Goal: Task Accomplishment & Management: Manage account settings

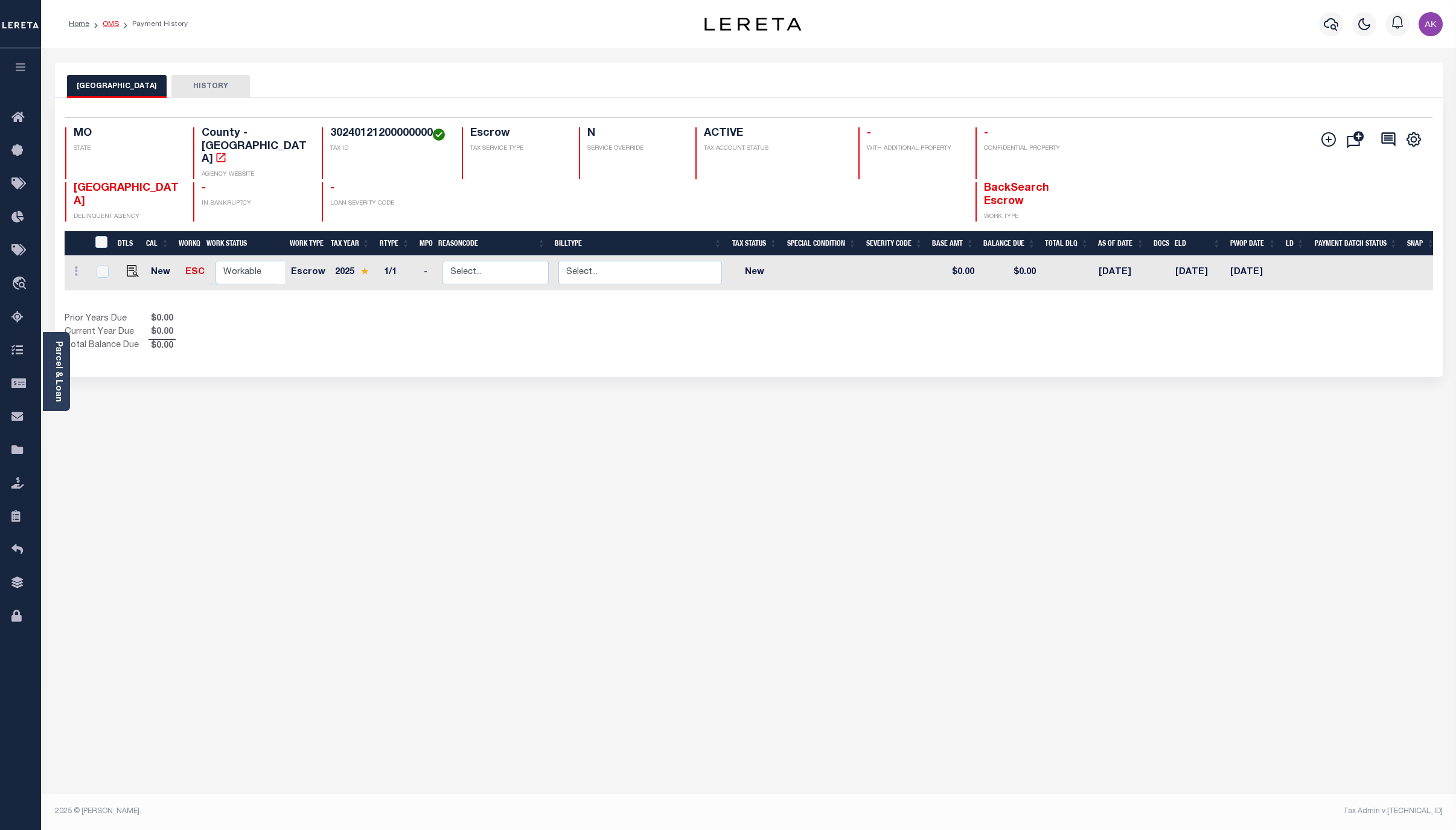
click at [110, 26] on link "OMS" at bounding box center [111, 24] width 17 height 8
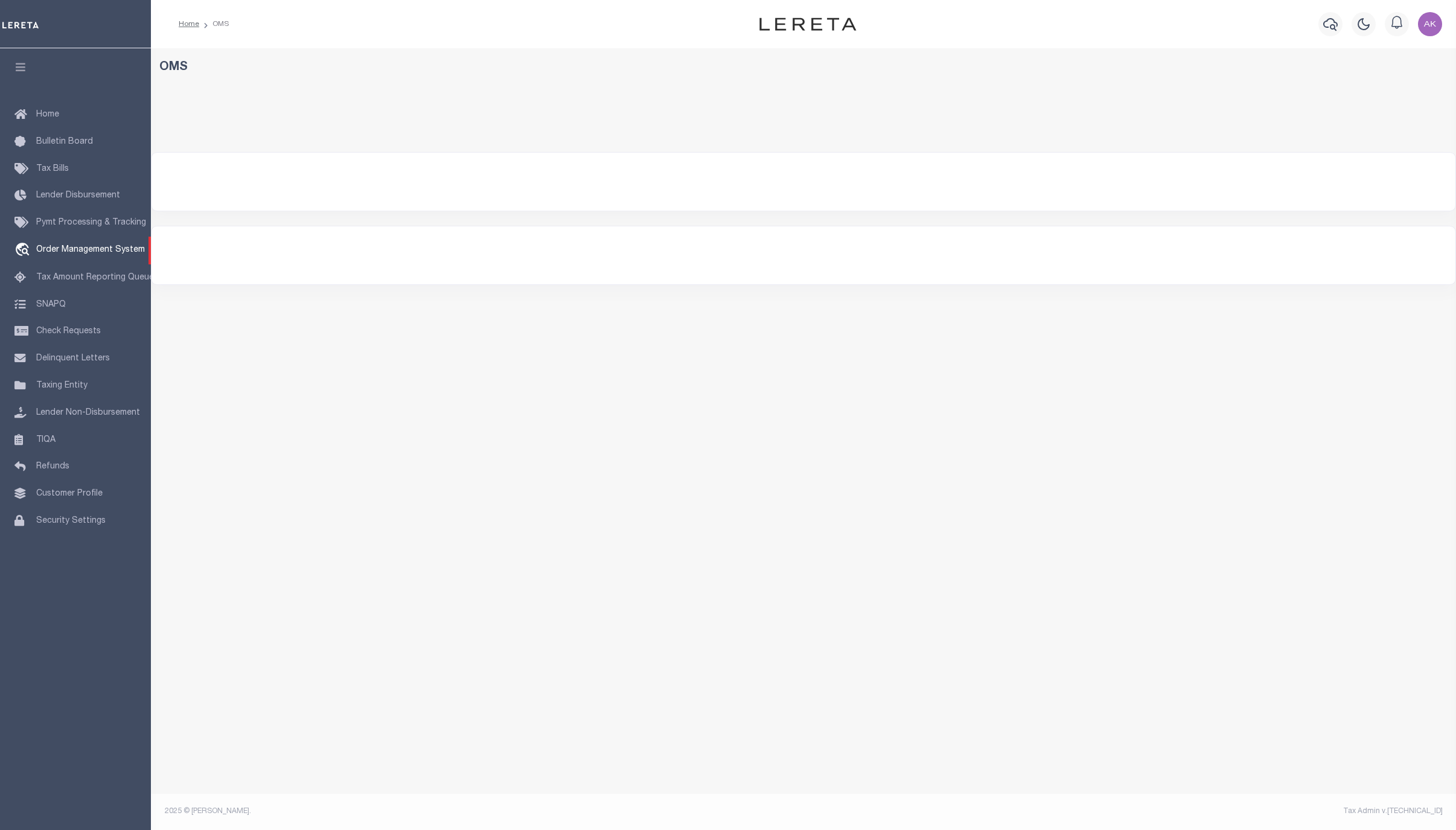
select select "200"
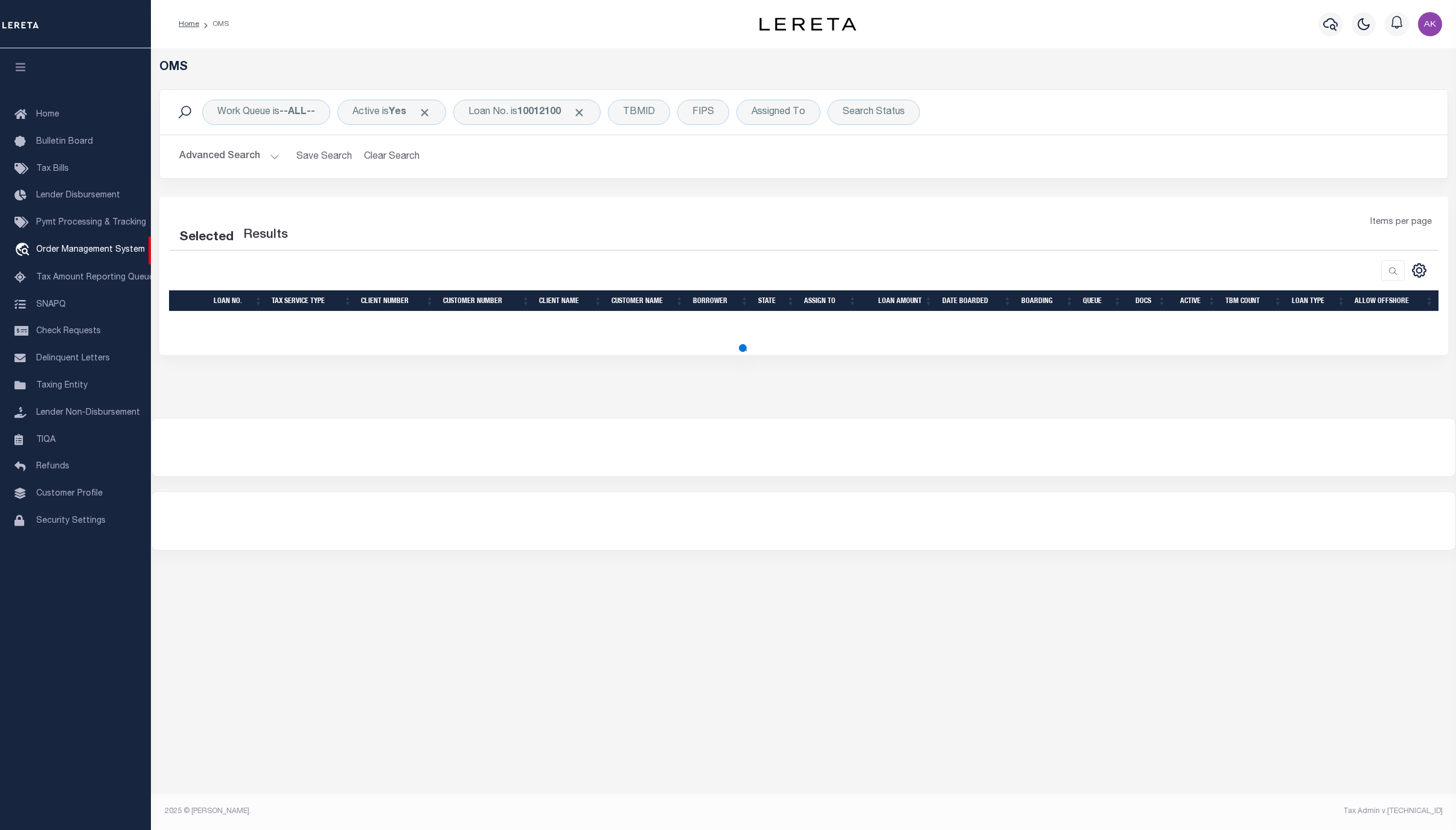
select select "200"
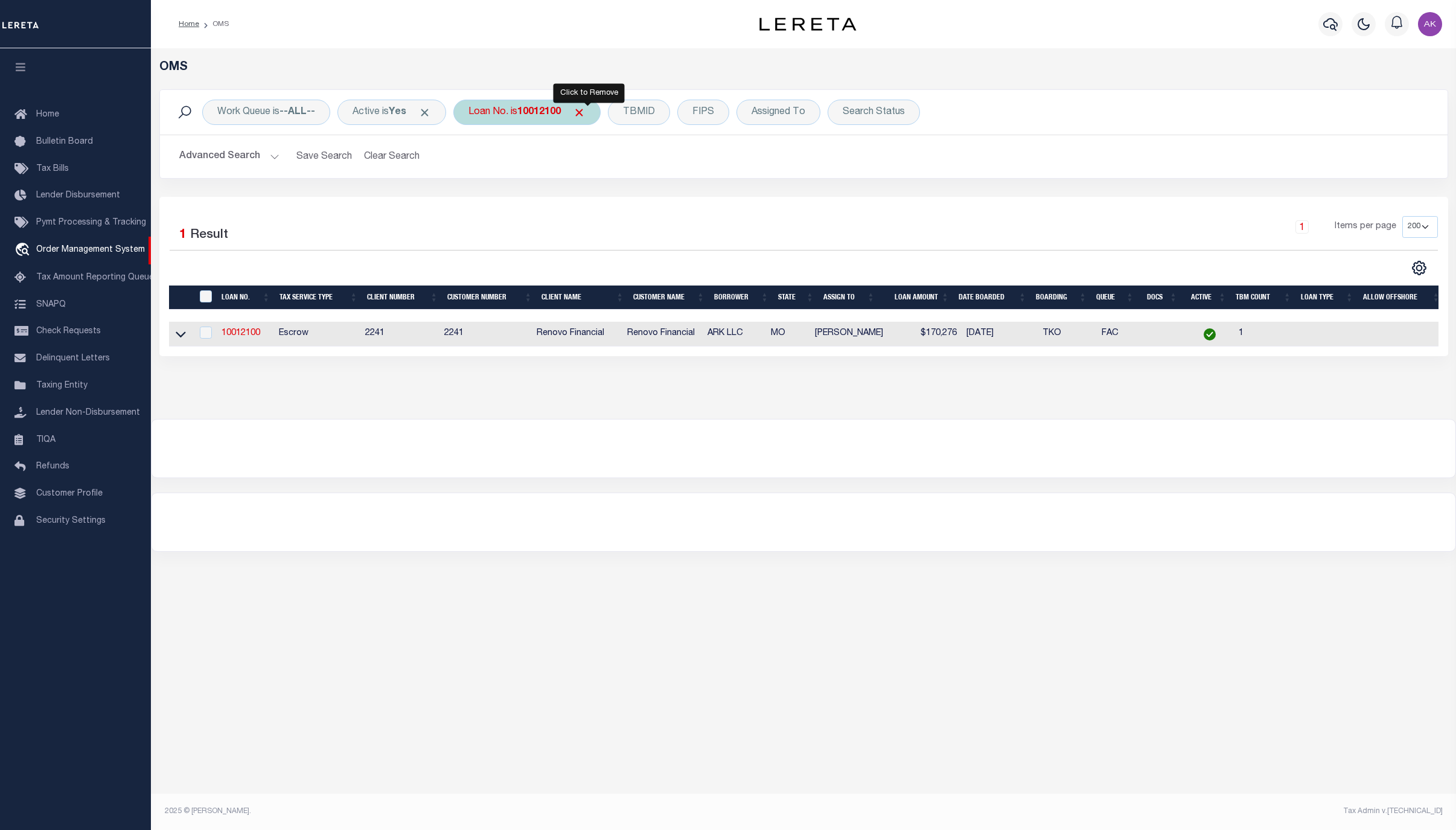
click at [586, 109] on span "Click to Remove" at bounding box center [579, 112] width 13 height 13
click at [492, 107] on div "Loan No." at bounding box center [488, 112] width 70 height 25
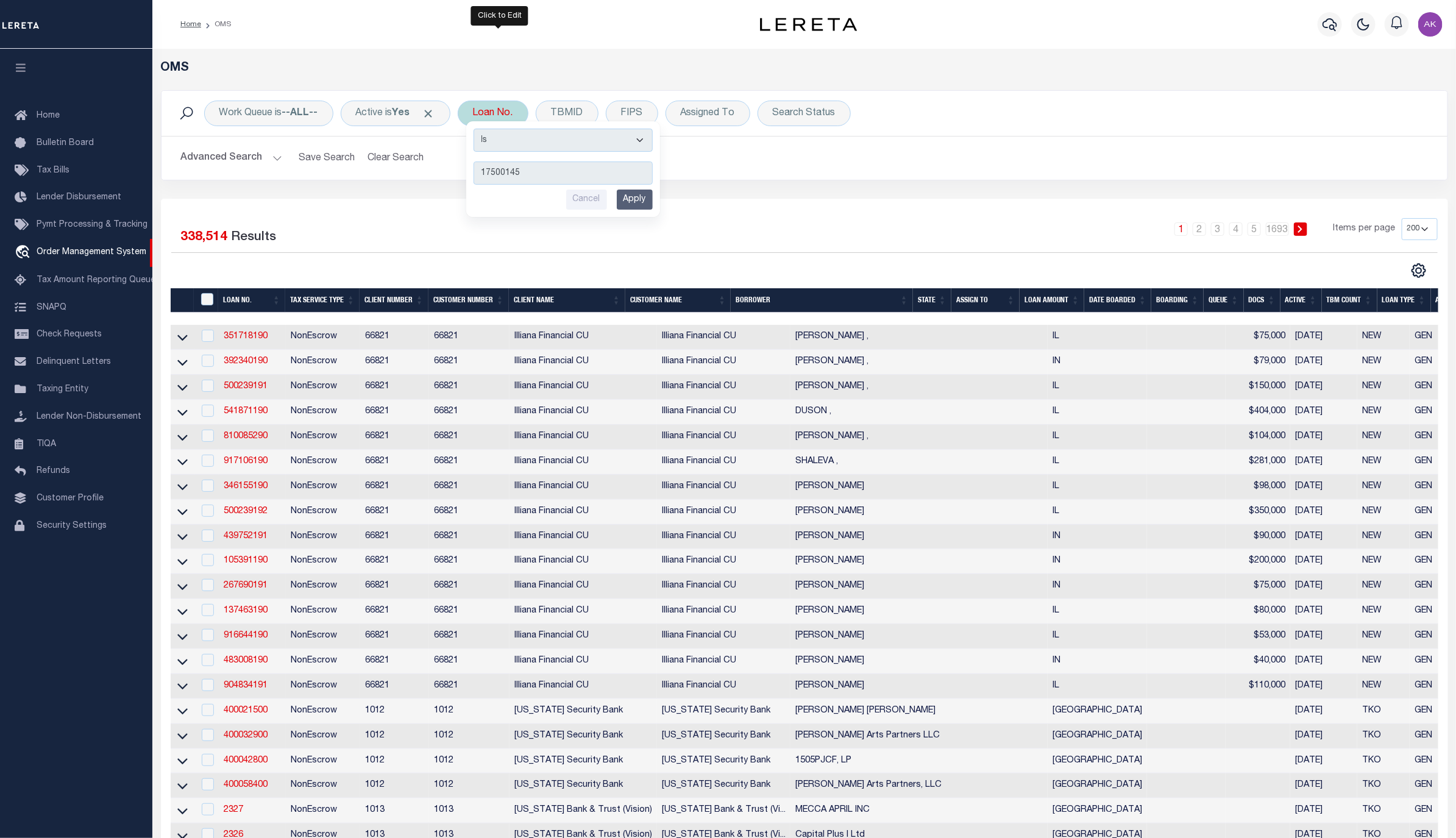
type input "175001453"
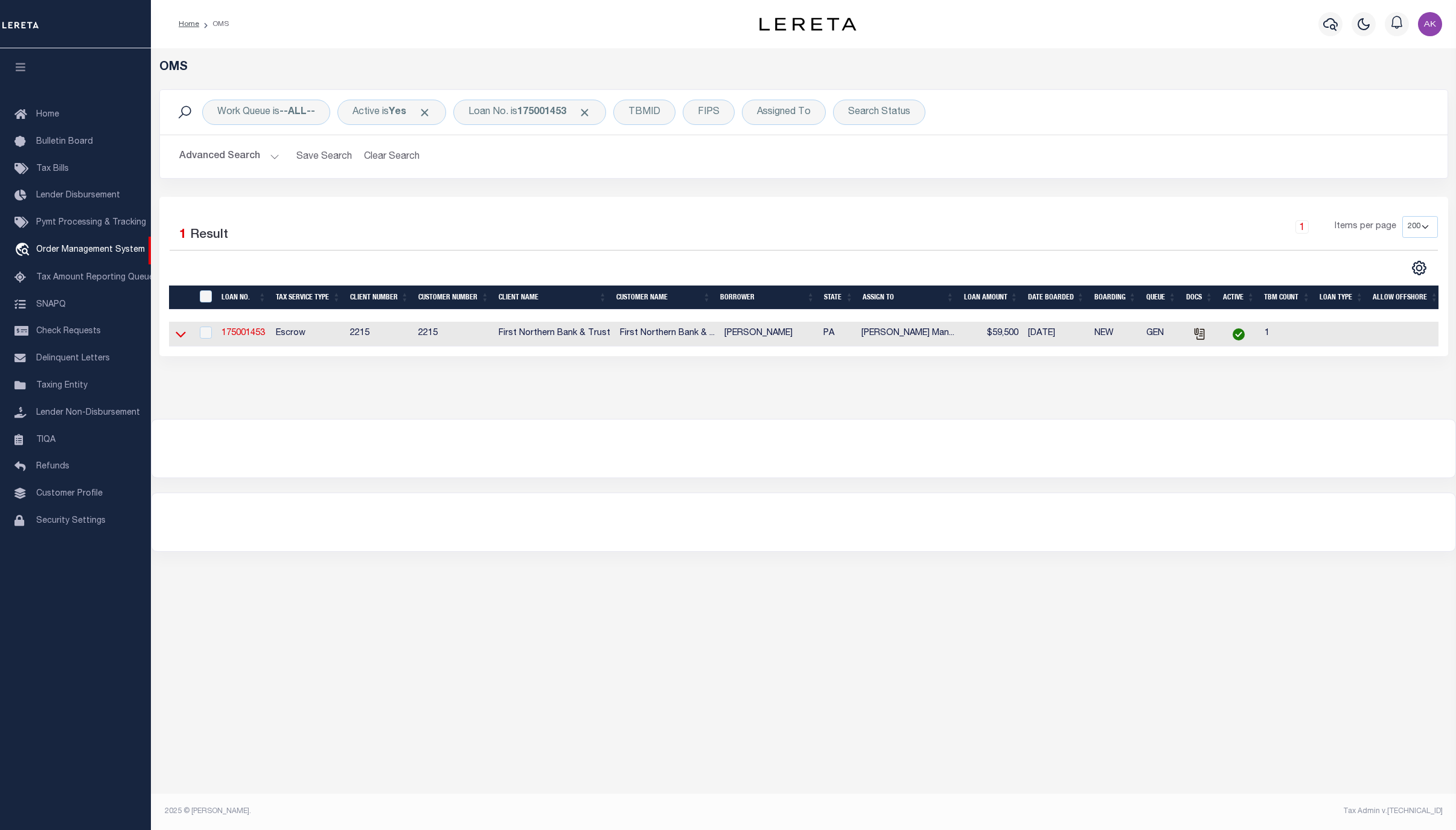
click at [180, 338] on icon at bounding box center [180, 335] width 10 height 6
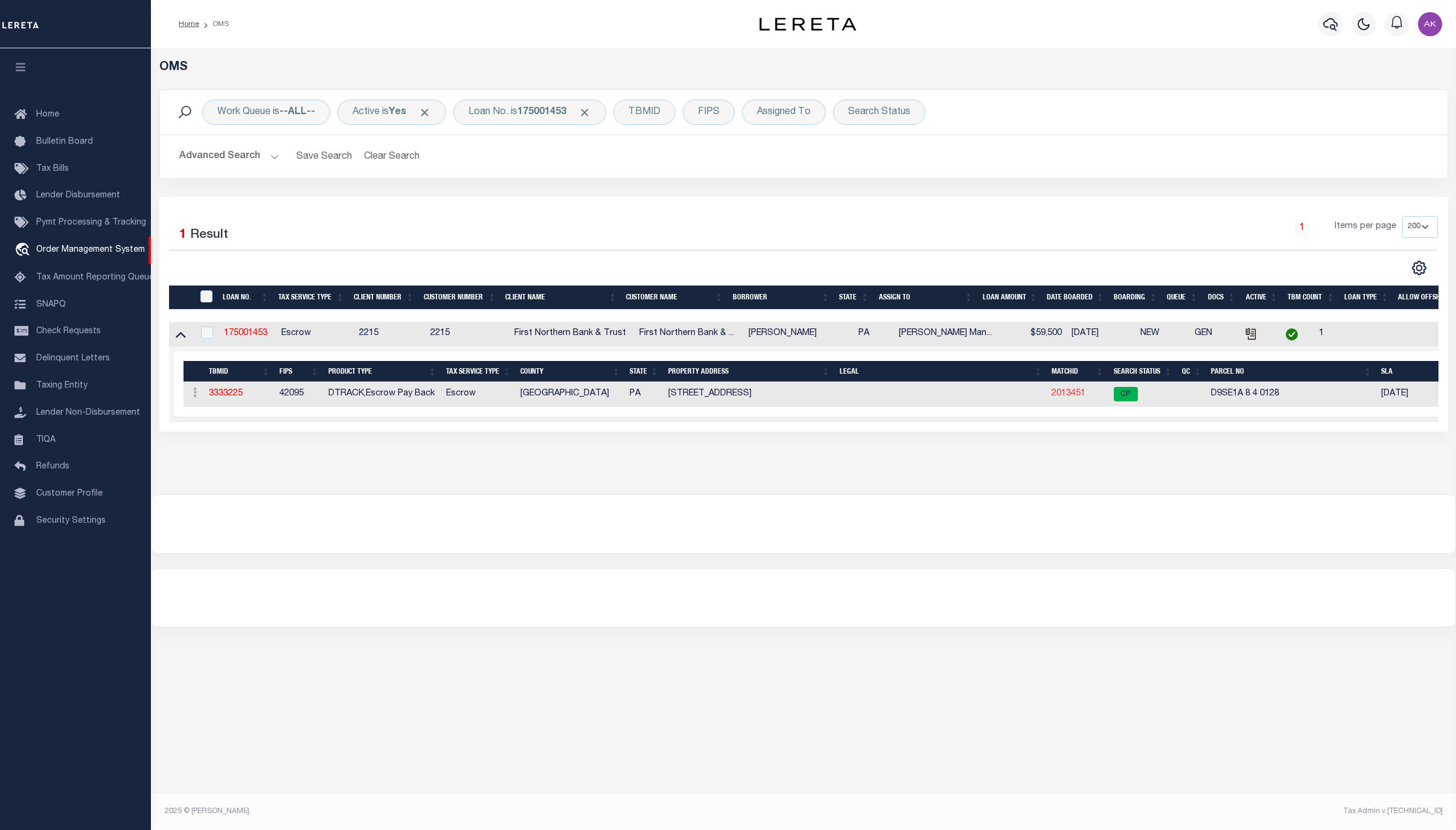
click at [1074, 394] on link "2013451" at bounding box center [1069, 393] width 34 height 8
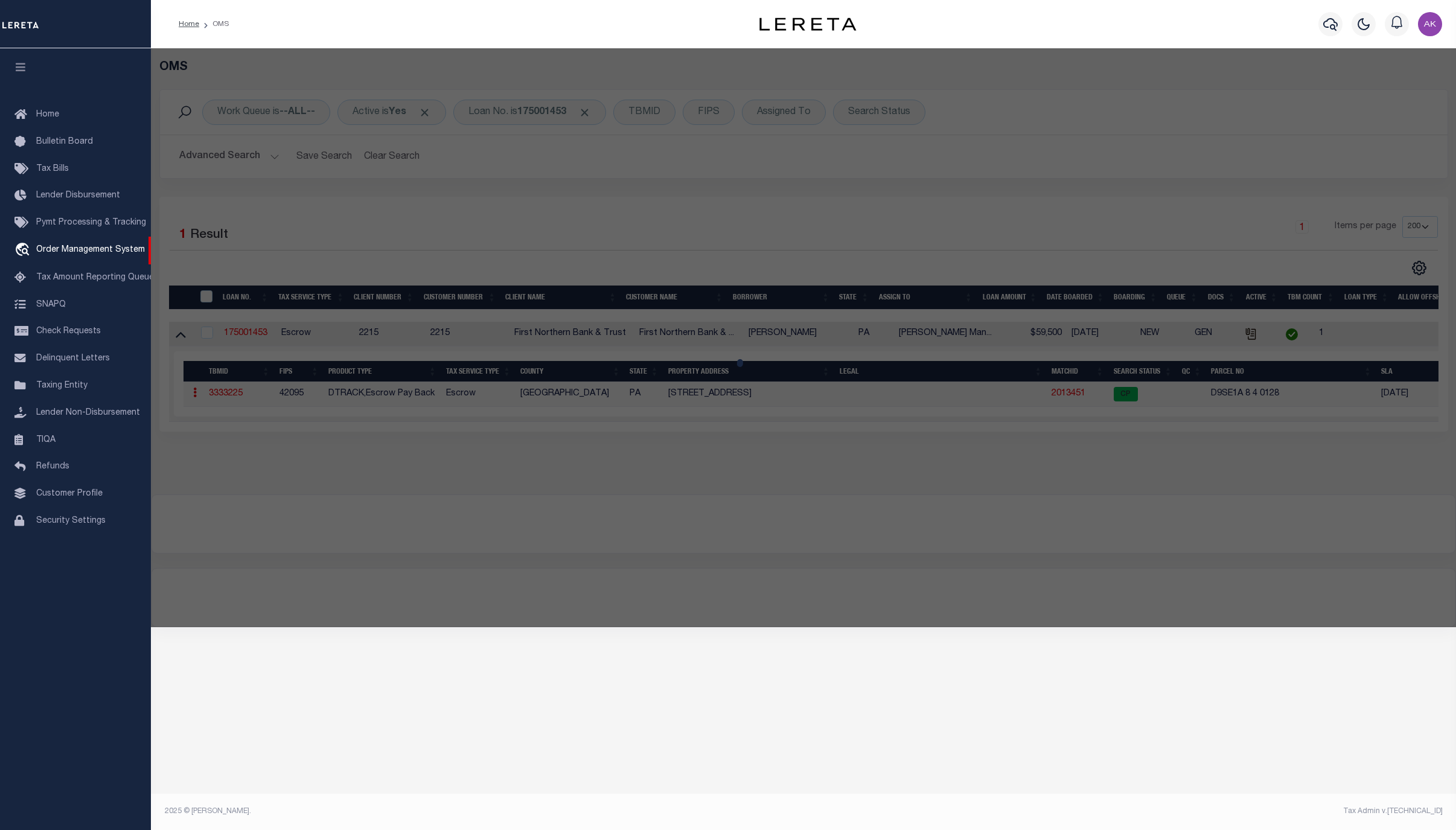
checkbox input "false"
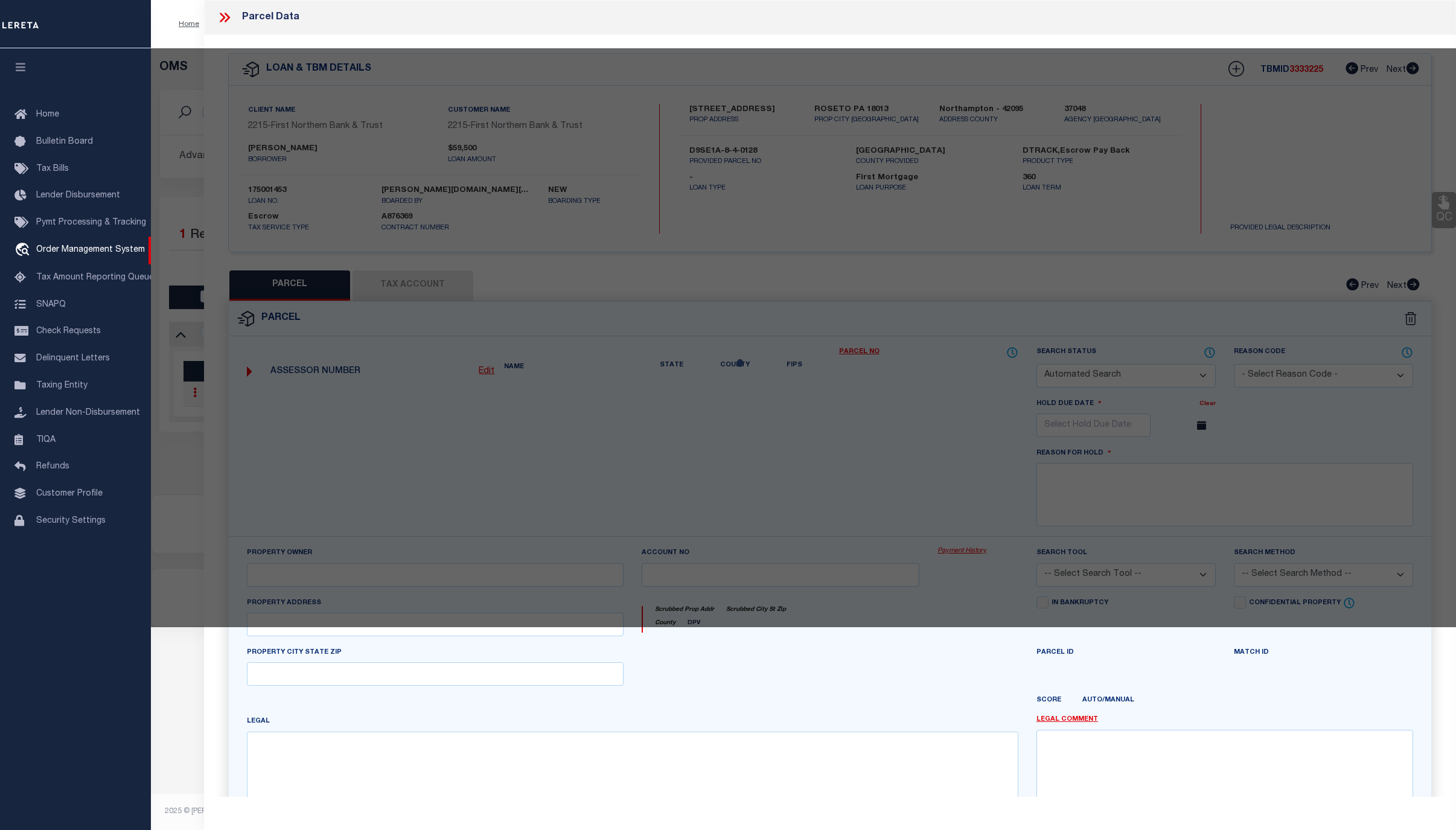
select select "CP"
type input "FOX JUSTIN M & BOBBI A,"
select select "AGW"
select select "ADD"
type input "[STREET_ADDRESS]"
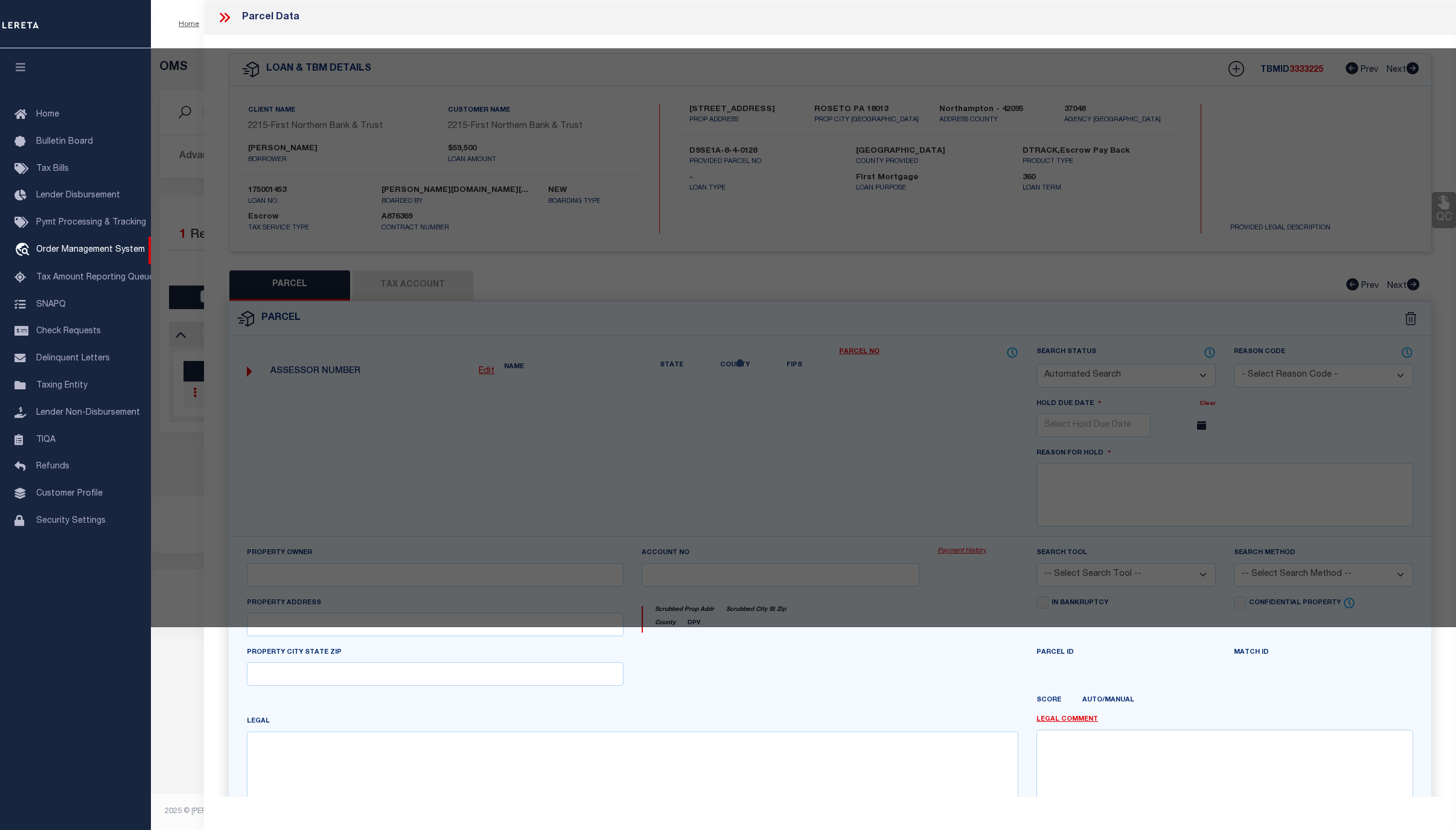
type input "ROSETO PA 18013"
type textarea "CAMA Acres .0833"
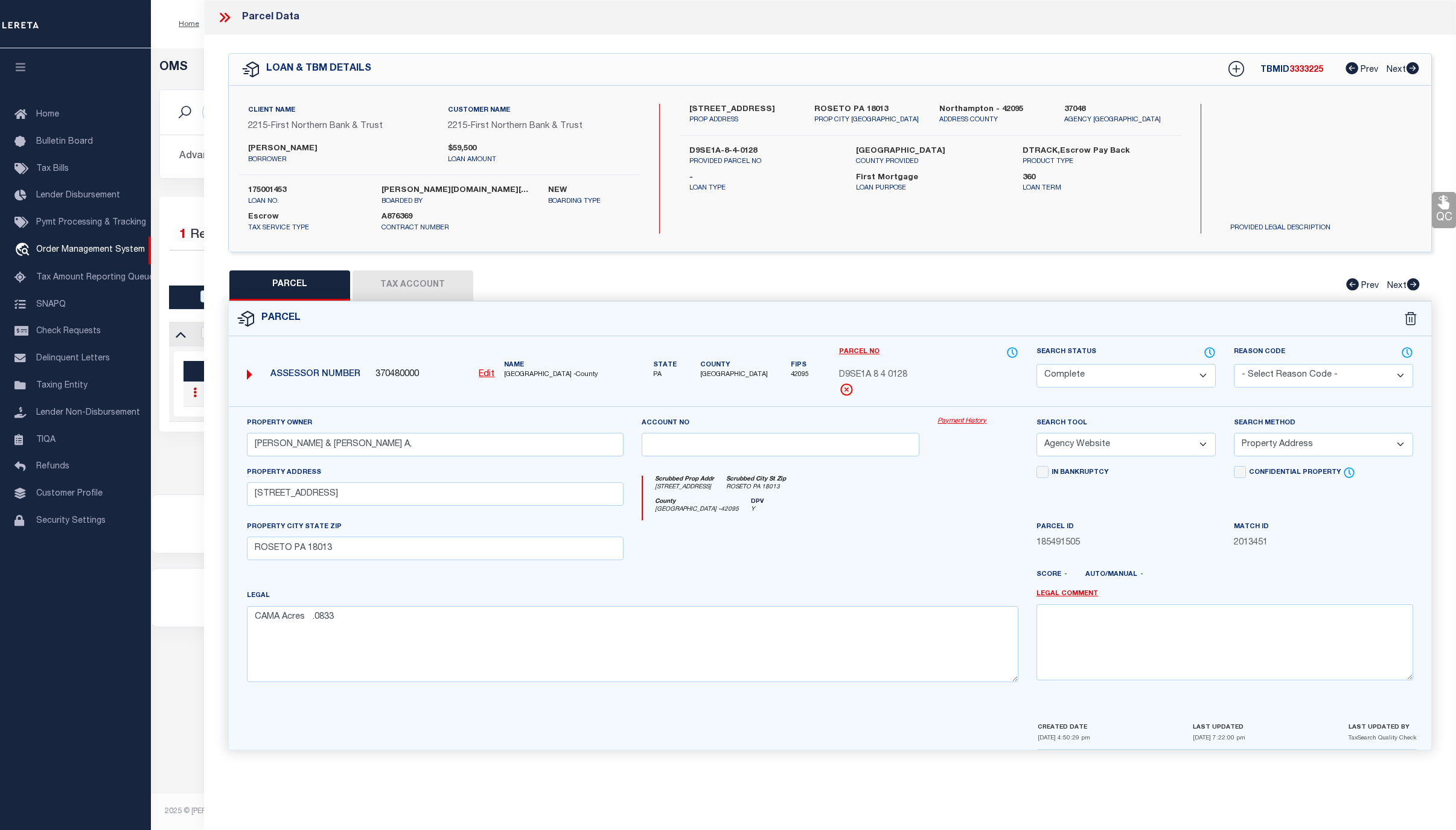
click at [957, 421] on link "Payment History" at bounding box center [978, 422] width 81 height 10
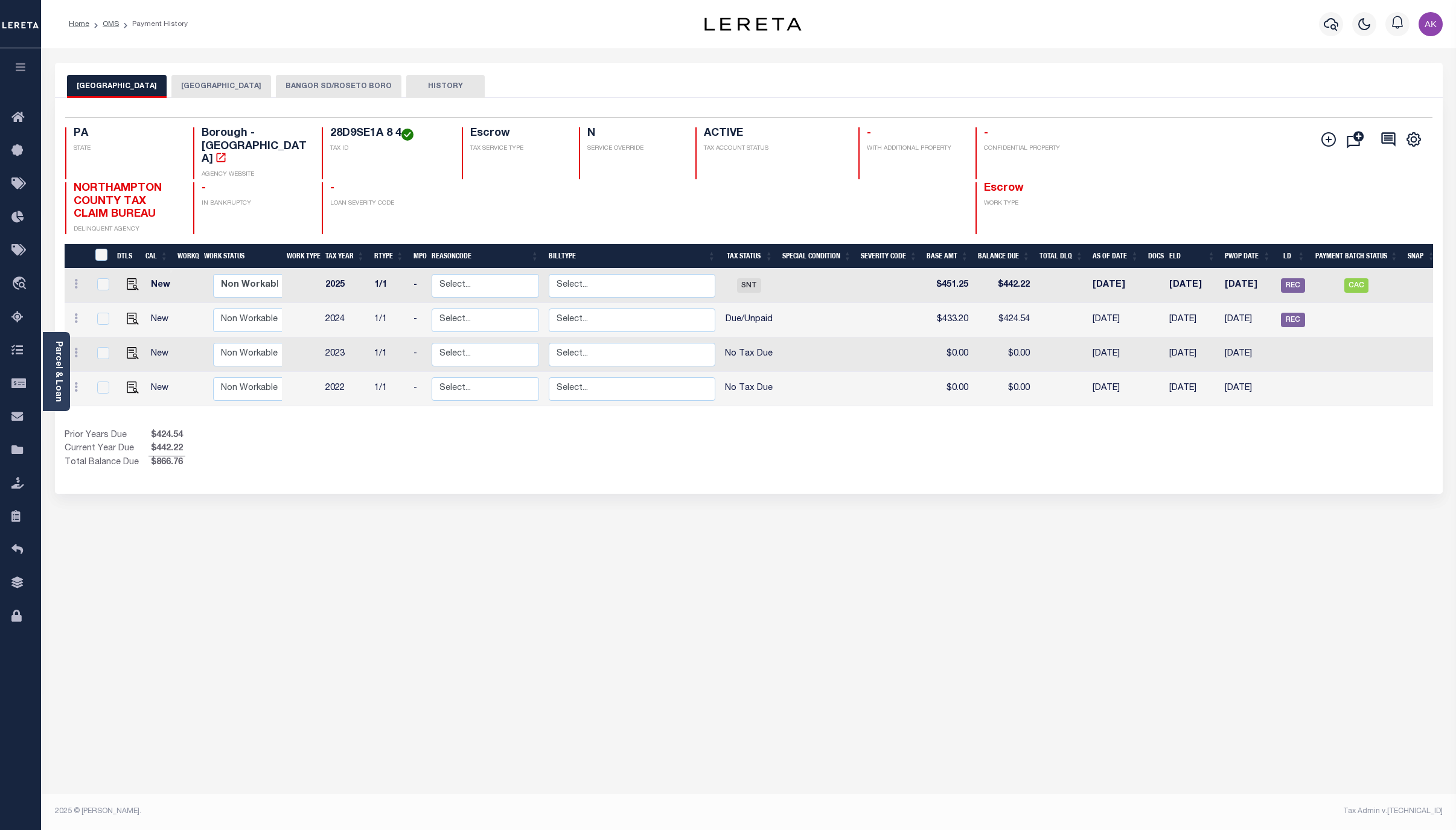
click at [348, 82] on button "BANGOR SD/ROSETO BORO" at bounding box center [339, 86] width 125 height 23
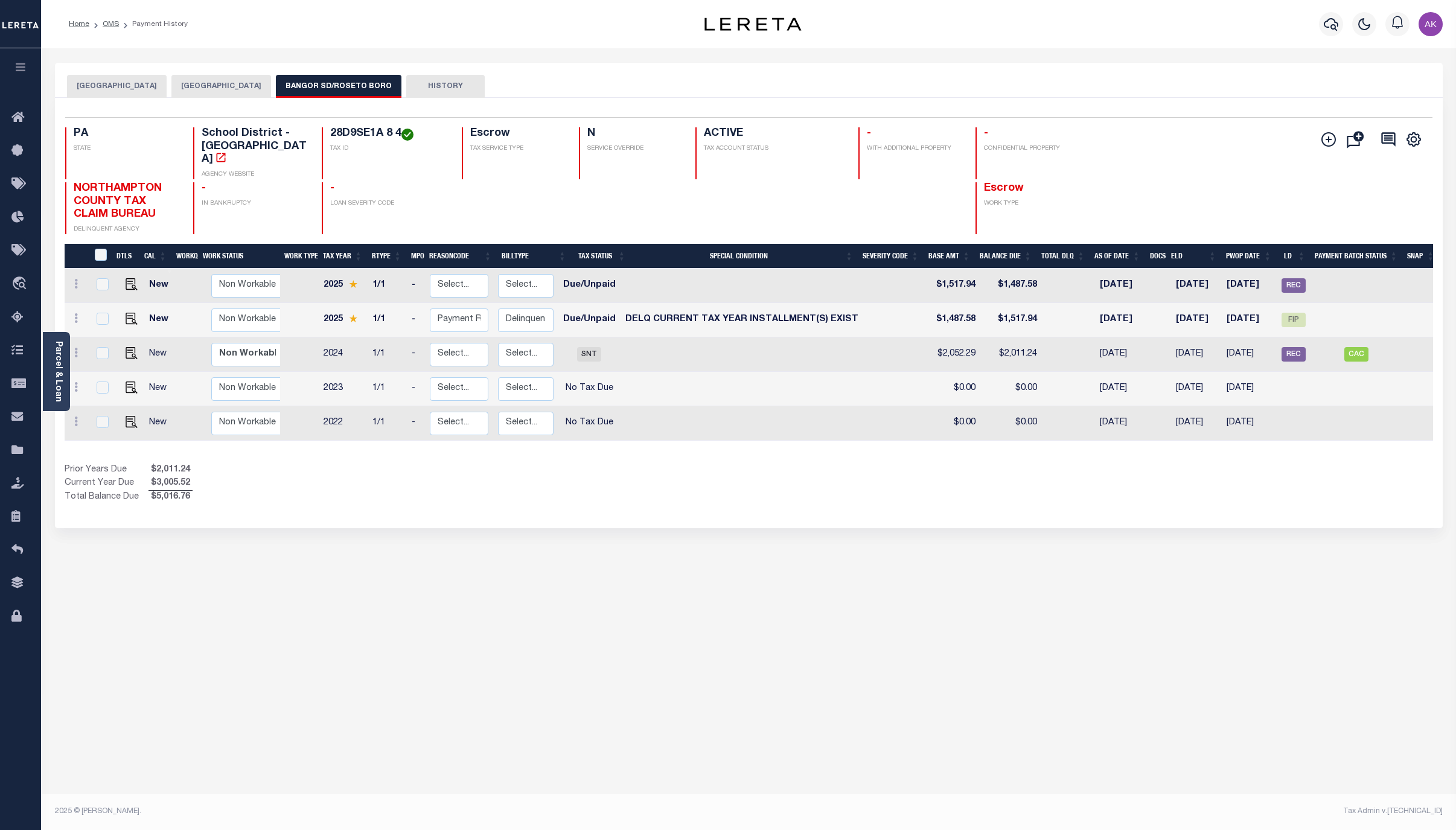
click at [210, 82] on button "[GEOGRAPHIC_DATA]" at bounding box center [220, 86] width 99 height 23
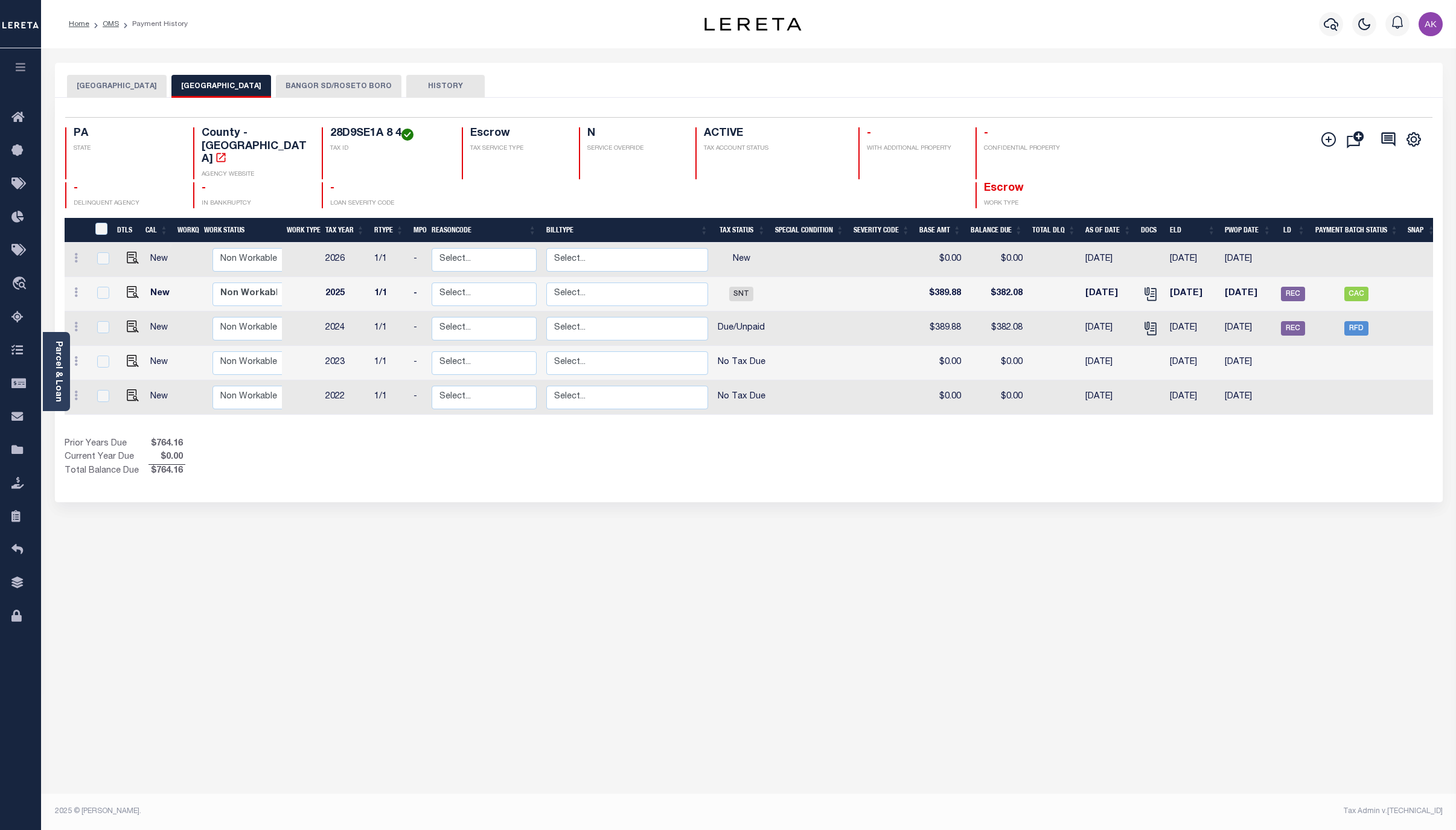
click at [107, 87] on button "ROSETO BOROUGH" at bounding box center [116, 86] width 99 height 23
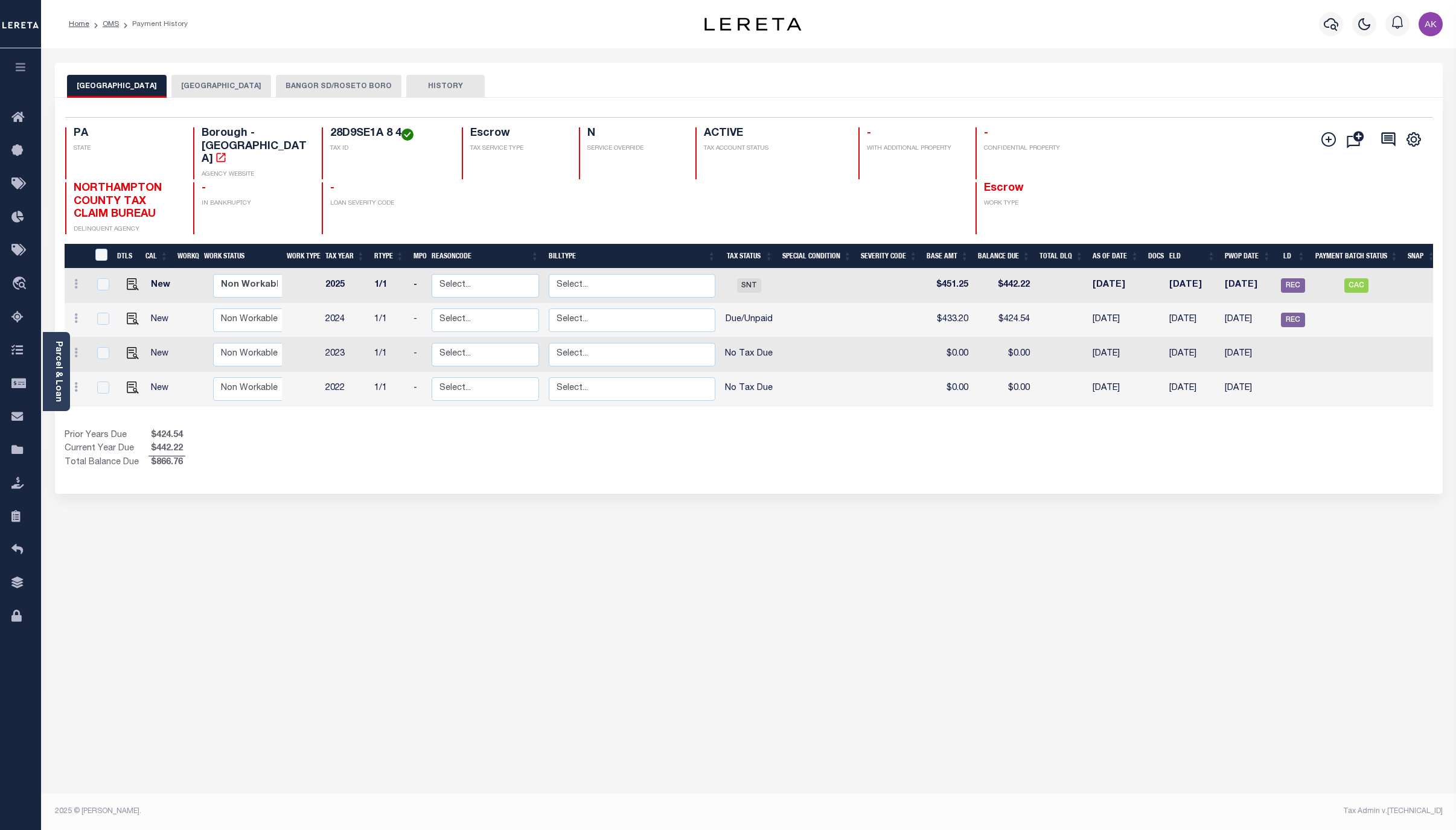
click at [220, 87] on button "NORTHAMPTON COUNTY" at bounding box center [220, 86] width 99 height 23
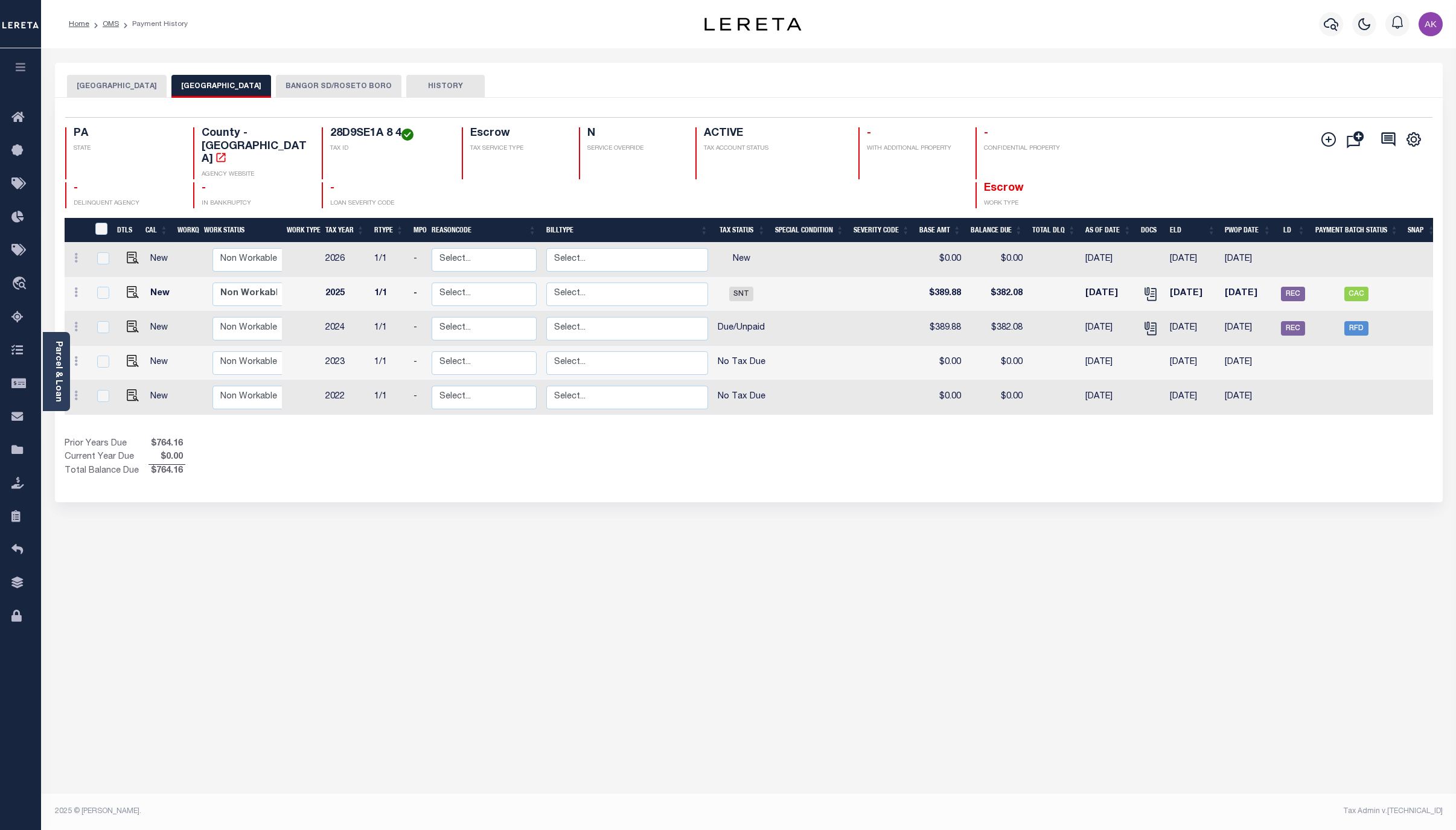
click at [122, 84] on button "ROSETO BOROUGH" at bounding box center [116, 86] width 99 height 23
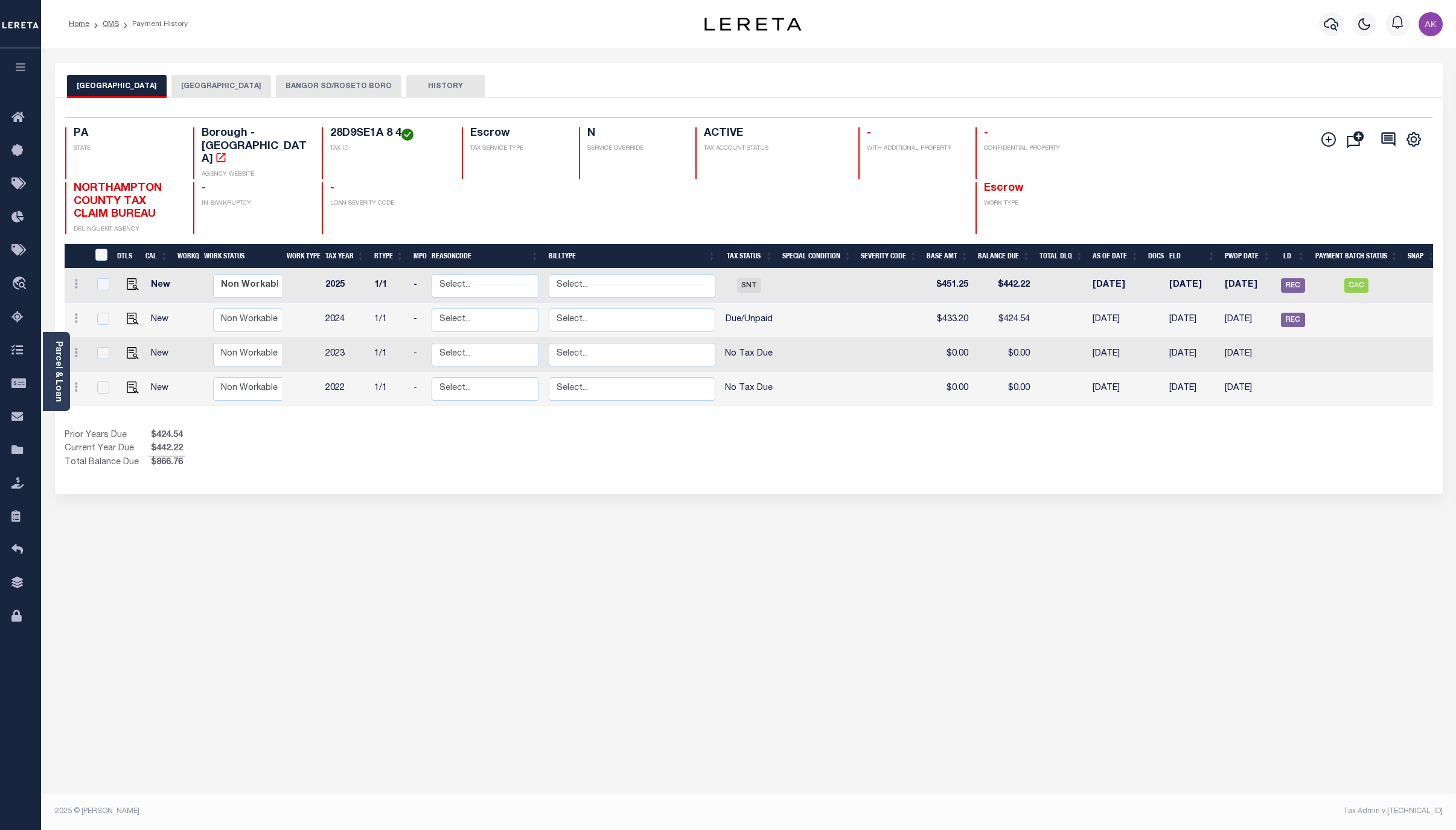
click at [337, 84] on button "BANGOR SD/ROSETO BORO" at bounding box center [339, 86] width 125 height 23
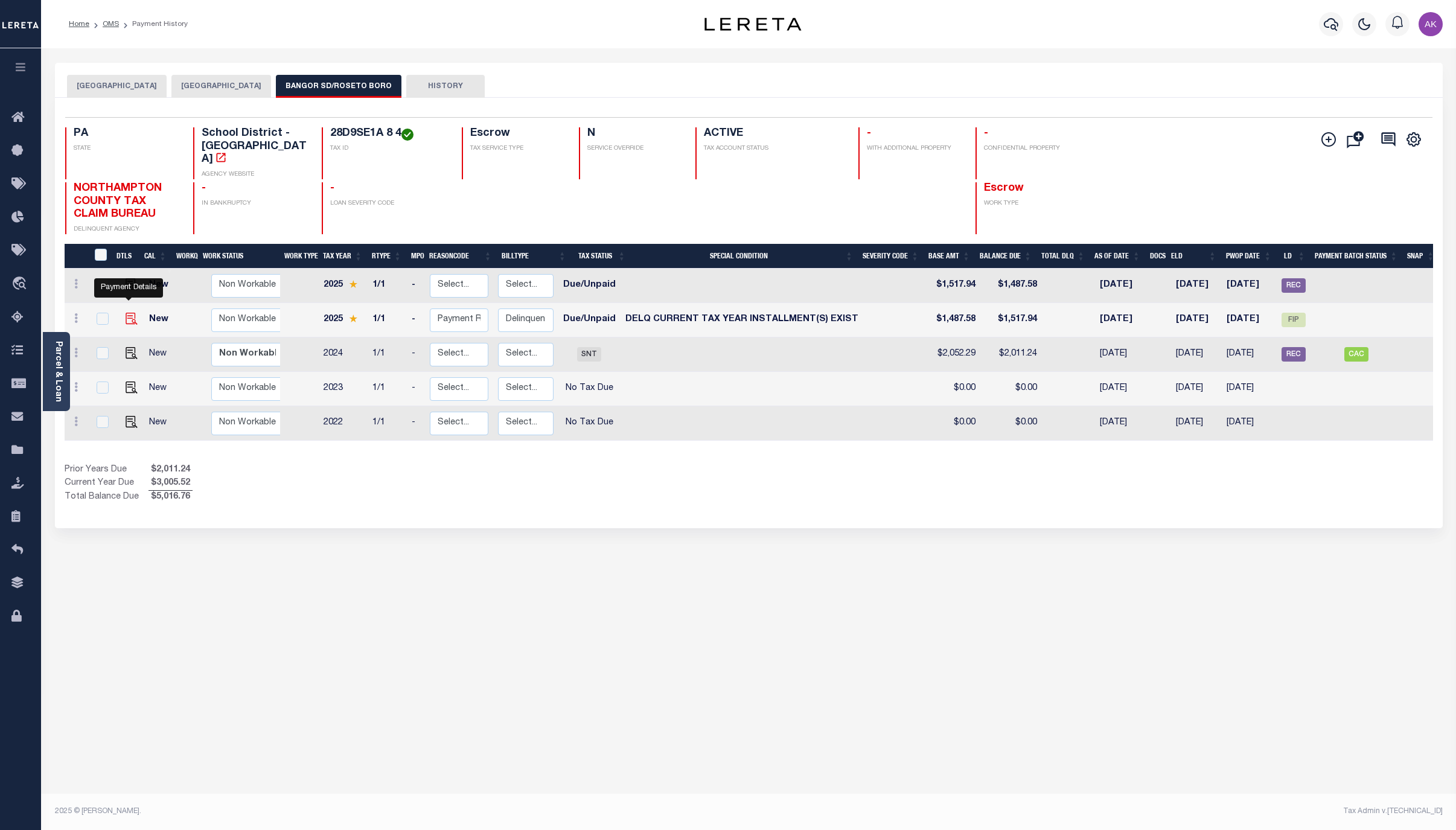
click at [127, 313] on img "" at bounding box center [131, 319] width 12 height 12
checkbox input "true"
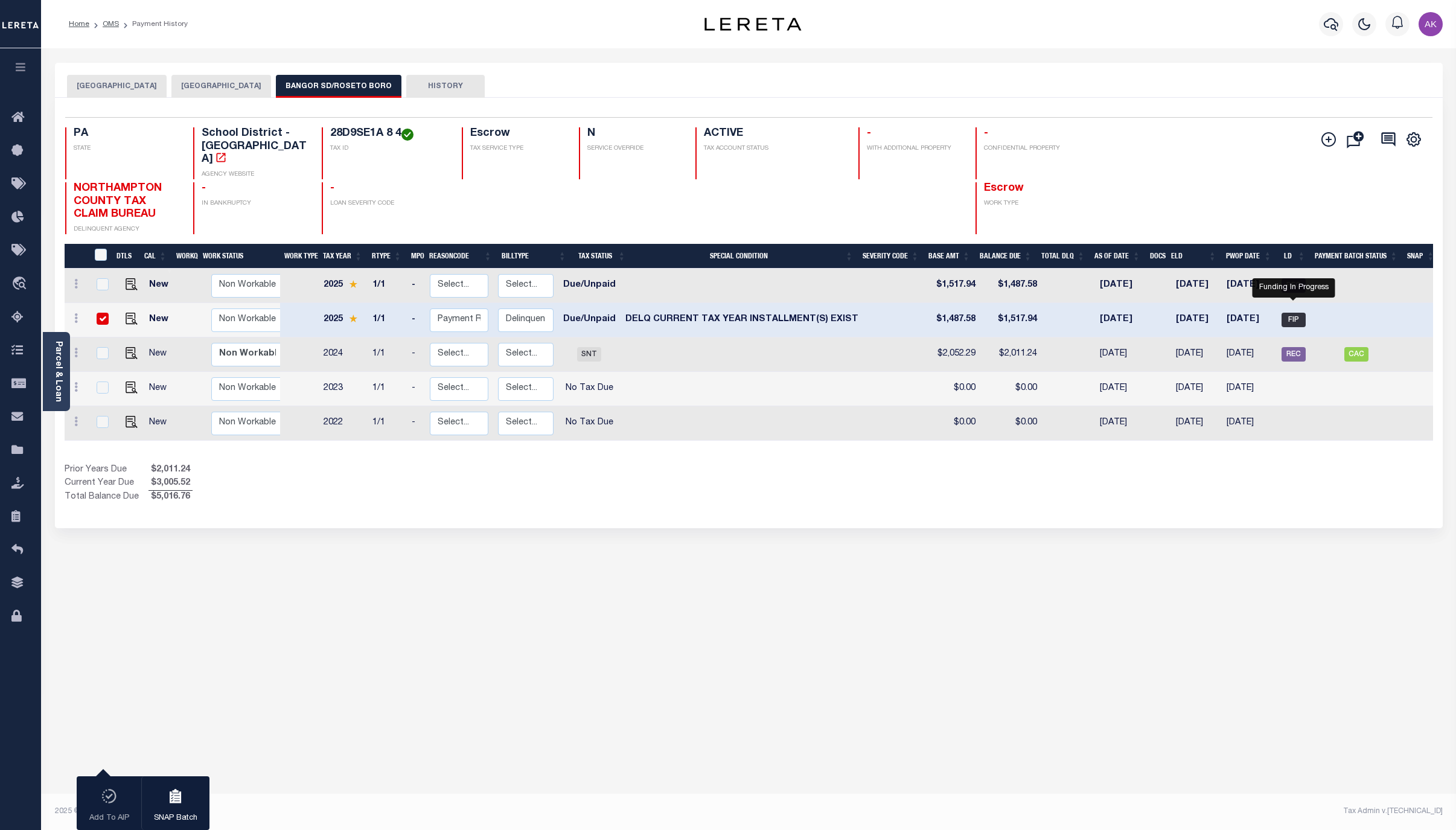
click at [1296, 313] on span "FIP" at bounding box center [1293, 320] width 24 height 14
checkbox input "false"
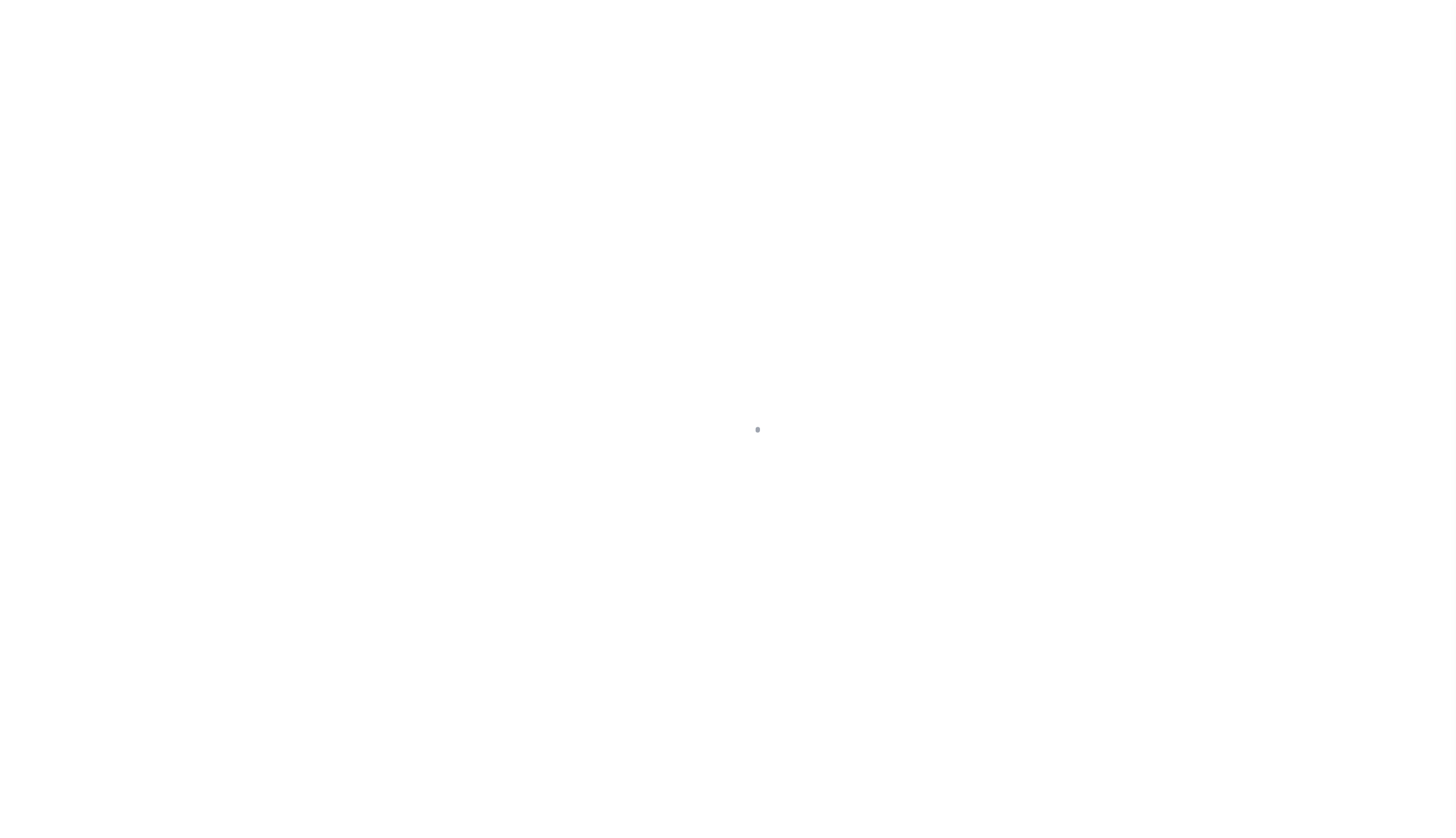
select select "DUE"
select select "17"
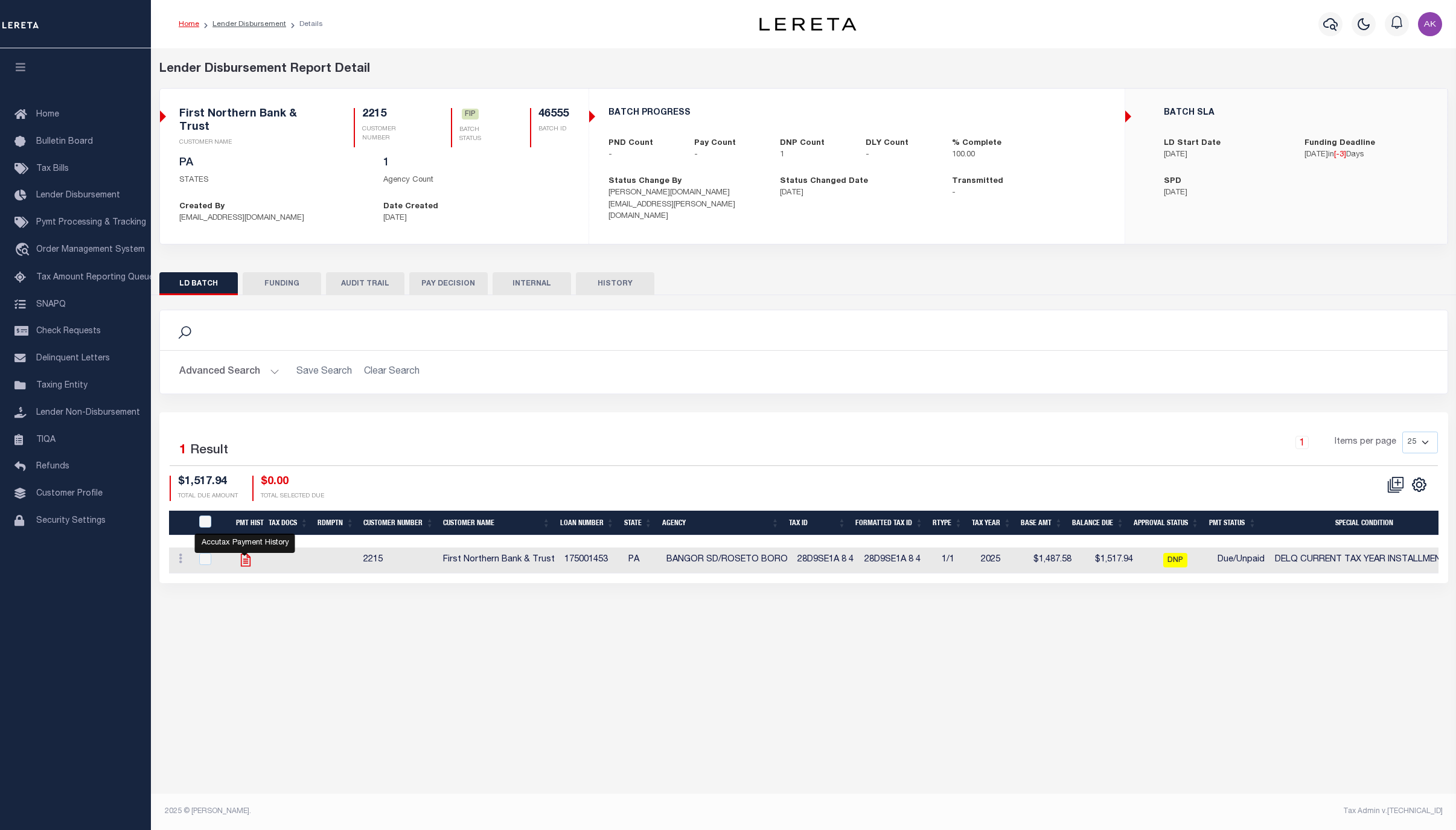
click at [243, 564] on icon "" at bounding box center [245, 560] width 16 height 16
checkbox input "true"
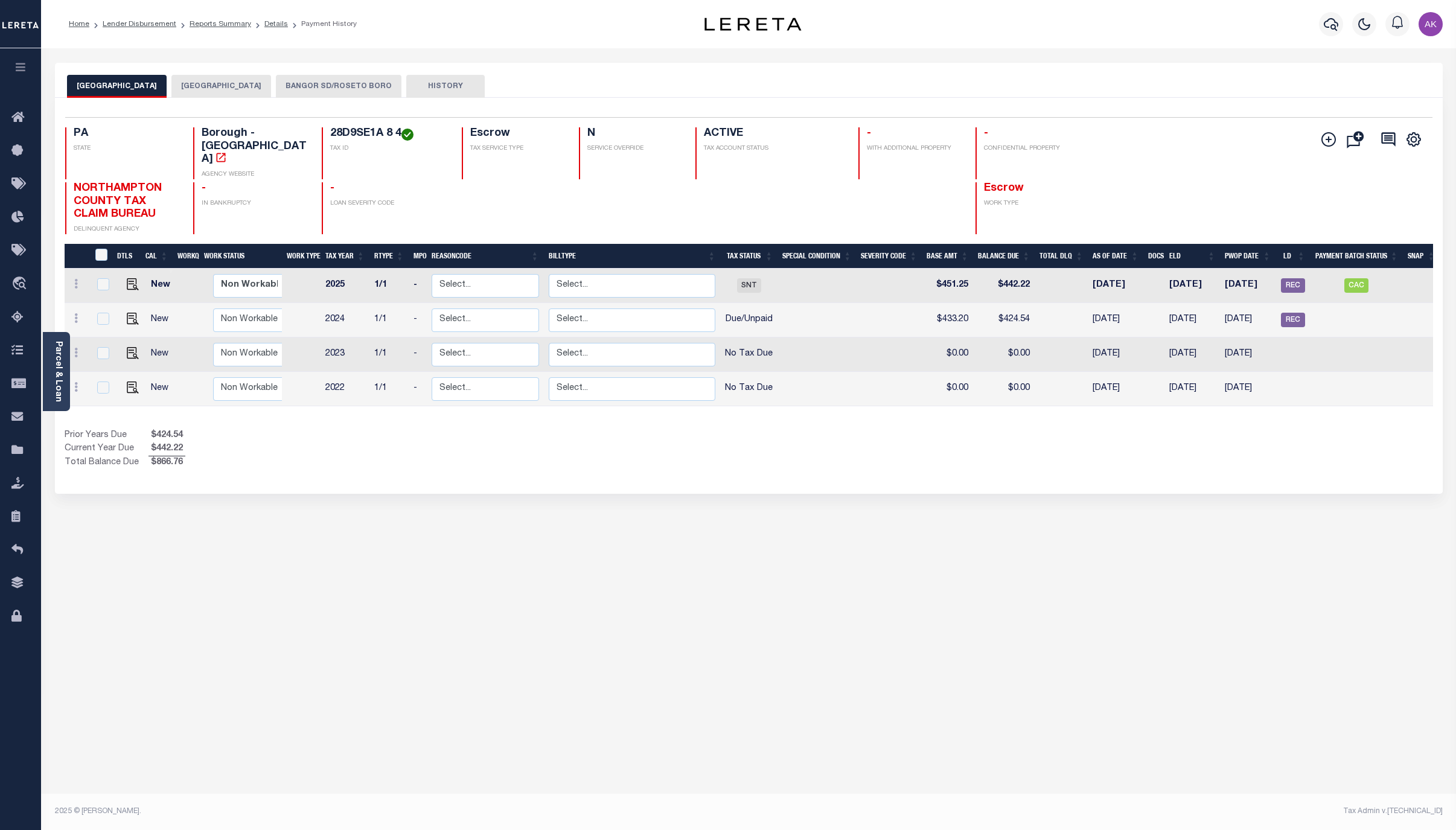
click at [387, 77] on button "BANGOR SD/ROSETO BORO" at bounding box center [339, 86] width 125 height 23
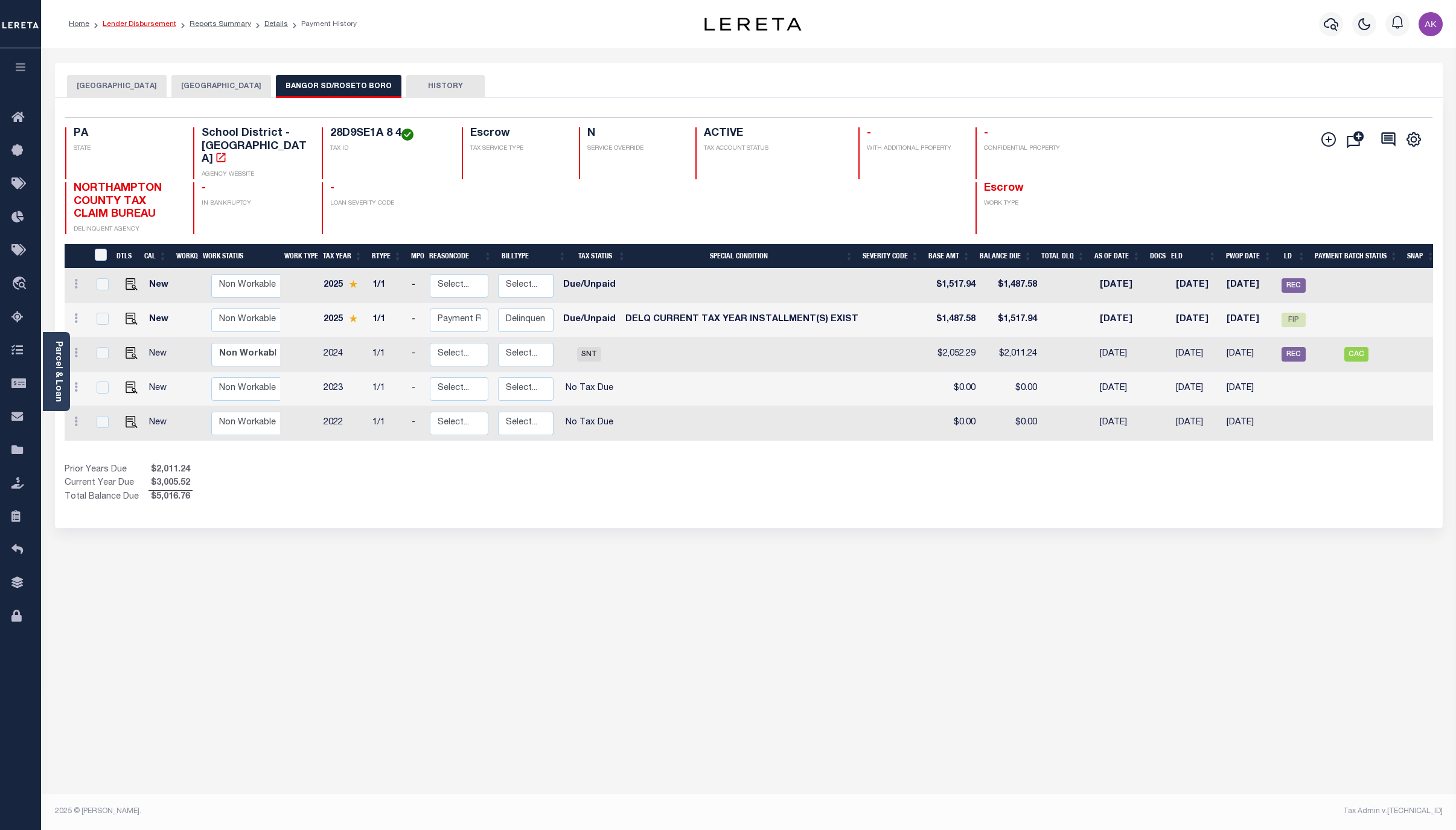
click at [145, 21] on link "Lender Disbursement" at bounding box center [139, 24] width 73 height 8
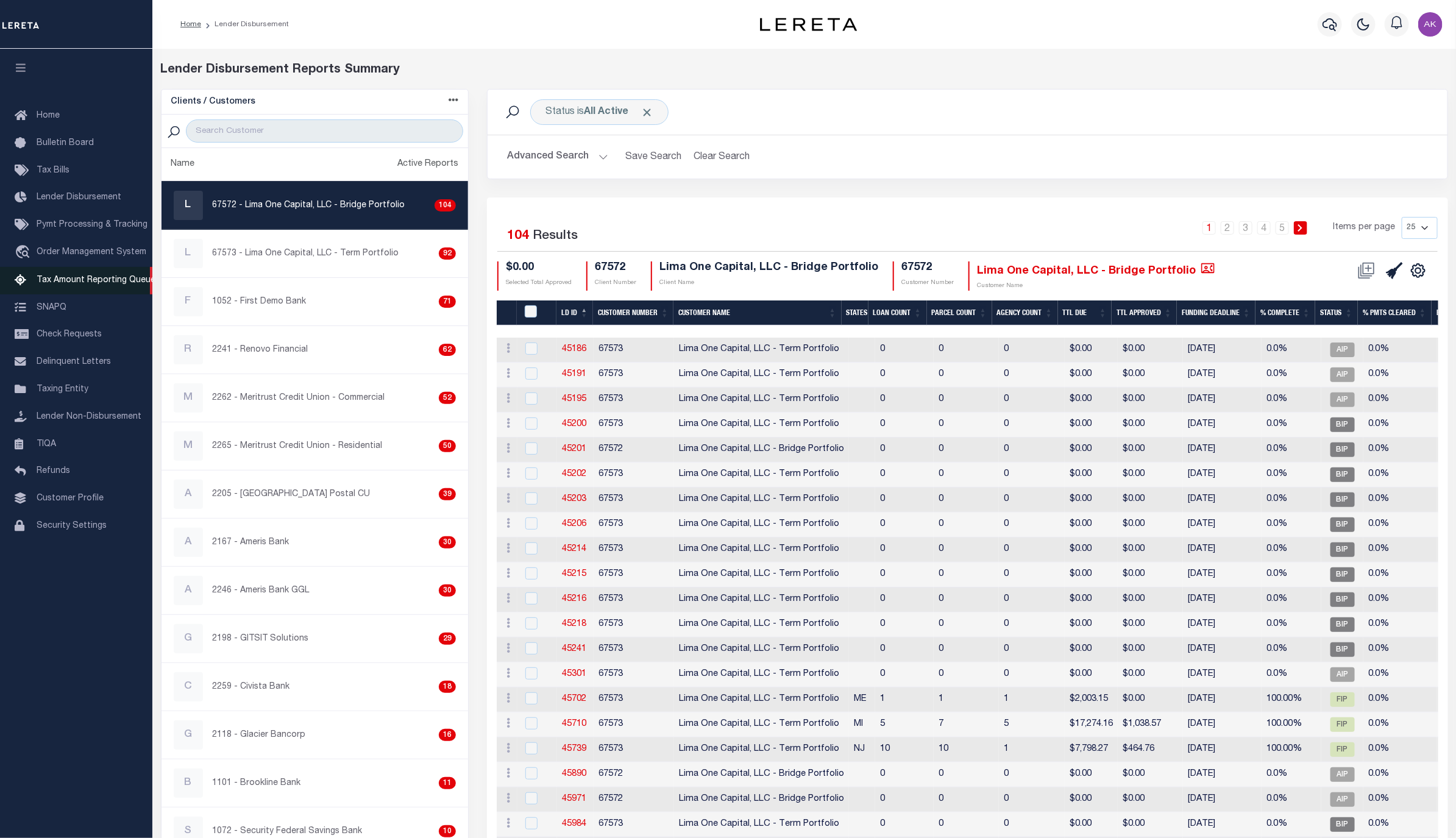
click at [62, 281] on span "Tax Amount Reporting Queue" at bounding box center [95, 281] width 119 height 8
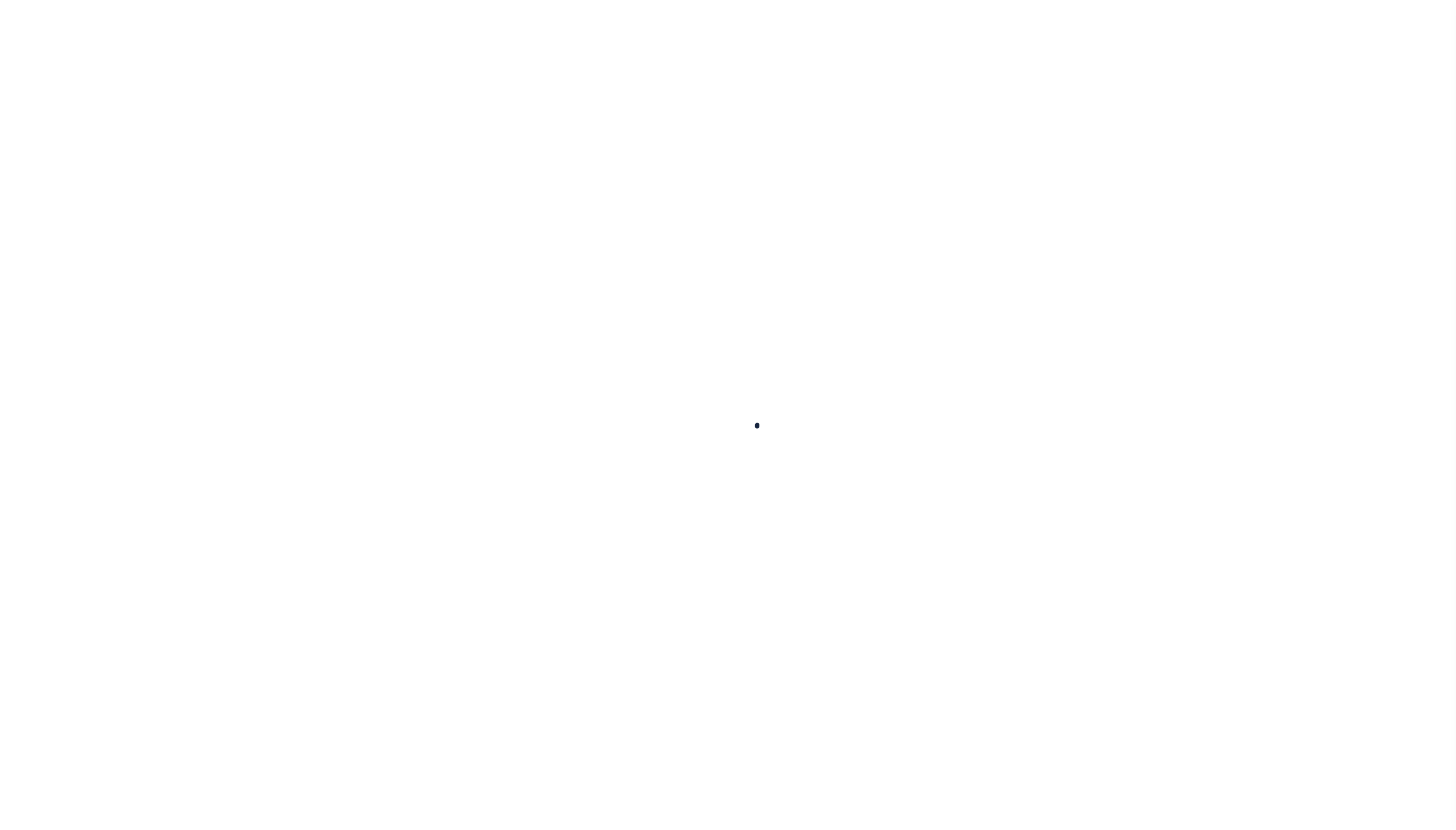
select select "100"
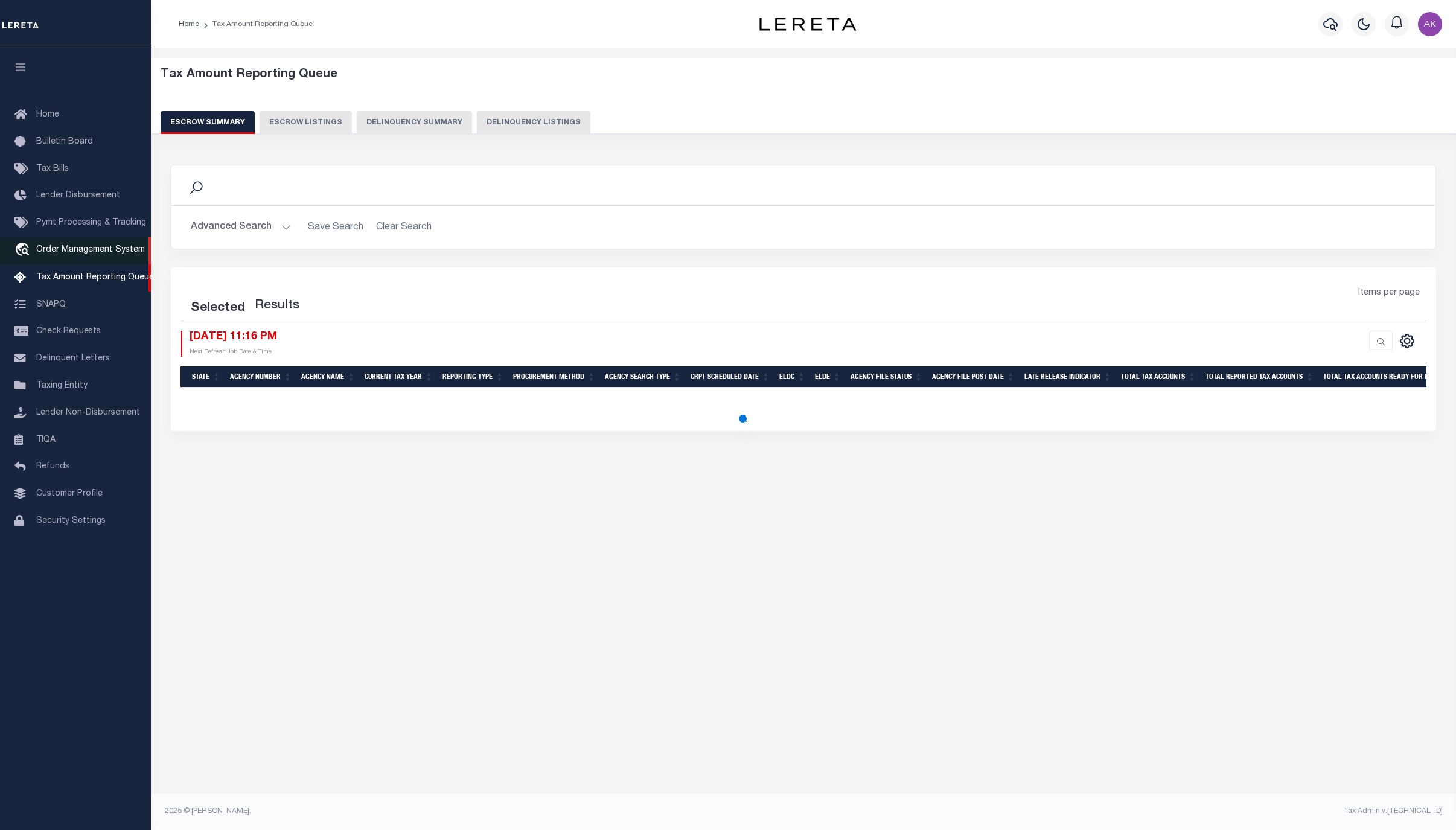
select select "100"
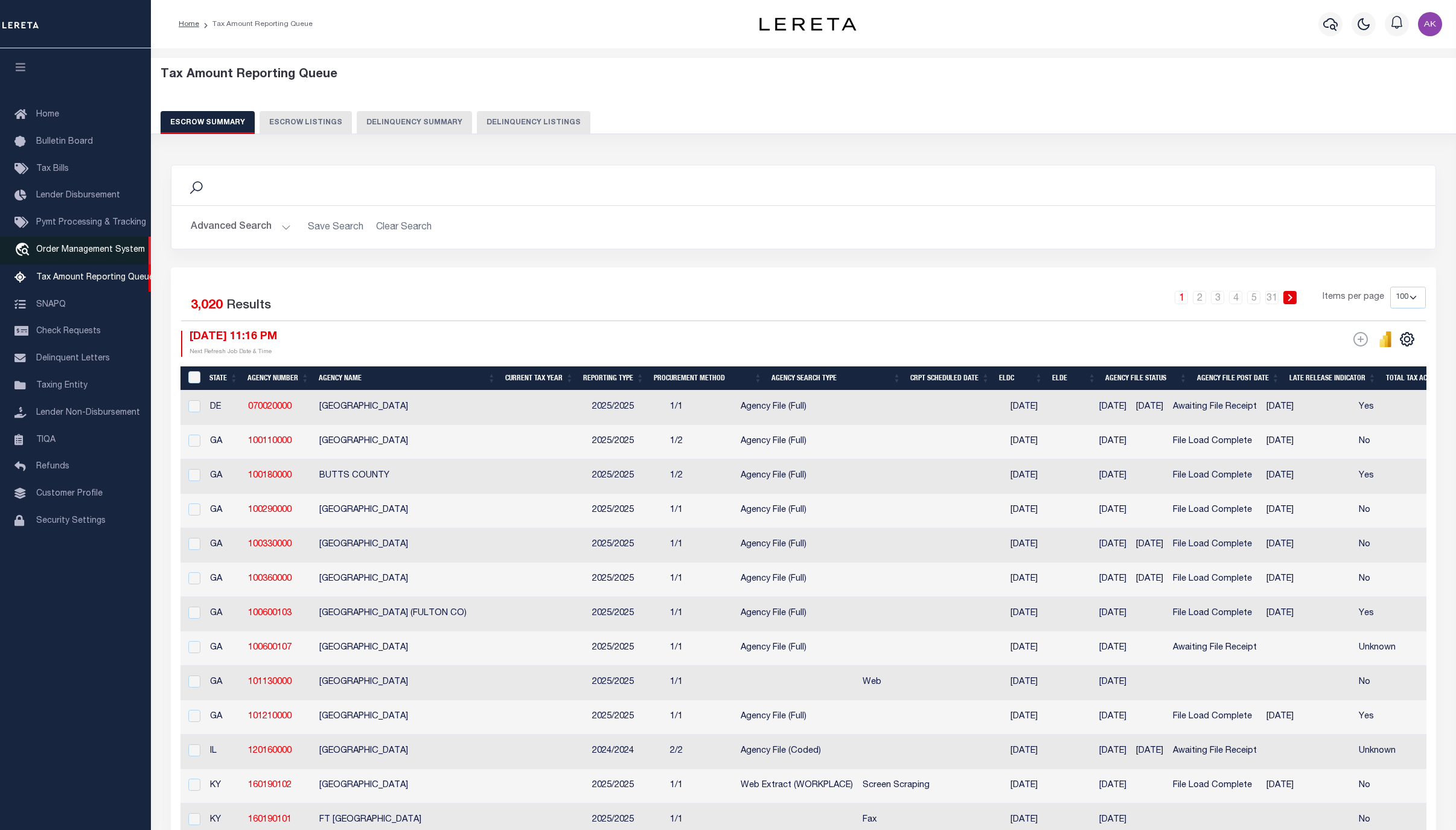
click at [99, 254] on span "Order Management System" at bounding box center [90, 250] width 109 height 8
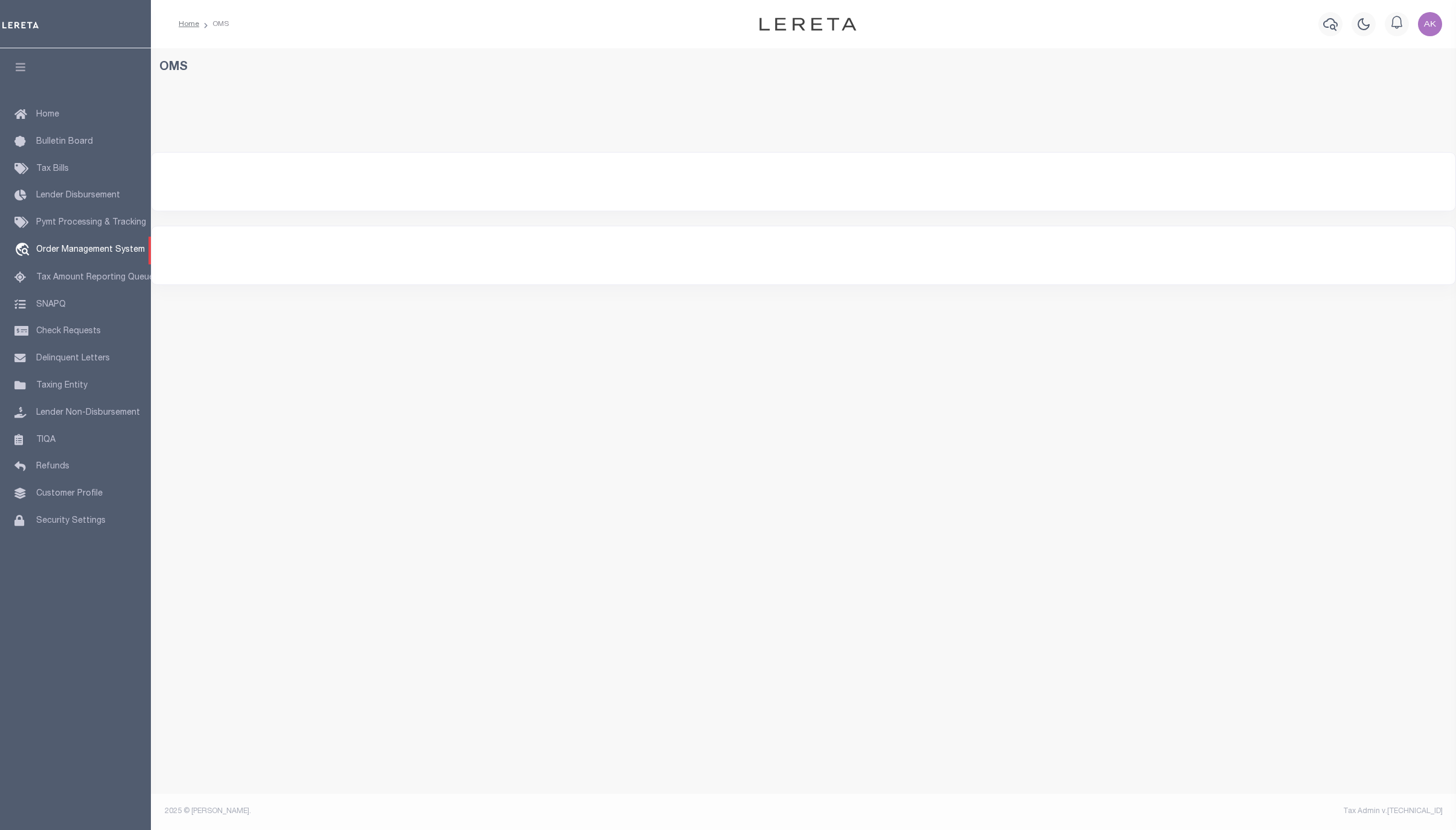
select select "200"
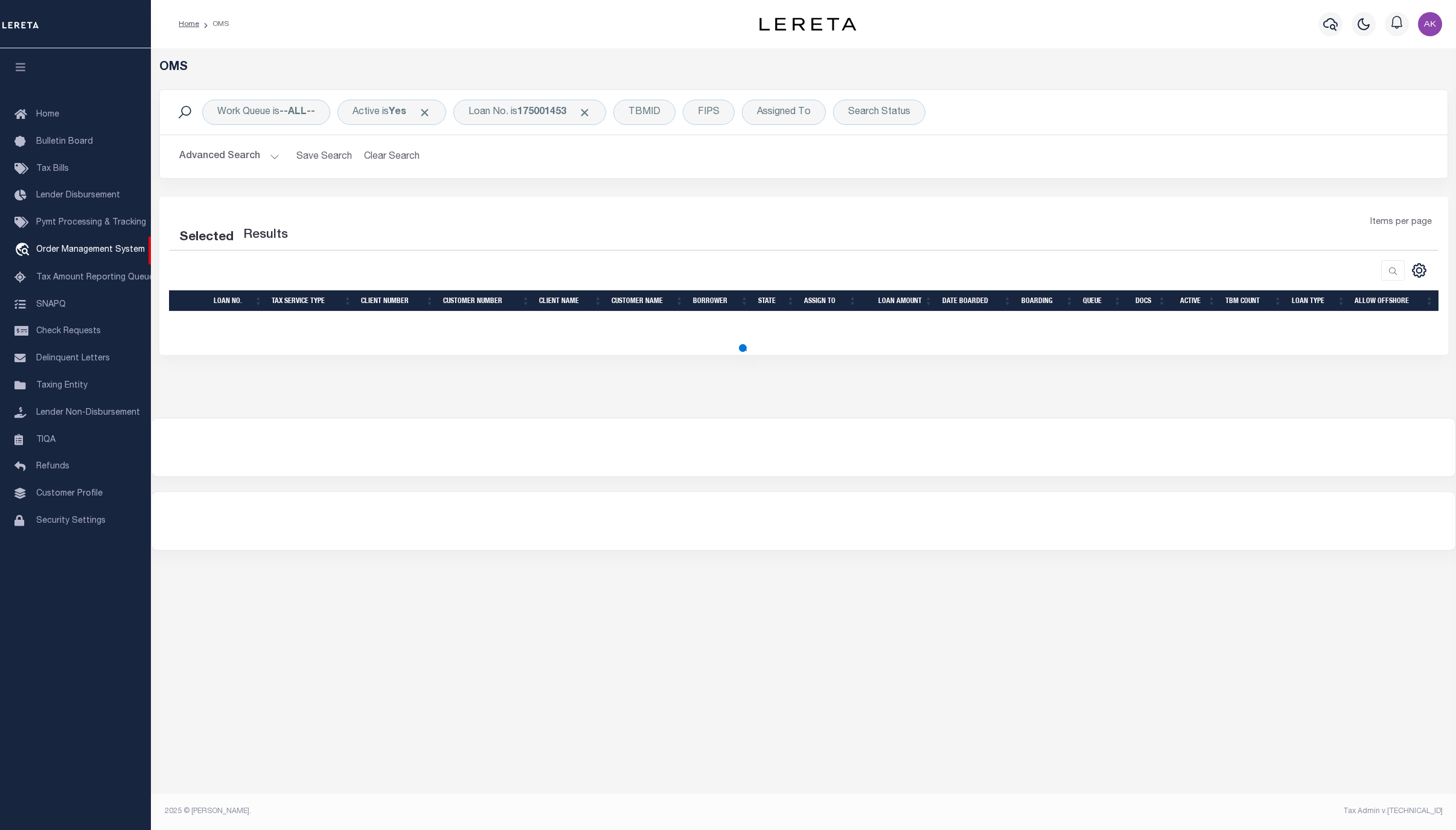
select select "200"
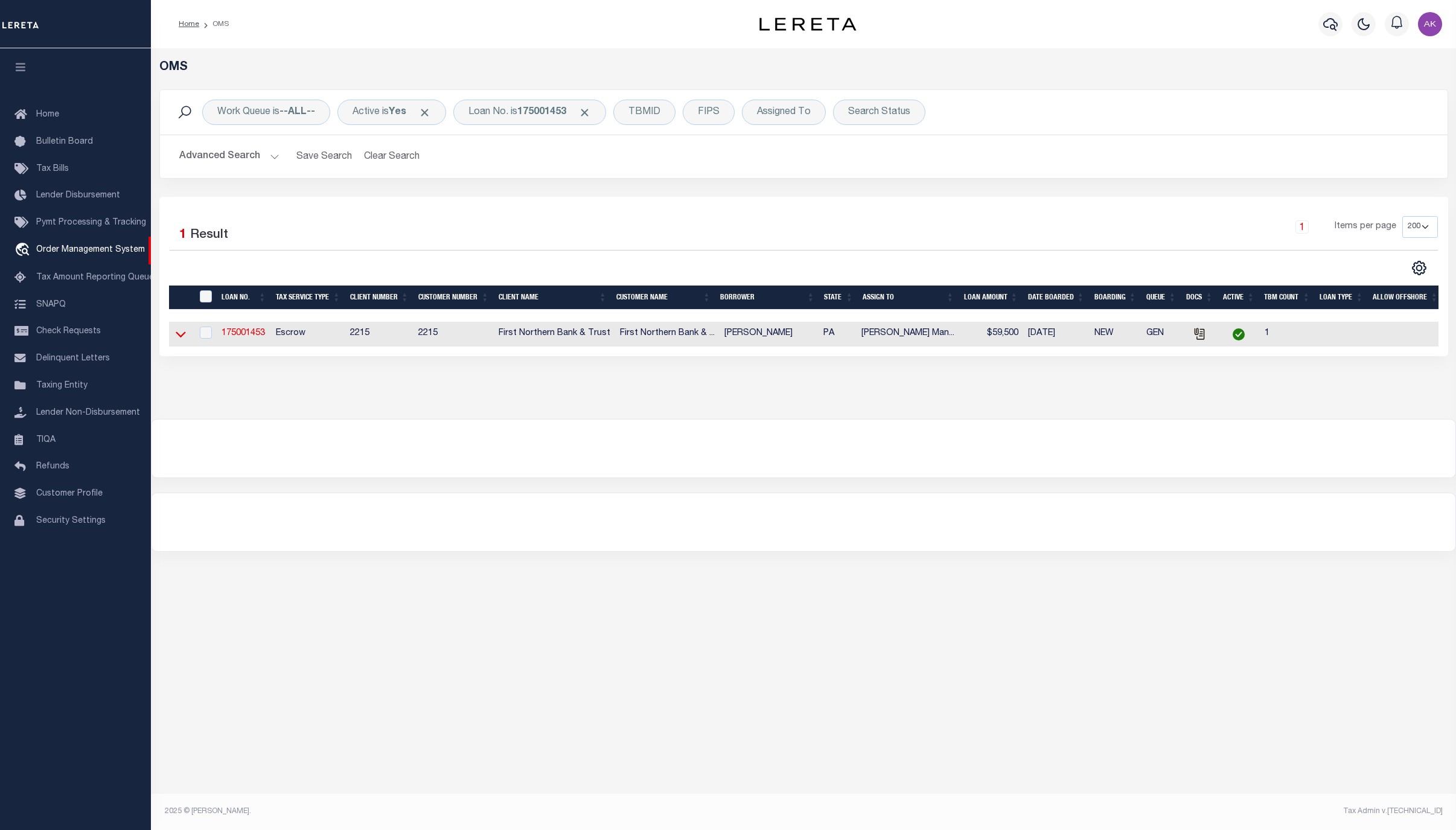
click at [176, 337] on icon at bounding box center [180, 334] width 10 height 13
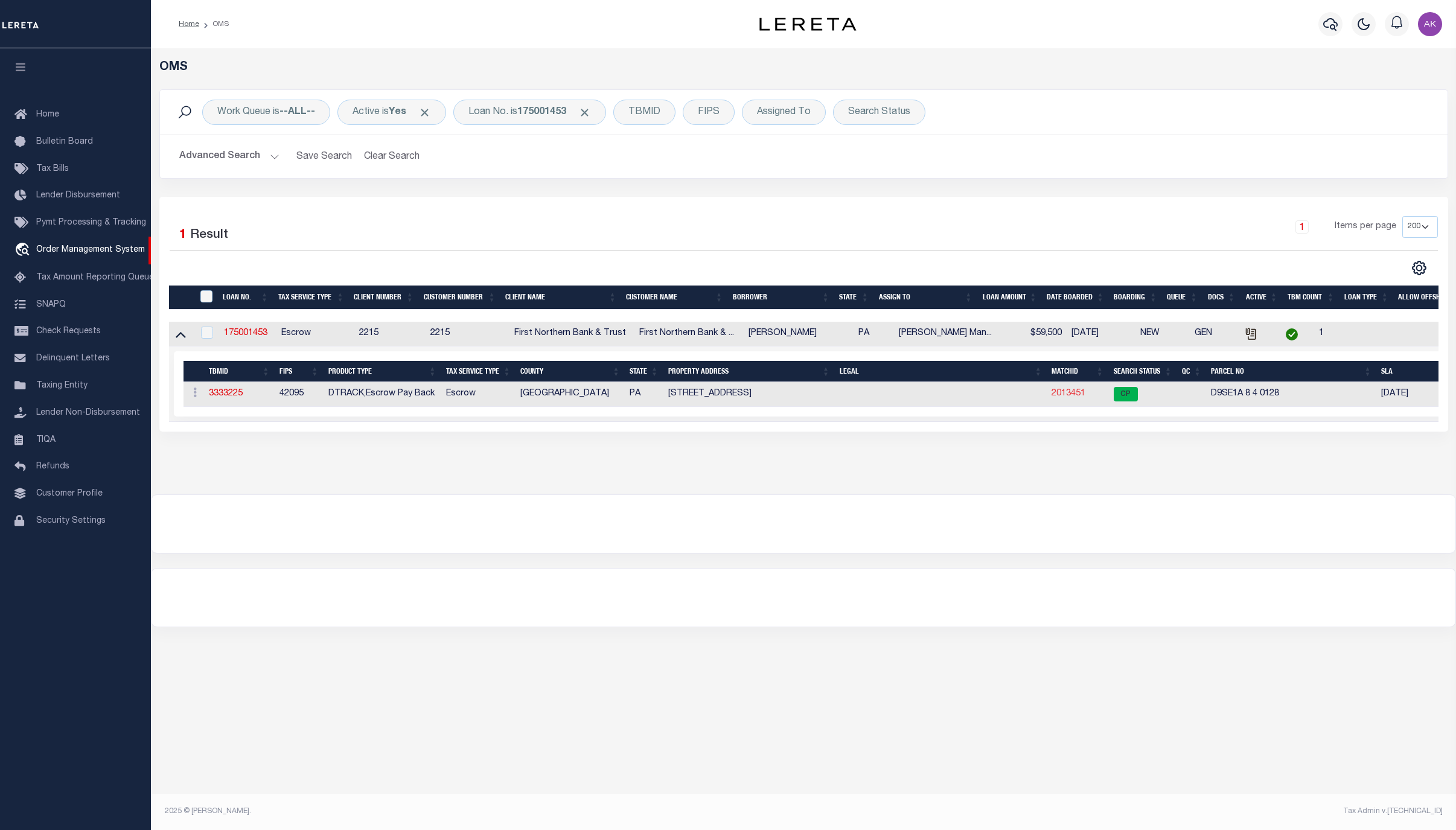
click at [1064, 397] on link "2013451" at bounding box center [1069, 393] width 34 height 8
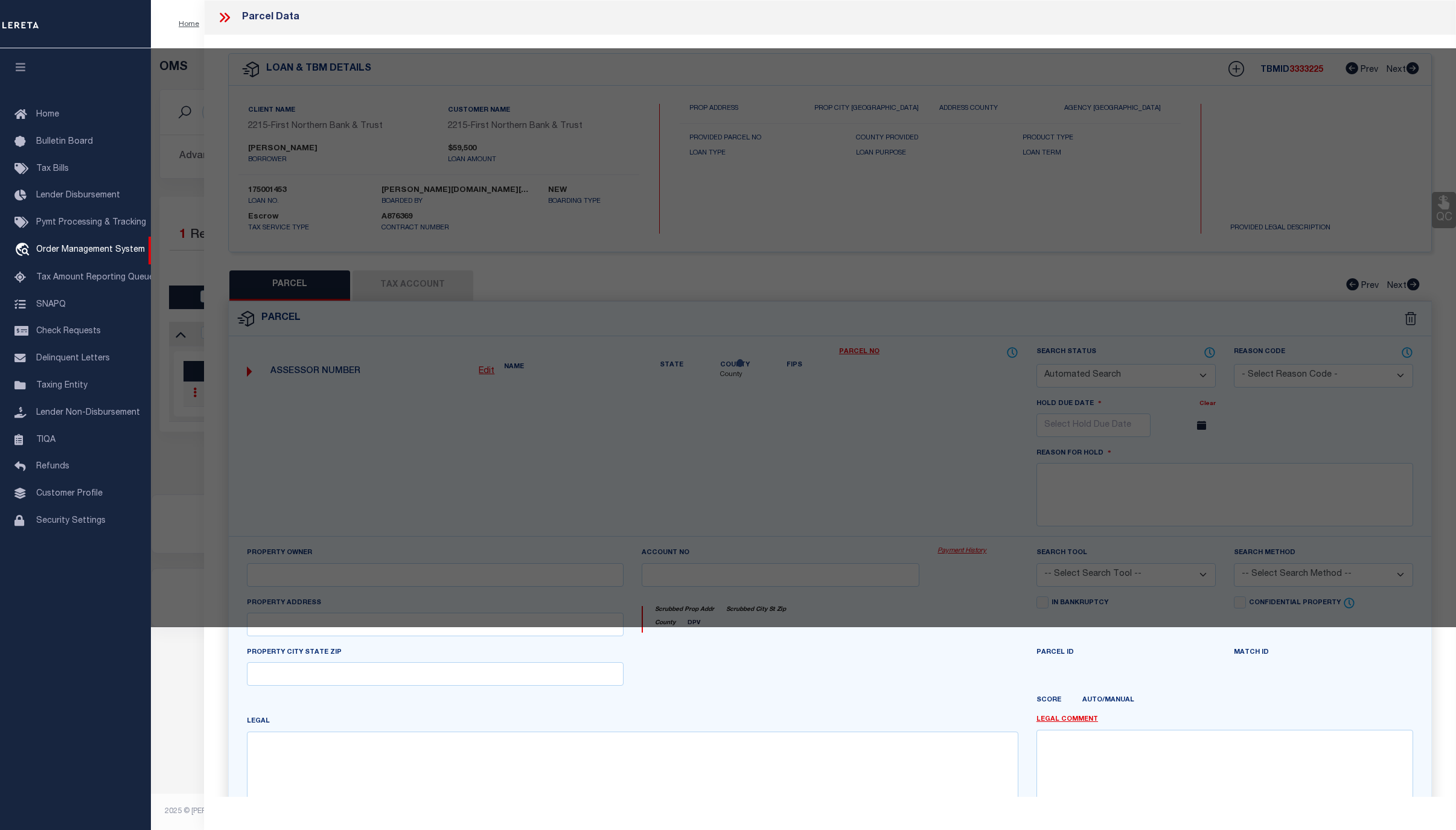
checkbox input "false"
select select "CP"
type input "[PERSON_NAME] & [PERSON_NAME] A,"
select select "AGW"
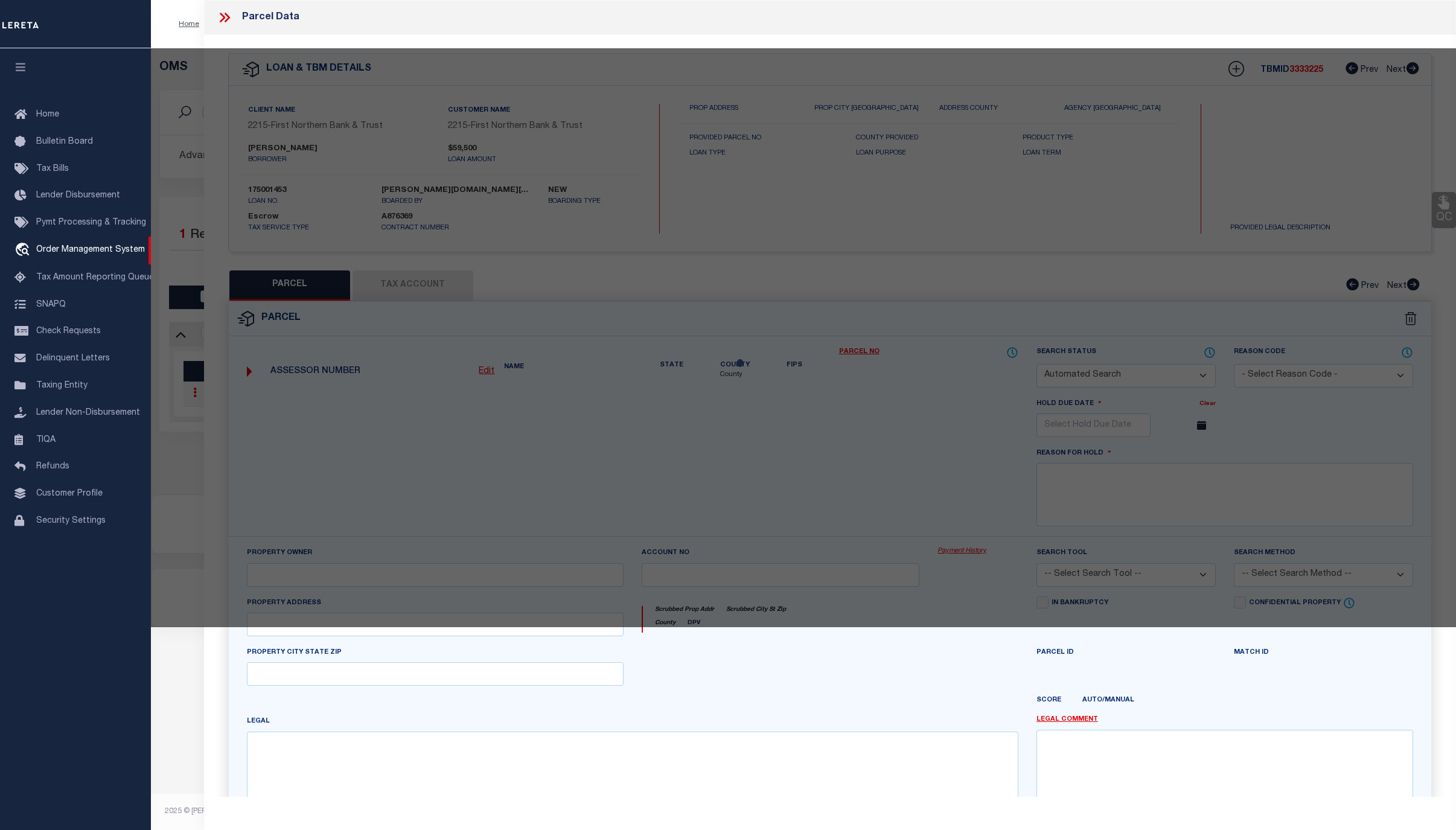
select select "ADD"
type input "719 SHAWNEE ST"
type input "ROSETO PA 18013"
type textarea "CAMA Acres .0833"
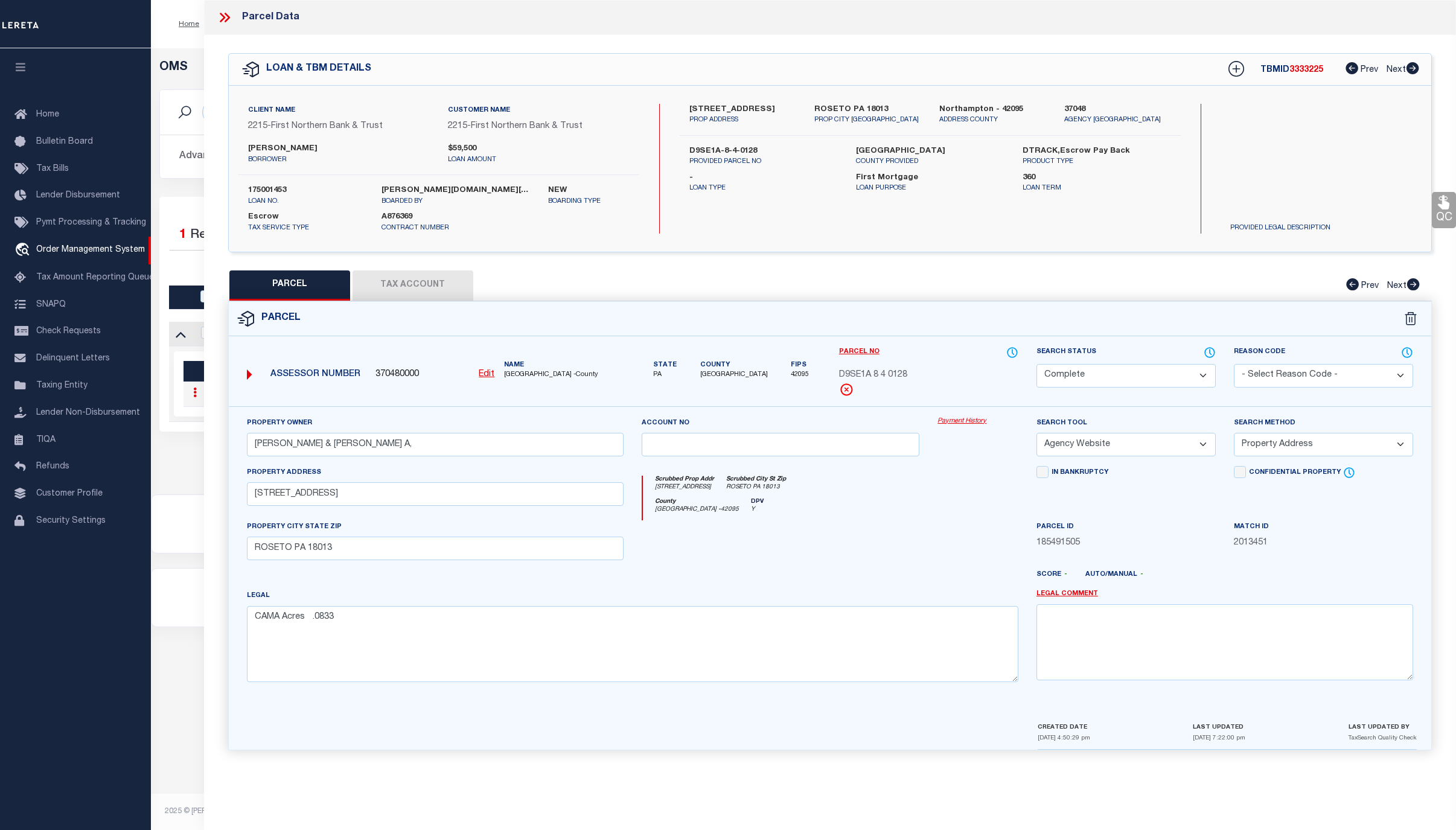
click at [955, 423] on link "Payment History" at bounding box center [978, 422] width 81 height 10
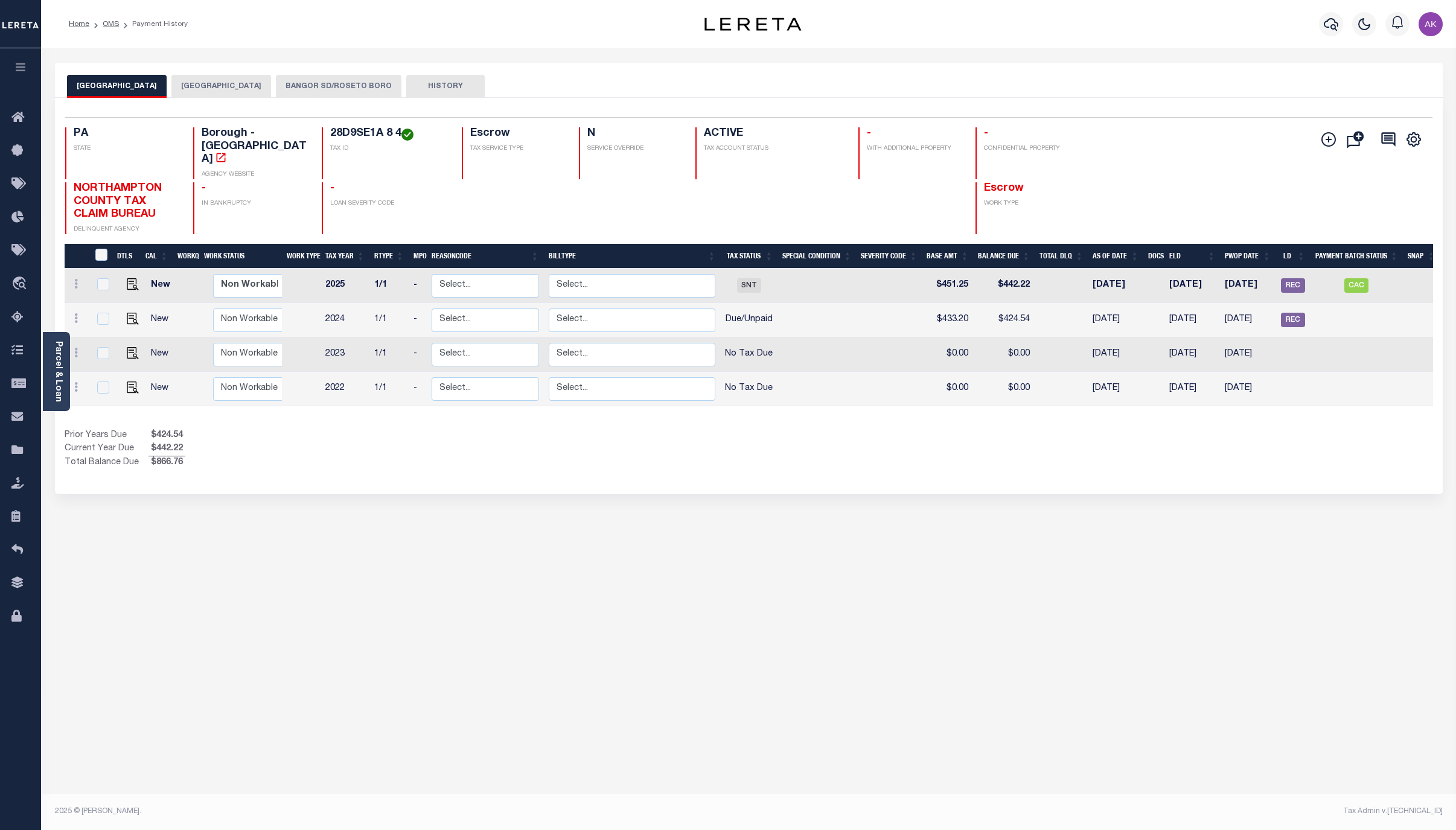
click at [354, 85] on button "BANGOR SD/ROSETO BORO" at bounding box center [339, 86] width 125 height 23
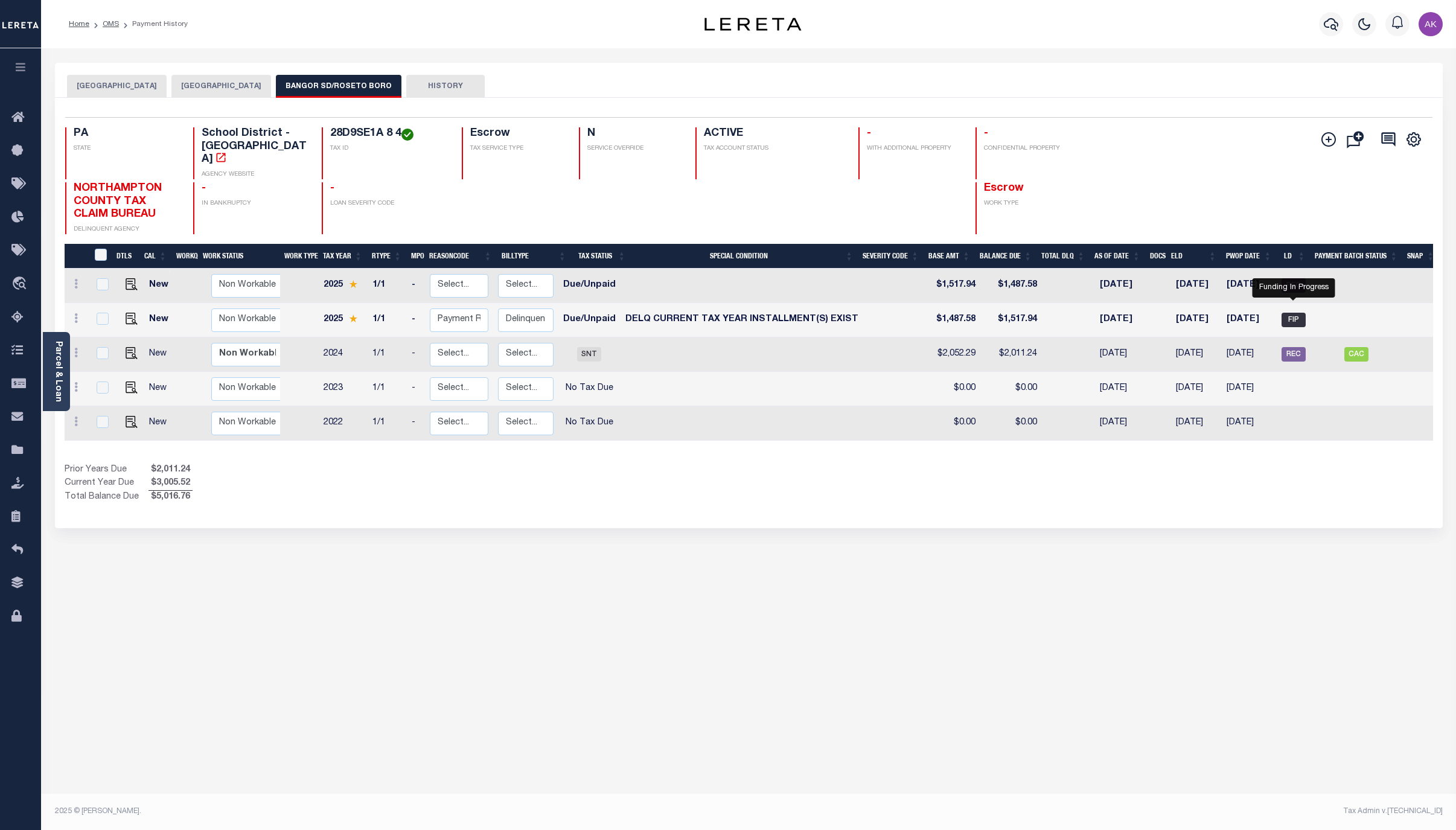
click at [1294, 313] on span "FIP" at bounding box center [1293, 320] width 24 height 14
checkbox input "true"
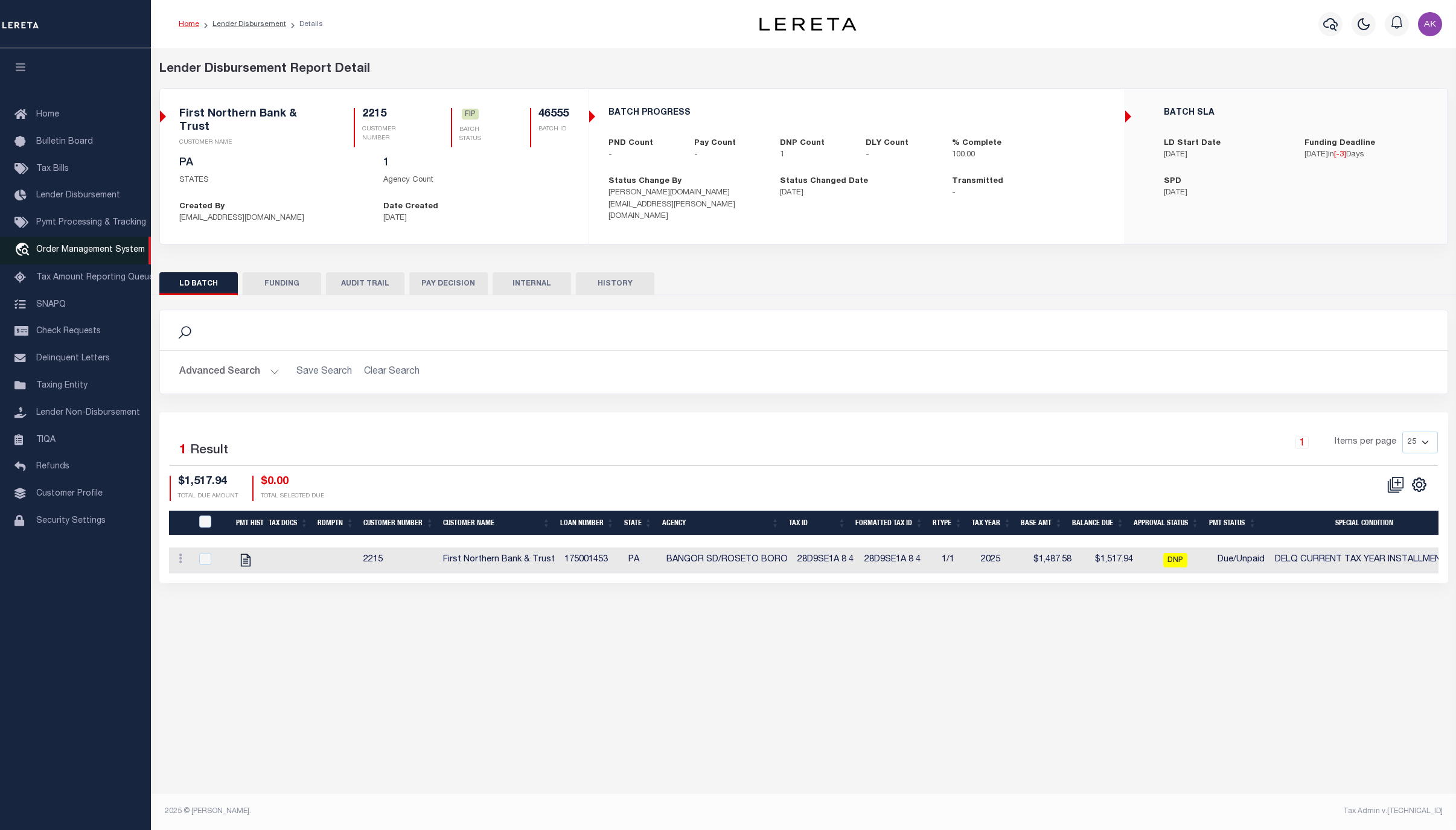
click at [88, 252] on span "Order Management System" at bounding box center [90, 250] width 109 height 8
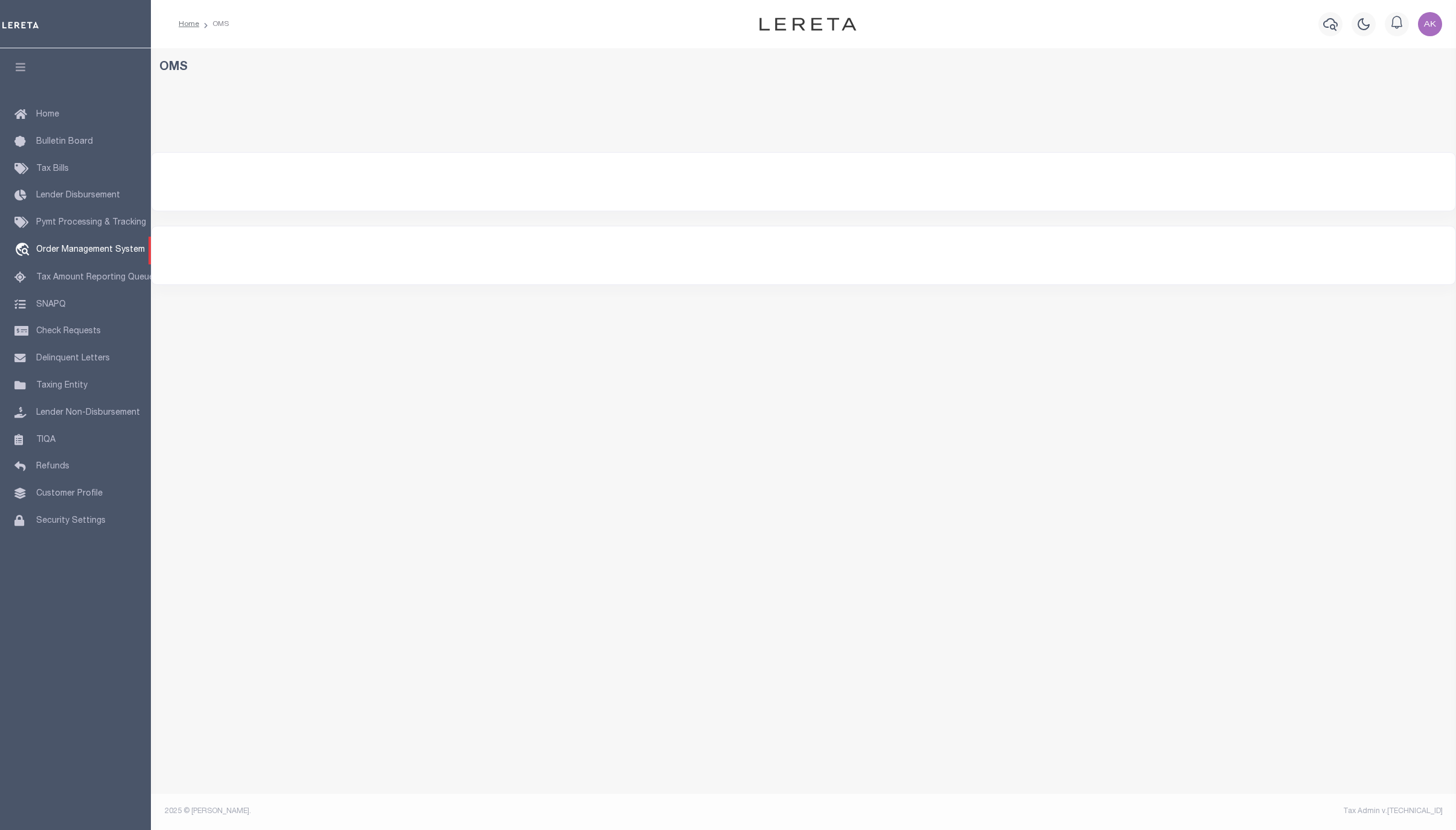
select select "200"
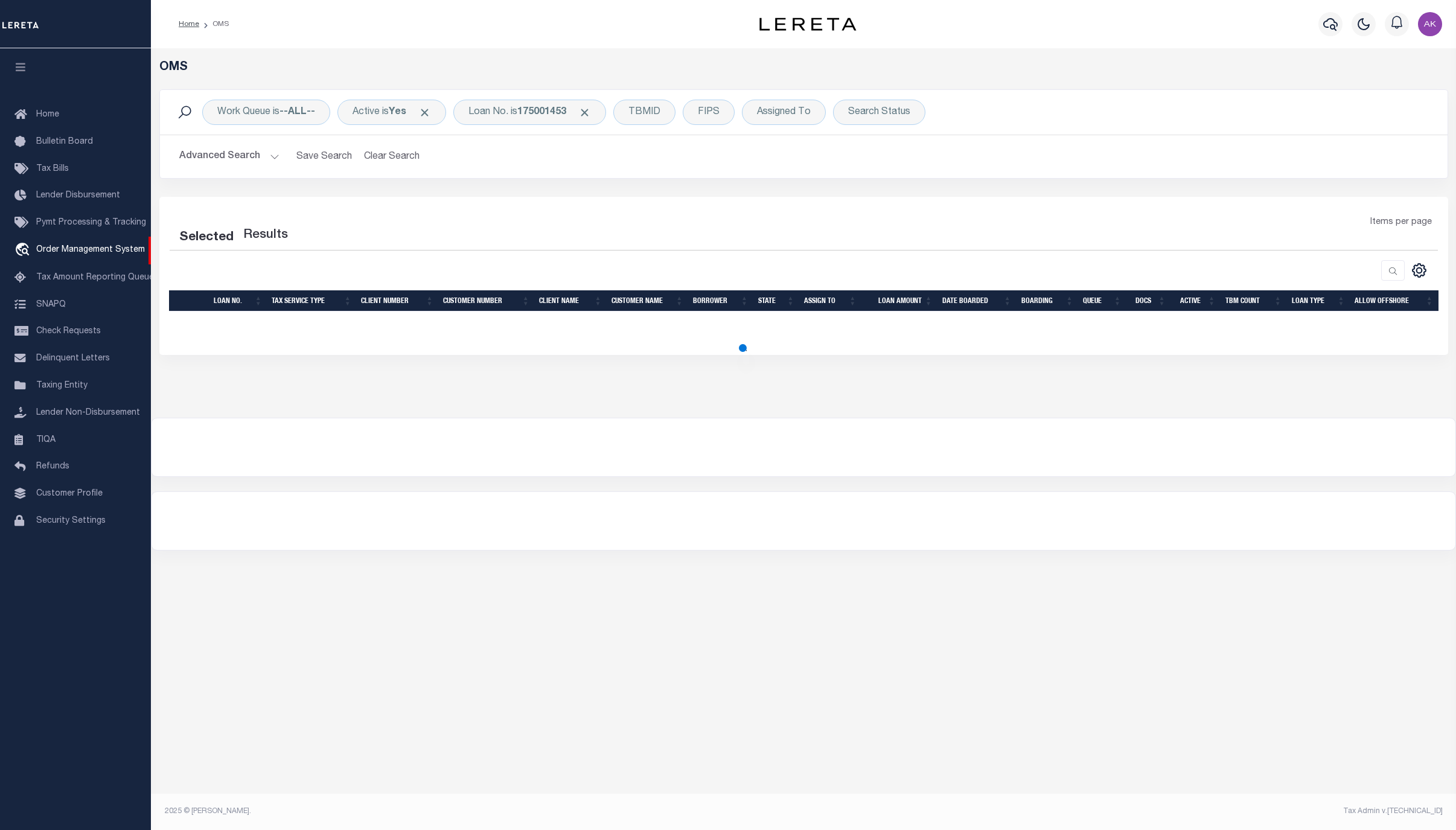
select select "200"
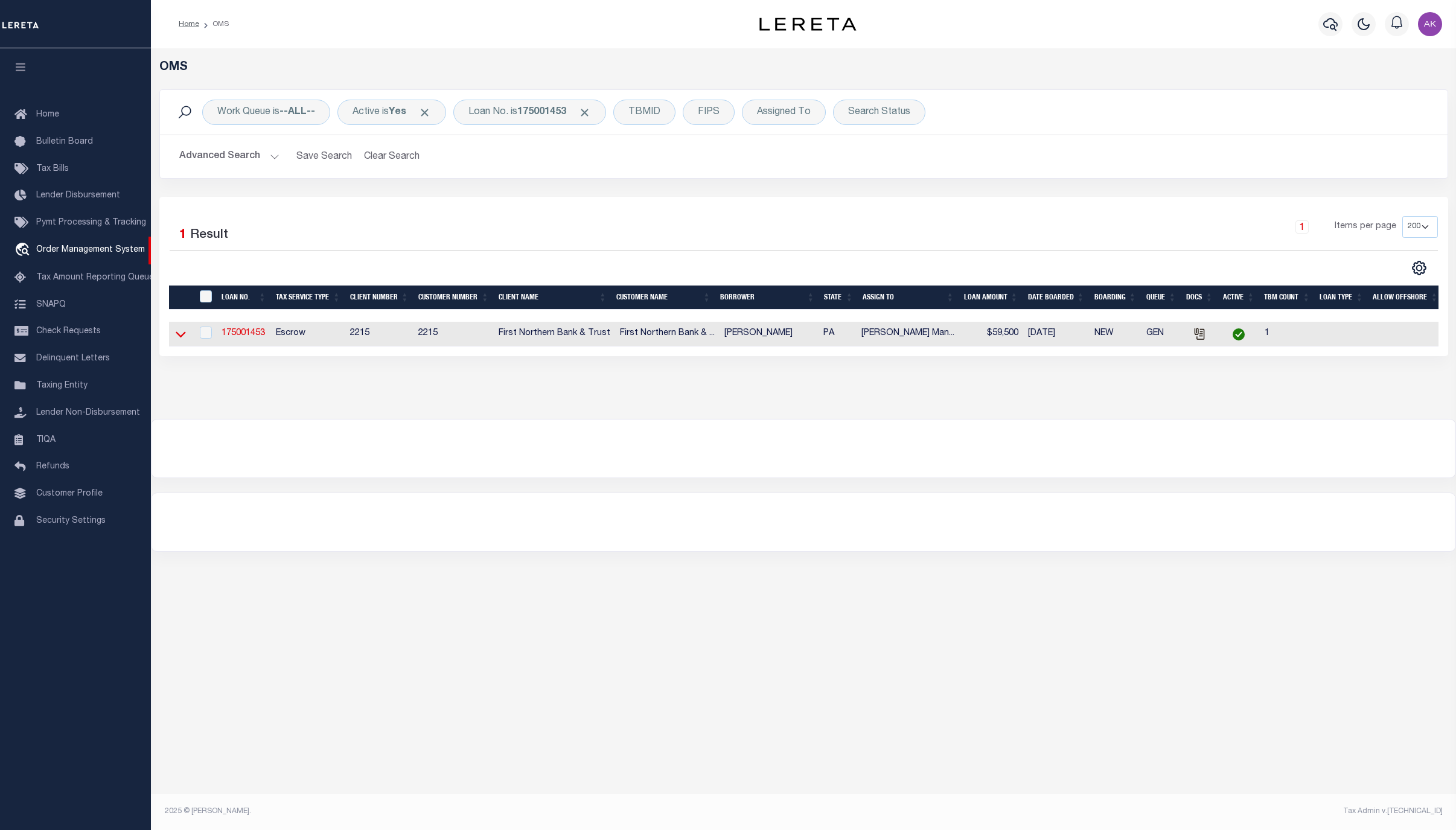
click at [181, 337] on icon at bounding box center [180, 334] width 10 height 13
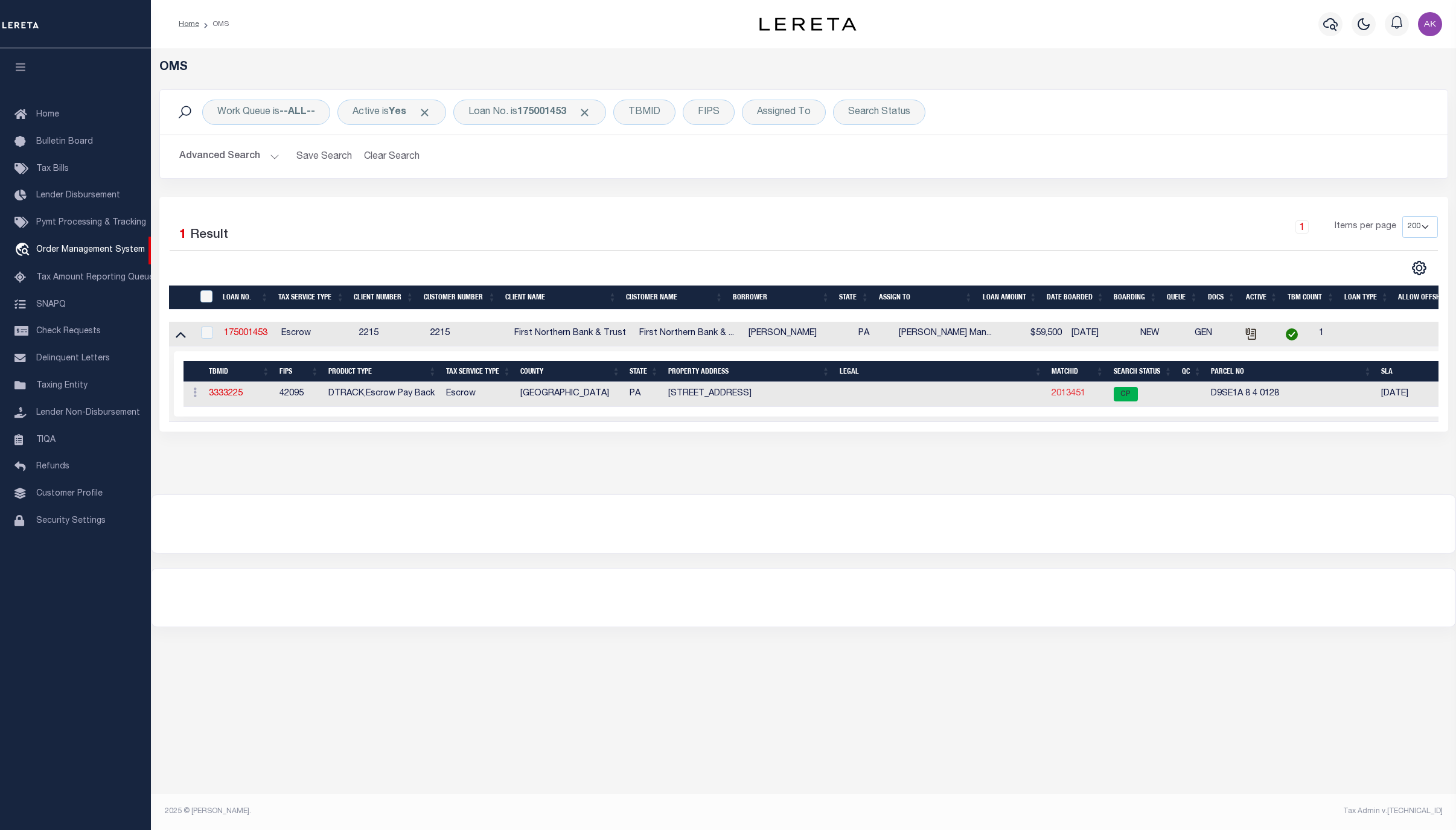
click at [1070, 396] on link "2013451" at bounding box center [1069, 393] width 34 height 8
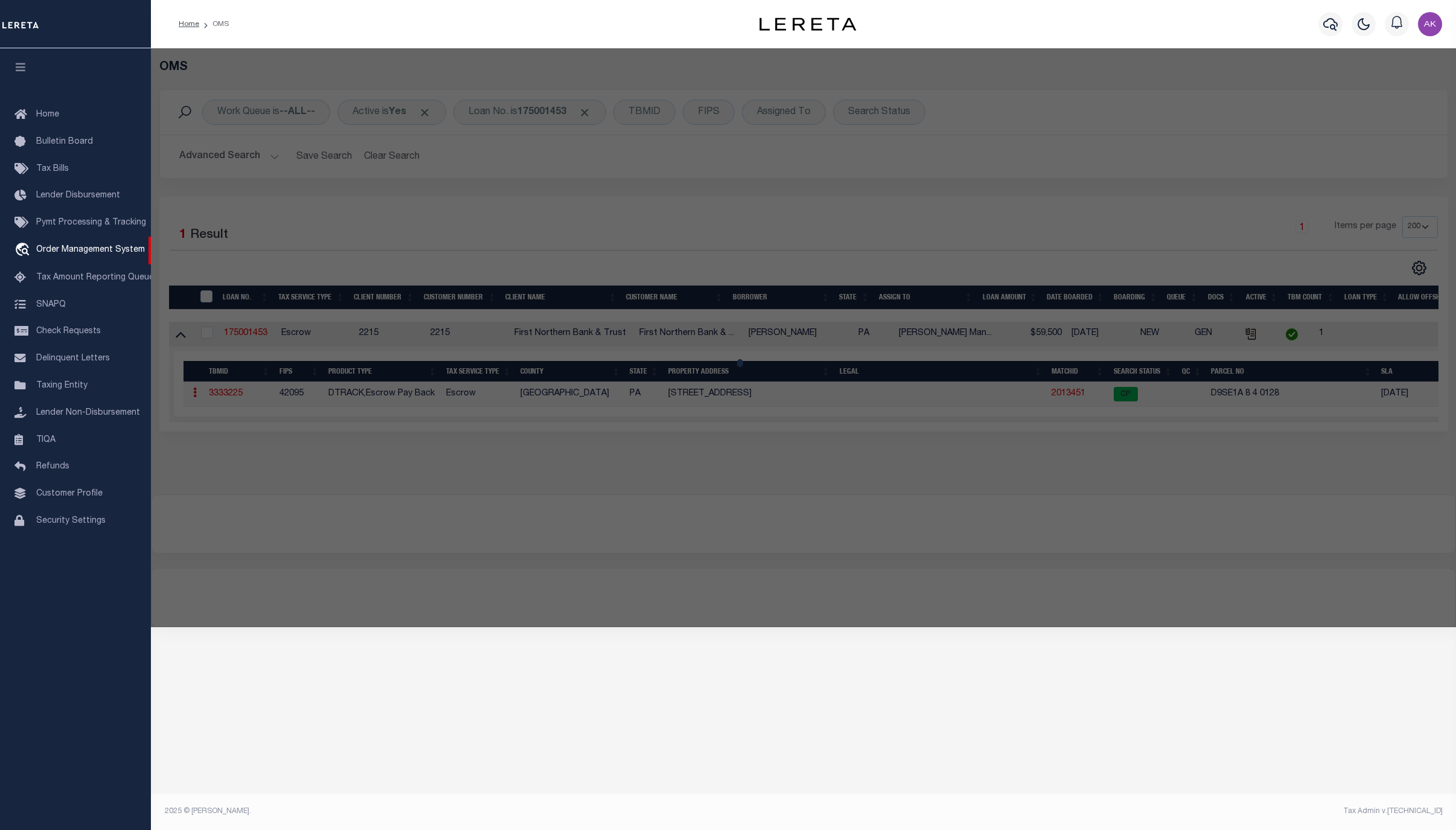
checkbox input "false"
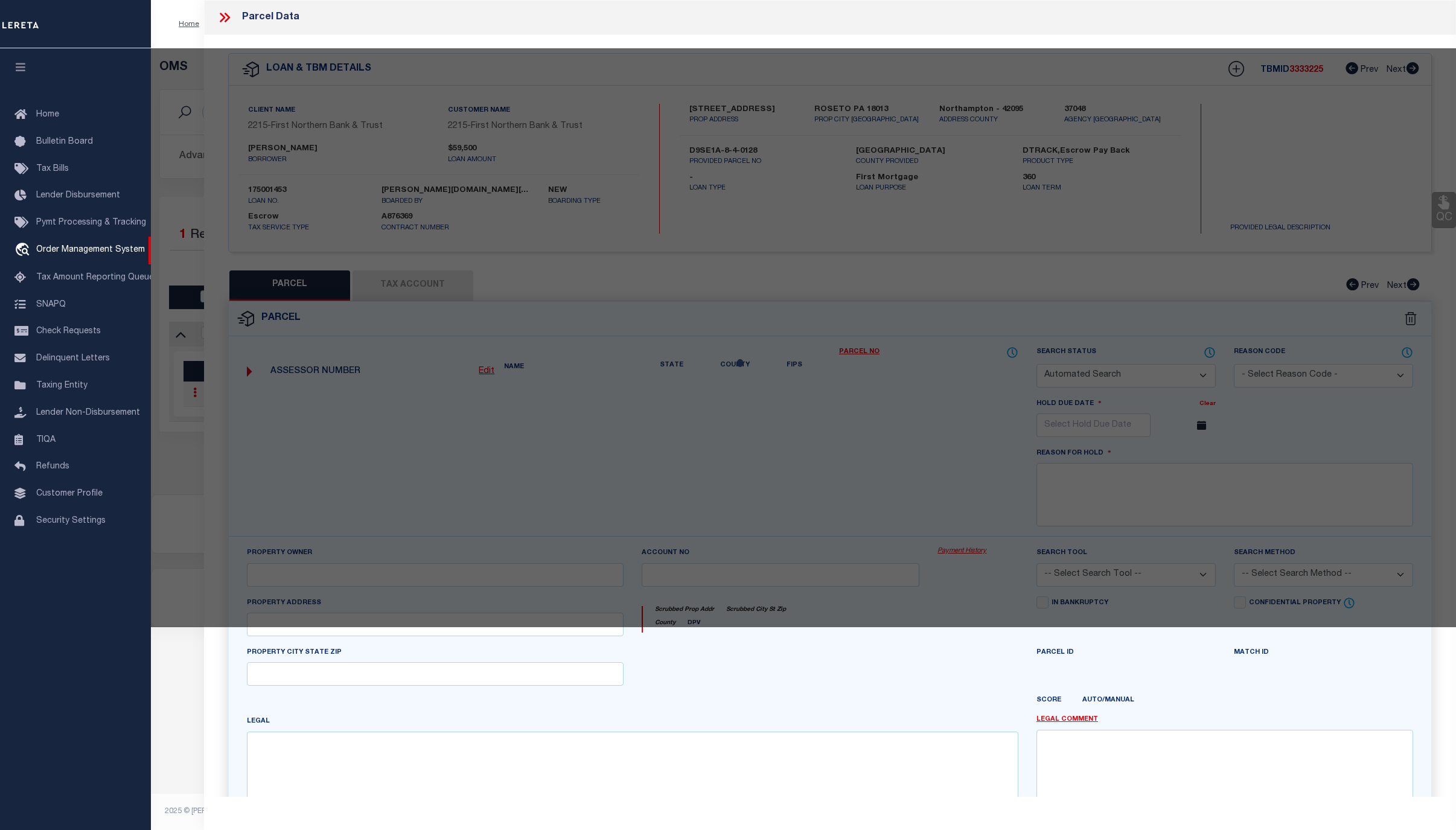
select select "CP"
type input "FOX JUSTIN M & BOBBI A,"
select select "AGW"
select select "ADD"
type input "719 SHAWNEE ST"
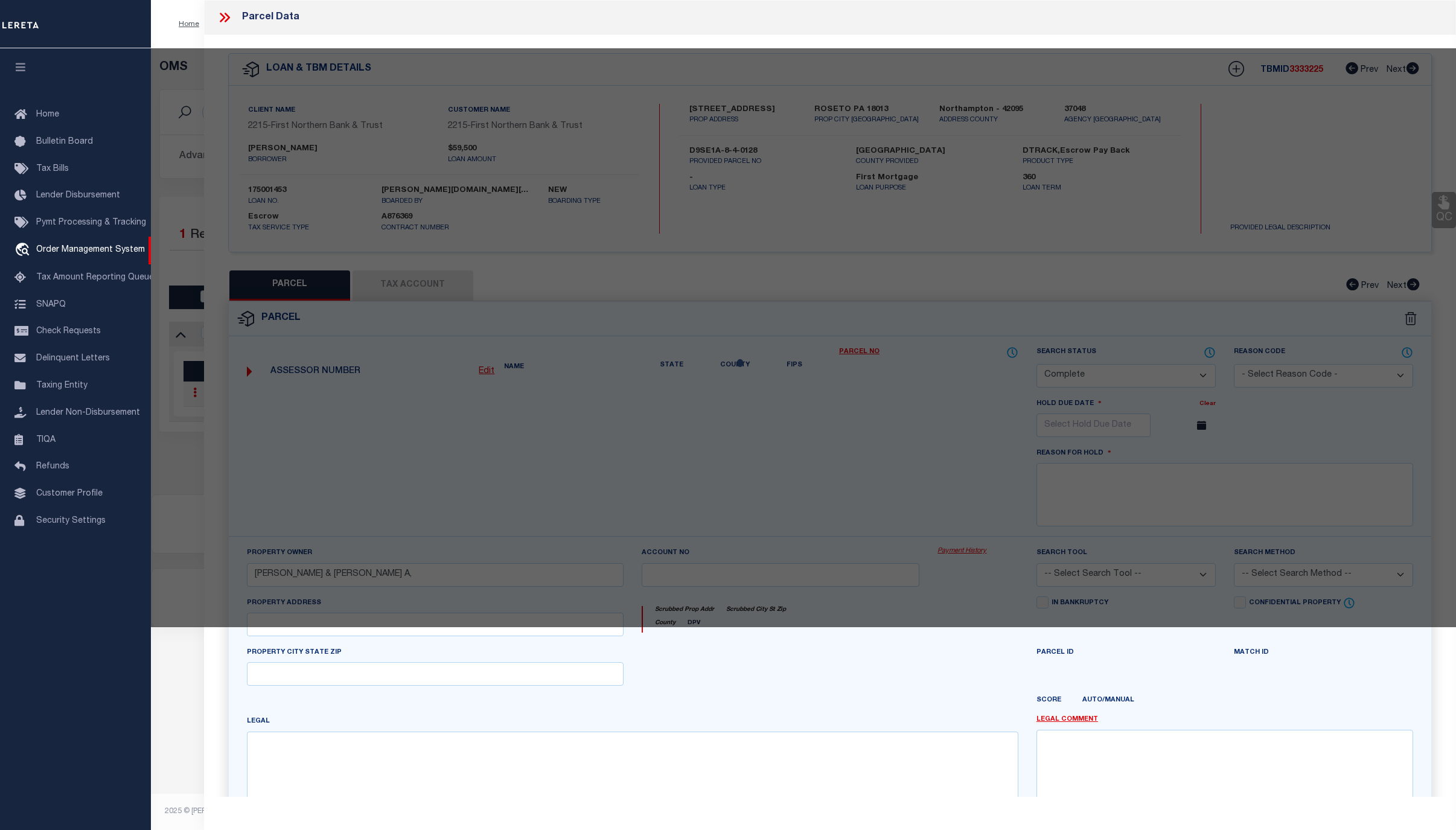
type input "ROSETO PA 18013"
type textarea "CAMA Acres .0833"
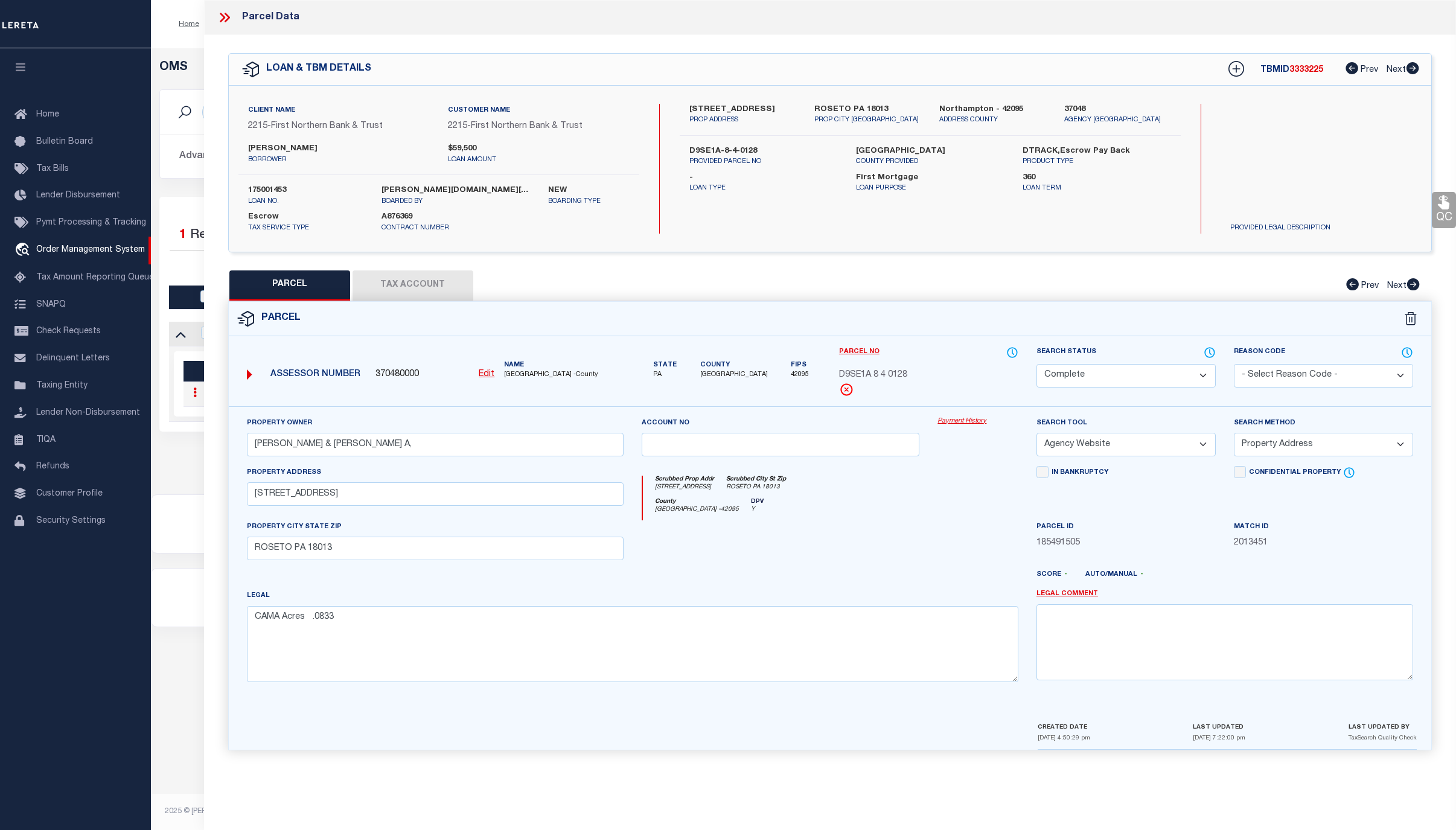
click at [962, 423] on link "Payment History" at bounding box center [978, 422] width 81 height 10
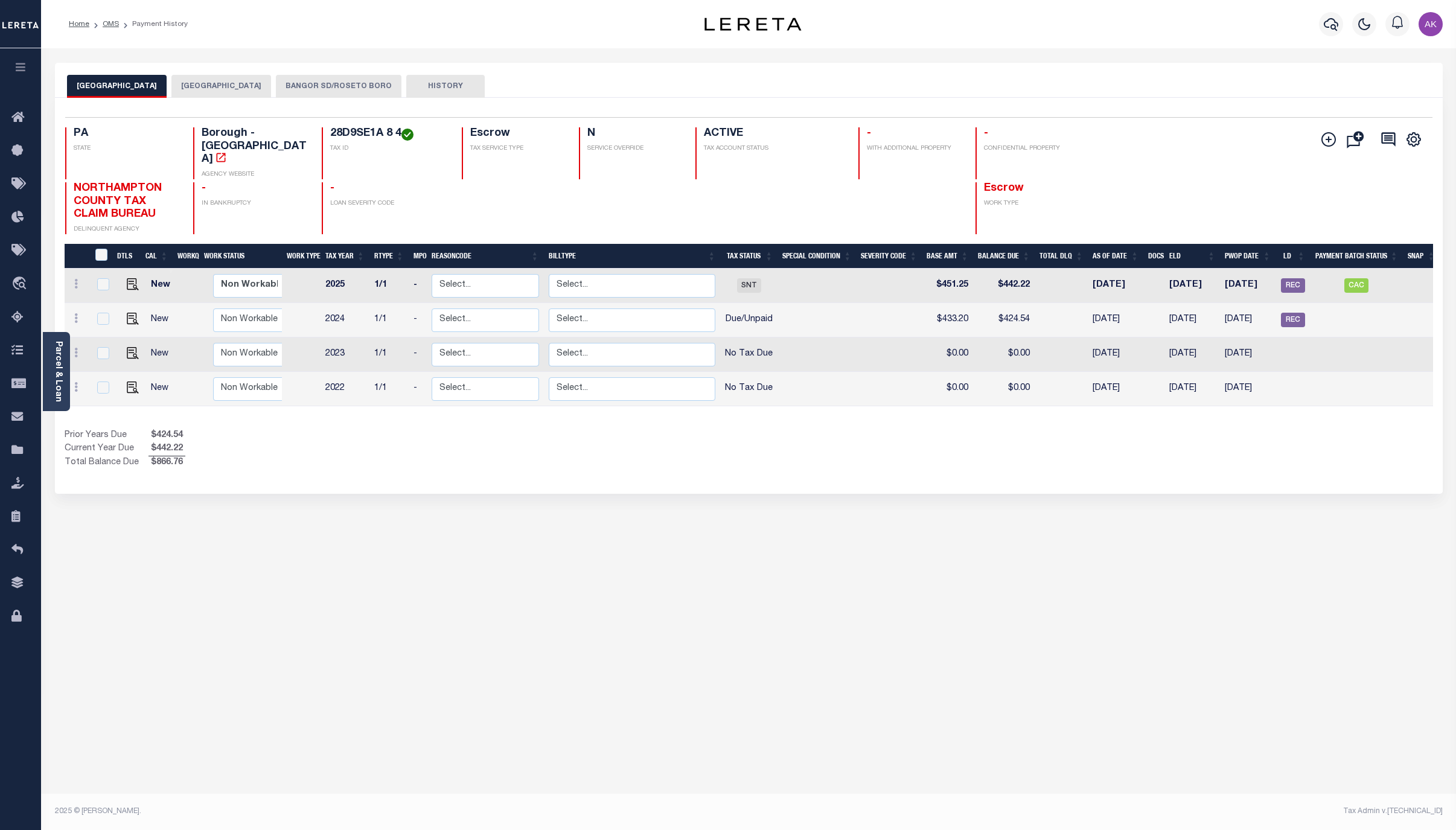
click at [331, 87] on button "BANGOR SD/ROSETO BORO" at bounding box center [339, 86] width 125 height 23
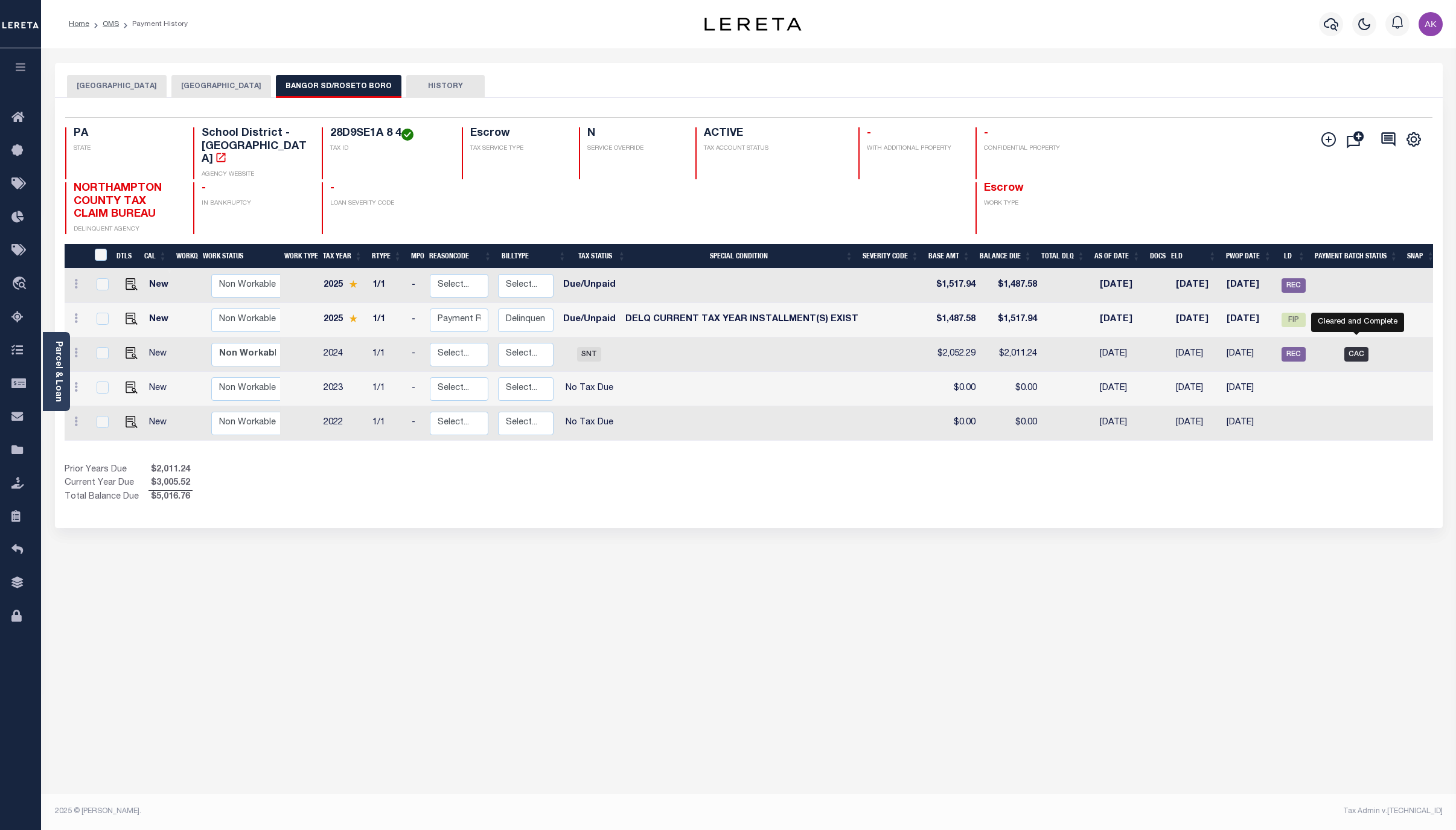
click at [1353, 347] on span "CAC" at bounding box center [1357, 354] width 24 height 14
checkbox input "true"
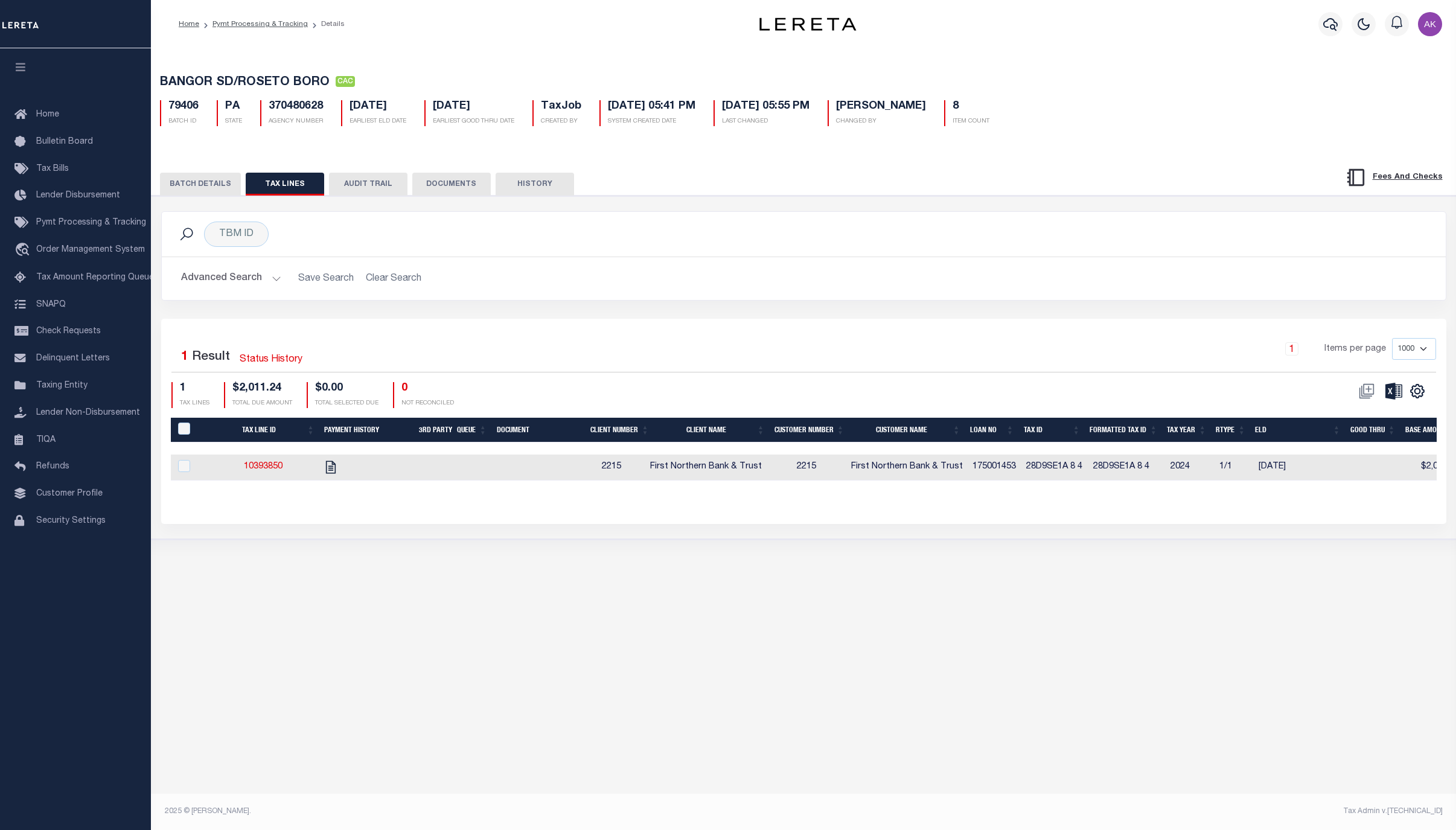
click at [215, 185] on button "BATCH DETAILS" at bounding box center [200, 184] width 81 height 23
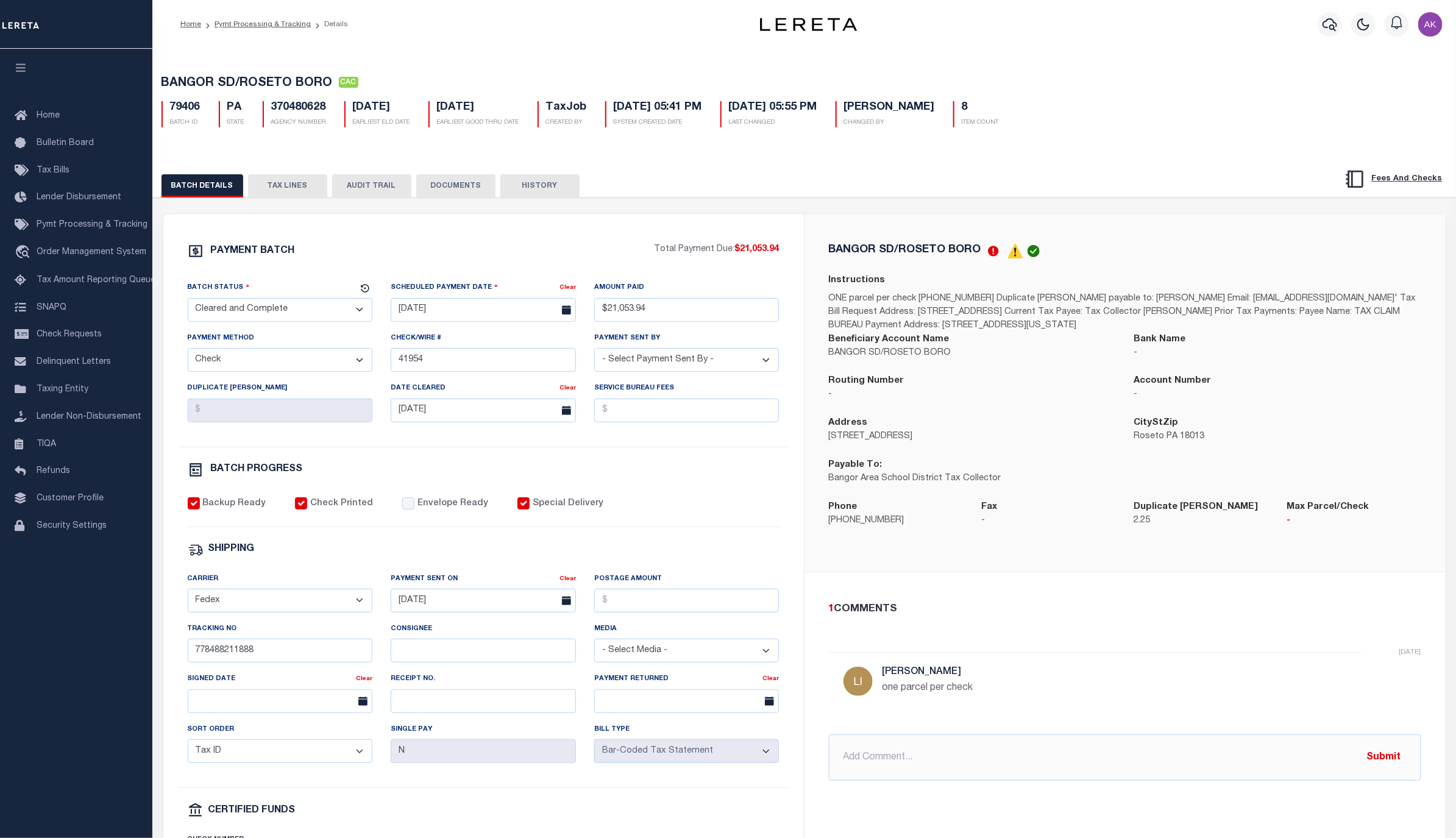
click at [296, 184] on button "TAX LINES" at bounding box center [287, 185] width 79 height 23
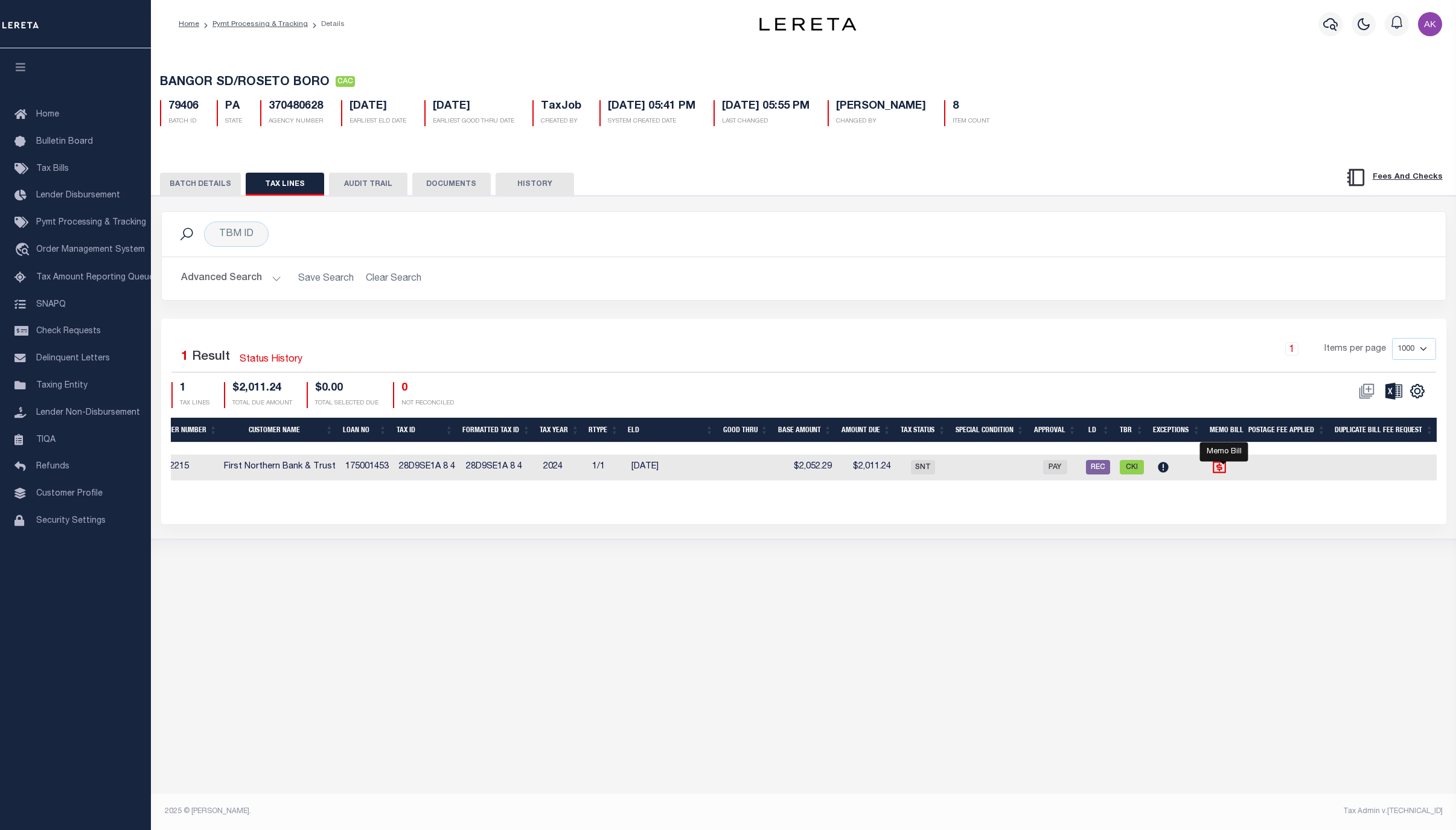
click at [1223, 472] on icon "" at bounding box center [1219, 467] width 16 height 16
checkbox input "true"
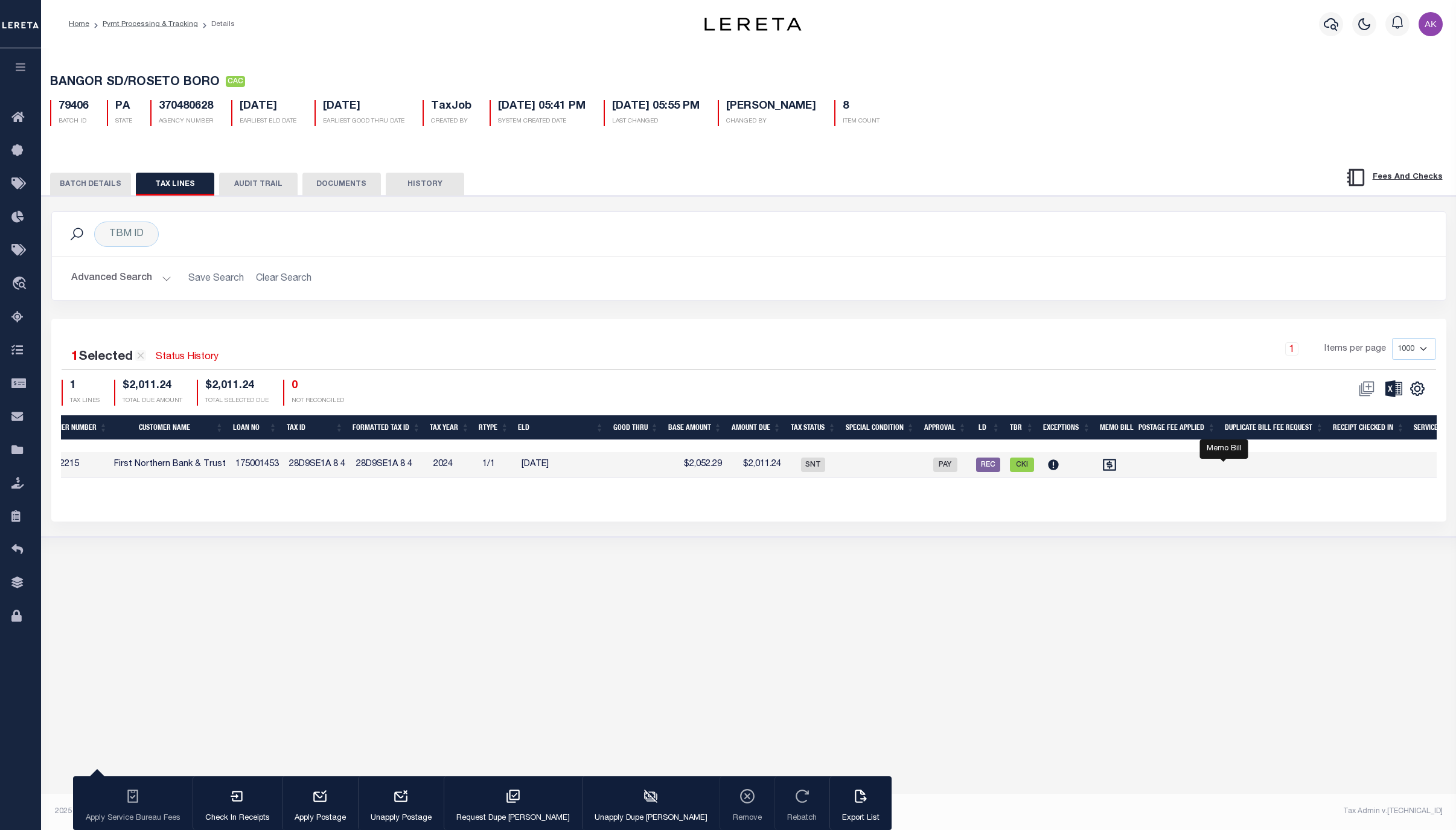
click at [779, 265] on div "Advanced Search Save Search Clear Search Loan No Equals Equals Is Not Equal To …" at bounding box center [749, 278] width 1394 height 43
click at [463, 522] on div "1 Selected 1 Result Status History 1 Items per page 1000 2500 5000 10000 1 TAX …" at bounding box center [748, 420] width 1395 height 203
click at [18, 220] on icon at bounding box center [21, 218] width 19 height 15
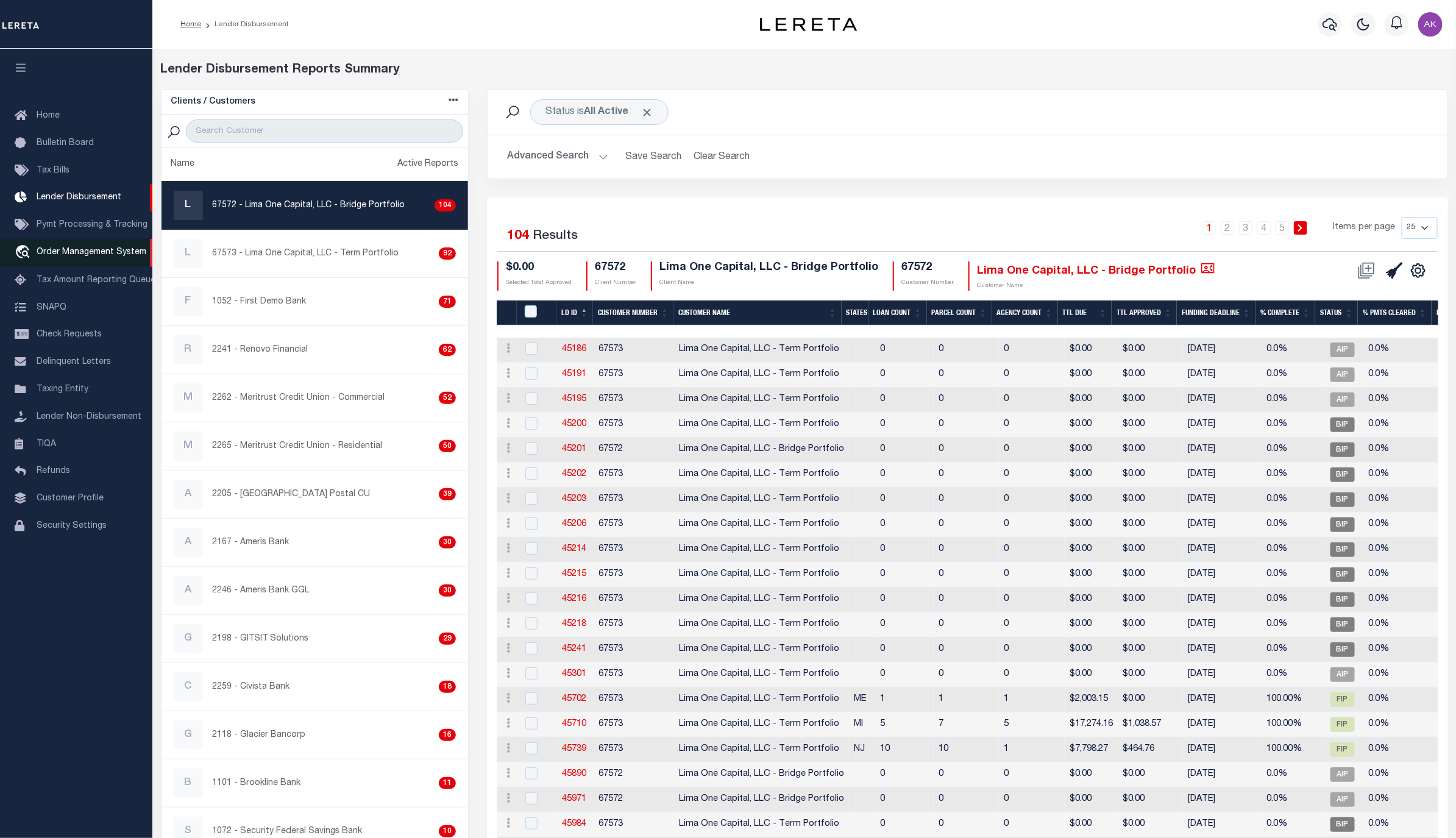
click at [62, 256] on span "Order Management System" at bounding box center [91, 252] width 110 height 8
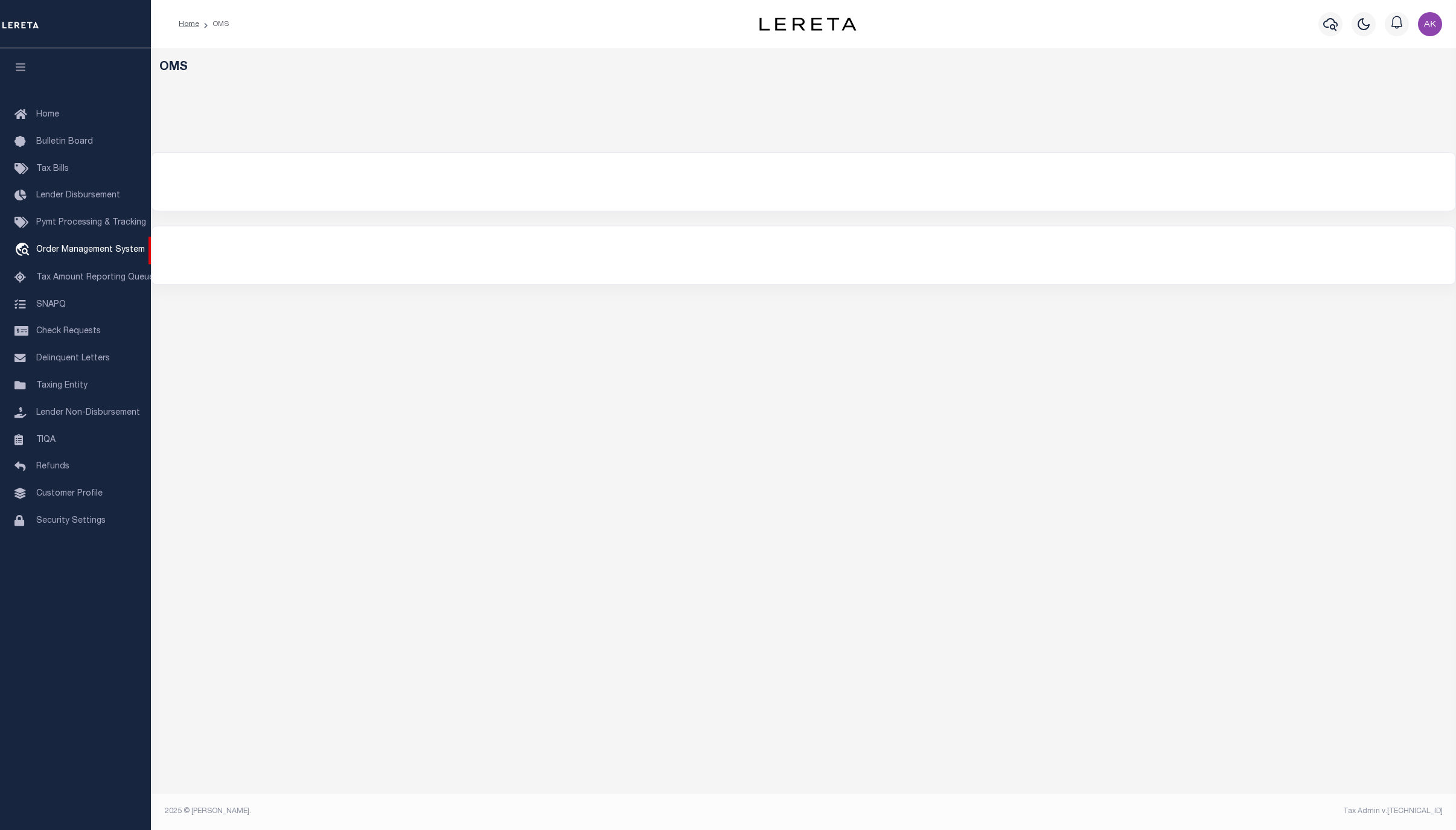
select select "200"
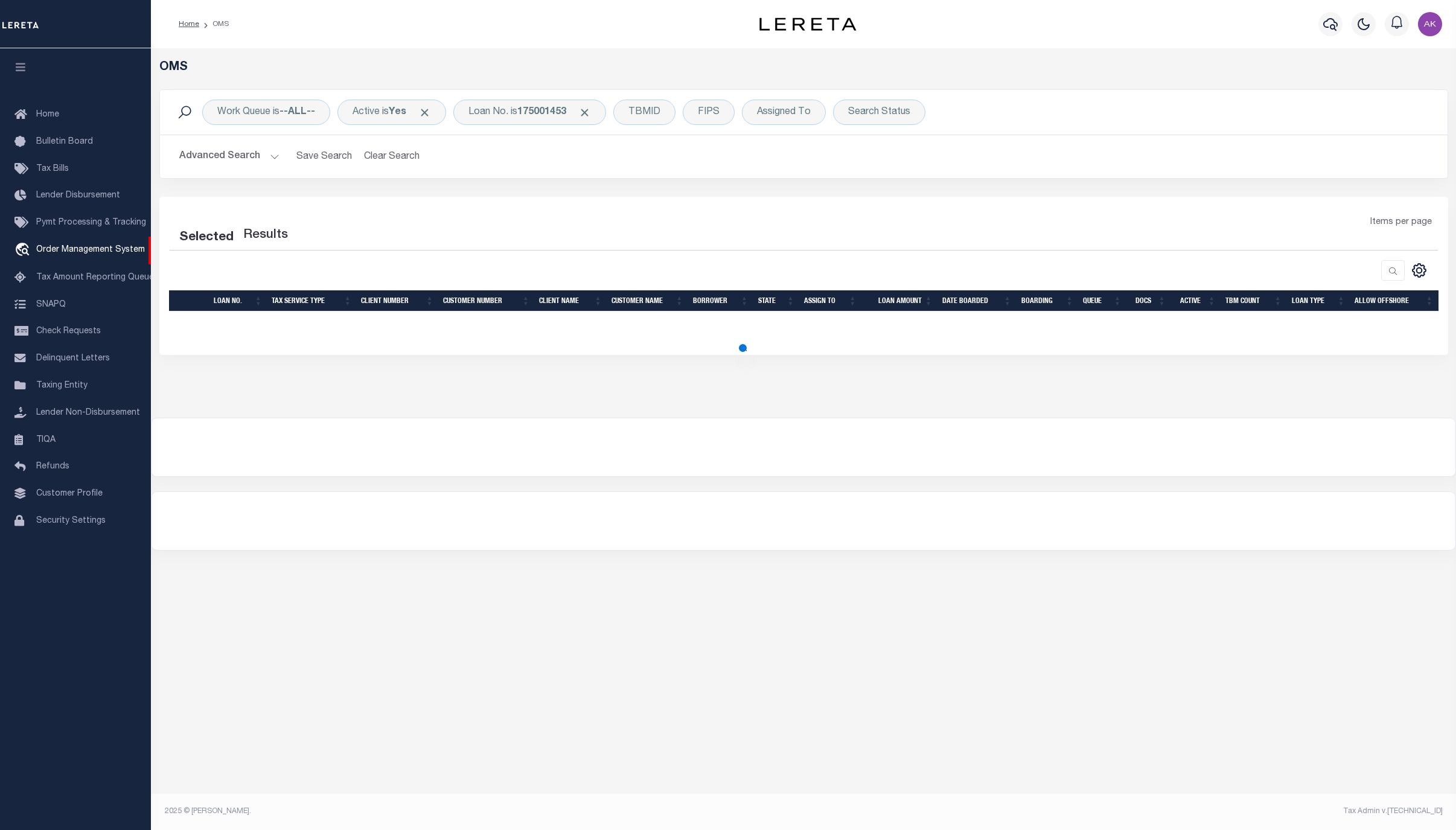
select select "200"
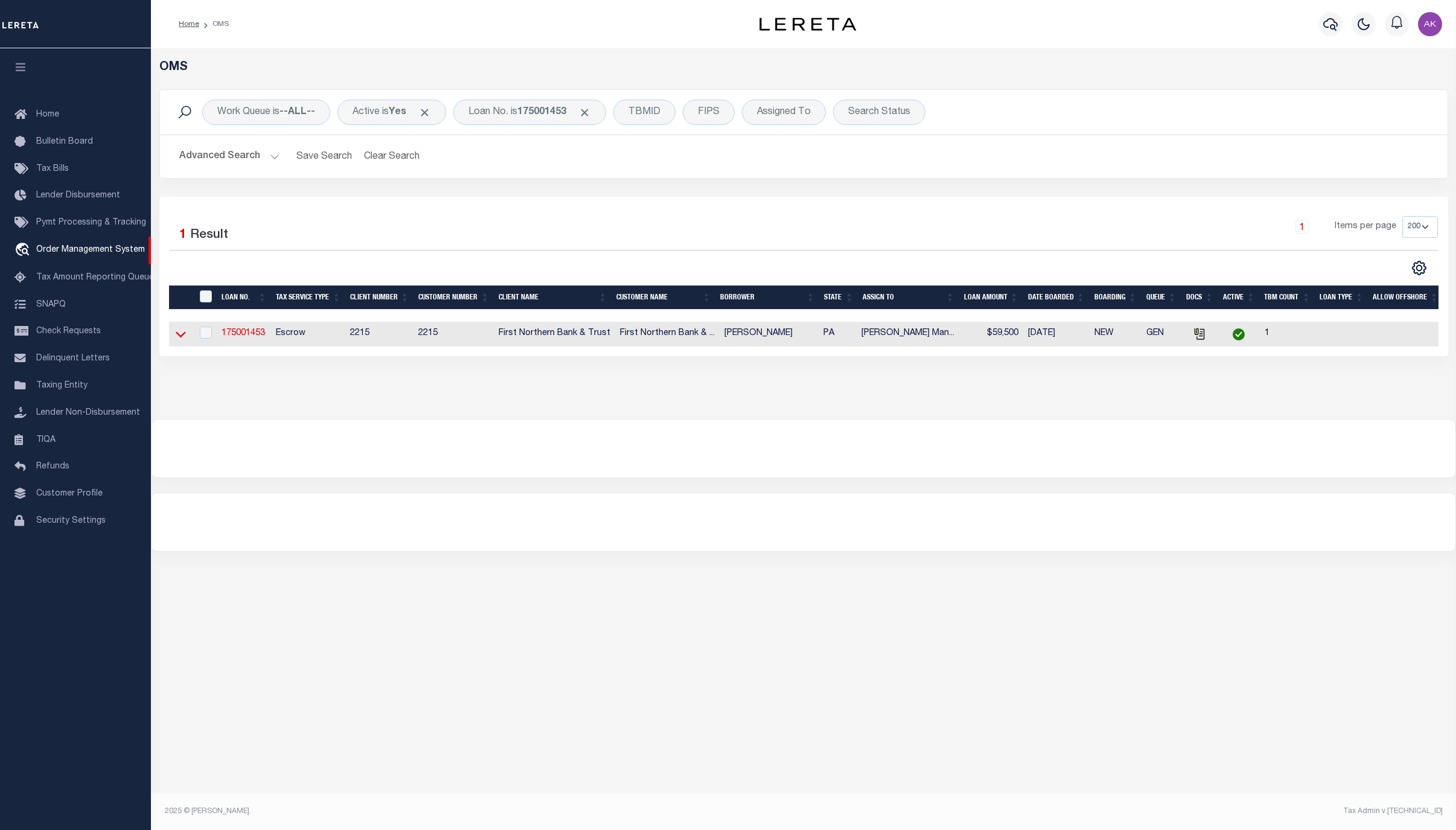
click at [179, 338] on icon at bounding box center [180, 335] width 10 height 6
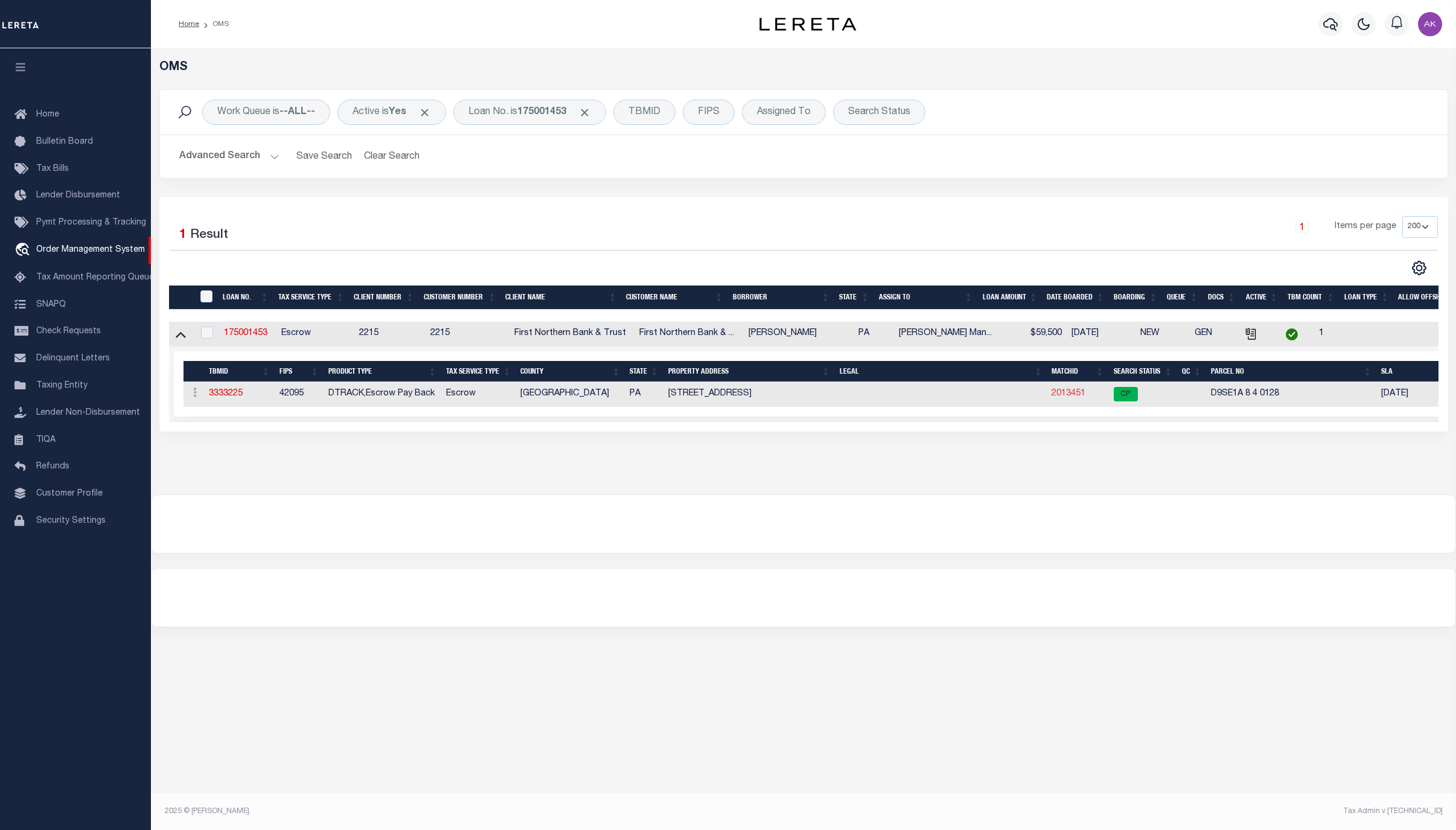
click at [1064, 394] on link "2013451" at bounding box center [1069, 393] width 34 height 8
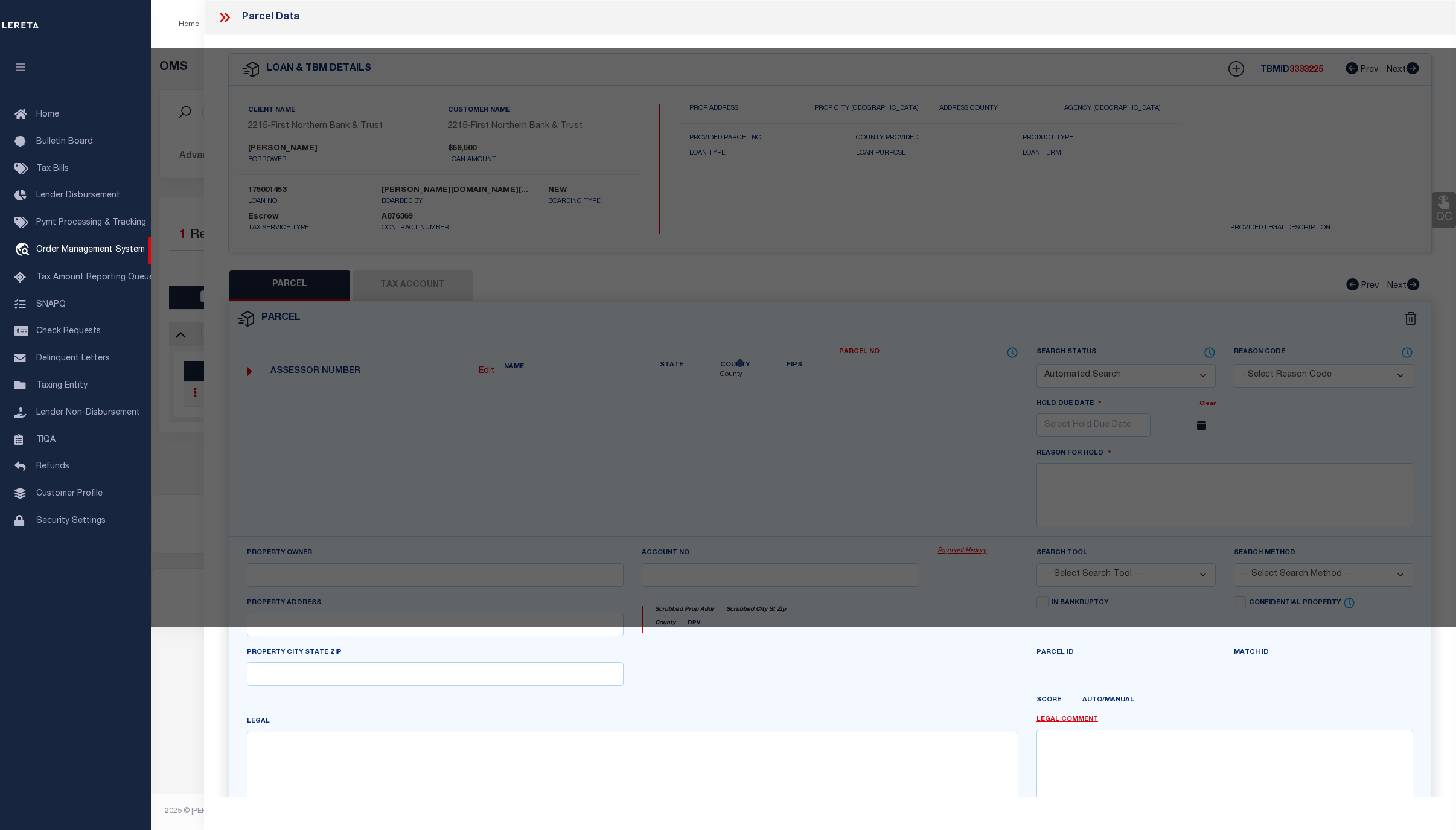
checkbox input "false"
select select "CP"
type input "FOX JUSTIN M & BOBBI A,"
select select "AGW"
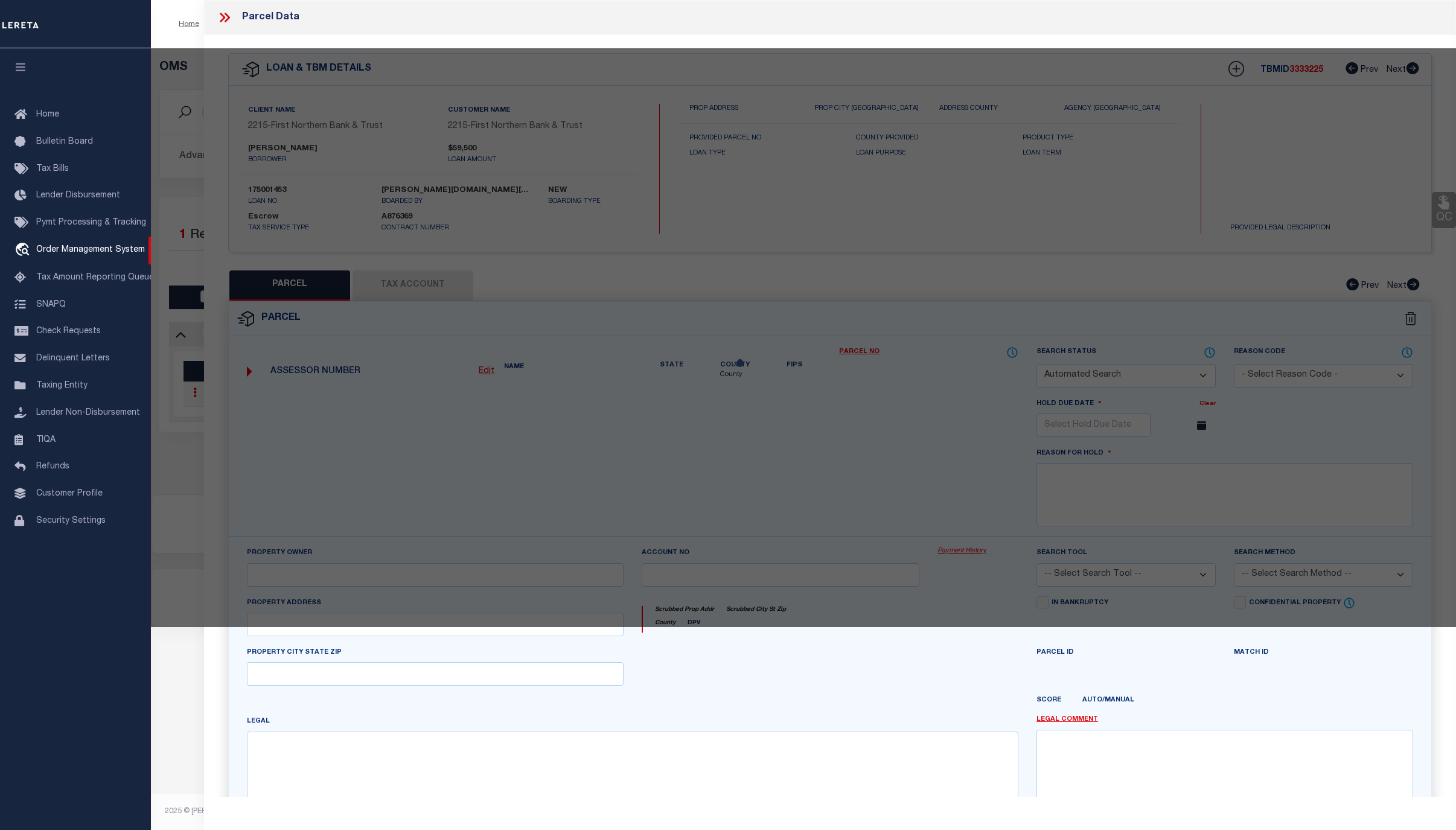
select select "ADD"
type input "719 SHAWNEE ST"
type input "ROSETO PA 18013"
type textarea "CAMA Acres .0833"
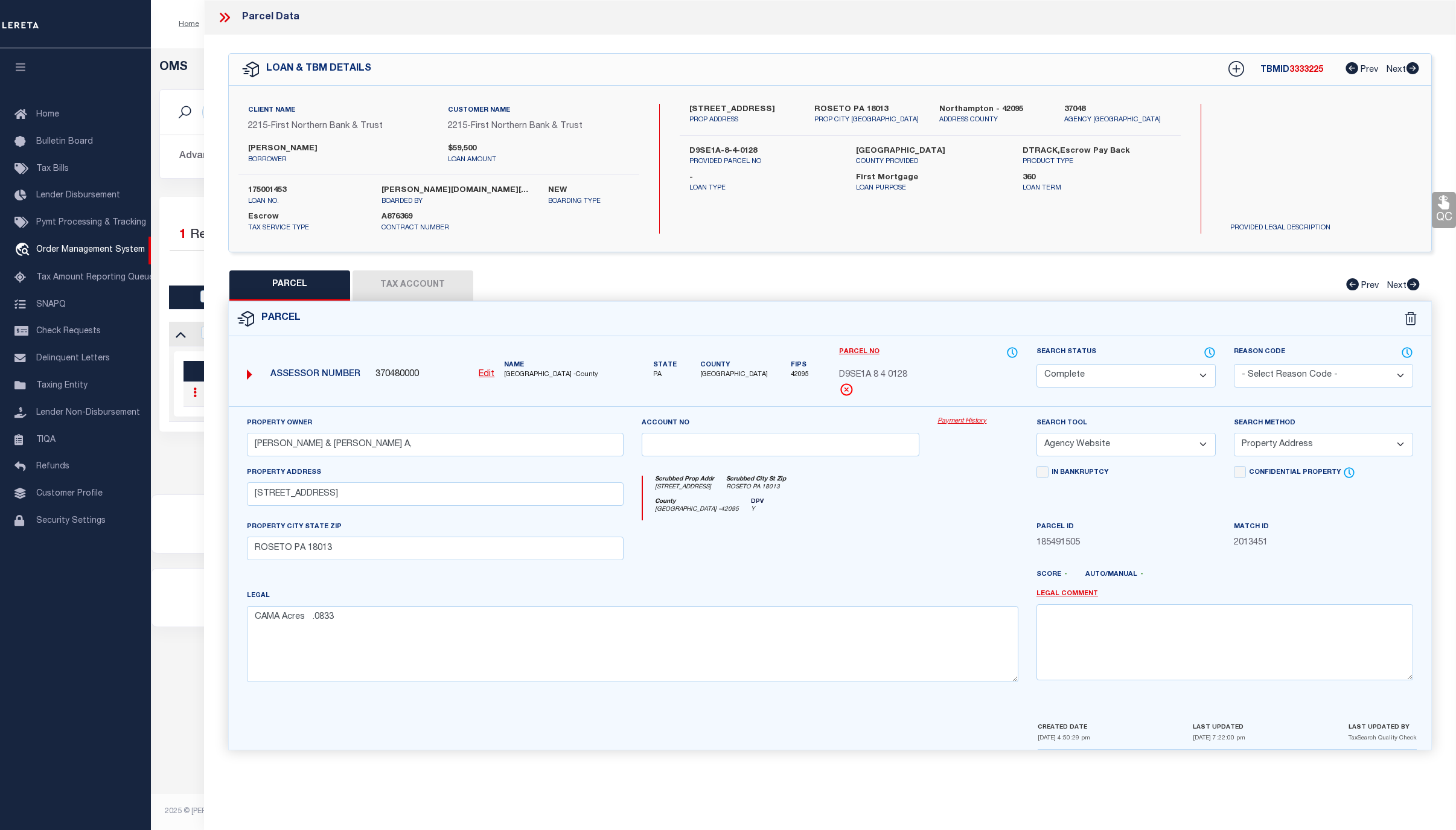
click at [952, 421] on link "Payment History" at bounding box center [978, 422] width 81 height 10
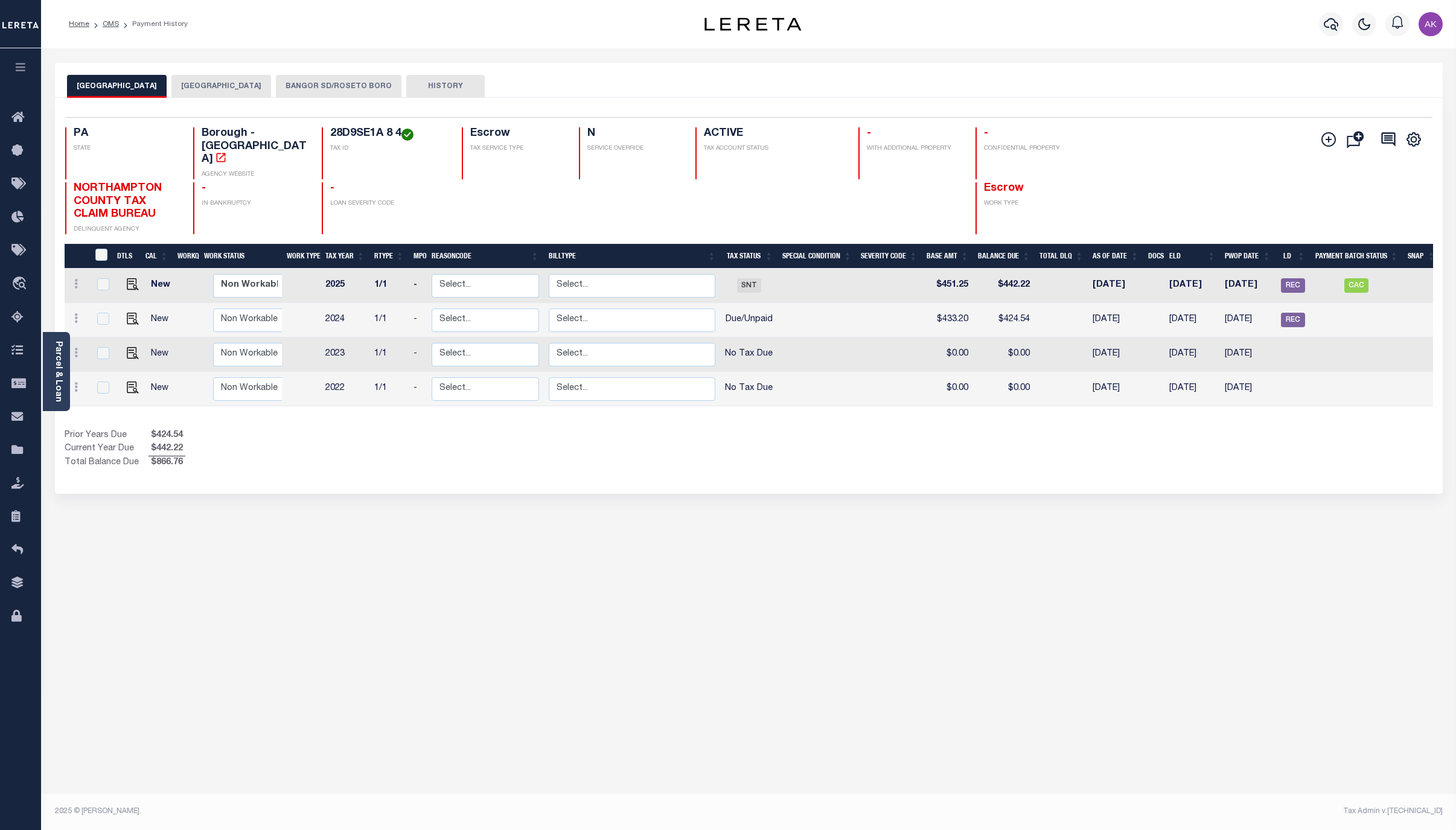
click at [346, 84] on button "BANGOR SD/ROSETO BORO" at bounding box center [339, 86] width 125 height 23
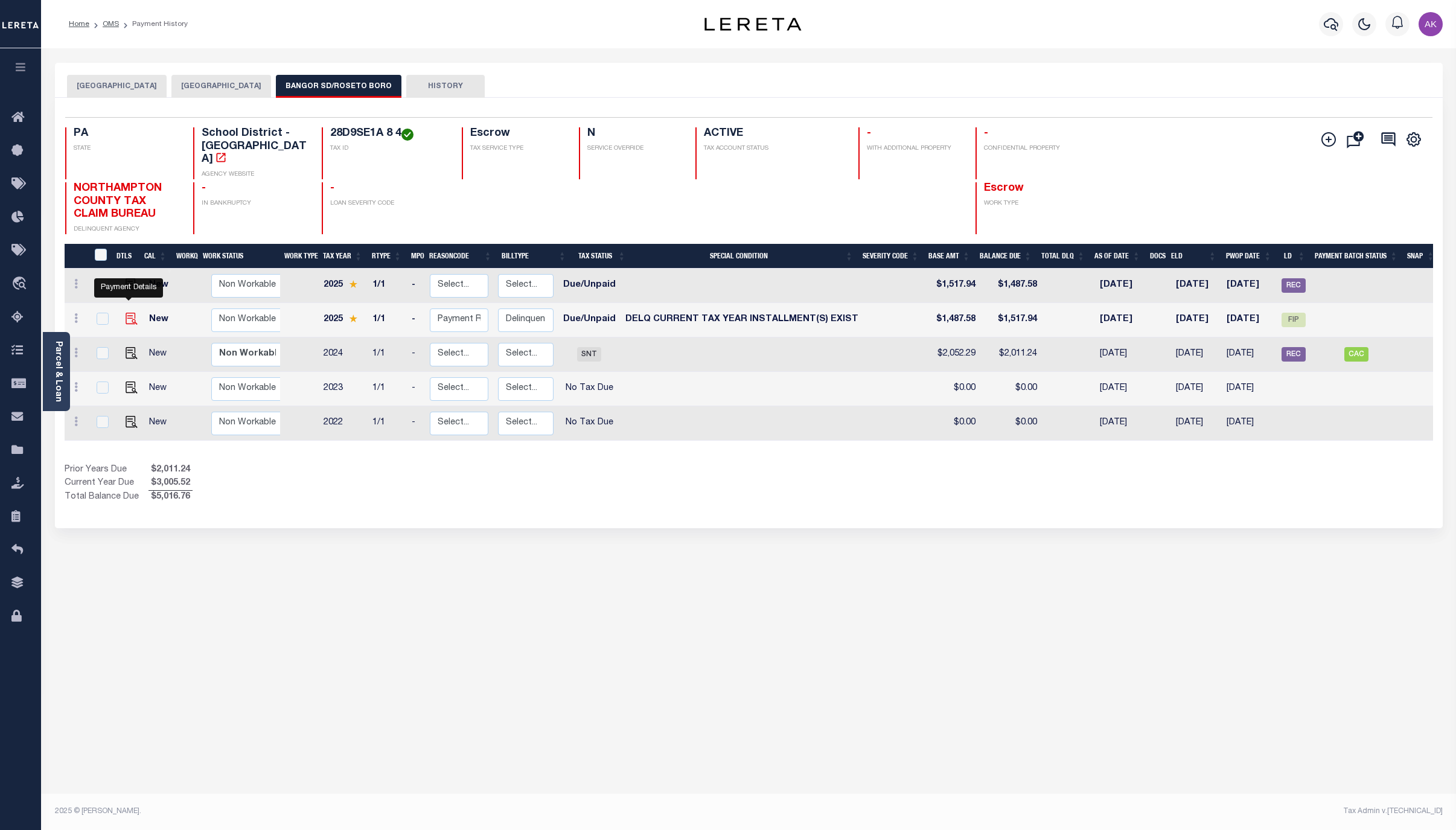
click at [128, 313] on img "" at bounding box center [131, 319] width 12 height 12
checkbox input "true"
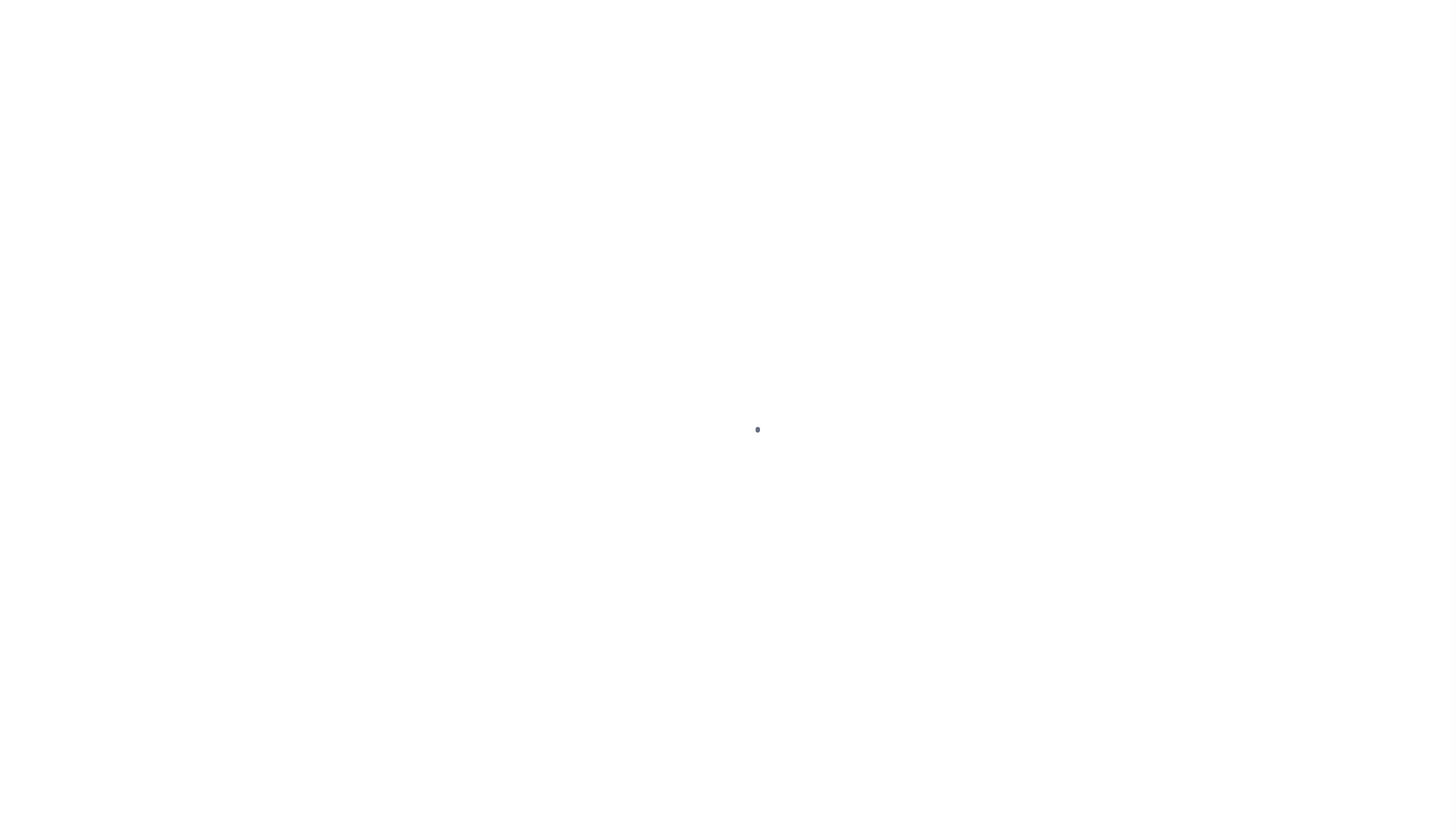
select select "DUE"
select select "17"
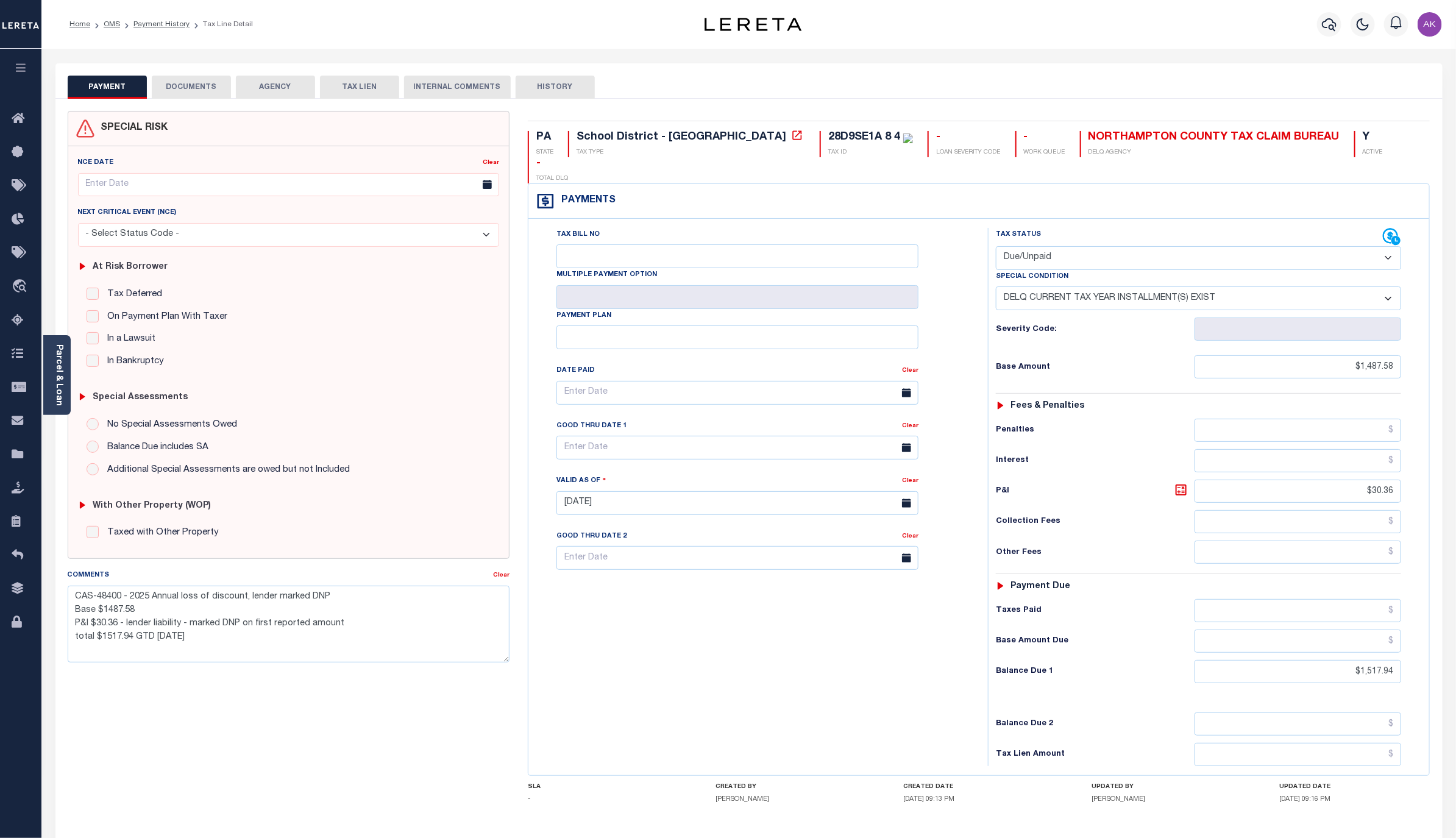
click at [201, 86] on button "DOCUMENTS" at bounding box center [191, 87] width 79 height 23
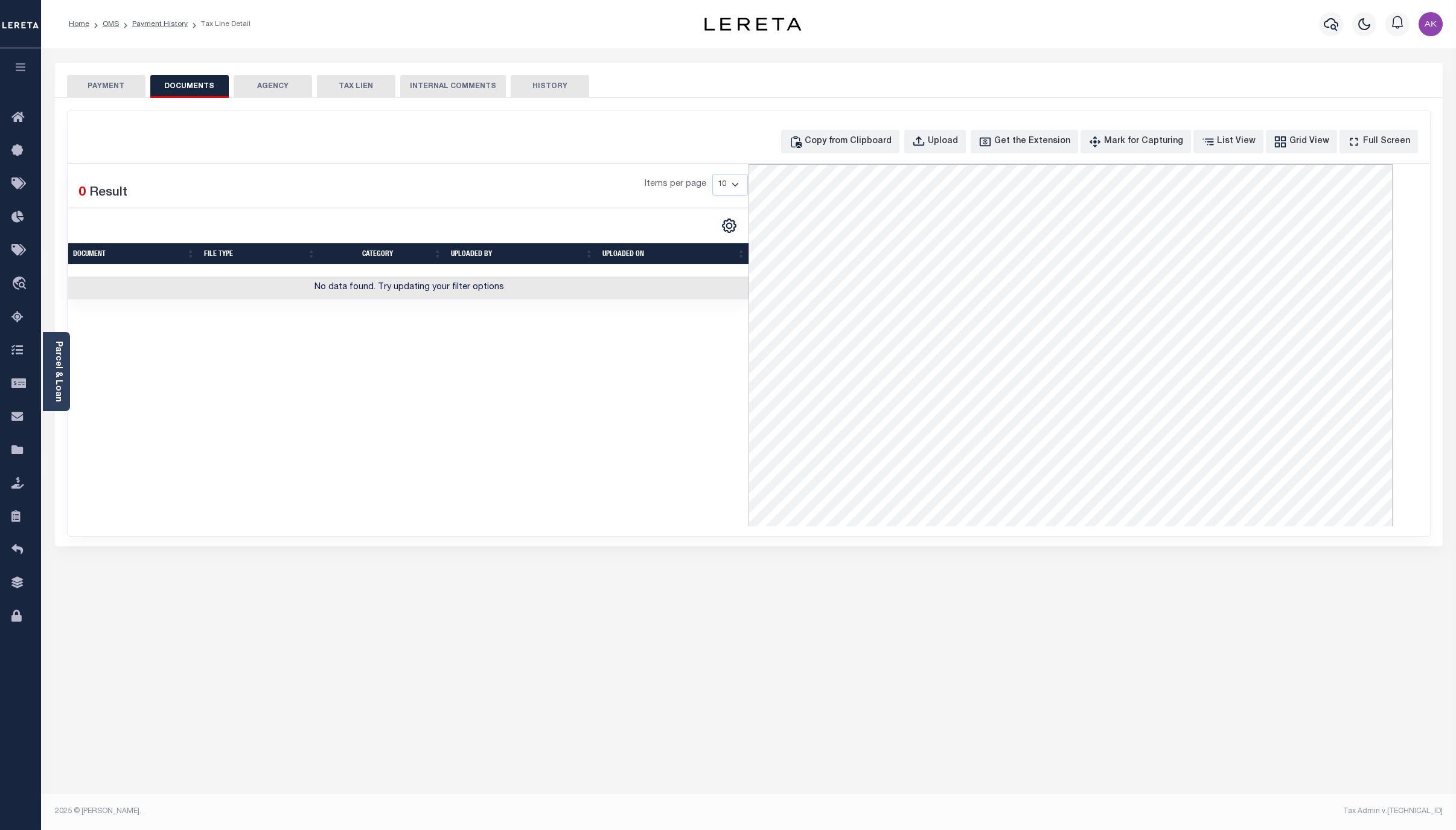
click at [113, 84] on button "PAYMENT" at bounding box center [106, 86] width 78 height 23
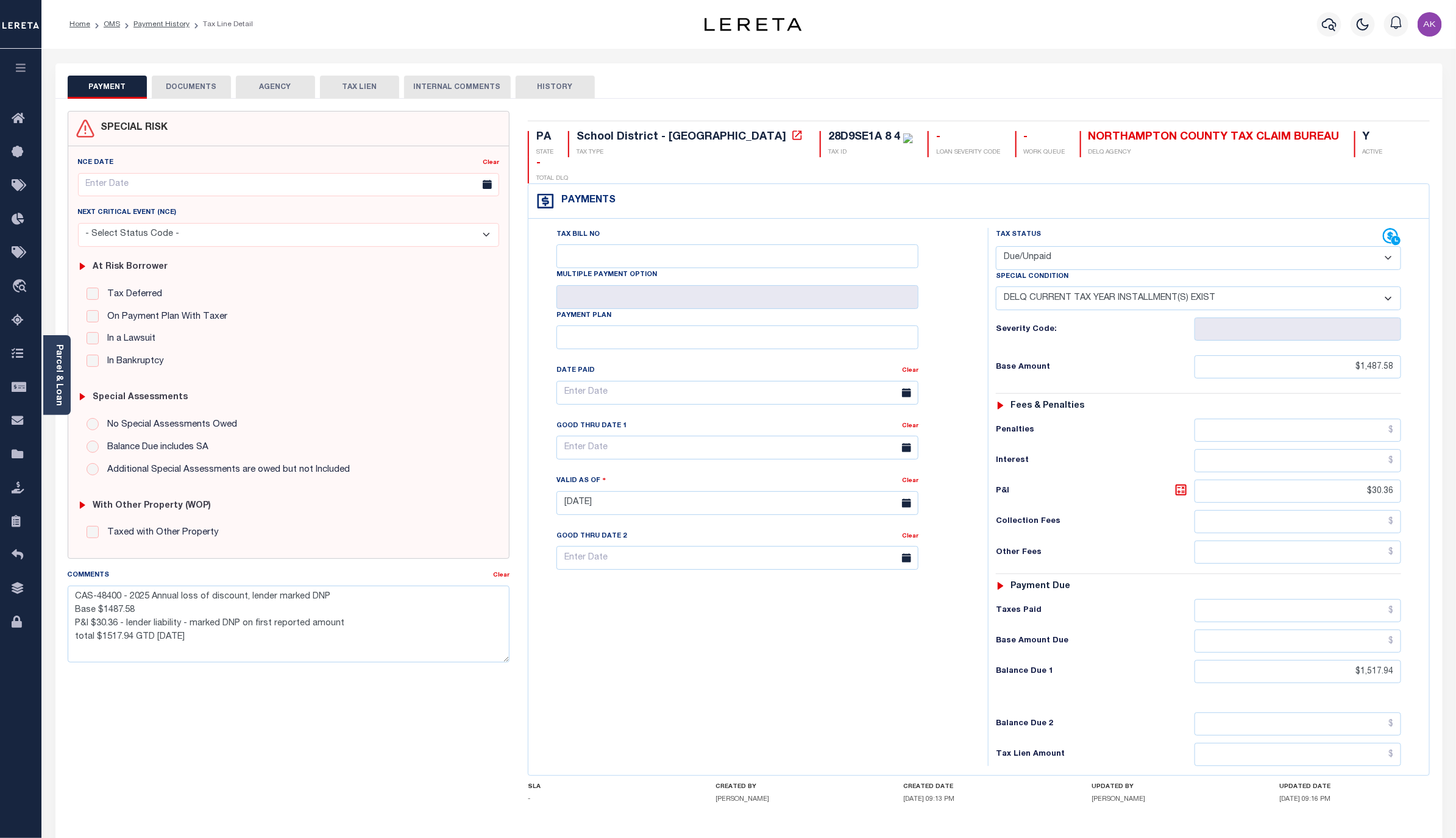
click at [195, 87] on button "DOCUMENTS" at bounding box center [191, 87] width 79 height 23
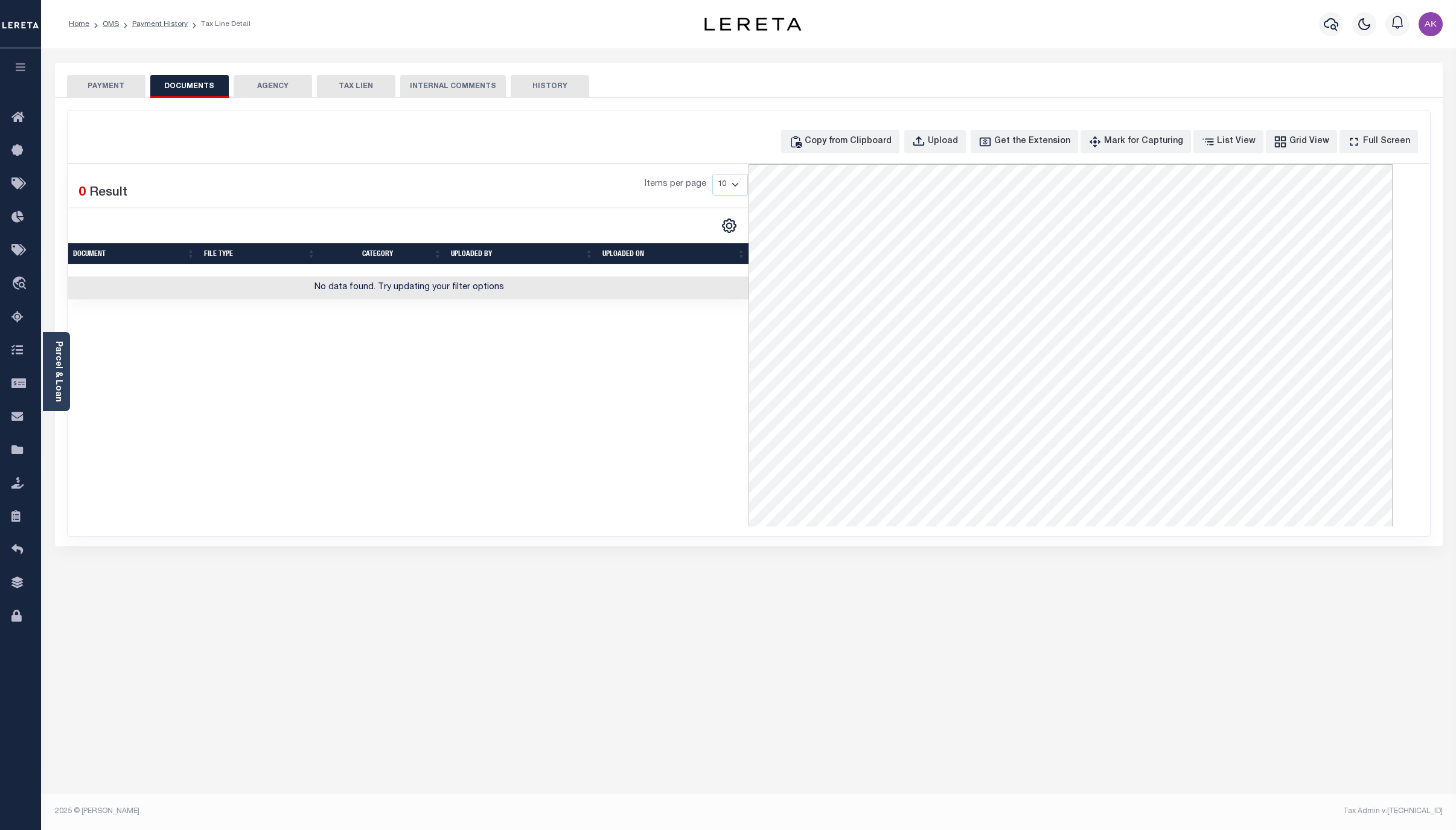
click at [252, 726] on div "PAYMENT DOCUMENTS AGENCY DELINQUENT PAYEE" at bounding box center [749, 440] width 1406 height 755
click at [113, 26] on link "OMS" at bounding box center [111, 24] width 17 height 8
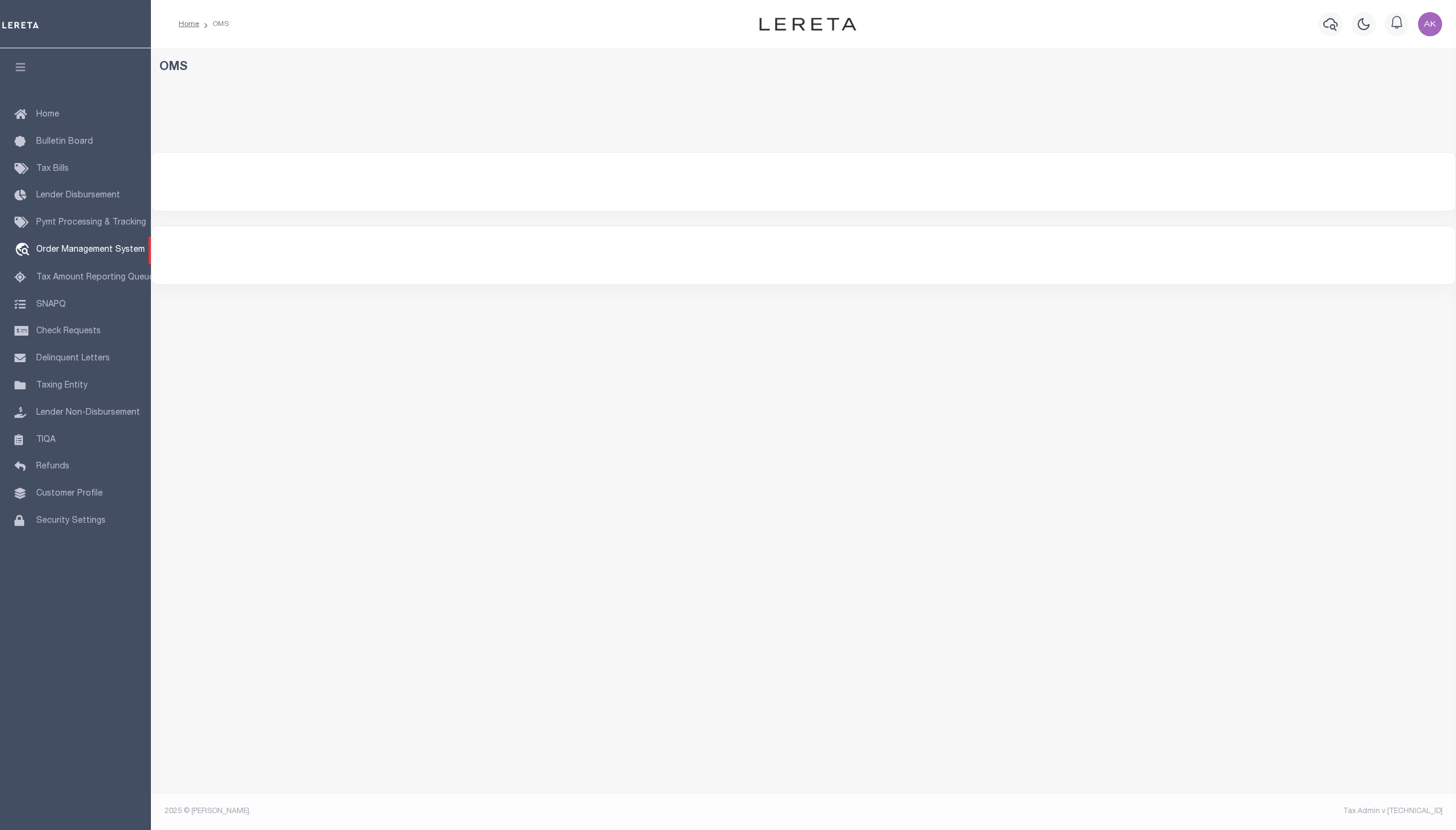
select select "200"
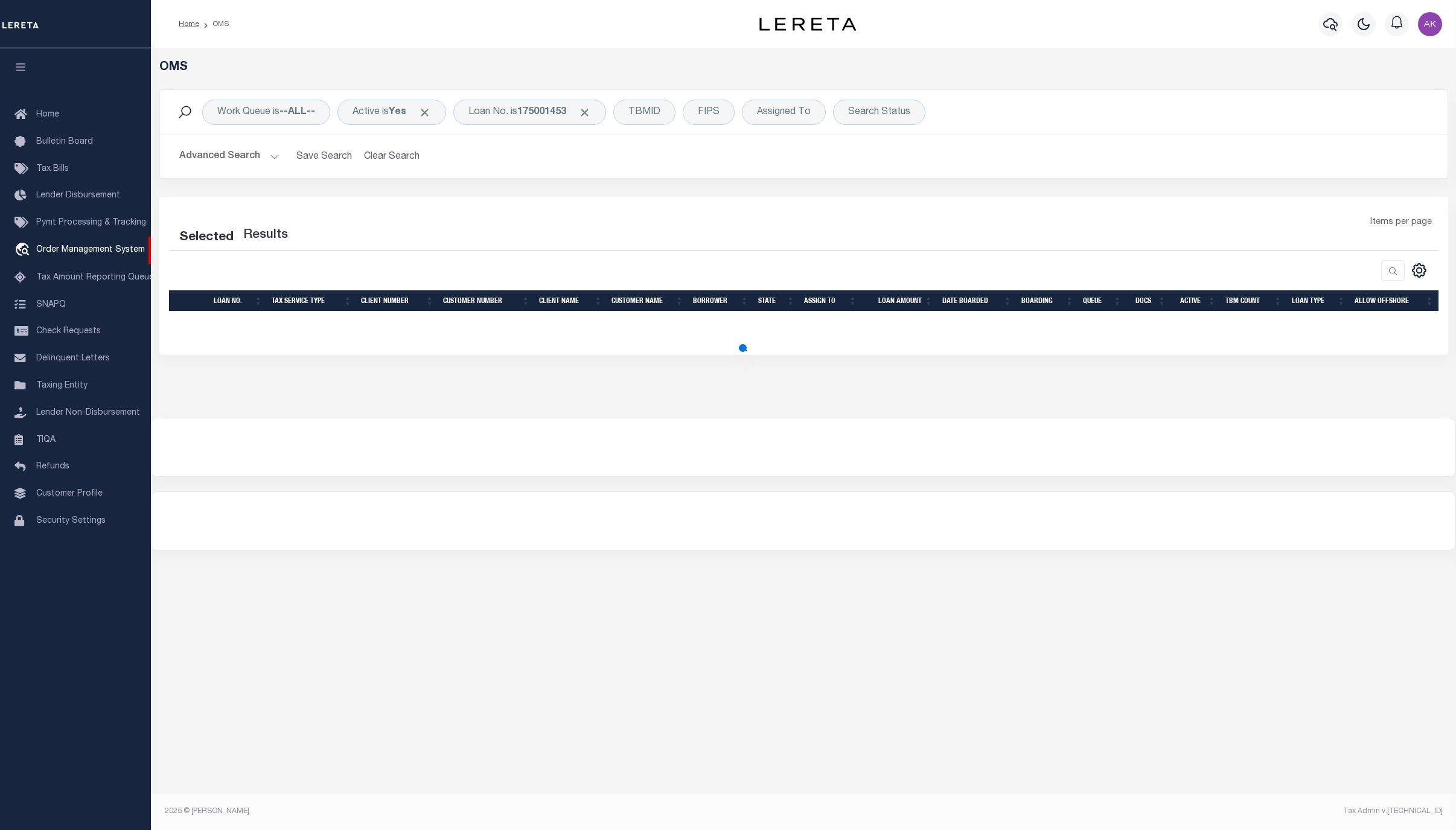
select select "200"
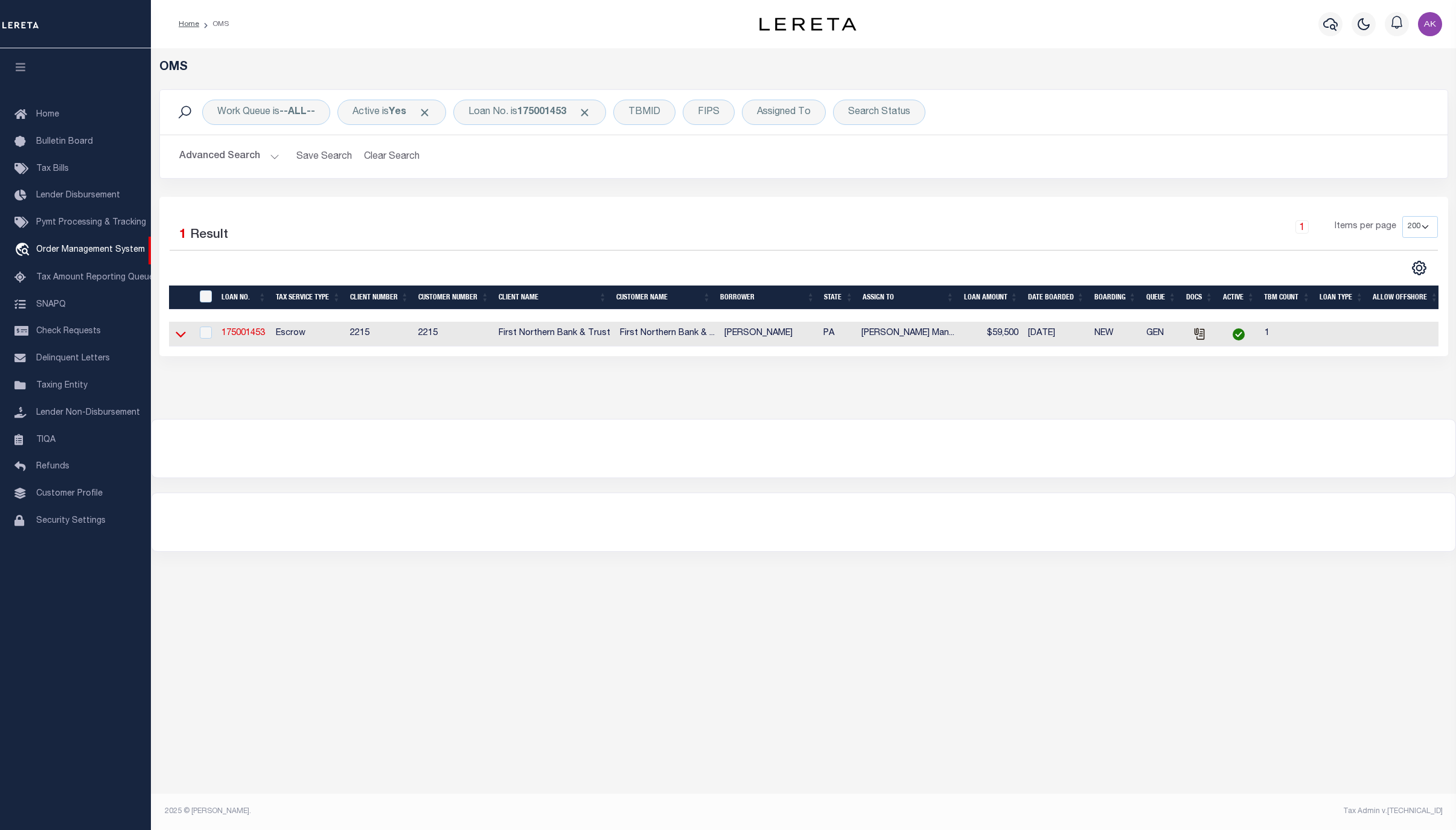
click at [181, 336] on icon at bounding box center [180, 334] width 10 height 13
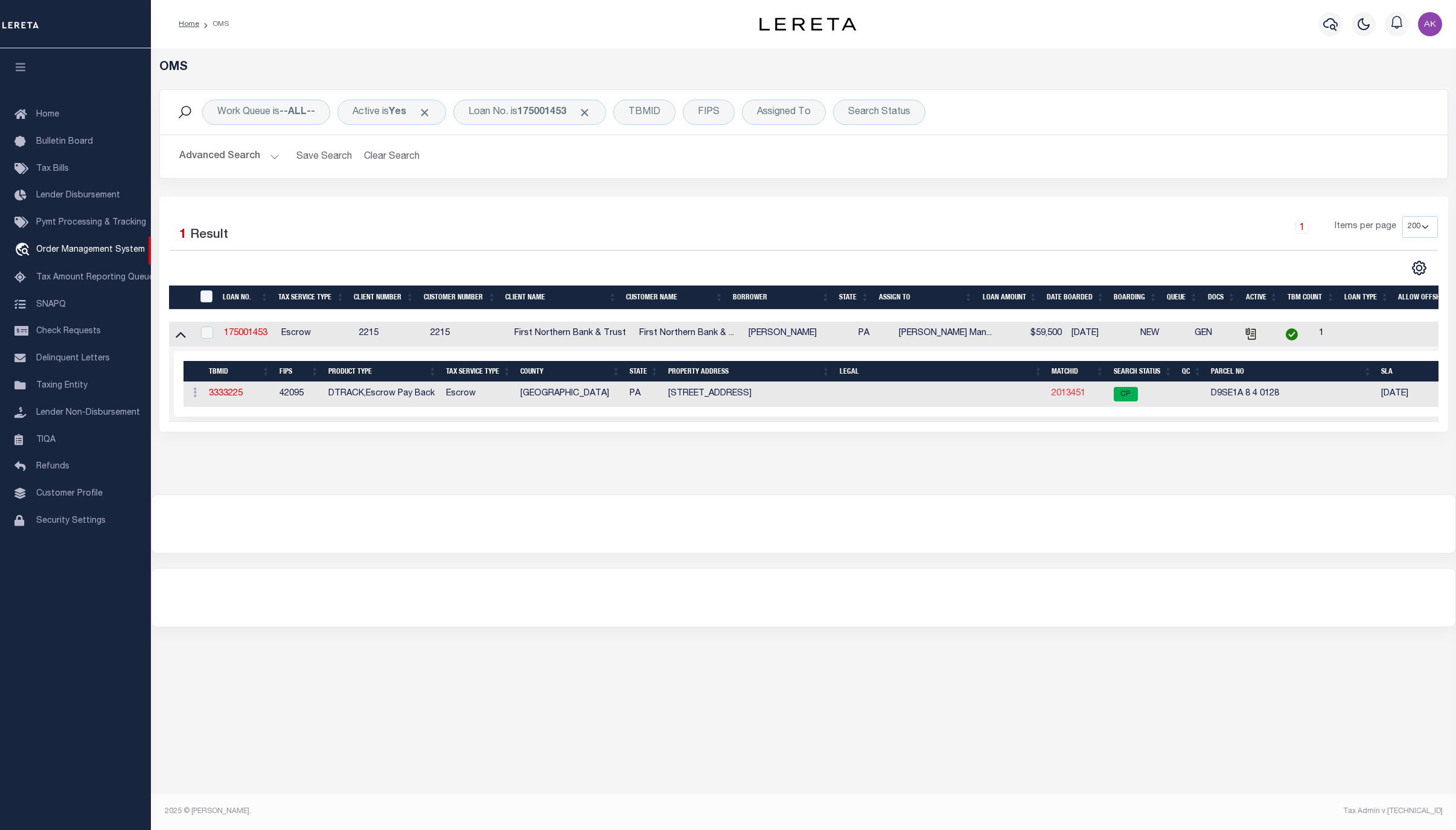
click at [1065, 397] on link "2013451" at bounding box center [1069, 393] width 34 height 8
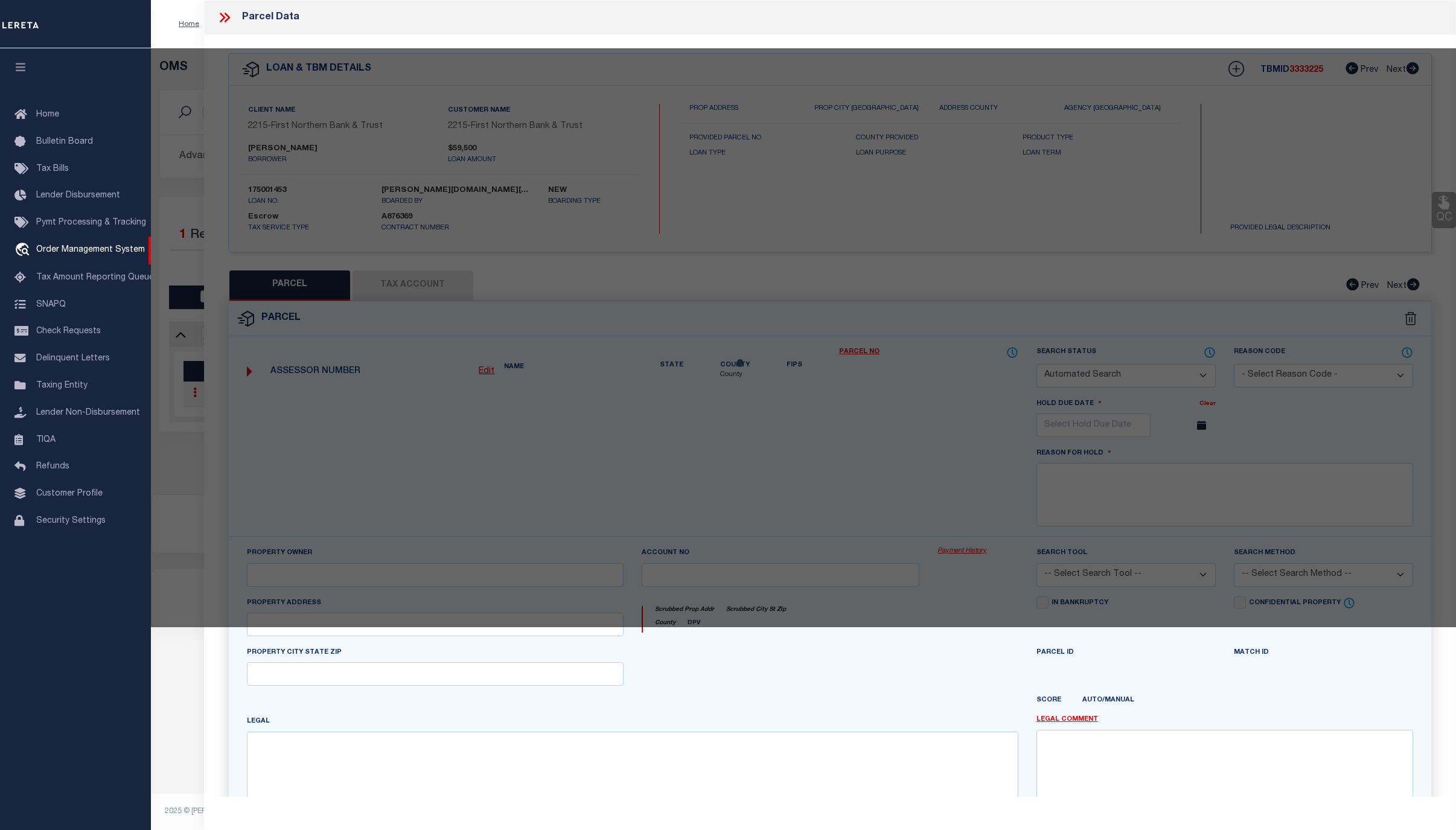
checkbox input "false"
select select "CP"
type input "[PERSON_NAME] & [PERSON_NAME] A,"
select select "AGW"
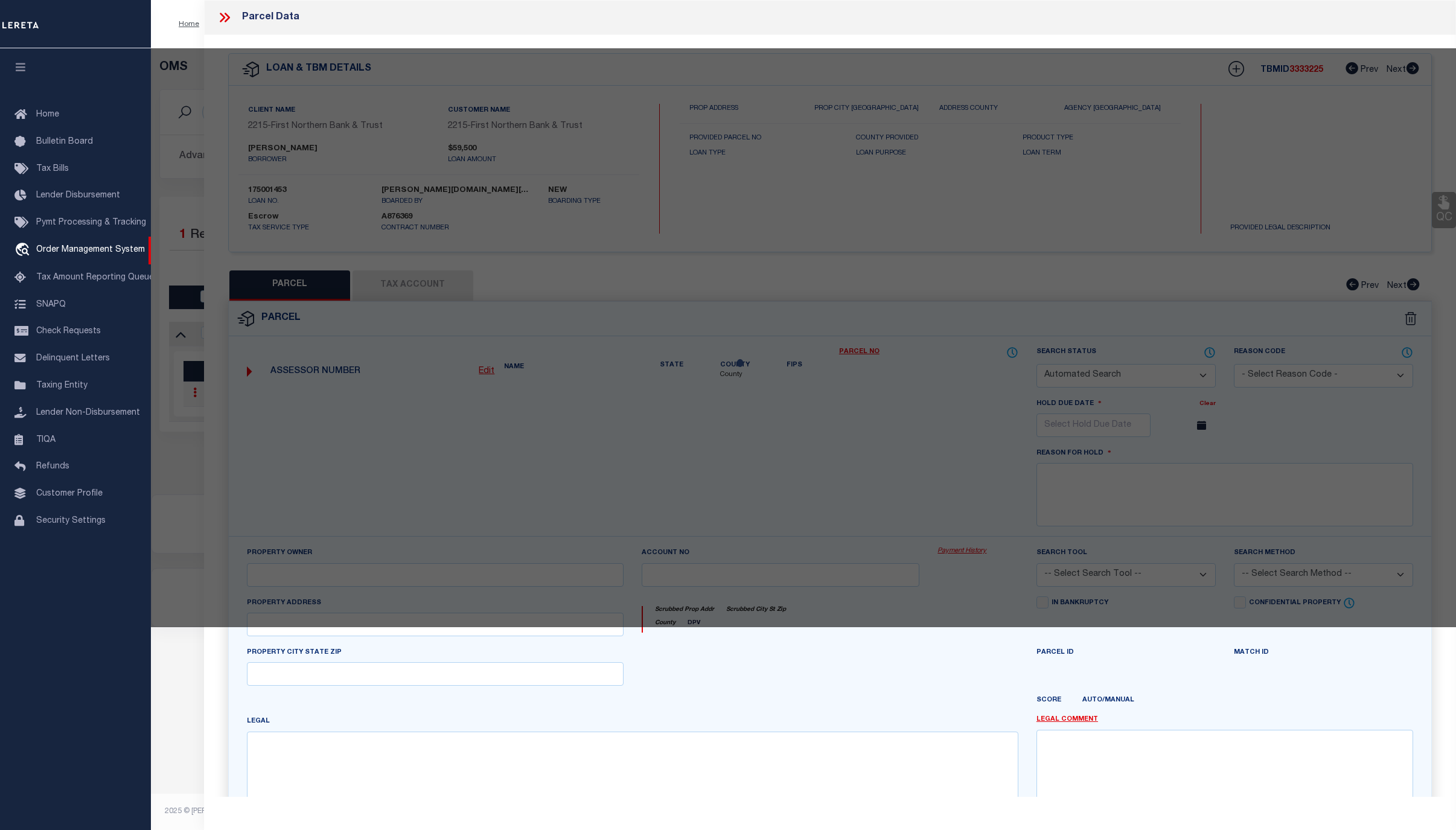
select select "ADD"
type input "[STREET_ADDRESS]"
type input "ROSETO PA 18013"
type textarea "CAMA Acres .0833"
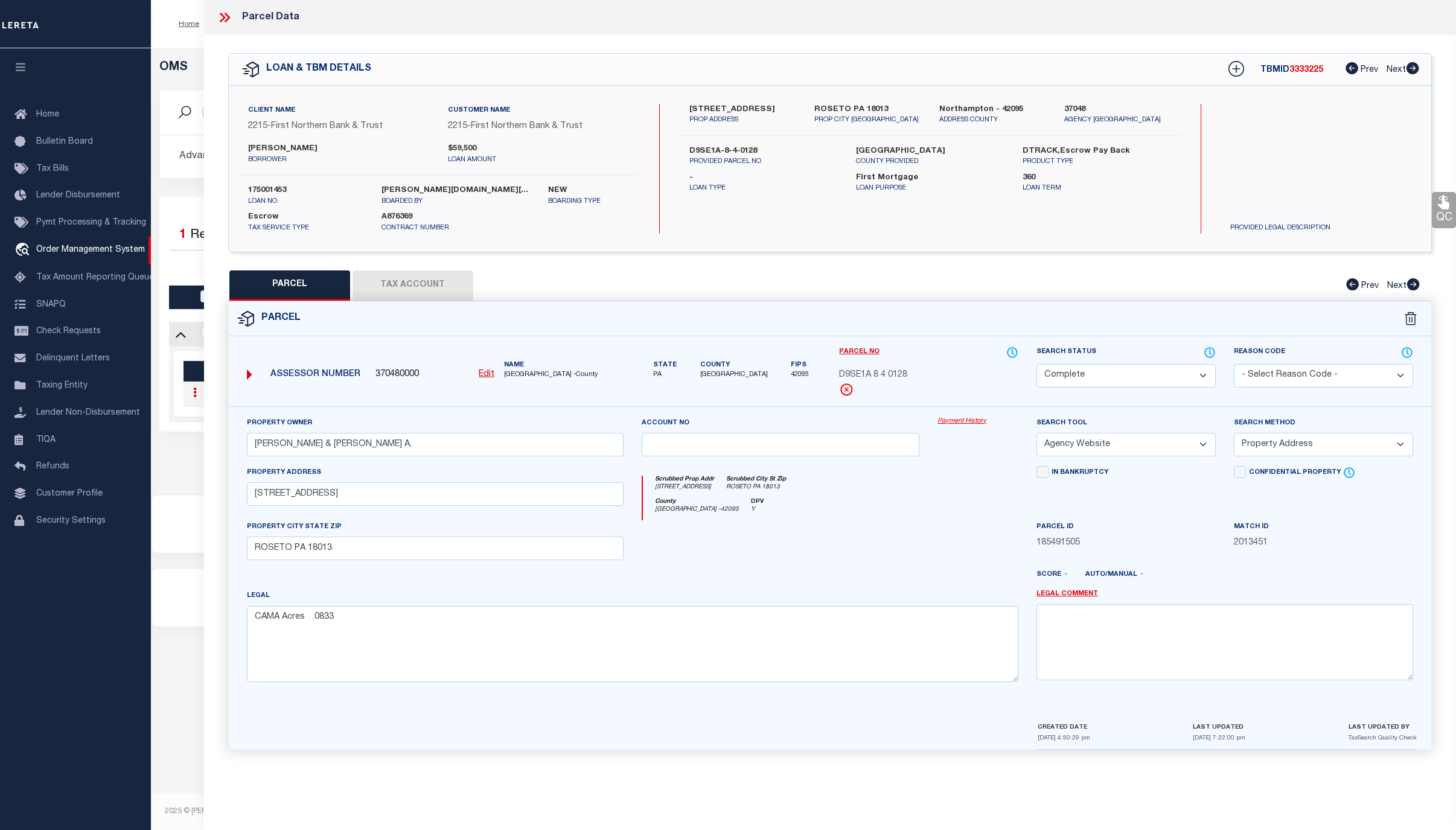
click at [963, 421] on link "Payment History" at bounding box center [978, 422] width 81 height 10
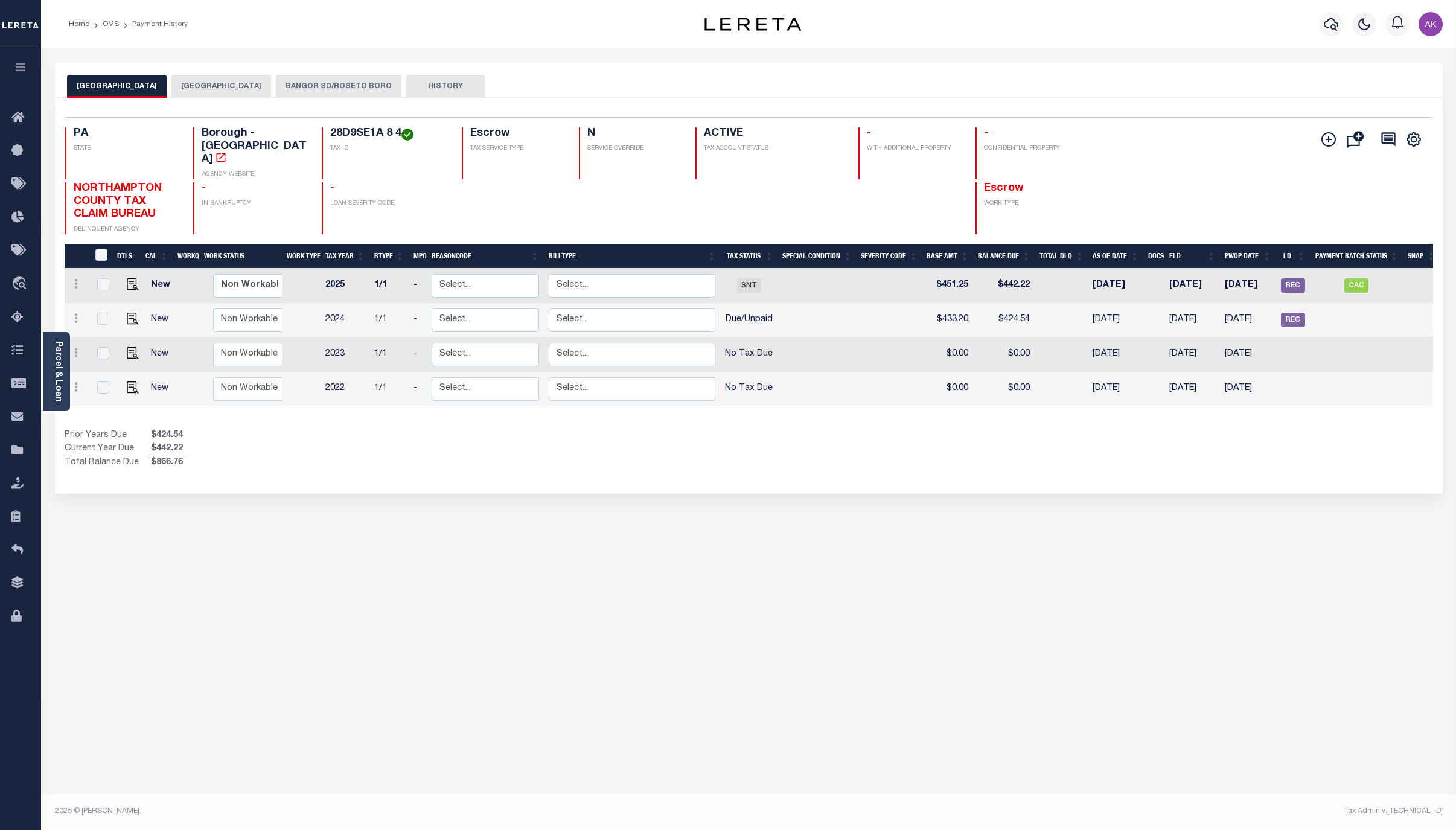
click at [337, 82] on button "BANGOR SD/ROSETO BORO" at bounding box center [339, 86] width 125 height 23
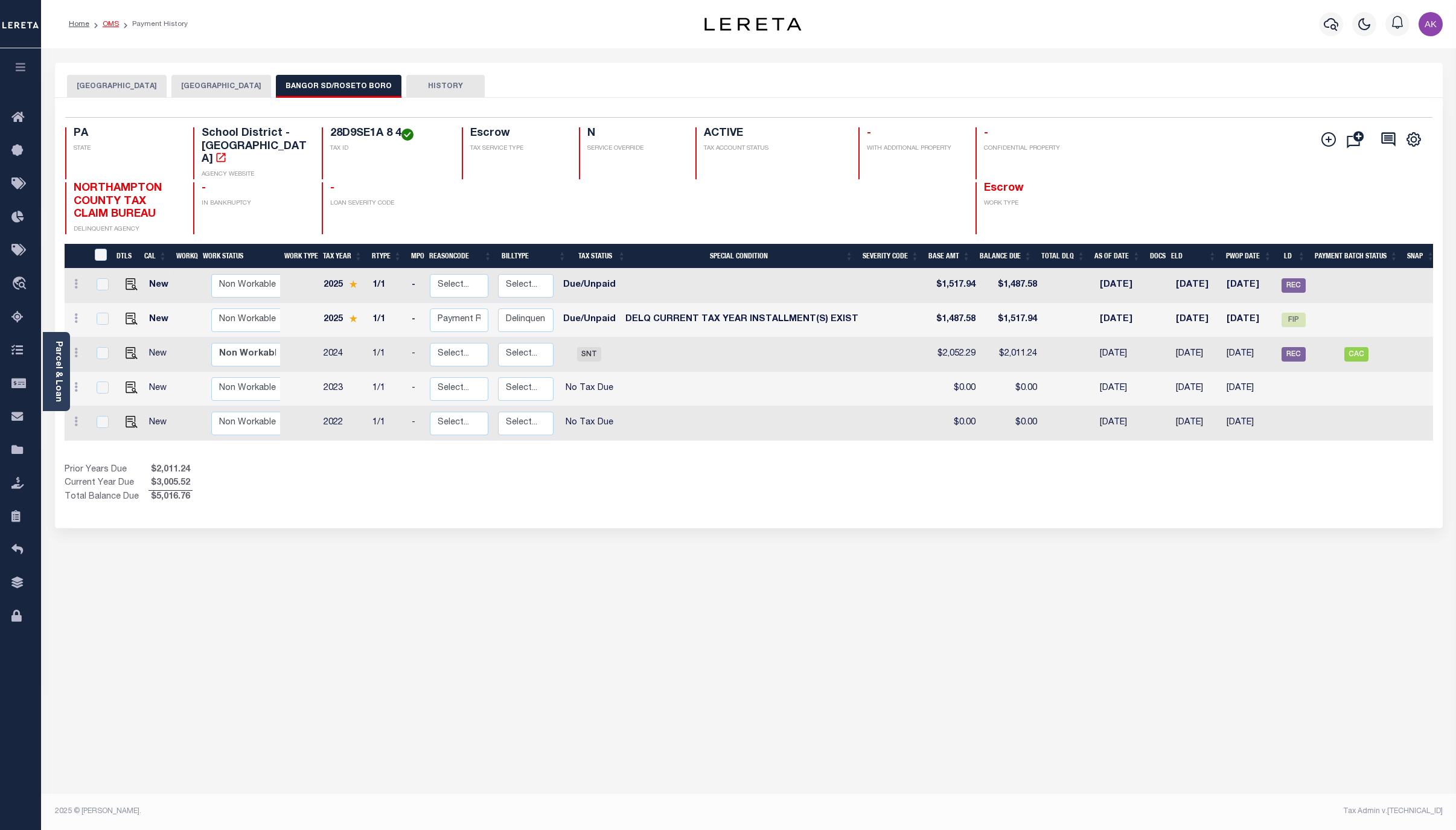
click at [113, 23] on link "OMS" at bounding box center [111, 24] width 17 height 8
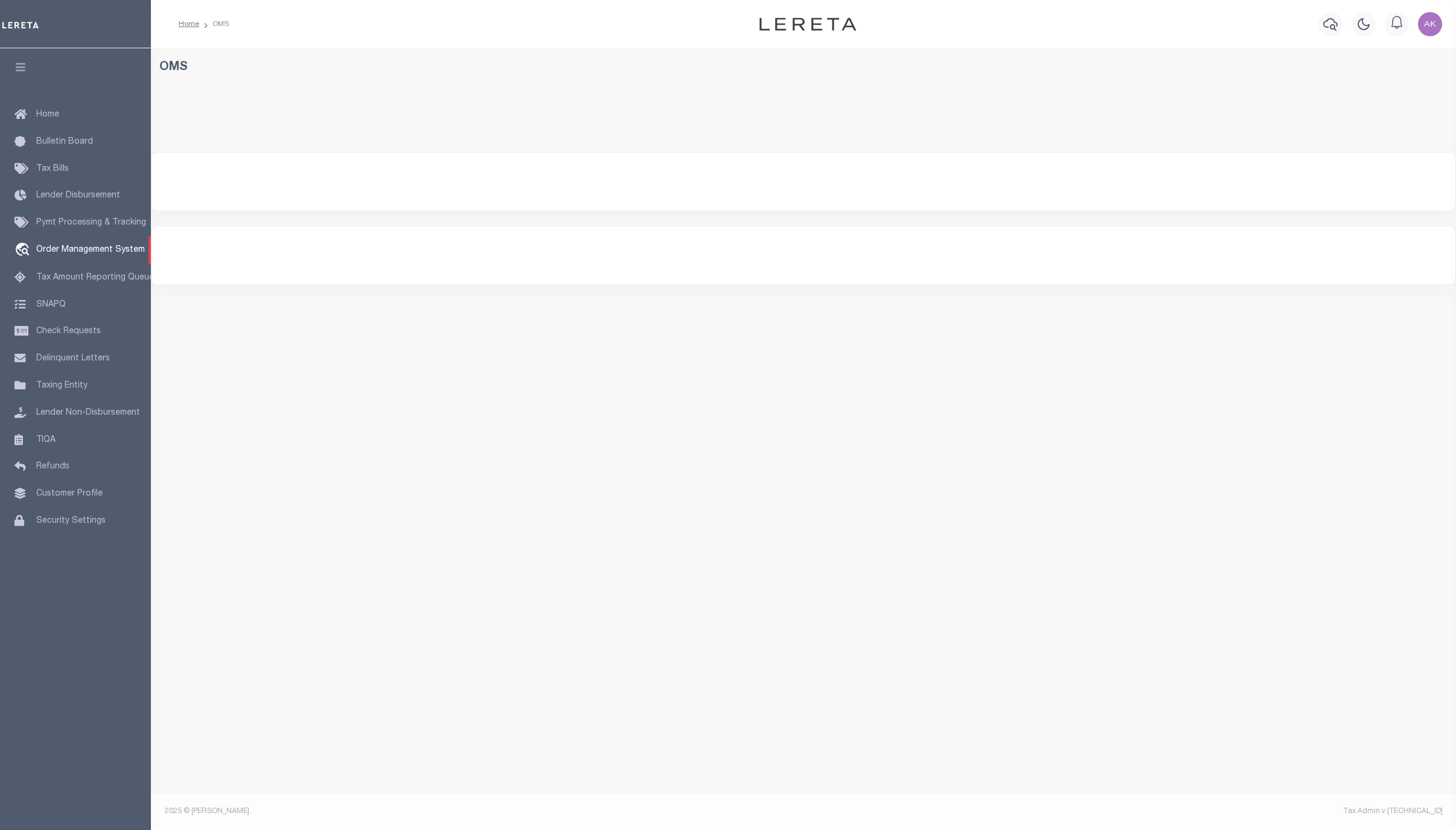
select select "200"
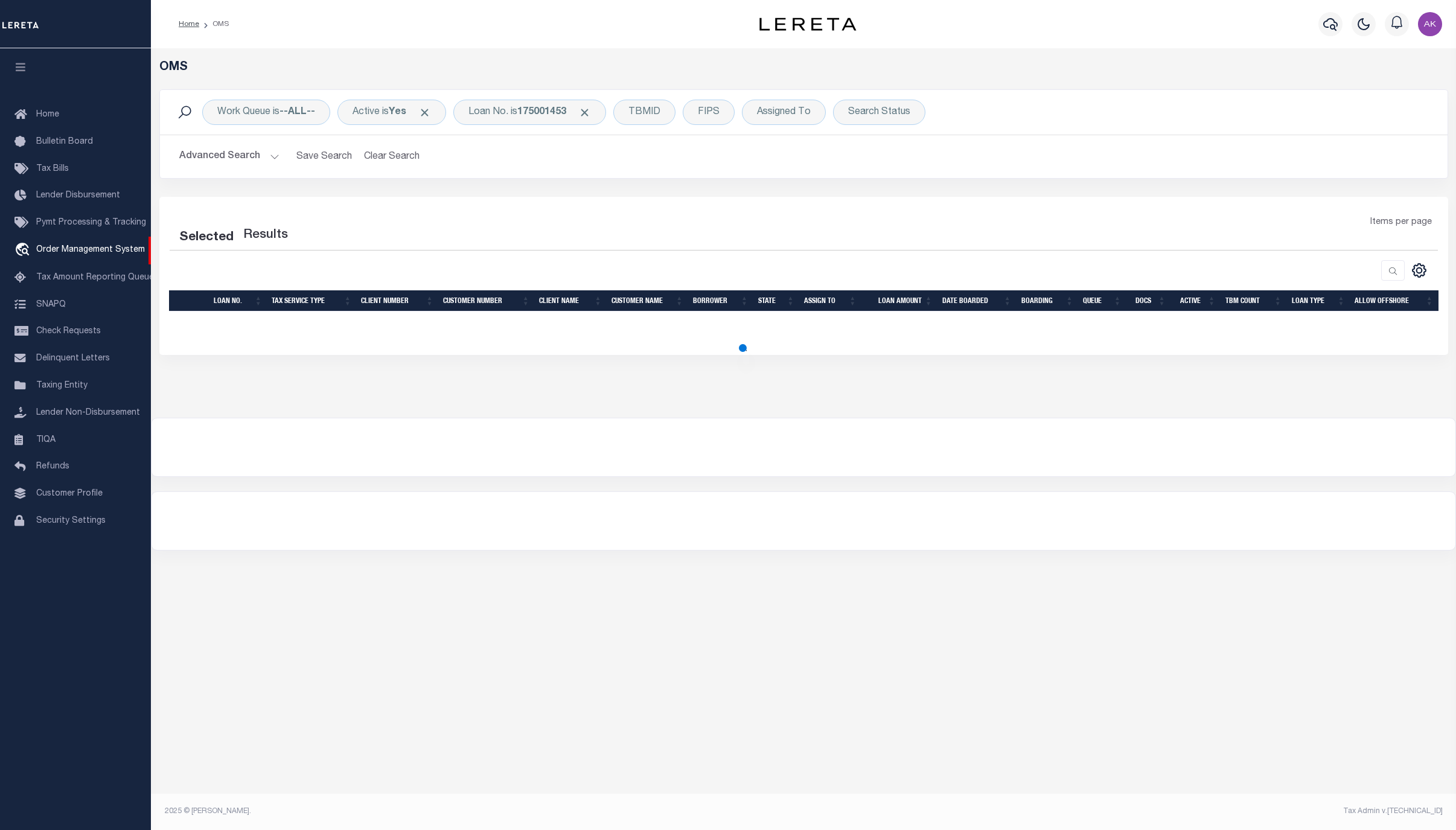
select select "200"
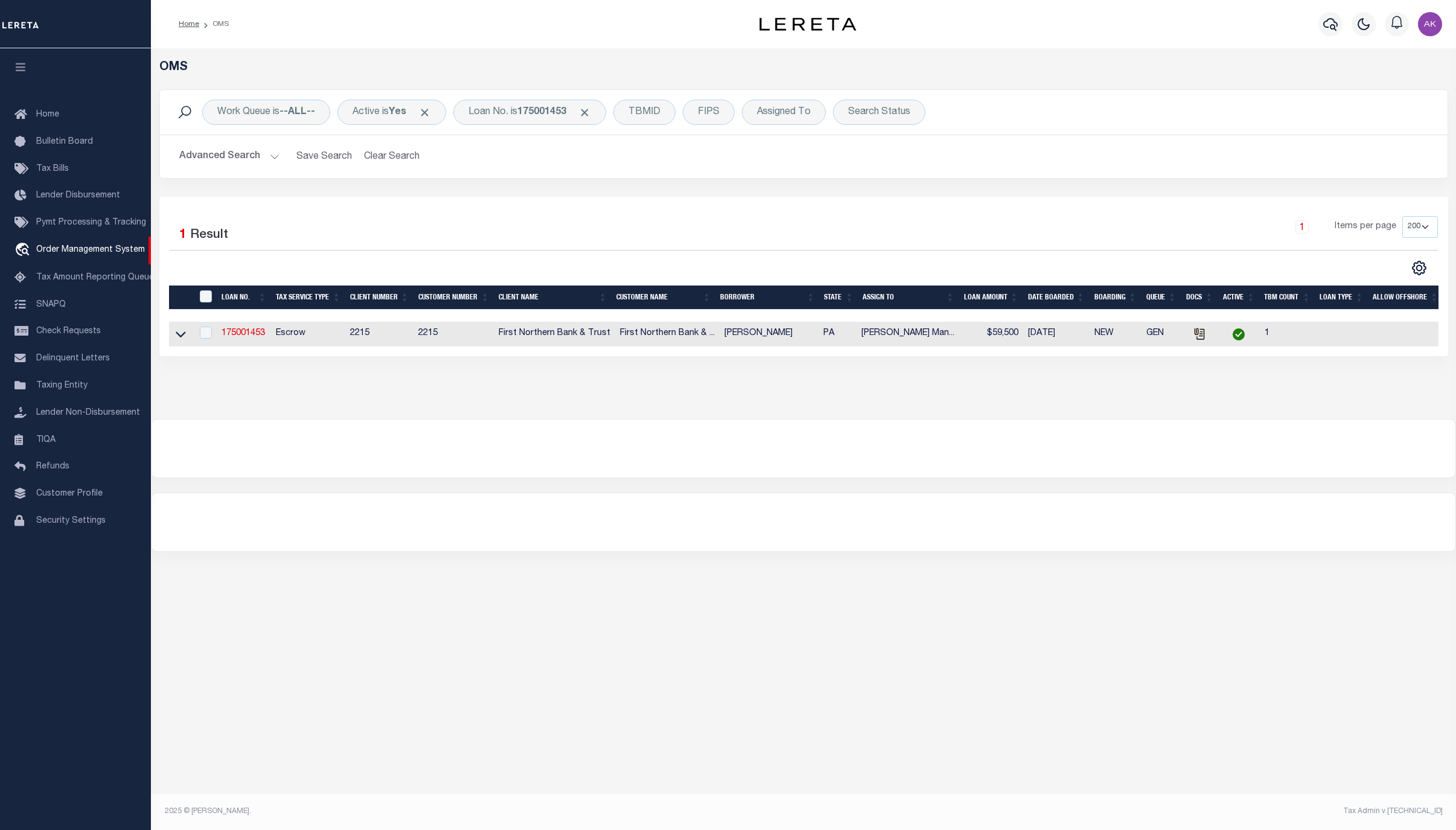
drag, startPoint x: 1263, startPoint y: 627, endPoint x: 1257, endPoint y: 618, distance: 10.8
click at [1263, 627] on div "OMS Work Queue is --ALL-- Active is Yes Loan No. is 175001453 TBMID FIPS Assign…" at bounding box center [804, 422] width 1306 height 747
click at [591, 113] on span "Click to Remove" at bounding box center [584, 112] width 13 height 13
click at [495, 109] on div "Loan No." at bounding box center [488, 112] width 70 height 25
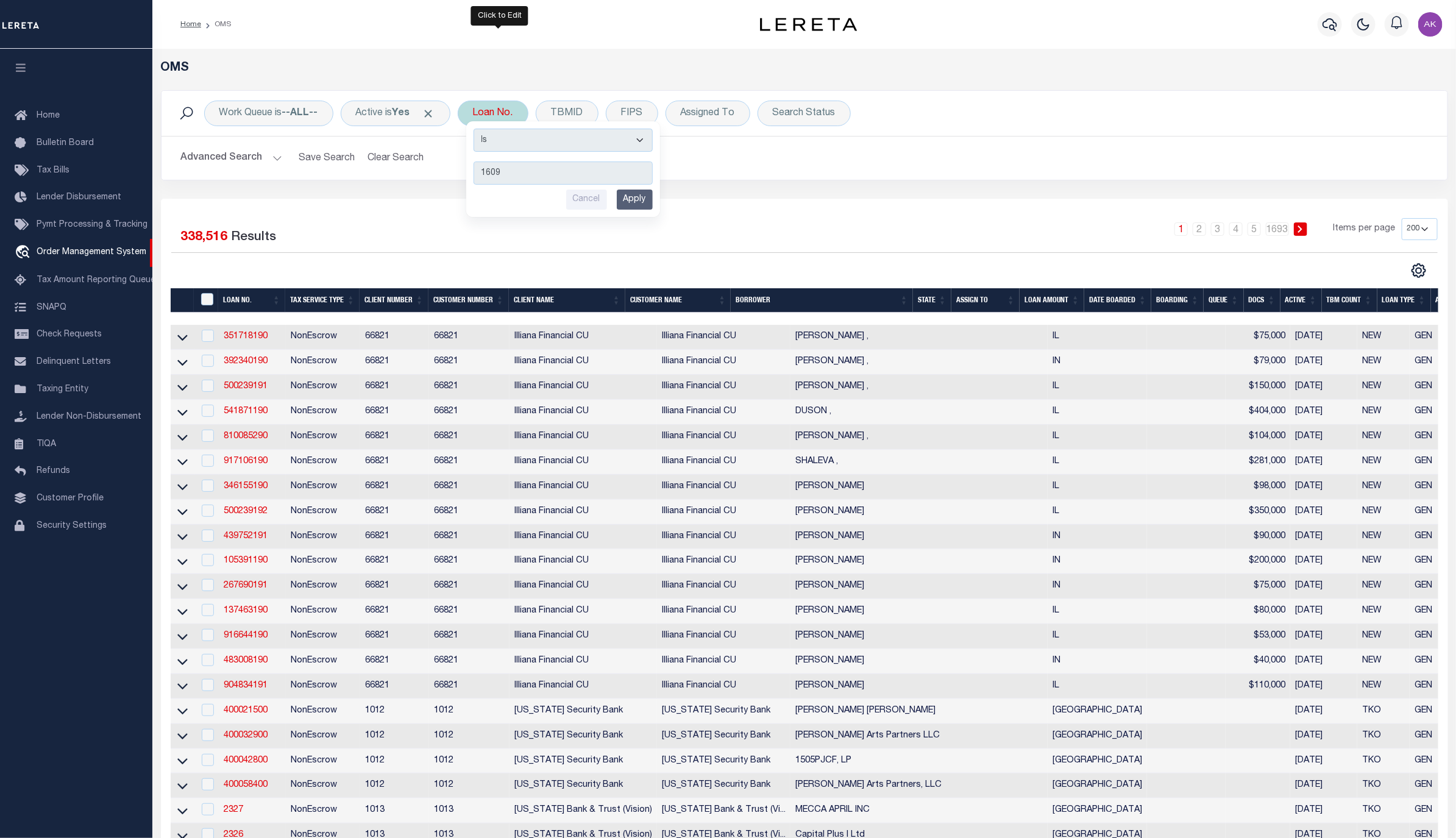
type input "16095"
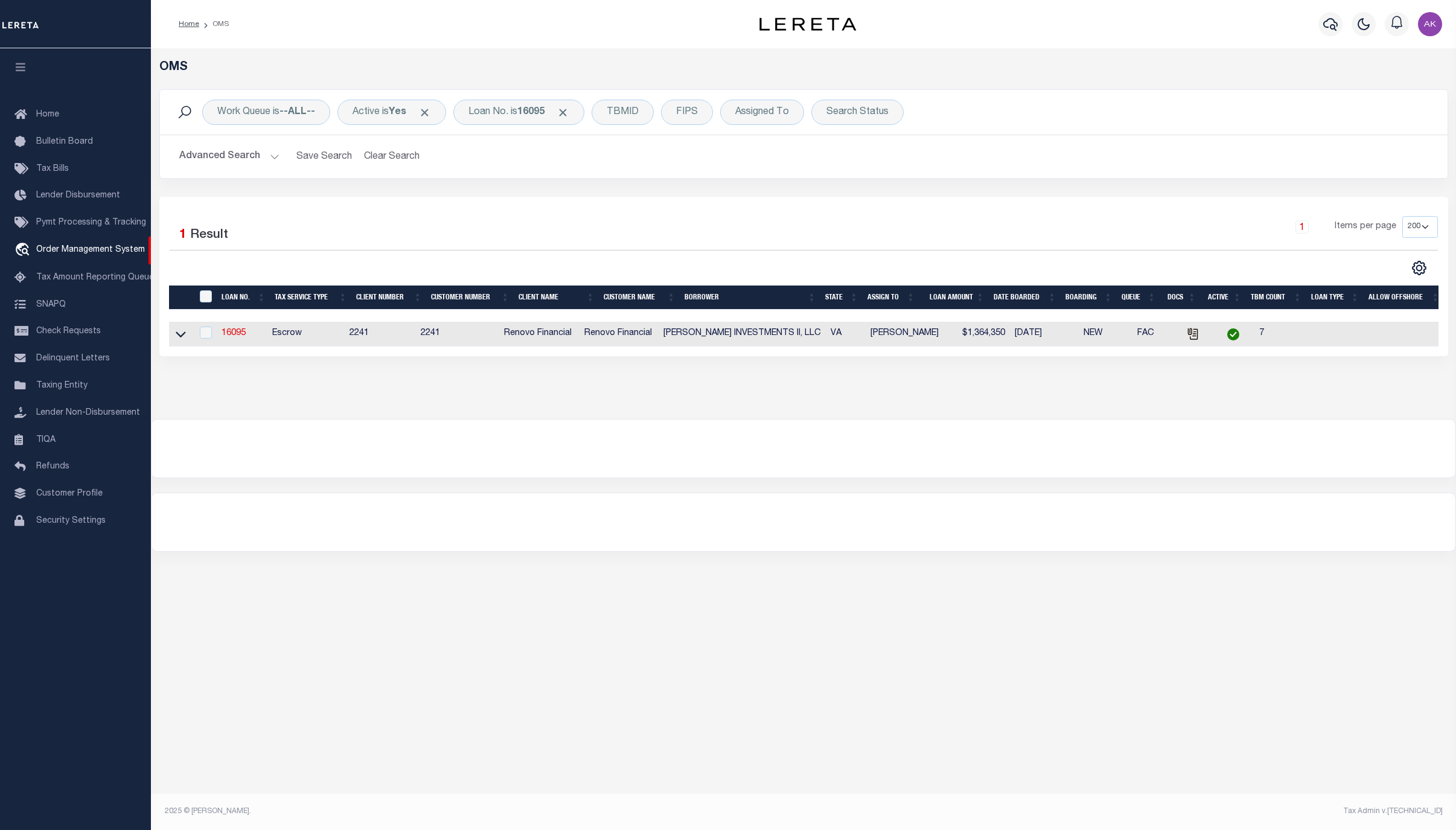
drag, startPoint x: 183, startPoint y: 337, endPoint x: 174, endPoint y: 346, distance: 12.7
click at [183, 337] on icon at bounding box center [180, 335] width 10 height 6
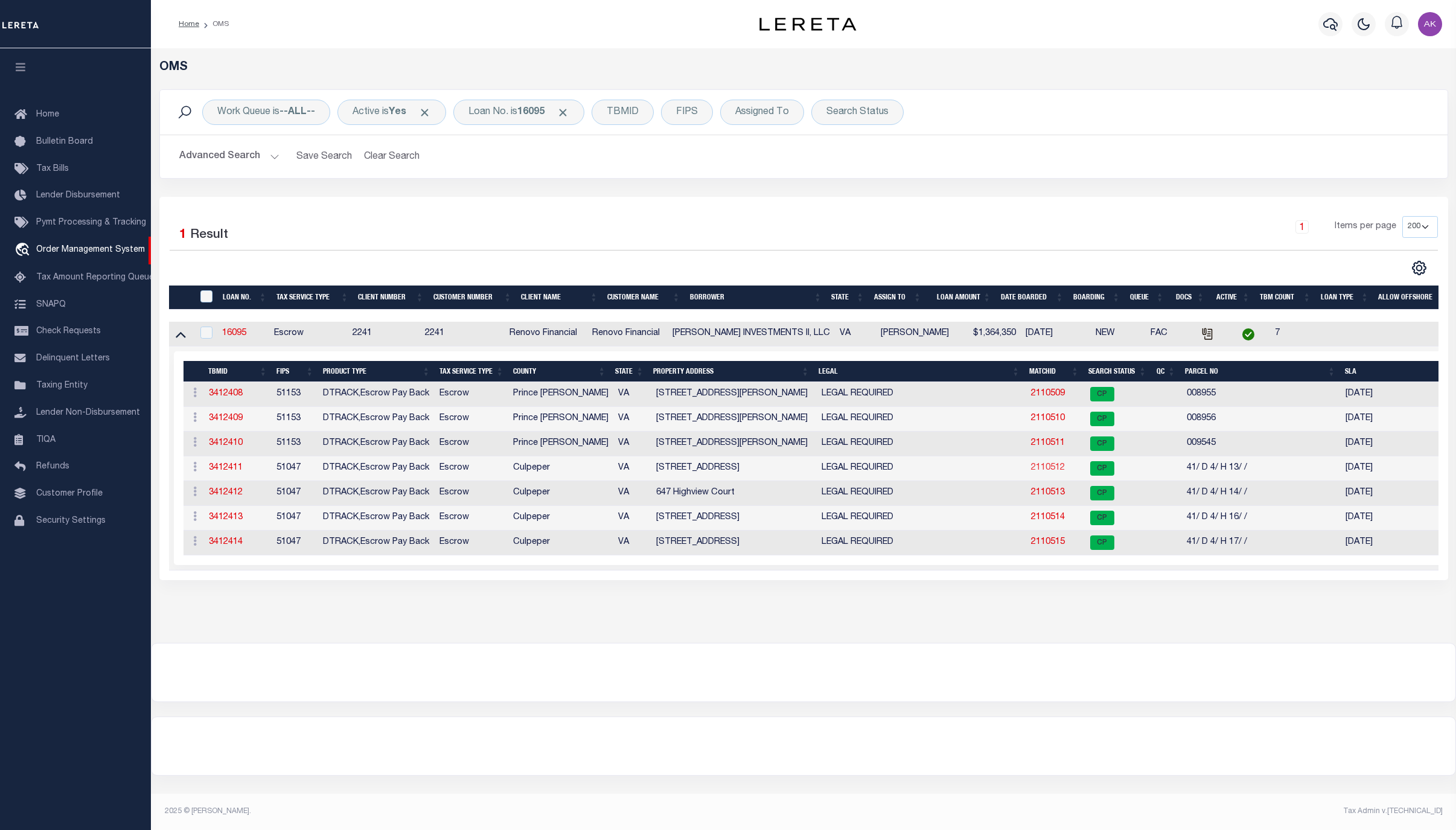
click at [1046, 473] on link "2110512" at bounding box center [1048, 468] width 34 height 8
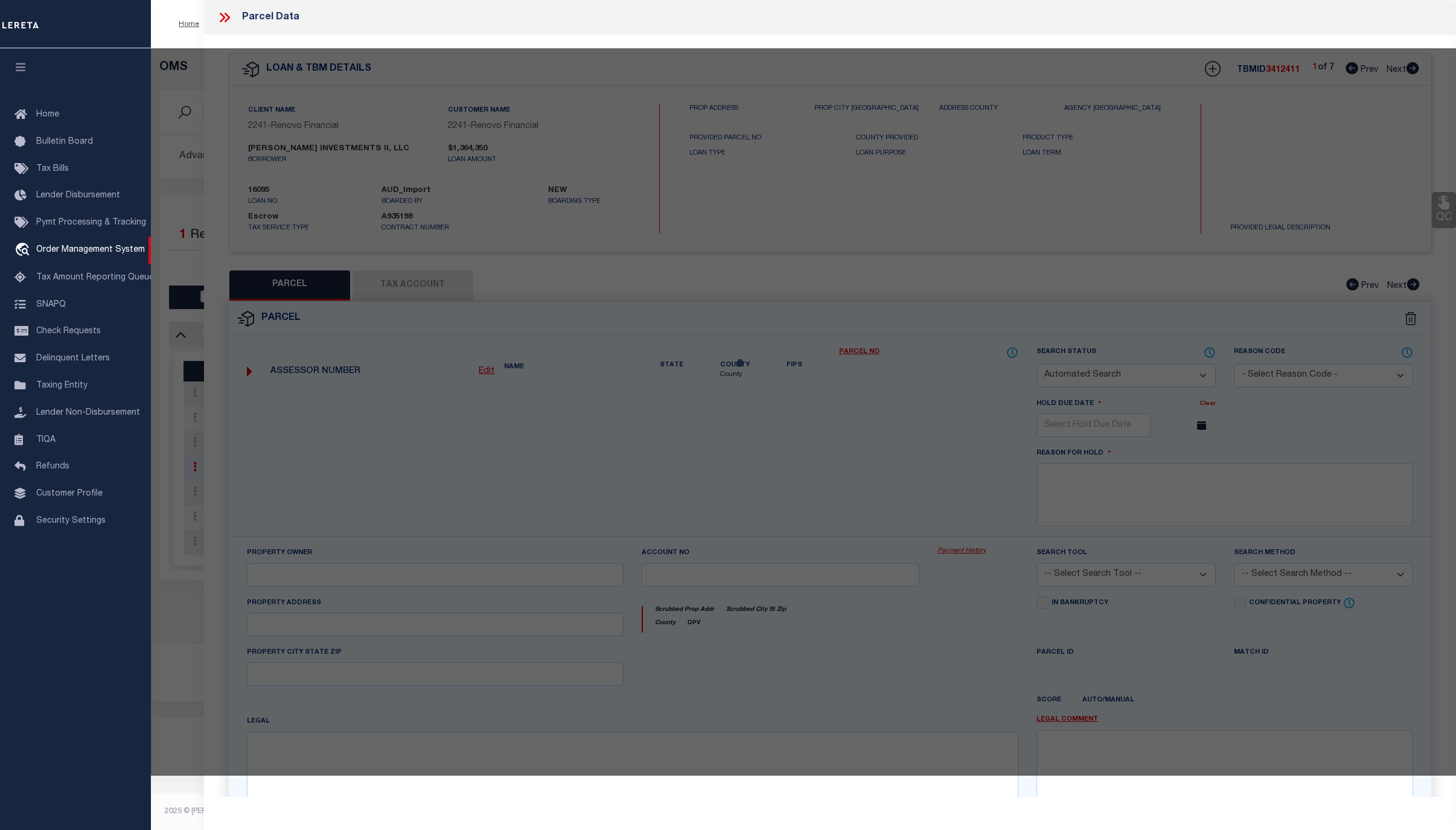
checkbox input "false"
select select "CP"
type input "STEVE INVESTMENTS II LLC"
select select "AGW"
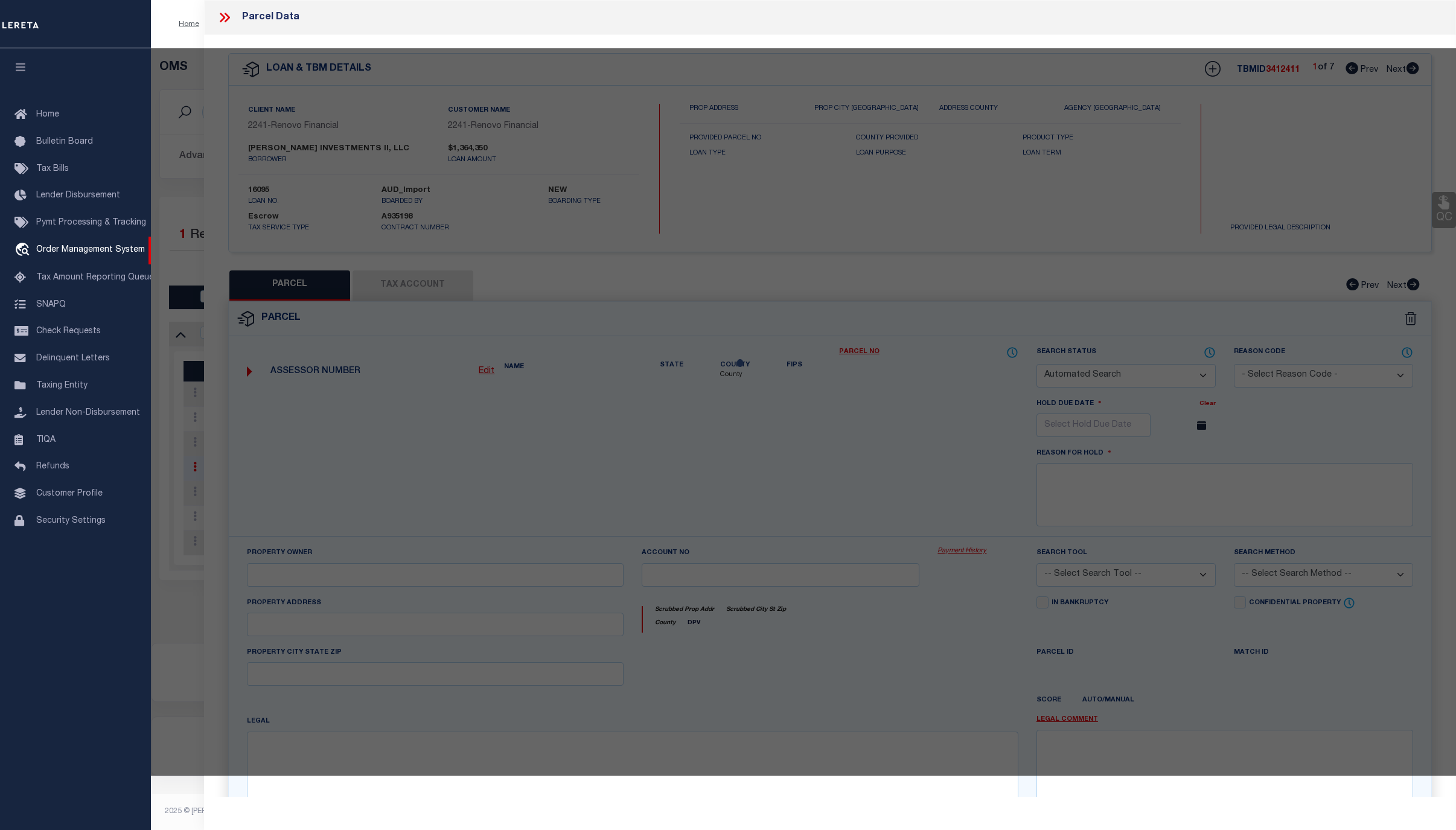
select select
type input "645 HIGHVIEW CT"
checkbox input "false"
type input "Culpeper, VA 22701"
type textarea "LOT 13 BLOCK H SEC 4 BELLE PARC 2894 SQFT PLAT DB 378/232"
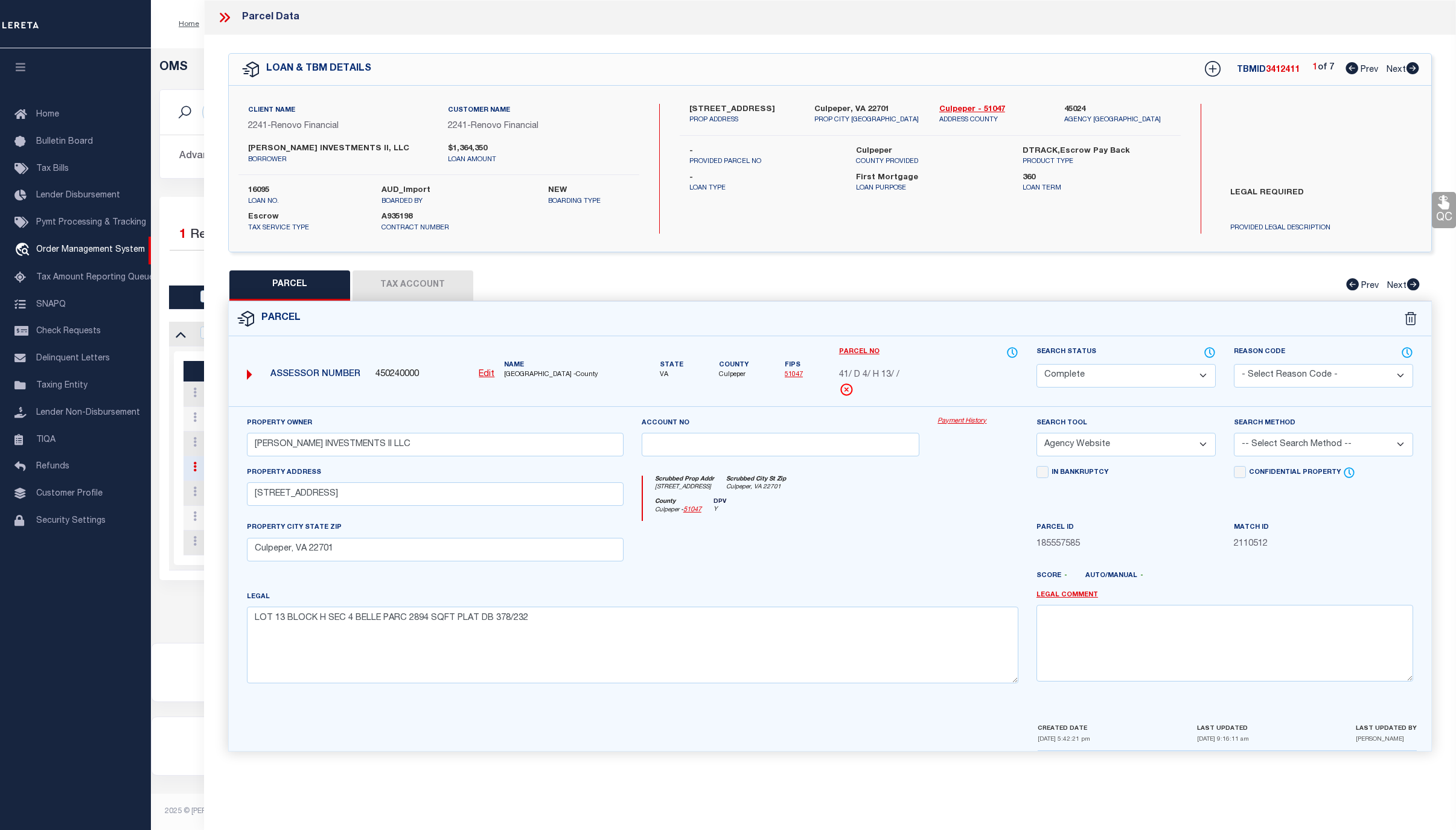
click at [972, 420] on link "Payment History" at bounding box center [978, 422] width 81 height 10
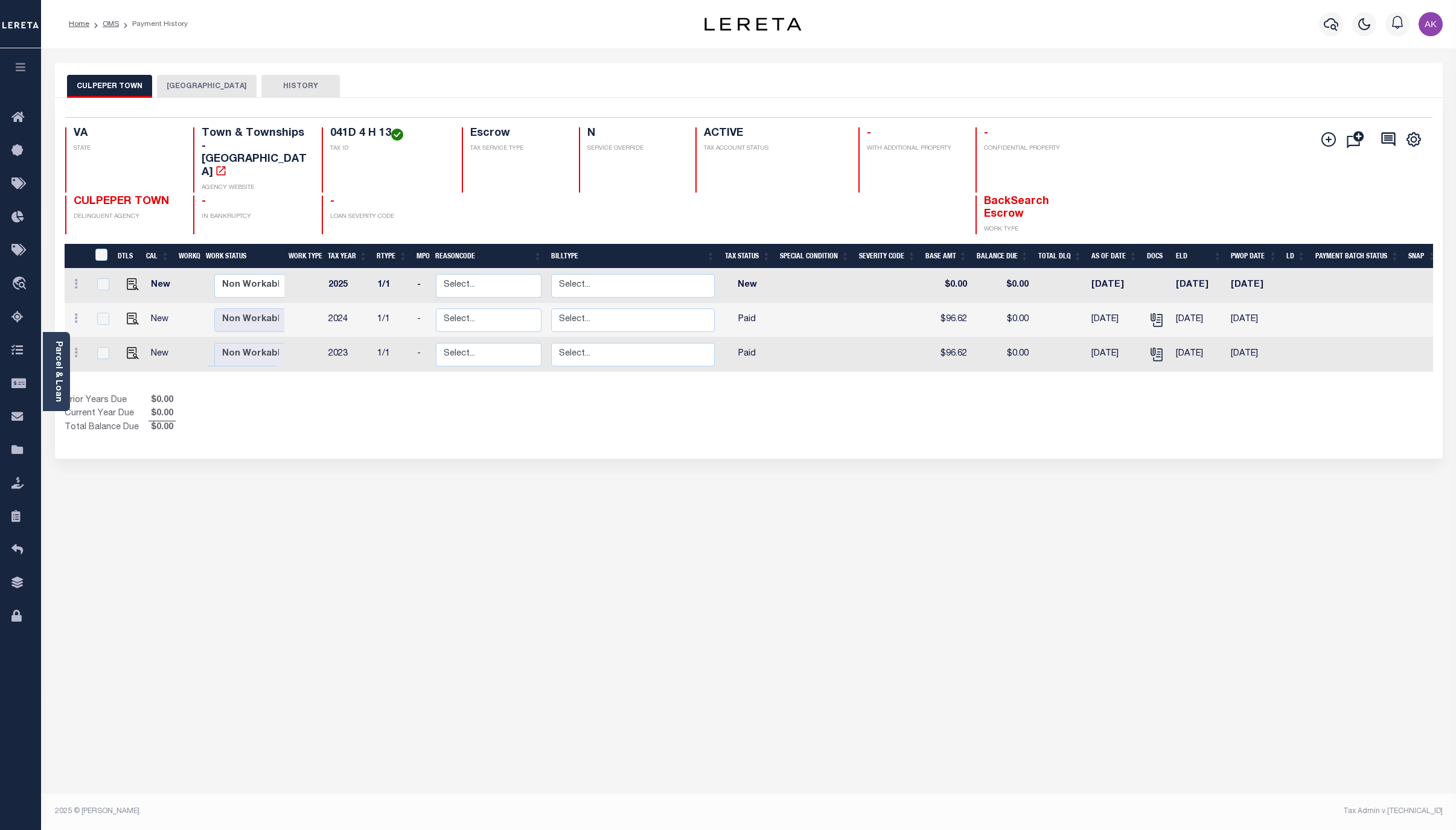
click at [220, 86] on button "CULPEPER COUNTY" at bounding box center [206, 86] width 99 height 23
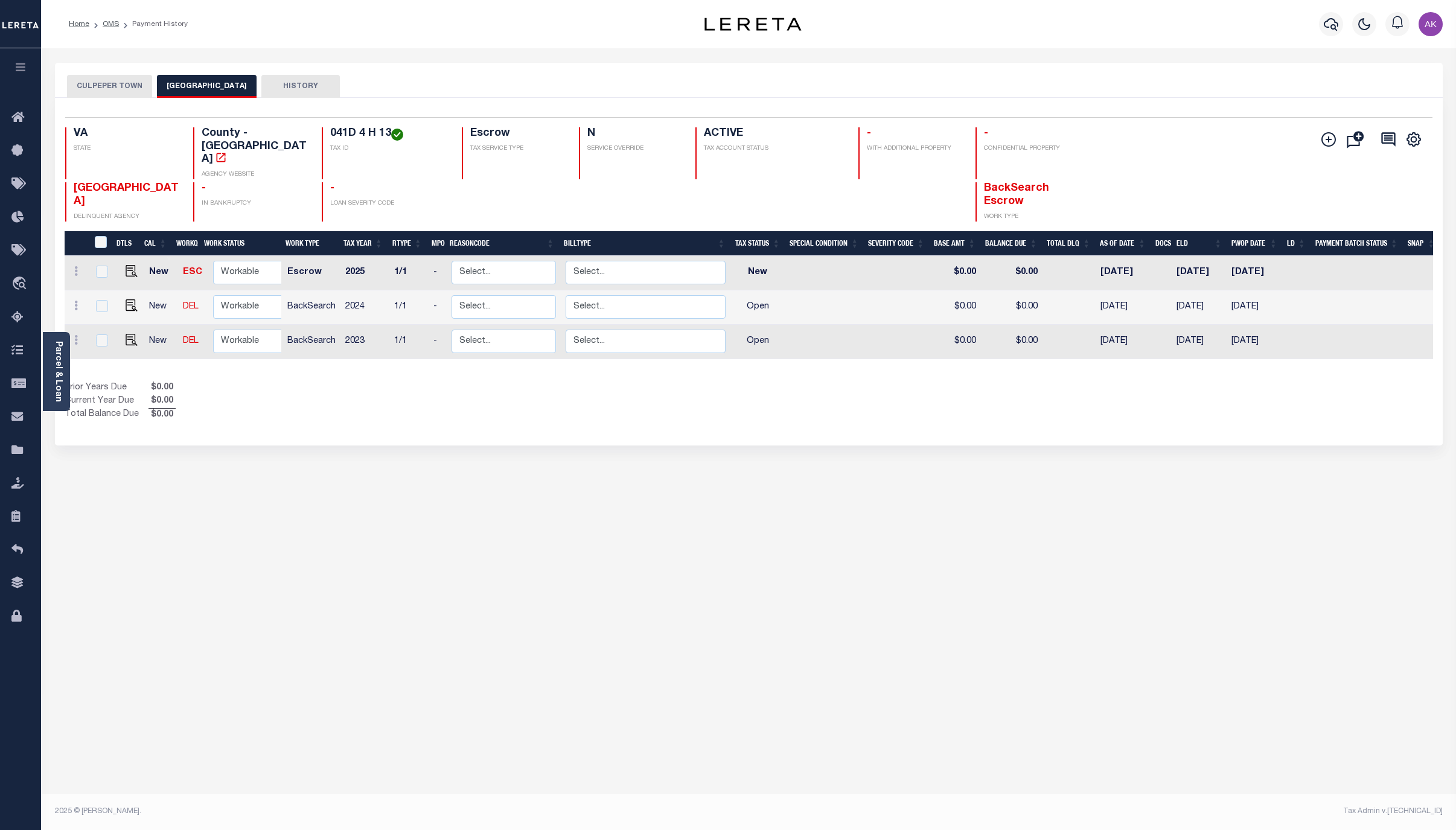
drag, startPoint x: 111, startPoint y: 24, endPoint x: 114, endPoint y: 18, distance: 6.7
click at [111, 24] on link "OMS" at bounding box center [111, 24] width 17 height 8
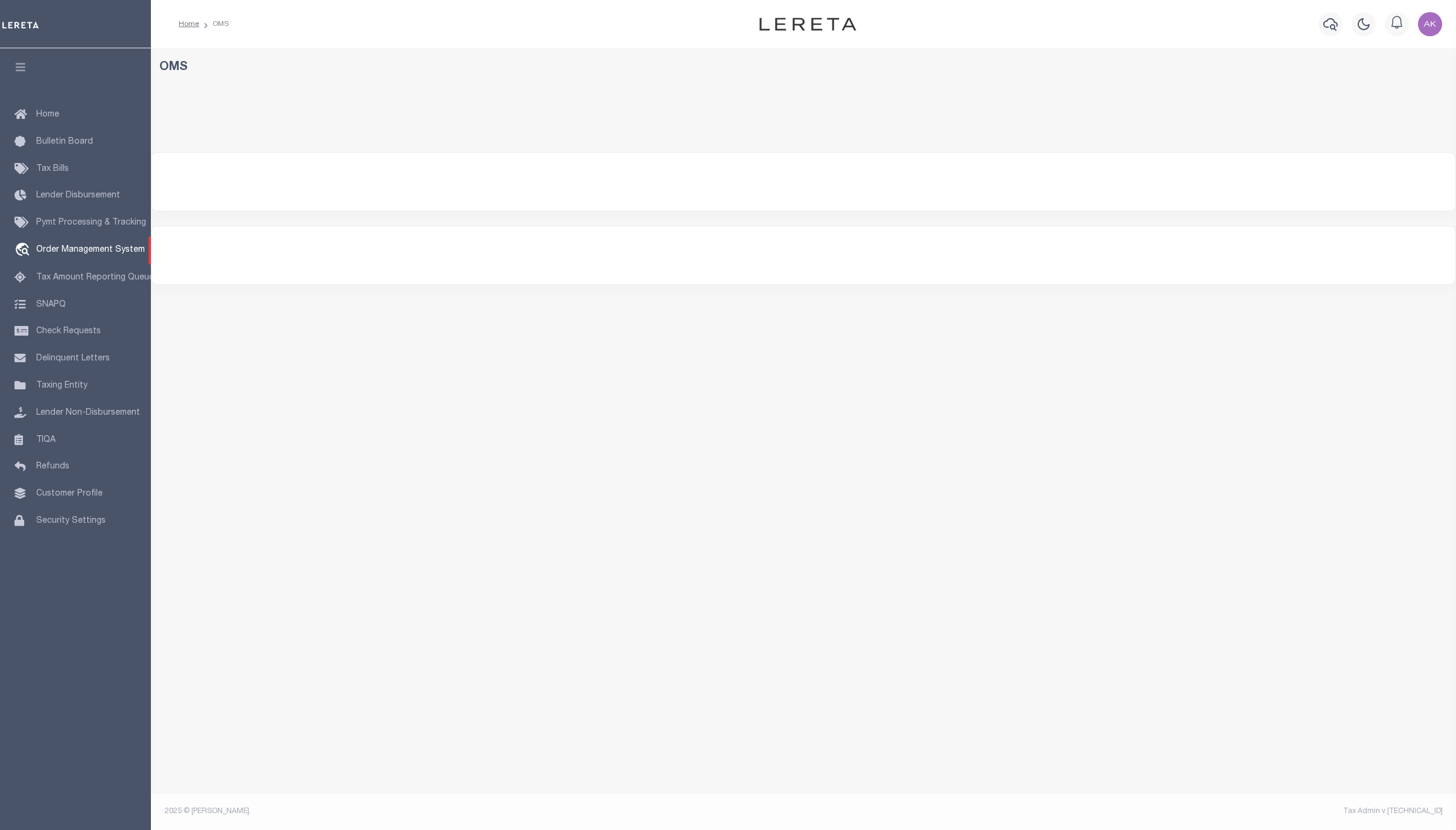
select select "200"
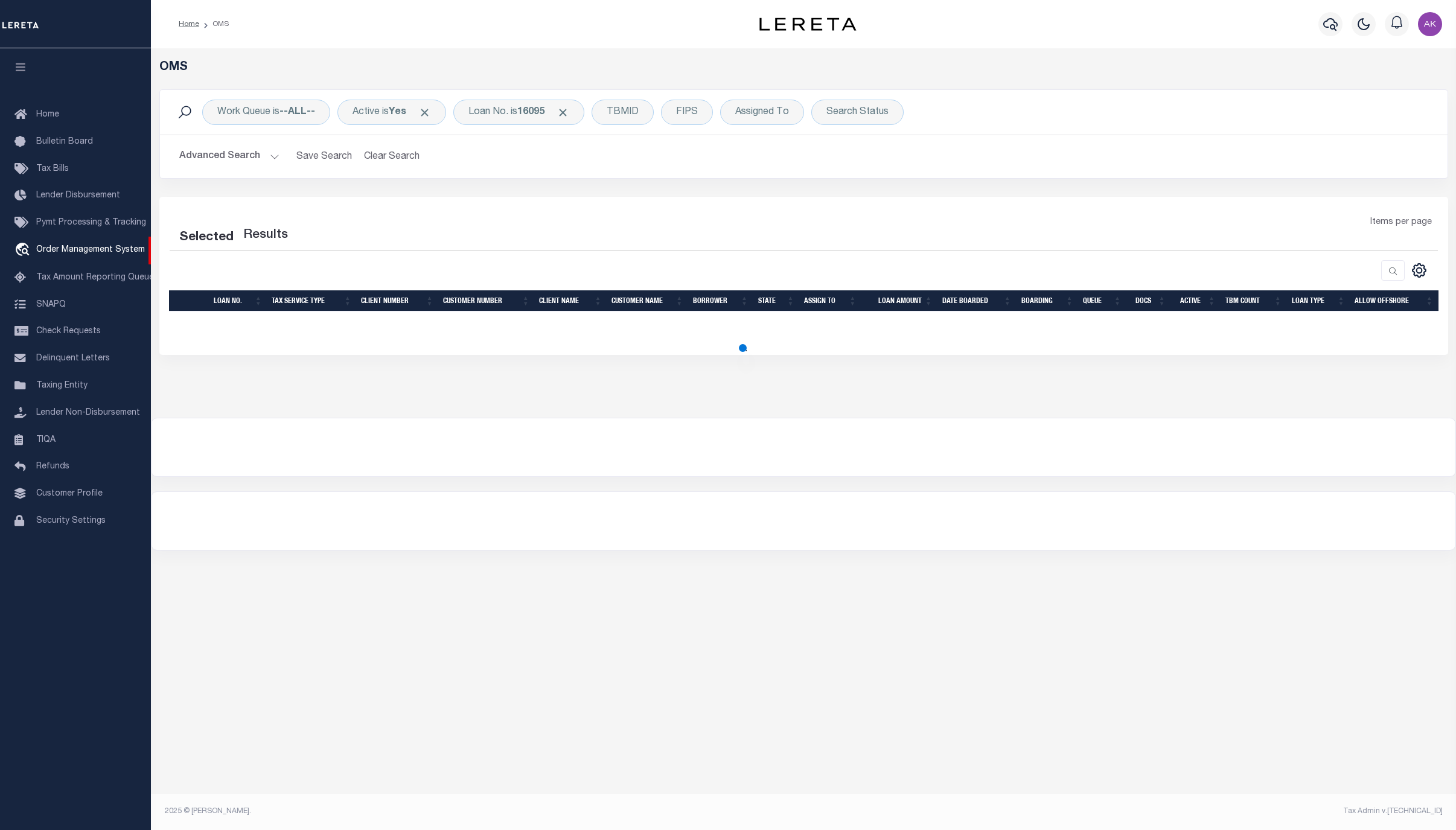
select select "200"
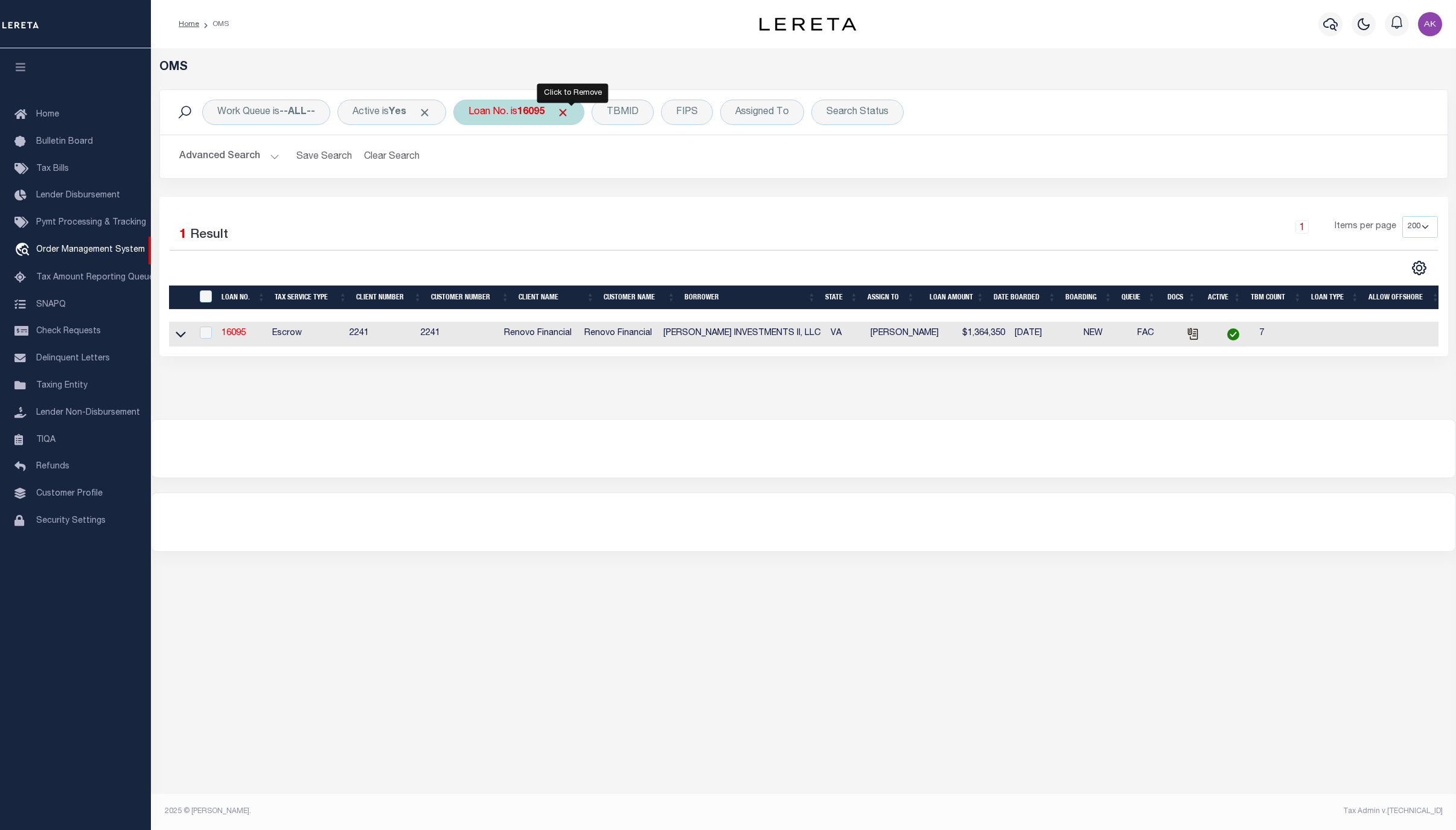
click at [567, 114] on span "Click to Remove" at bounding box center [563, 112] width 13 height 13
click at [501, 111] on div "Loan No." at bounding box center [488, 112] width 70 height 25
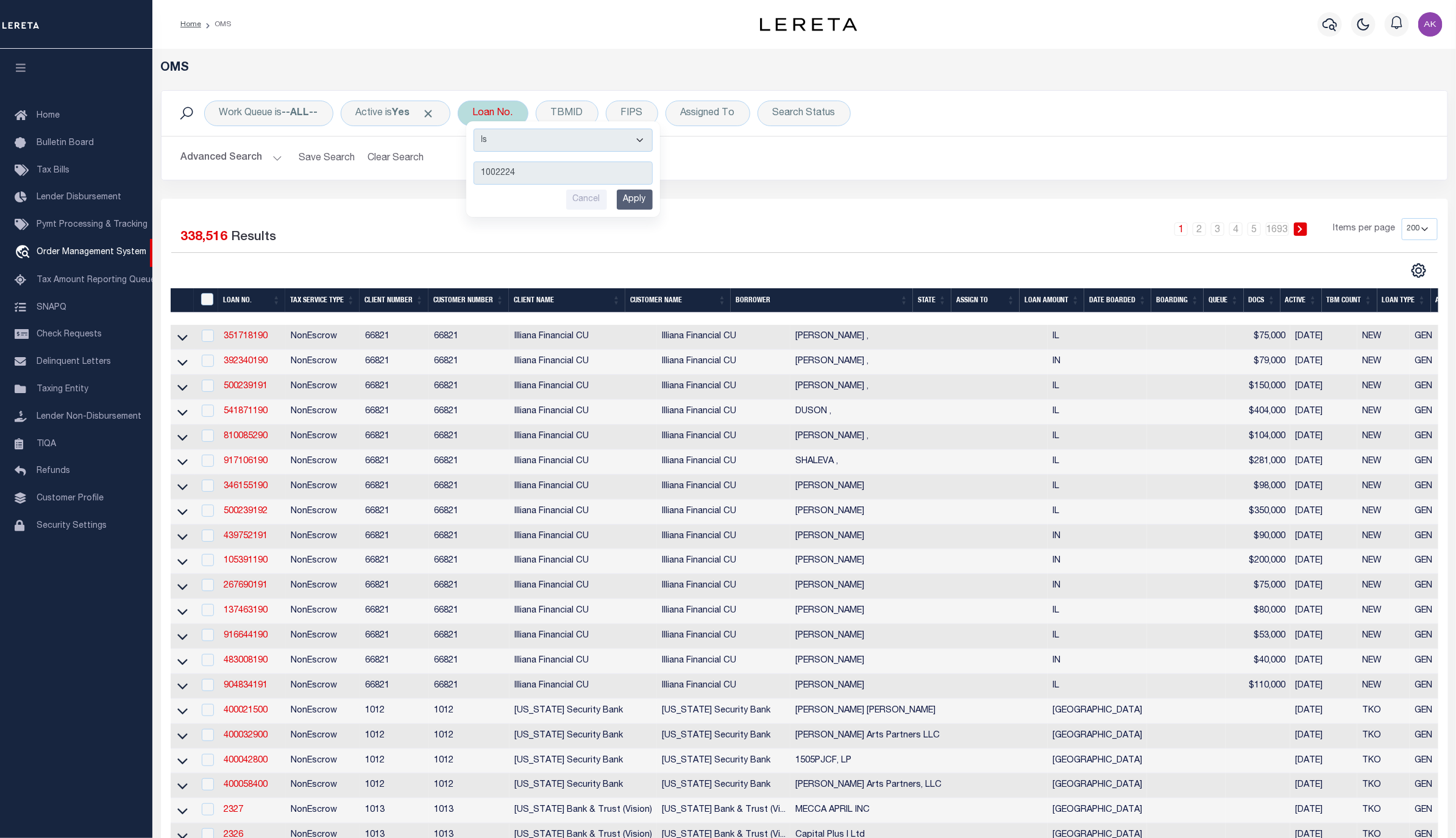
type input "10022245"
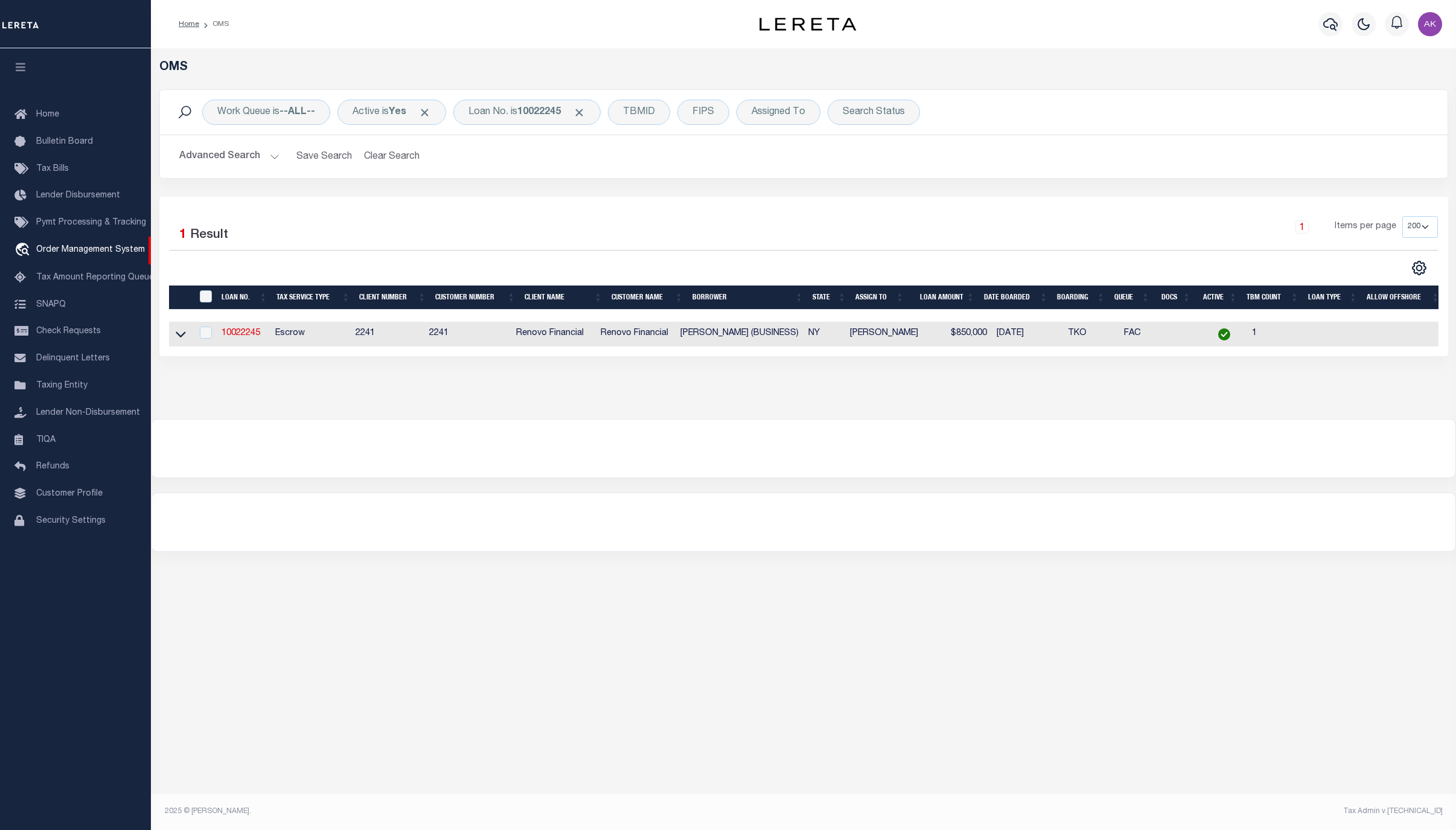
drag, startPoint x: 185, startPoint y: 337, endPoint x: 194, endPoint y: 342, distance: 10.3
click at [185, 337] on icon at bounding box center [180, 334] width 10 height 13
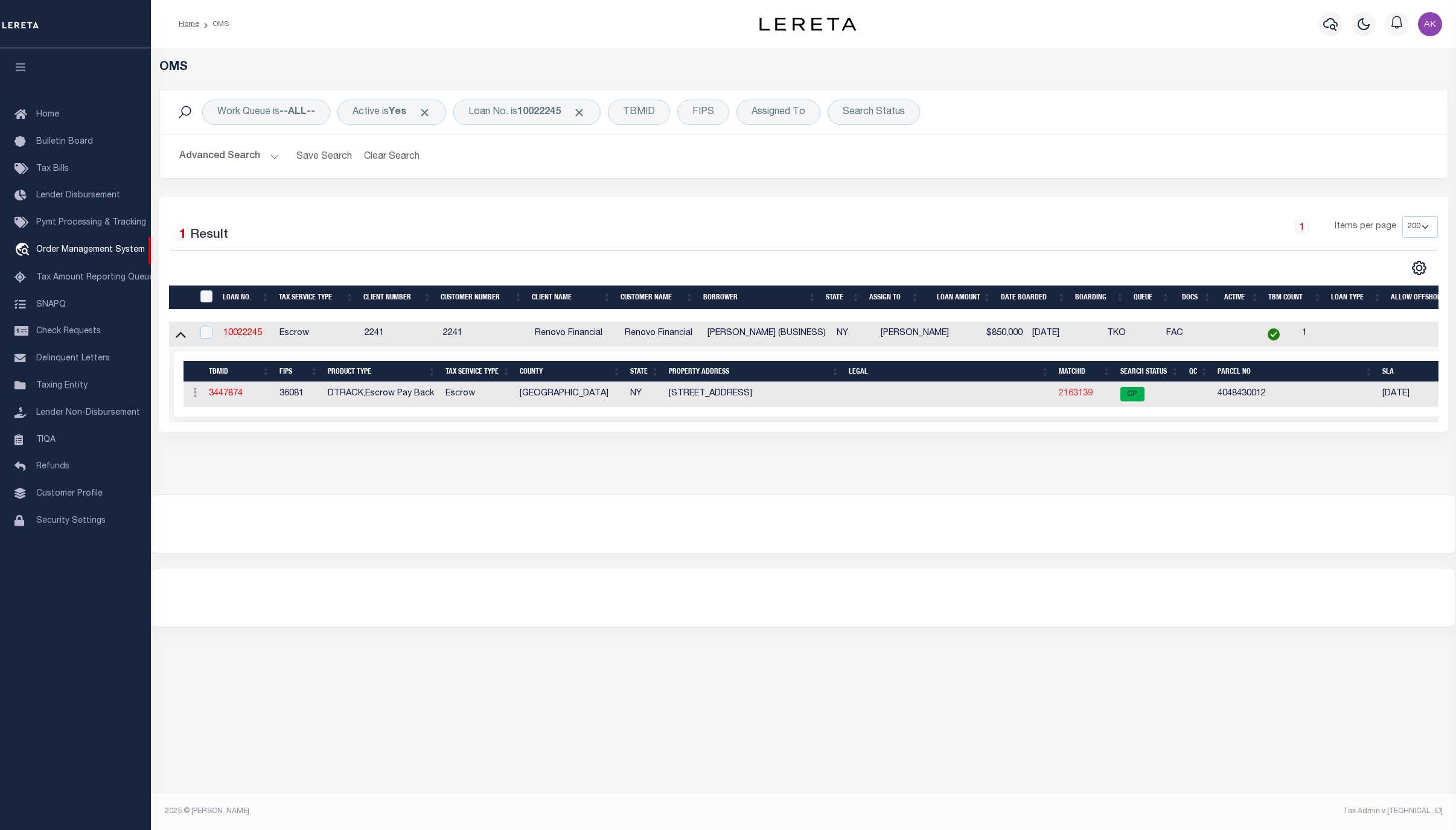
click at [1079, 393] on link "2163139" at bounding box center [1076, 393] width 34 height 8
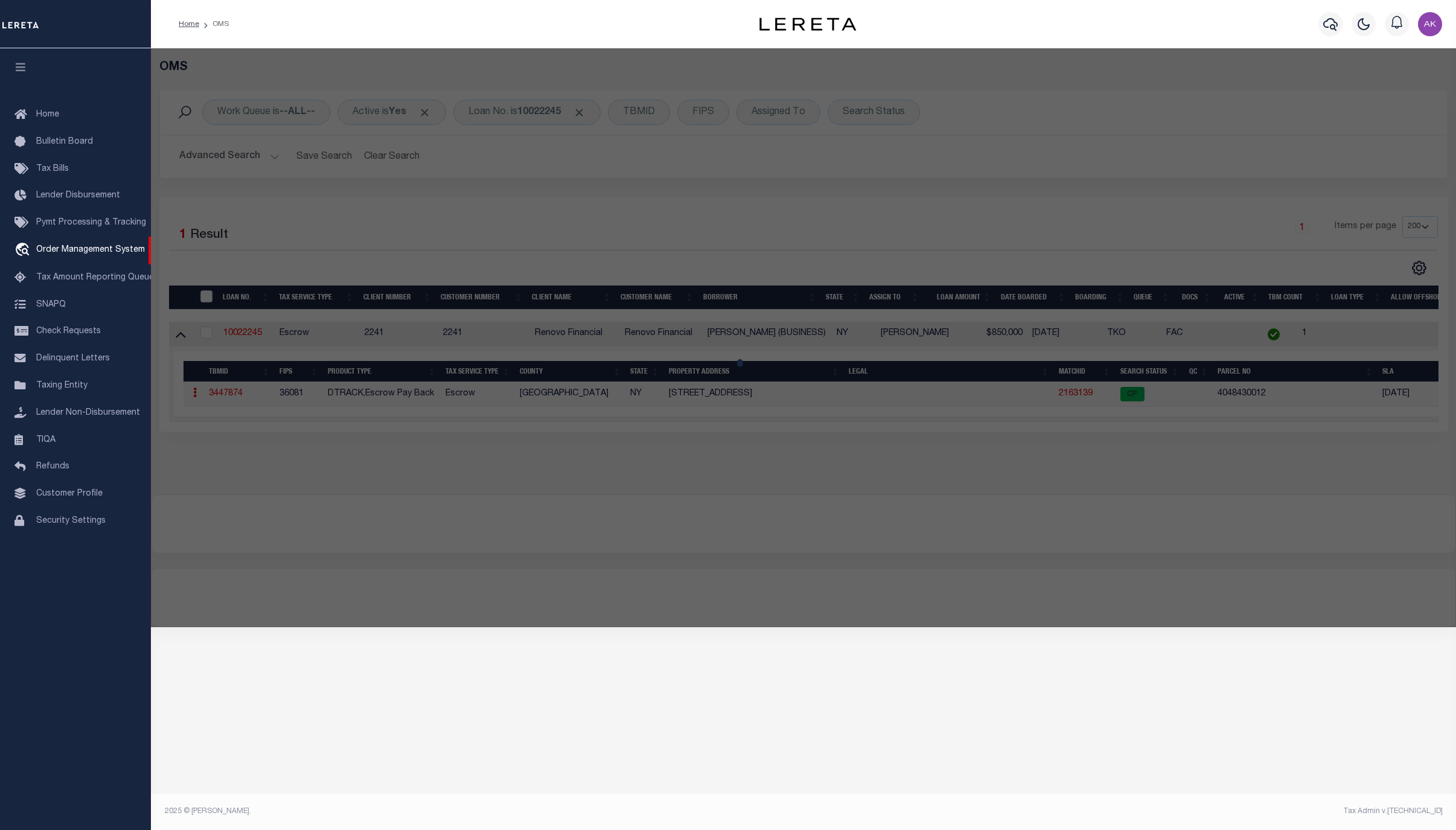
checkbox input "false"
select select "CP"
type input "KIM, JENNY"
select select "AGW"
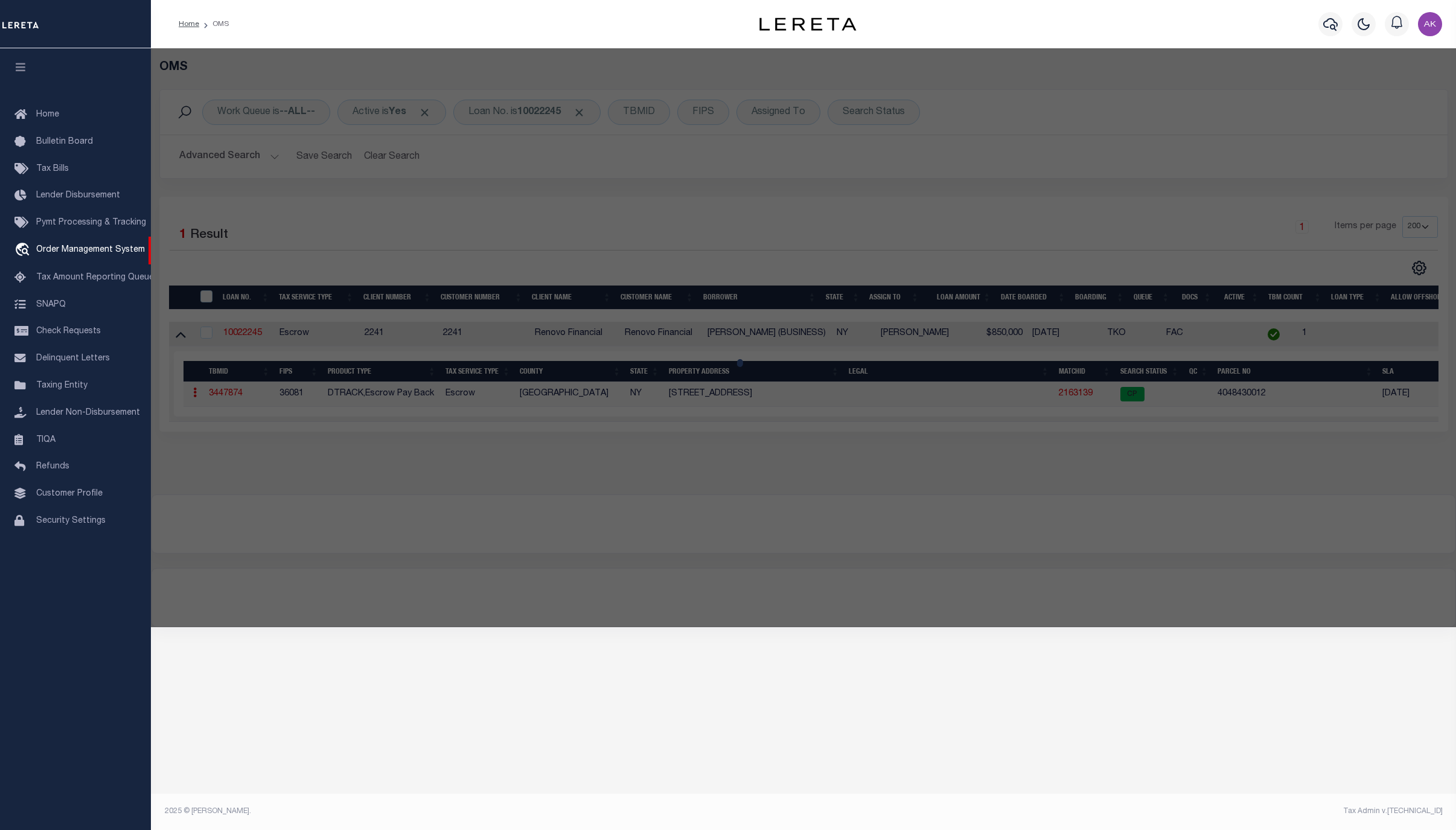
select select "ADD"
type input "154 -12 WILLETS POINT BLVD"
type input "WHITESTONE, NY 11357"
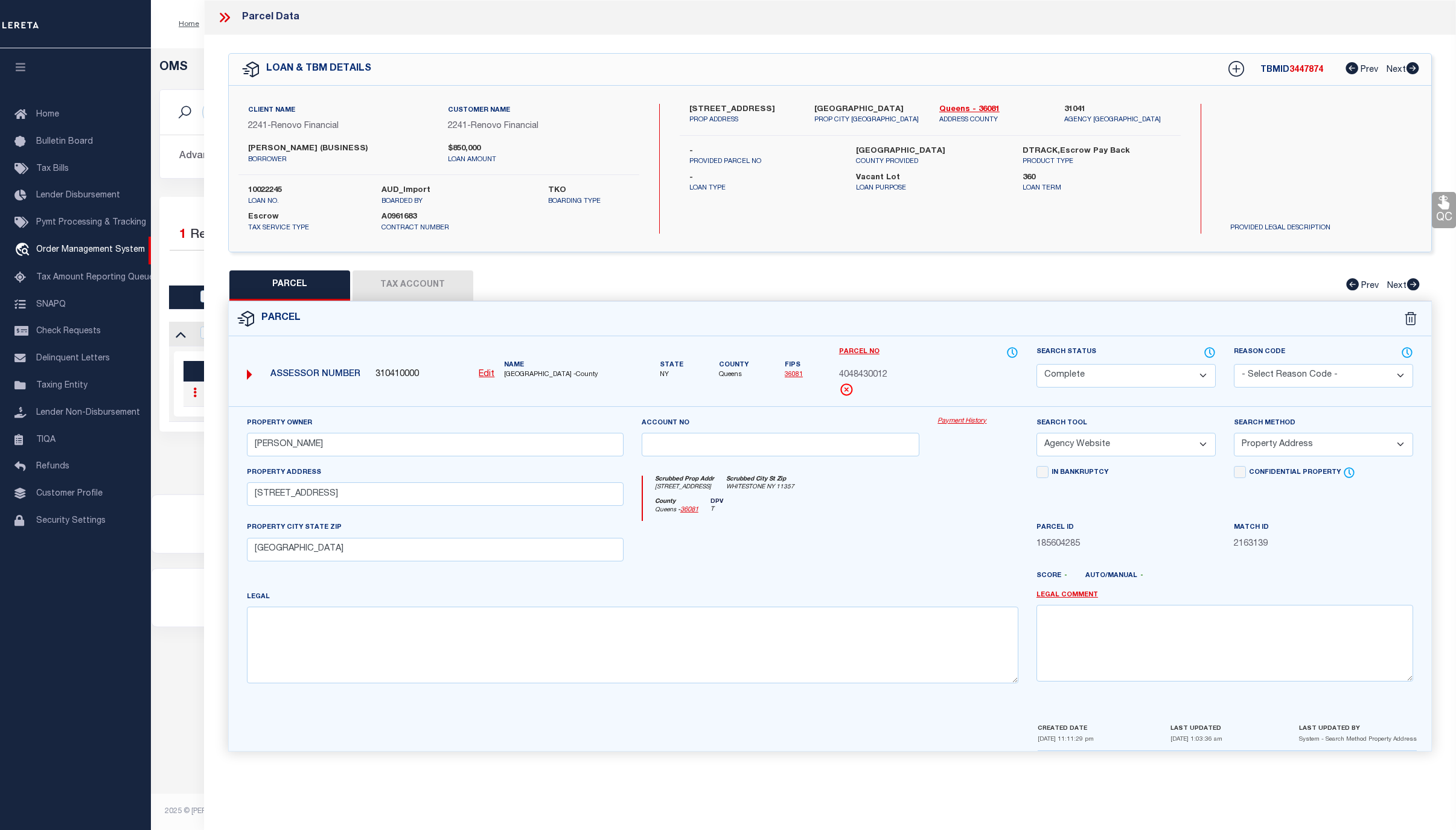
click at [973, 423] on link "Payment History" at bounding box center [978, 422] width 81 height 10
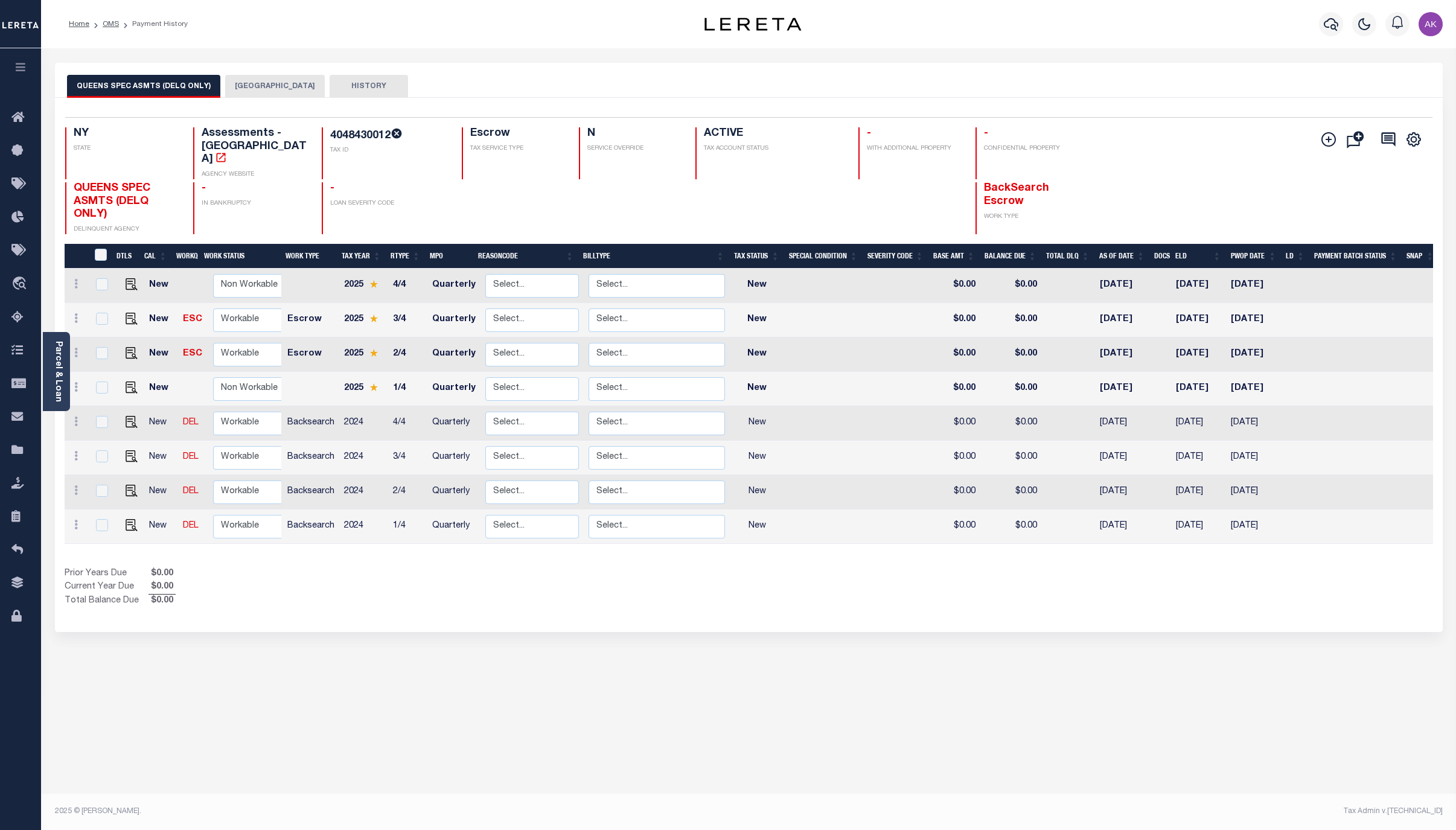
click at [259, 82] on button "[GEOGRAPHIC_DATA]" at bounding box center [275, 86] width 99 height 23
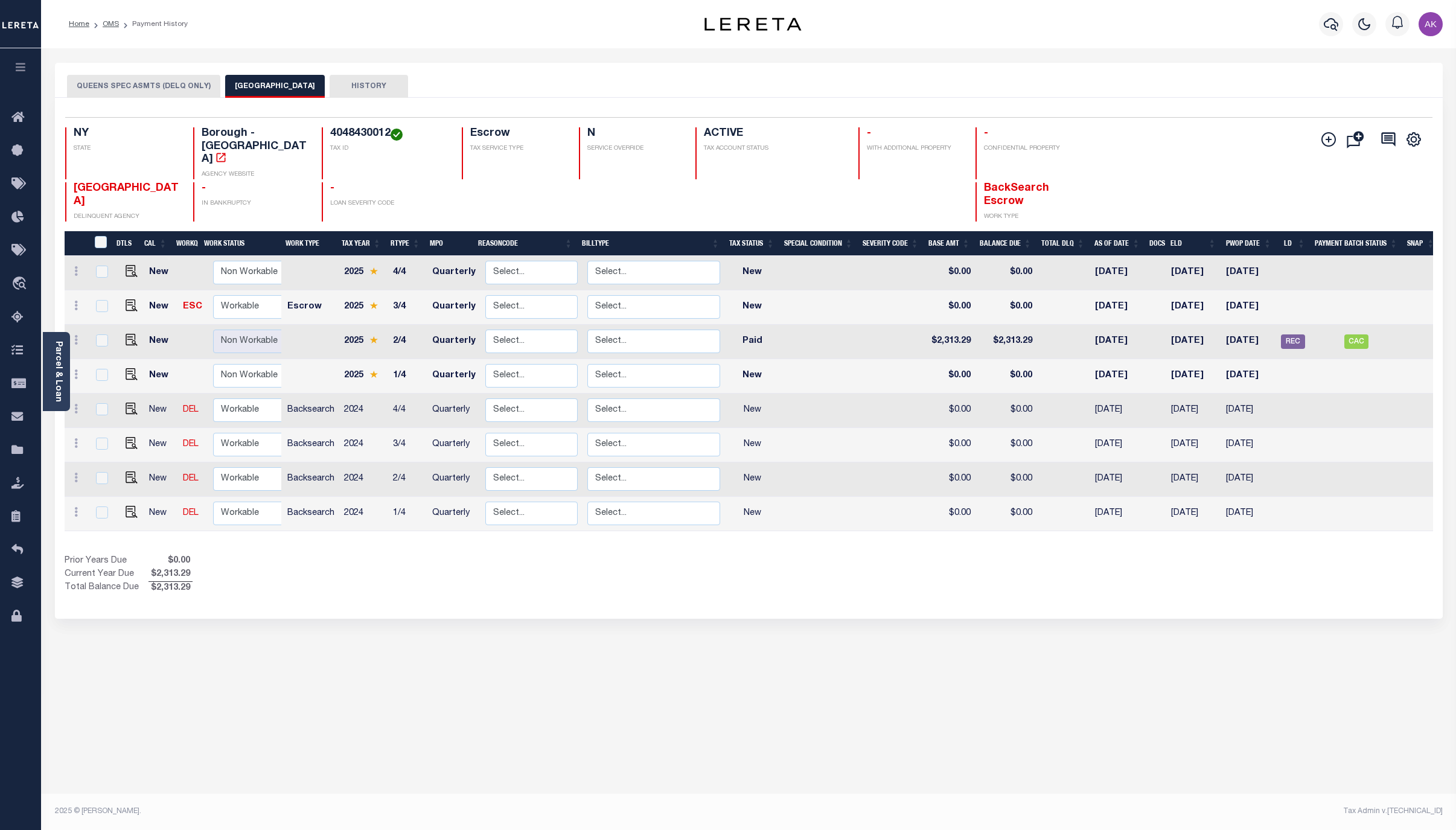
click at [152, 84] on button "QUEENS SPEC ASMTS (DELQ ONLY)" at bounding box center [144, 86] width 154 height 23
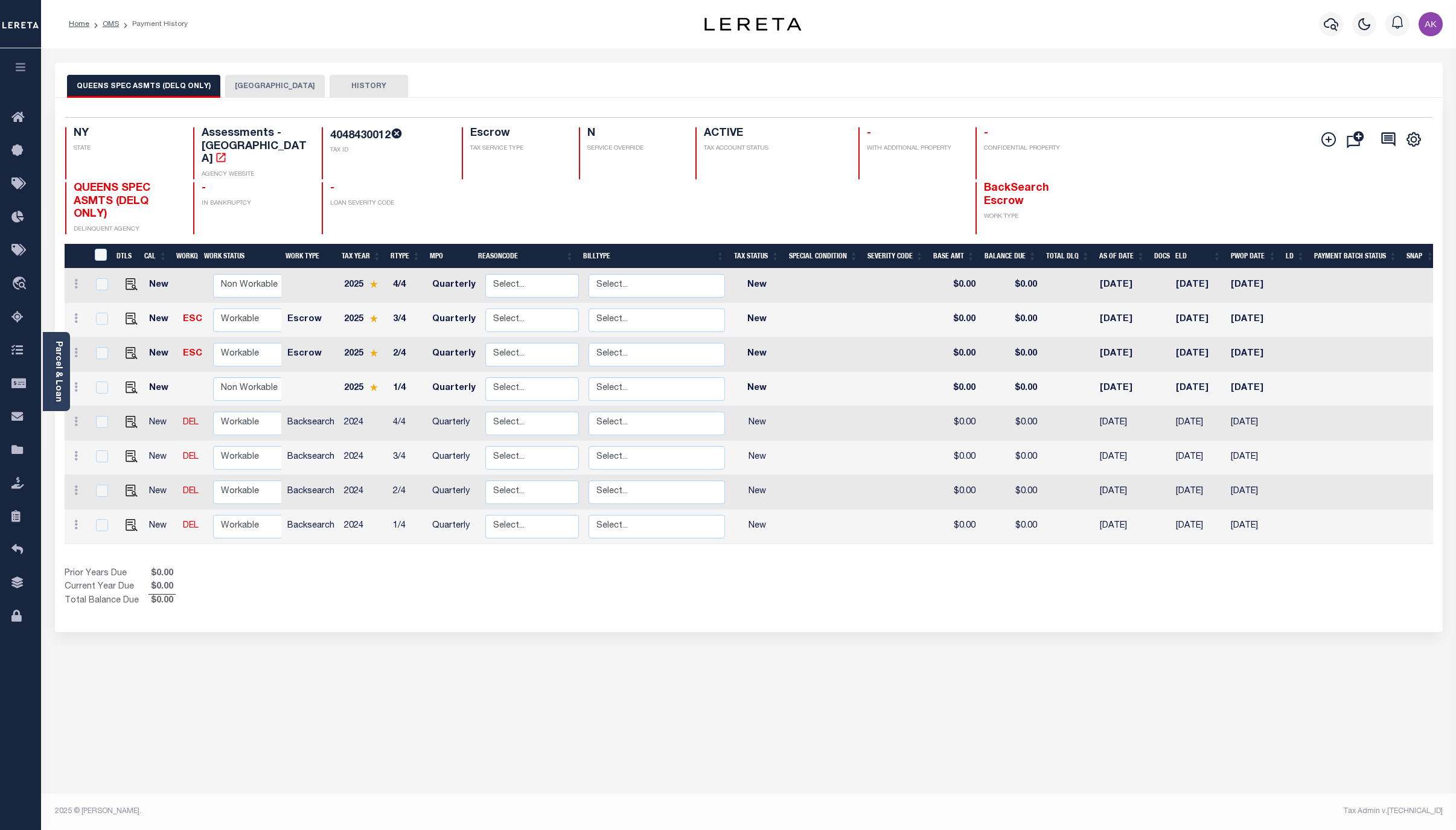
click at [1211, 592] on div "Show Tax Lines before Bill Release Date Prior Years Due $0.00 Current Year Due …" at bounding box center [749, 588] width 1369 height 40
click at [109, 25] on link "OMS" at bounding box center [111, 24] width 17 height 8
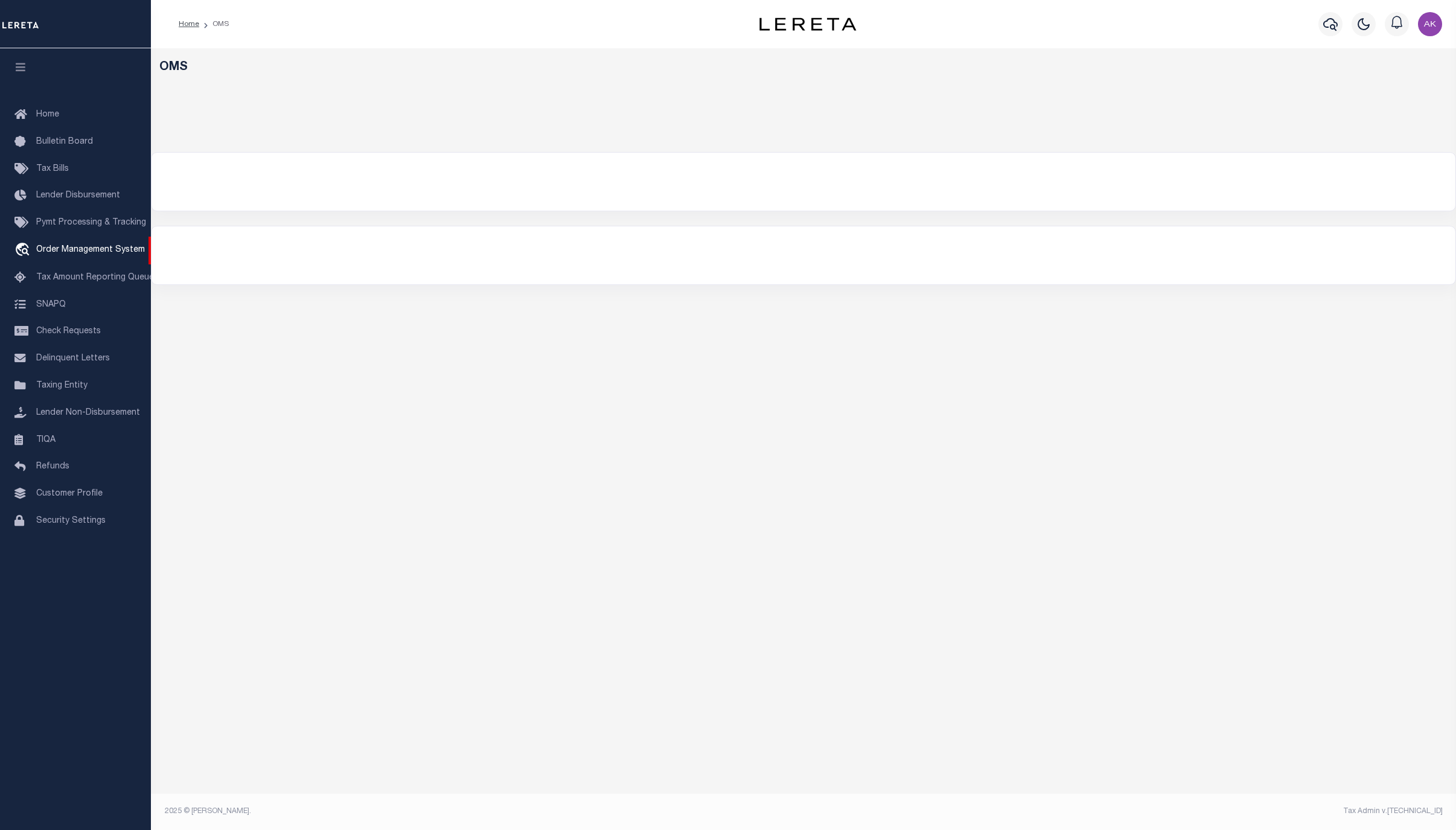
select select "200"
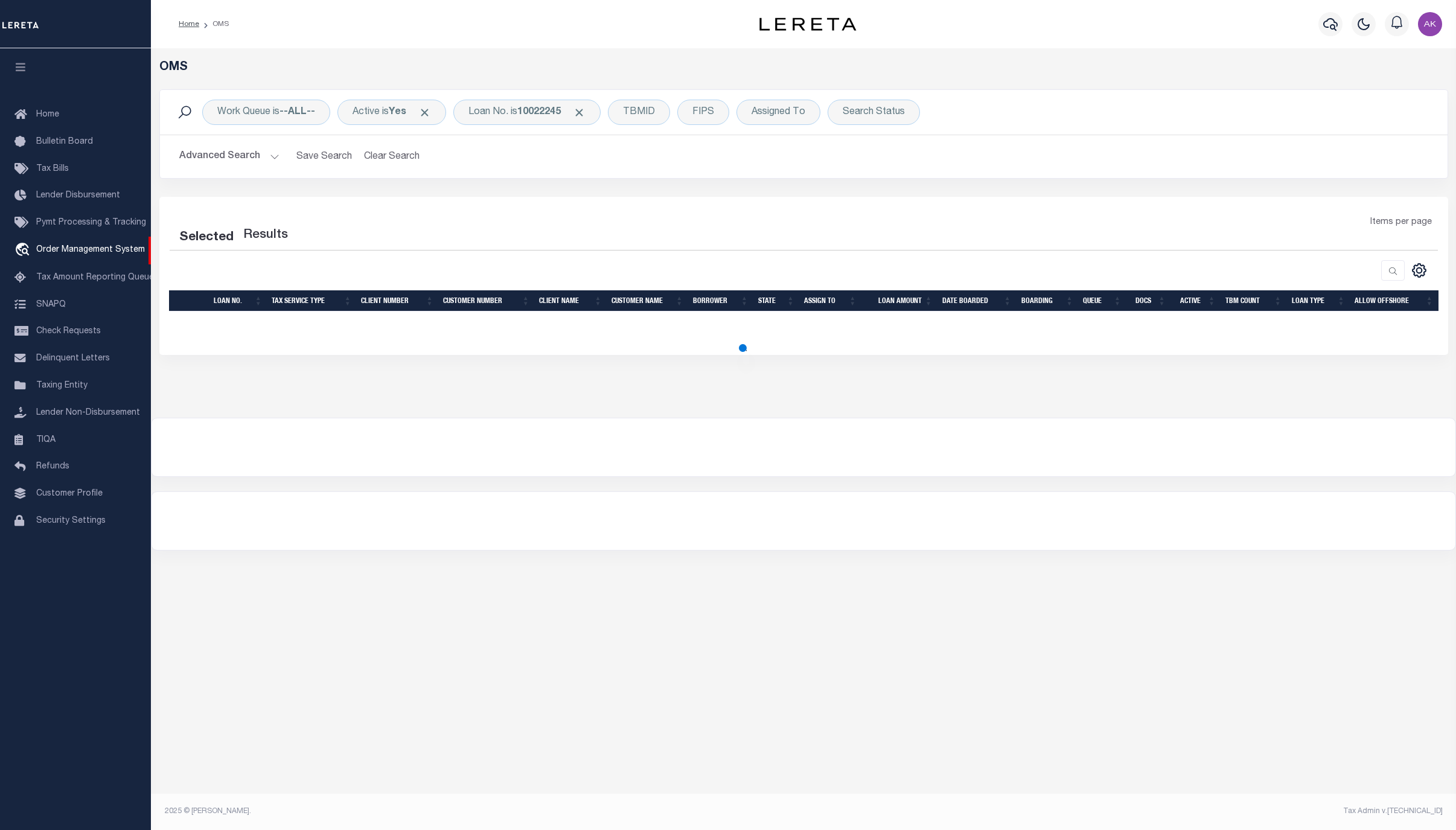
select select "200"
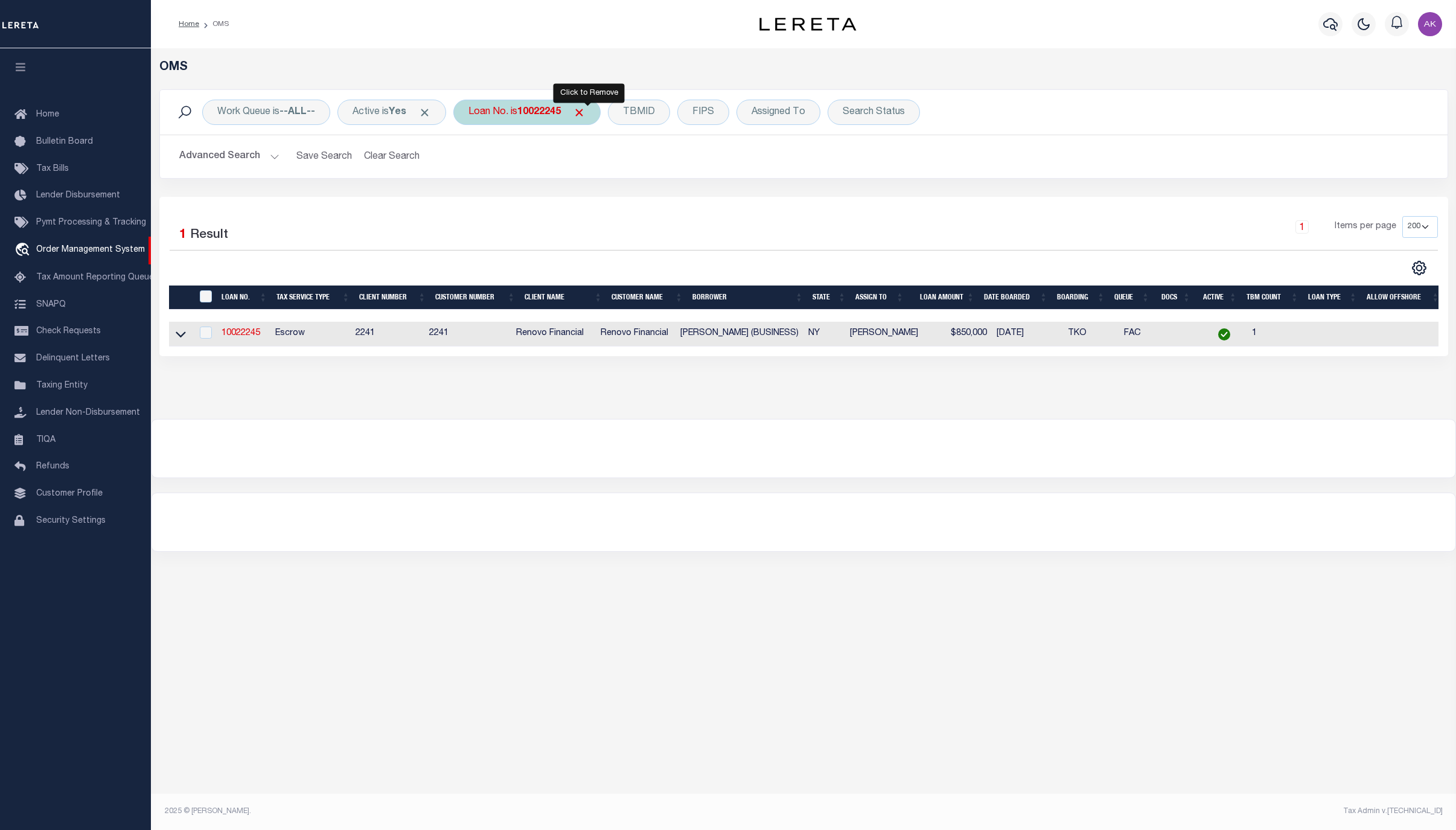
click at [585, 111] on span "Click to Remove" at bounding box center [579, 112] width 13 height 13
click at [489, 113] on div "Loan No." at bounding box center [488, 112] width 70 height 25
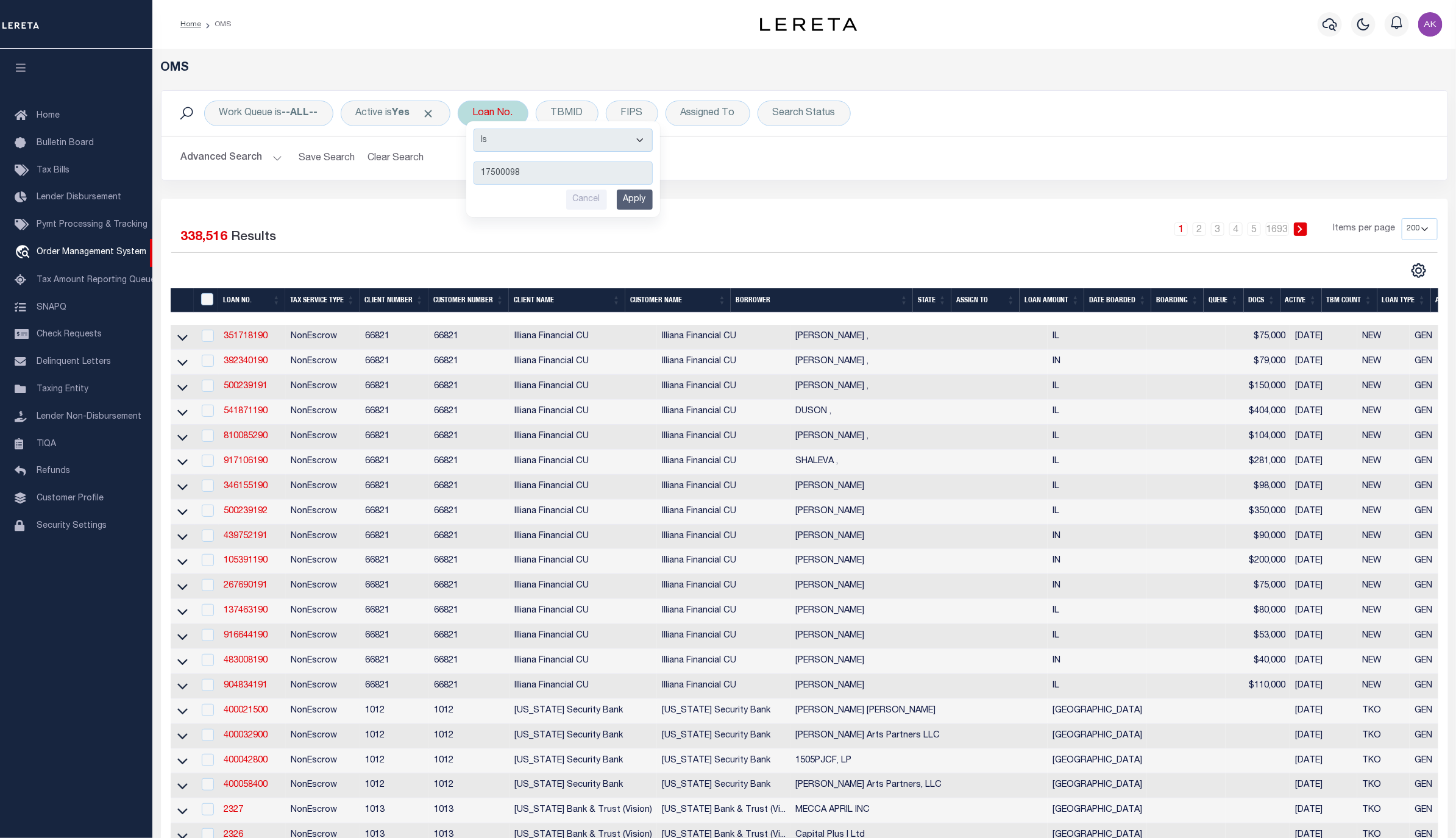
type input "175000983"
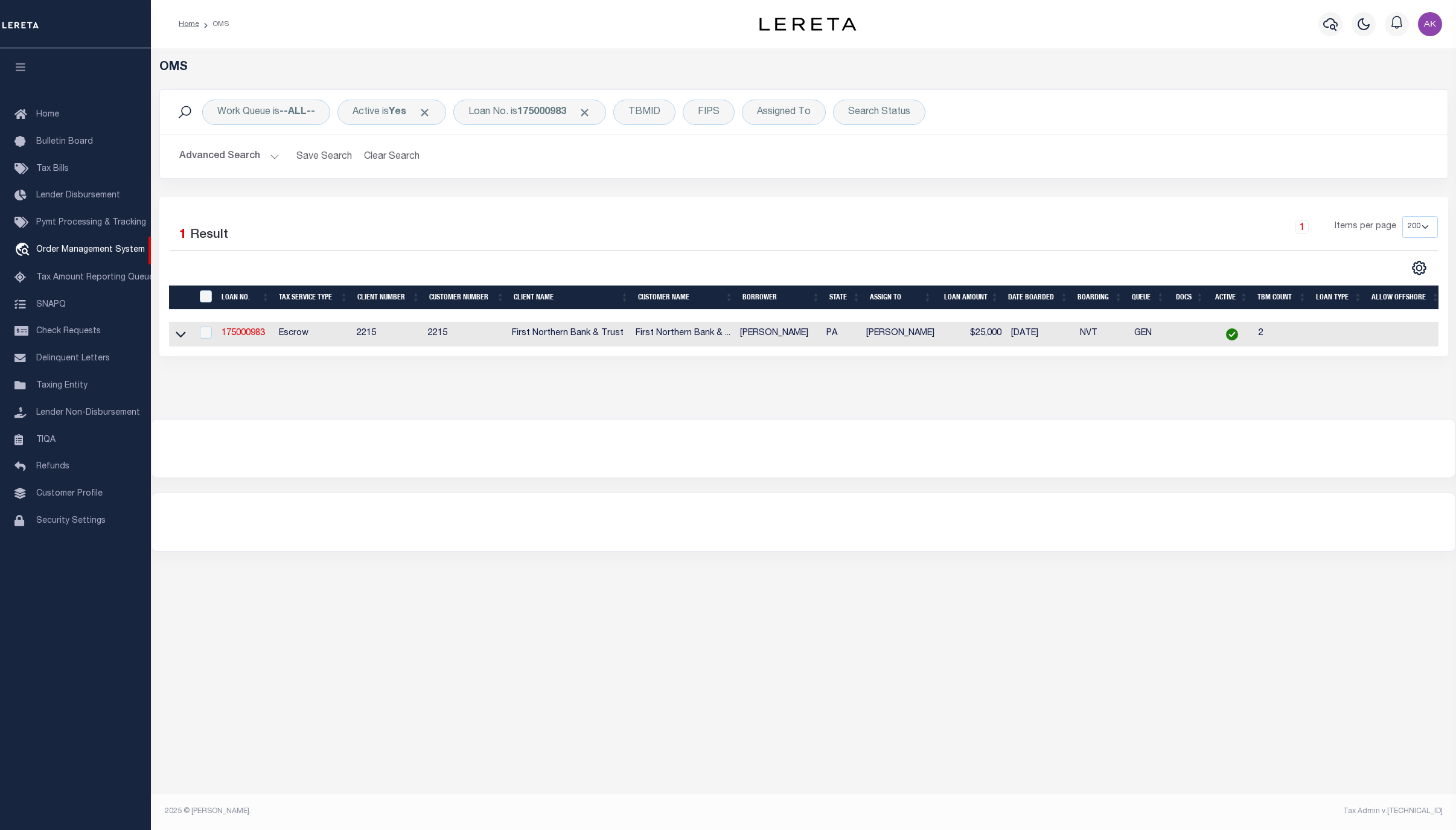
click at [1208, 113] on div "Work Queue is --ALL-- Active is Yes Loan No. is 175000983 TBMID FIPS Assigned T…" at bounding box center [803, 112] width 1268 height 25
click at [184, 339] on icon at bounding box center [180, 334] width 10 height 13
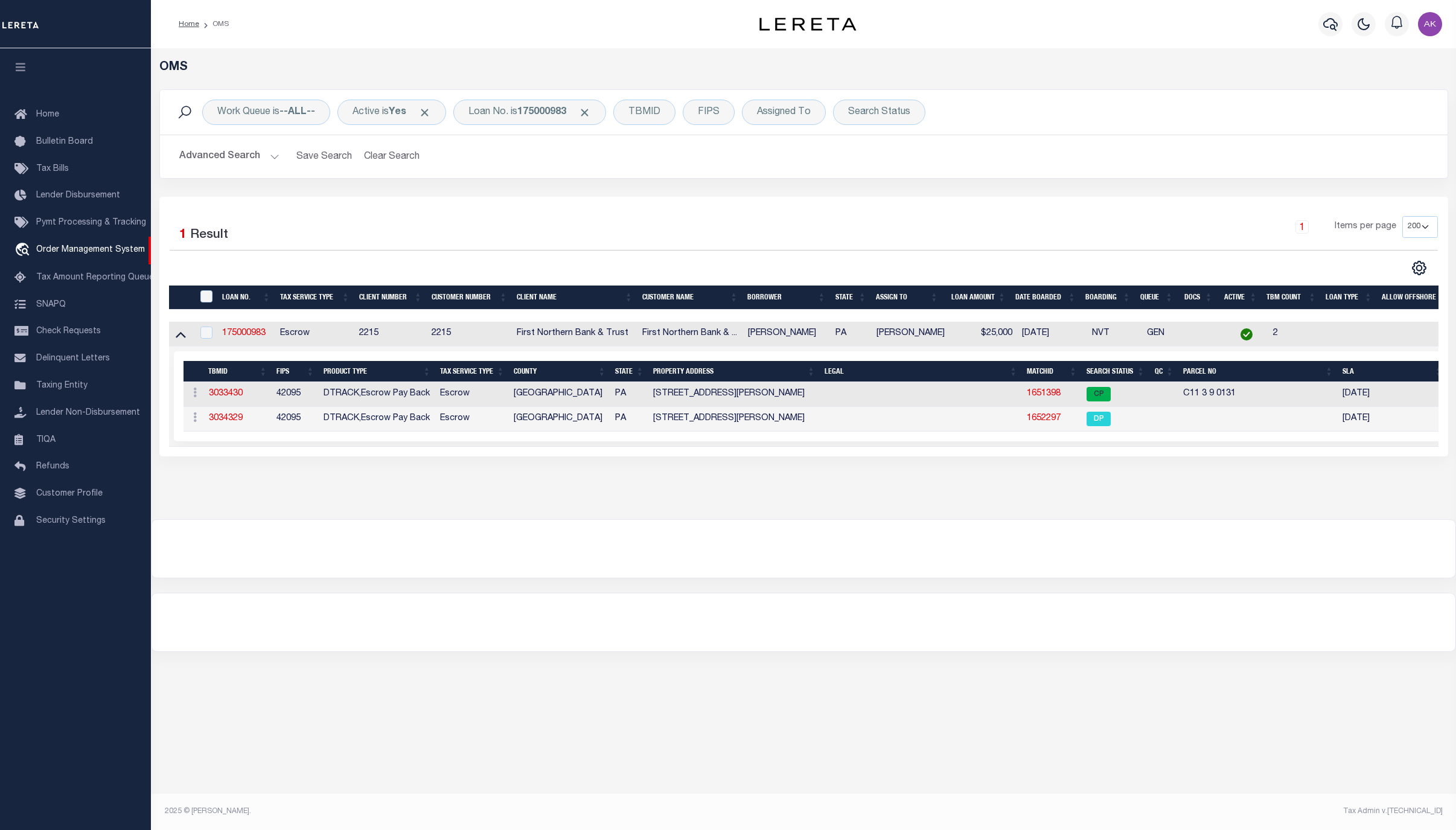
drag, startPoint x: 1283, startPoint y: 712, endPoint x: 1238, endPoint y: 709, distance: 45.1
click at [1283, 712] on div "OMS Work Queue is --ALL-- Active is Yes Loan No. is 175000983 TBMID FIPS Assign…" at bounding box center [804, 422] width 1306 height 747
click at [1042, 395] on link "1651398" at bounding box center [1044, 393] width 34 height 8
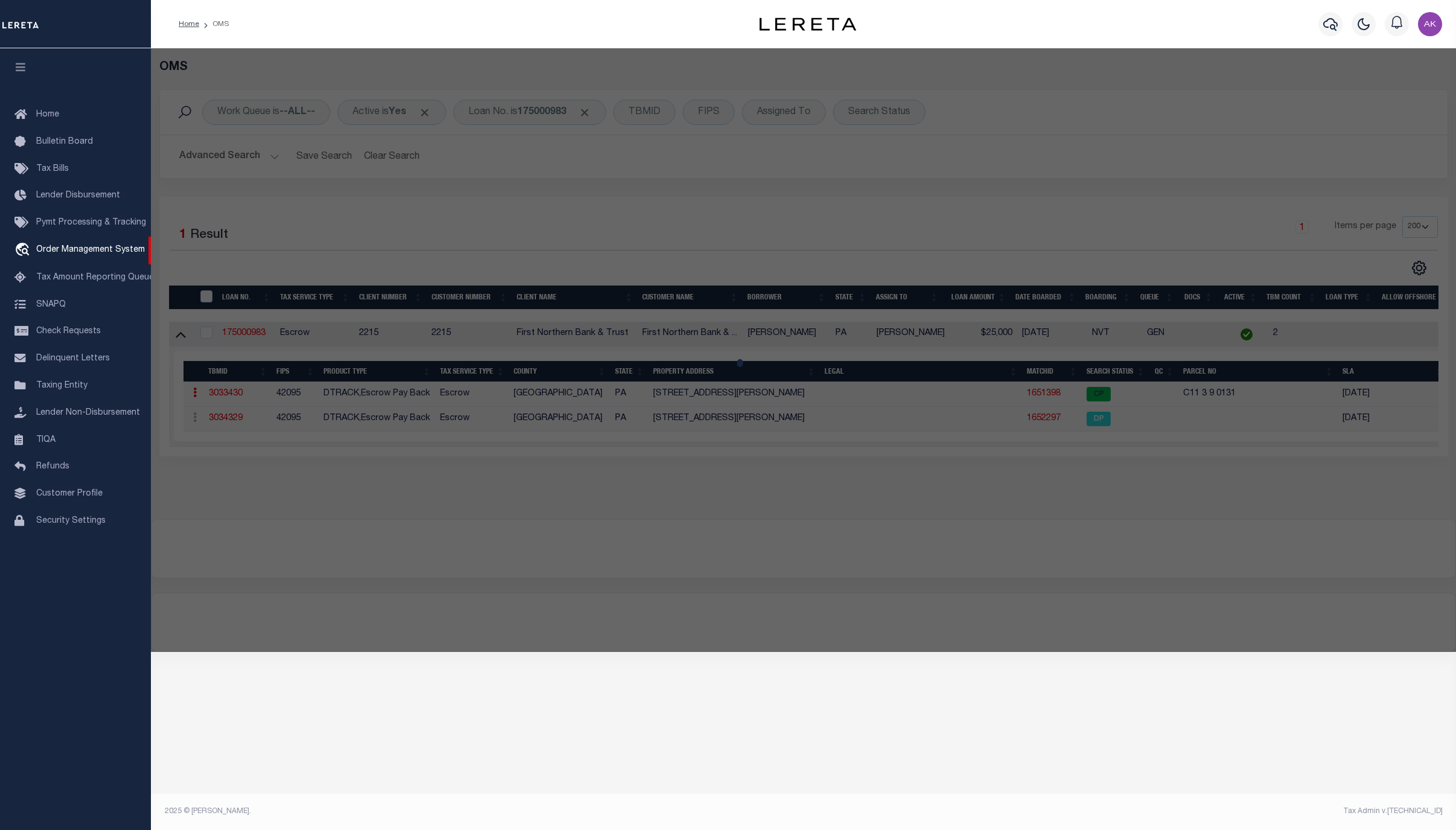
checkbox input "false"
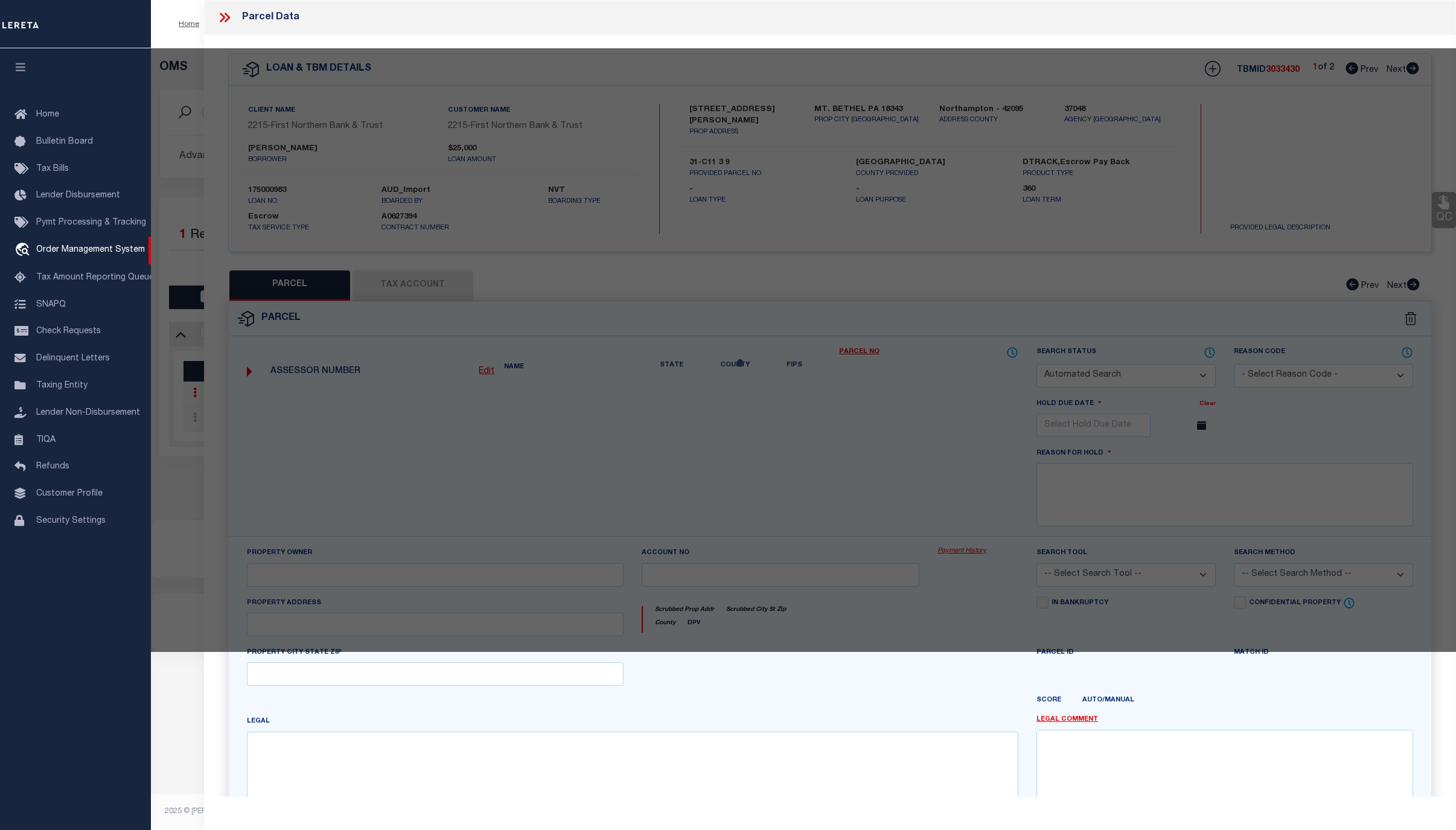
select select "CP"
type input "MOUSLEY KELLY RENEE & WILLIAM S,"
select select "AGF"
select select "ADD"
type input "1017 JACOBY CREEK RD"
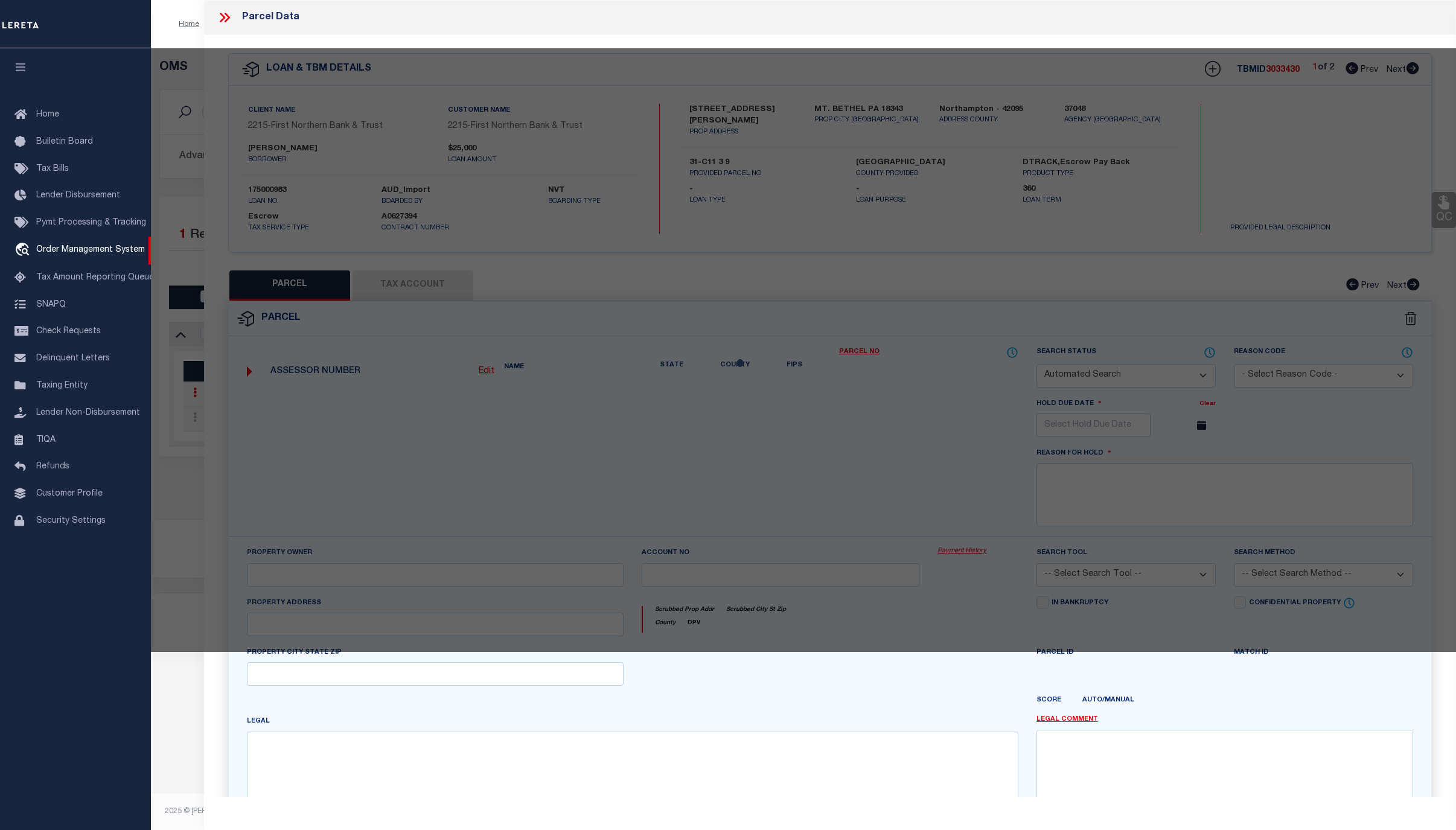
checkbox input "false"
type input "PA"
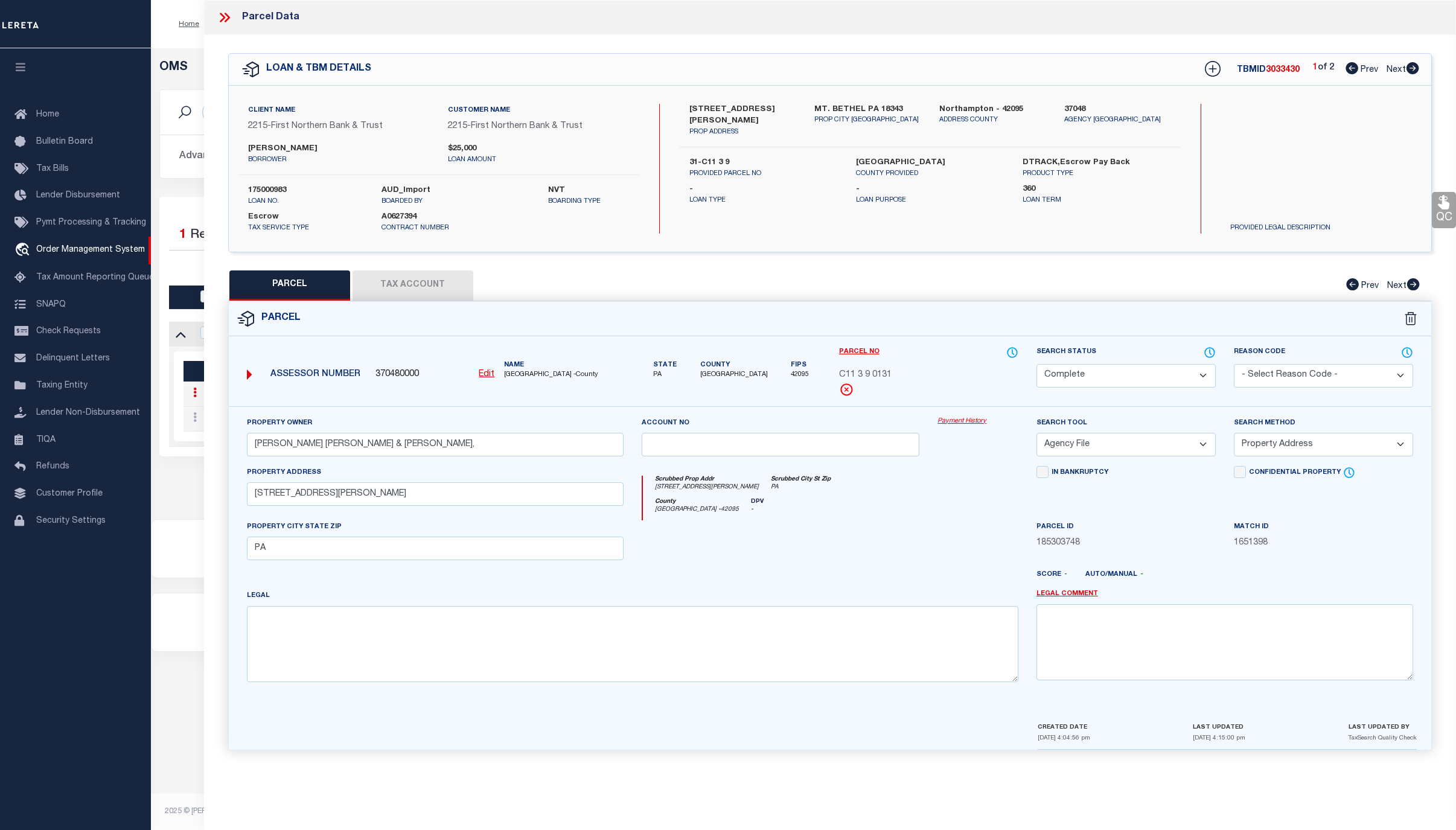
click at [974, 423] on link "Payment History" at bounding box center [978, 422] width 81 height 10
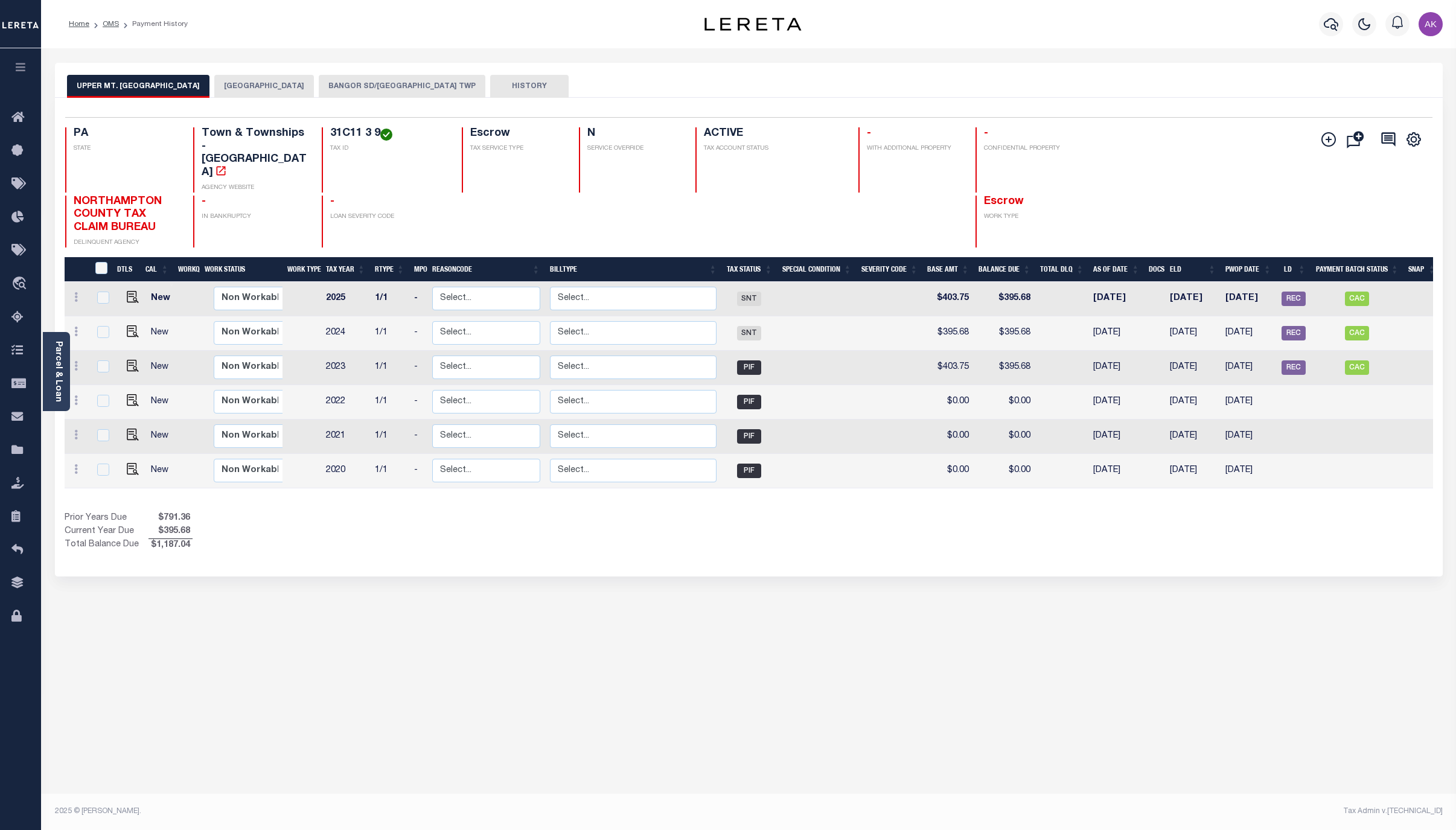
click at [427, 86] on button "BANGOR SD/UPPER MT BETHEL TWP" at bounding box center [402, 86] width 167 height 23
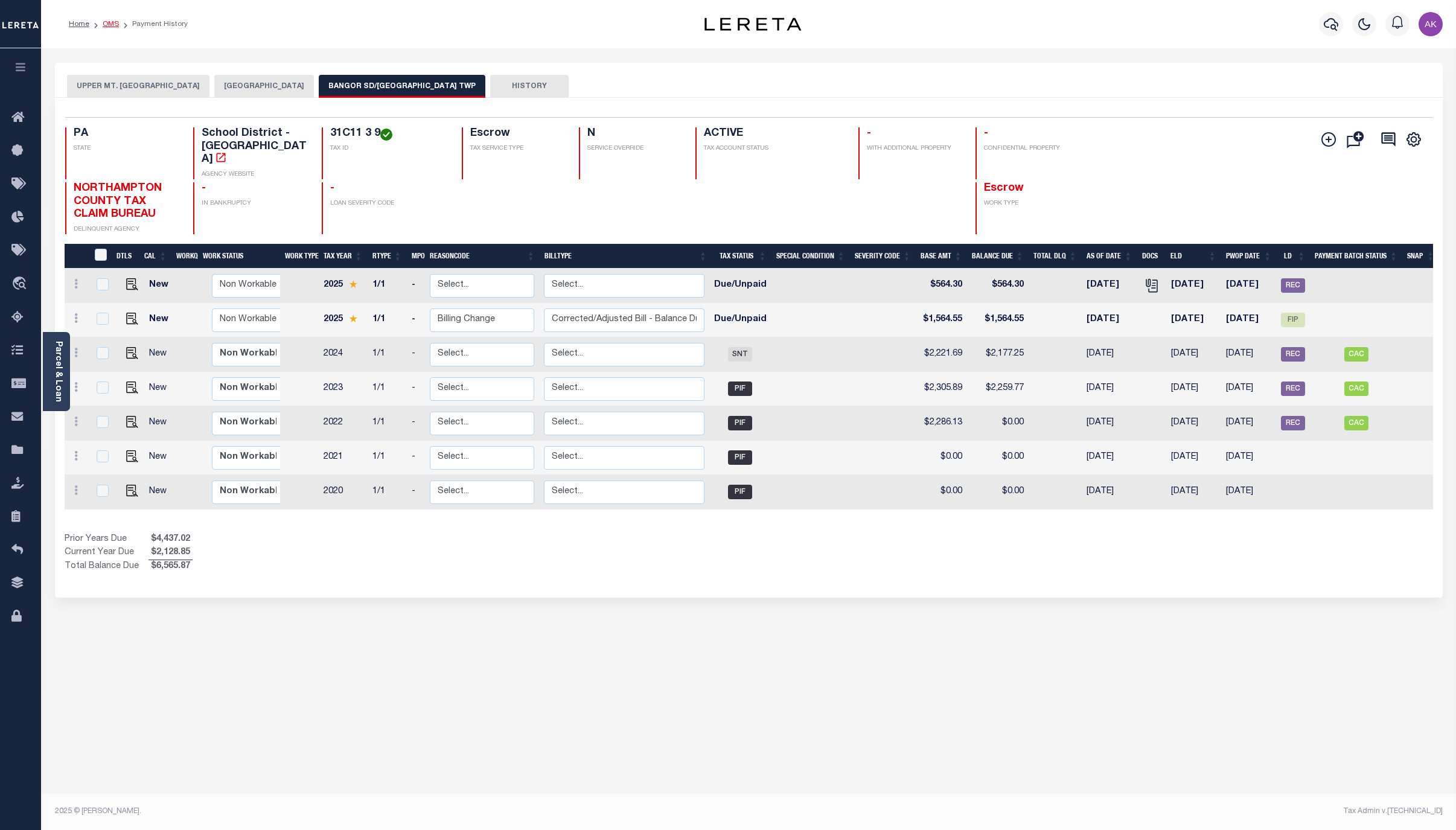
click at [109, 25] on link "OMS" at bounding box center [111, 24] width 17 height 8
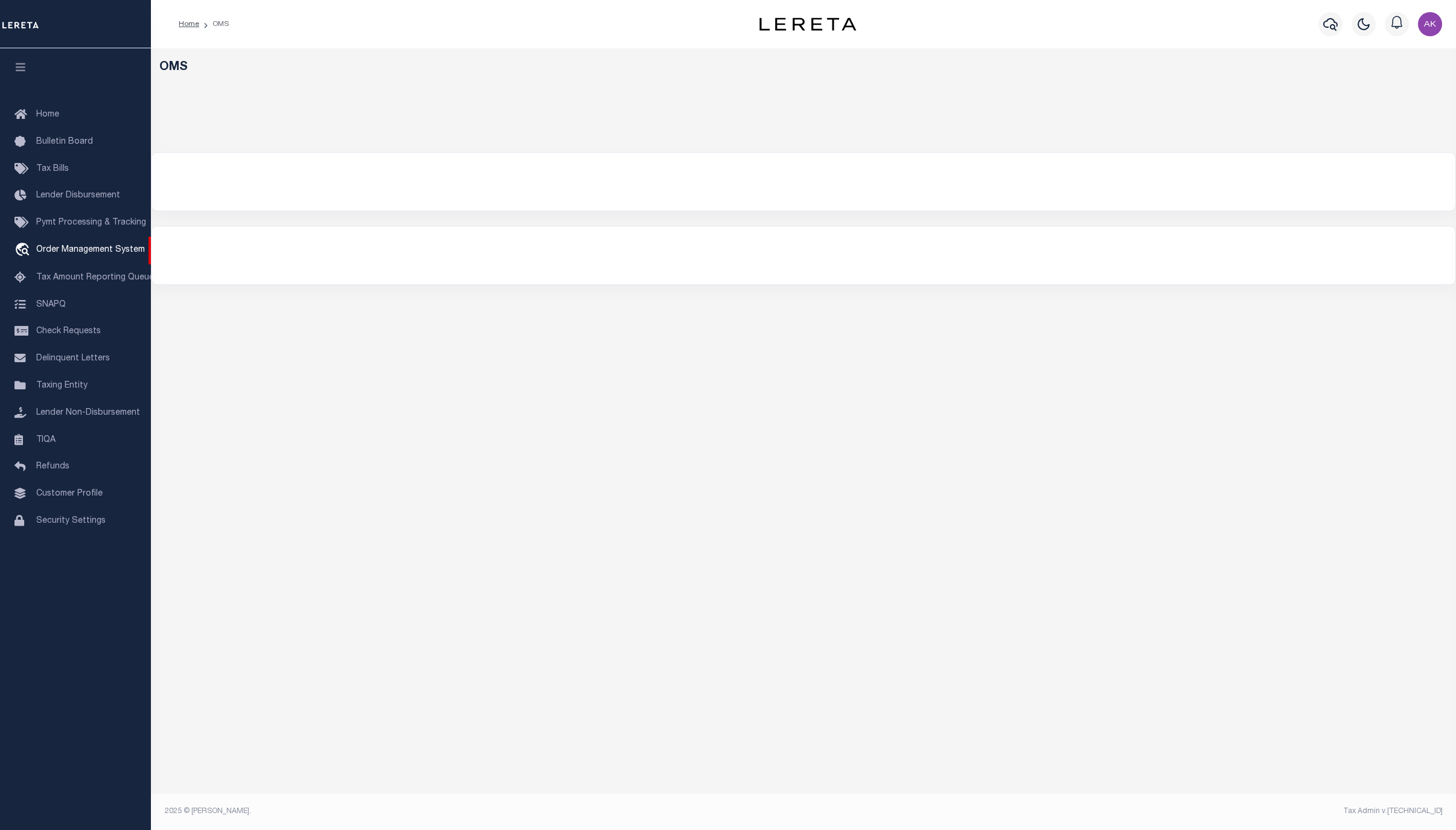
select select "200"
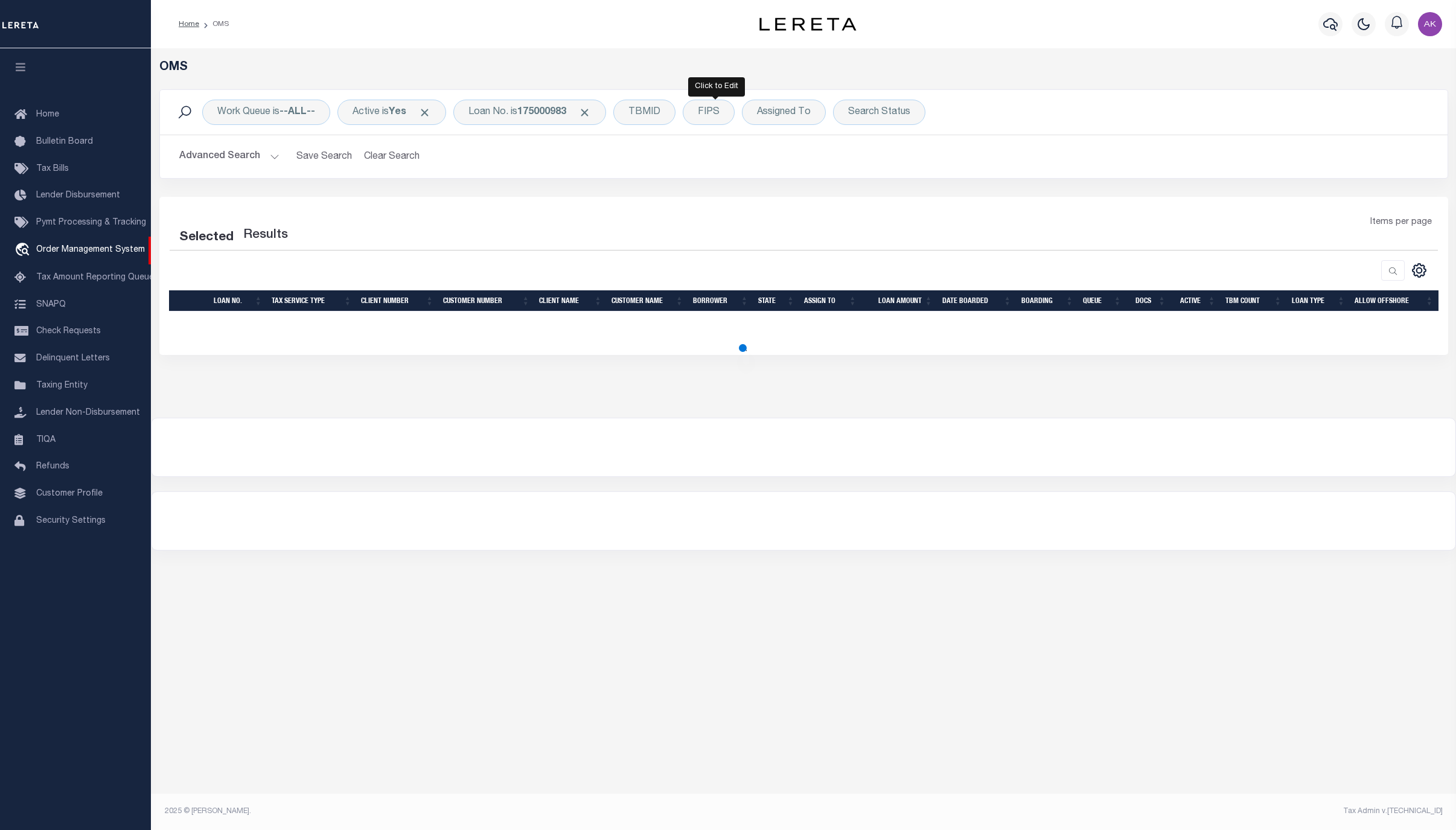
select select "200"
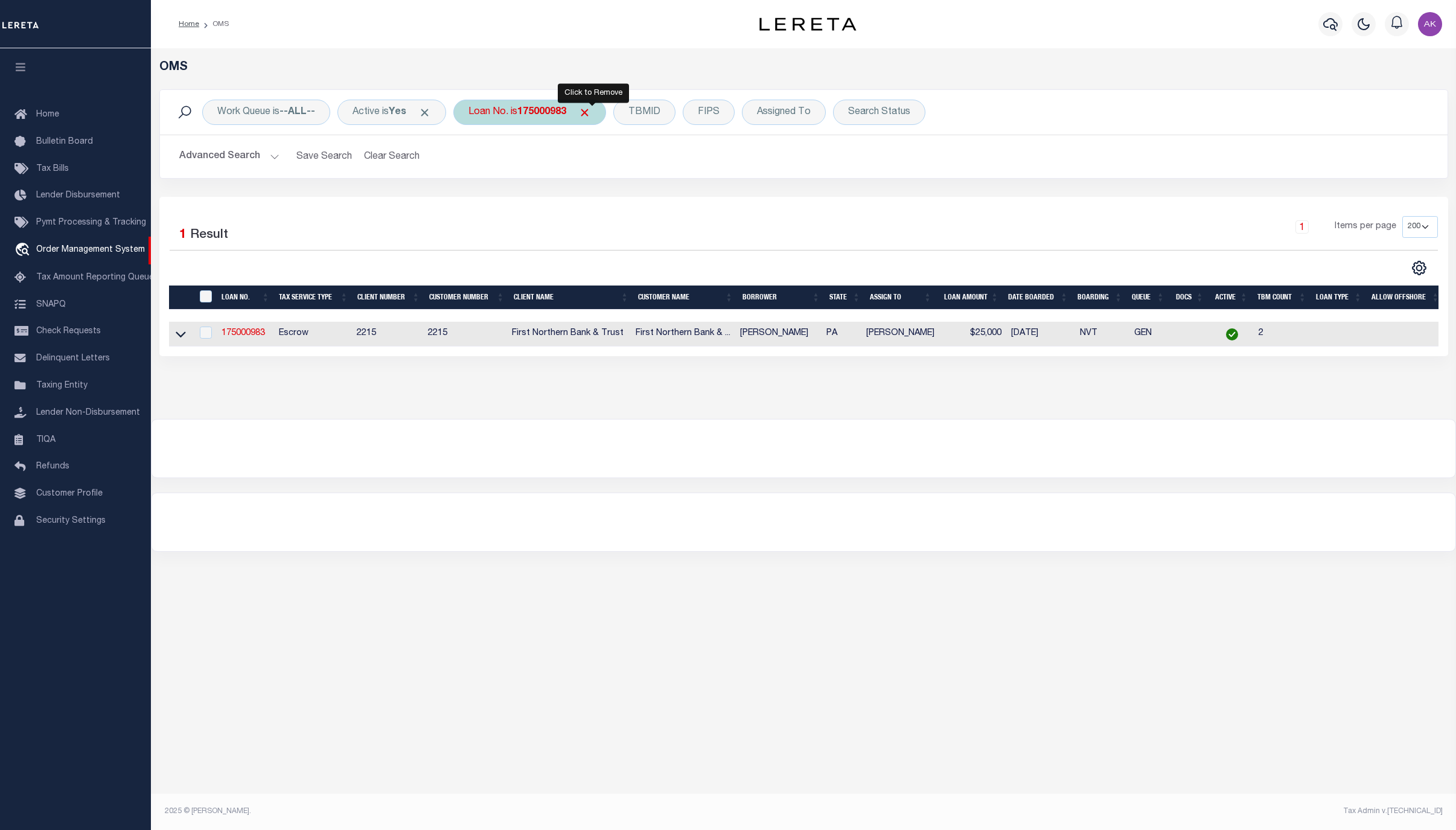
click at [591, 109] on span "Click to Remove" at bounding box center [584, 112] width 13 height 13
click at [488, 111] on div "Loan No." at bounding box center [488, 112] width 70 height 25
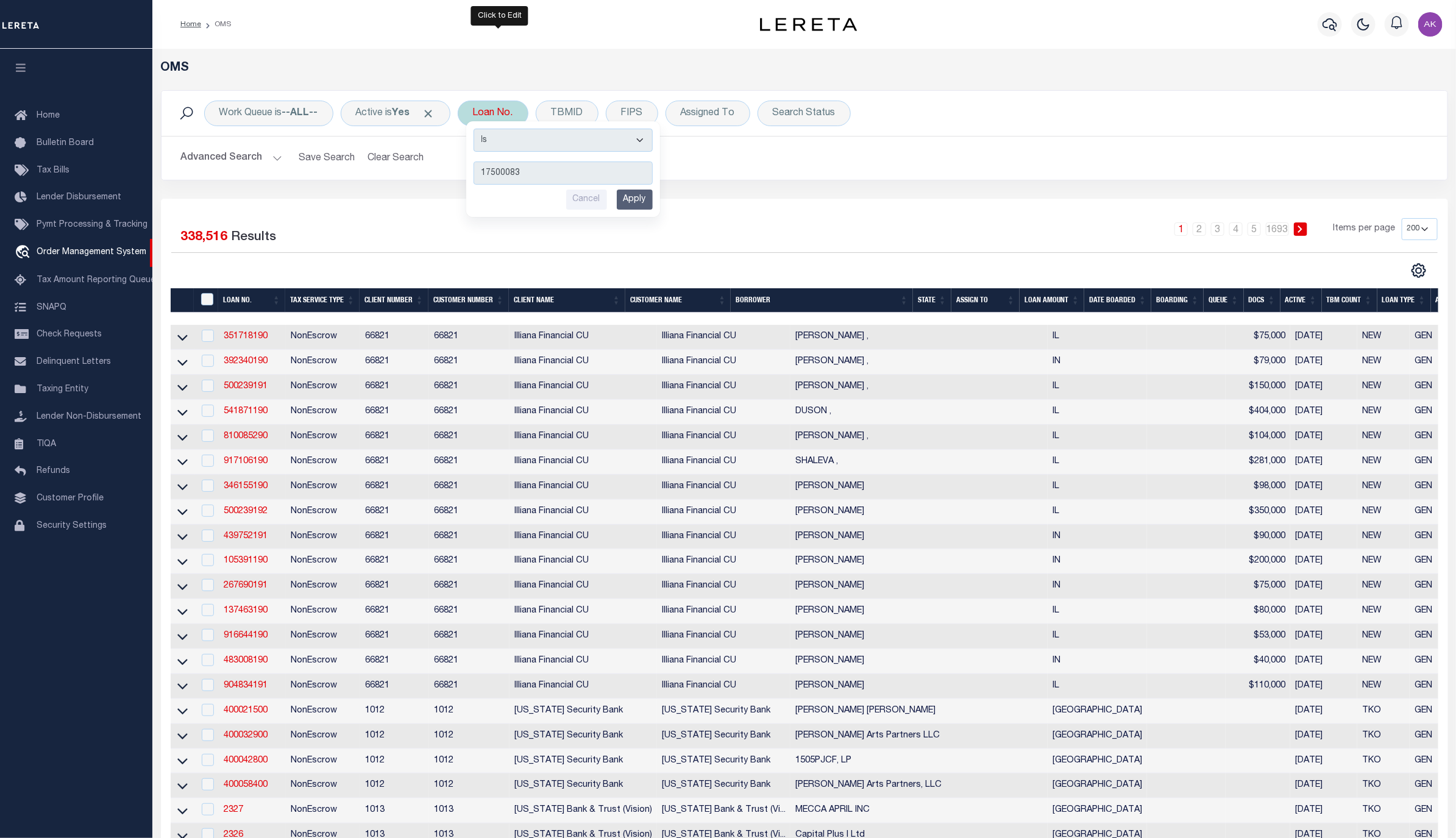
type input "175000832"
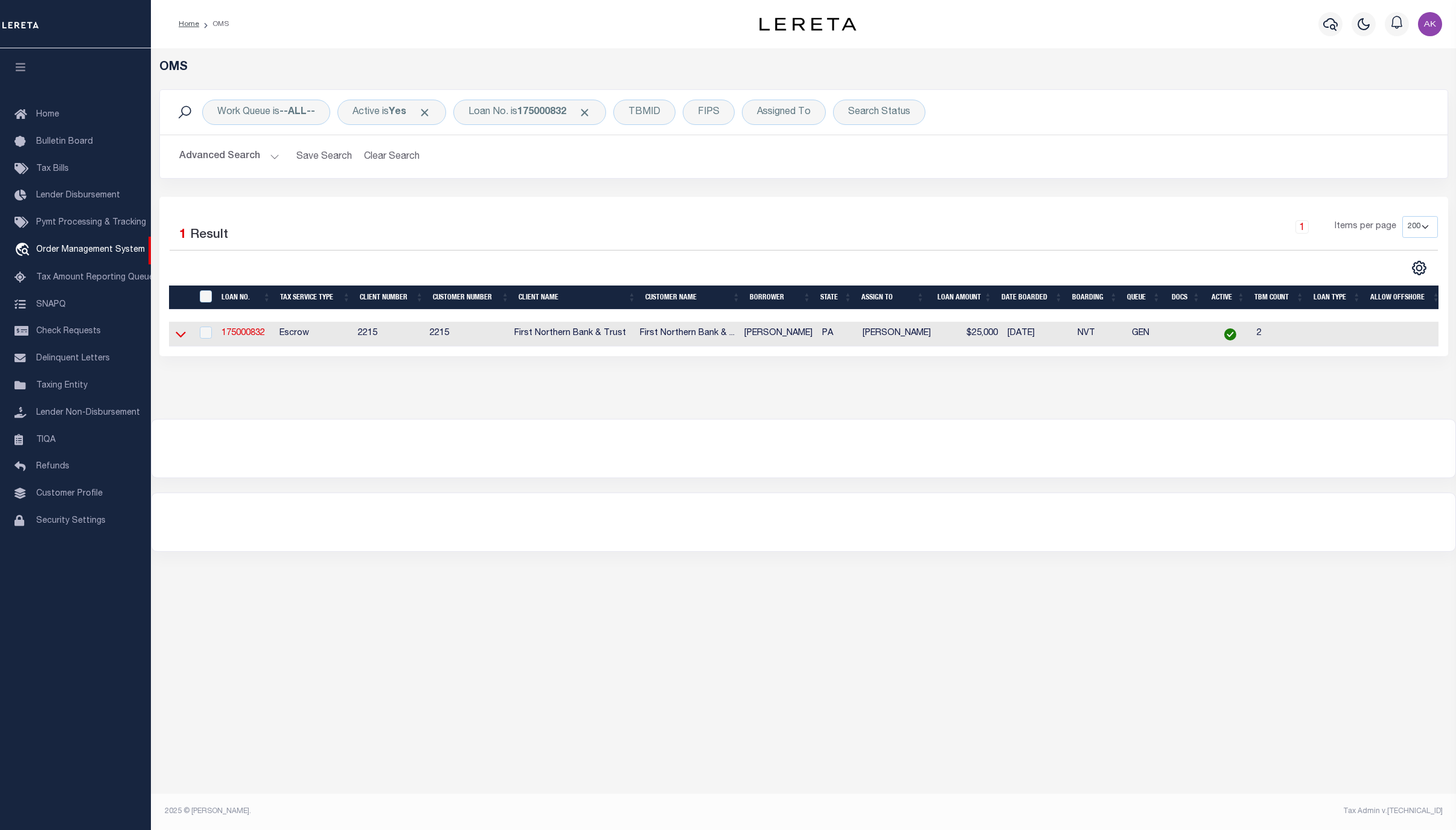
click at [180, 339] on icon at bounding box center [180, 334] width 10 height 13
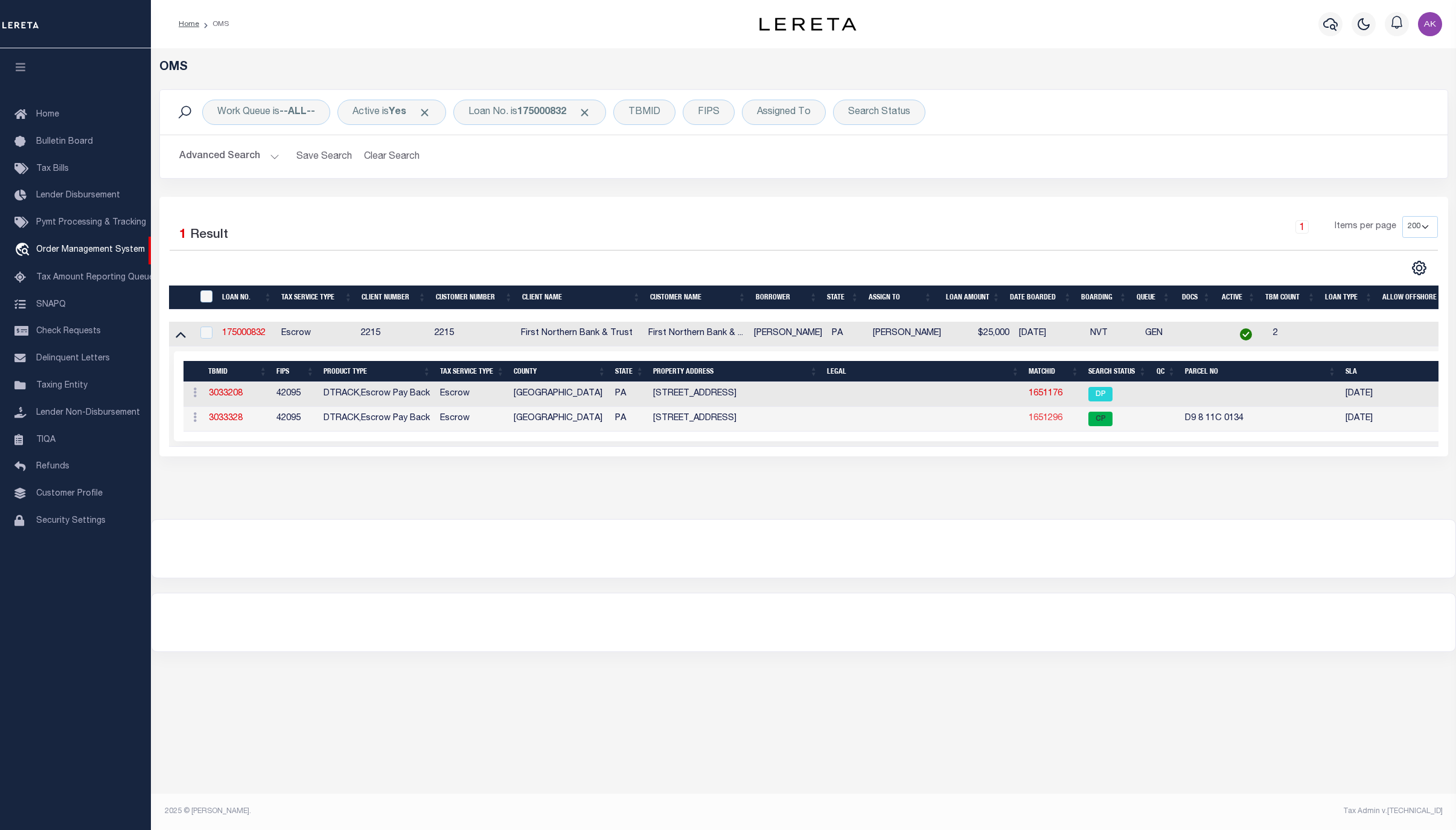
click at [1047, 423] on link "1651296" at bounding box center [1045, 418] width 34 height 8
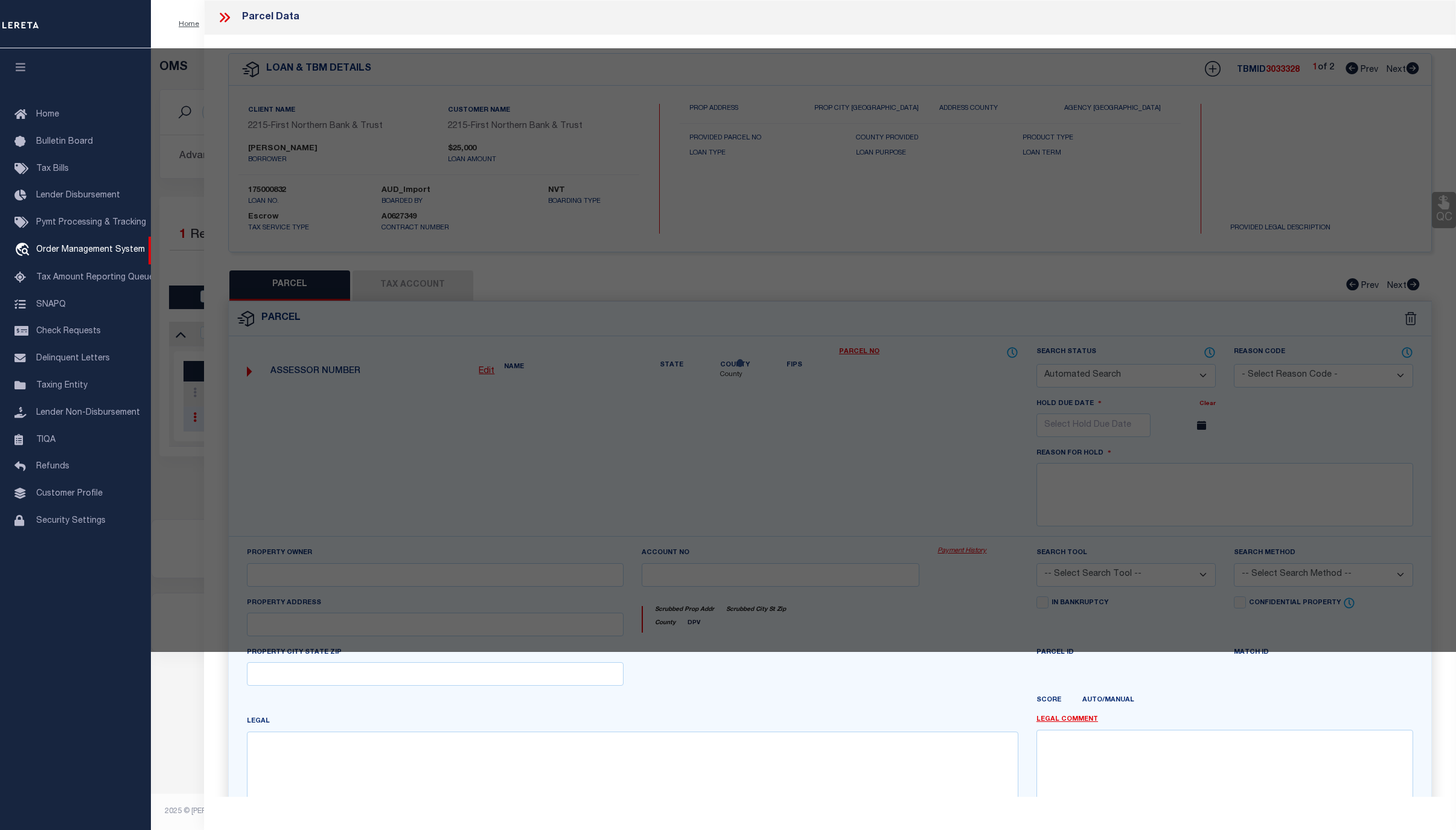
checkbox input "false"
select select "CP"
type input "COX JOSEPH H JR & ANDRAYA FIORE,"
select select
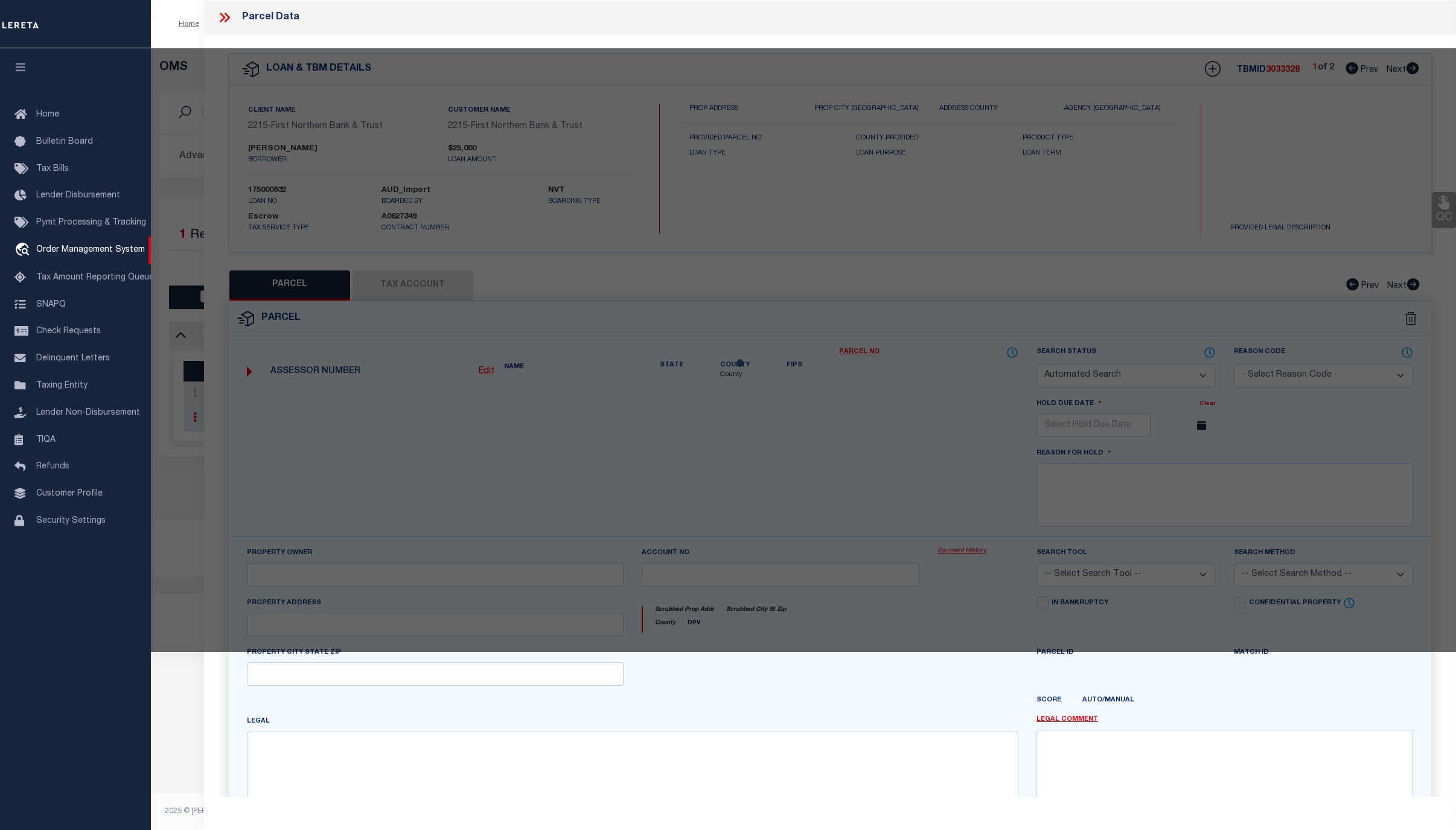
type input "1851 WEST BANGOR RD"
checkbox input "false"
type input "PA"
type textarea "Tax ID Special Project"
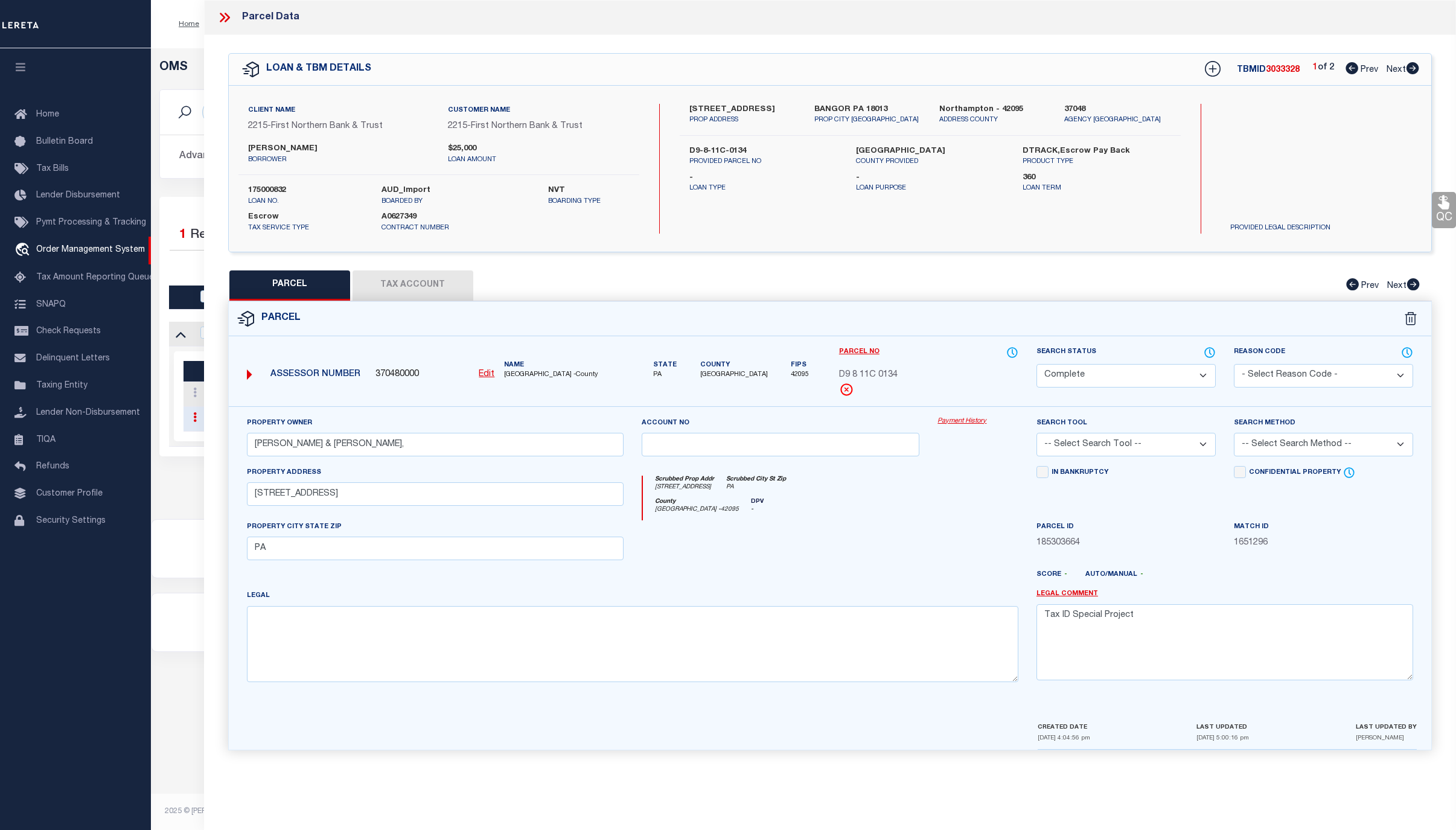
click at [975, 419] on link "Payment History" at bounding box center [978, 422] width 81 height 10
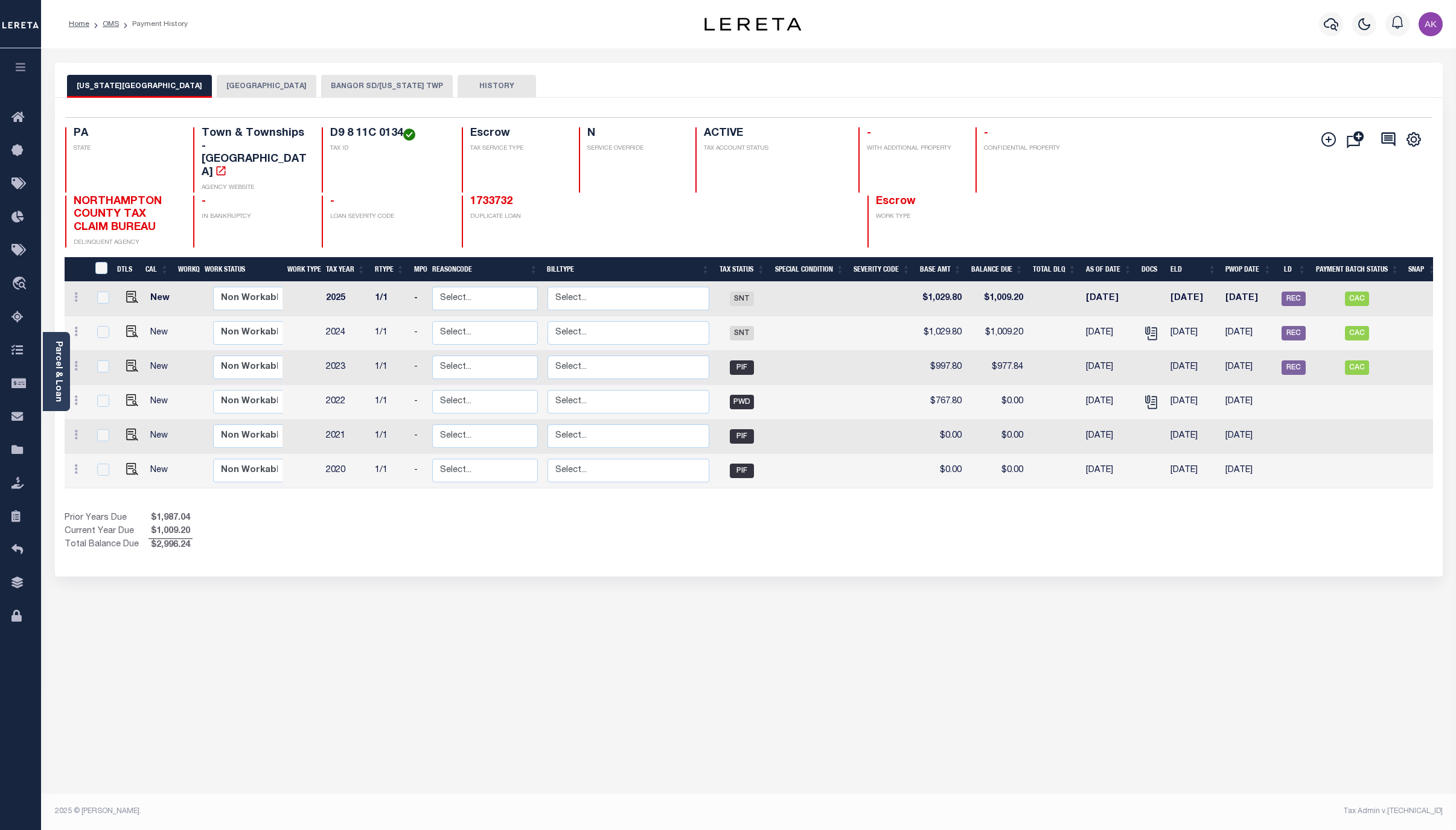
click at [381, 86] on button "BANGOR SD/[US_STATE] TWP" at bounding box center [387, 86] width 132 height 23
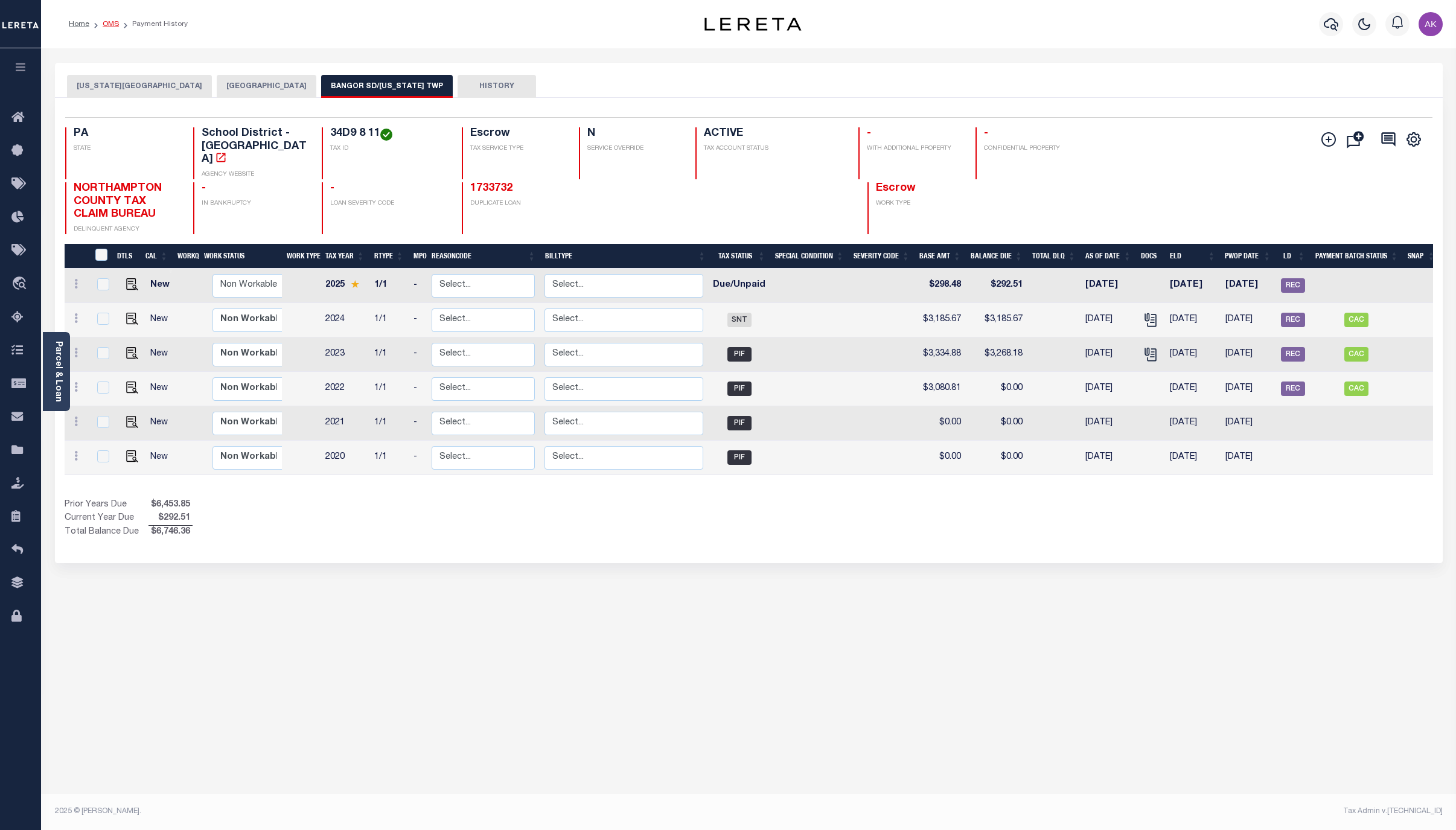
click at [111, 24] on link "OMS" at bounding box center [111, 24] width 17 height 8
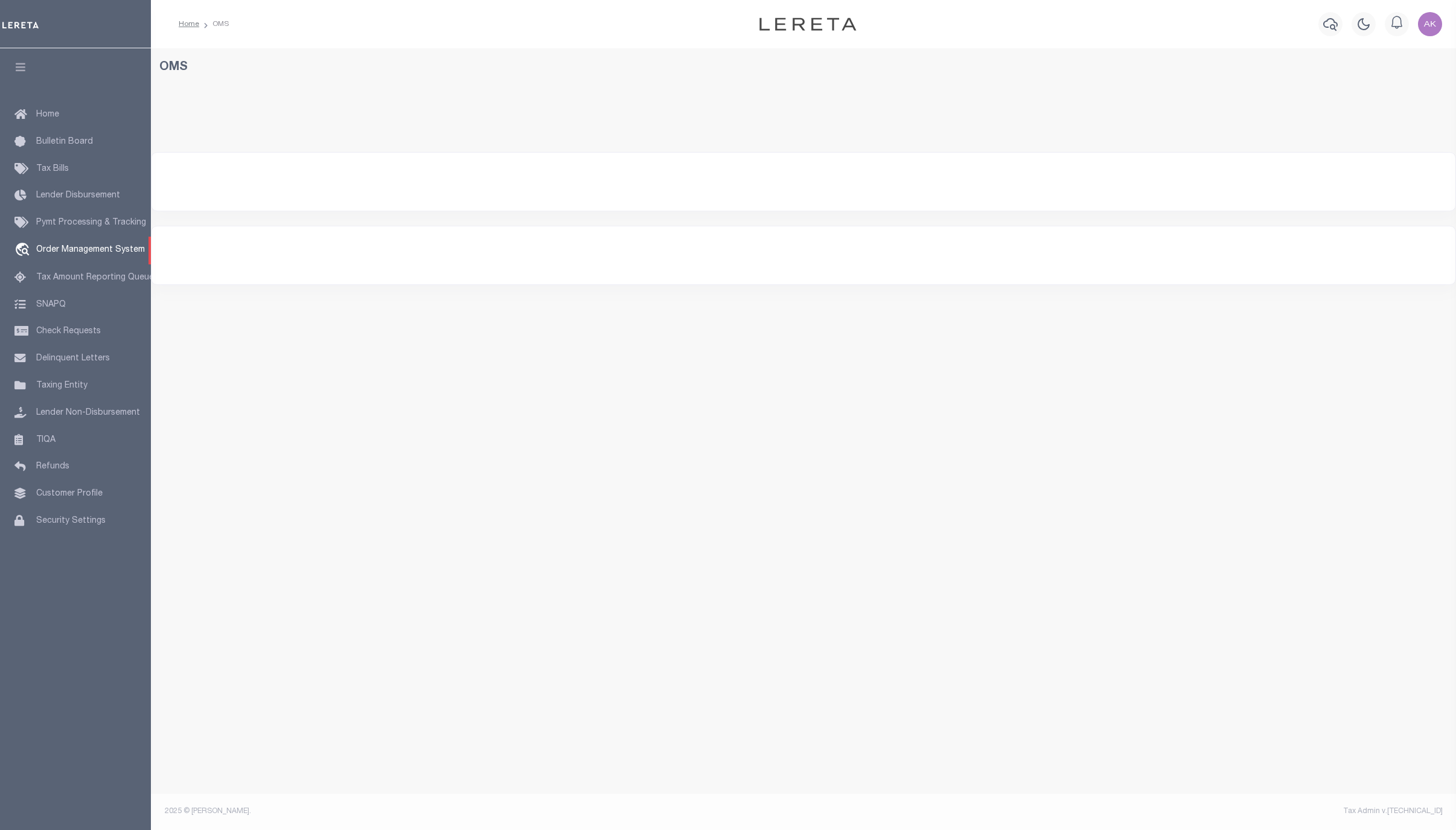
select select "200"
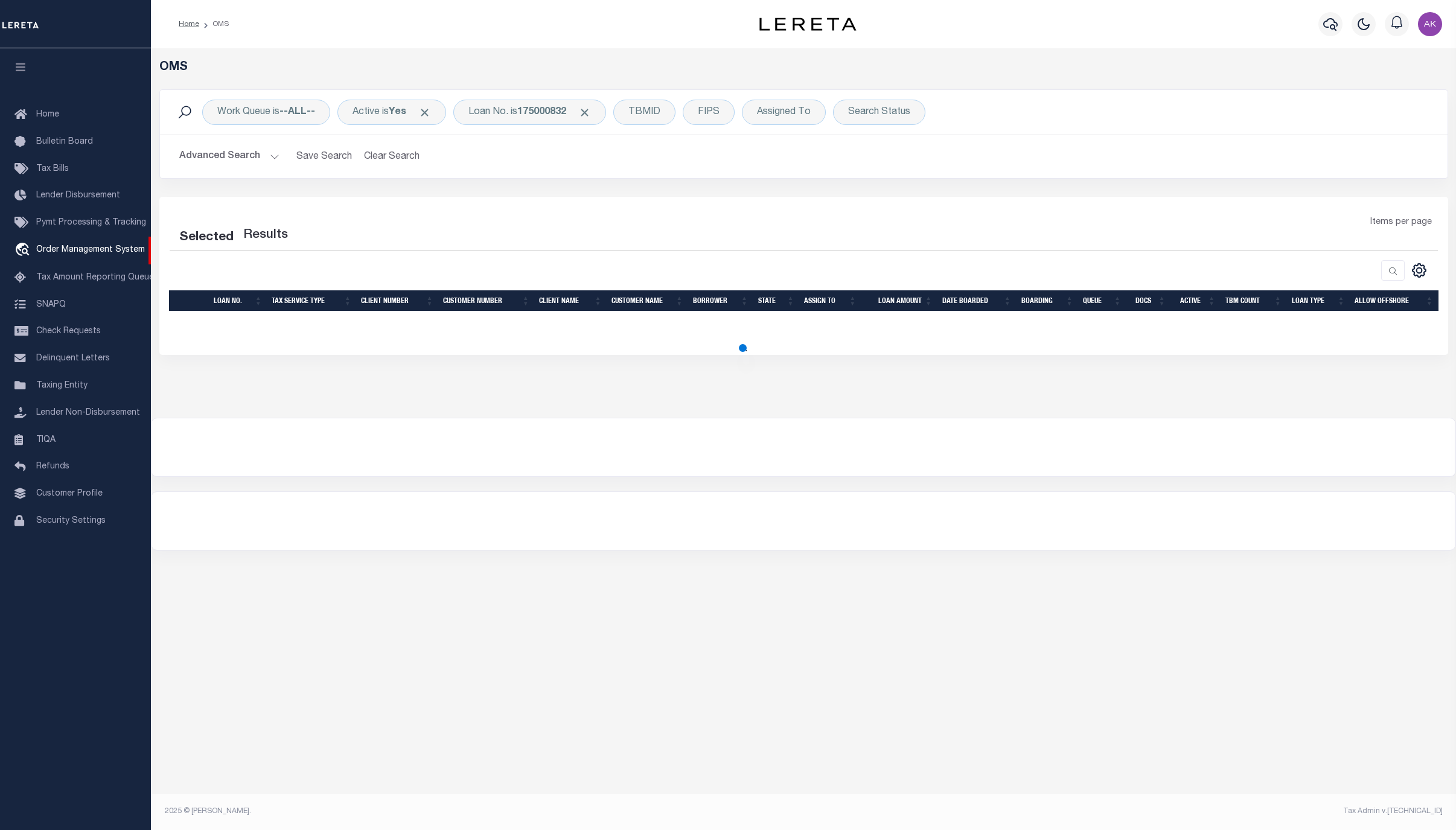
select select "200"
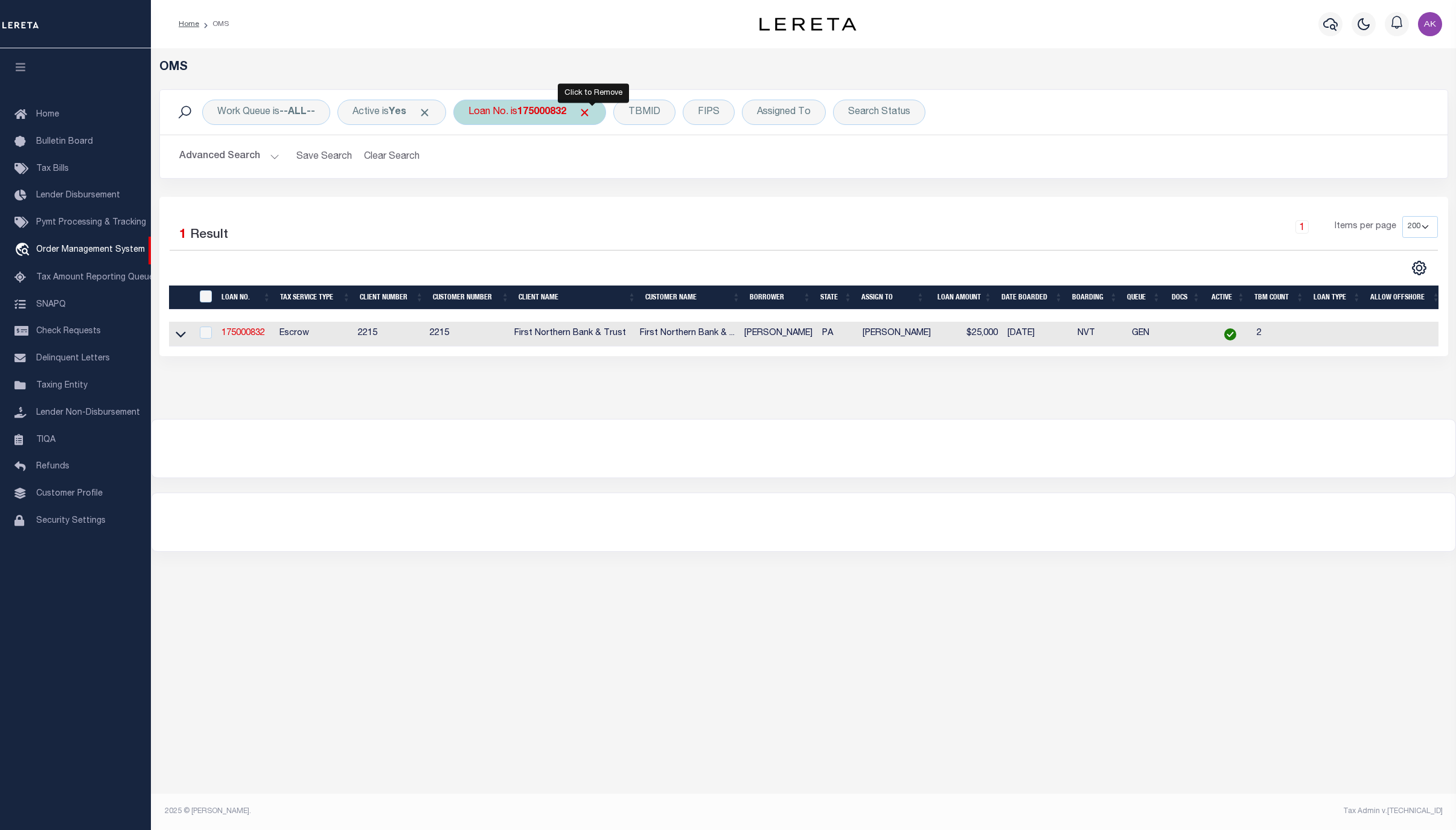
click at [591, 109] on span "Click to Remove" at bounding box center [584, 112] width 13 height 13
click at [491, 113] on div "Loan No." at bounding box center [488, 112] width 70 height 25
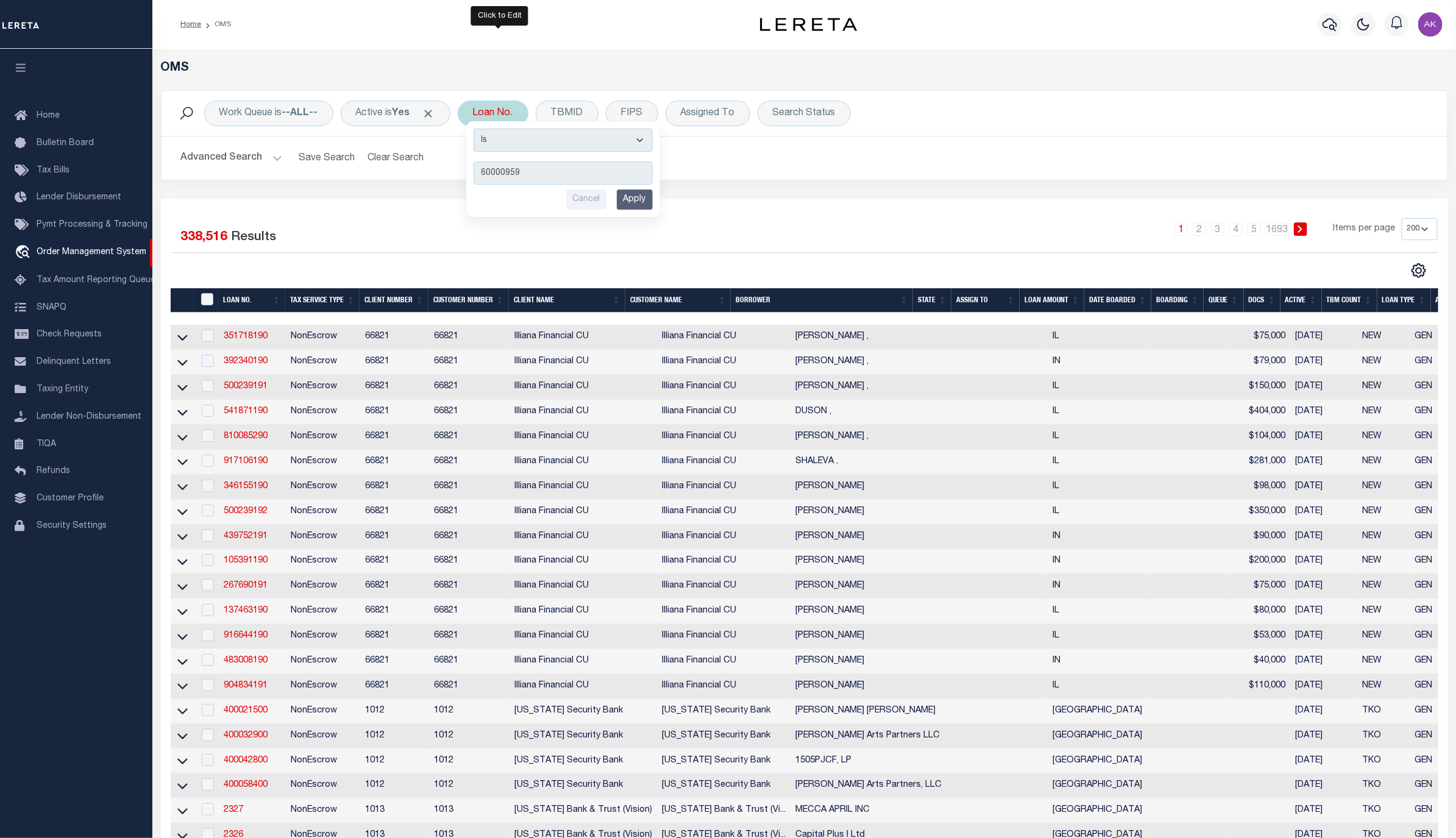
type input "600009593"
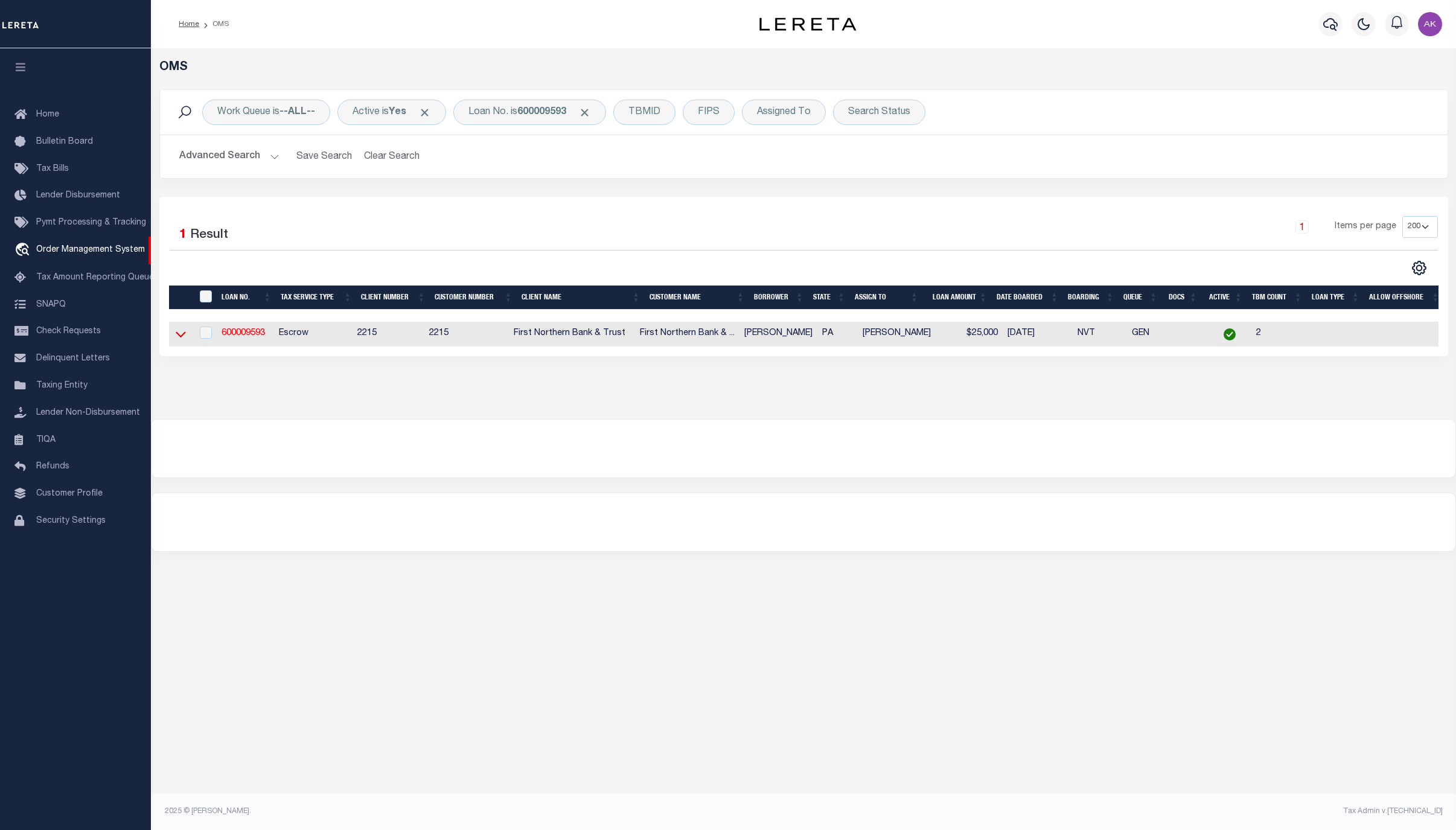
click at [182, 337] on icon at bounding box center [180, 334] width 10 height 13
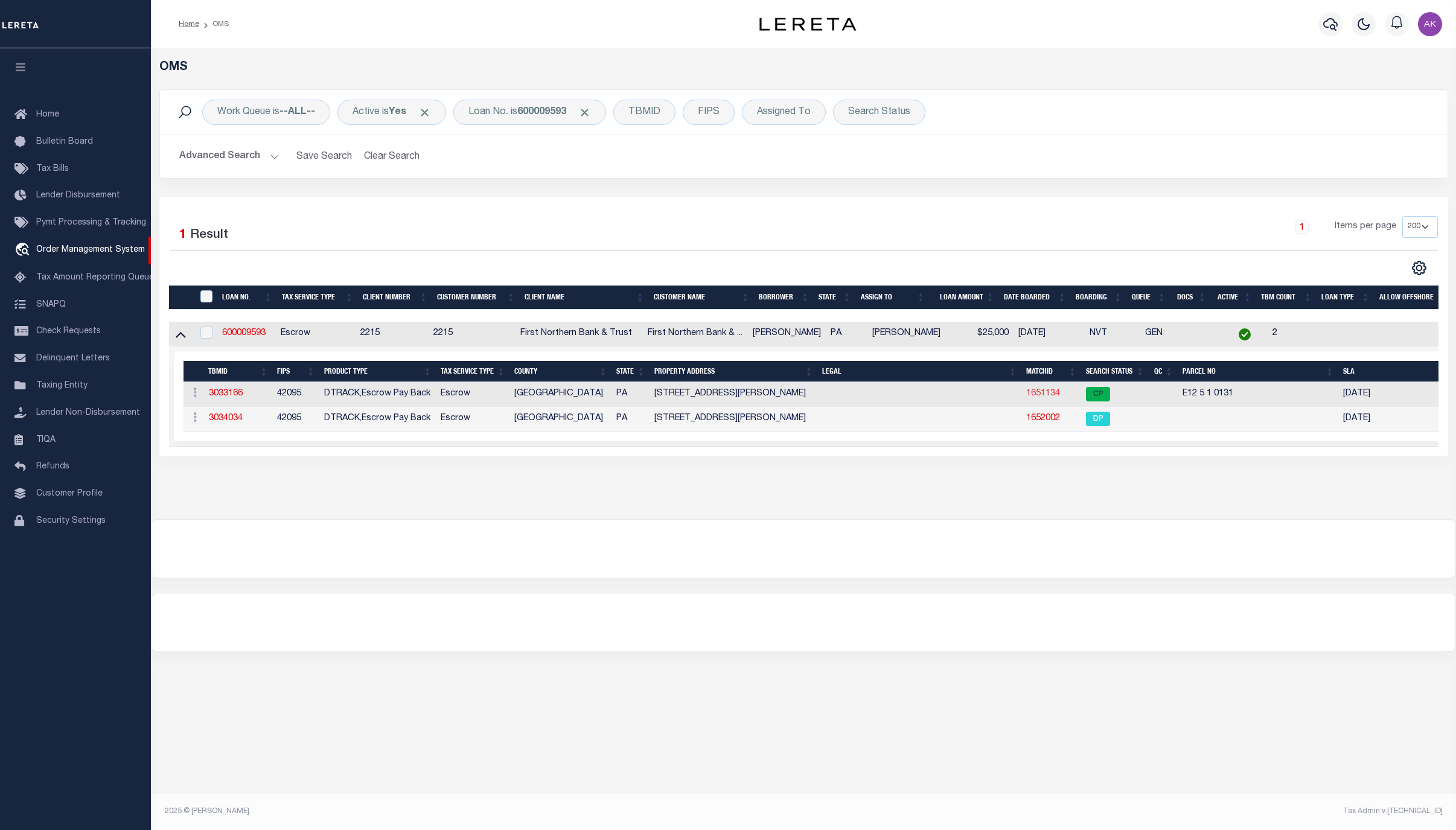
click at [1048, 396] on link "1651134" at bounding box center [1043, 393] width 34 height 8
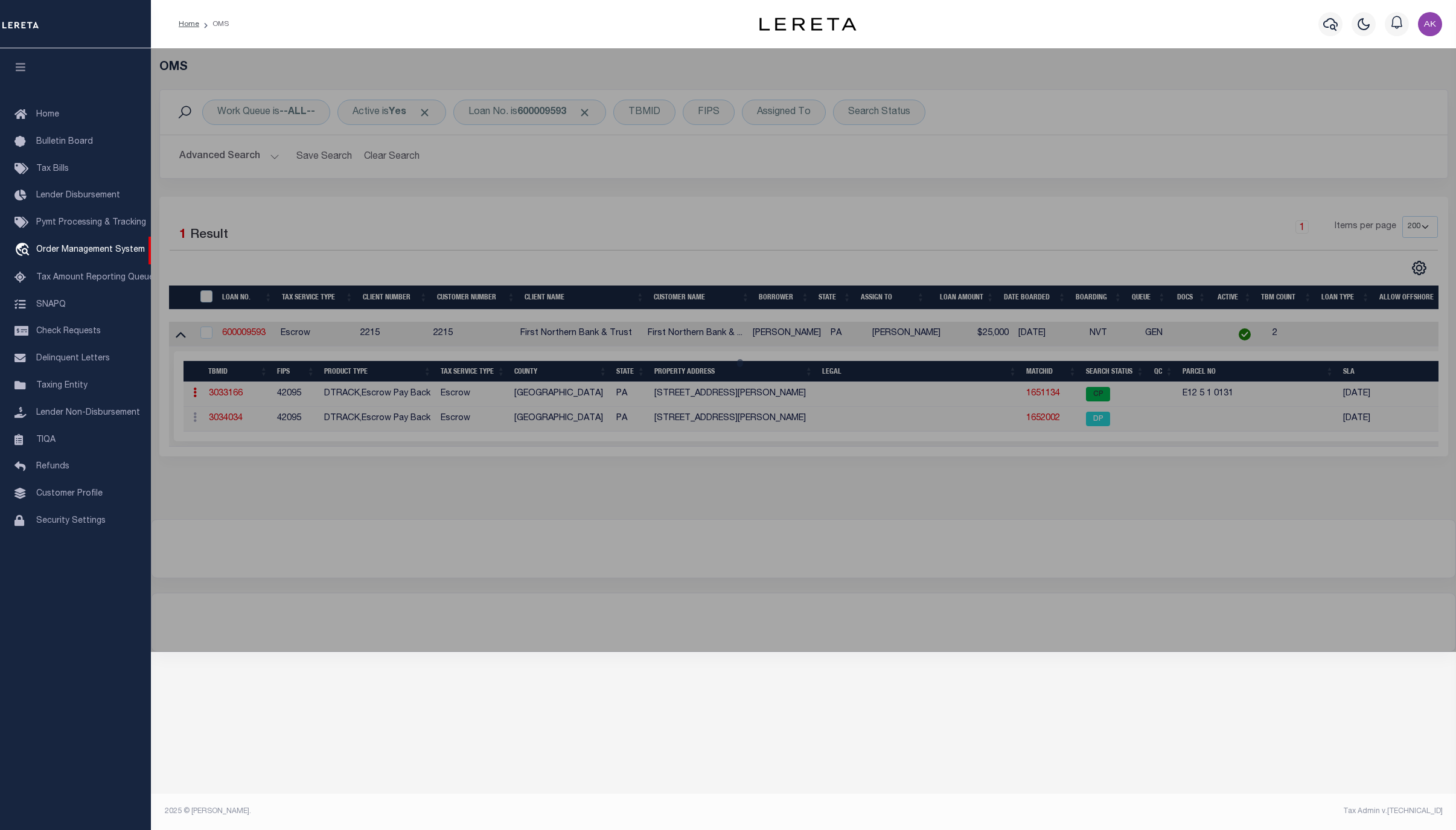
checkbox input "false"
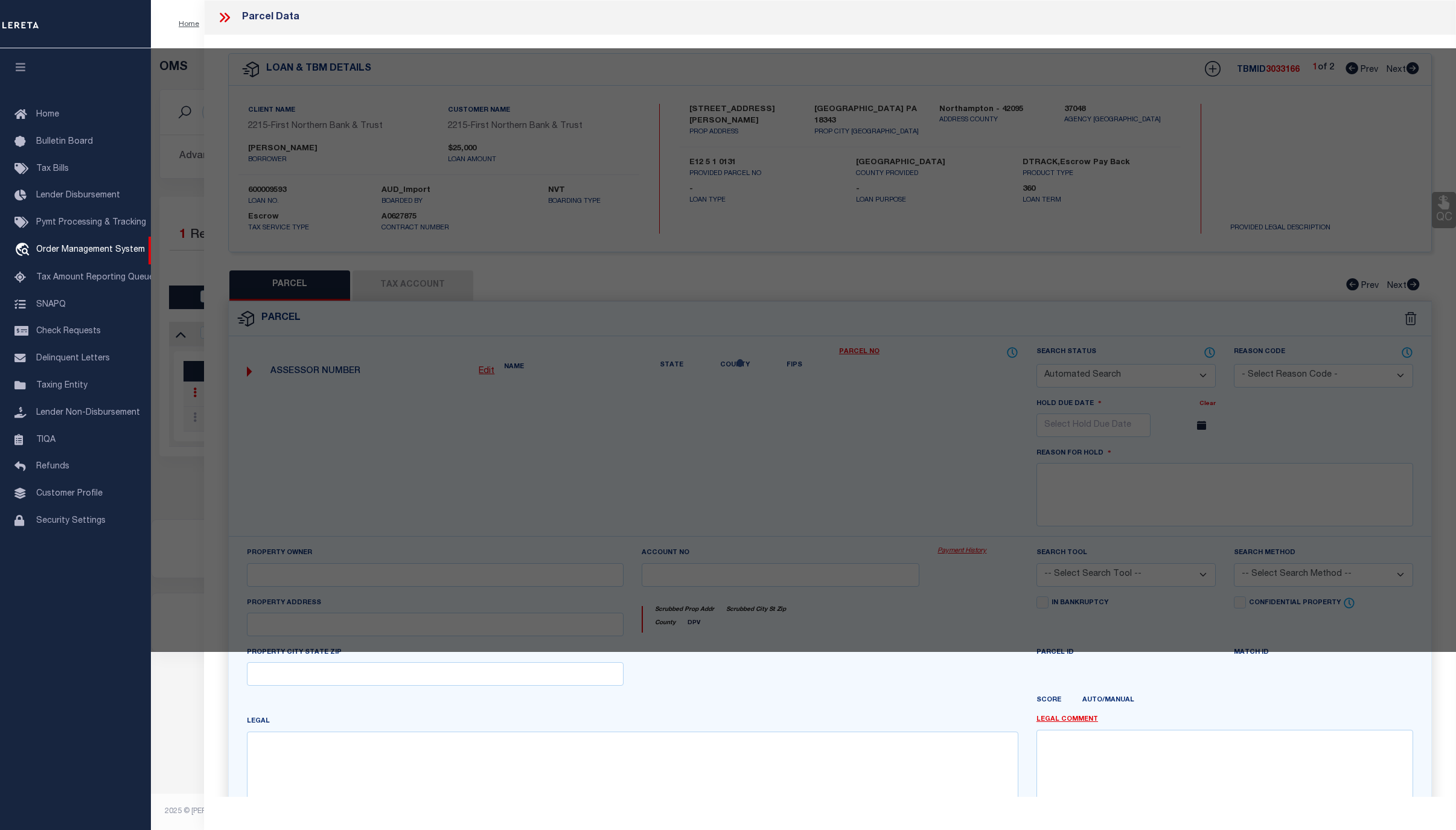
select select "CP"
type input "TEEL TERRY L,"
select select "AGF"
select select "ADD"
type input "827 CAMP MOLL RD"
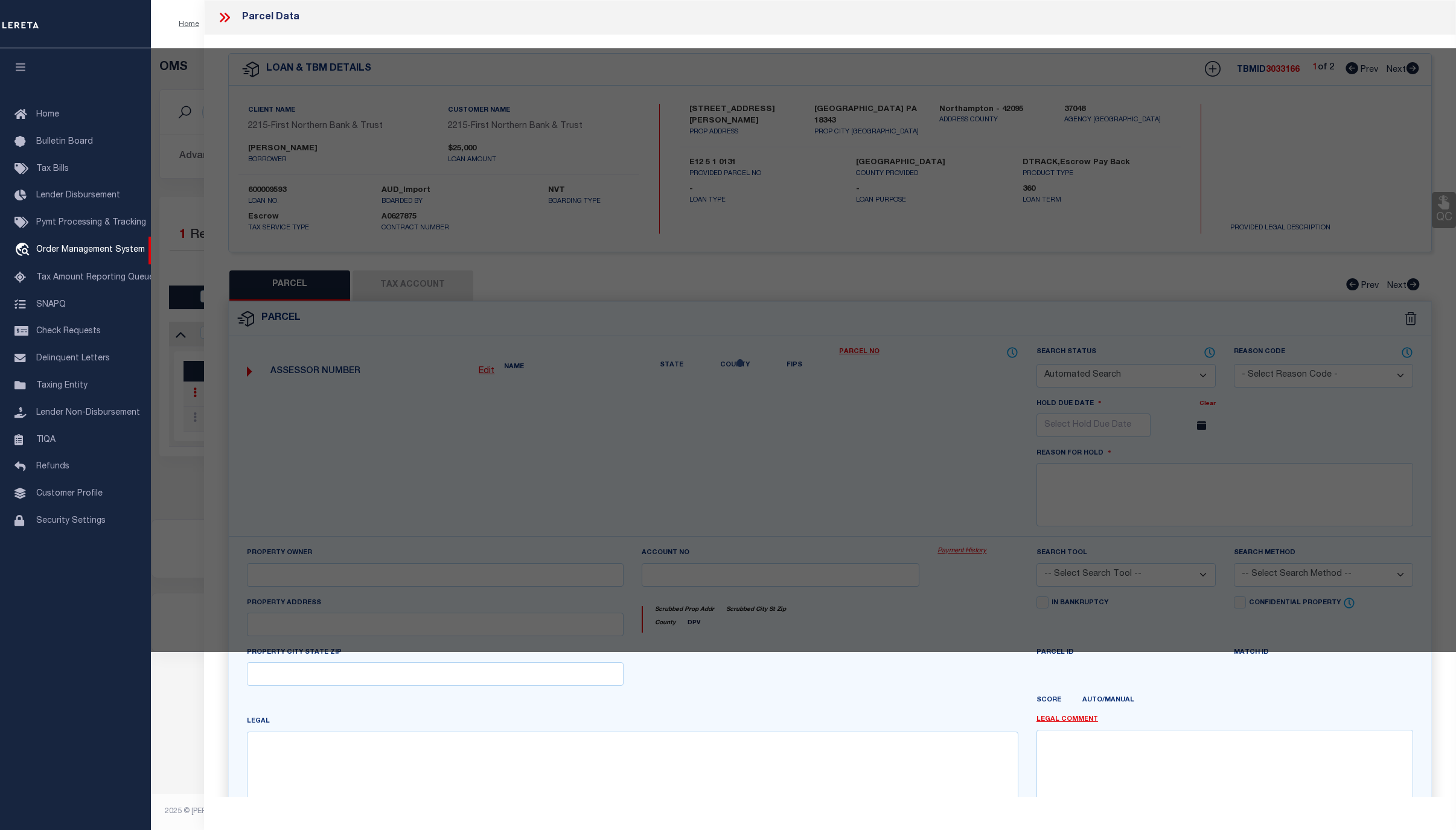
checkbox input "false"
type input "PA"
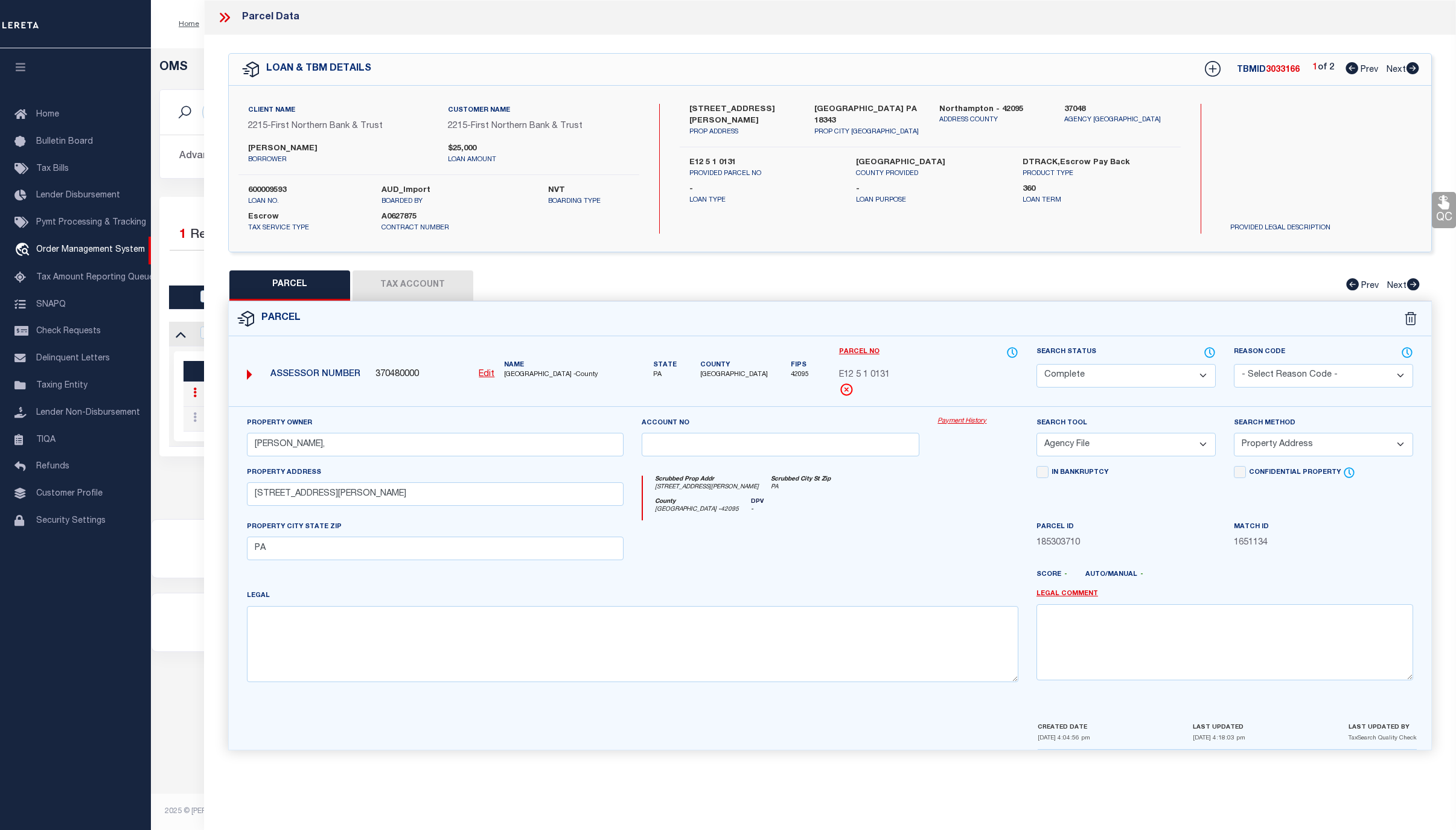
click at [965, 420] on link "Payment History" at bounding box center [978, 422] width 81 height 10
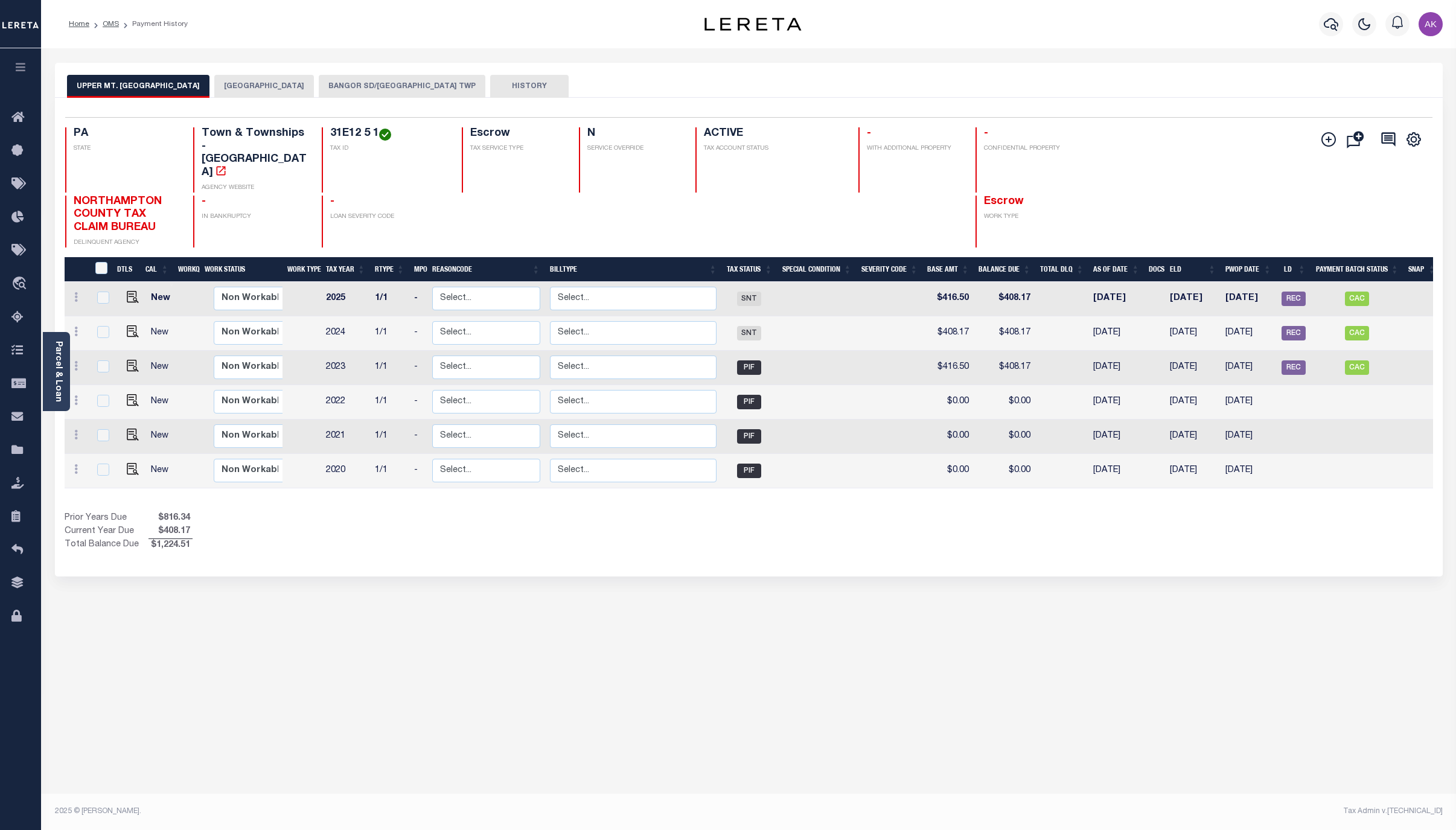
click at [422, 84] on button "BANGOR SD/UPPER MT BETHEL TWP" at bounding box center [402, 86] width 167 height 23
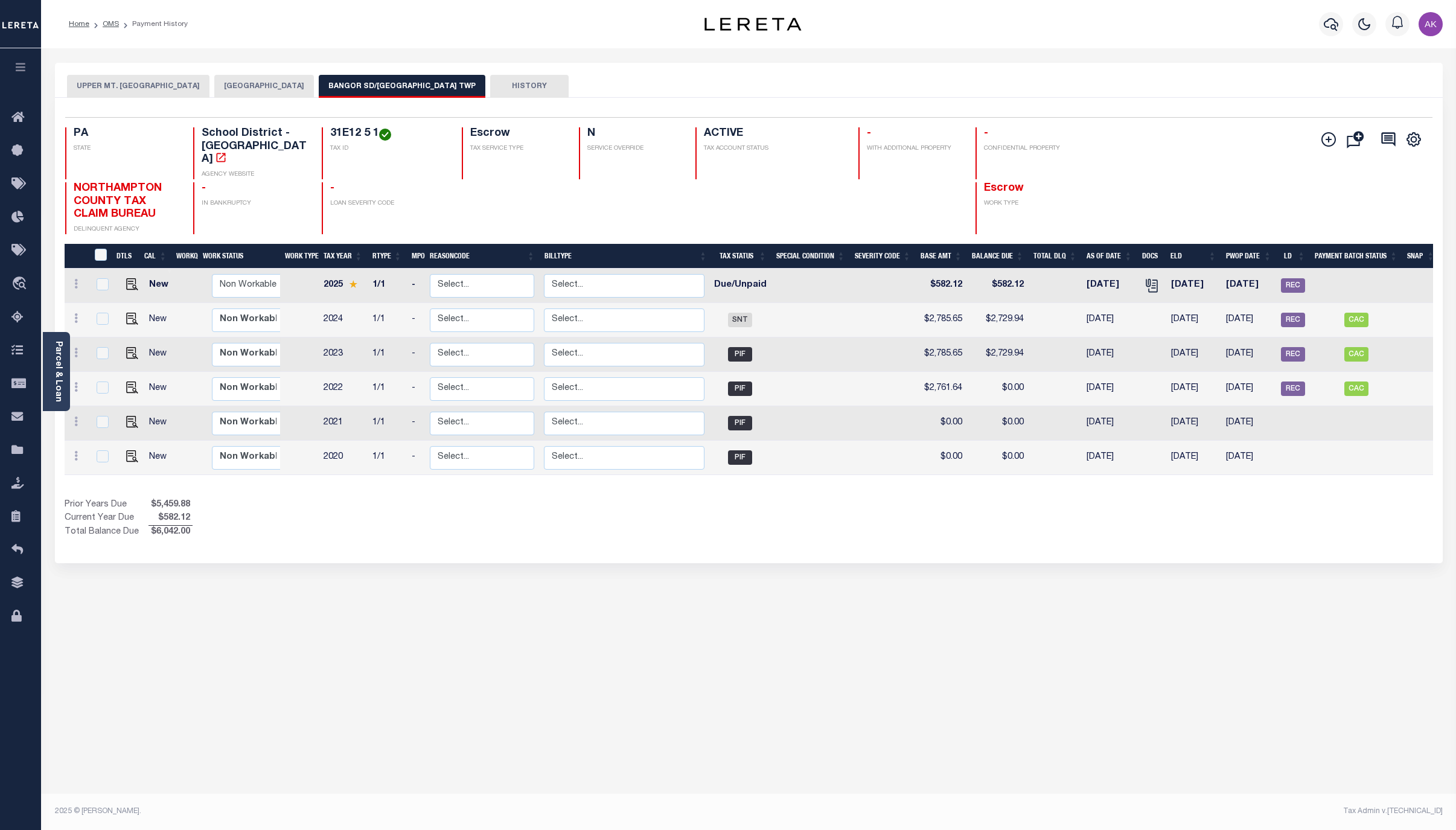
click at [1266, 691] on div "UPPER MT. BETHEL TOWNSHIP NORTHAMPTON COUNTY BANGOR SD/UPPER MT BETHEL TWP HIST…" at bounding box center [749, 403] width 1406 height 682
click at [109, 23] on link "OMS" at bounding box center [111, 24] width 17 height 8
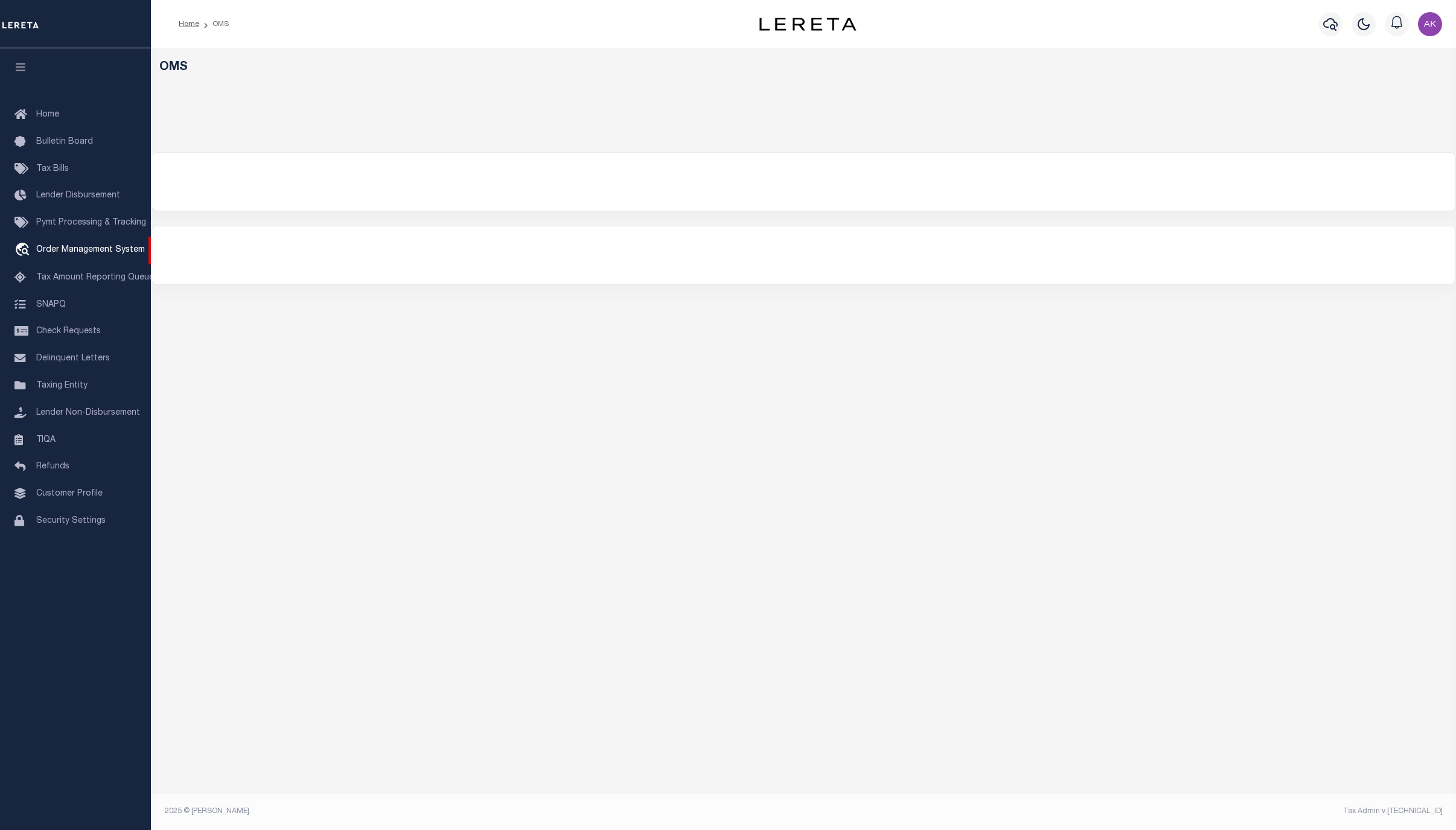
select select "200"
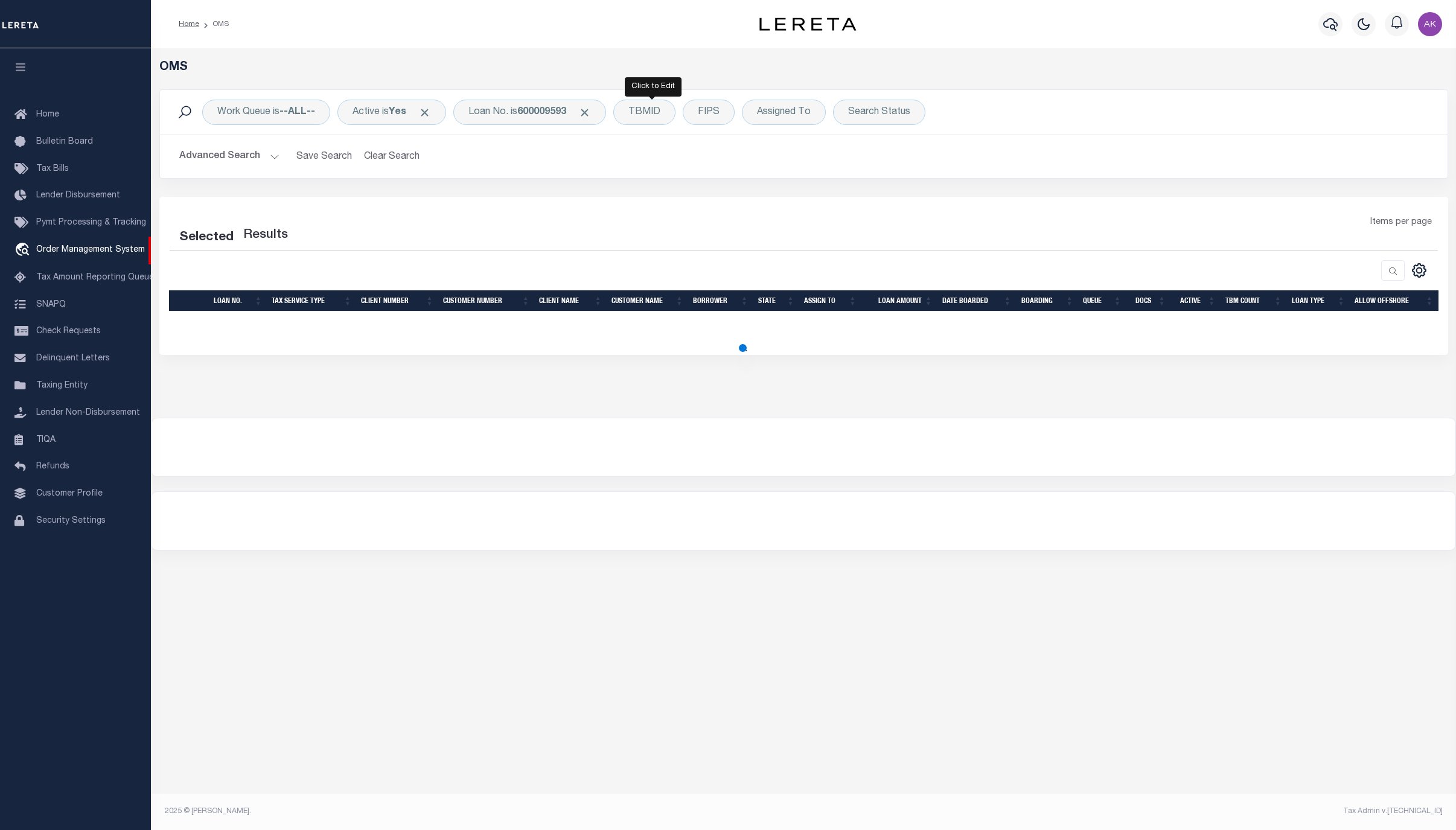
select select "200"
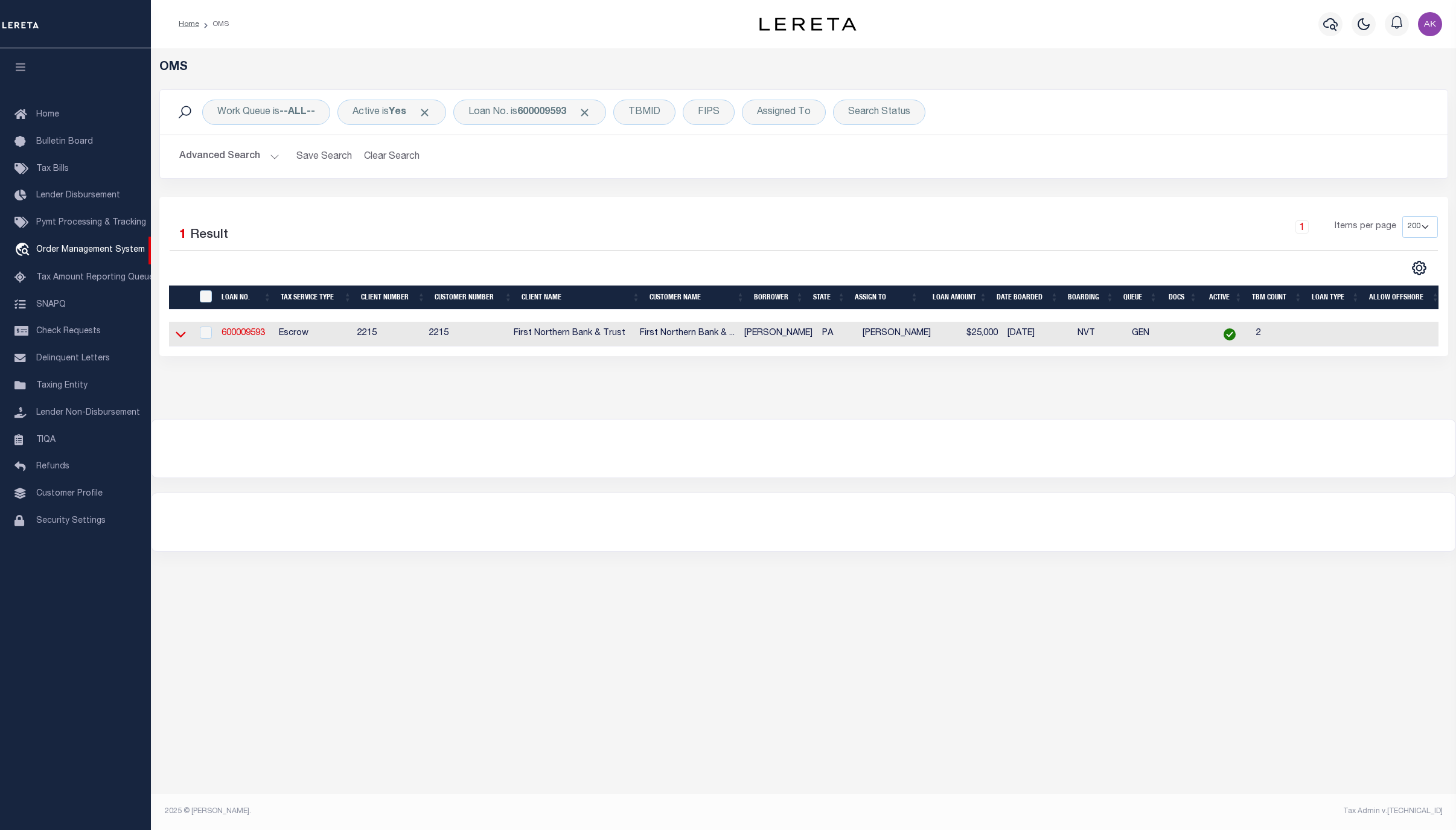
click at [182, 337] on icon at bounding box center [180, 334] width 10 height 13
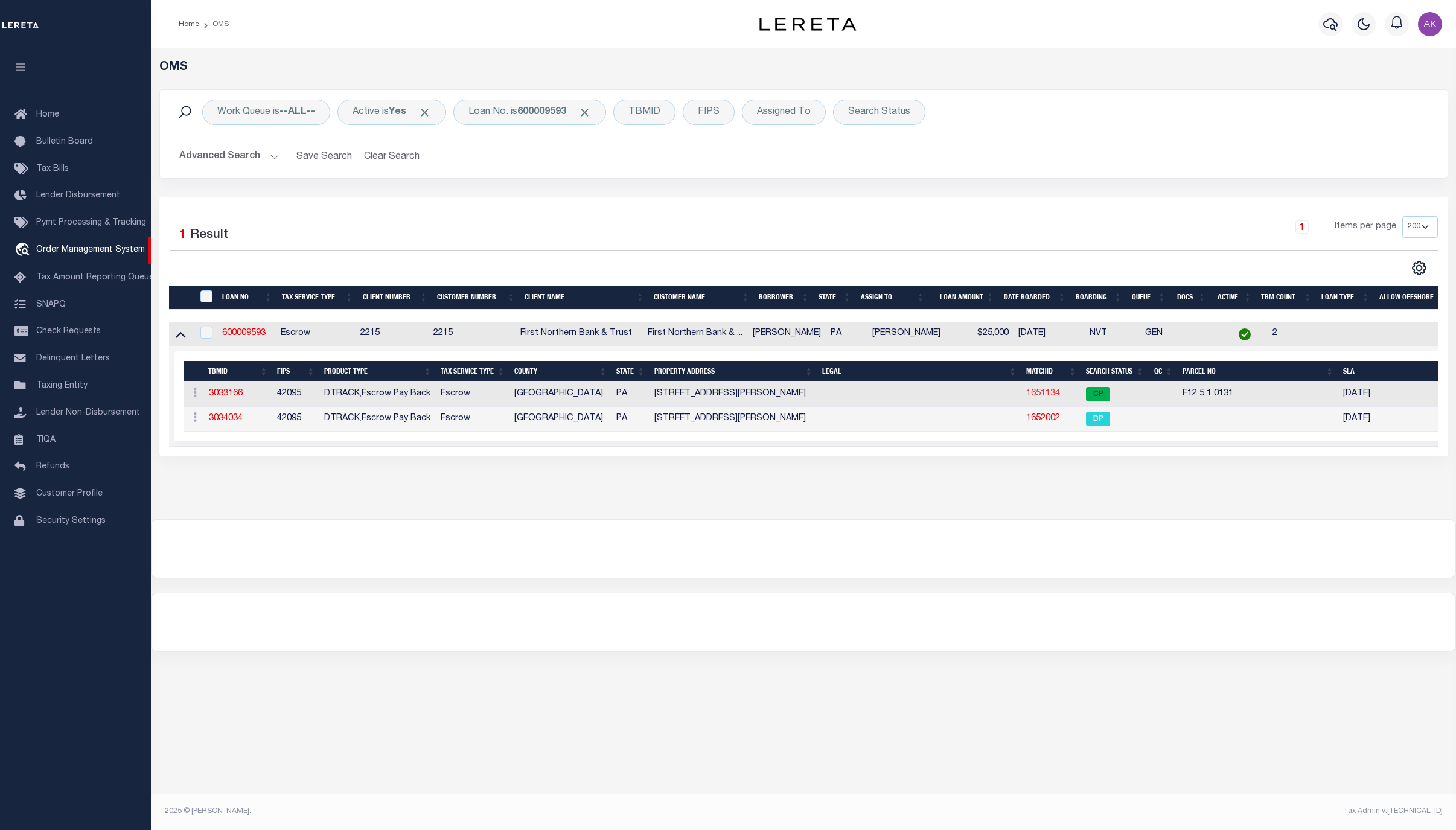
click at [1045, 398] on link "1651134" at bounding box center [1043, 393] width 34 height 8
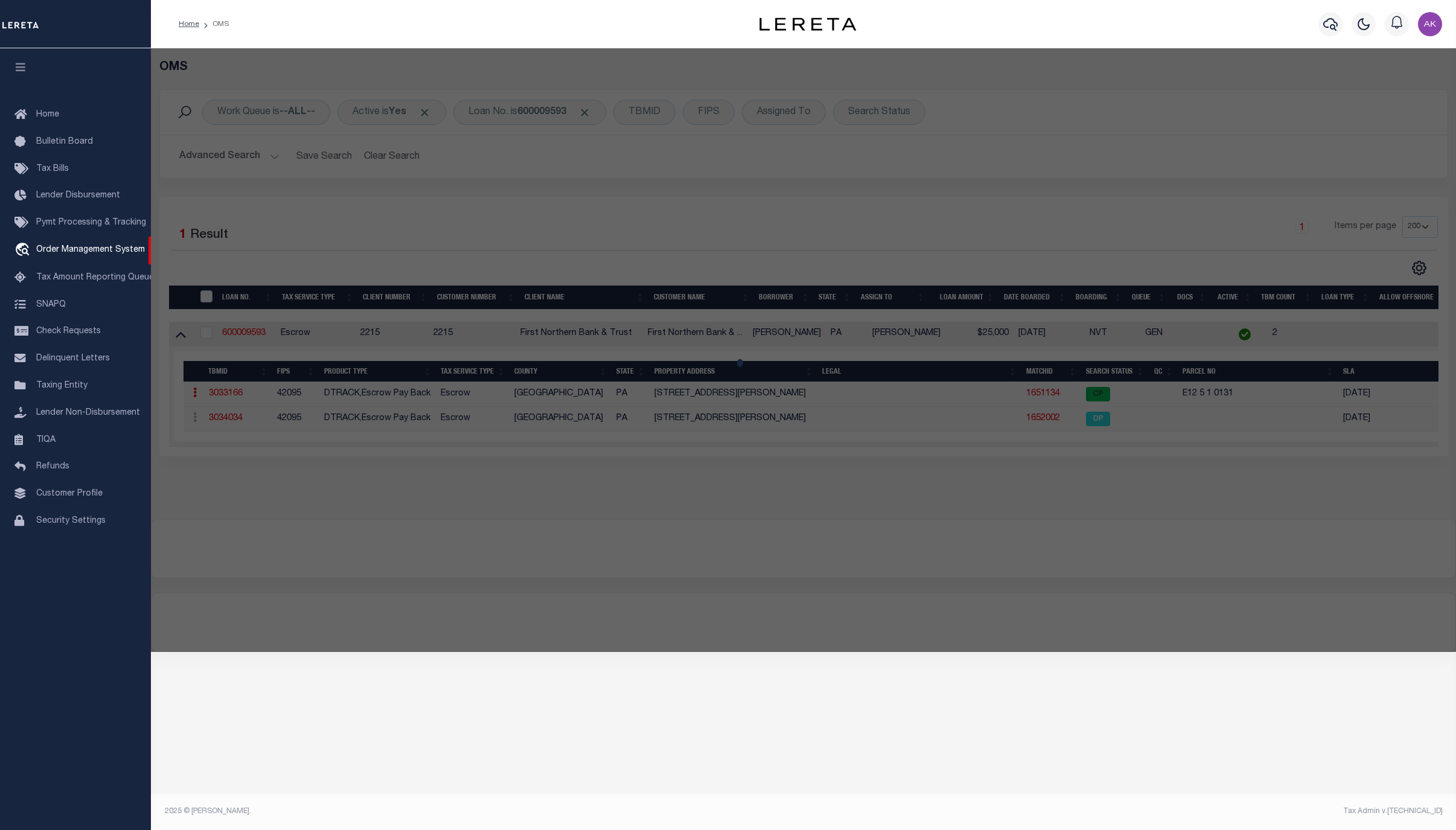
checkbox input "false"
select select "CP"
type input "TEEL TERRY L,"
select select "AGF"
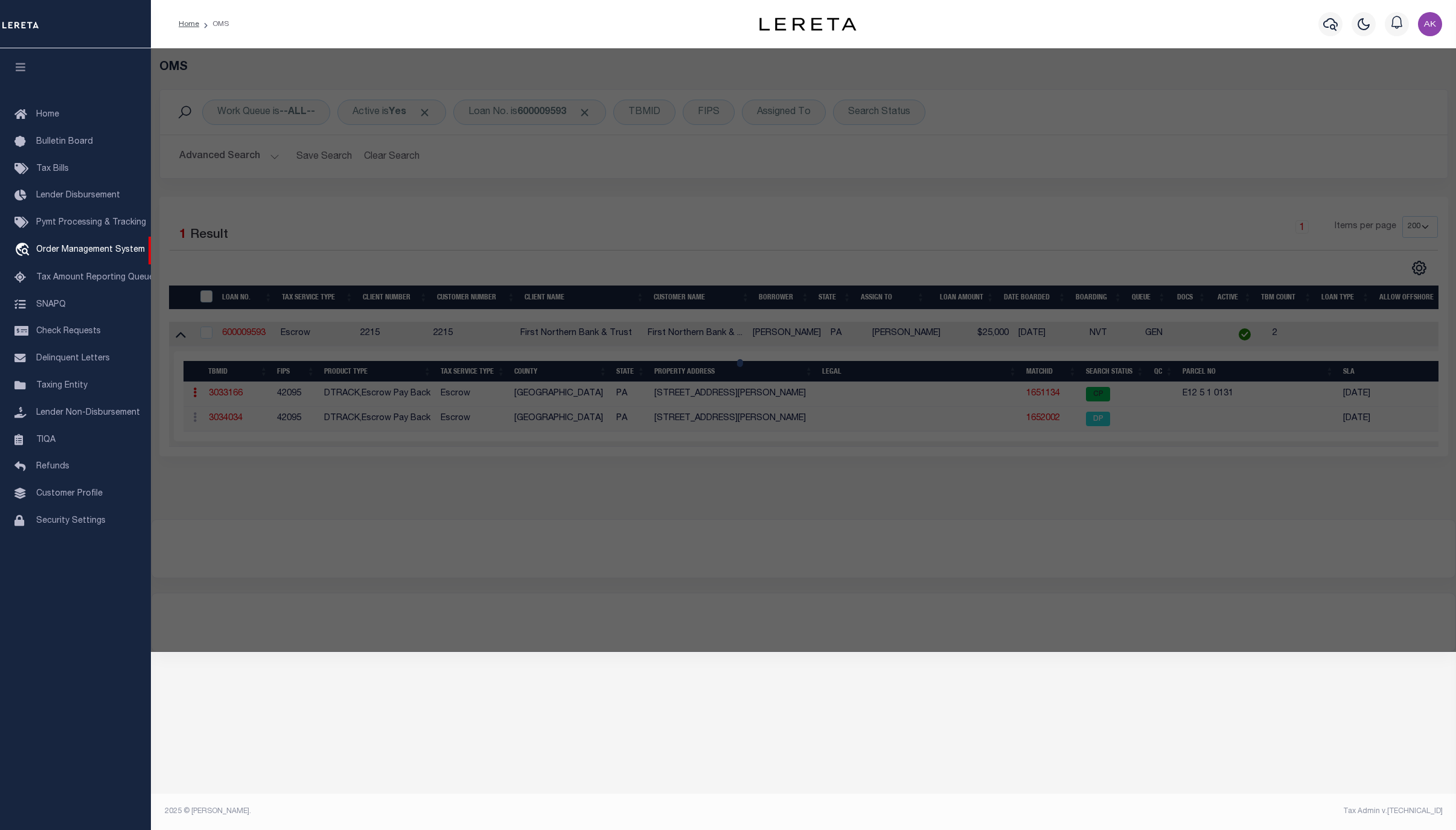
select select "ADD"
type input "827 CAMP MOLL RD"
checkbox input "false"
type input "PA"
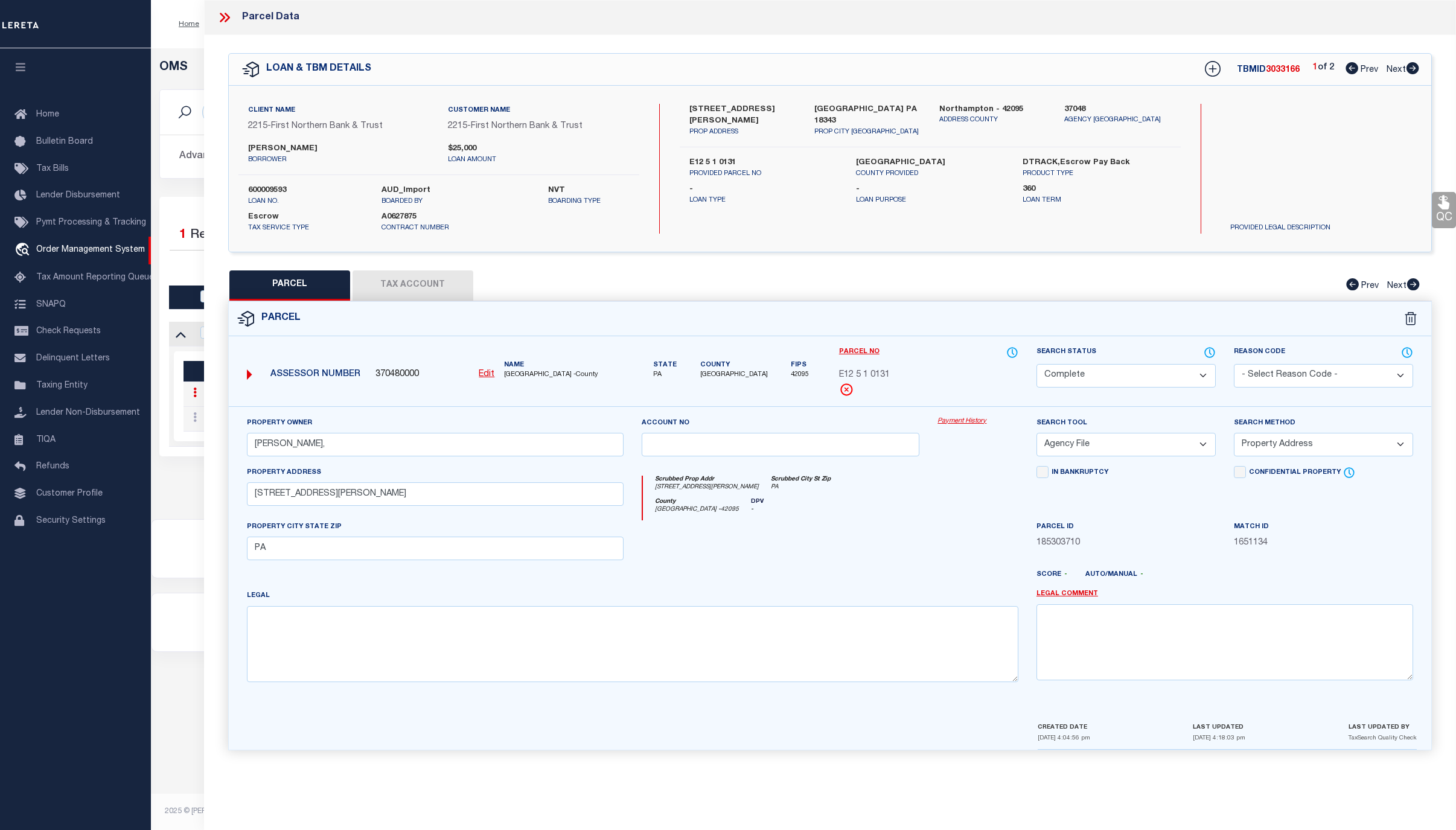
click at [952, 424] on link "Payment History" at bounding box center [978, 422] width 81 height 10
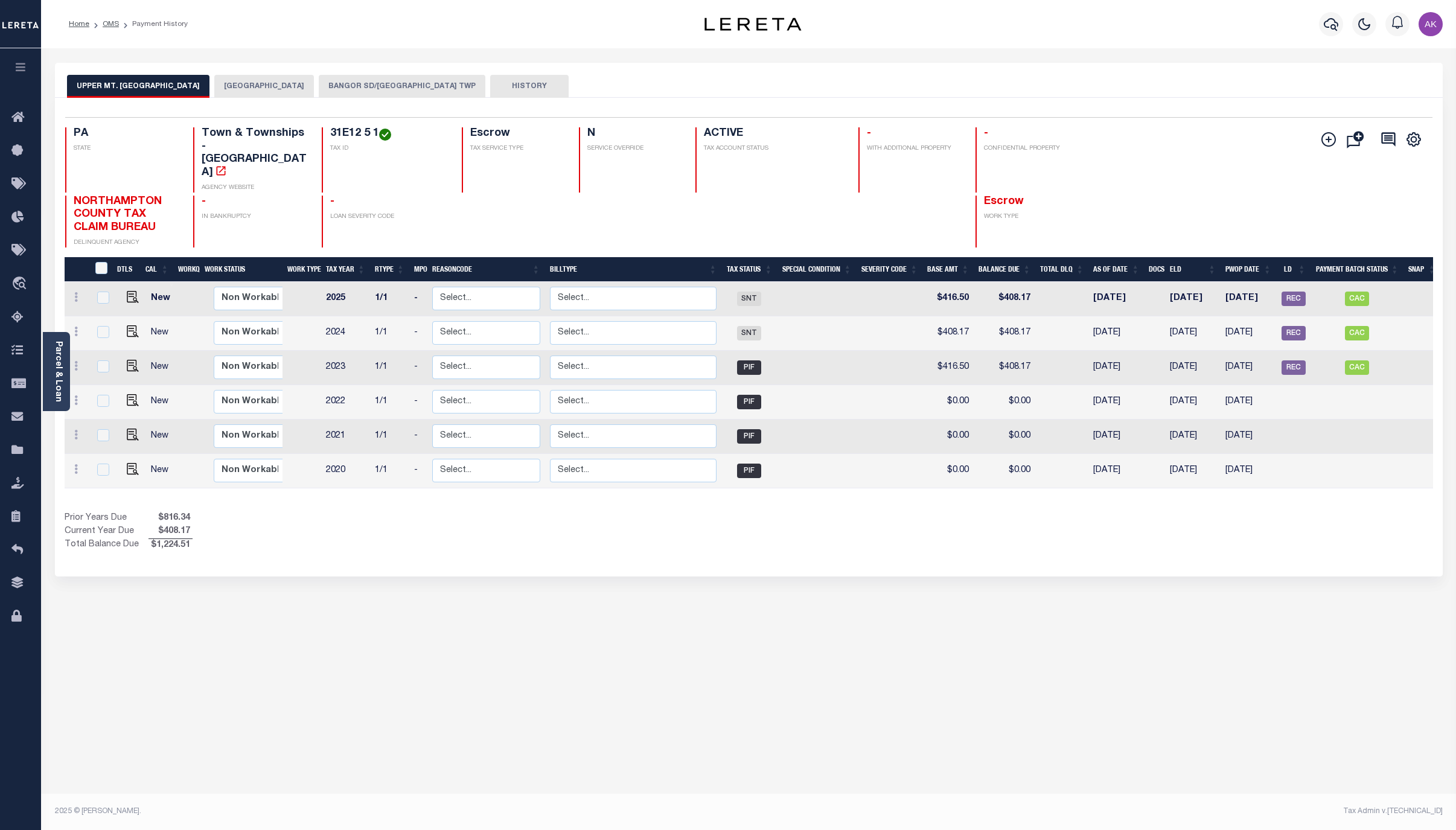
click at [433, 80] on button "BANGOR SD/[GEOGRAPHIC_DATA] TWP" at bounding box center [402, 86] width 167 height 23
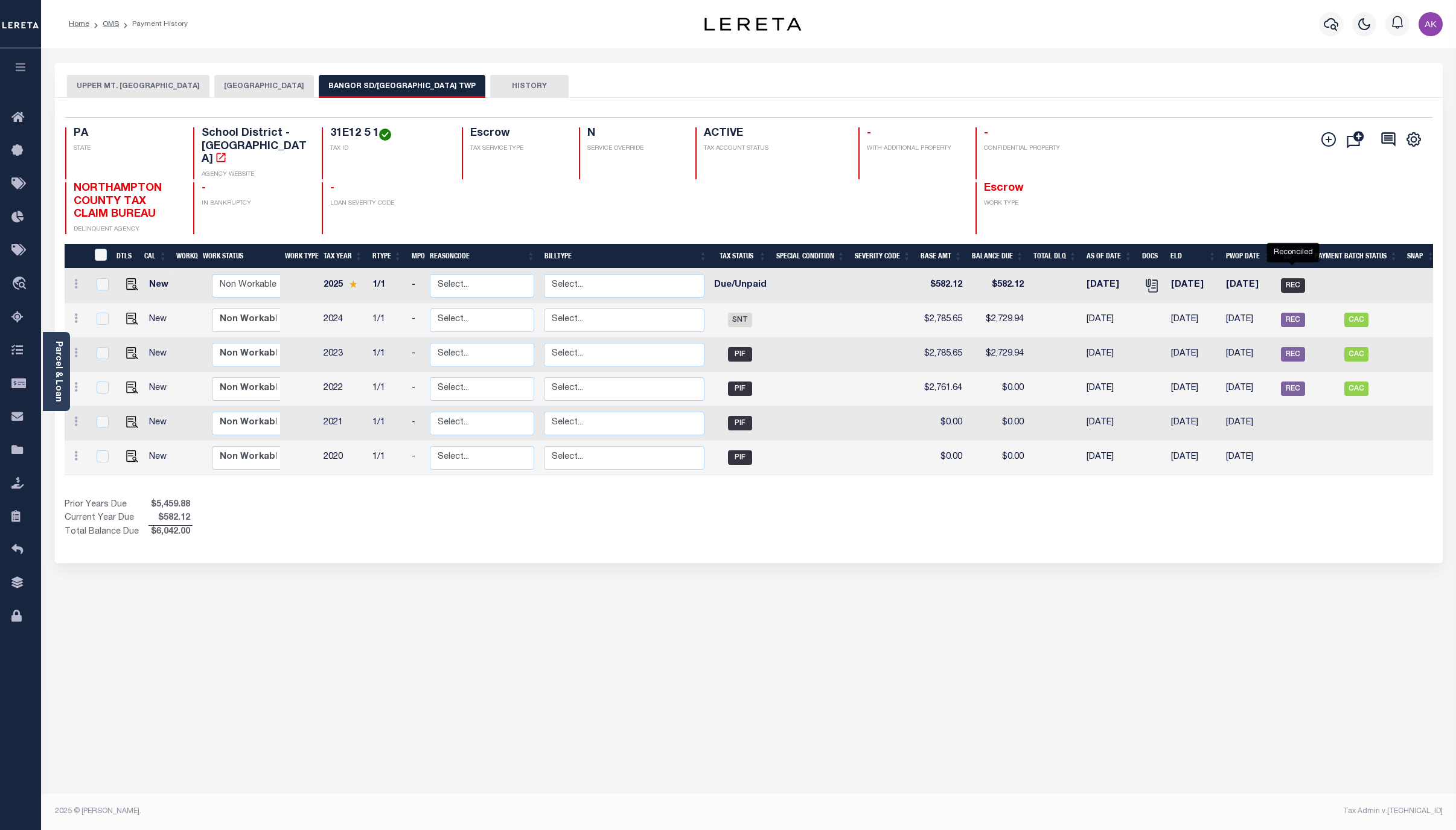
click at [1290, 278] on span "REC" at bounding box center [1293, 285] width 24 height 14
checkbox input "true"
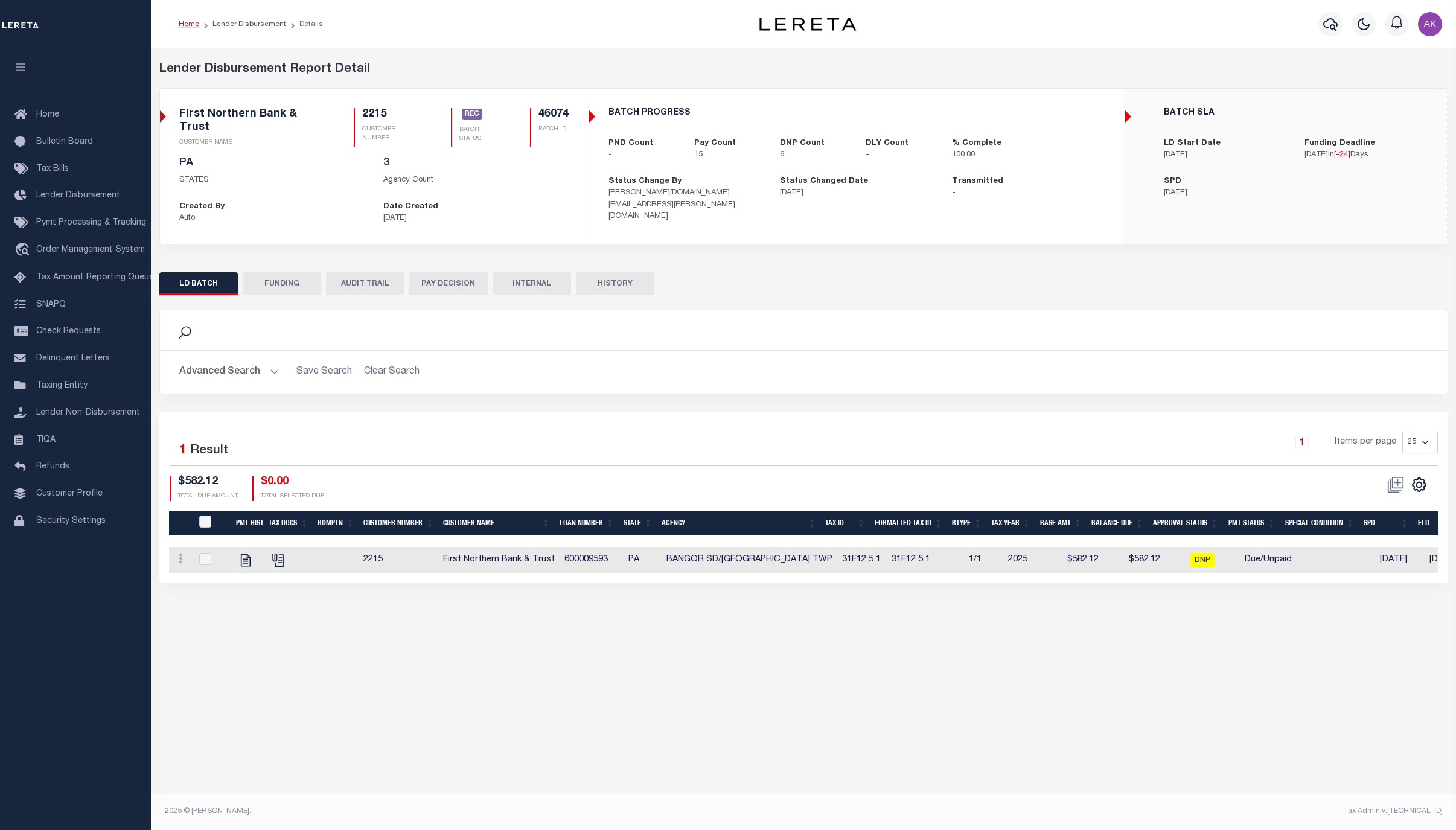
click at [189, 24] on link "Home" at bounding box center [189, 24] width 21 height 8
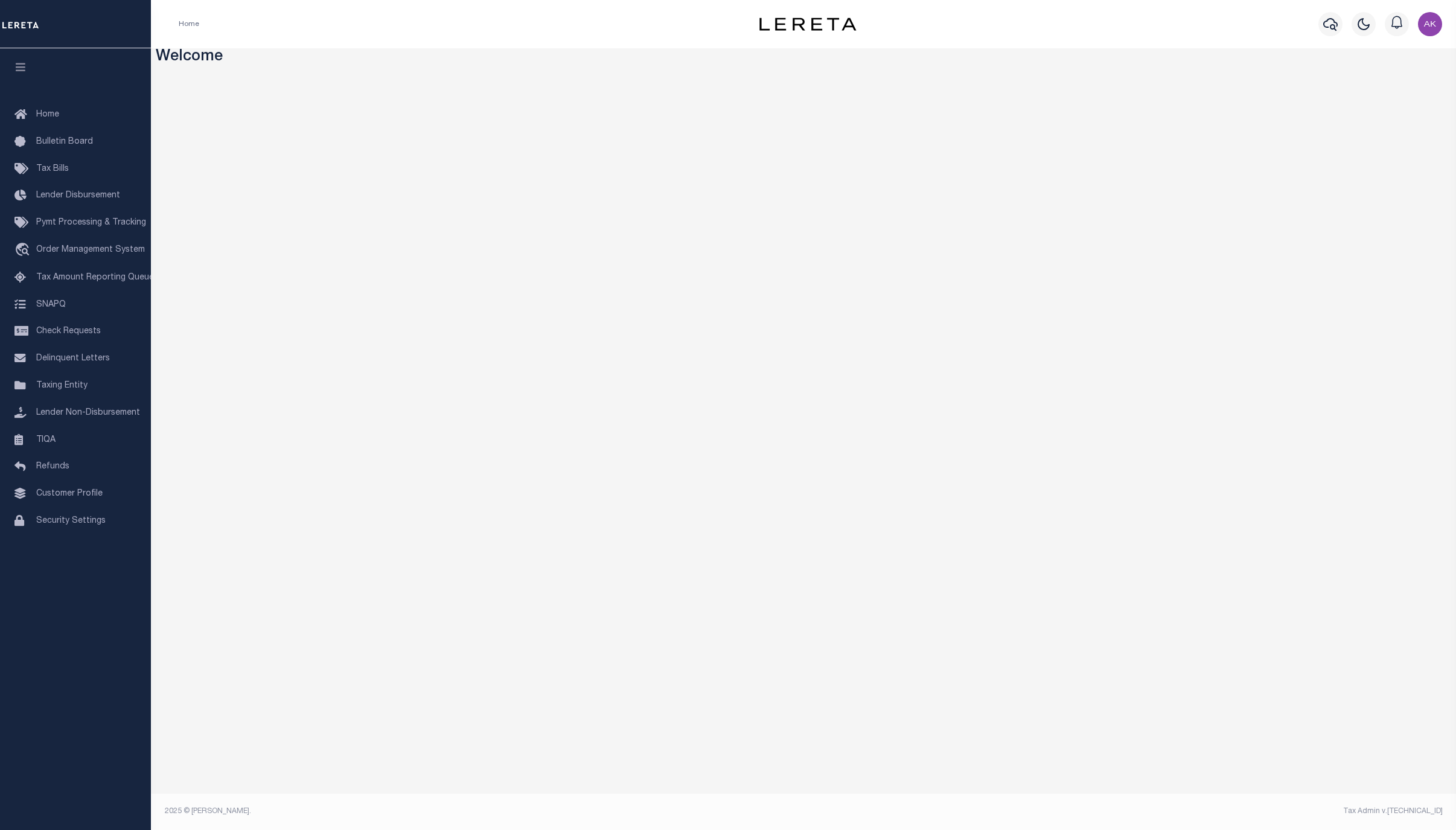
click at [1120, 22] on div "Profile Sign out" at bounding box center [1181, 24] width 533 height 43
click at [100, 250] on span "Order Management System" at bounding box center [90, 250] width 109 height 8
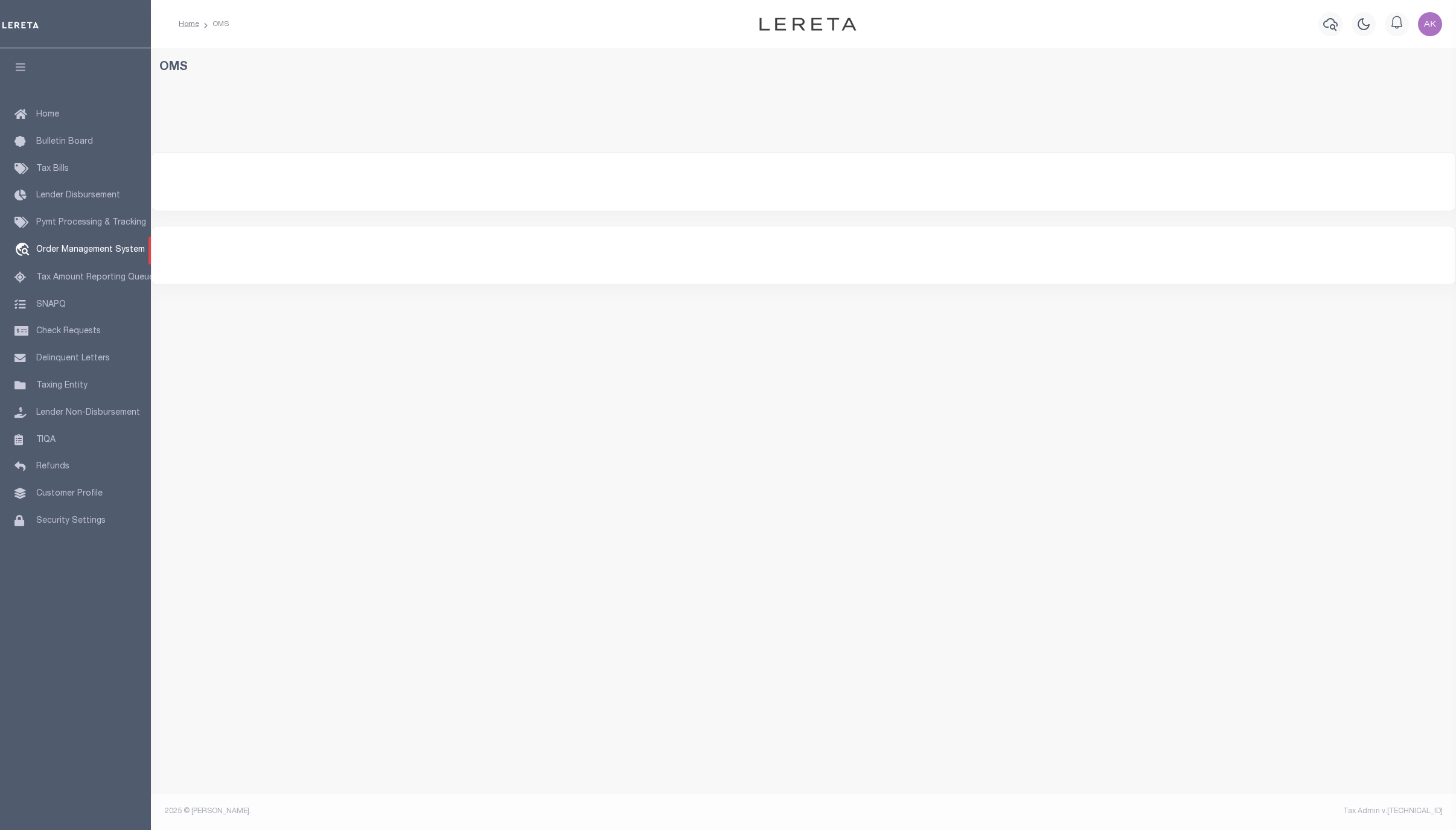
select select "200"
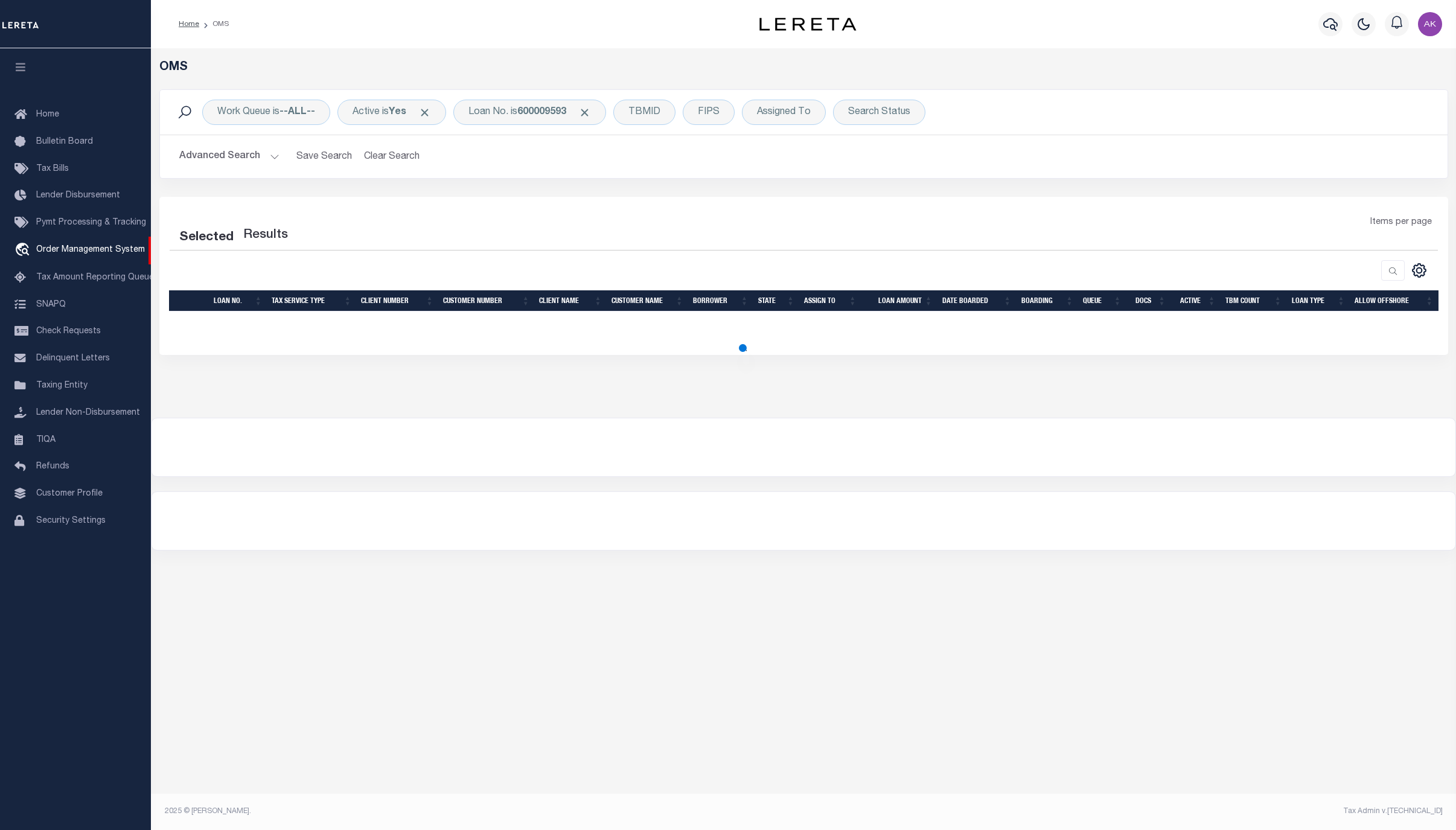
select select "200"
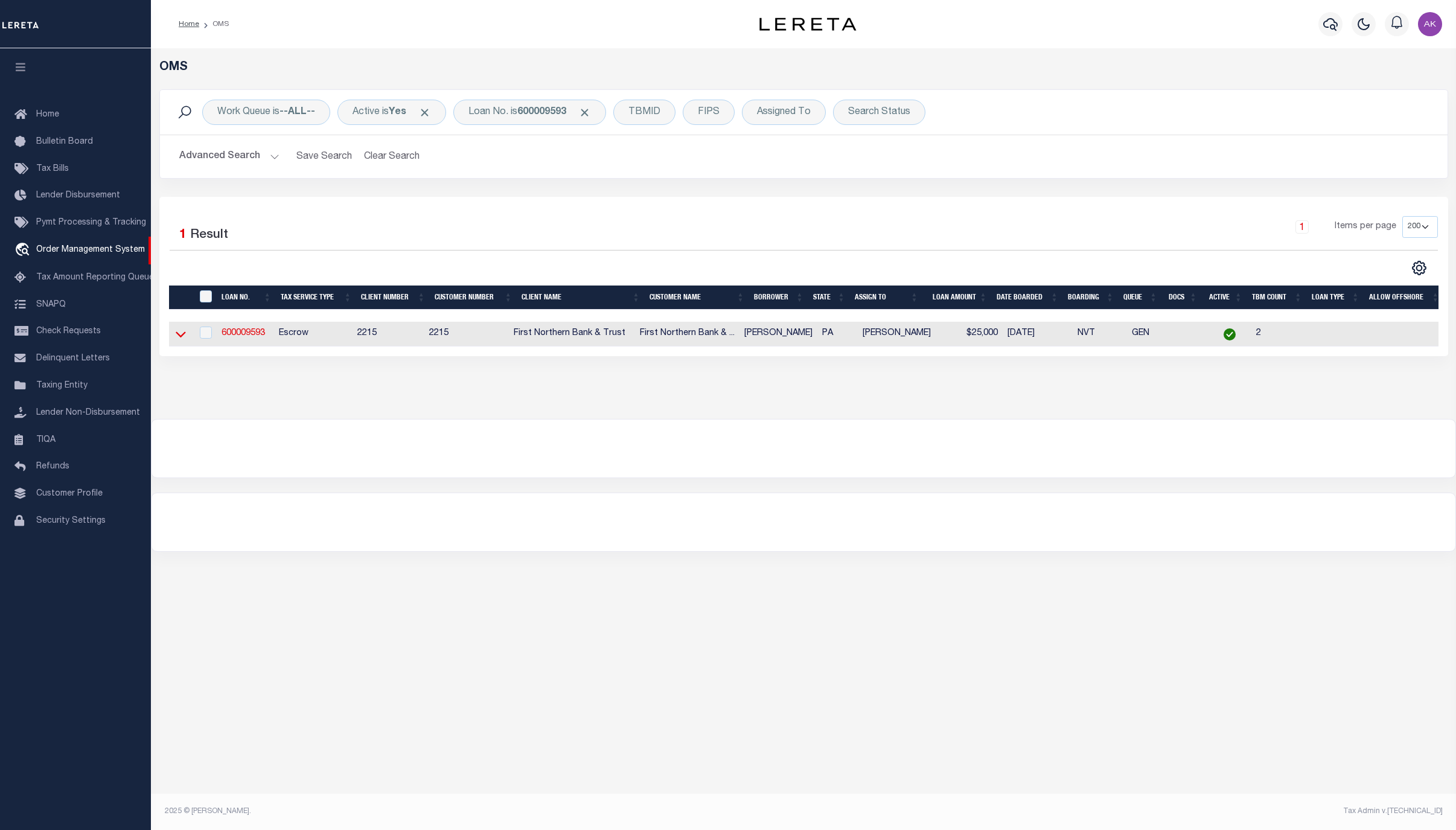
click at [176, 339] on icon at bounding box center [180, 334] width 10 height 13
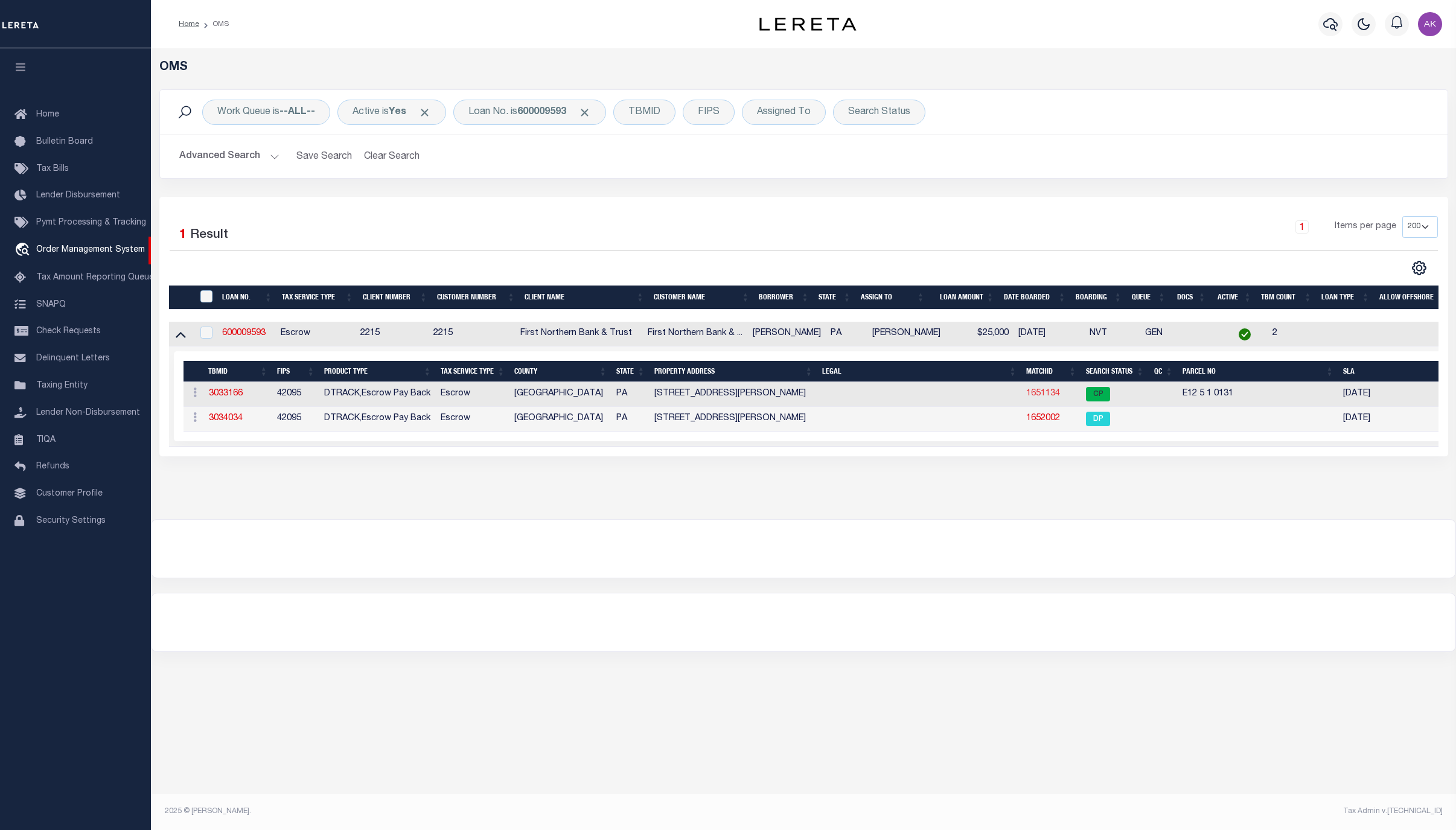
click at [1048, 397] on link "1651134" at bounding box center [1043, 393] width 34 height 8
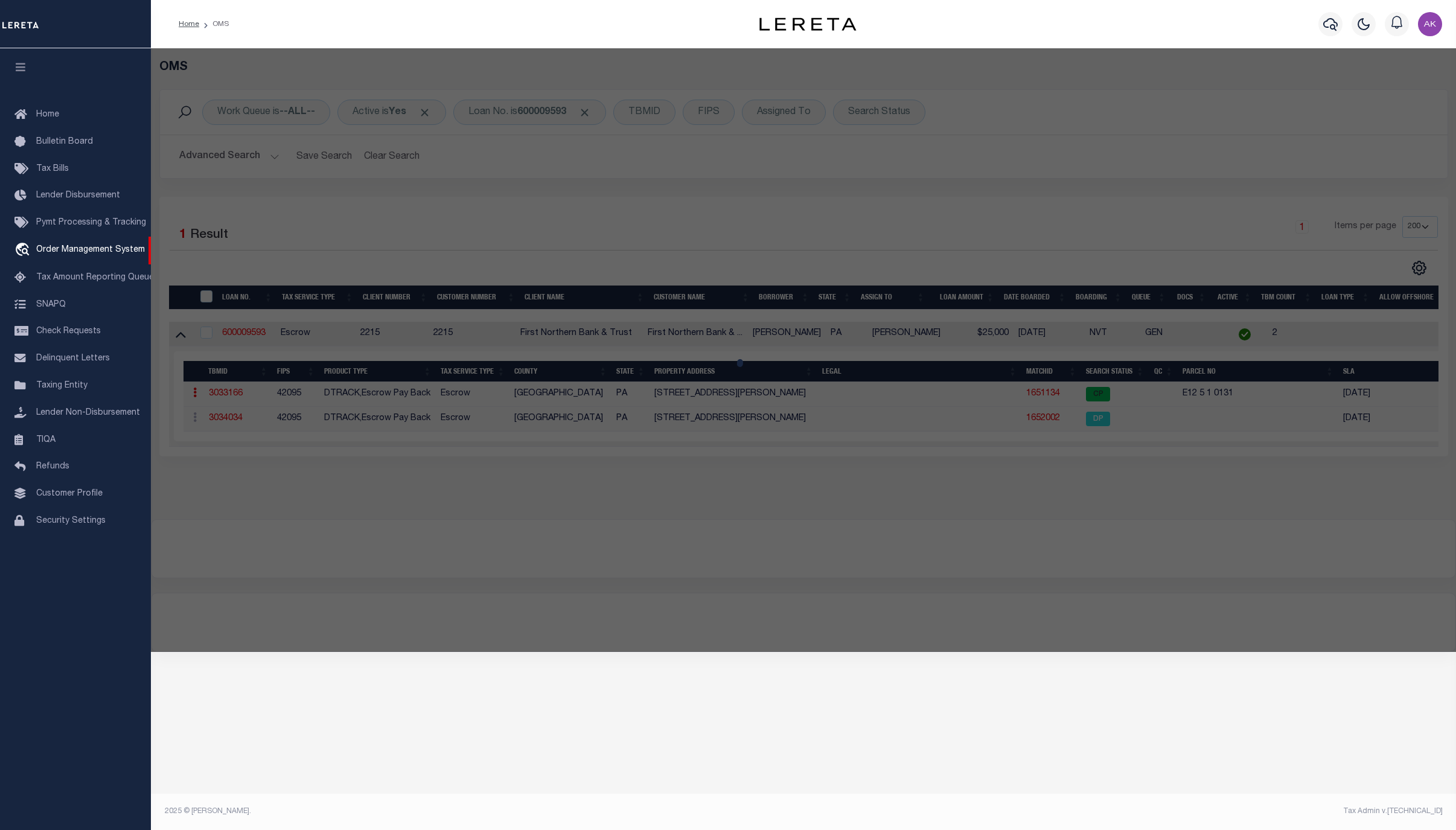
checkbox input "false"
select select "CP"
type input "[PERSON_NAME],"
select select "AGF"
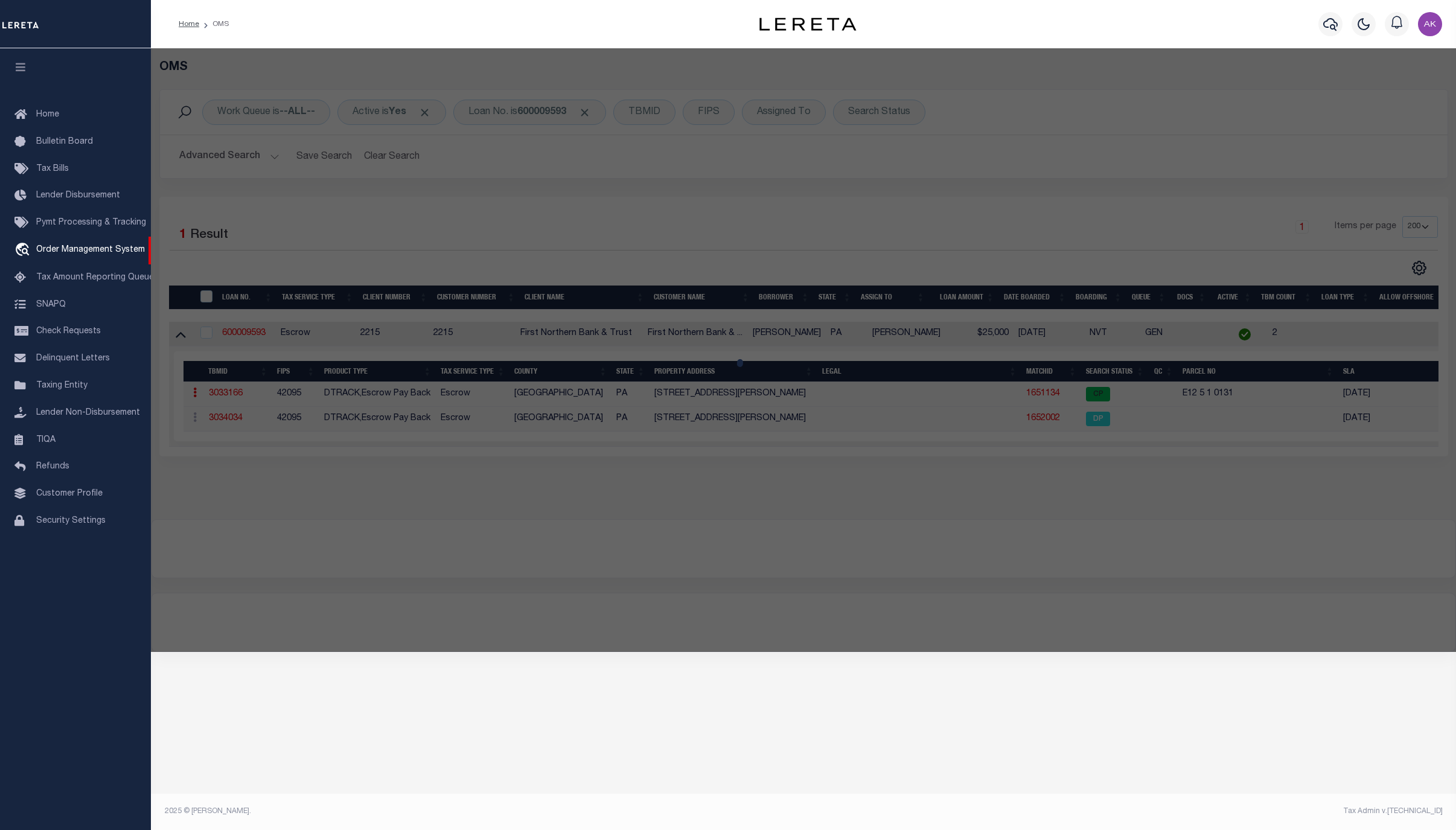
select select "ADD"
type input "827 CAMP MOLL RD"
checkbox input "false"
type input "PA"
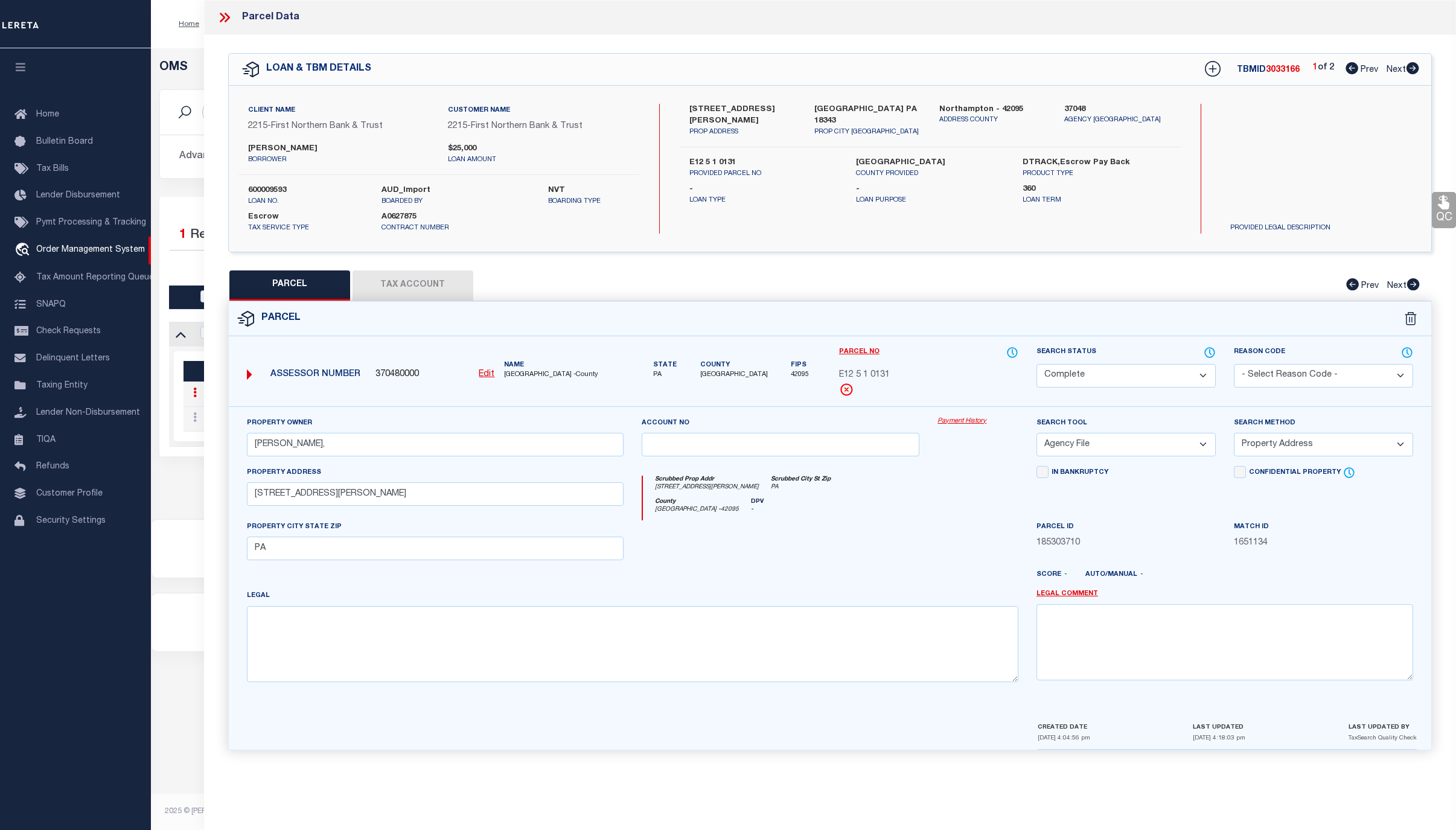
click at [215, 11] on div "Parcel Data" at bounding box center [830, 18] width 1252 height 35
click at [957, 429] on div "Payment History" at bounding box center [978, 441] width 99 height 49
click at [963, 423] on link "Payment History" at bounding box center [978, 422] width 81 height 10
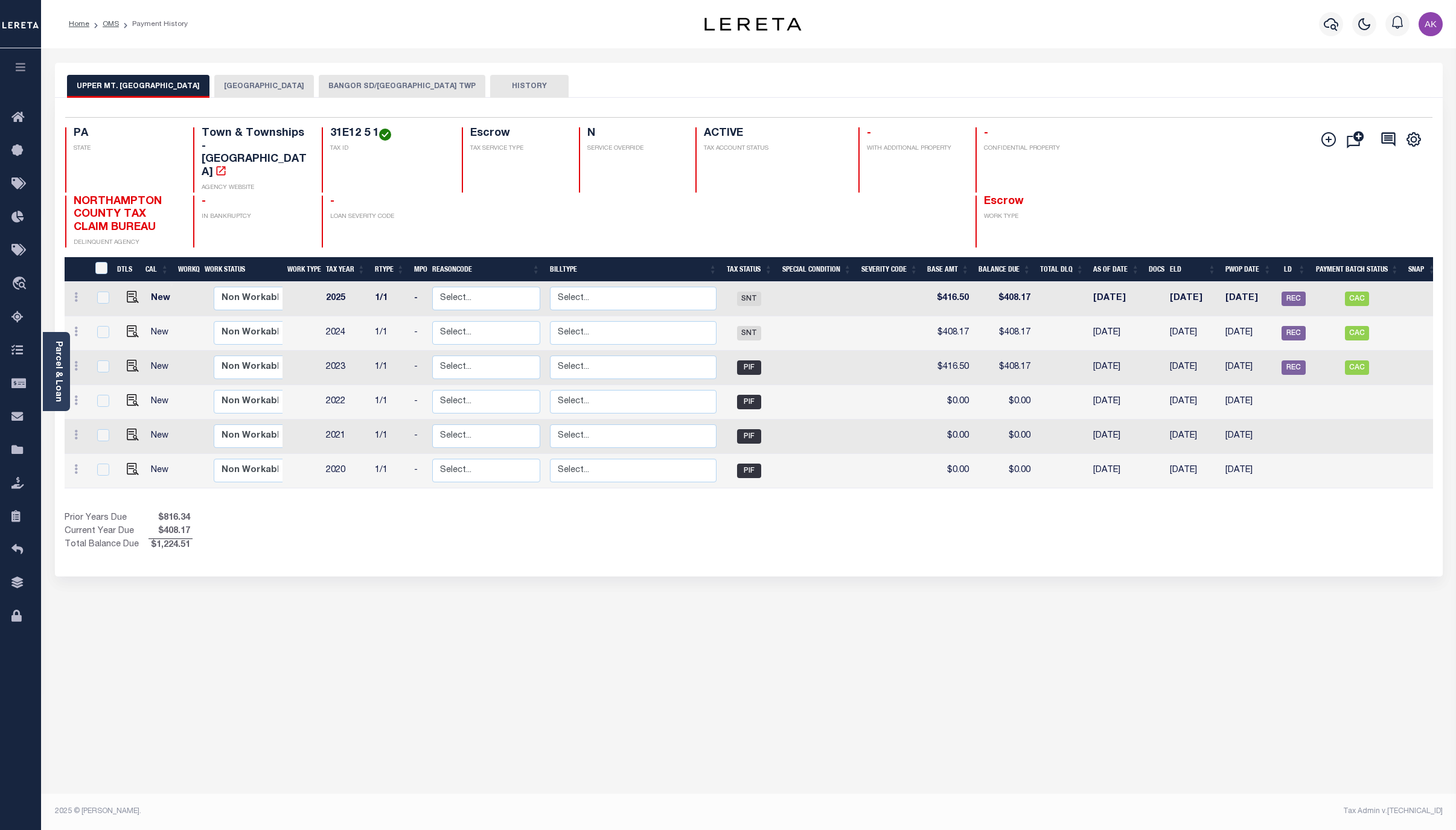
click at [437, 84] on button "BANGOR SD/[GEOGRAPHIC_DATA] TWP" at bounding box center [402, 86] width 167 height 23
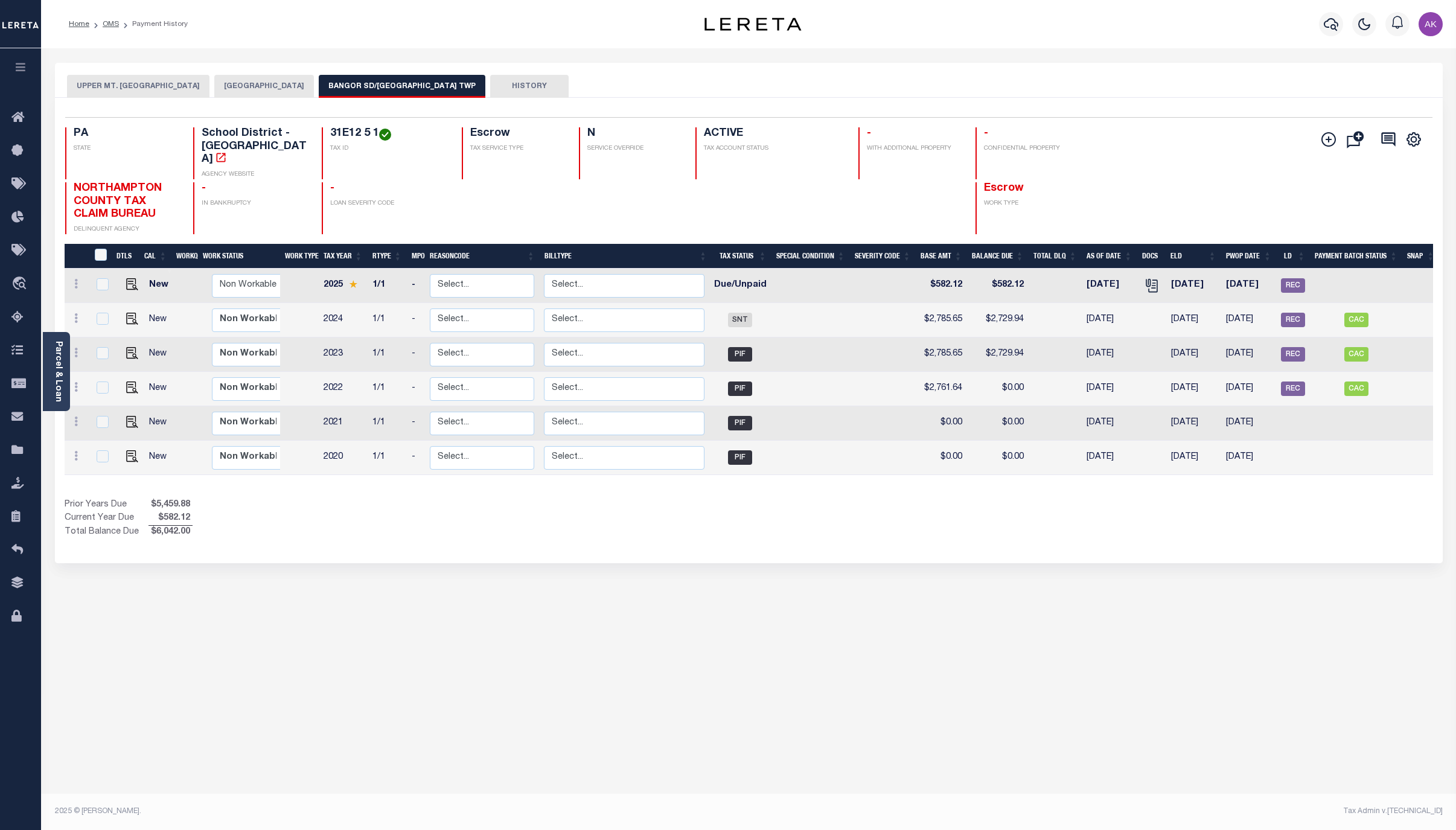
click at [1201, 620] on div "UPPER MT. BETHEL TOWNSHIP NORTHAMPTON COUNTY BANGOR SD/UPPER MT BETHEL TWP HIST…" at bounding box center [749, 403] width 1406 height 682
click at [1292, 278] on span "REC" at bounding box center [1293, 285] width 24 height 14
checkbox input "true"
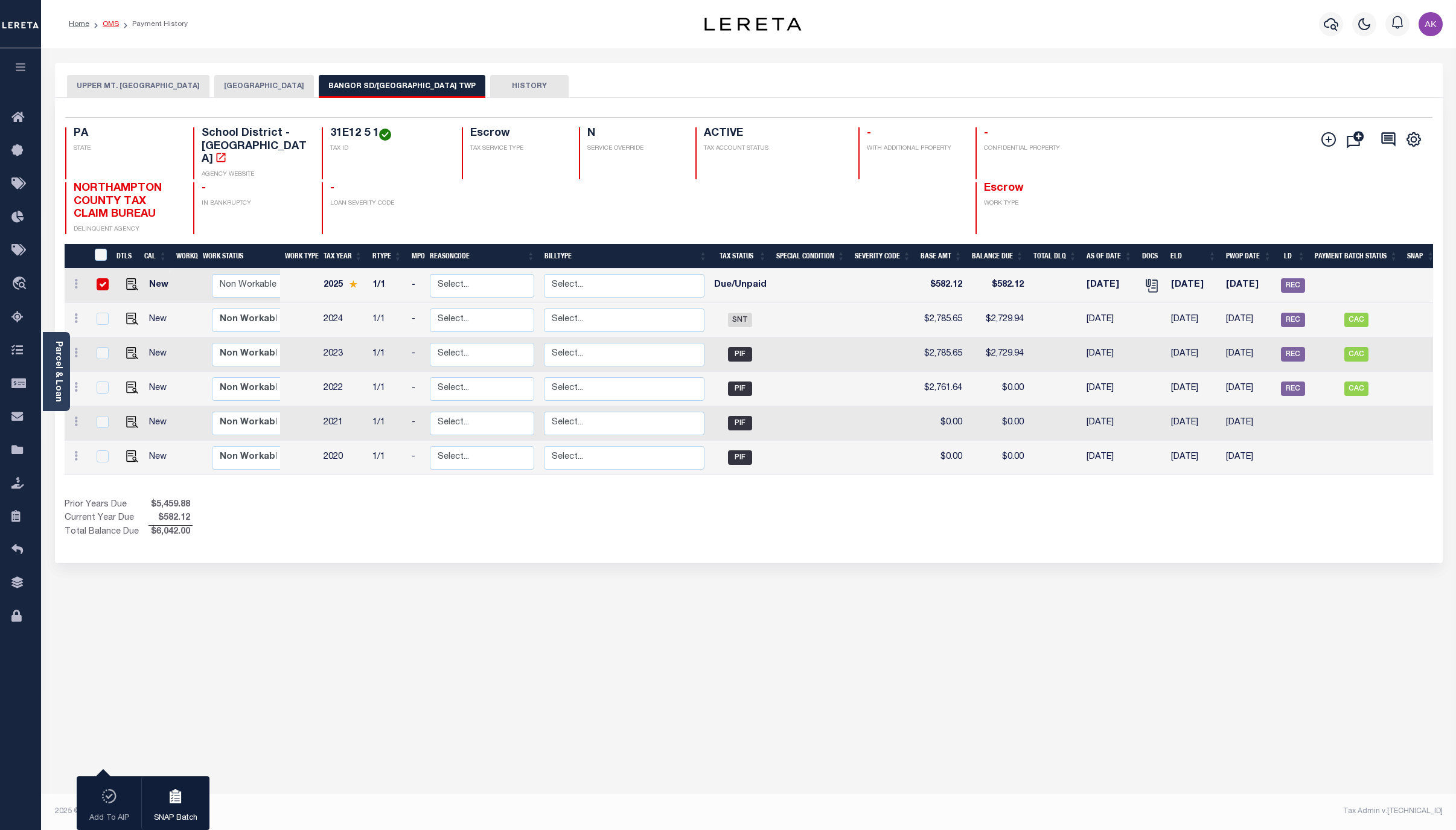
click at [114, 24] on link "OMS" at bounding box center [111, 24] width 17 height 8
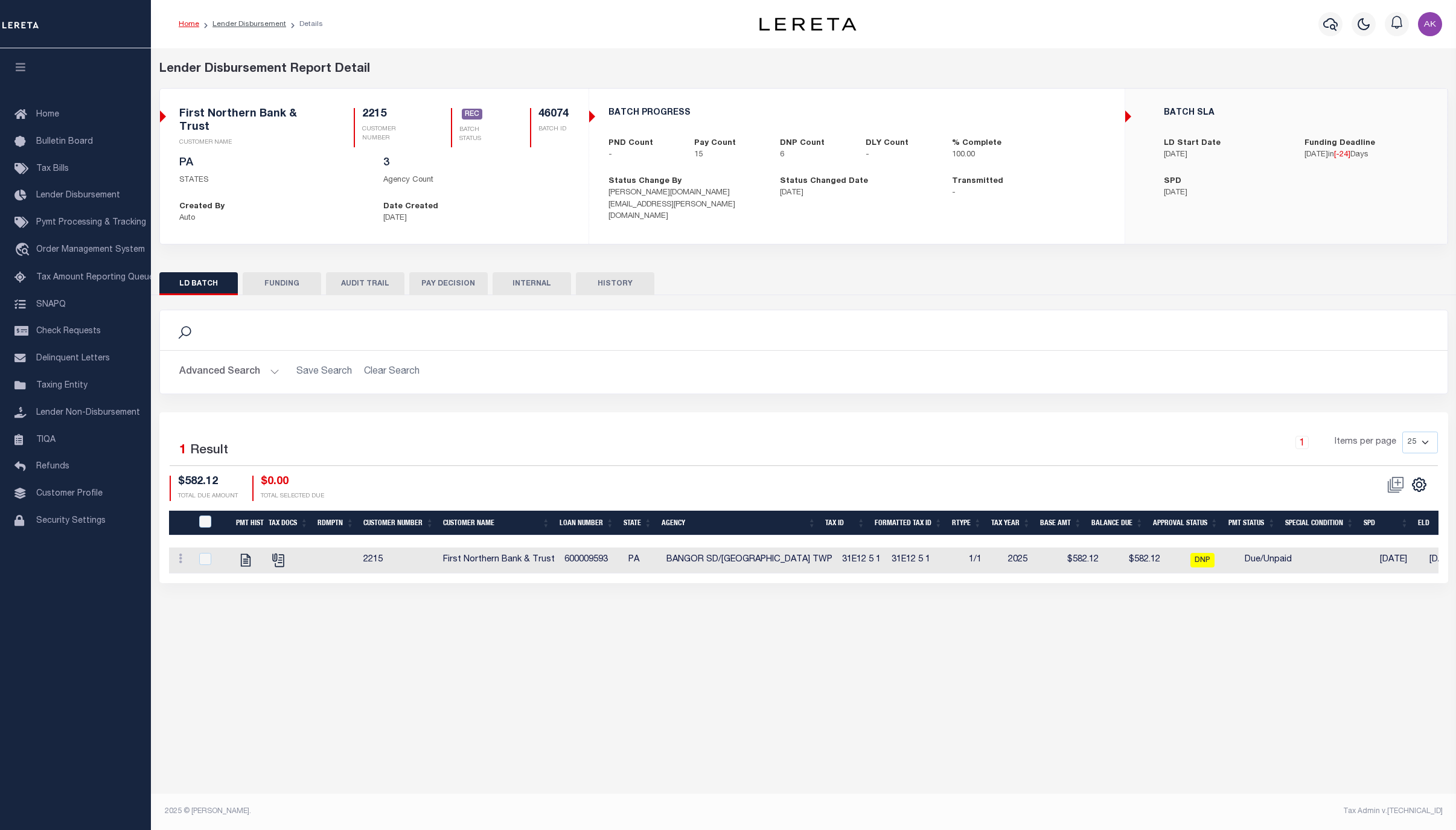
click at [1294, 631] on div "Lender Disbursement Reports Summary Clients / Customers Customers asc Customers…" at bounding box center [804, 422] width 1306 height 747
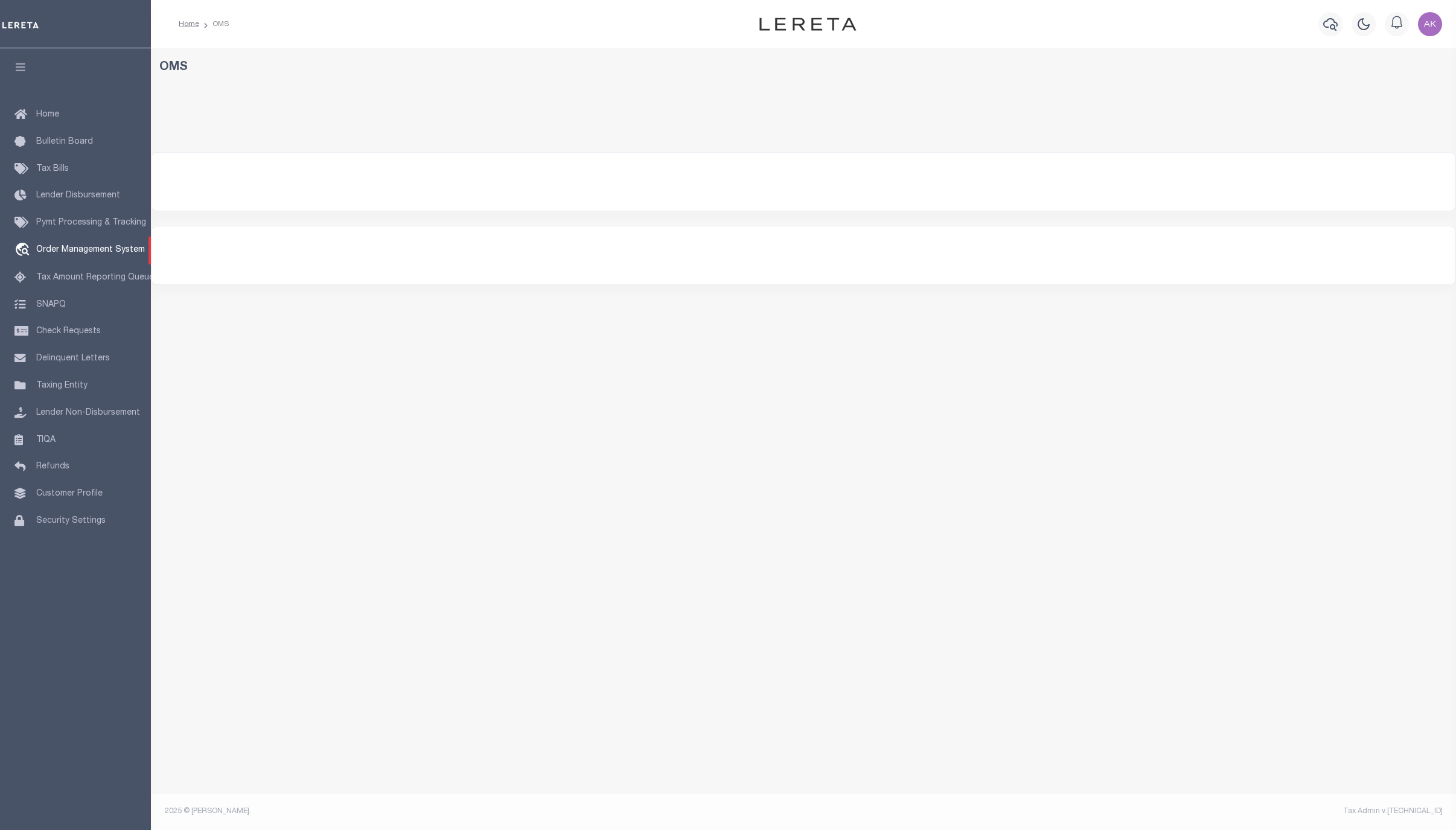
select select "200"
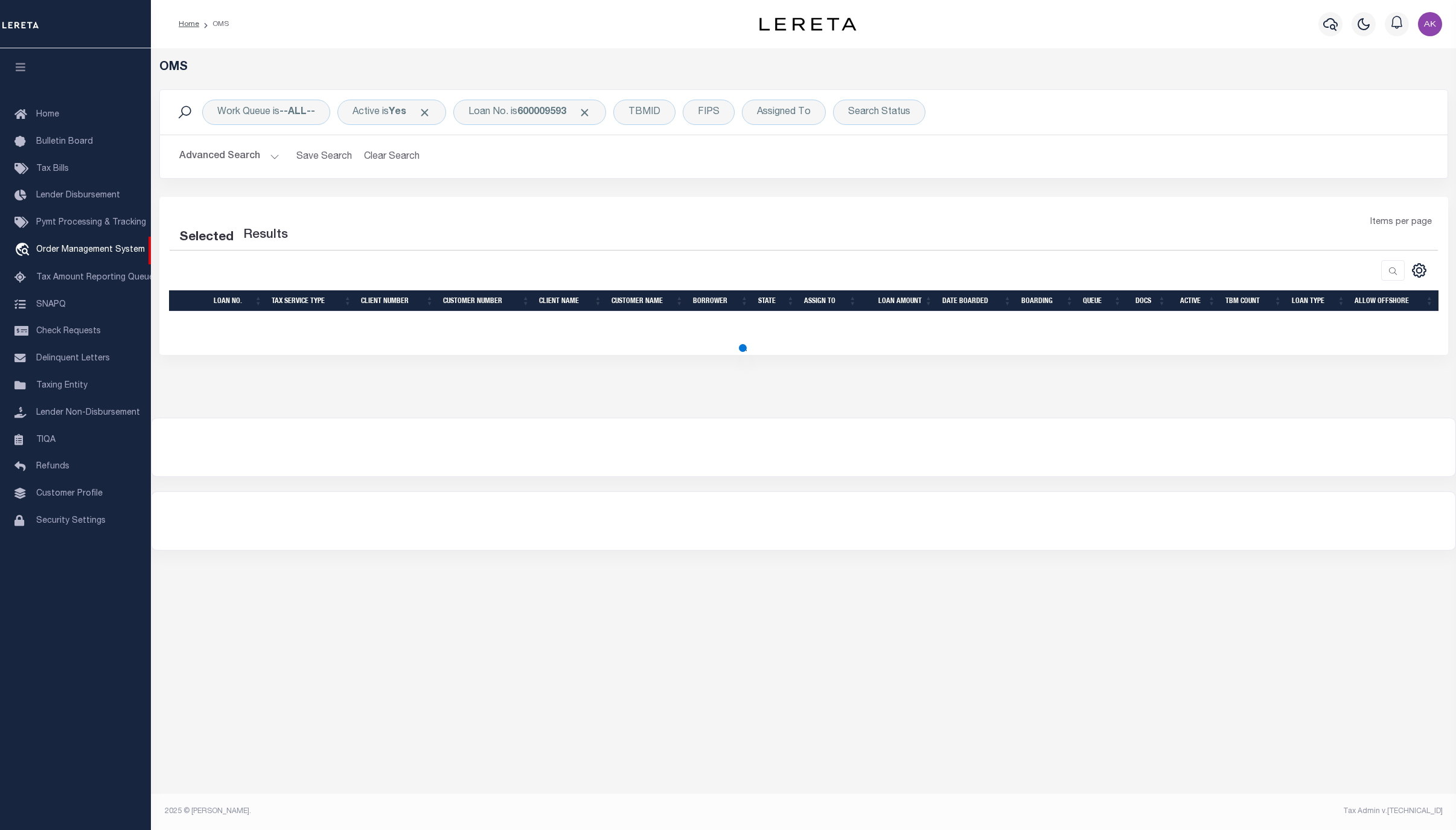
select select "200"
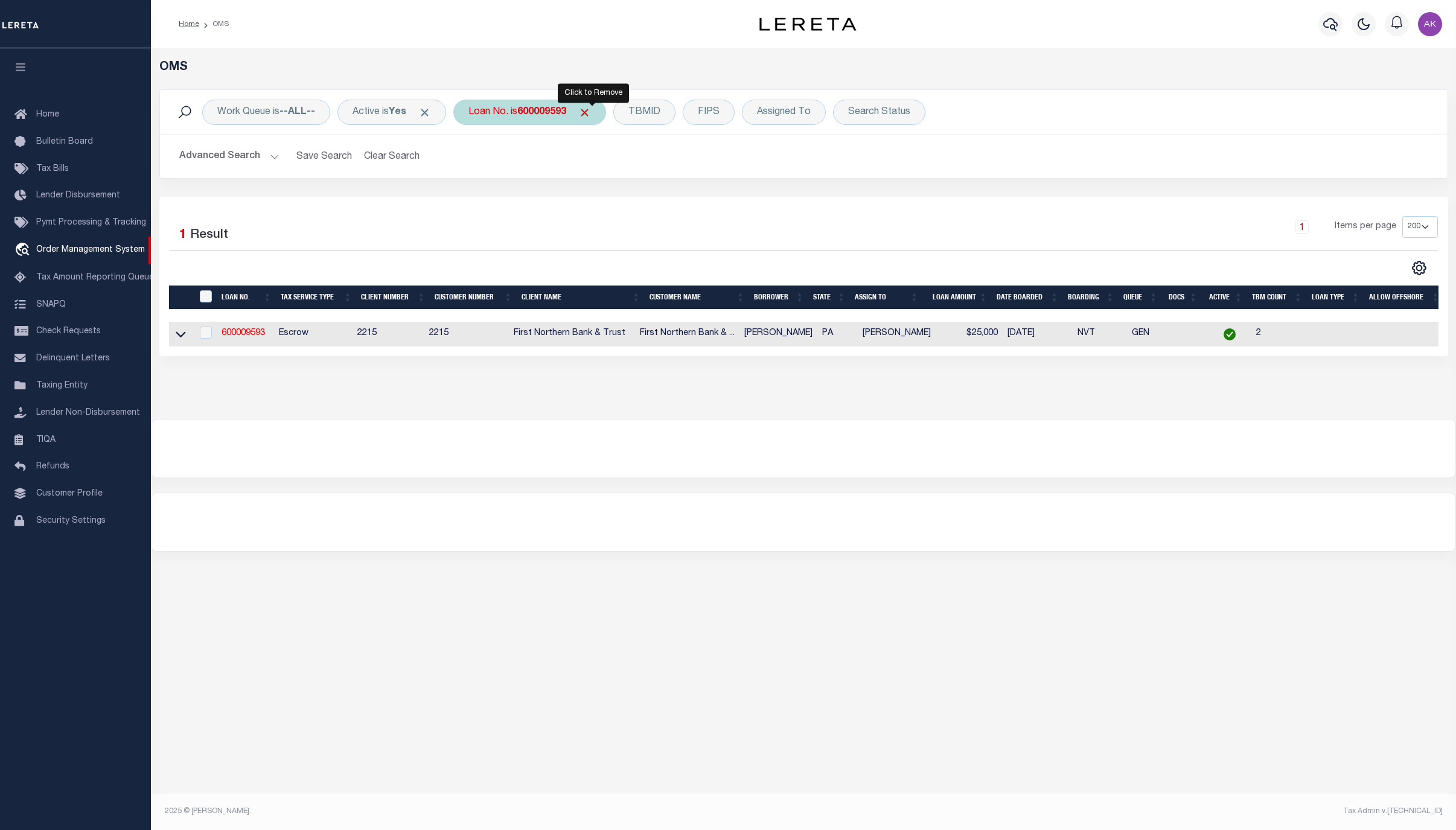
click at [591, 110] on span "Click to Remove" at bounding box center [584, 112] width 13 height 13
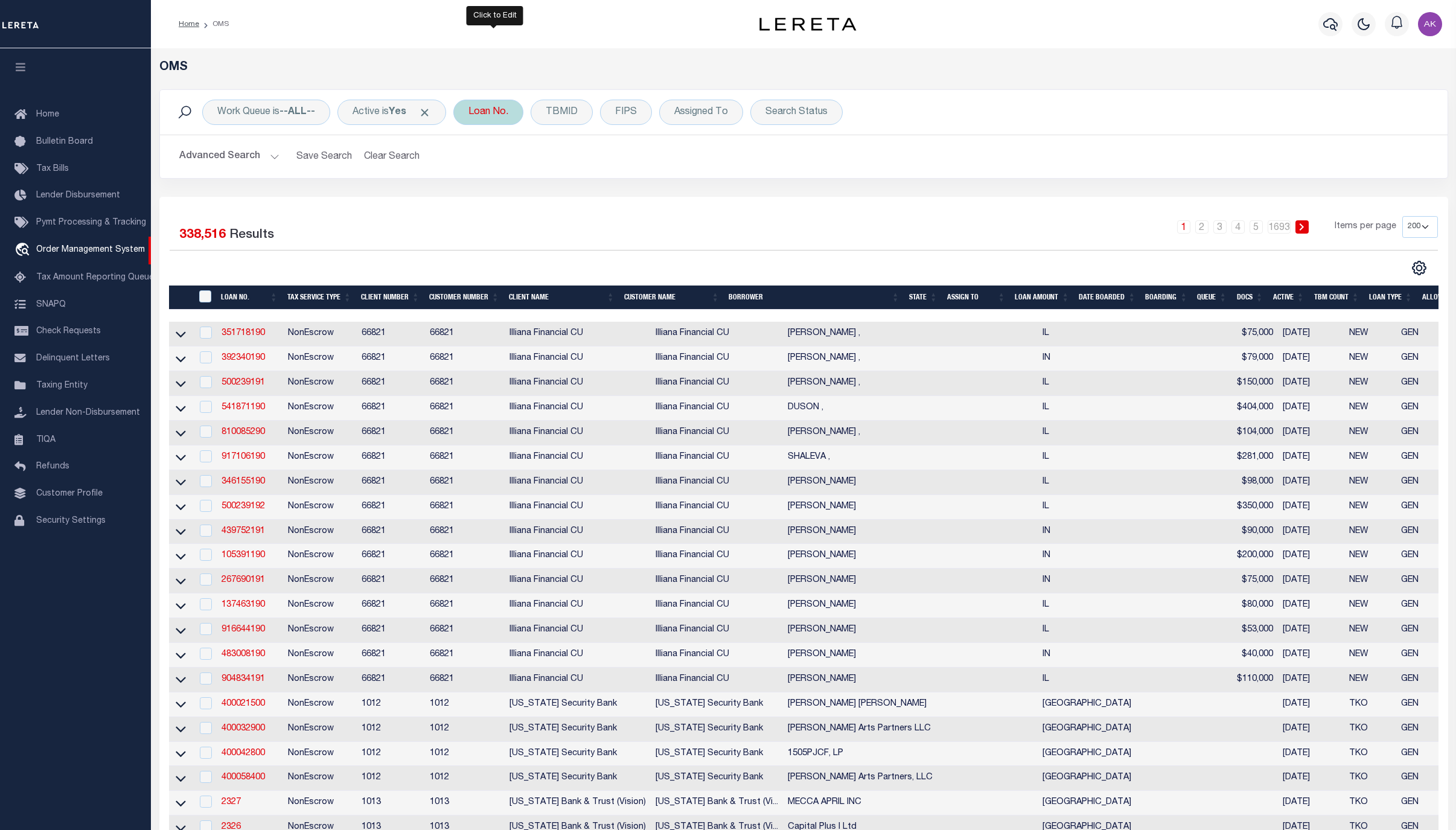
click at [498, 105] on div "Loan No." at bounding box center [488, 112] width 70 height 25
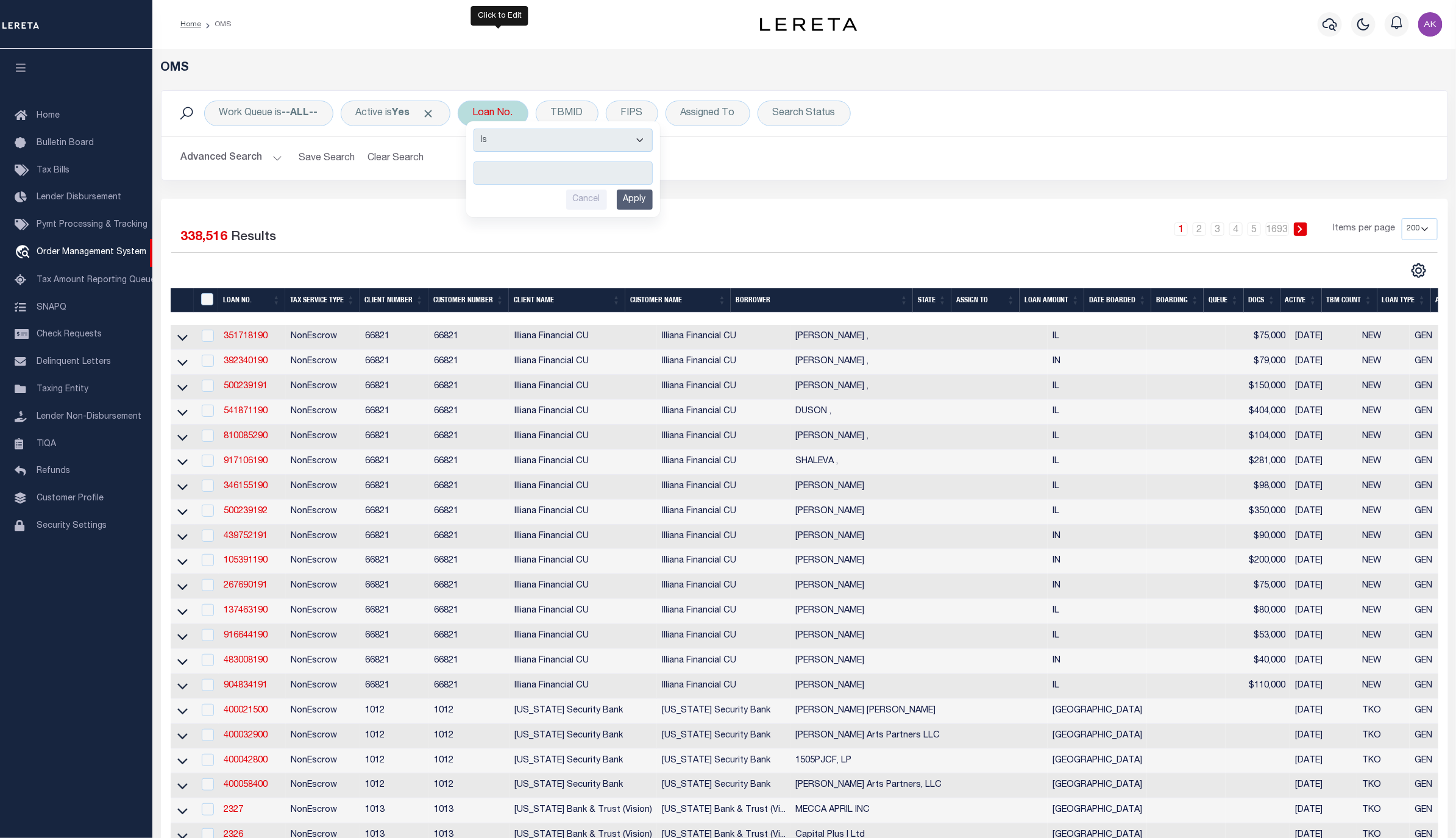
click at [495, 174] on input "text" at bounding box center [563, 173] width 179 height 23
type input "175000832"
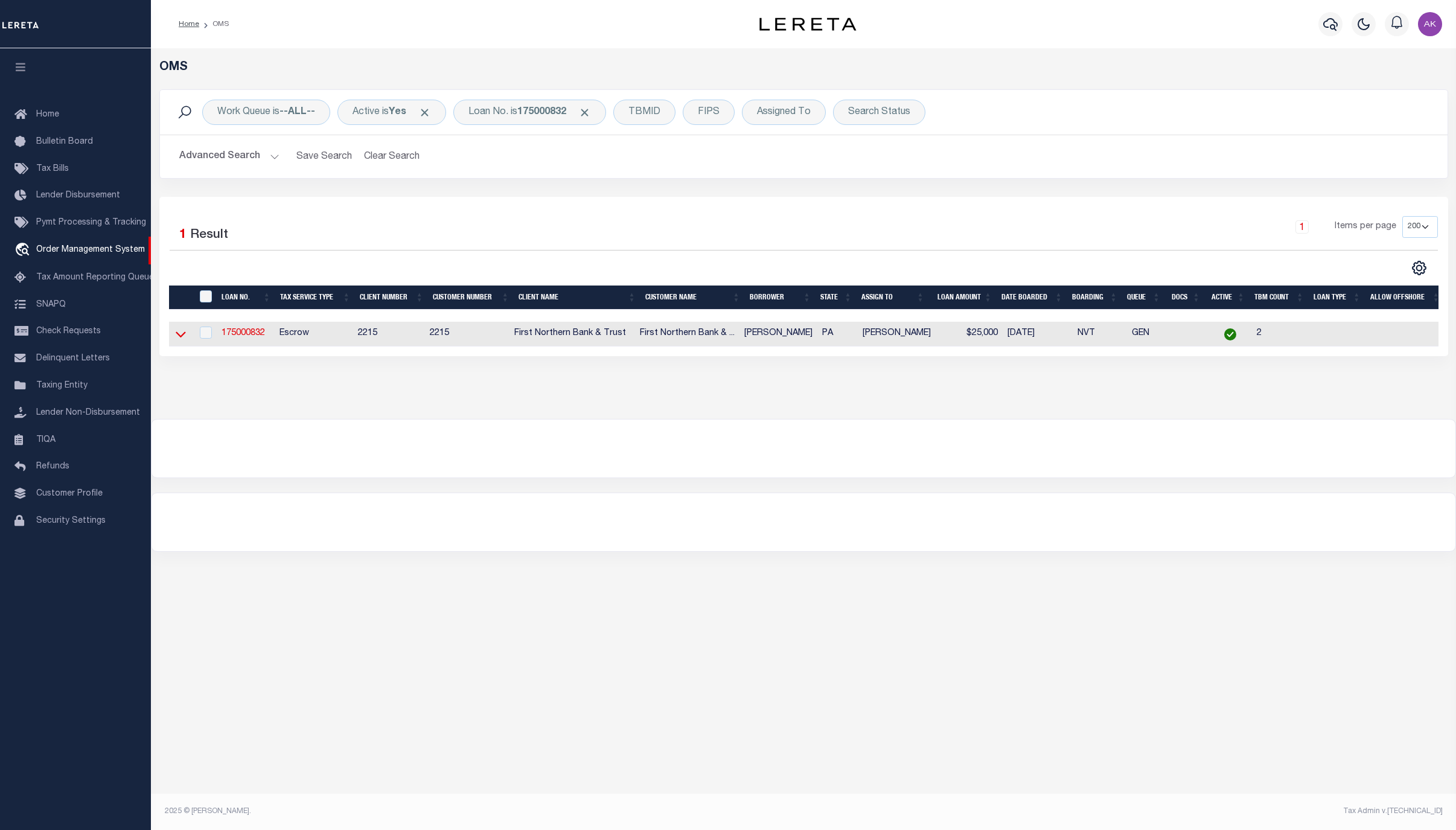
click at [183, 337] on icon at bounding box center [180, 335] width 10 height 6
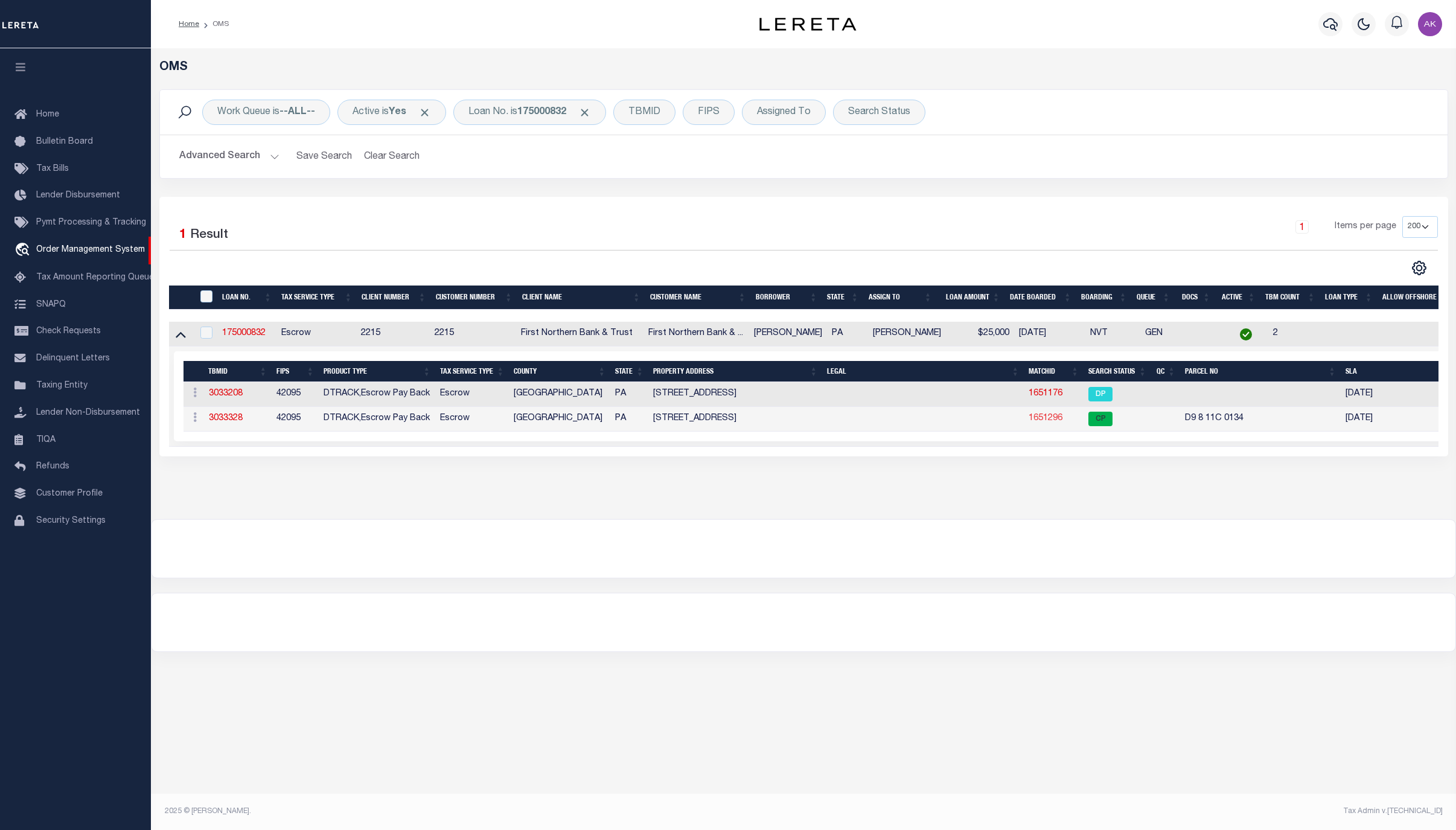
click at [1049, 423] on link "1651296" at bounding box center [1045, 418] width 34 height 8
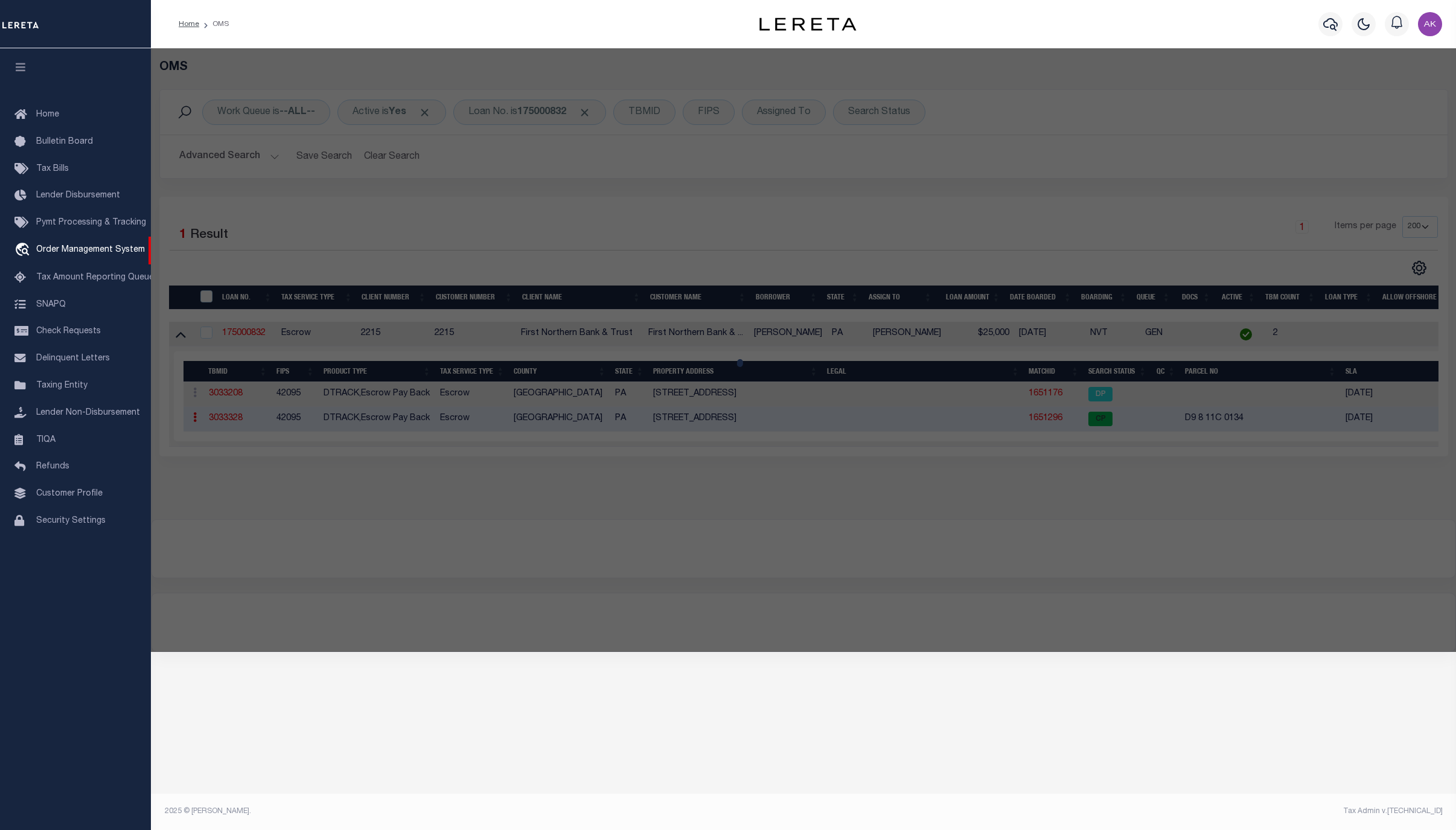
checkbox input "false"
select select "CP"
type input "COX JOSEPH H JR & ANDRAYA FIORE,"
select select
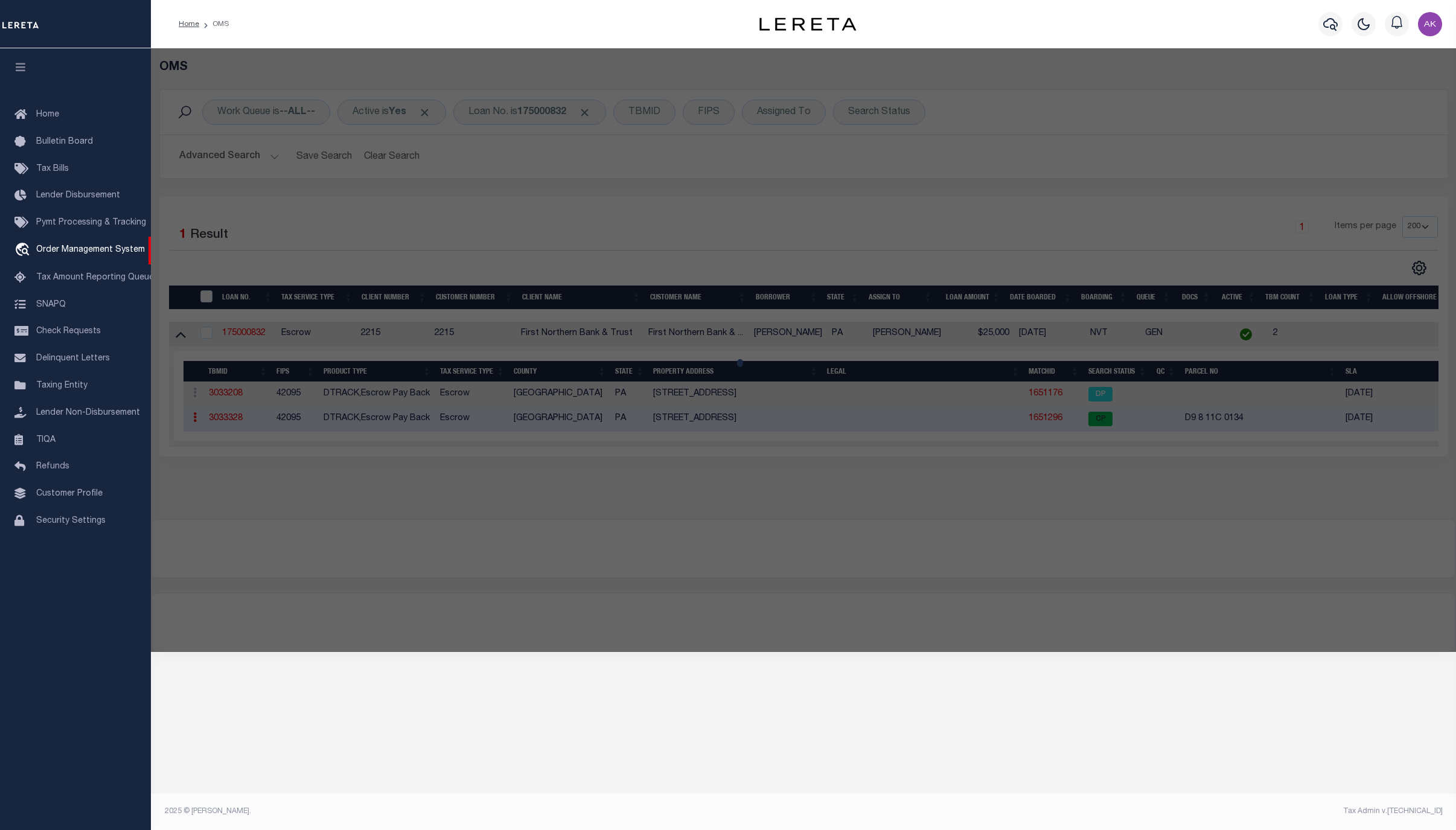
type input "1851 WEST BANGOR RD"
checkbox input "false"
type input "PA"
type textarea "Tax ID Special Project"
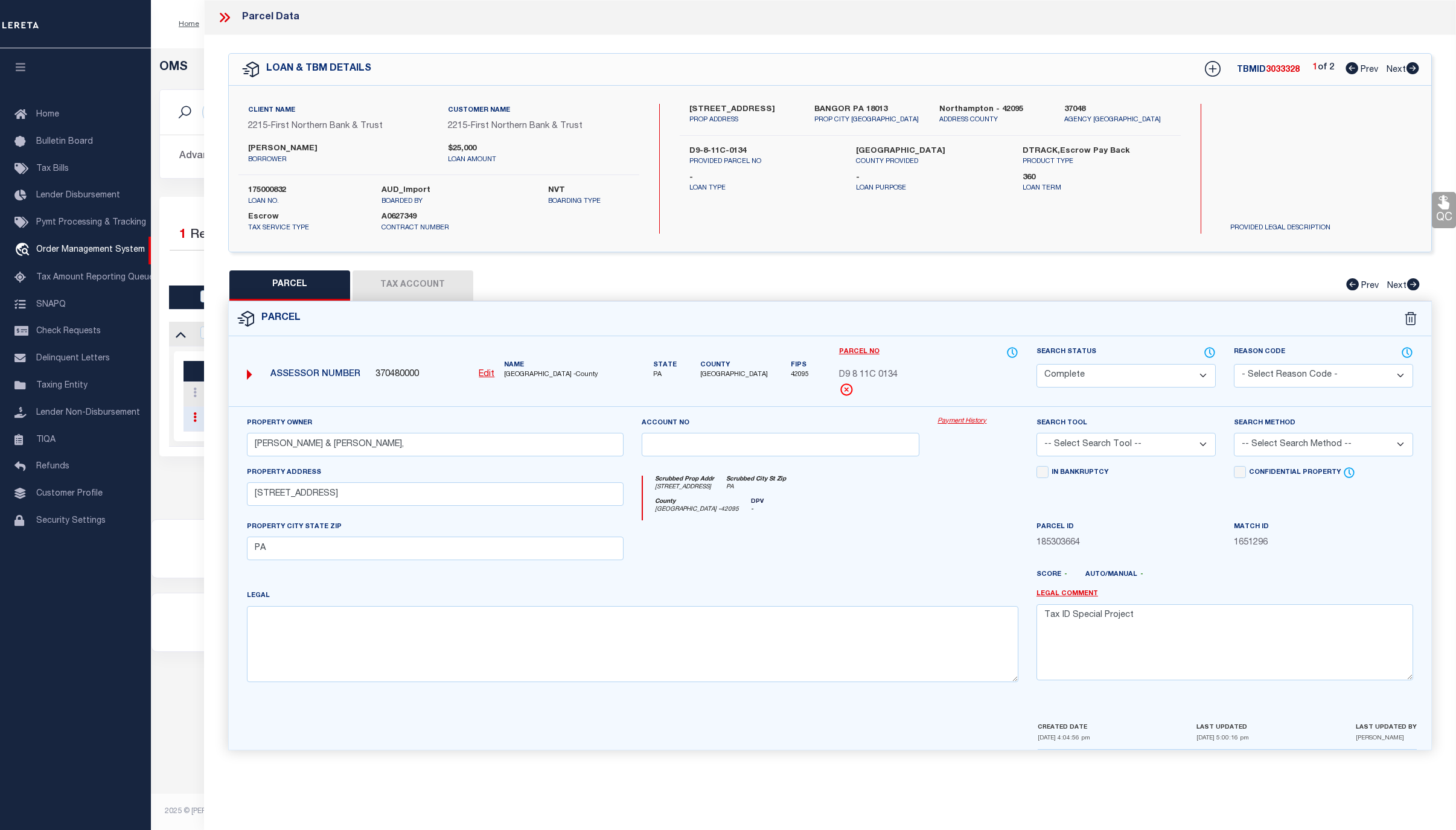
click at [968, 423] on link "Payment History" at bounding box center [978, 422] width 81 height 10
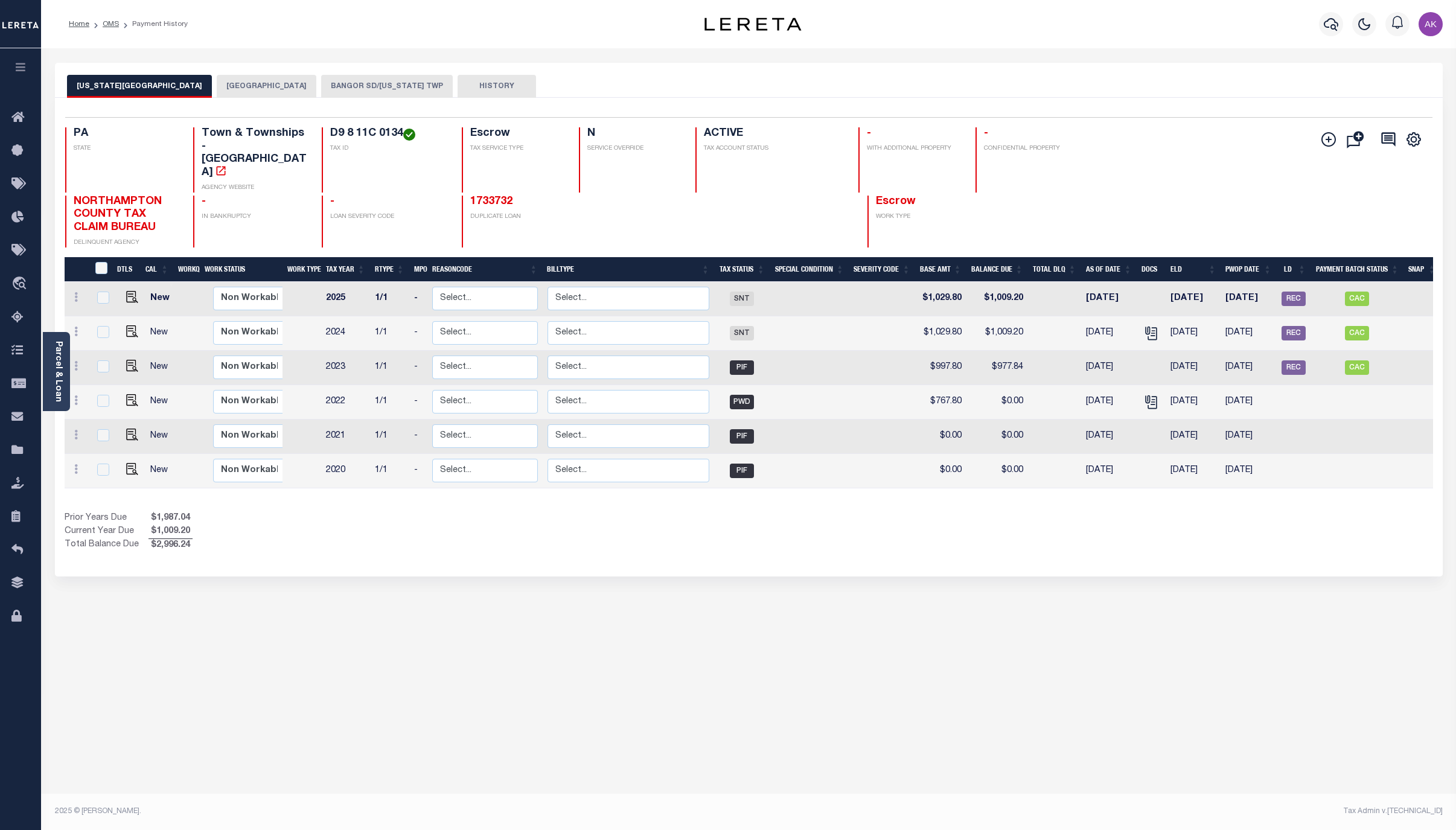
click at [348, 86] on button "BANGOR SD/[US_STATE] TWP" at bounding box center [387, 86] width 132 height 23
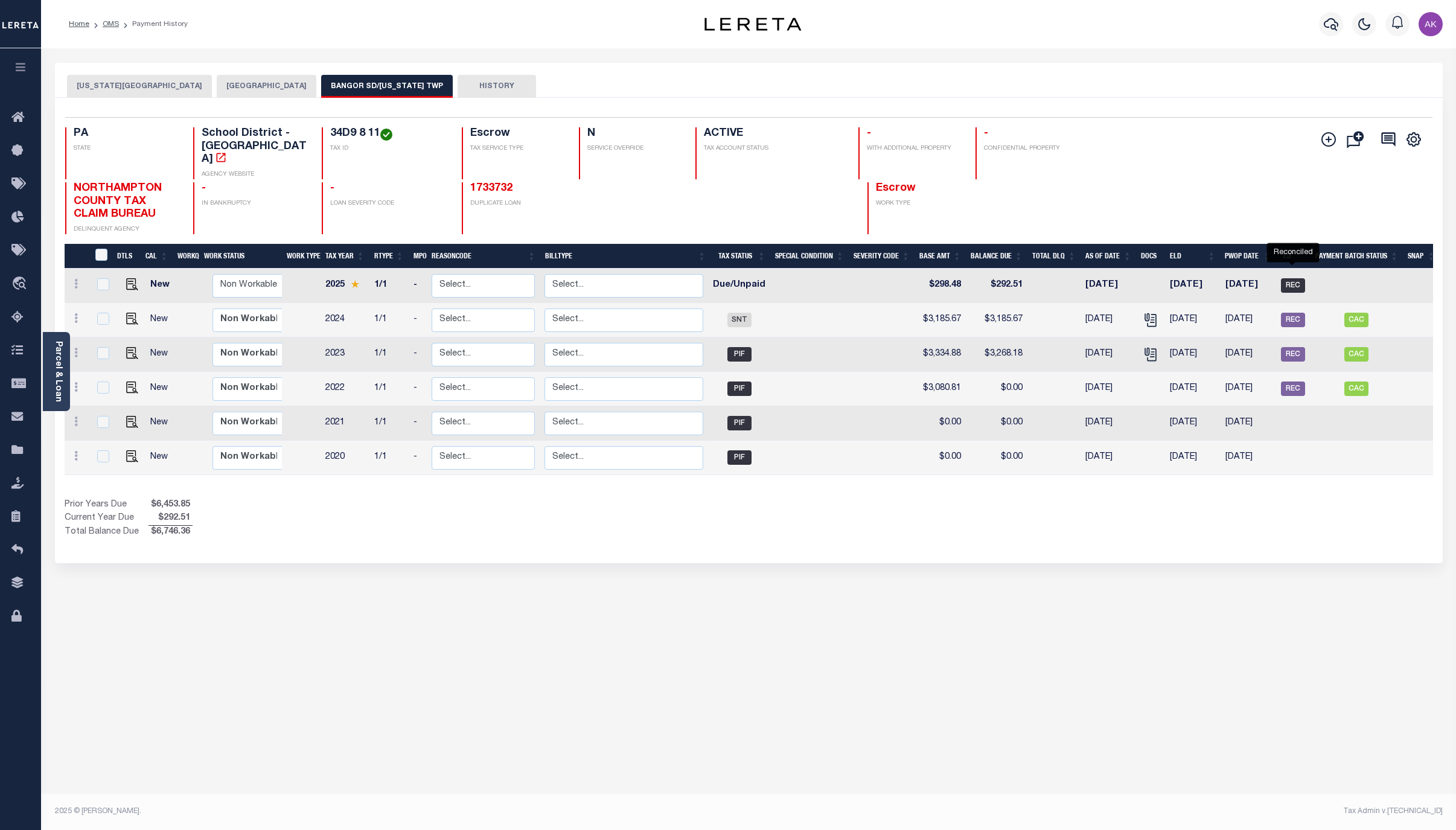
click at [1294, 278] on span "REC" at bounding box center [1293, 285] width 24 height 14
checkbox input "true"
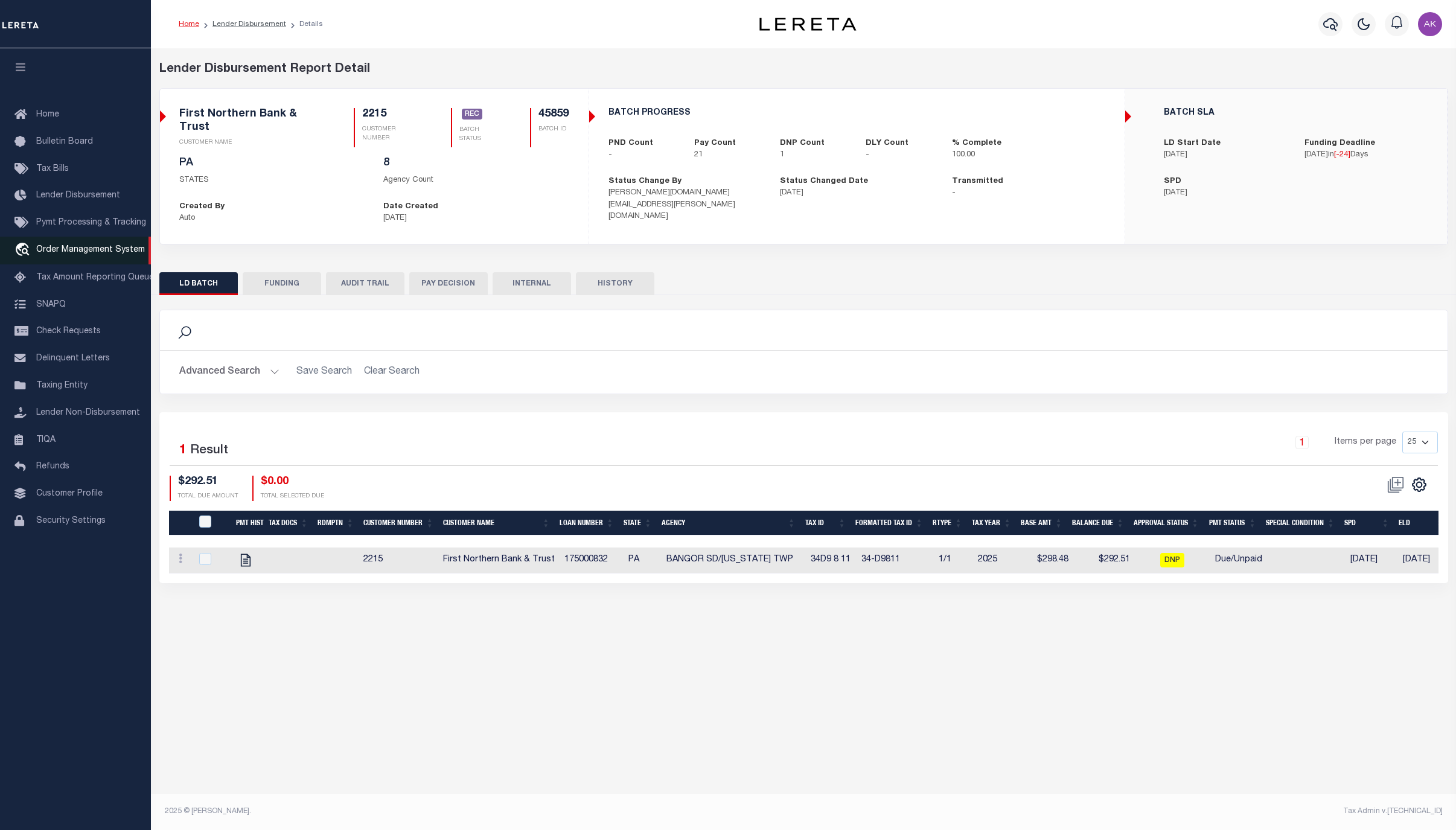
click at [65, 251] on span "Order Management System" at bounding box center [90, 250] width 109 height 8
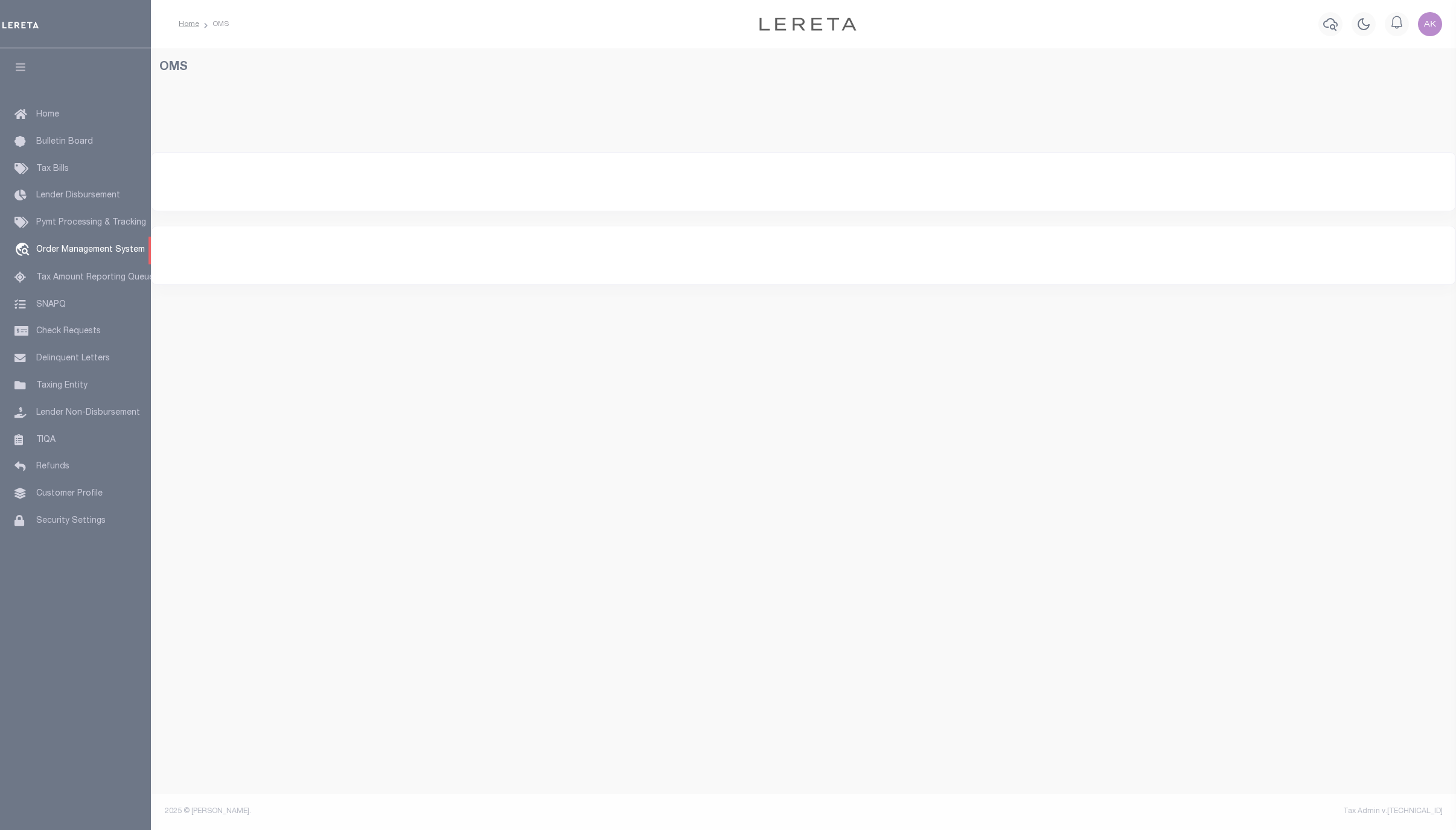
select select "200"
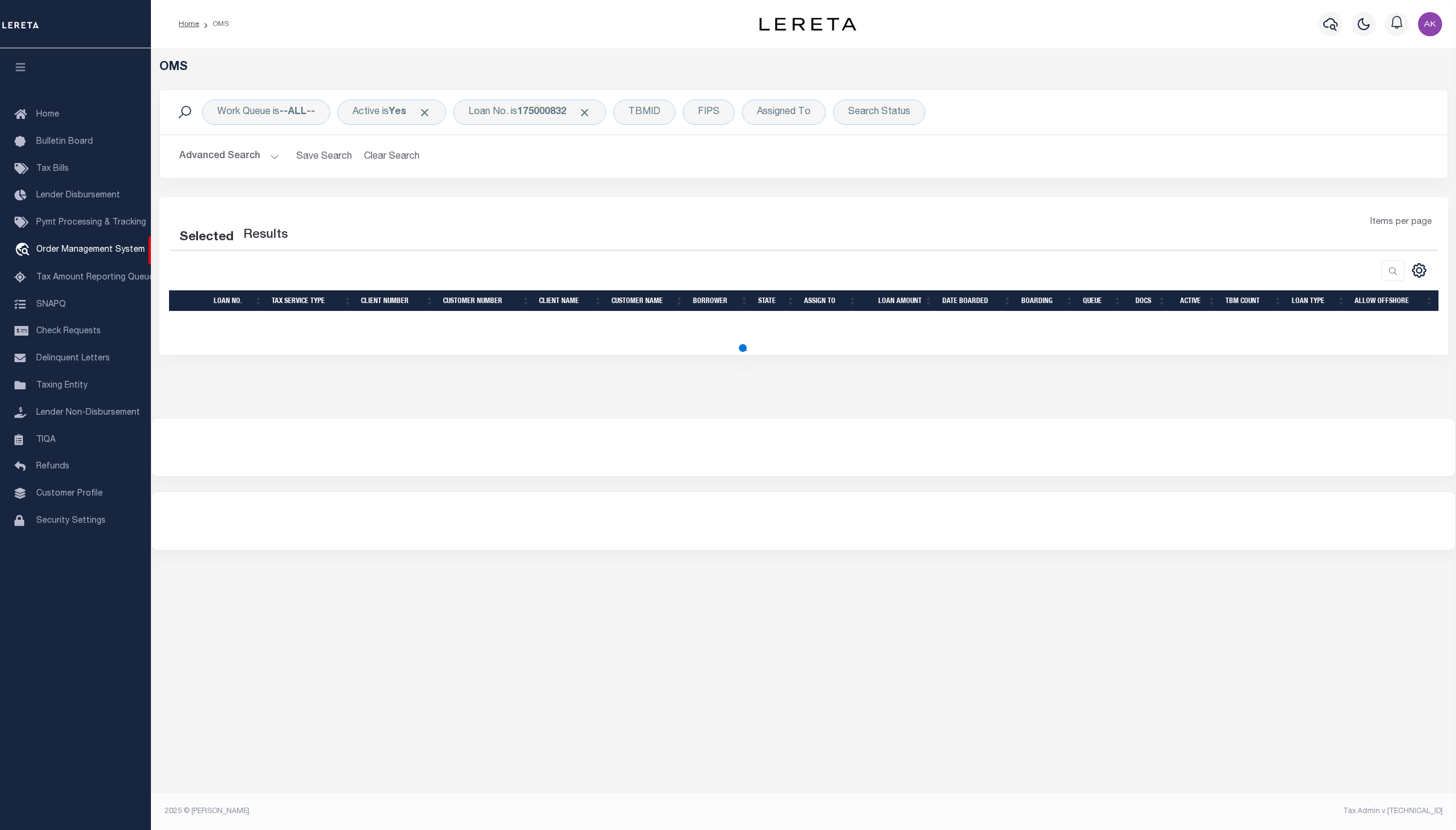
select select "200"
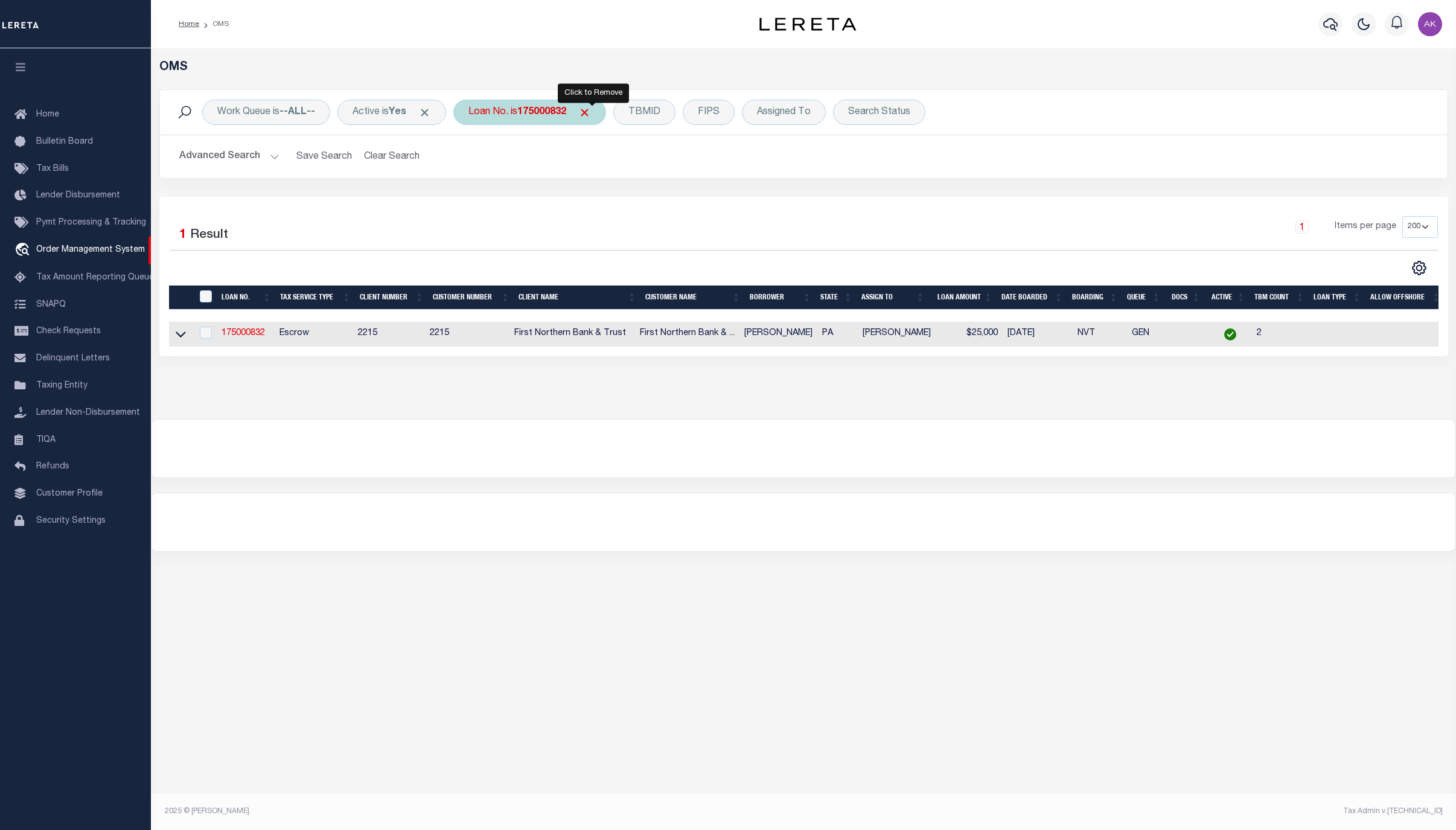
click at [591, 109] on span "Click to Remove" at bounding box center [584, 112] width 13 height 13
click at [509, 113] on div "Loan No." at bounding box center [488, 112] width 70 height 25
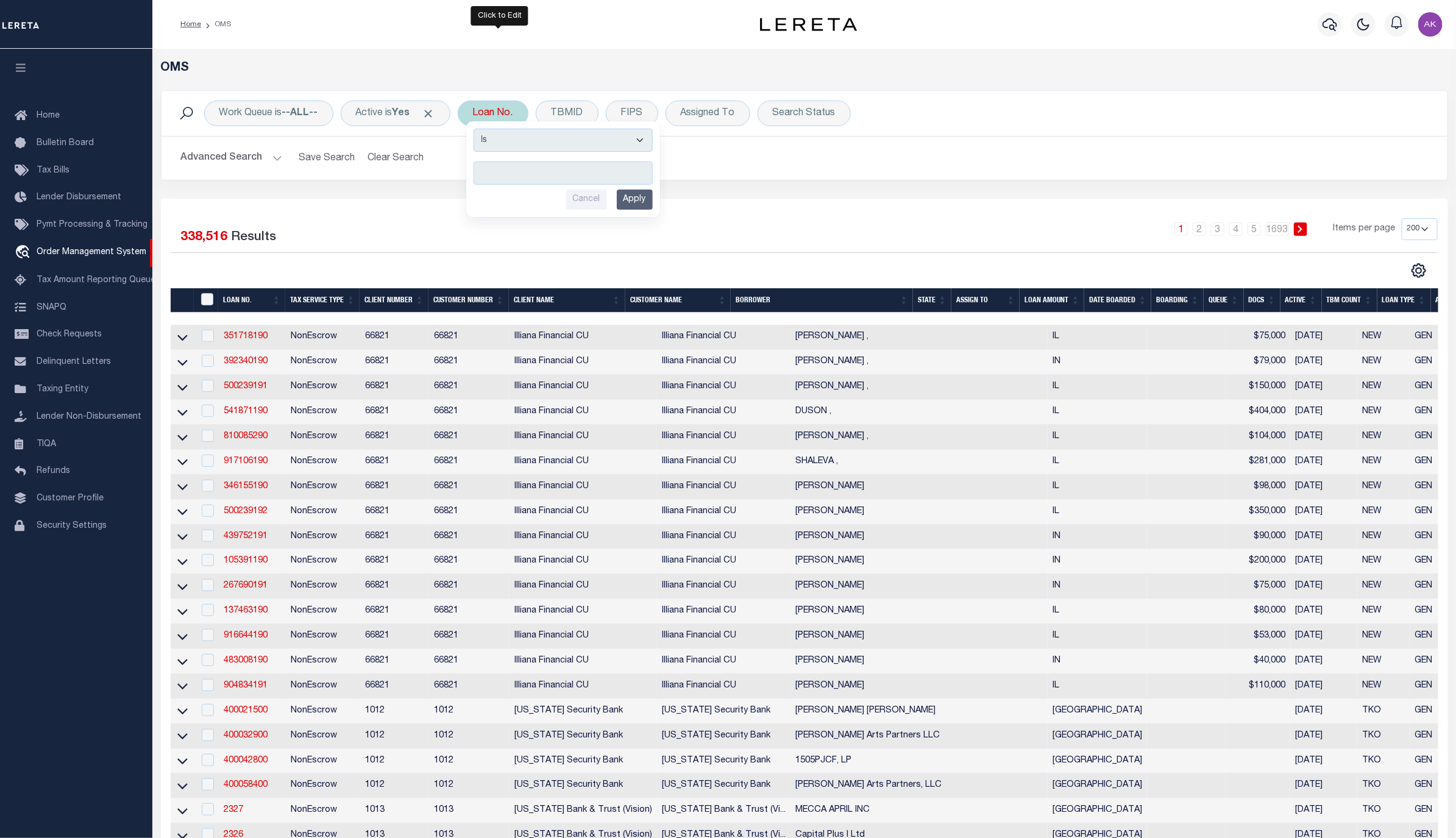
click at [497, 106] on div "Loan No. Is Contains Cancel Apply" at bounding box center [493, 113] width 71 height 25
click at [490, 175] on input "text" at bounding box center [563, 173] width 179 height 23
type input "175000174"
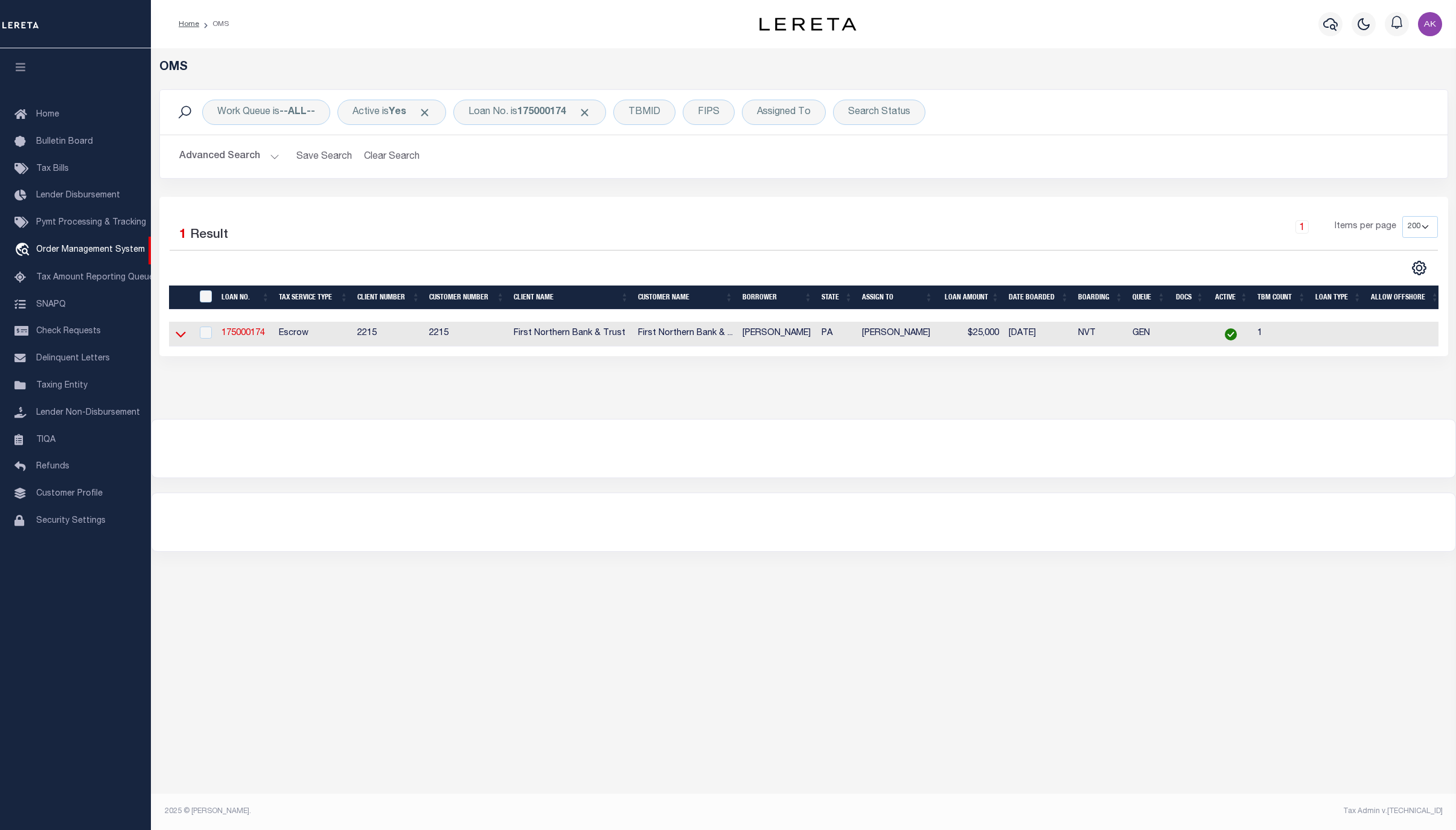
click at [181, 336] on icon at bounding box center [180, 334] width 10 height 13
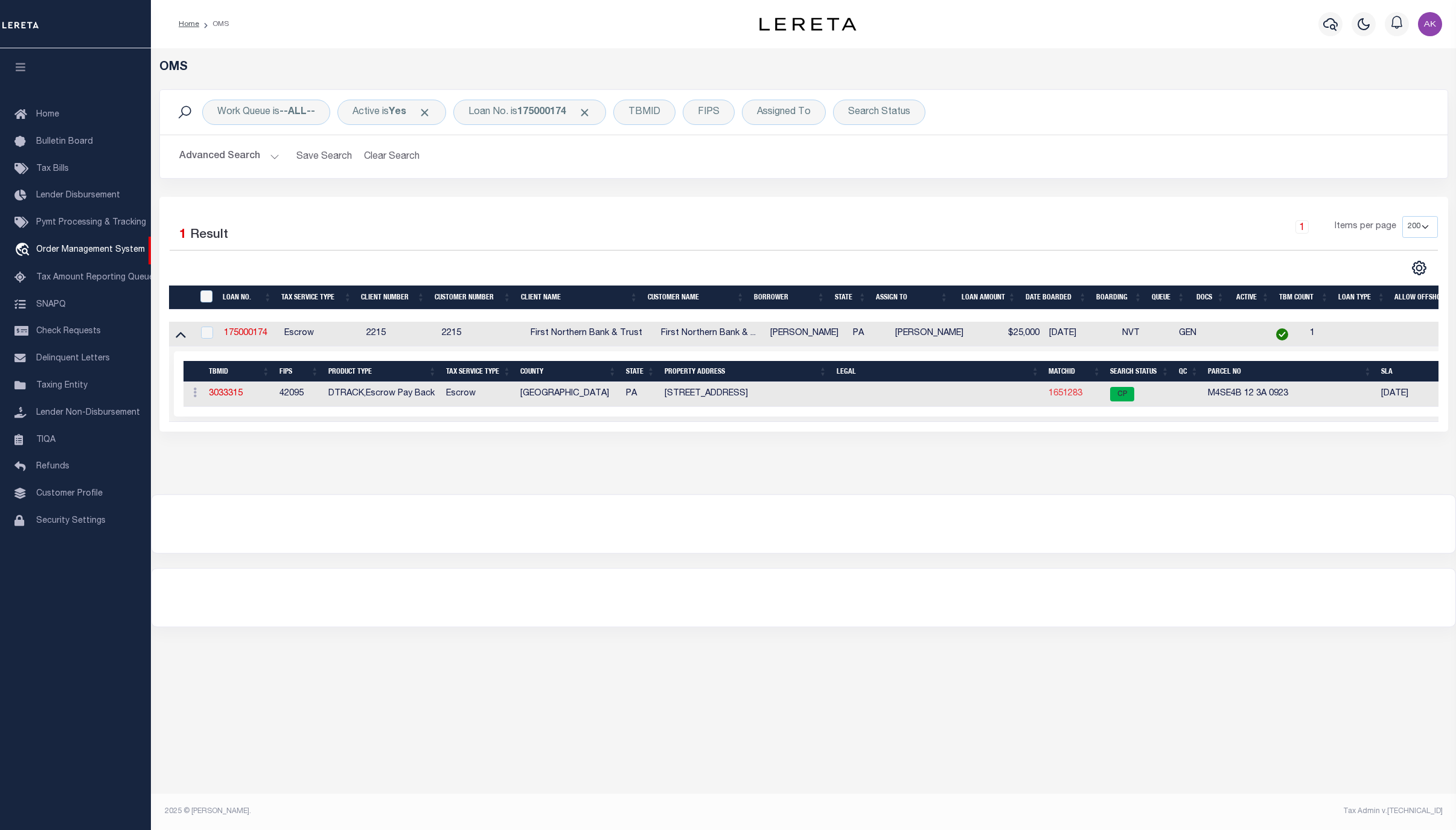
click at [1069, 396] on link "1651283" at bounding box center [1065, 393] width 34 height 8
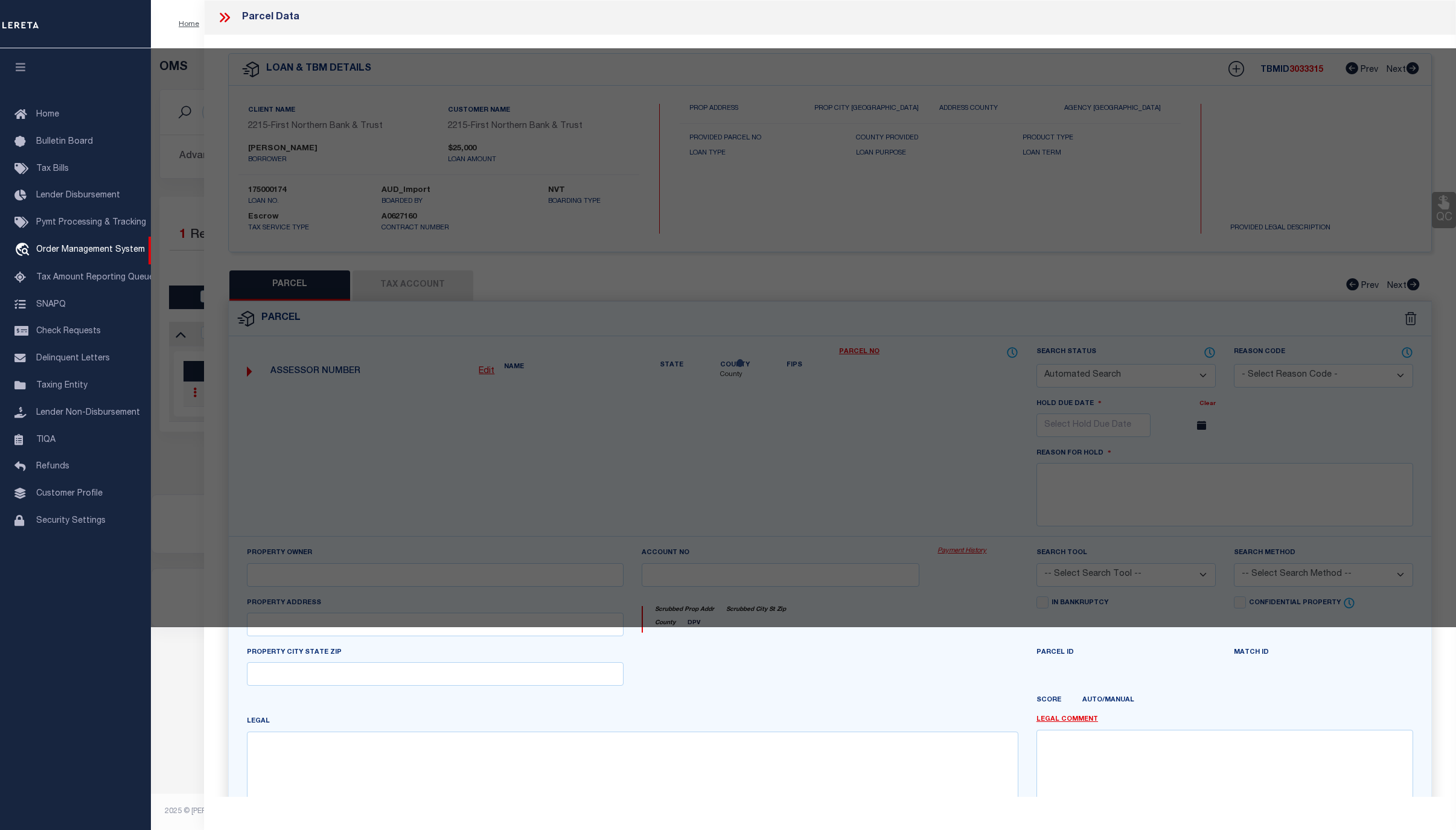
checkbox input "false"
select select "CP"
type input "PAMMER JOHN C & ROSEMARIE A"
select select
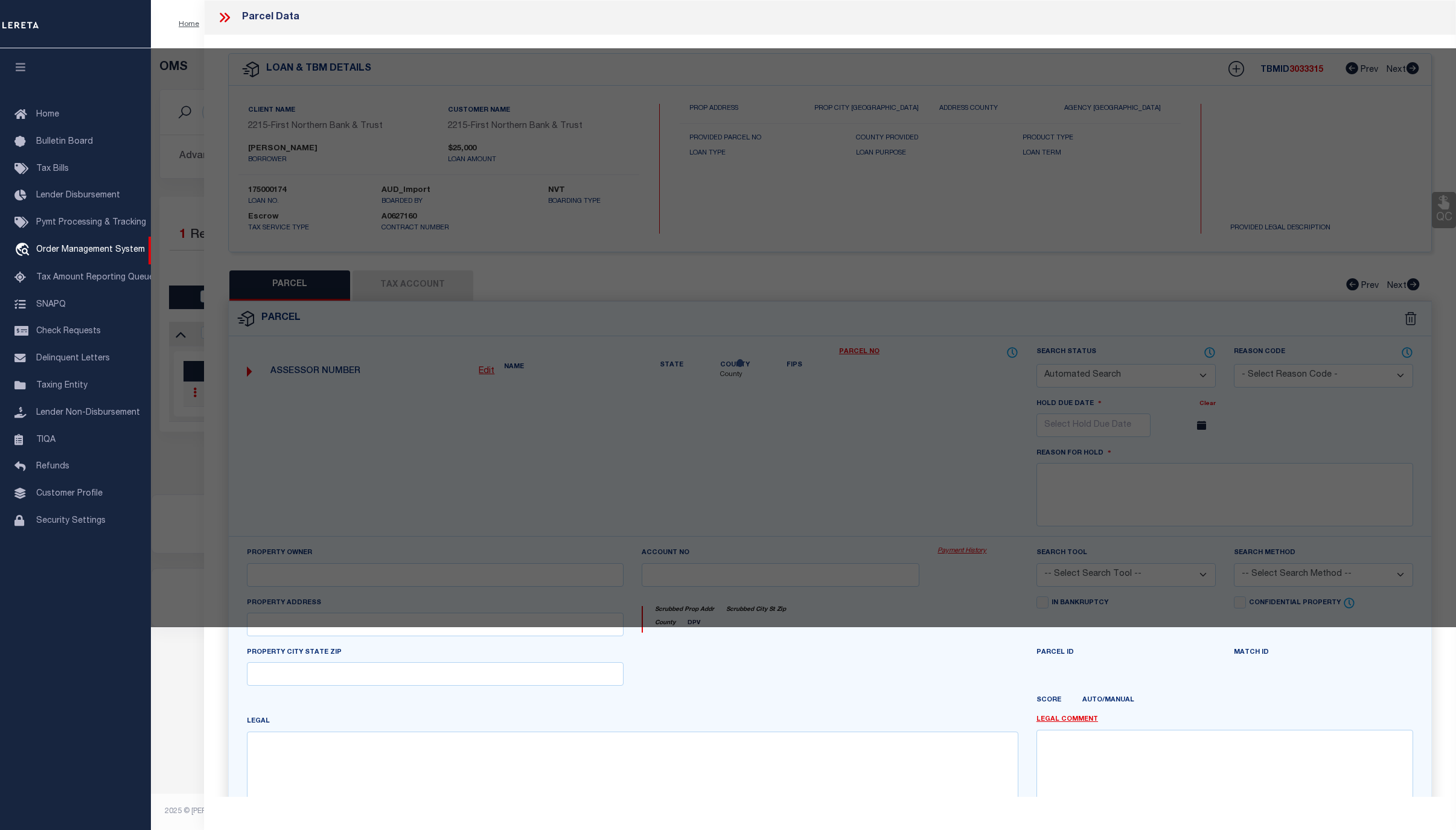
type input "510 ARCH ST"
checkbox input "false"
type textarea "CAMA Acres .1942 Municipality N CATASAUQUA BOROUGH"
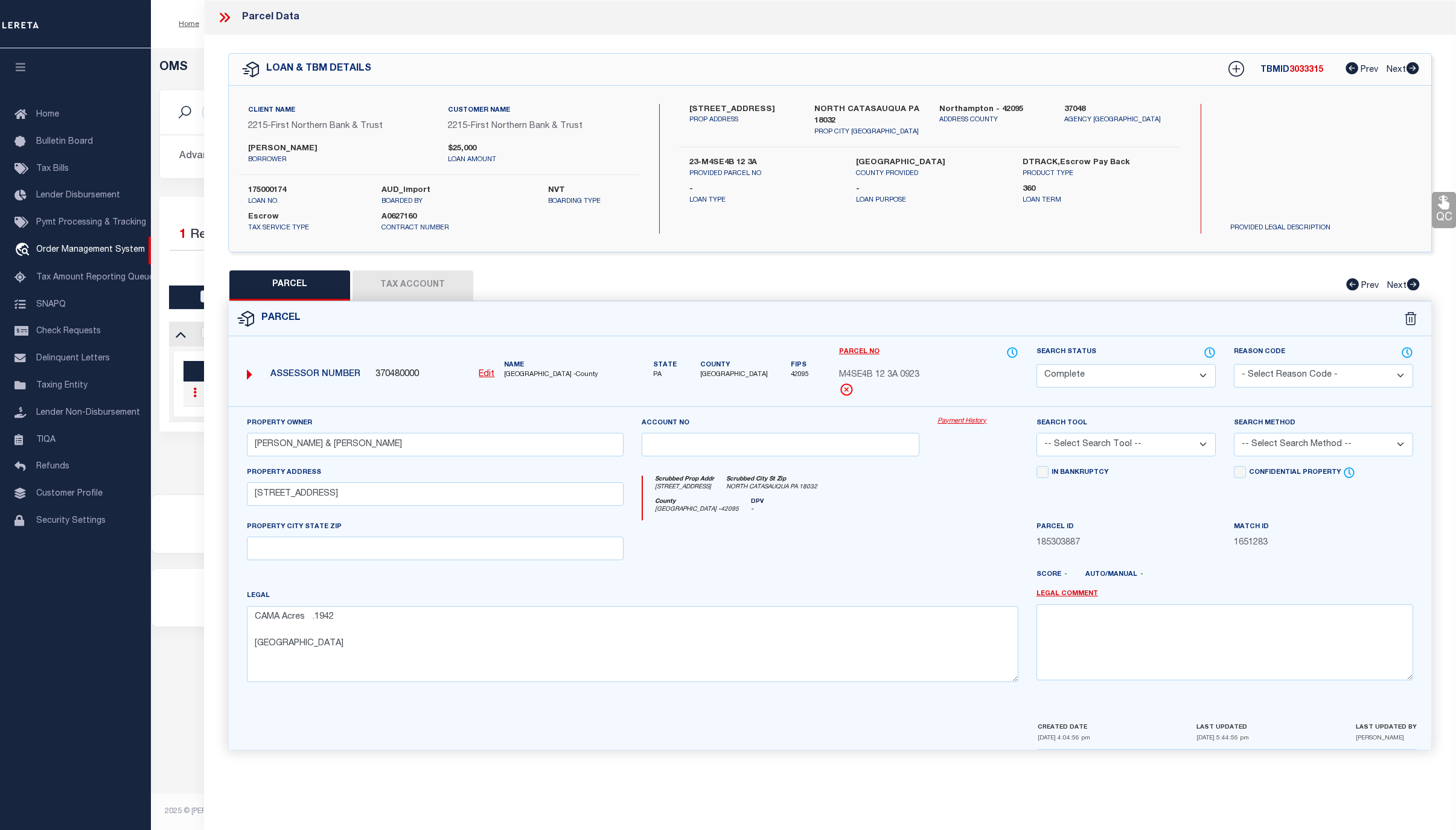
click at [950, 424] on link "Payment History" at bounding box center [978, 422] width 81 height 10
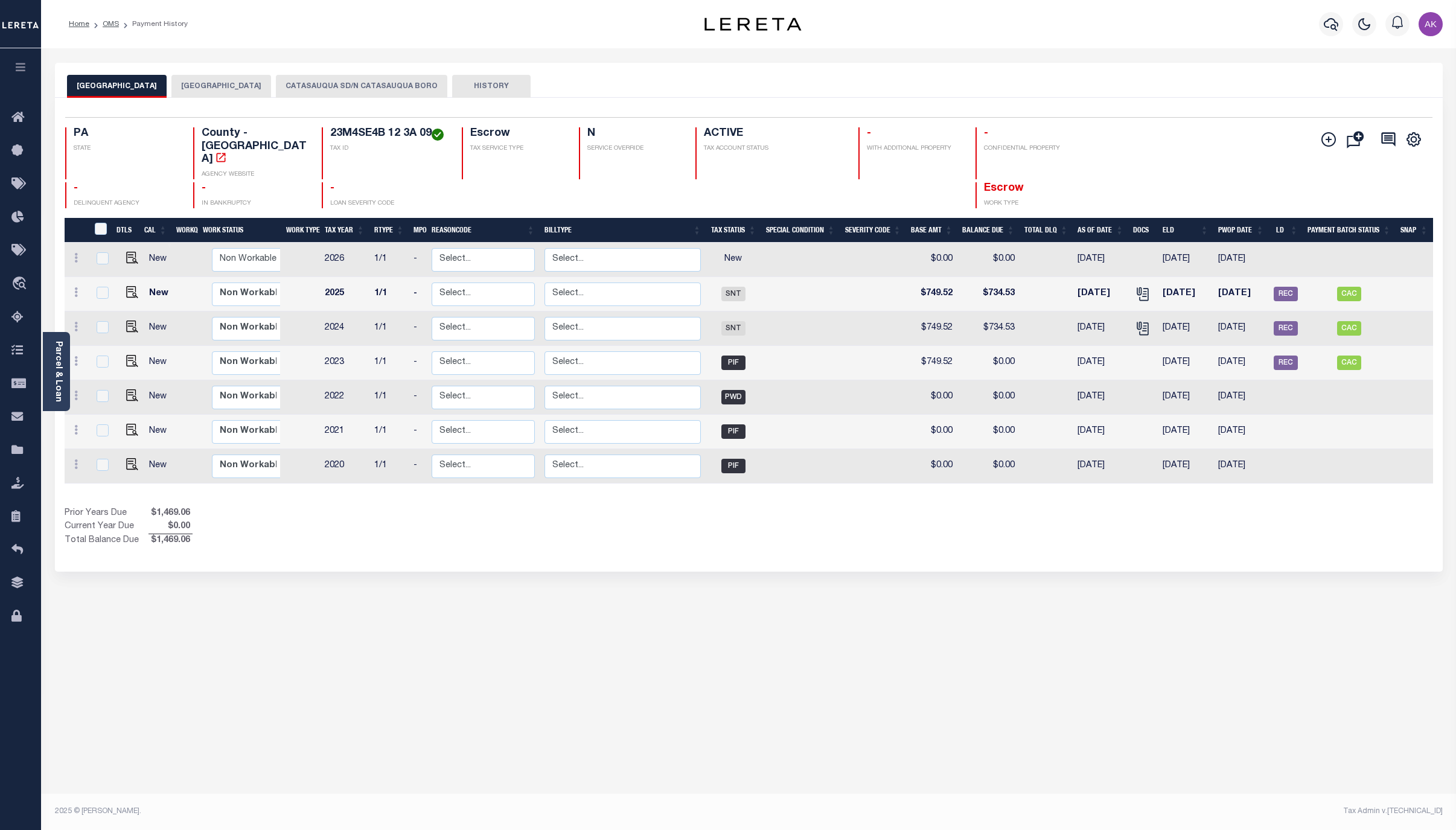
click at [413, 85] on button "CATASAUQUA SD/N CATASAUQUA BORO" at bounding box center [361, 86] width 171 height 23
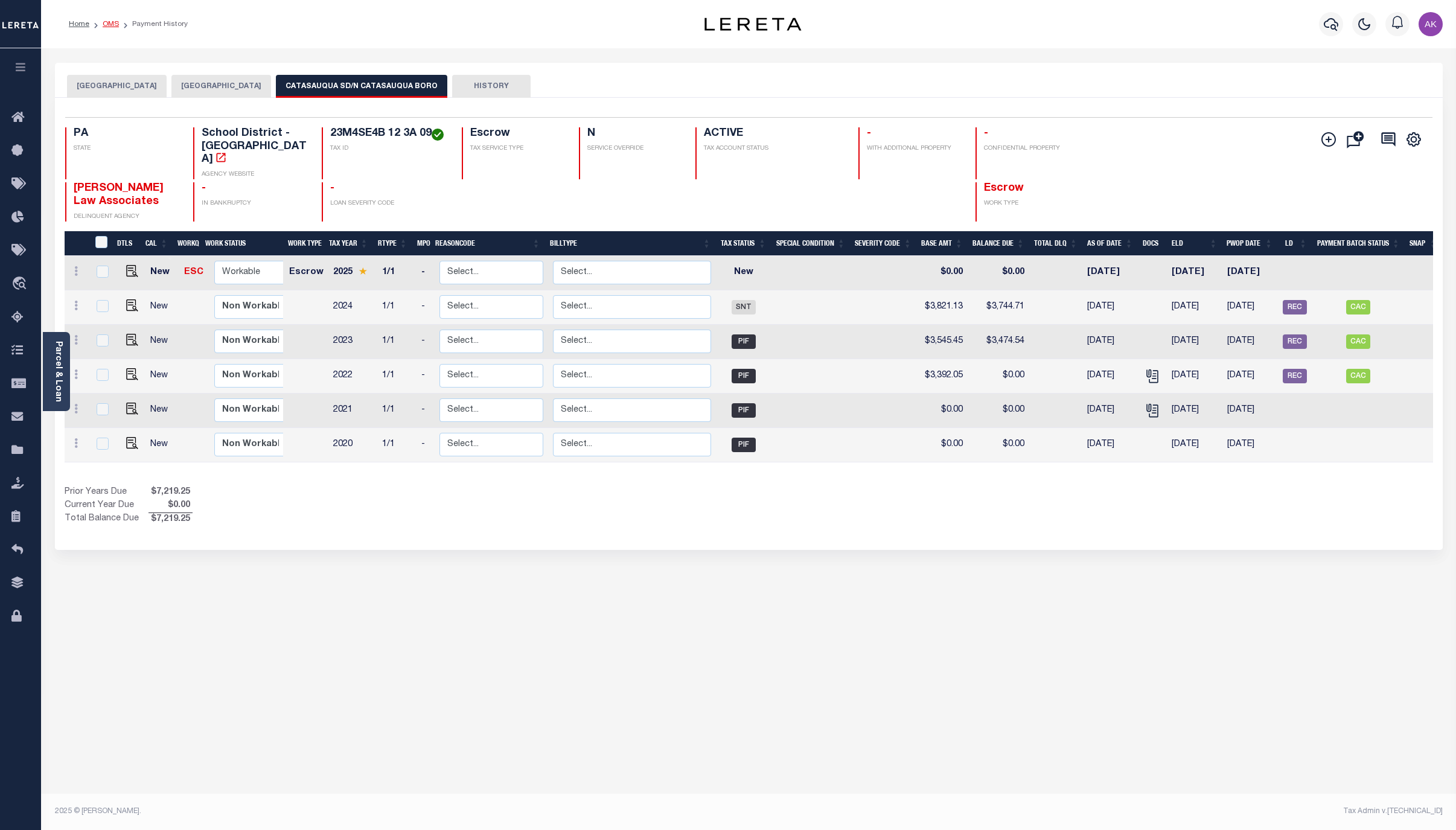
click at [111, 23] on link "OMS" at bounding box center [111, 24] width 17 height 8
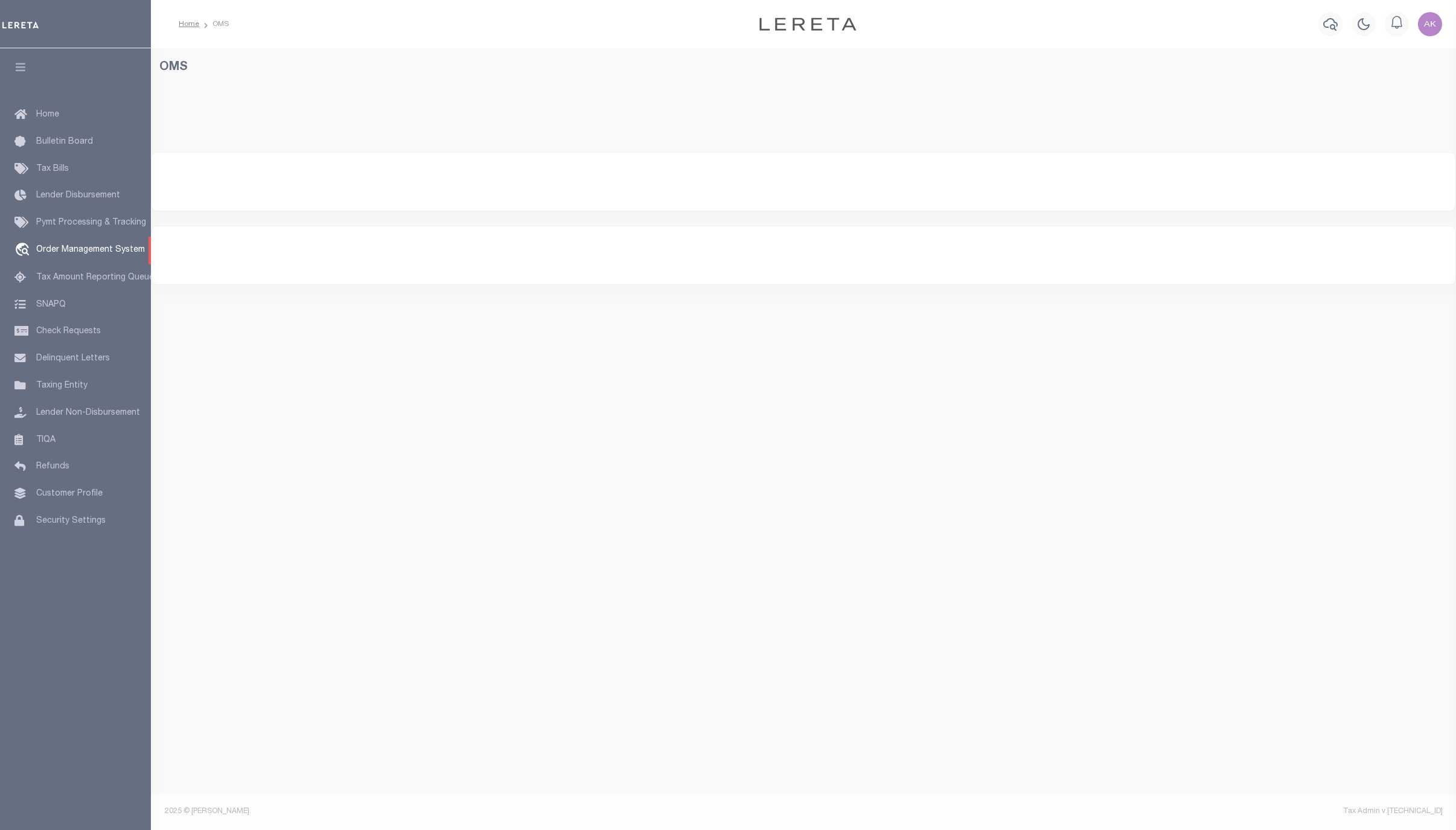
select select "200"
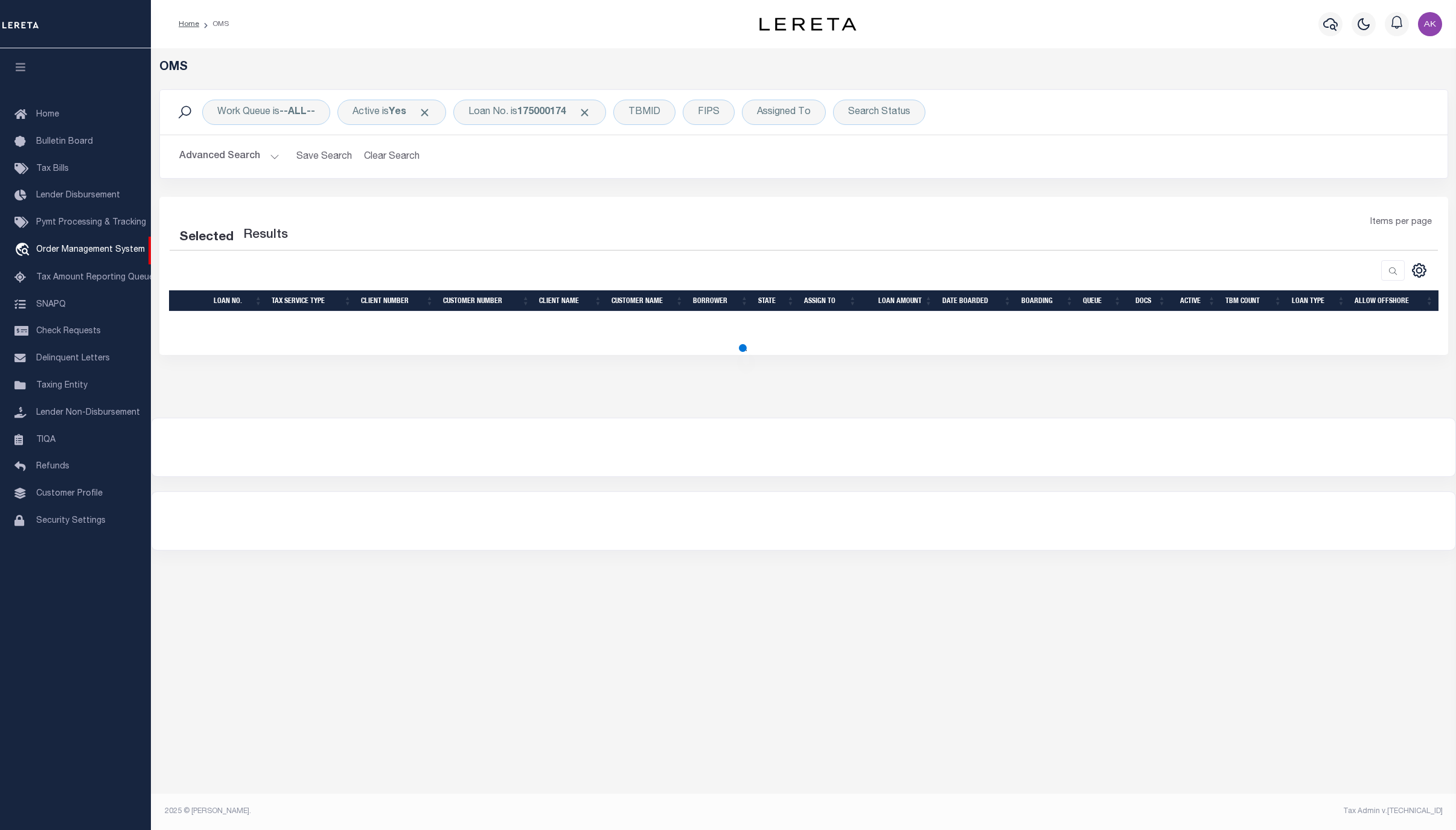
select select "200"
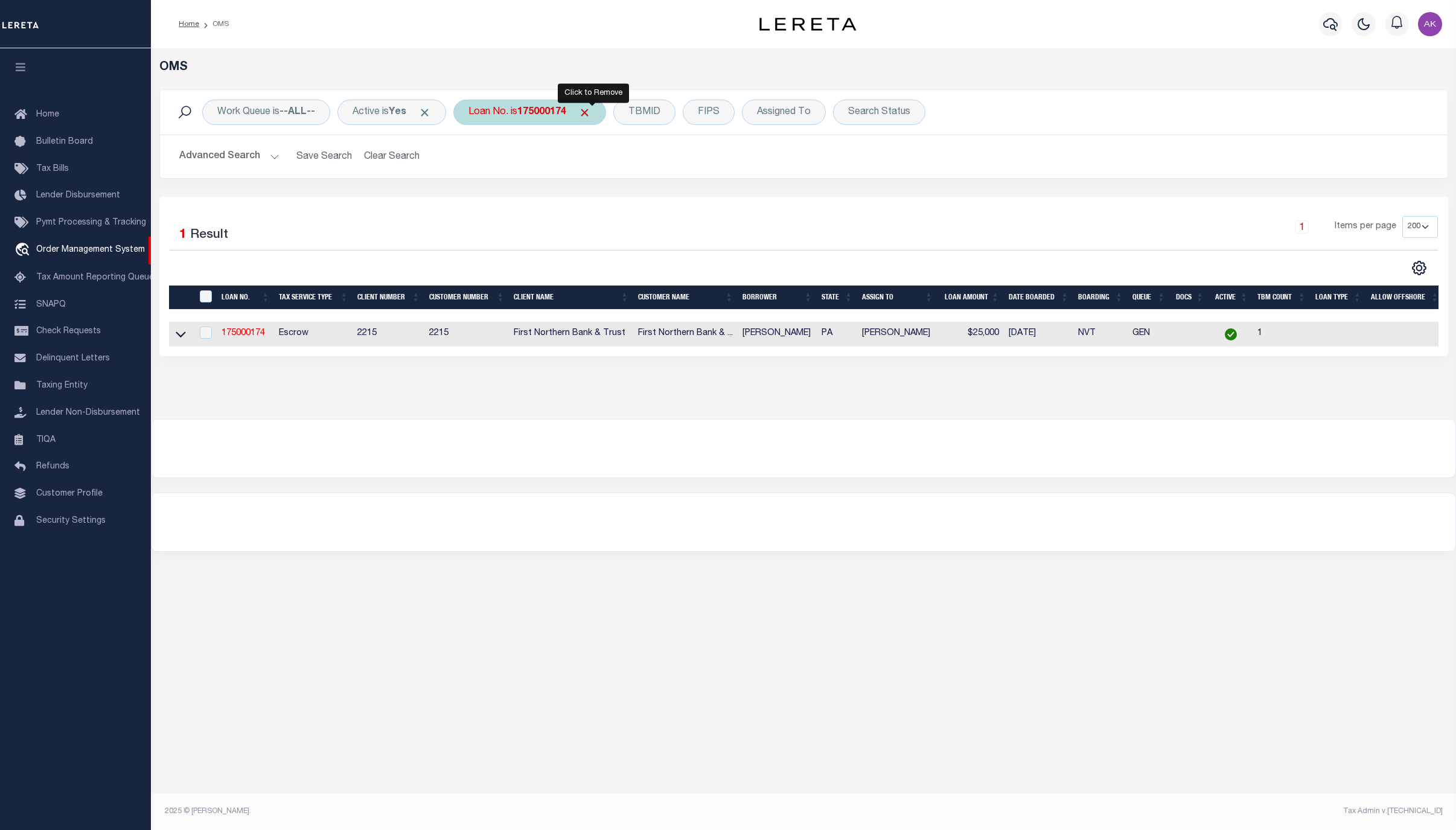
click at [591, 114] on span "Click to Remove" at bounding box center [584, 112] width 13 height 13
click at [498, 114] on div "Loan No." at bounding box center [488, 112] width 70 height 25
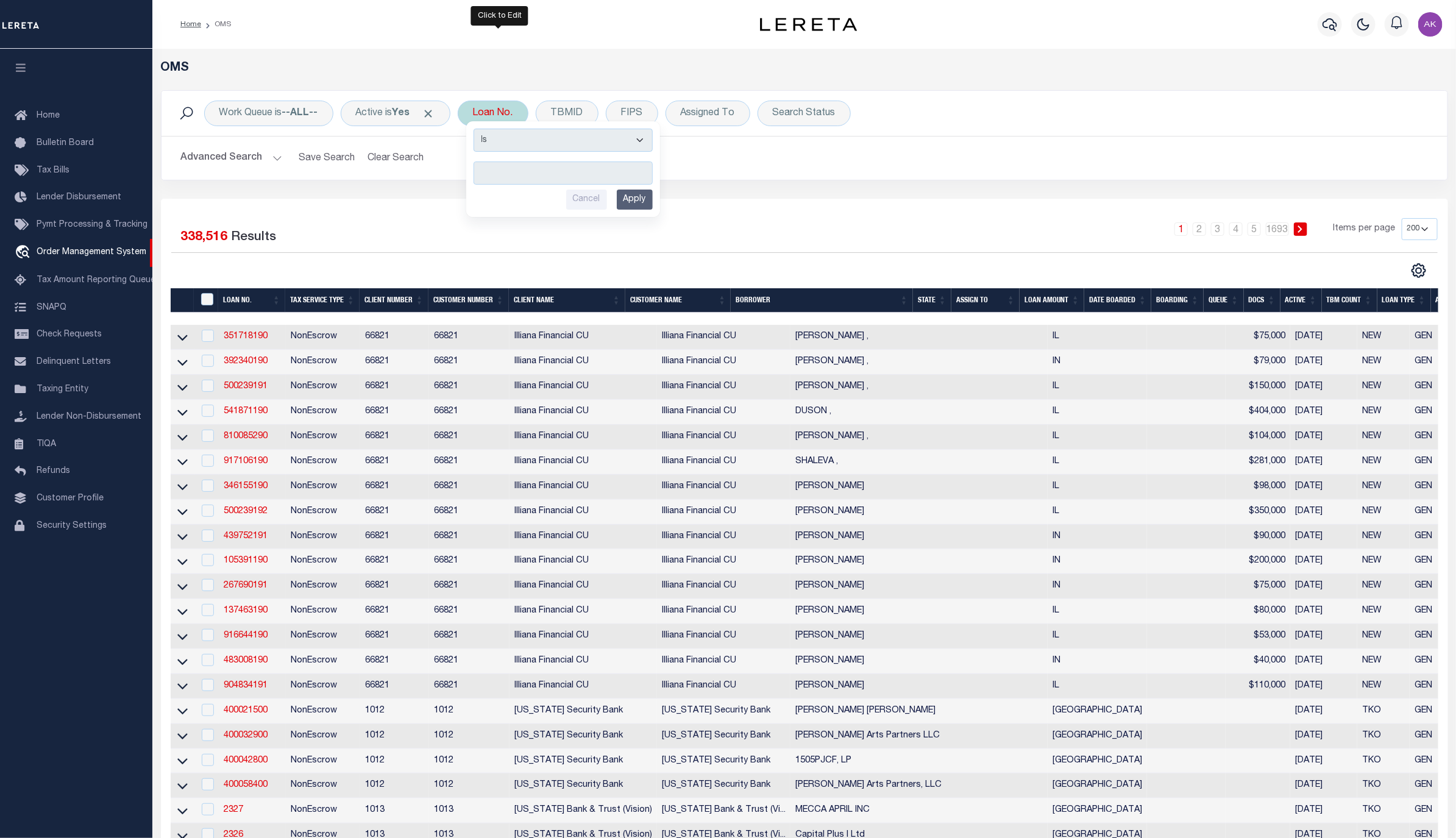
click at [503, 171] on input "text" at bounding box center [563, 173] width 179 height 23
type input "175000983"
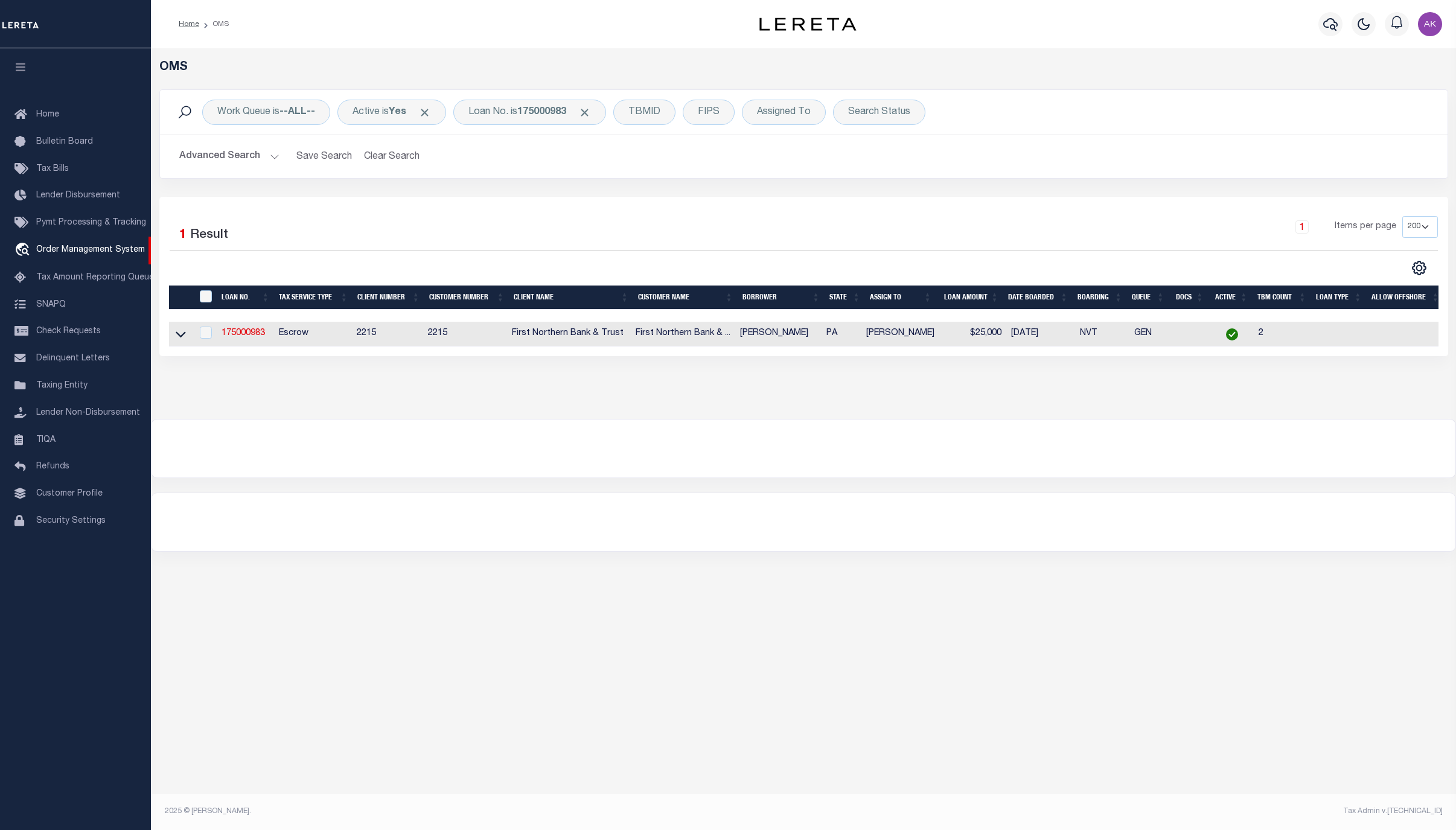
drag, startPoint x: 183, startPoint y: 337, endPoint x: 205, endPoint y: 455, distance: 120.0
click at [183, 337] on icon at bounding box center [180, 334] width 10 height 13
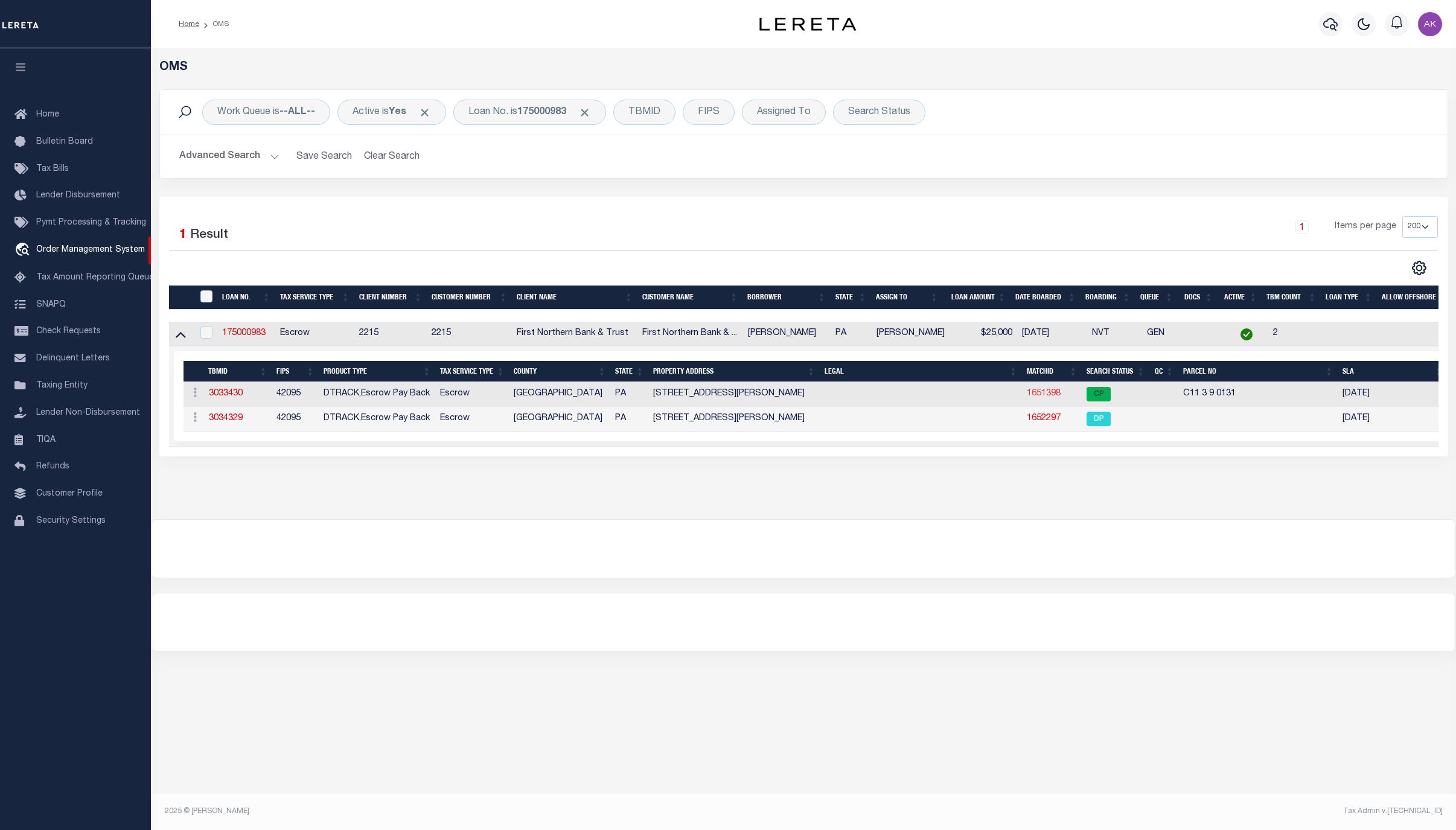
click at [1047, 397] on link "1651398" at bounding box center [1044, 393] width 34 height 8
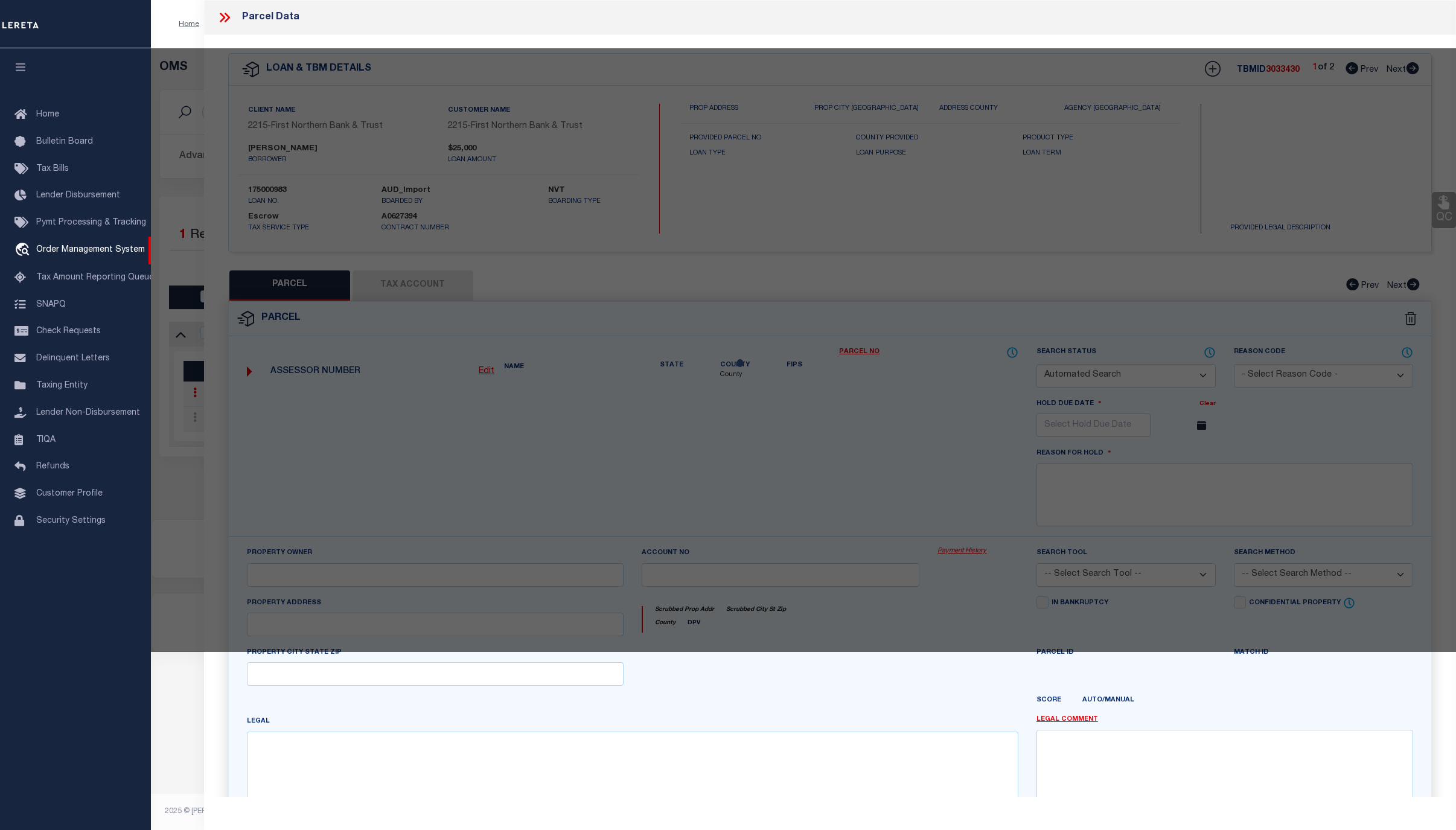
checkbox input "false"
select select "CP"
type input "MOUSLEY KELLY RENEE & WILLIAM S,"
select select "AGF"
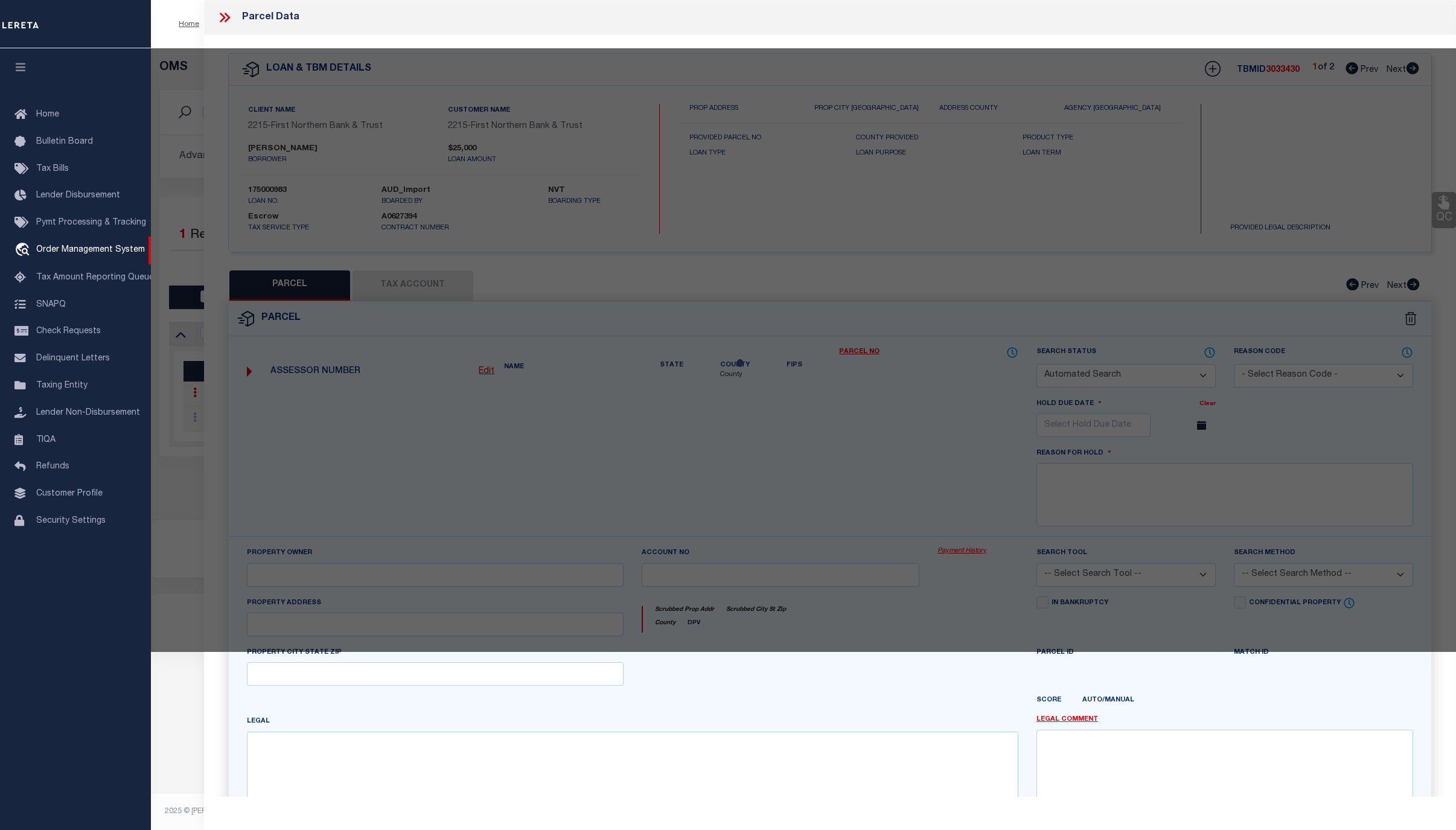
select select "ADD"
type input "1017 JACOBY CREEK RD"
checkbox input "false"
type input "PA"
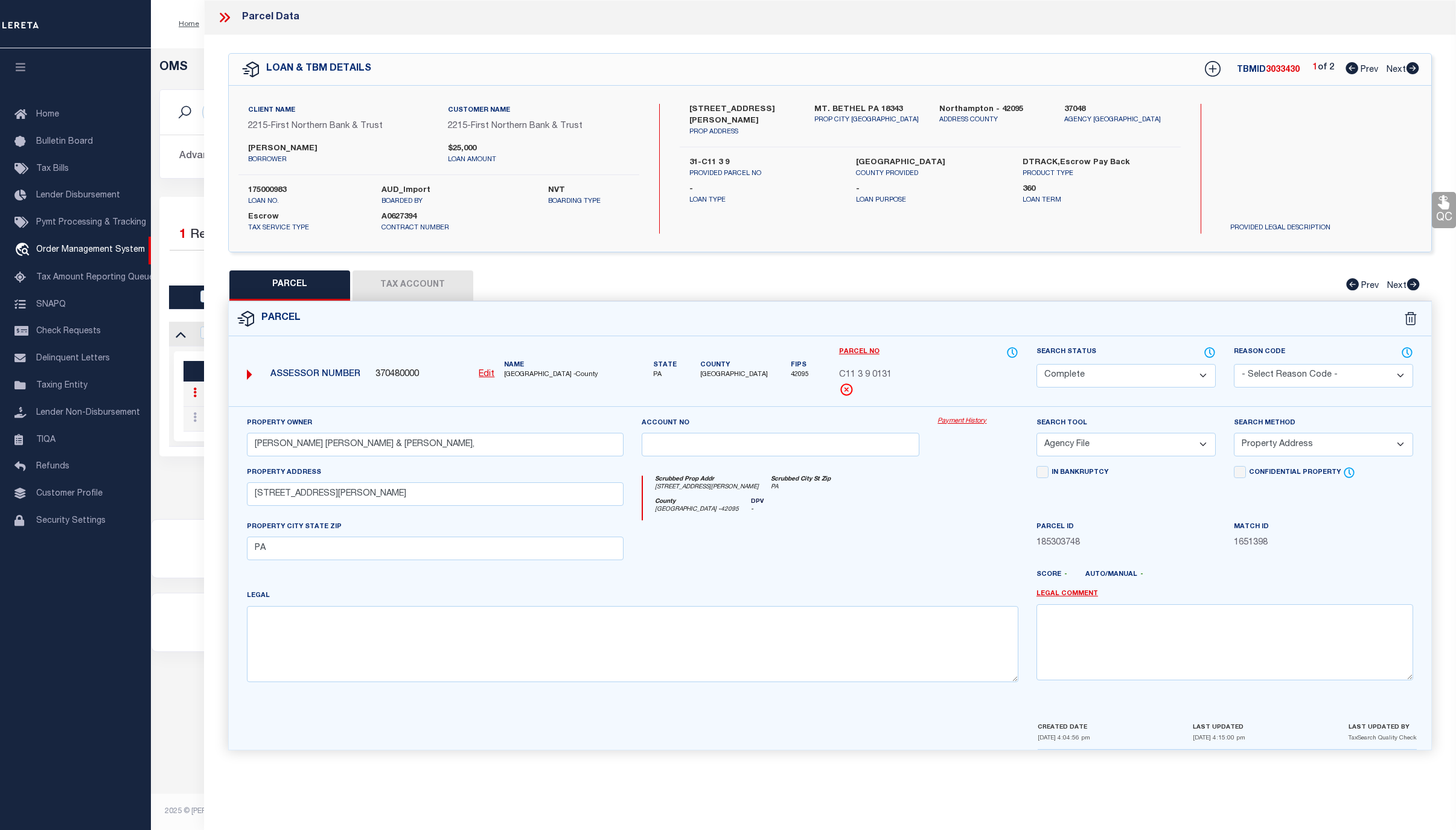
click at [946, 423] on link "Payment History" at bounding box center [978, 422] width 81 height 10
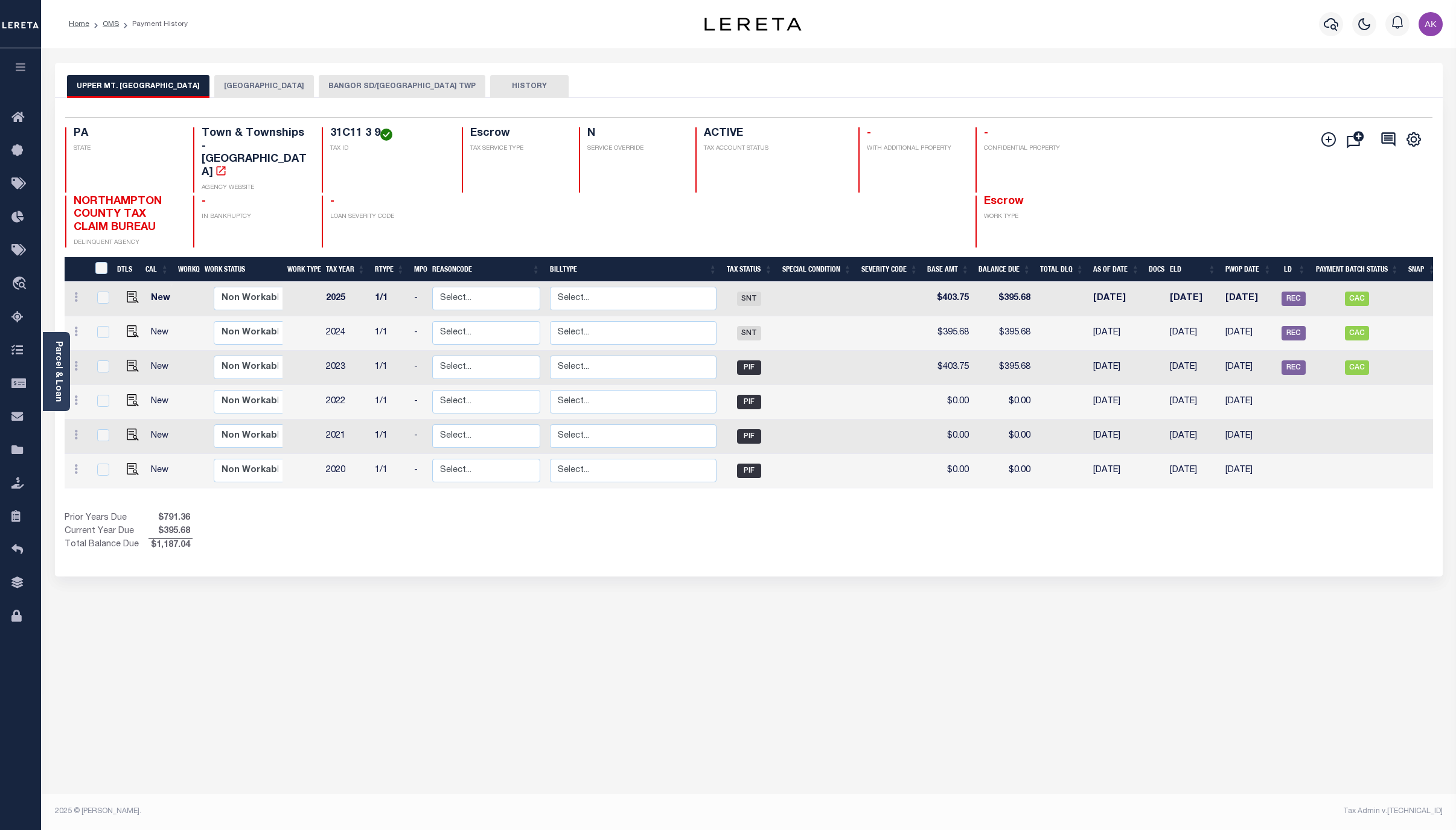
click at [421, 85] on button "BANGOR SD/[GEOGRAPHIC_DATA] TWP" at bounding box center [402, 86] width 167 height 23
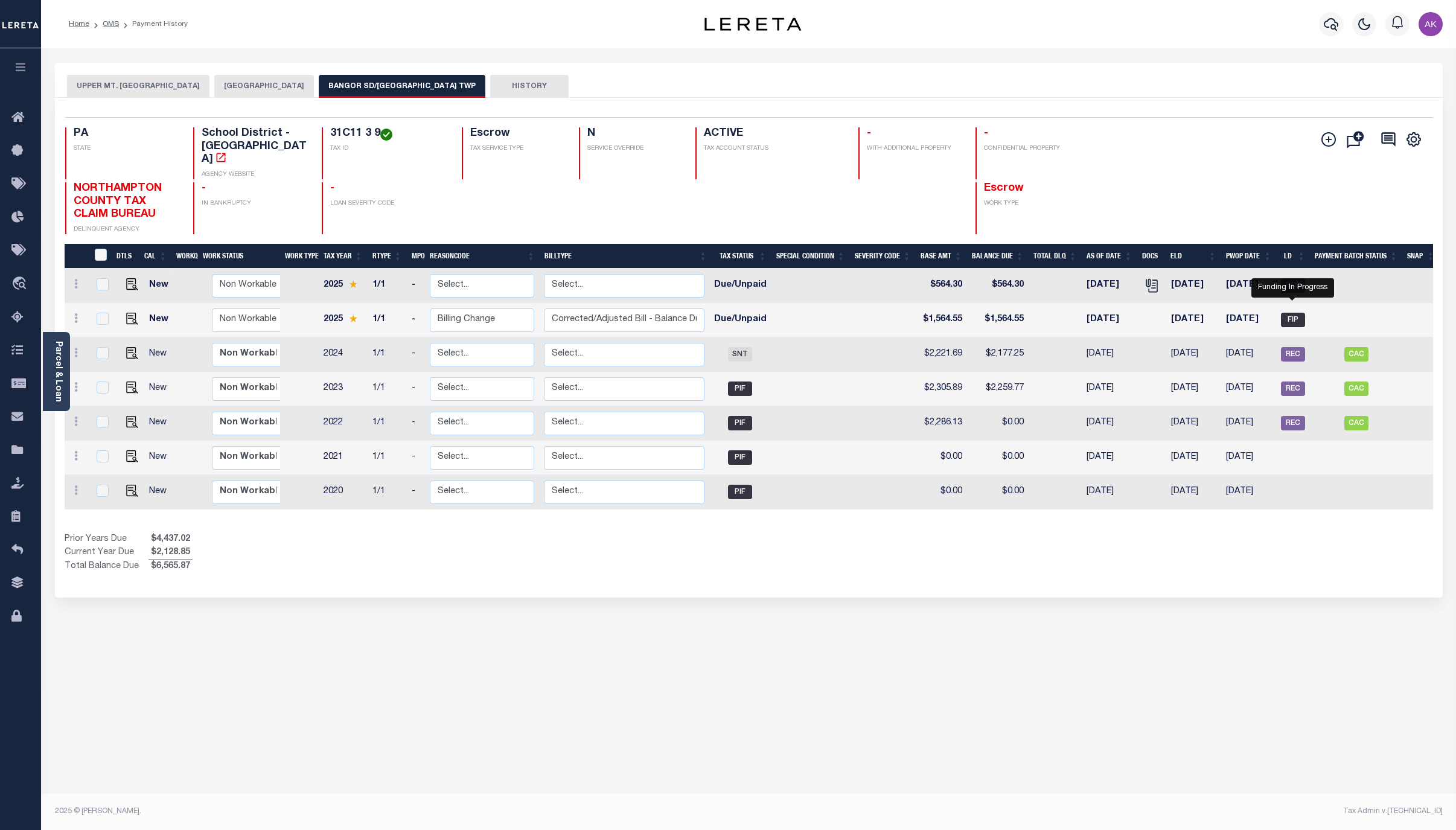
click at [1288, 313] on span "FIP" at bounding box center [1293, 320] width 24 height 14
checkbox input "true"
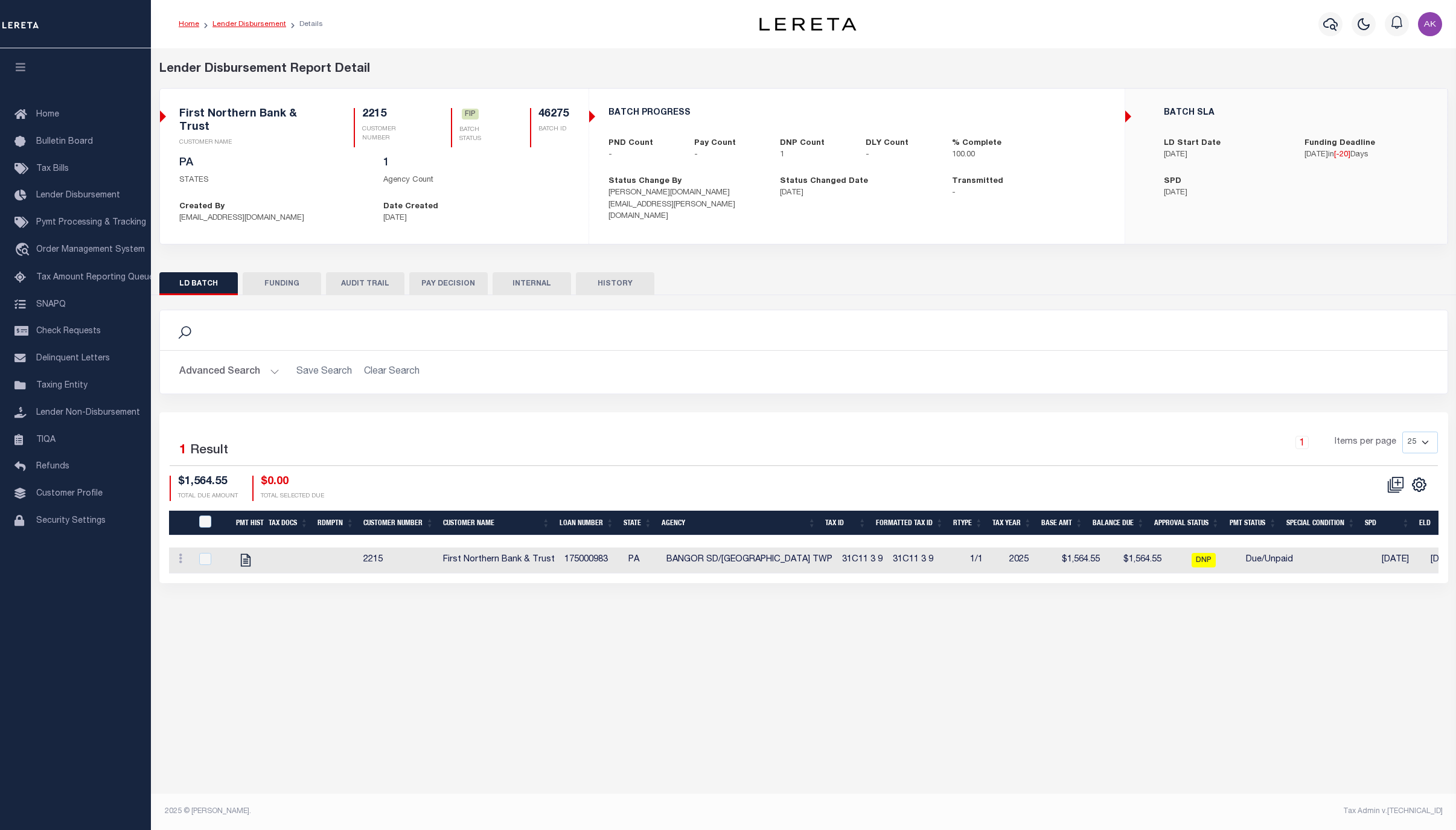
click at [263, 25] on link "Lender Disbursement" at bounding box center [250, 24] width 73 height 8
checkbox input "true"
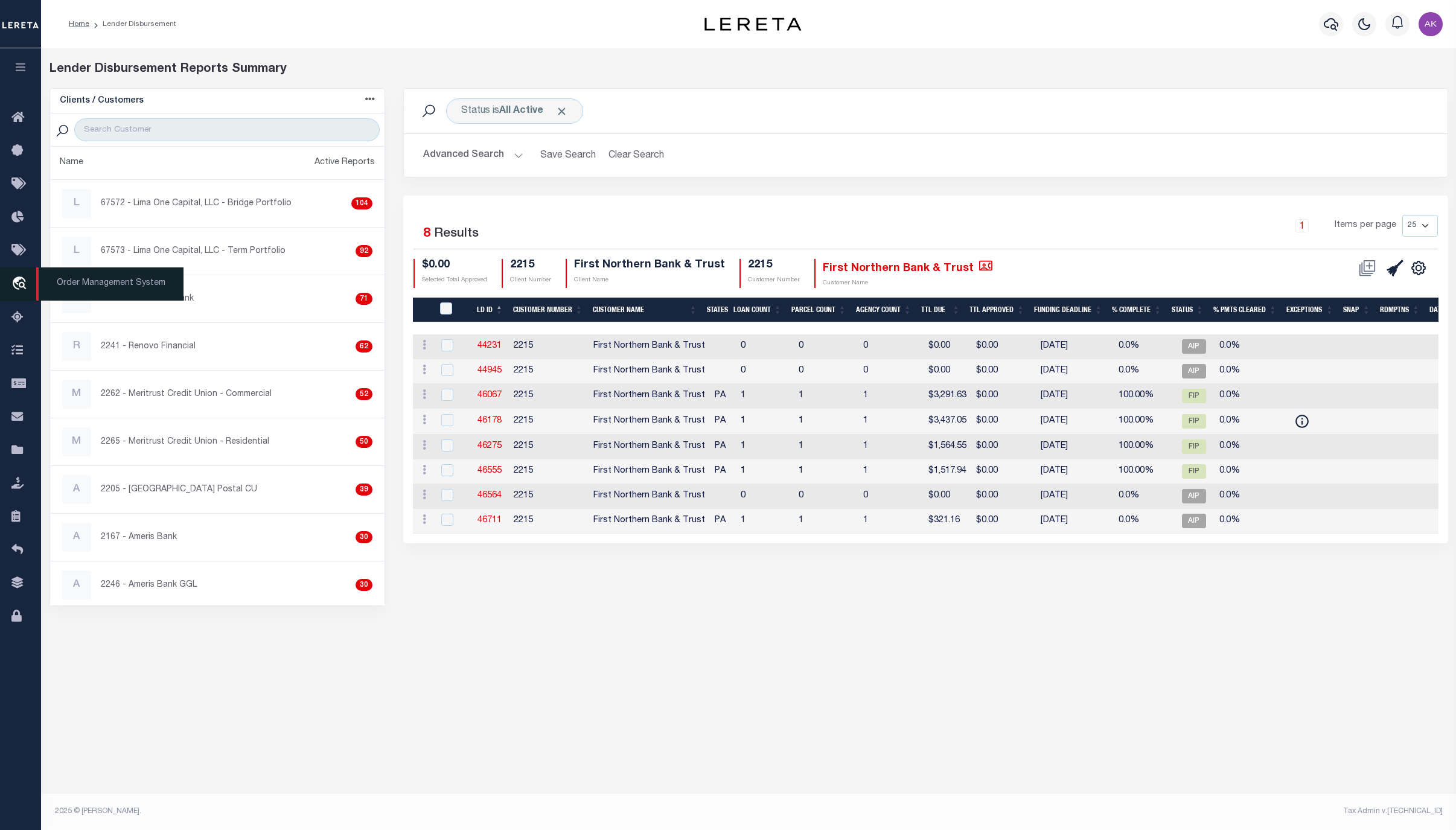
click at [13, 276] on link "travel_explore Order Management System" at bounding box center [20, 284] width 41 height 34
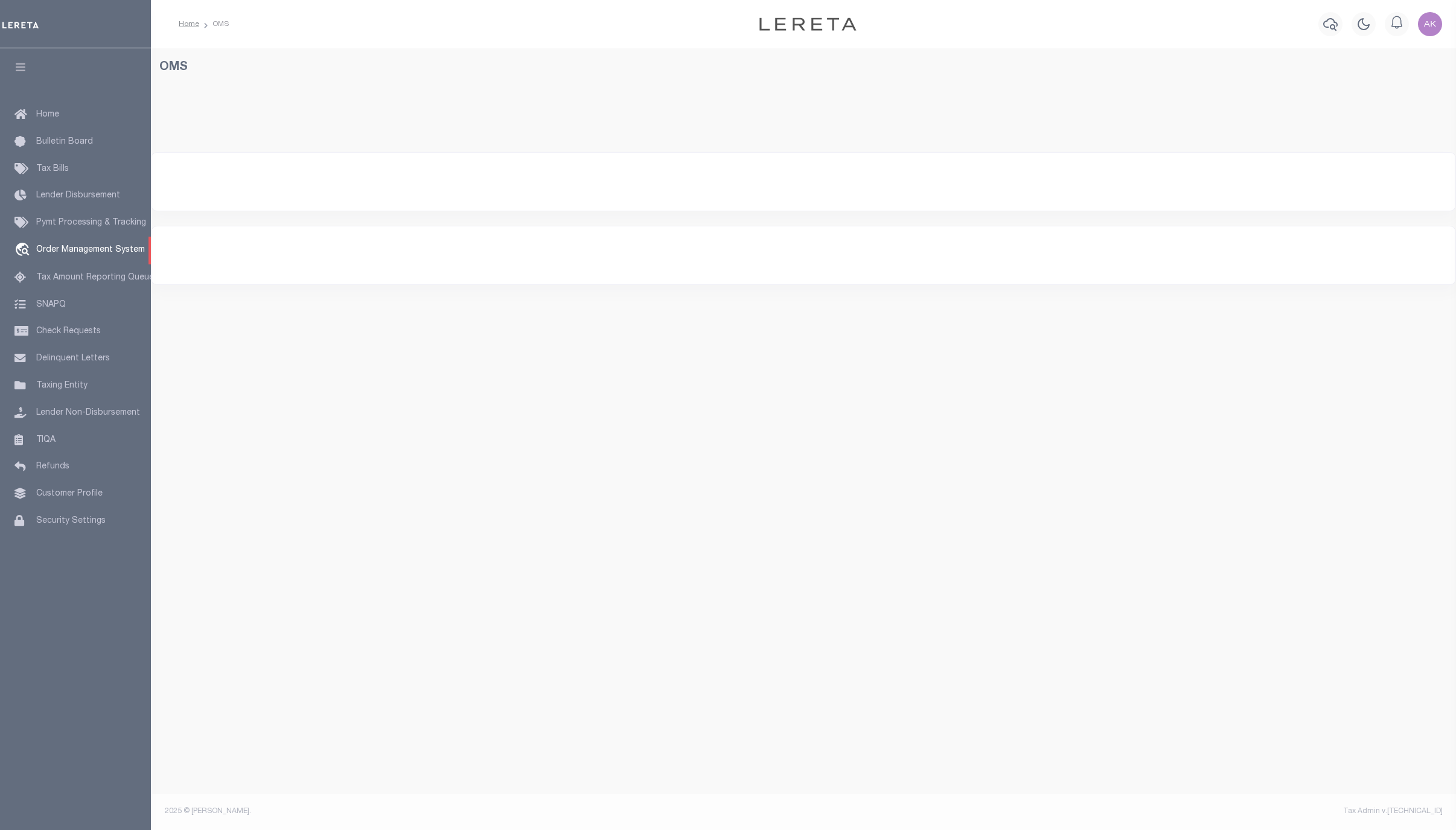
select select "200"
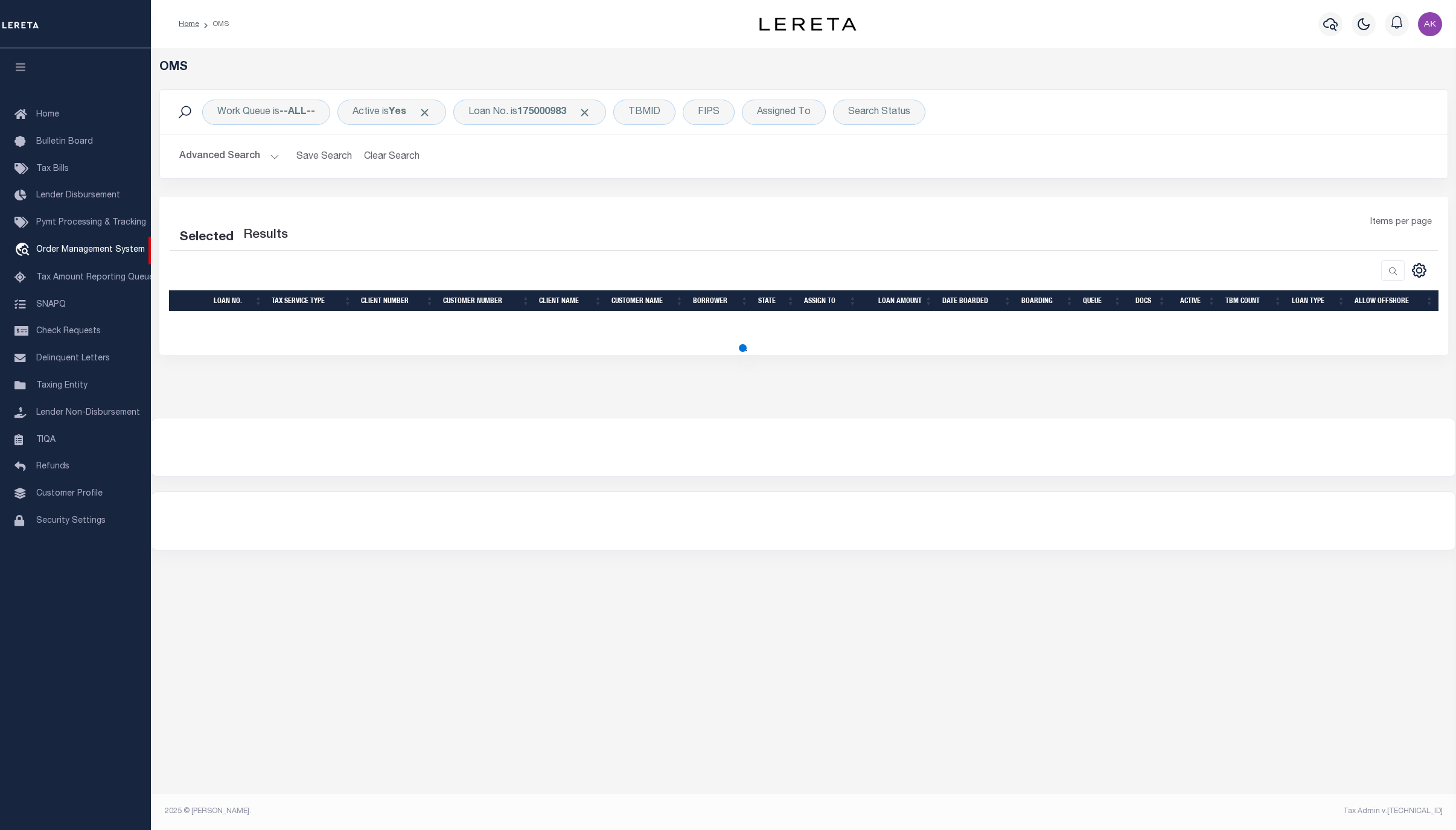
select select "200"
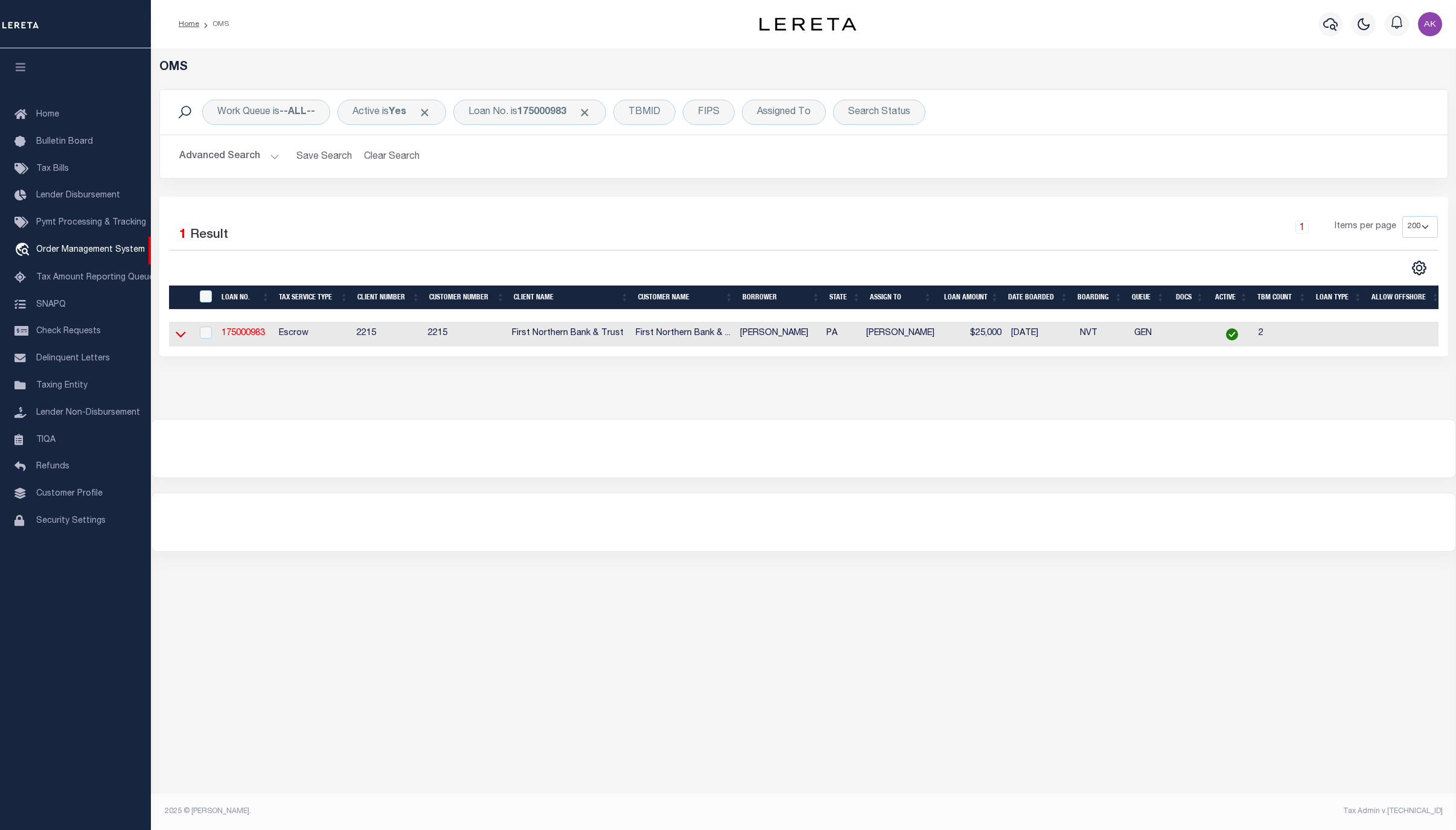
click at [182, 337] on icon at bounding box center [180, 334] width 10 height 13
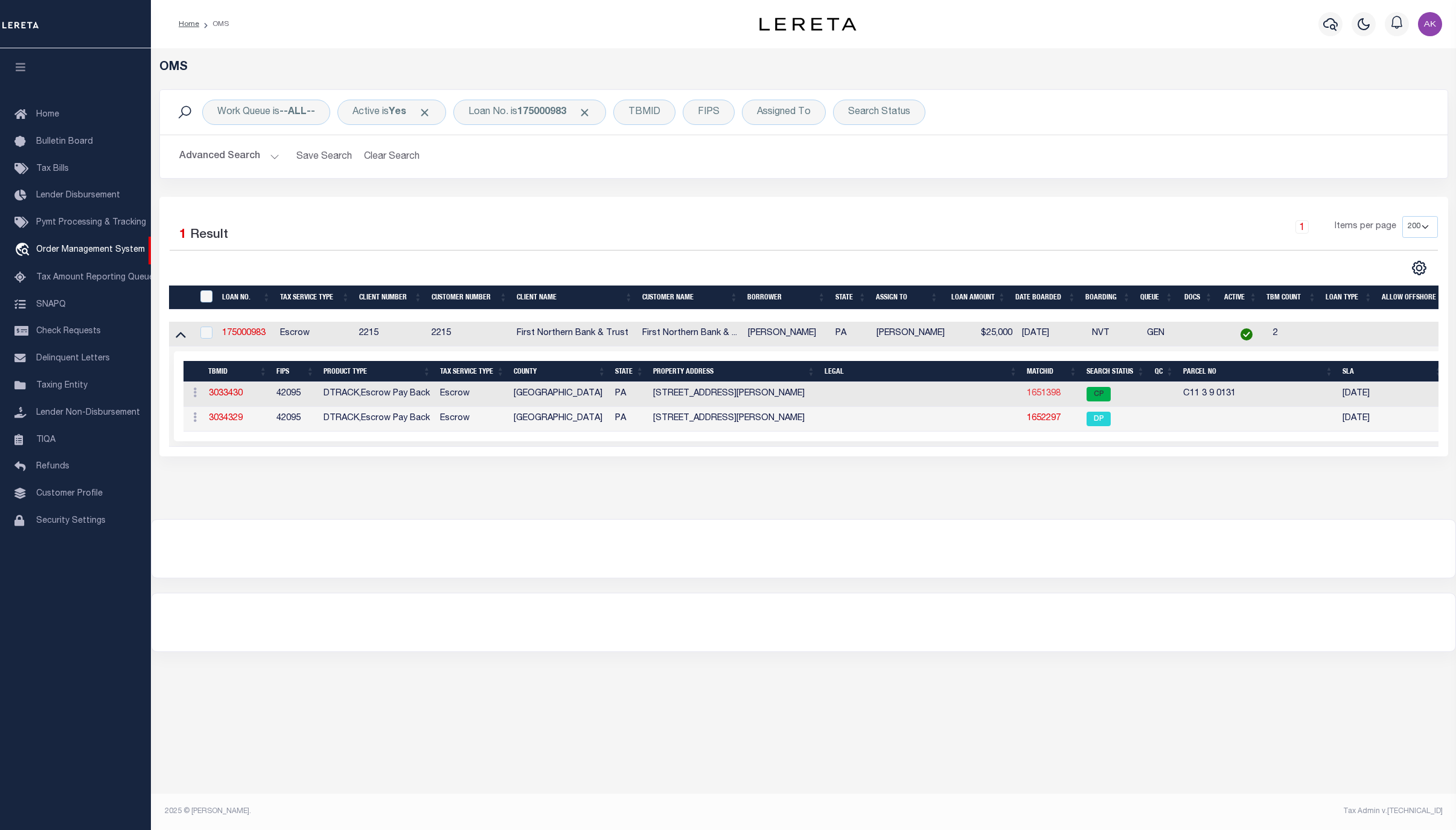
click at [1053, 394] on link "1651398" at bounding box center [1044, 393] width 34 height 8
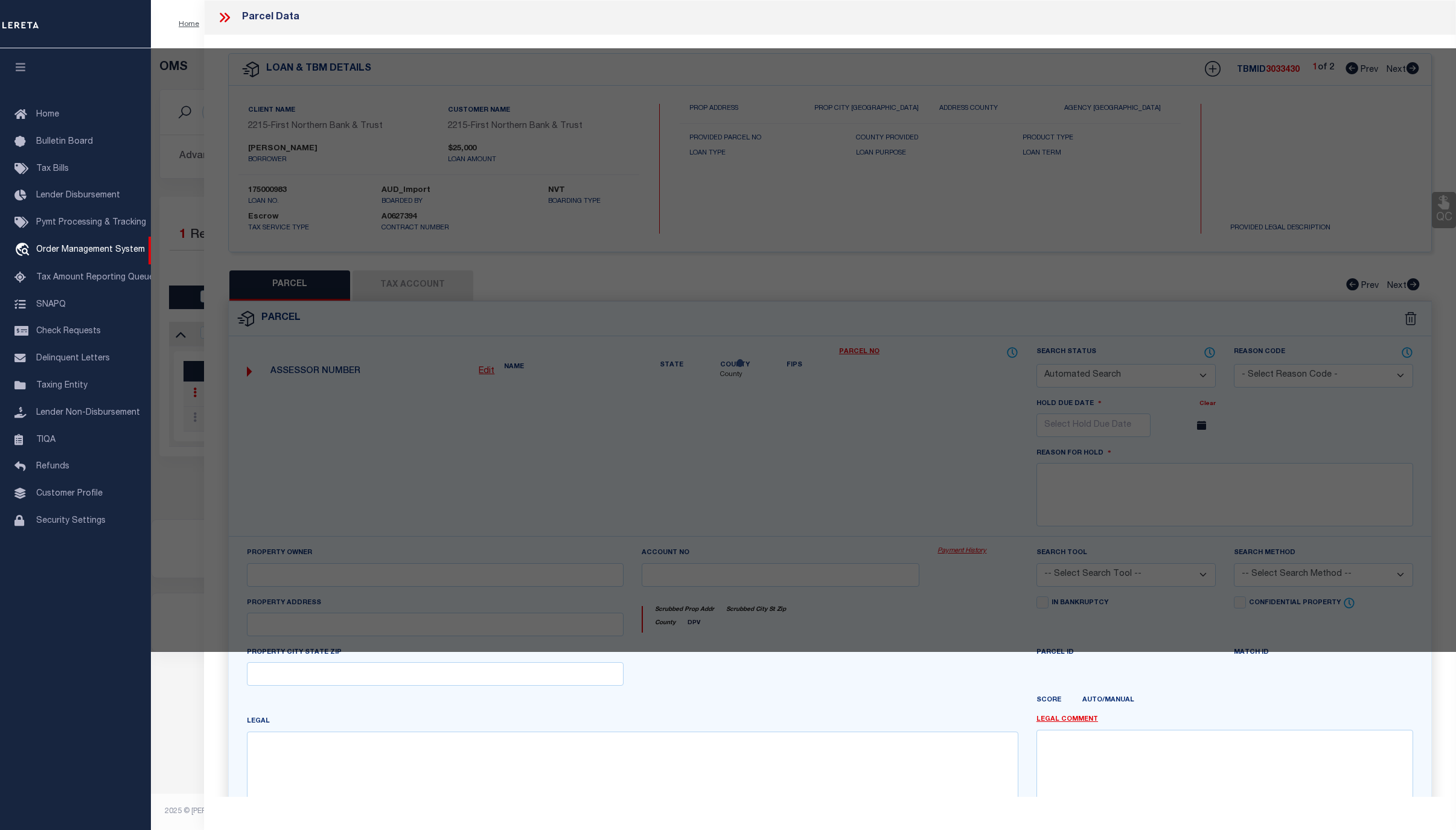
checkbox input "false"
select select "CP"
type input "MOUSLEY KELLY RENEE & WILLIAM S,"
select select "AGF"
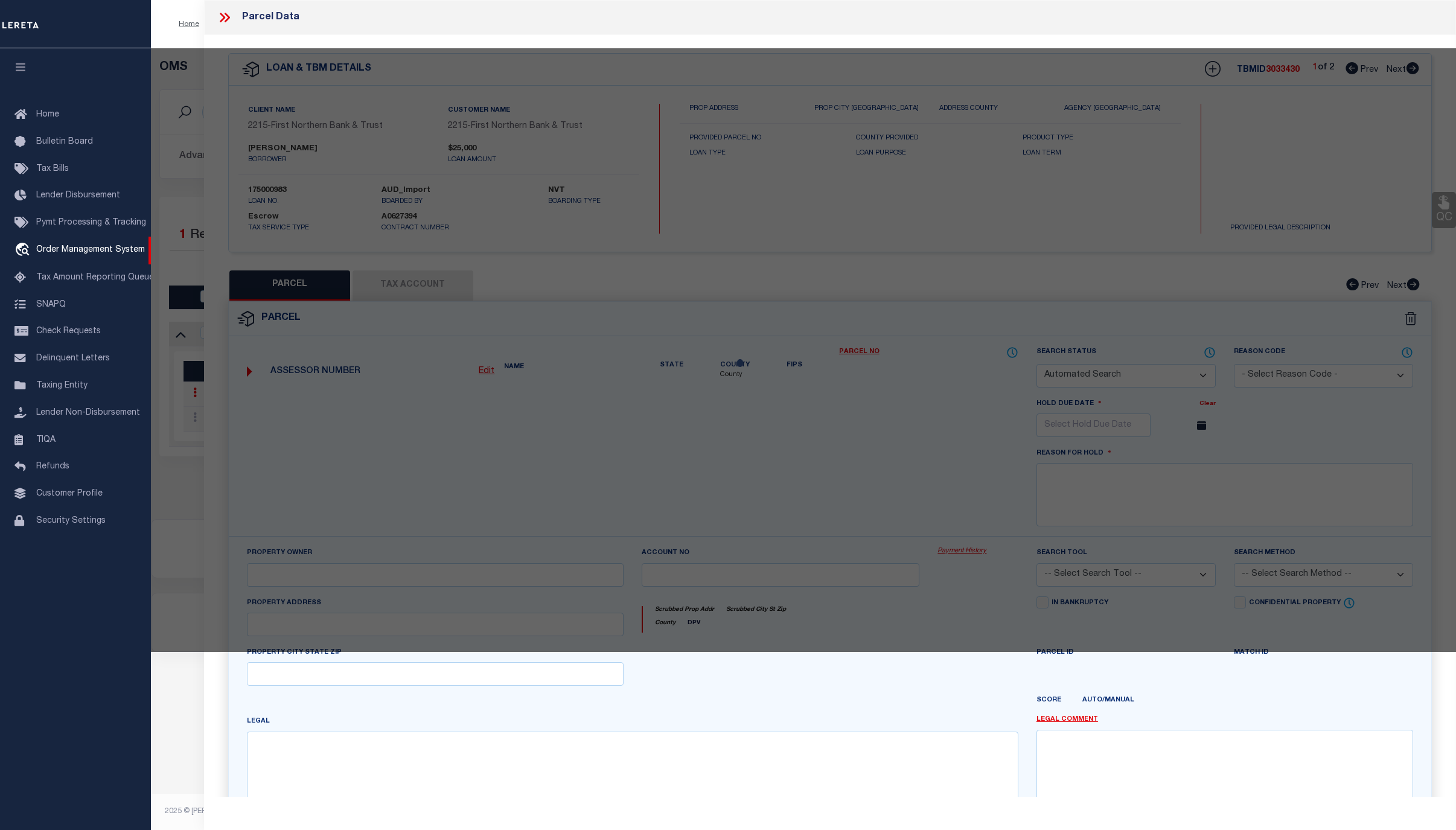
select select "ADD"
type input "1017 JACOBY CREEK RD"
checkbox input "false"
type input "PA"
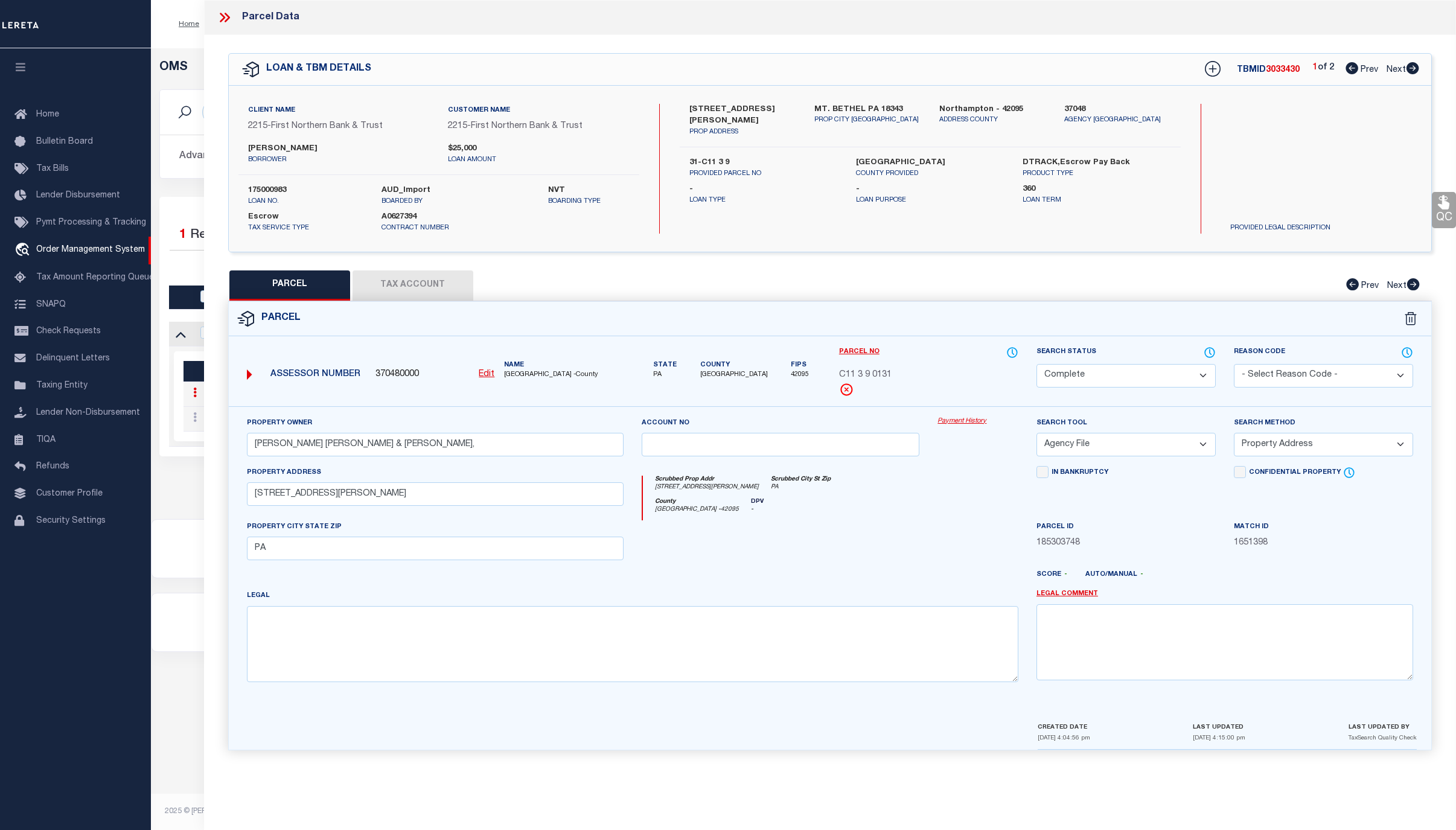
click at [957, 424] on link "Payment History" at bounding box center [978, 422] width 81 height 10
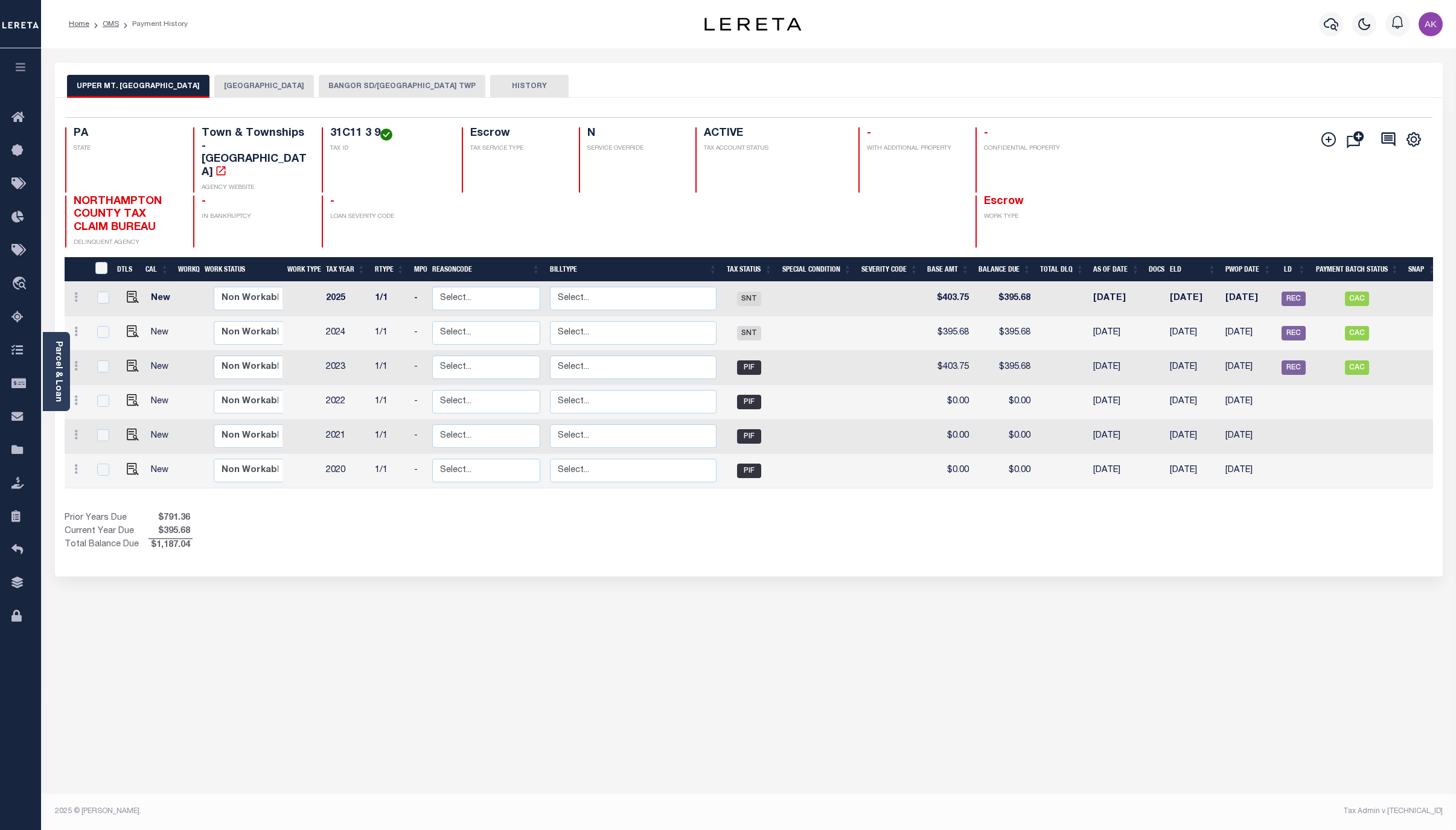
click at [435, 85] on button "BANGOR SD/[GEOGRAPHIC_DATA] TWP" at bounding box center [402, 86] width 167 height 23
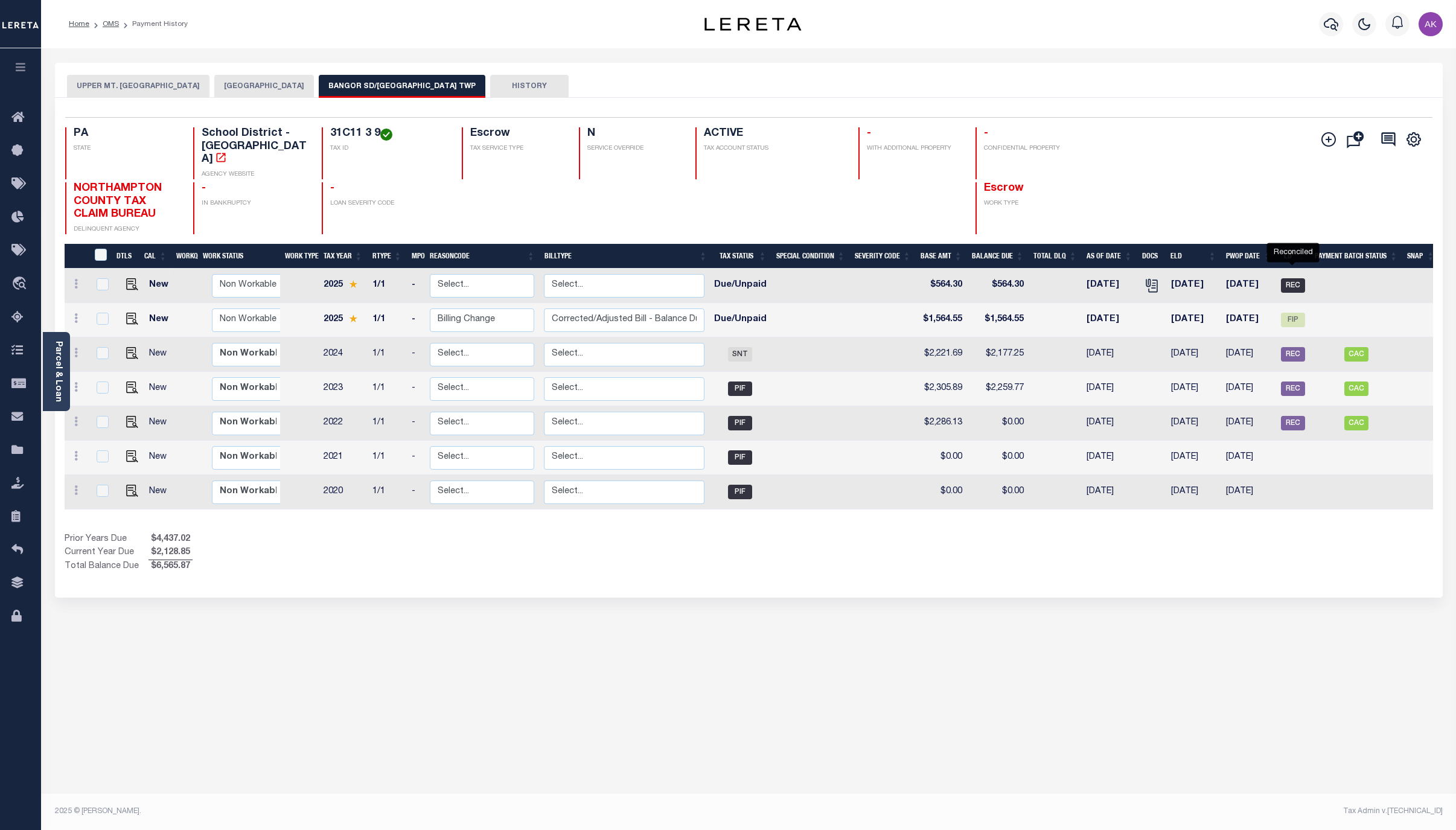
click at [1296, 278] on span "REC" at bounding box center [1293, 285] width 24 height 14
checkbox input "true"
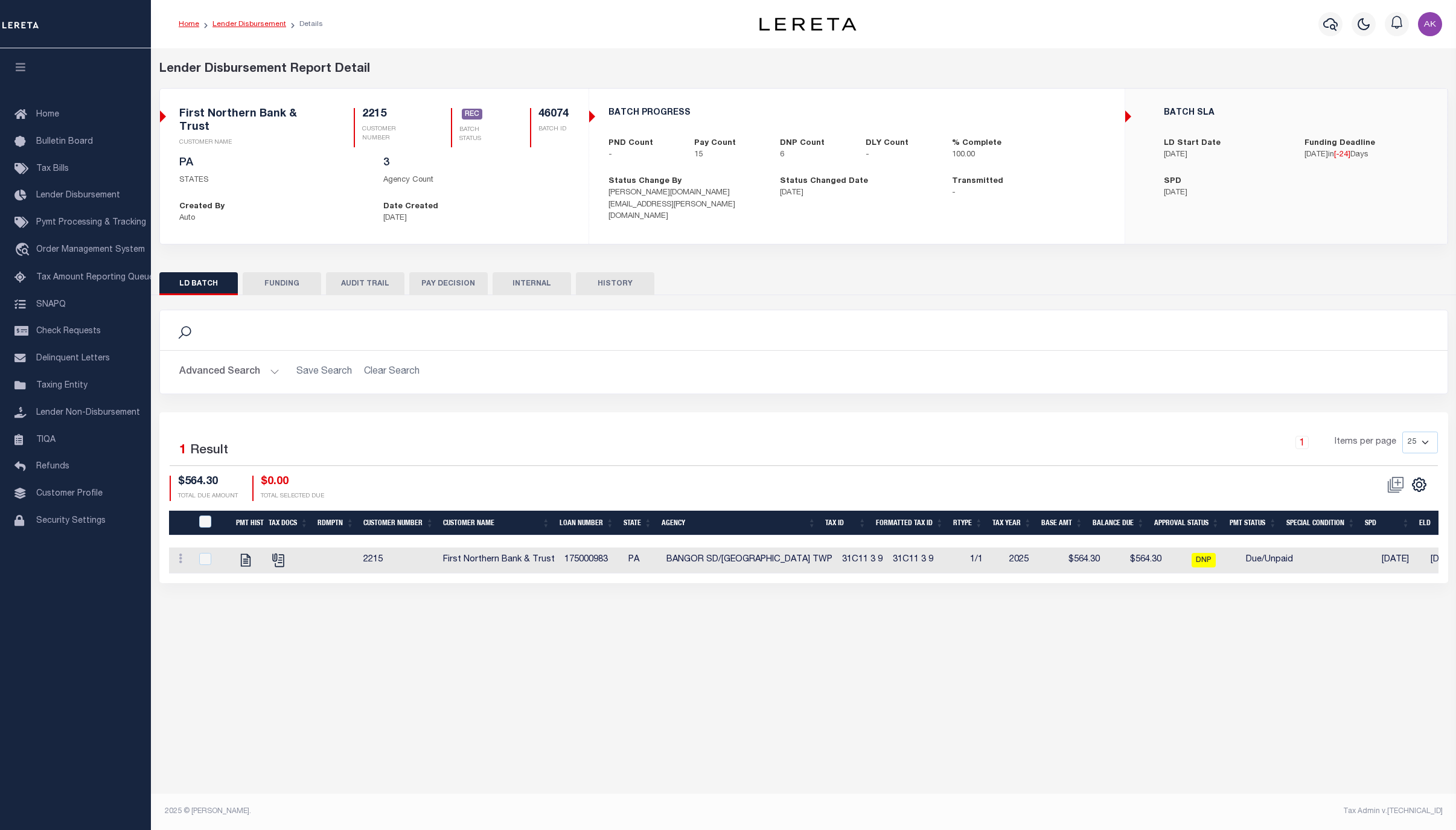
click at [225, 23] on link "Lender Disbursement" at bounding box center [250, 24] width 73 height 8
checkbox input "true"
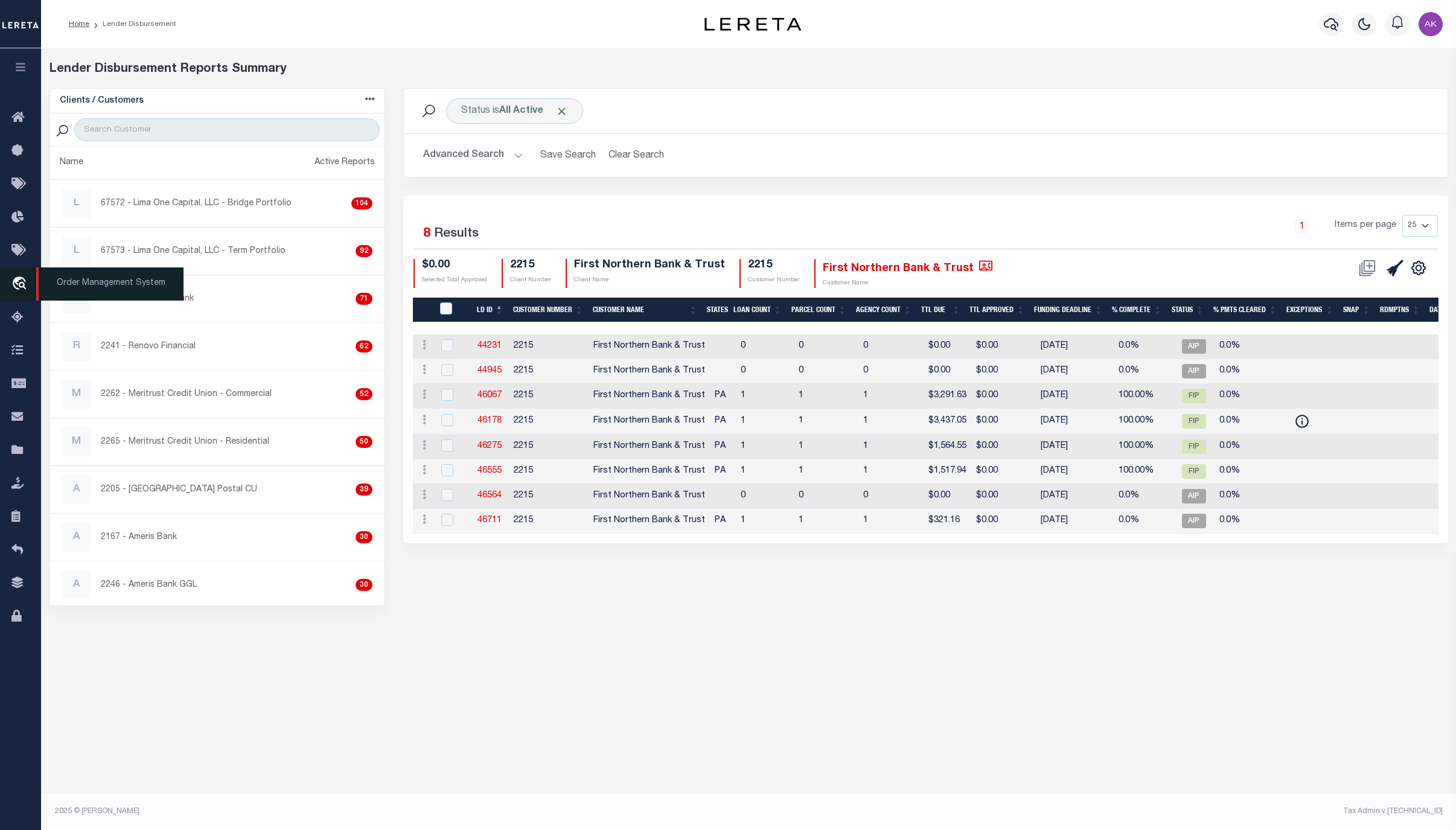
click at [23, 287] on icon "travel_explore" at bounding box center [21, 284] width 19 height 16
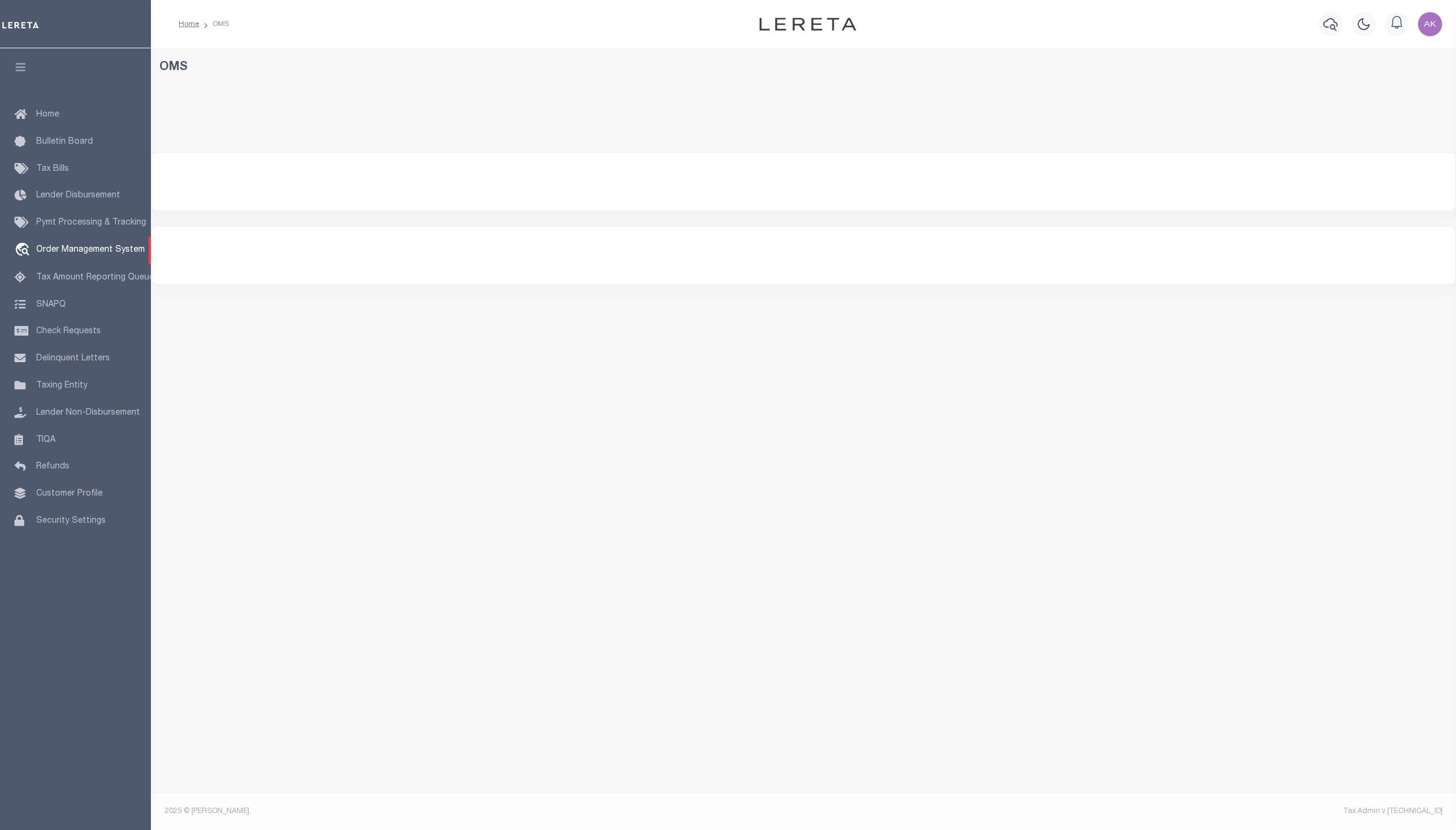
select select "200"
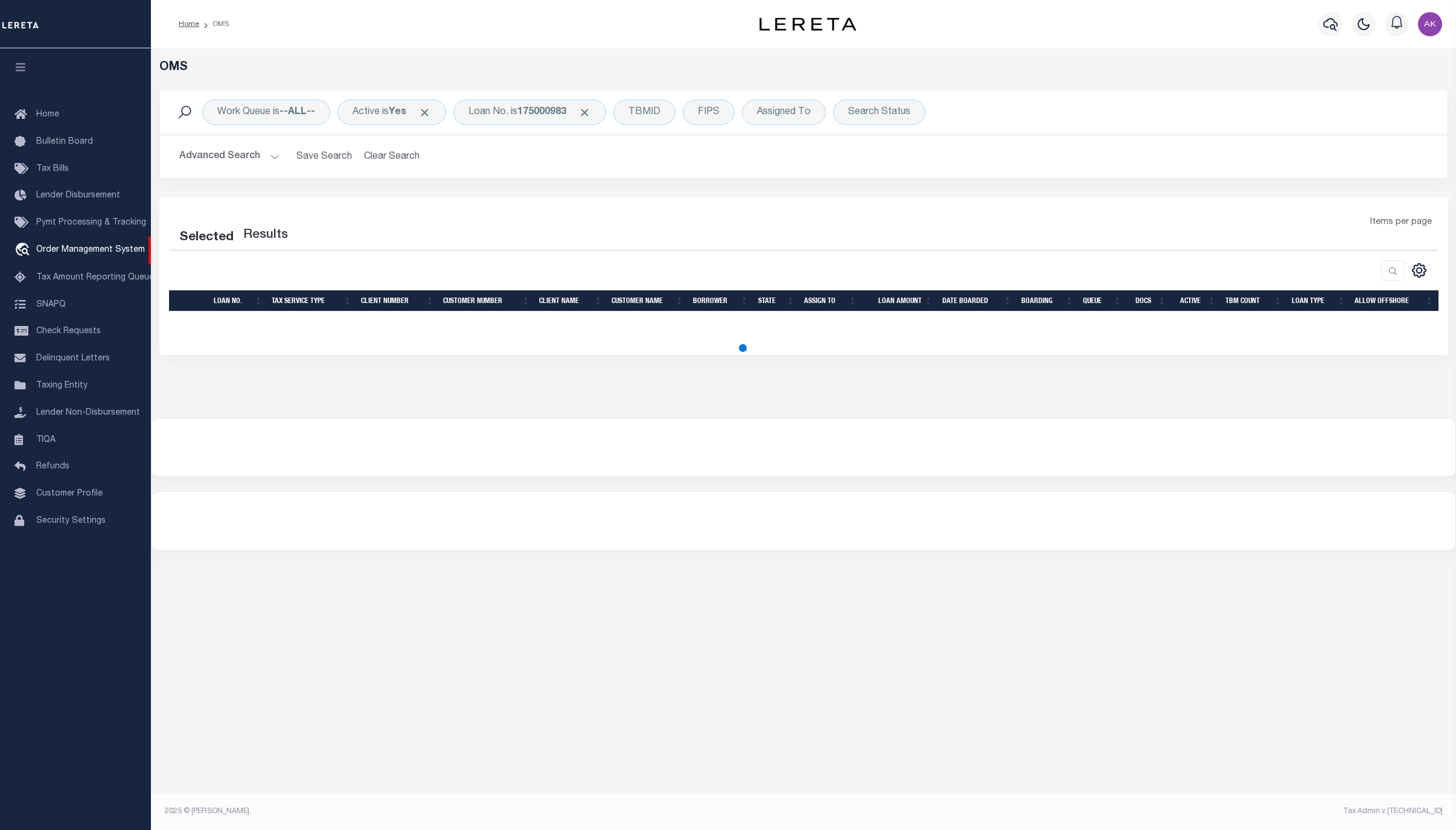
select select "200"
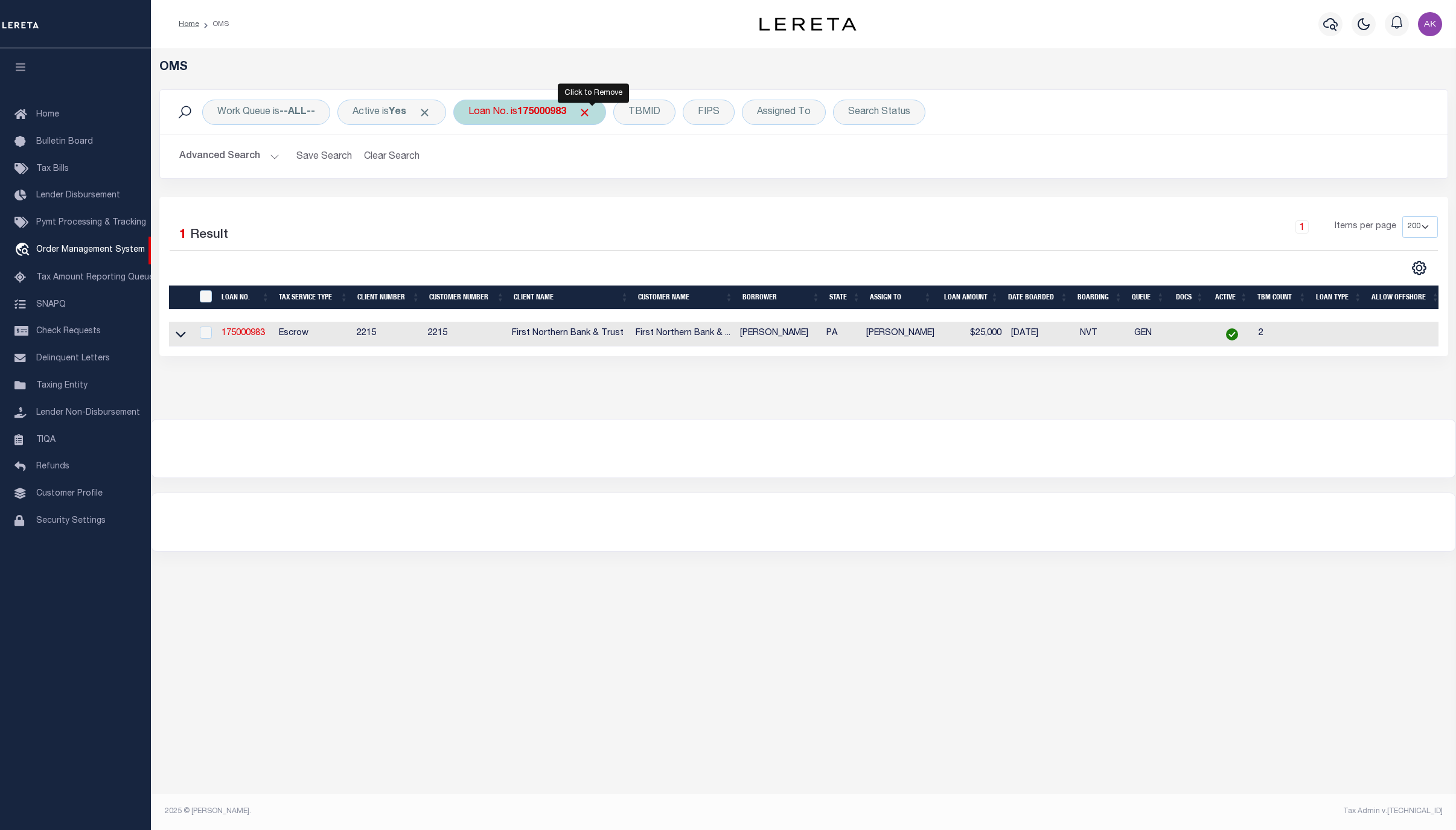
click at [591, 114] on span "Click to Remove" at bounding box center [584, 112] width 13 height 13
click at [502, 116] on div "Loan No." at bounding box center [488, 112] width 70 height 25
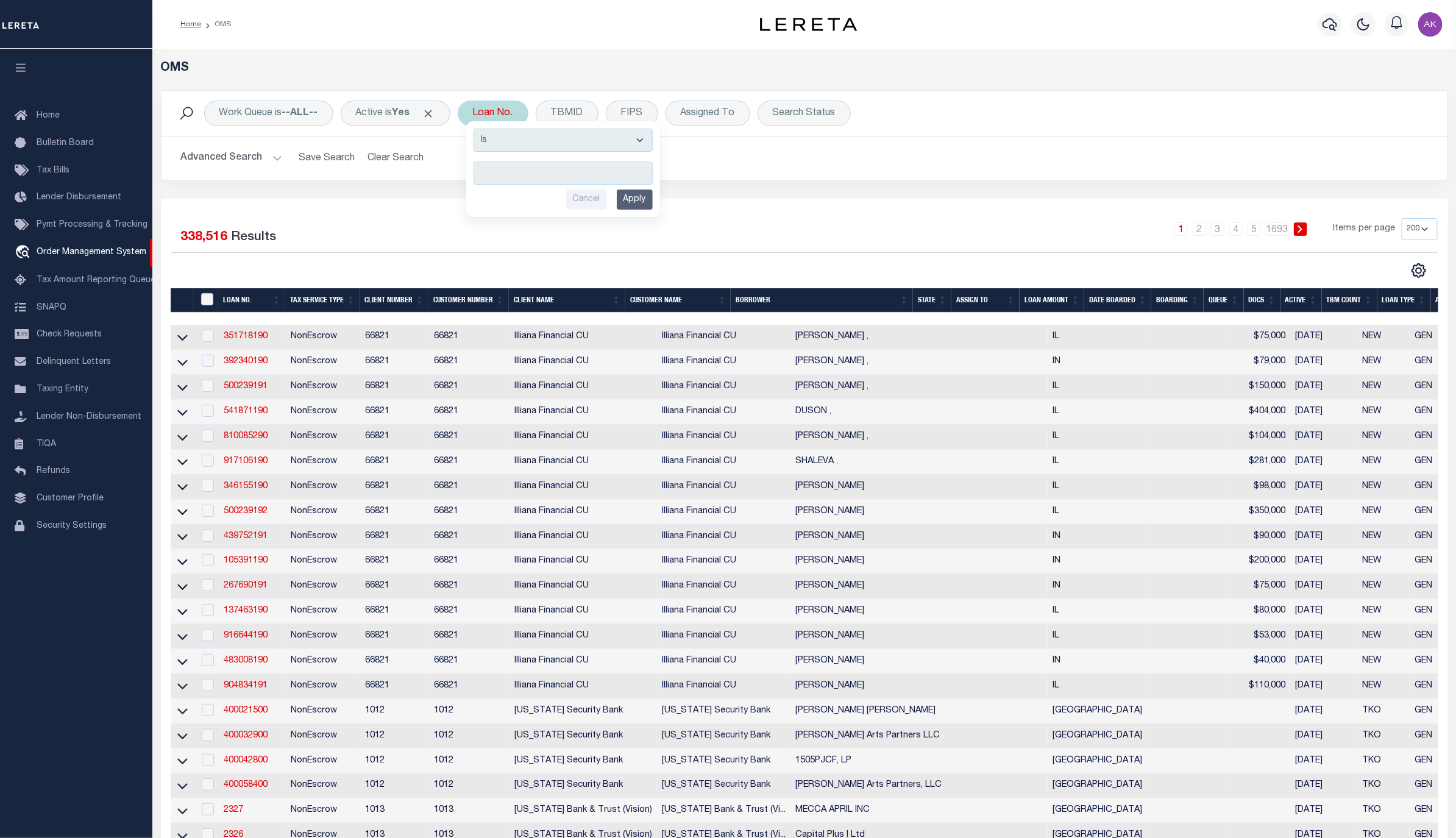
click at [507, 111] on div "Loan No. Is Contains Cancel Apply" at bounding box center [493, 113] width 71 height 25
click at [519, 169] on input "text" at bounding box center [563, 173] width 179 height 23
type input "175000418"
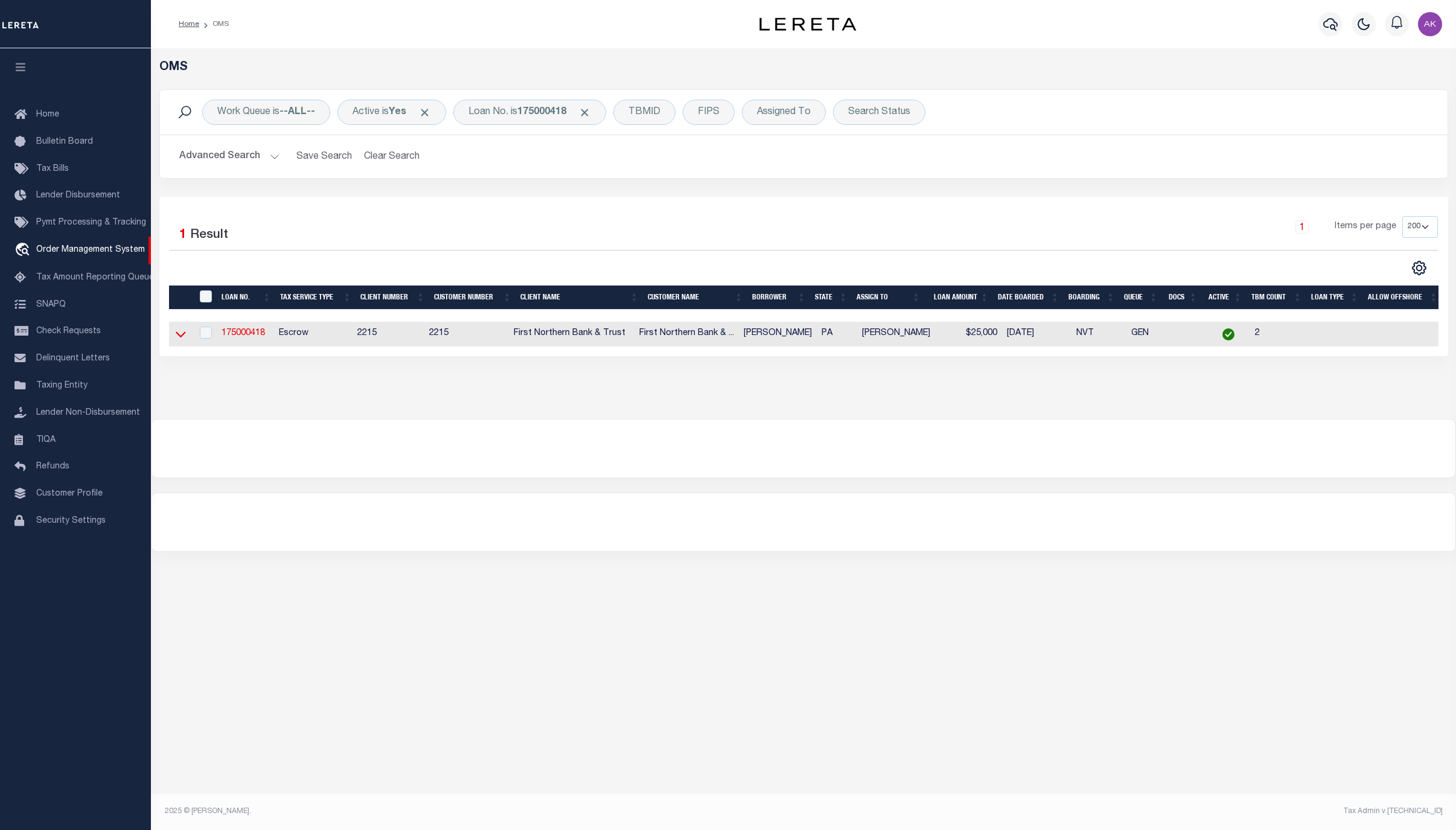
click at [176, 336] on icon at bounding box center [180, 335] width 10 height 6
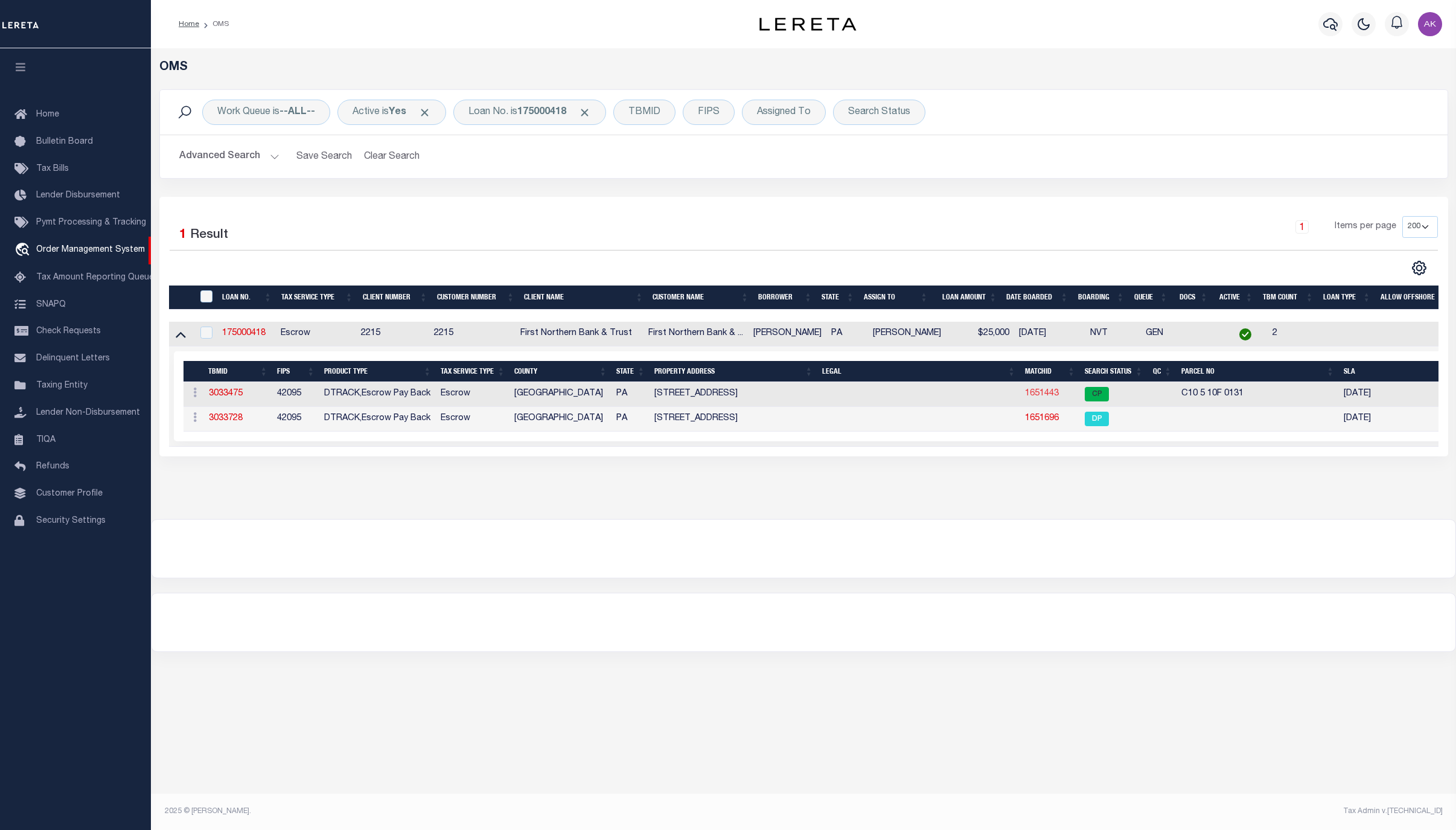
click at [1034, 398] on link "1651443" at bounding box center [1042, 393] width 34 height 8
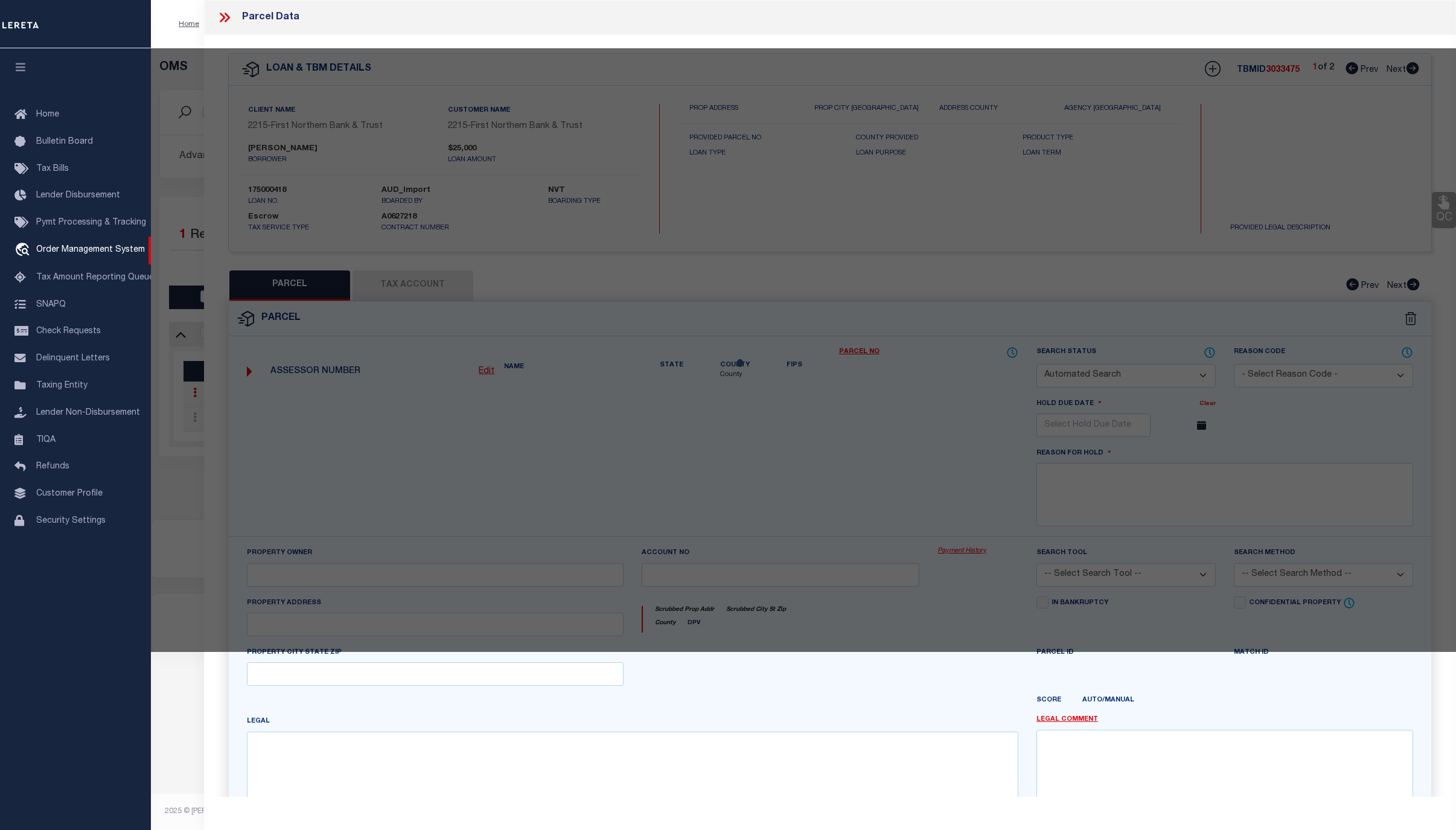
checkbox input "false"
select select "CP"
type input "MOYER BRIAN & LESLIE,"
select select "AGF"
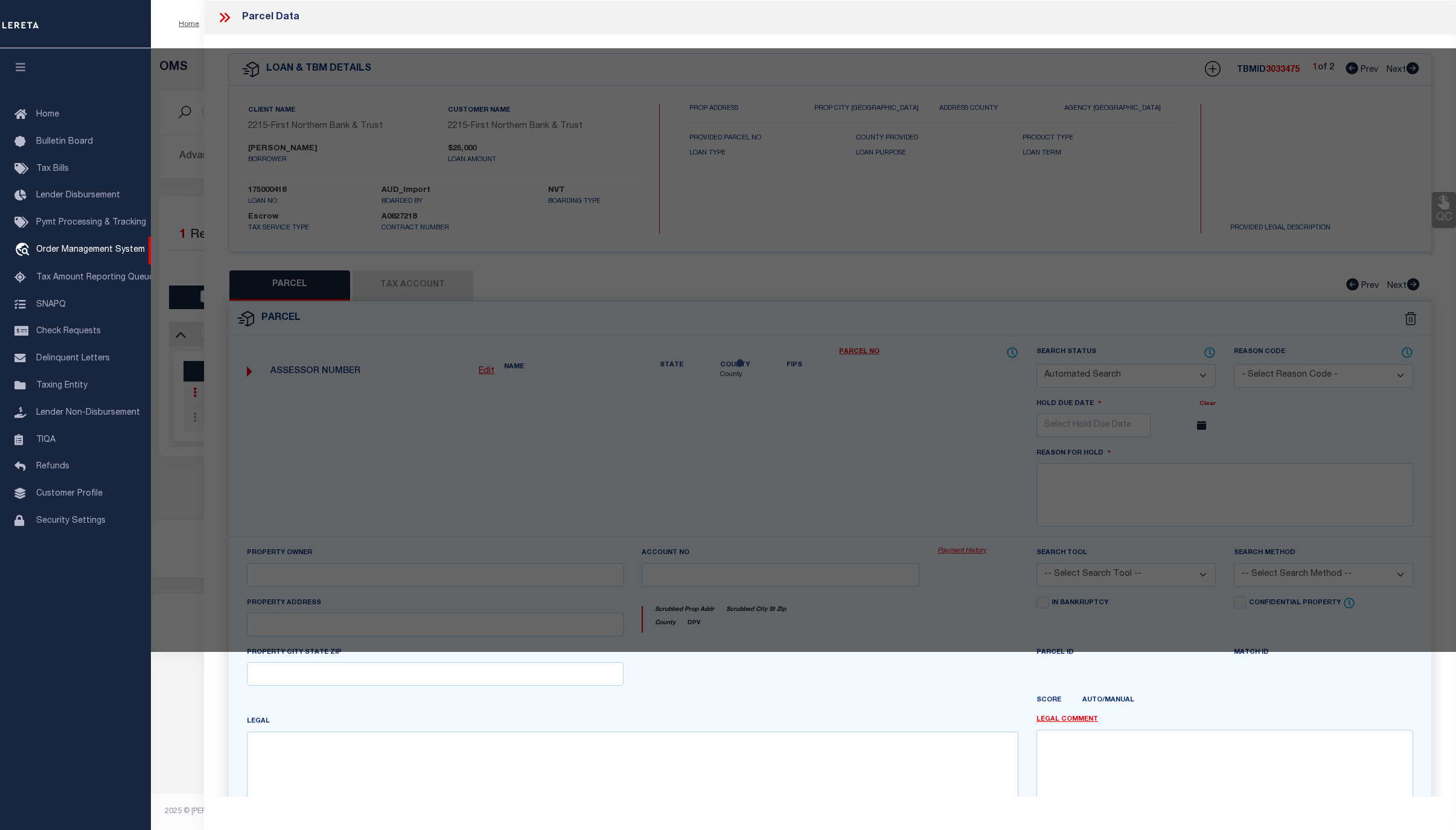
select select "ADD"
type input "181 BLUE MOUNTAIN DR"
checkbox input "false"
type input "PA"
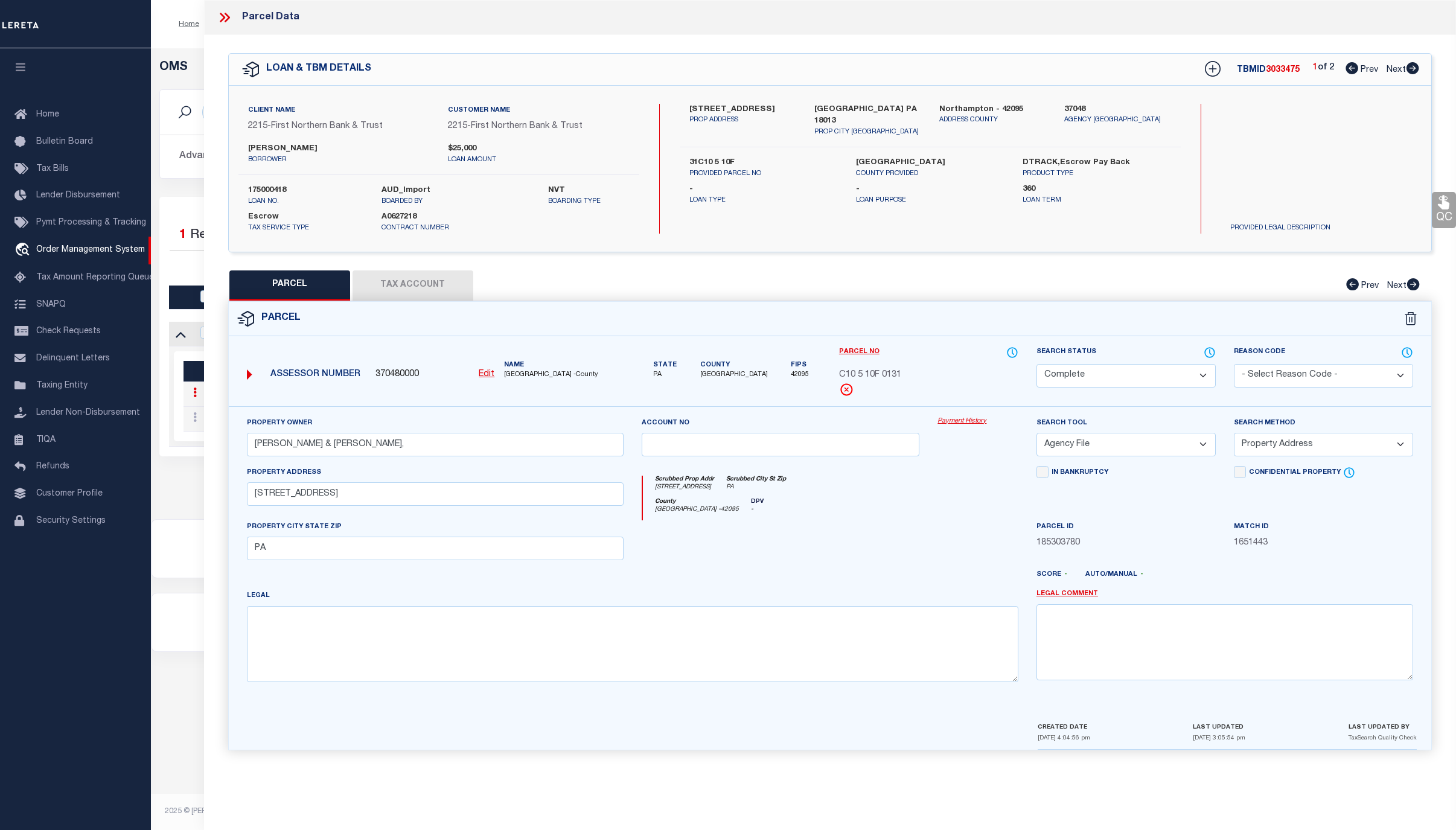
click at [950, 423] on link "Payment History" at bounding box center [978, 422] width 81 height 10
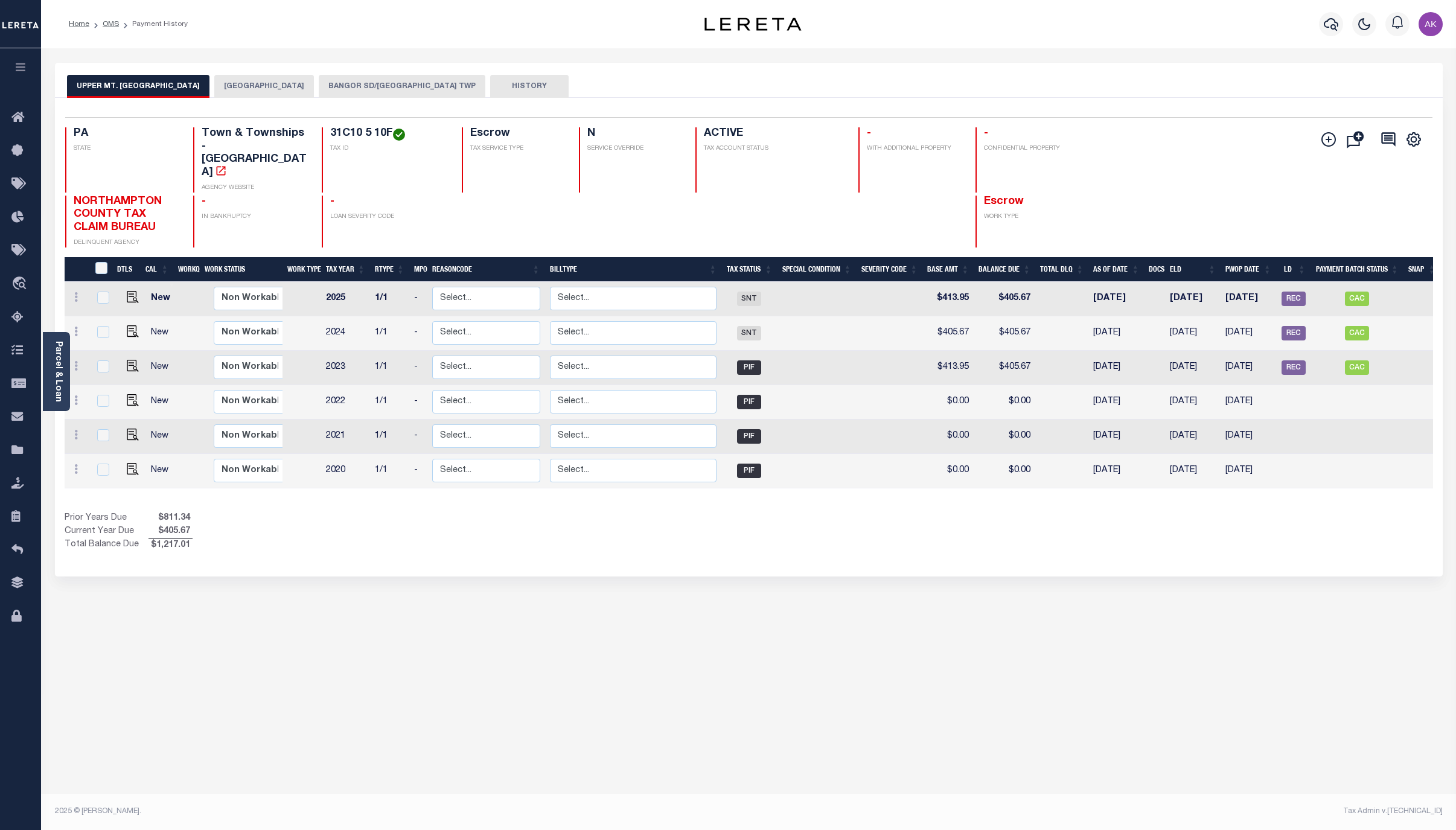
click at [431, 78] on button "BANGOR SD/[GEOGRAPHIC_DATA] TWP" at bounding box center [402, 86] width 167 height 23
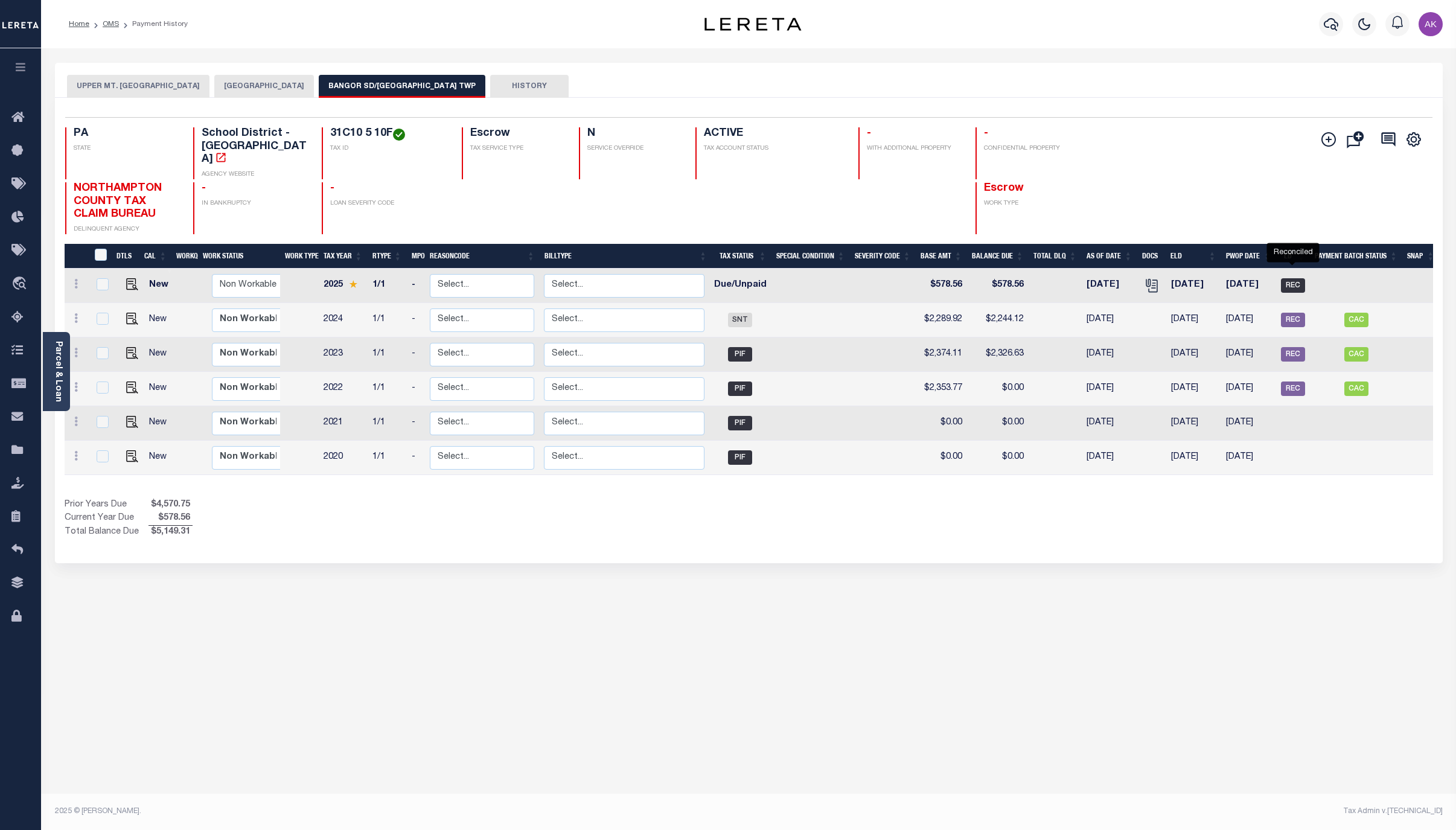
click at [1293, 278] on span "REC" at bounding box center [1293, 285] width 24 height 14
checkbox input "true"
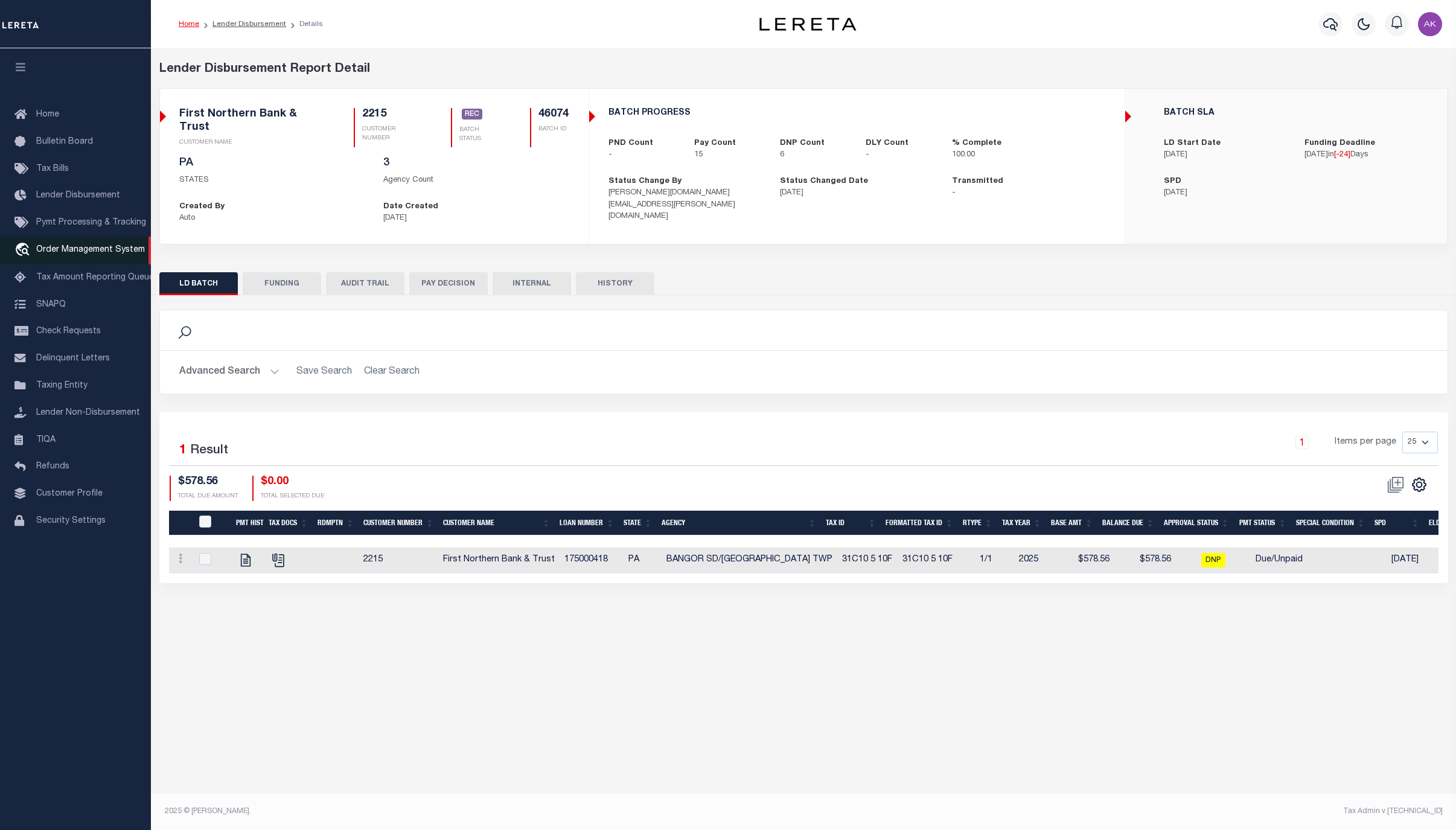
click at [93, 251] on span "Order Management System" at bounding box center [90, 250] width 109 height 8
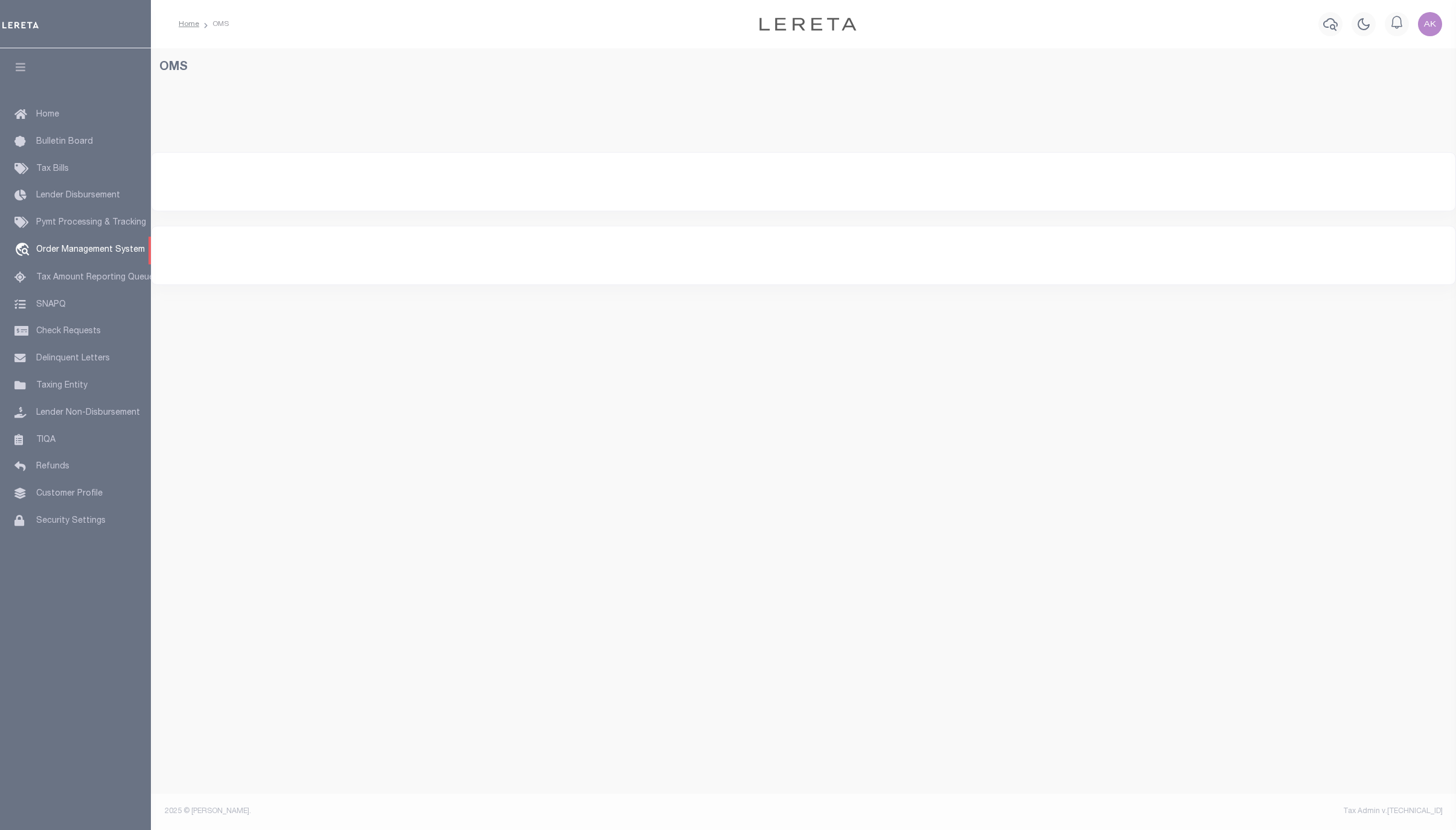
select select "200"
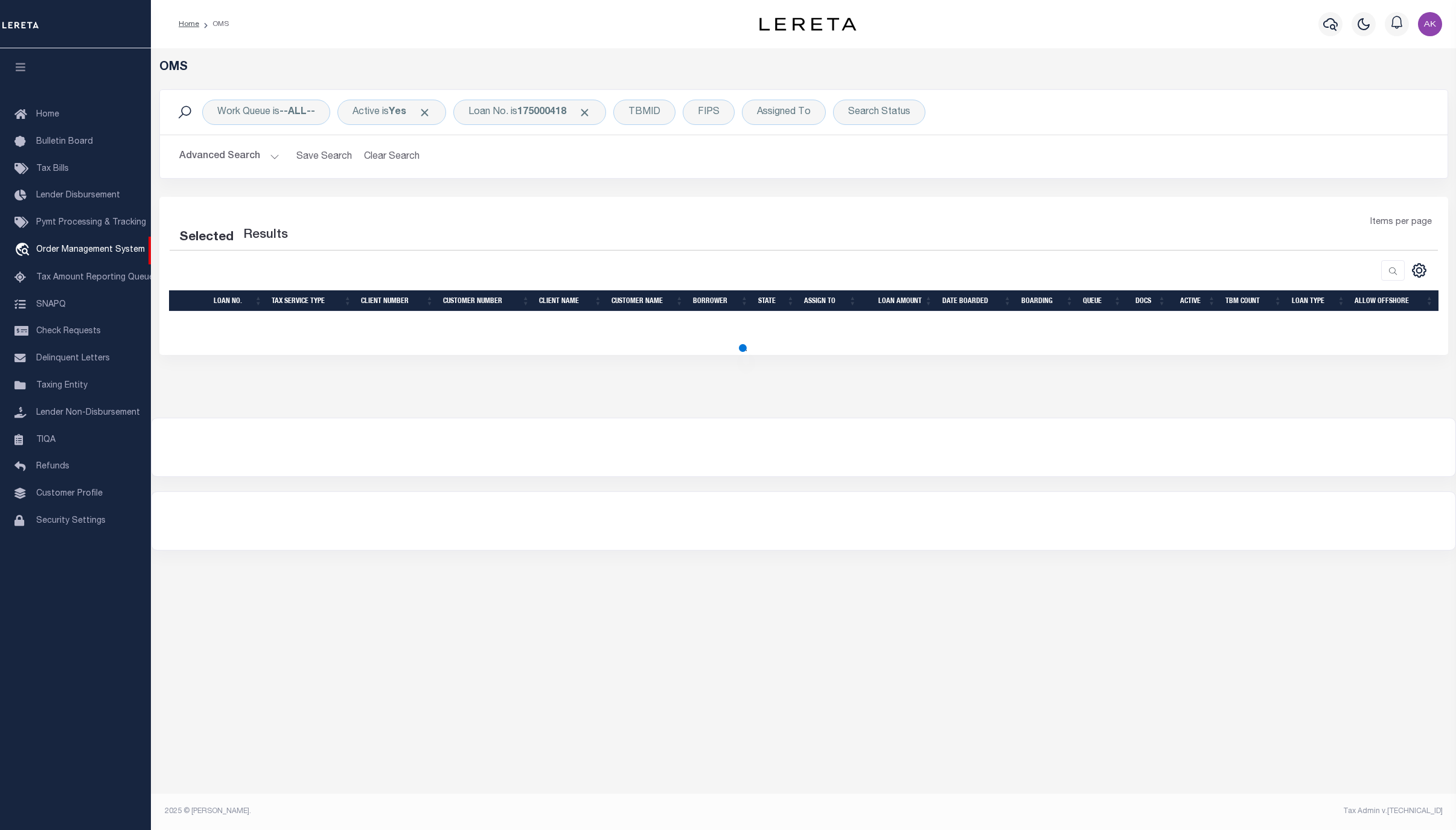
select select "200"
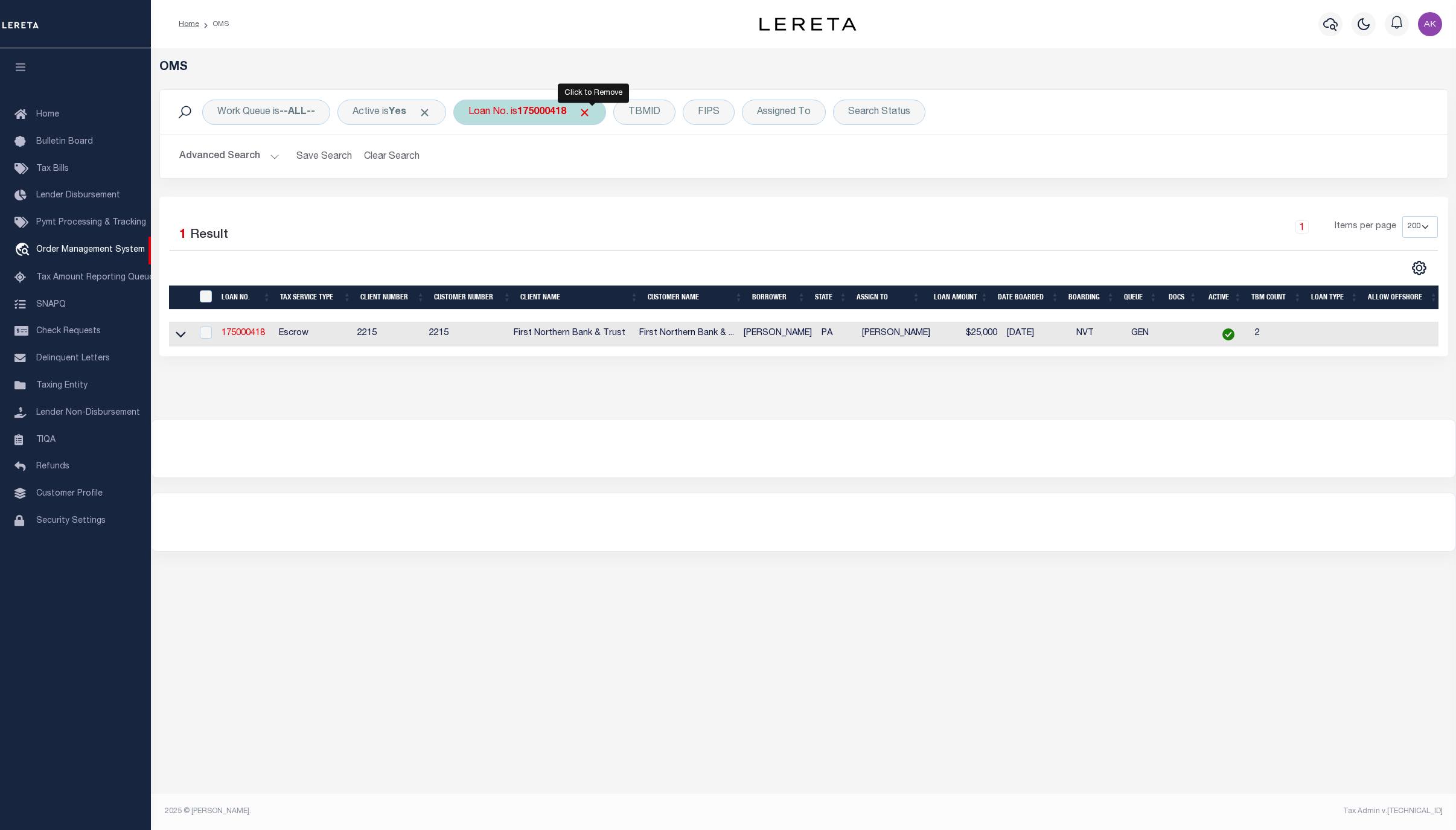
click at [591, 109] on span "Click to Remove" at bounding box center [584, 112] width 13 height 13
click at [483, 106] on div "Loan No." at bounding box center [488, 112] width 70 height 25
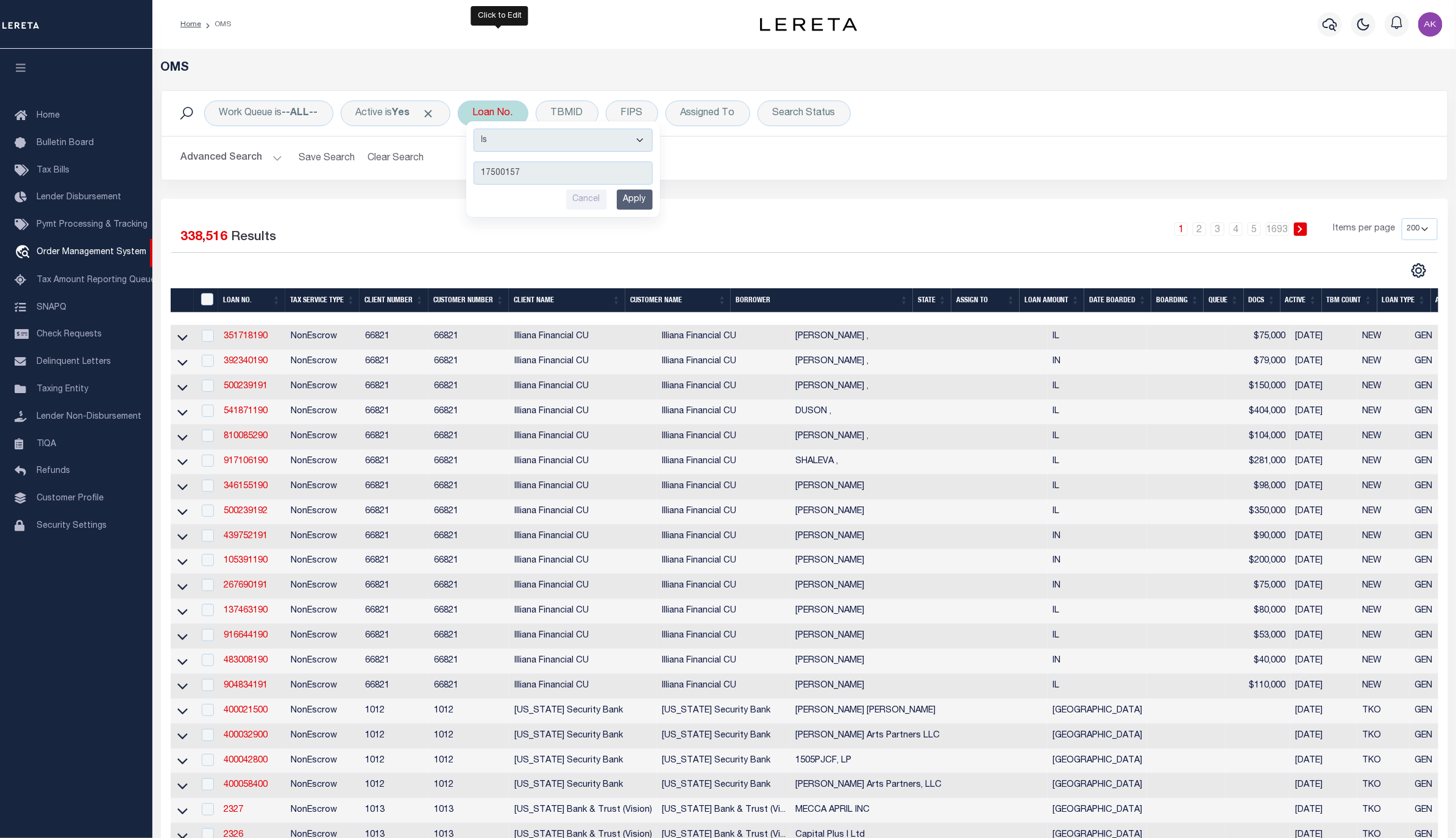
type input "175001570"
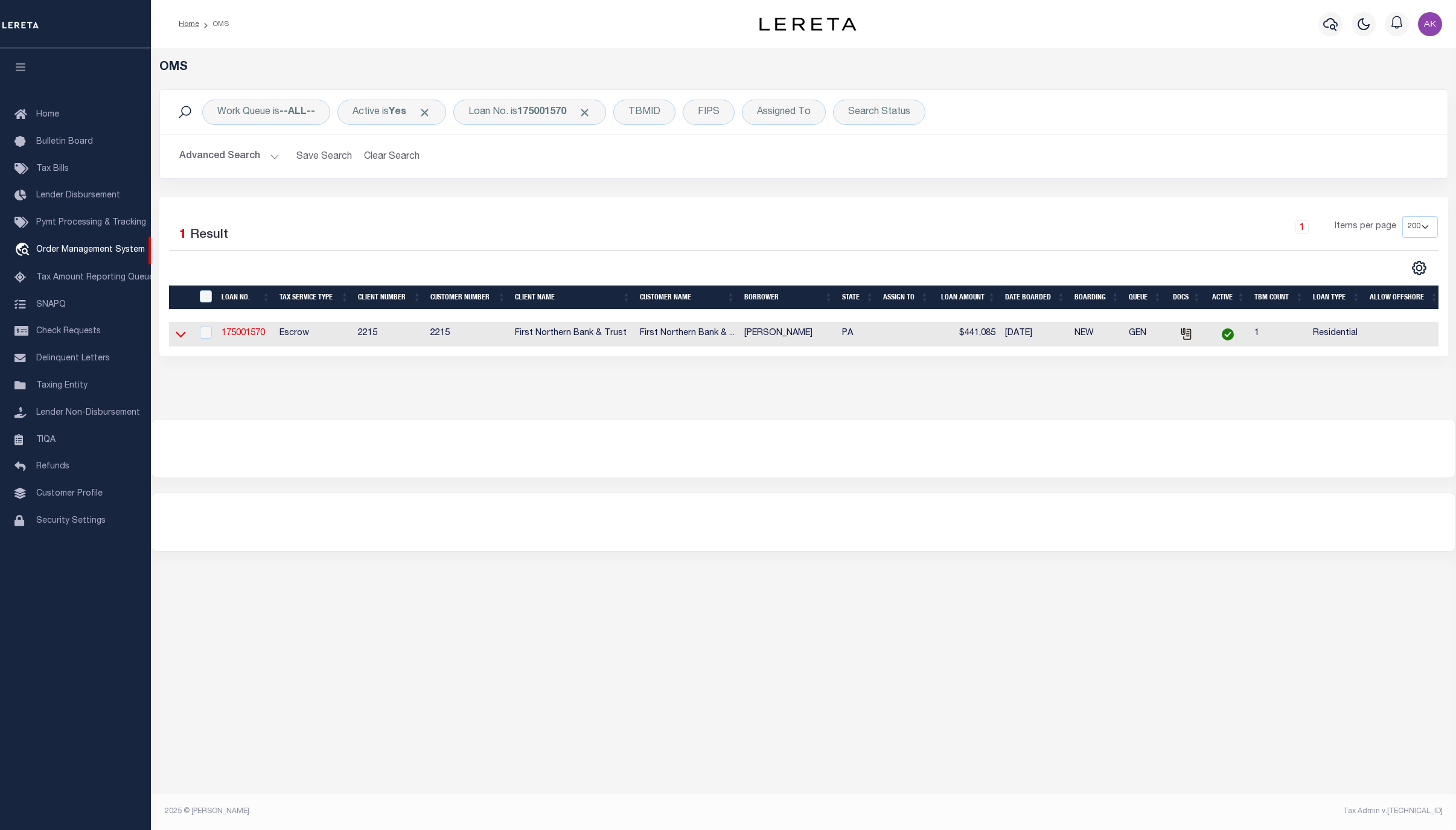
click at [176, 341] on icon at bounding box center [180, 334] width 10 height 13
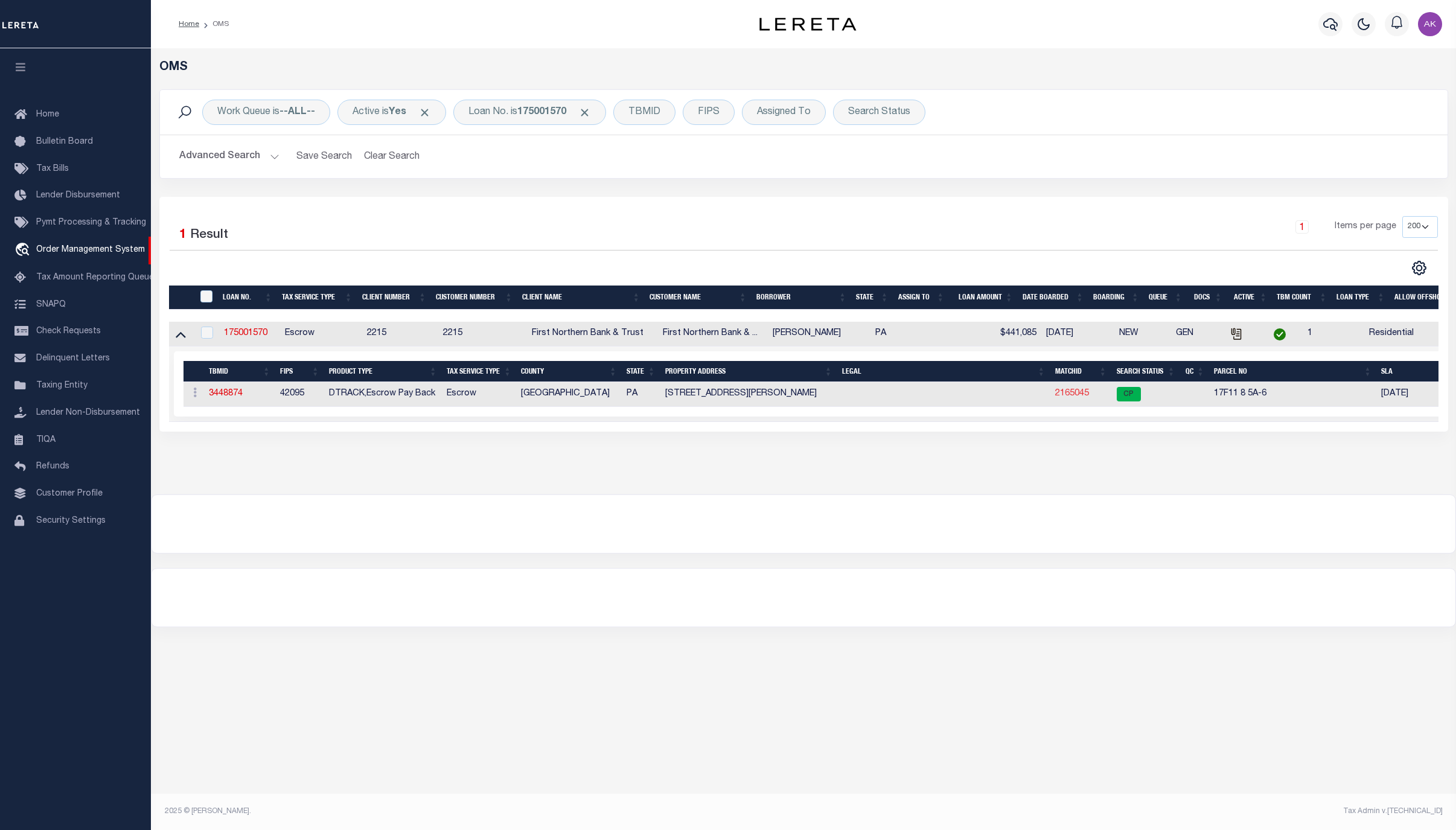
click at [1068, 396] on link "2165045" at bounding box center [1072, 393] width 34 height 8
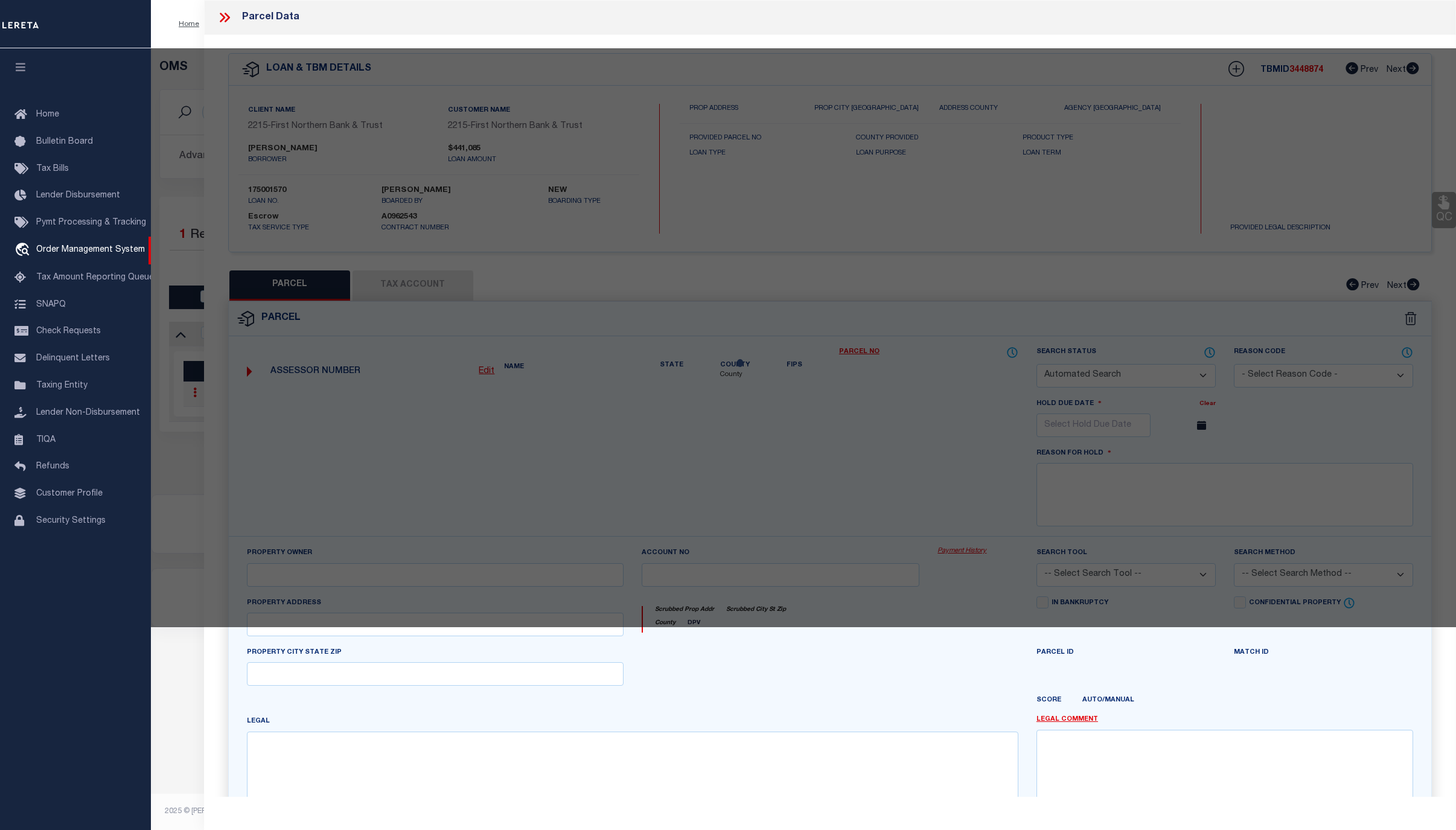
checkbox input "false"
select select "CP"
type input "MACHCZYNSKI,ARMAND L"
select select "ATL"
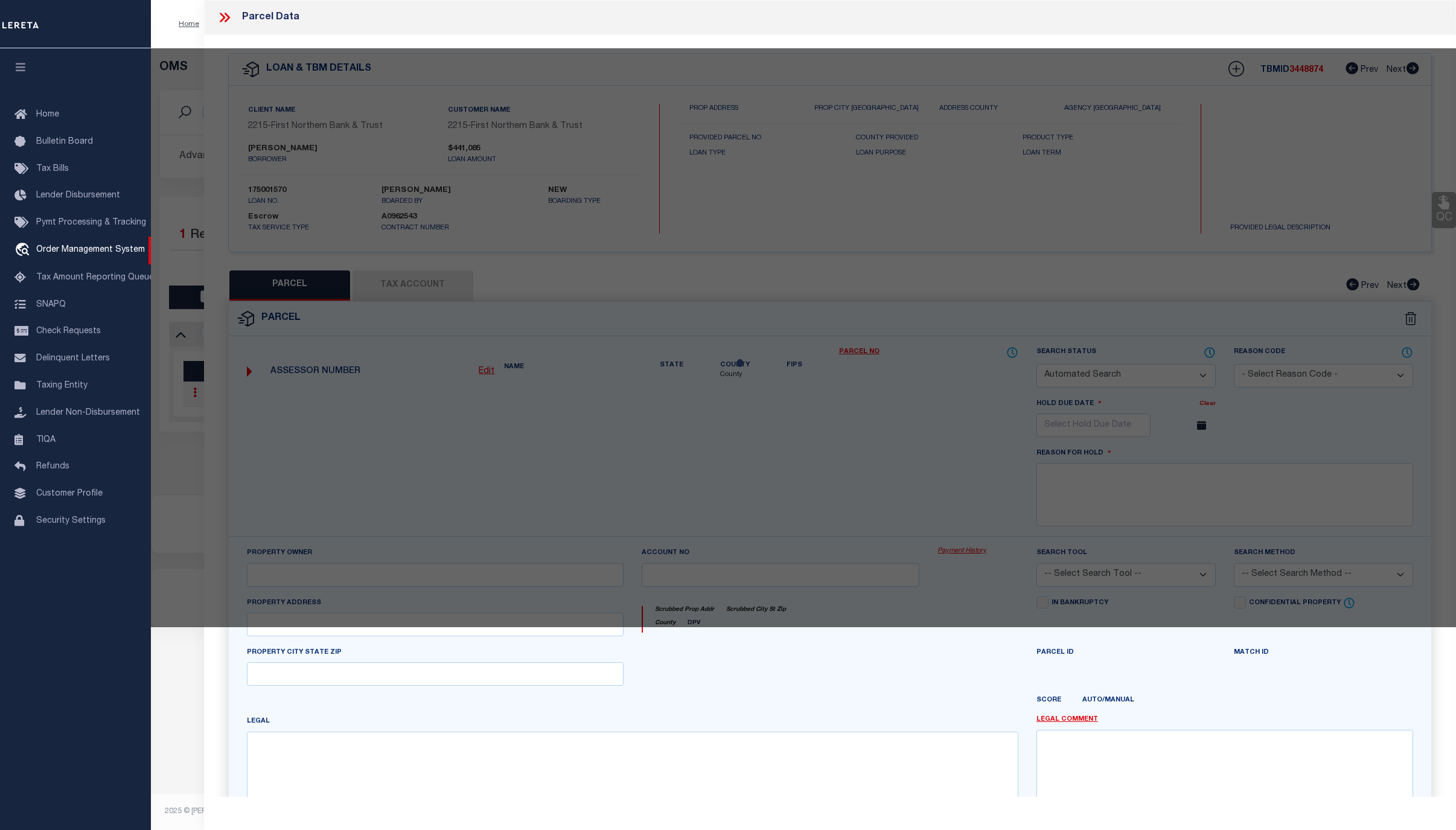
select select "ADD"
type input "10296 GRAVEL HILL RD"
checkbox input "false"
type input "BANGOR, PA 18013"
type textarea "DIST:17 CITY/MUNI/TWP:LOWER MOUNT BETHEL TOWNSHIP"
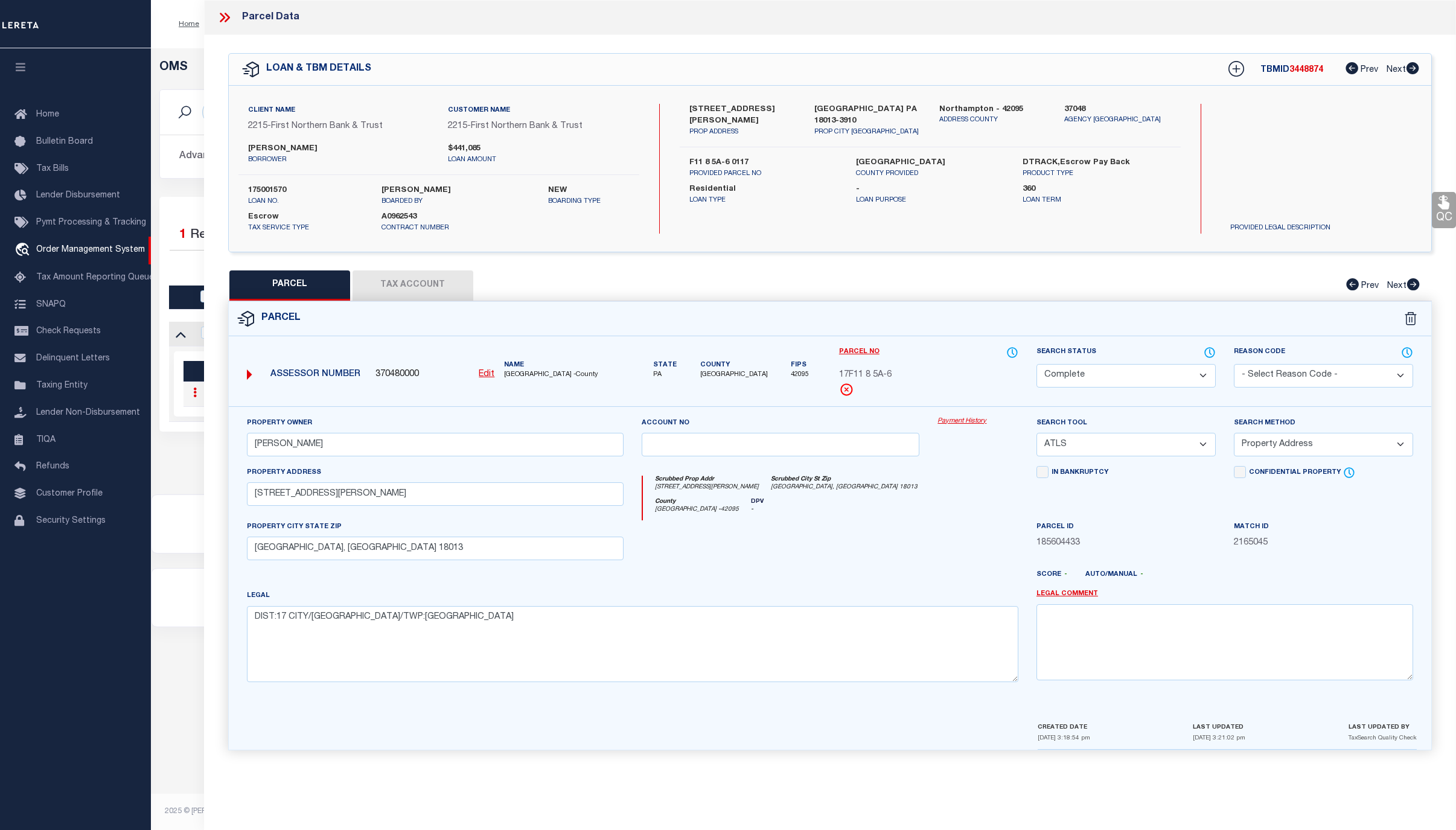
click at [976, 423] on link "Payment History" at bounding box center [978, 422] width 81 height 10
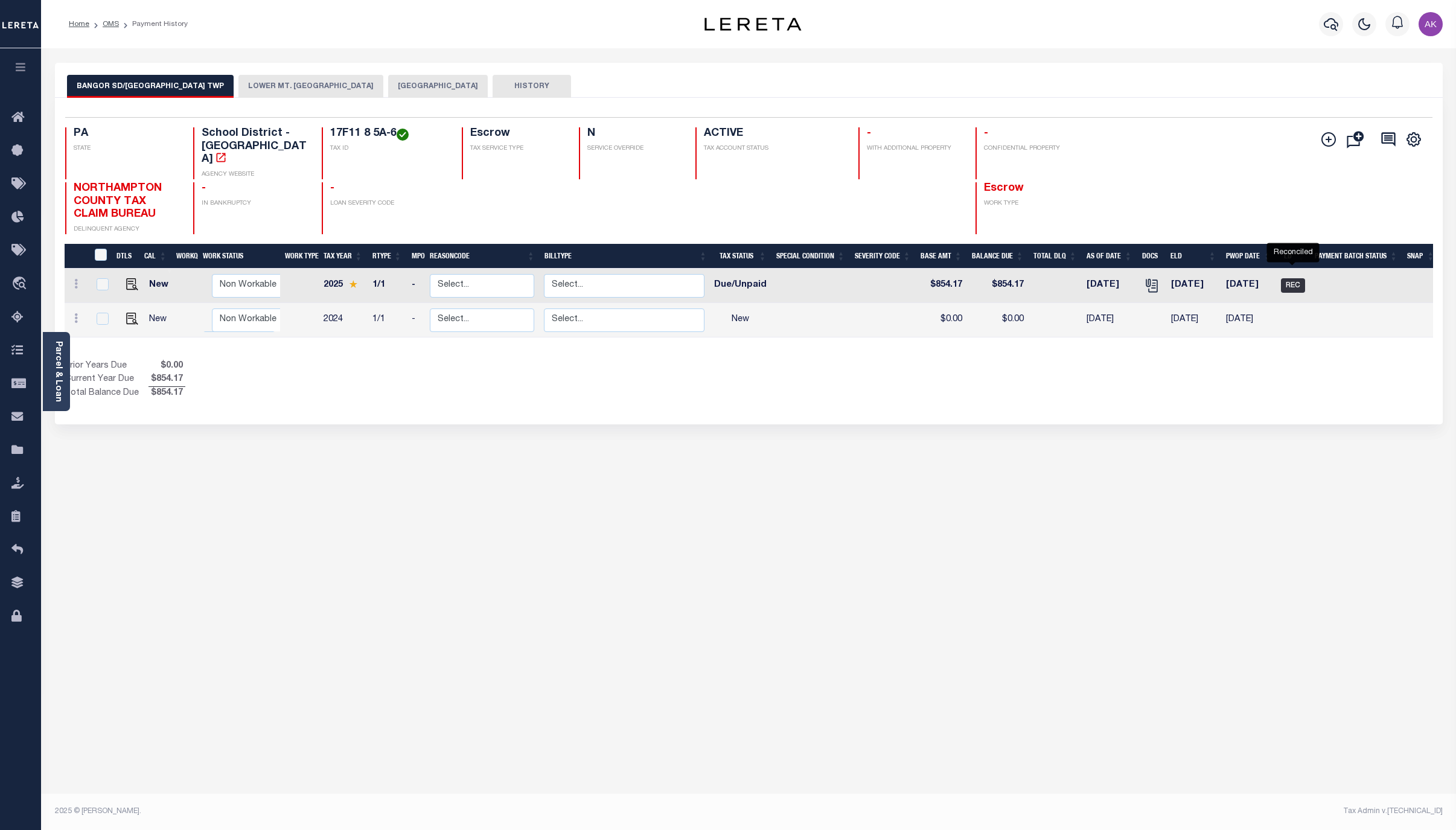
click at [1292, 278] on span "REC" at bounding box center [1293, 285] width 24 height 14
checkbox input "true"
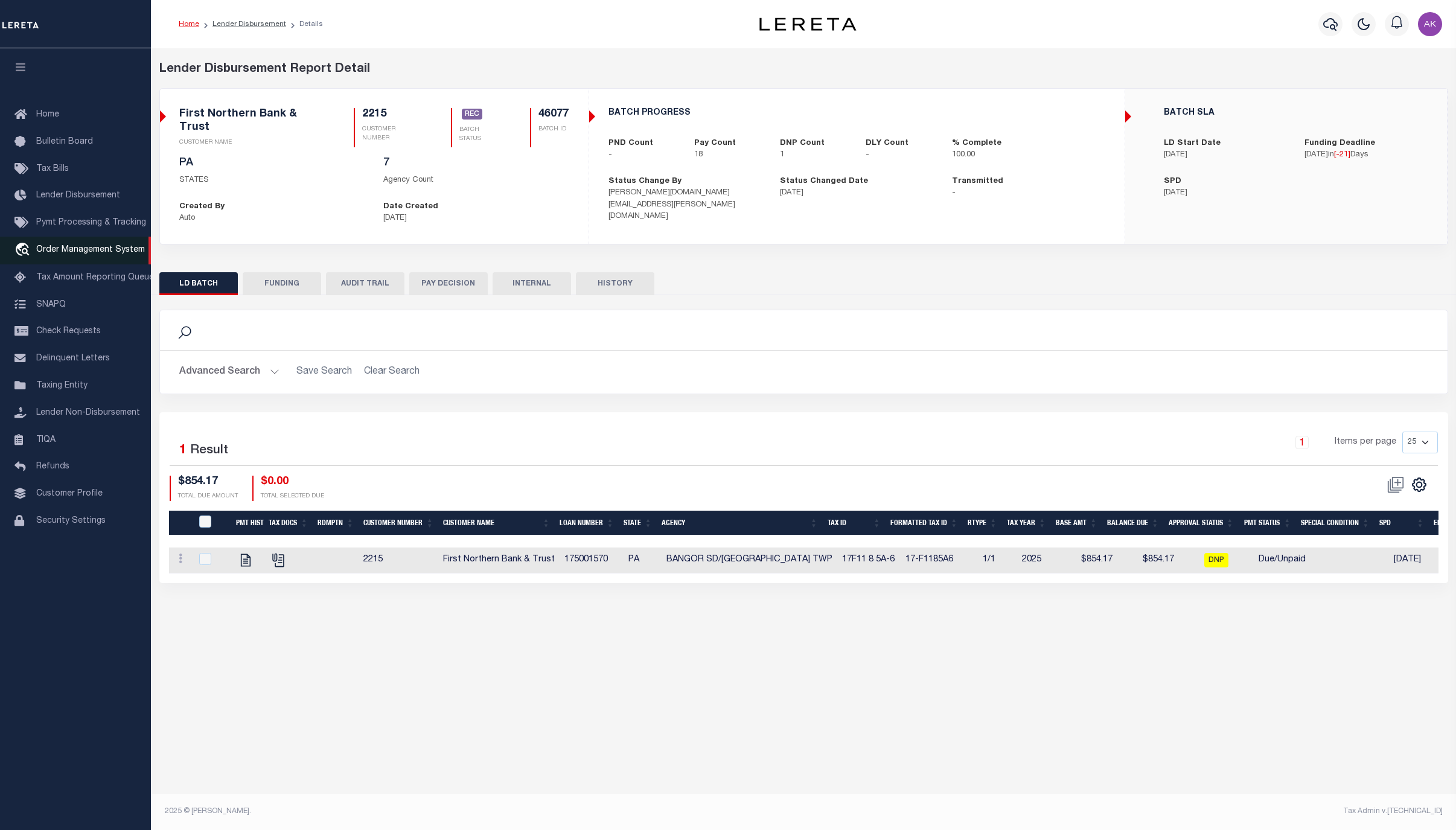
click at [79, 254] on span "Order Management System" at bounding box center [90, 250] width 109 height 8
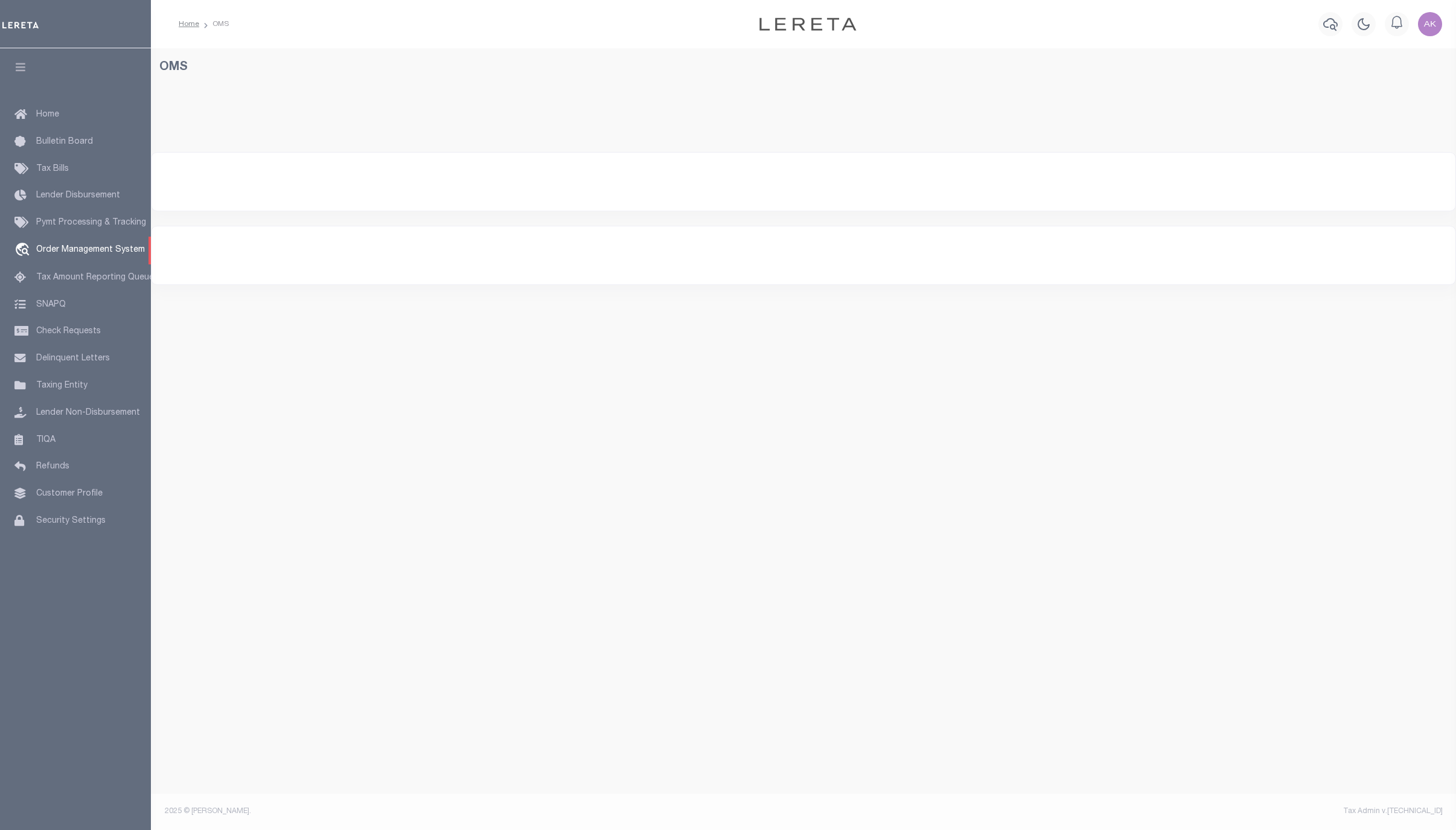
select select "200"
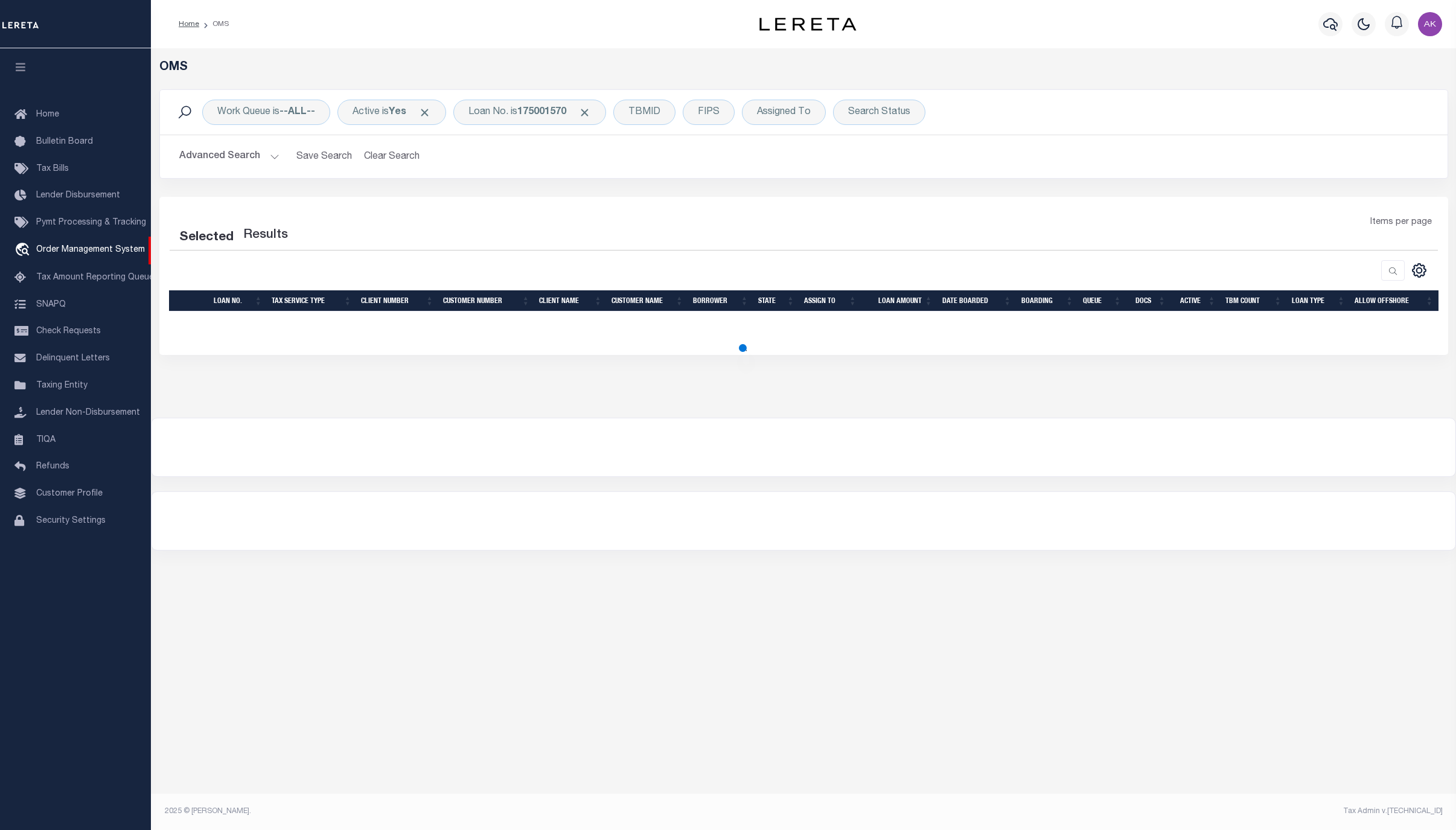
select select "200"
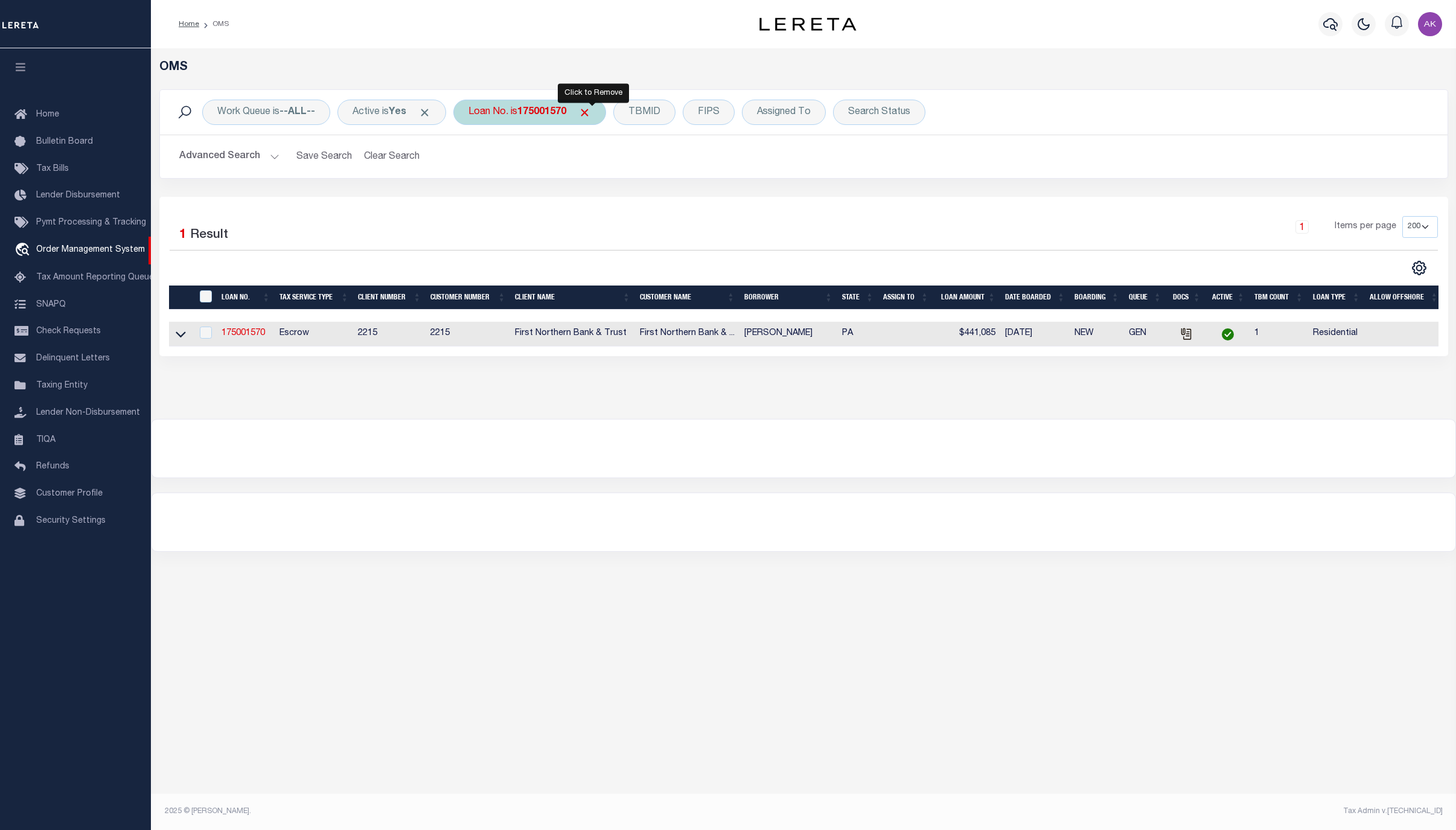
click at [591, 108] on span "Click to Remove" at bounding box center [584, 112] width 13 height 13
click at [502, 110] on div "Loan No." at bounding box center [488, 112] width 70 height 25
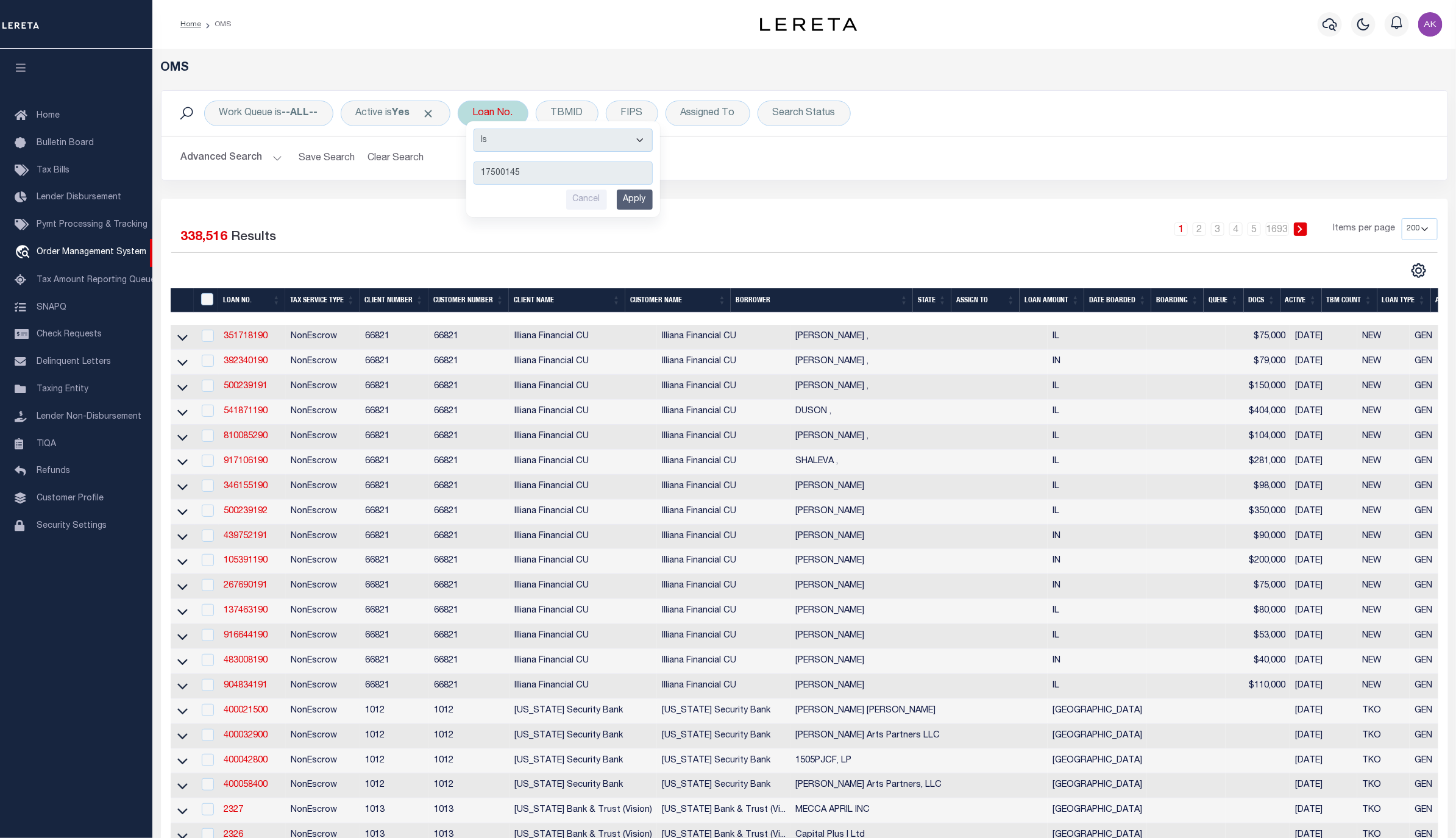
type input "175001453"
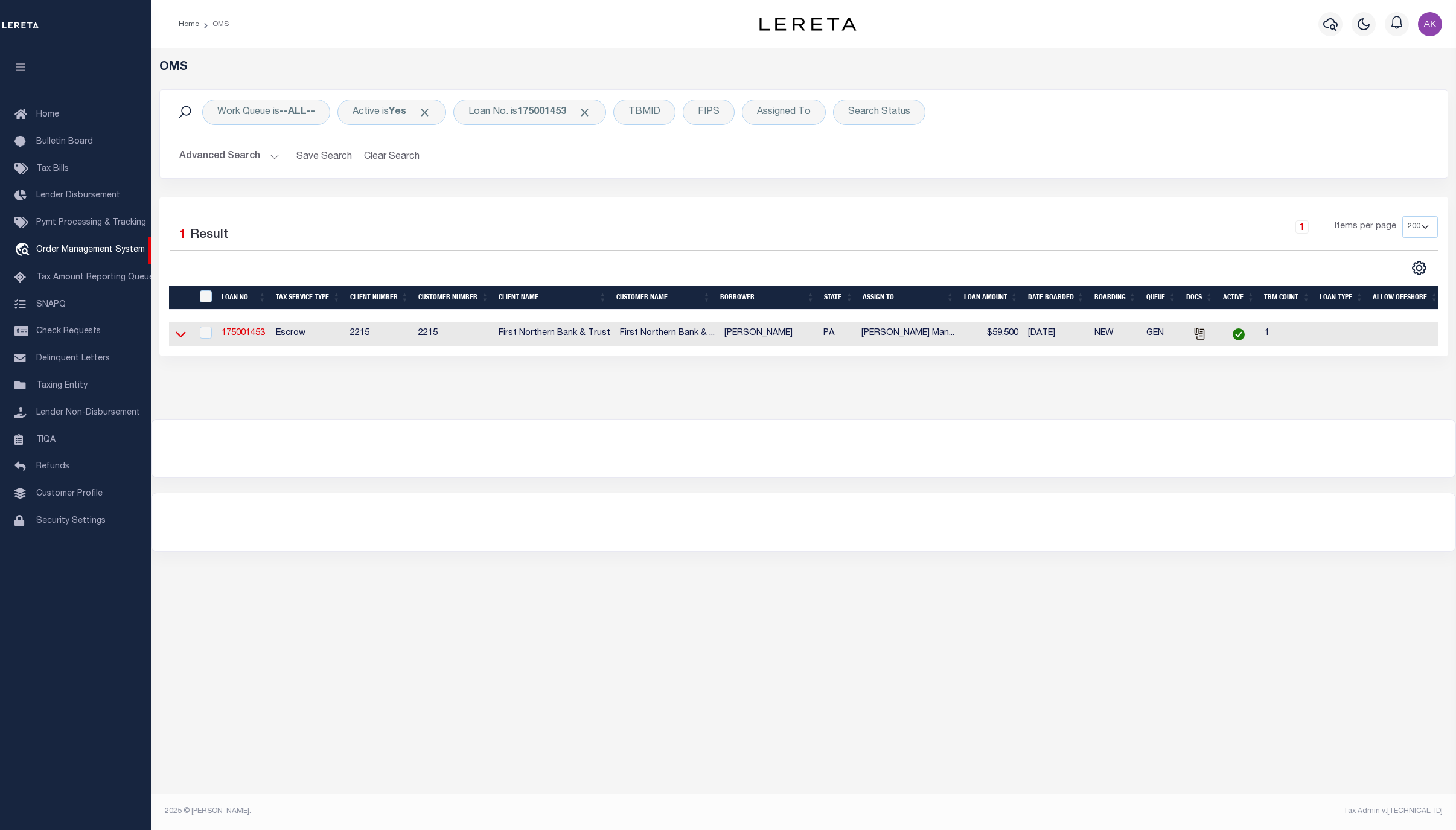
click at [178, 339] on icon at bounding box center [180, 334] width 10 height 13
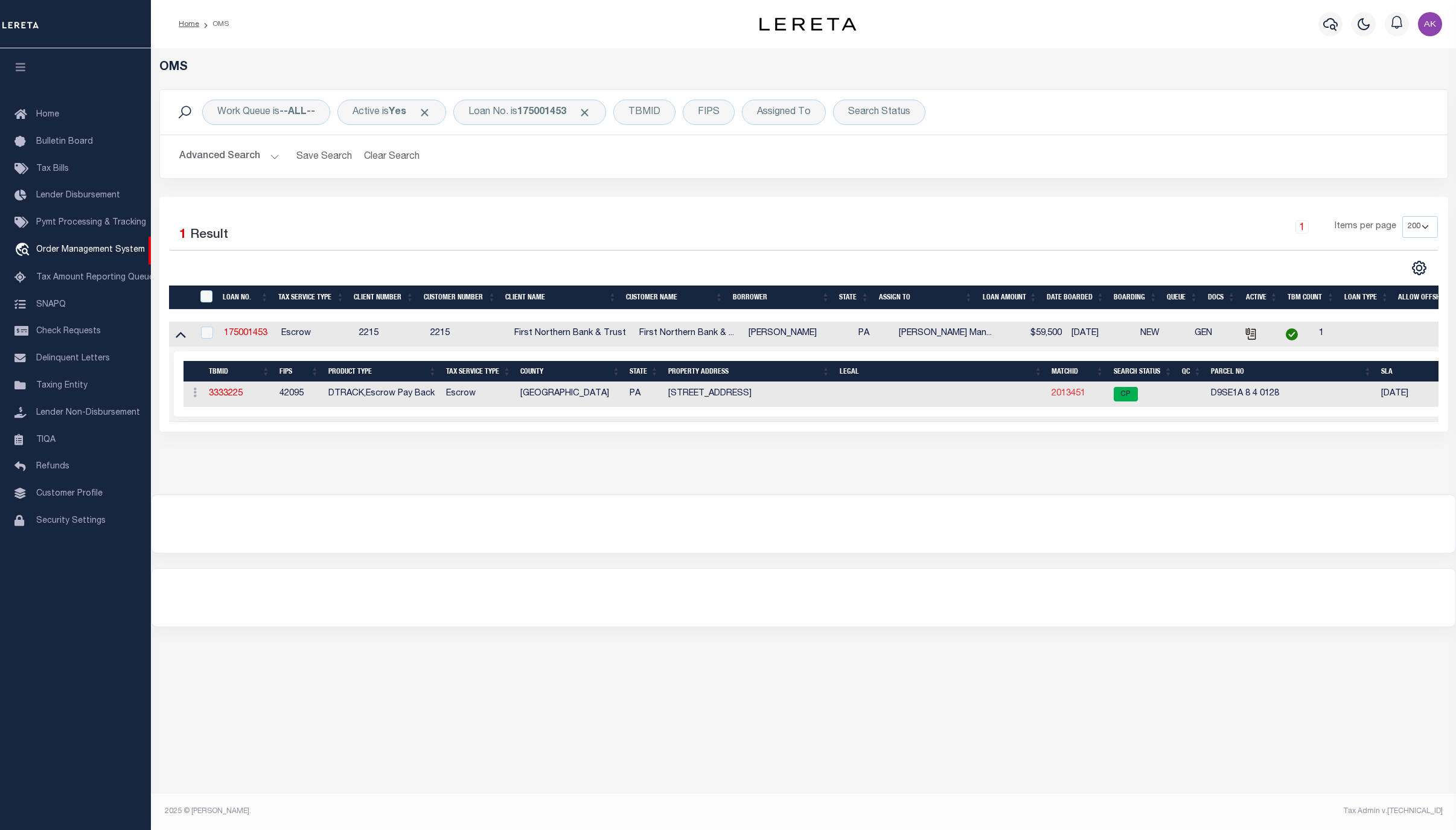
click at [1065, 396] on link "2013451" at bounding box center [1069, 393] width 34 height 8
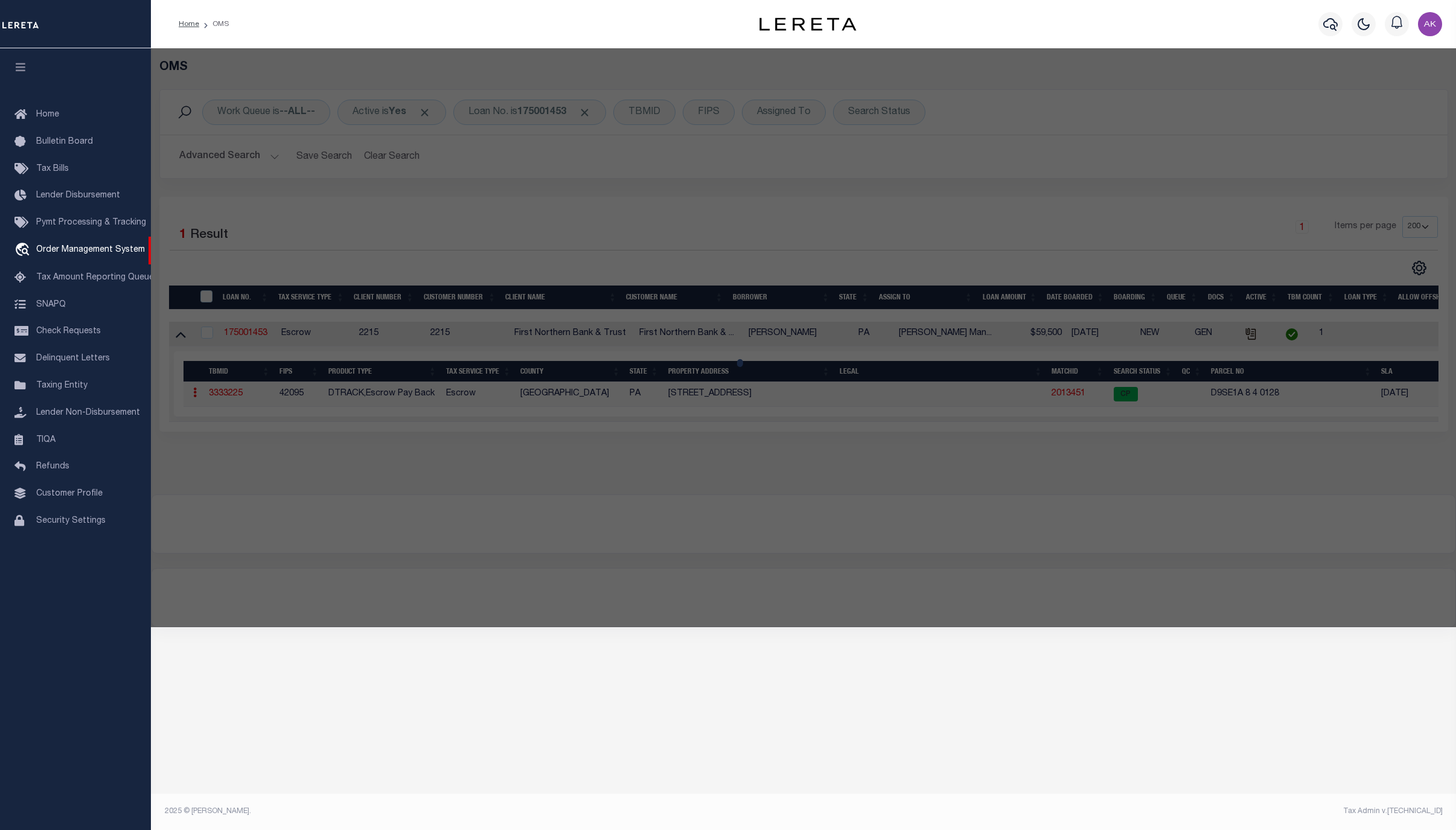
checkbox input "false"
select select "CP"
type input "FOX JUSTIN M & BOBBI A,"
select select "AGW"
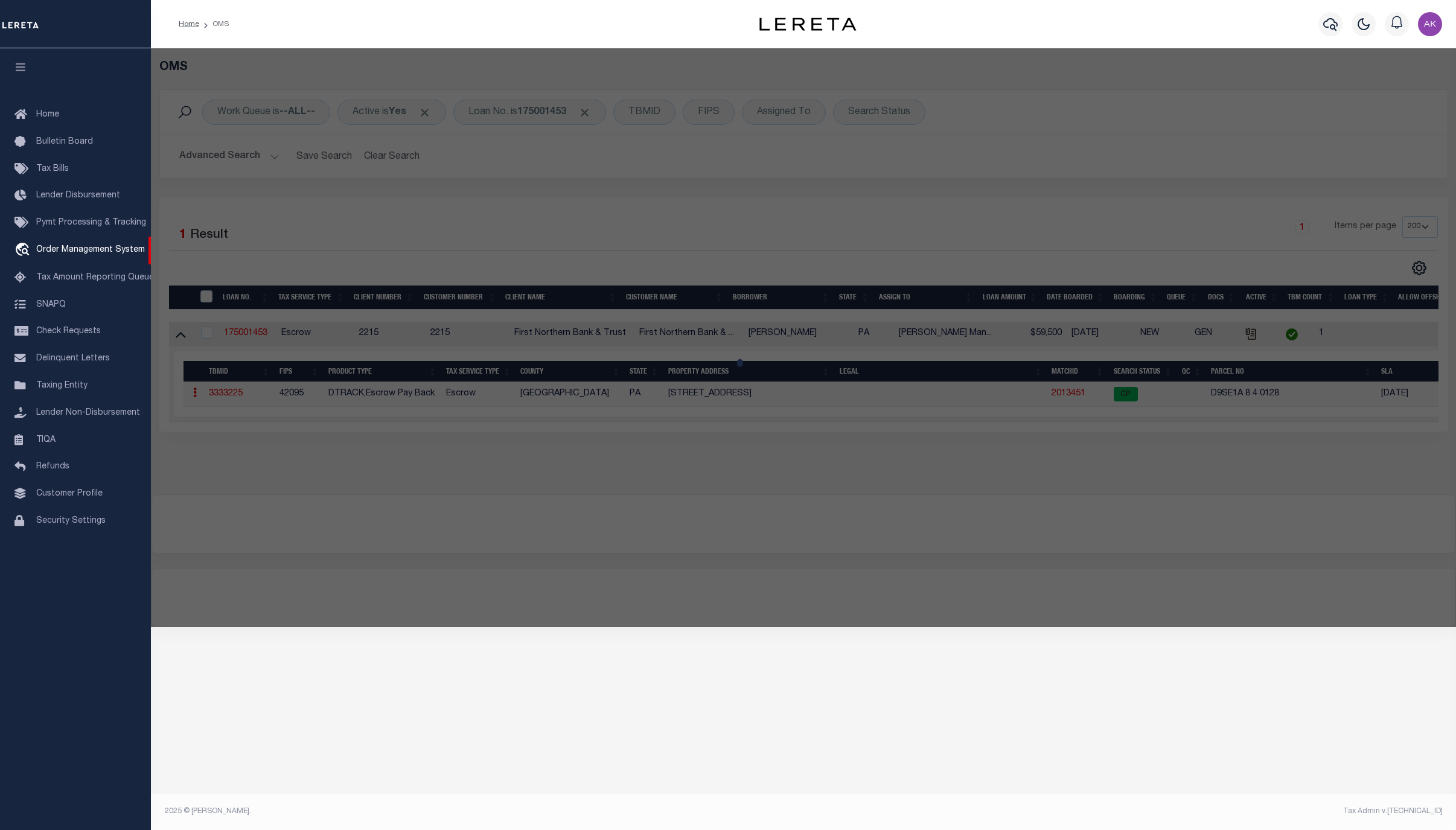
select select "ADD"
type input "719 SHAWNEE ST"
type input "ROSETO PA 18013"
type textarea "CAMA Acres .0833"
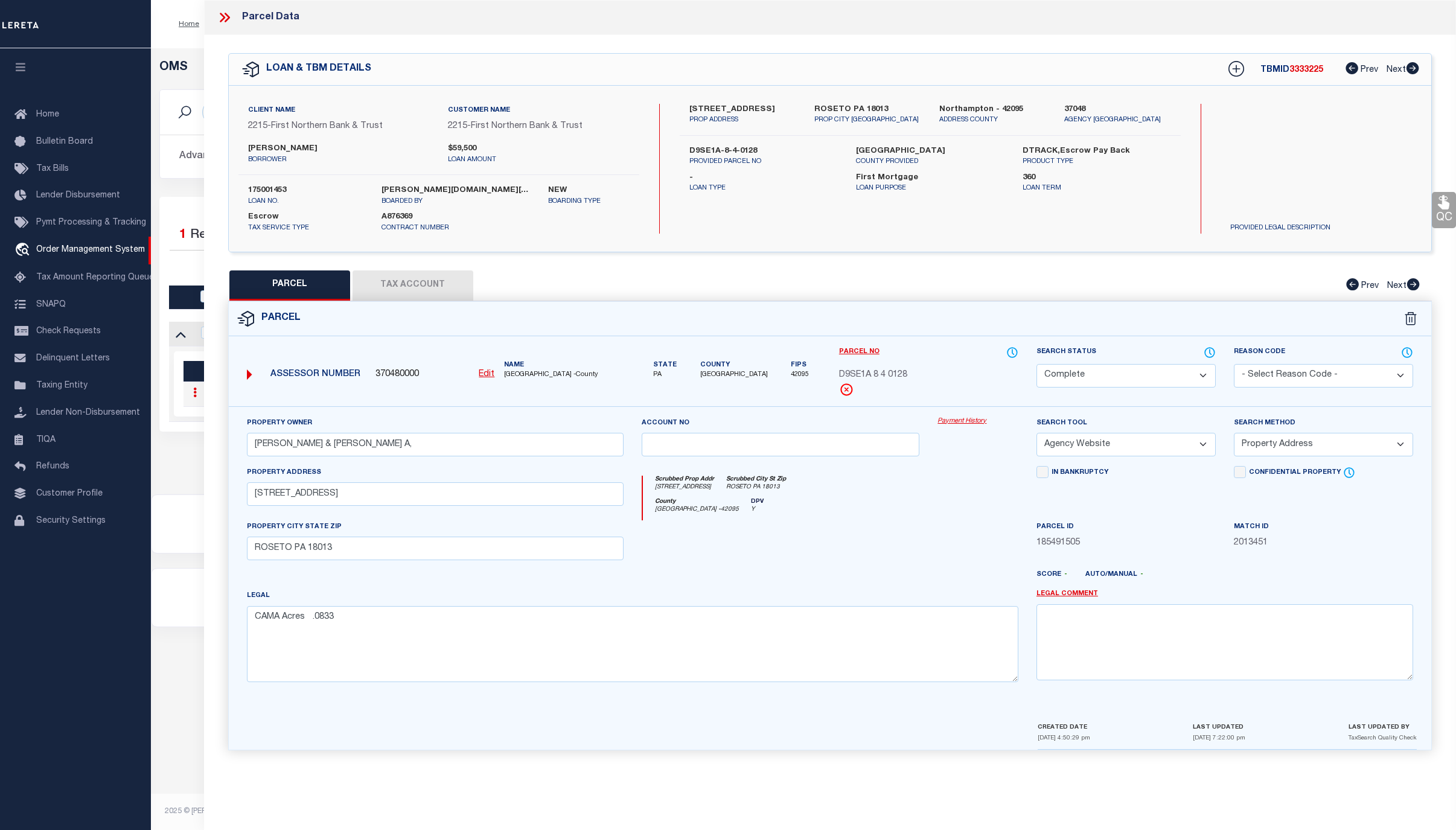
click at [968, 424] on link "Payment History" at bounding box center [978, 422] width 81 height 10
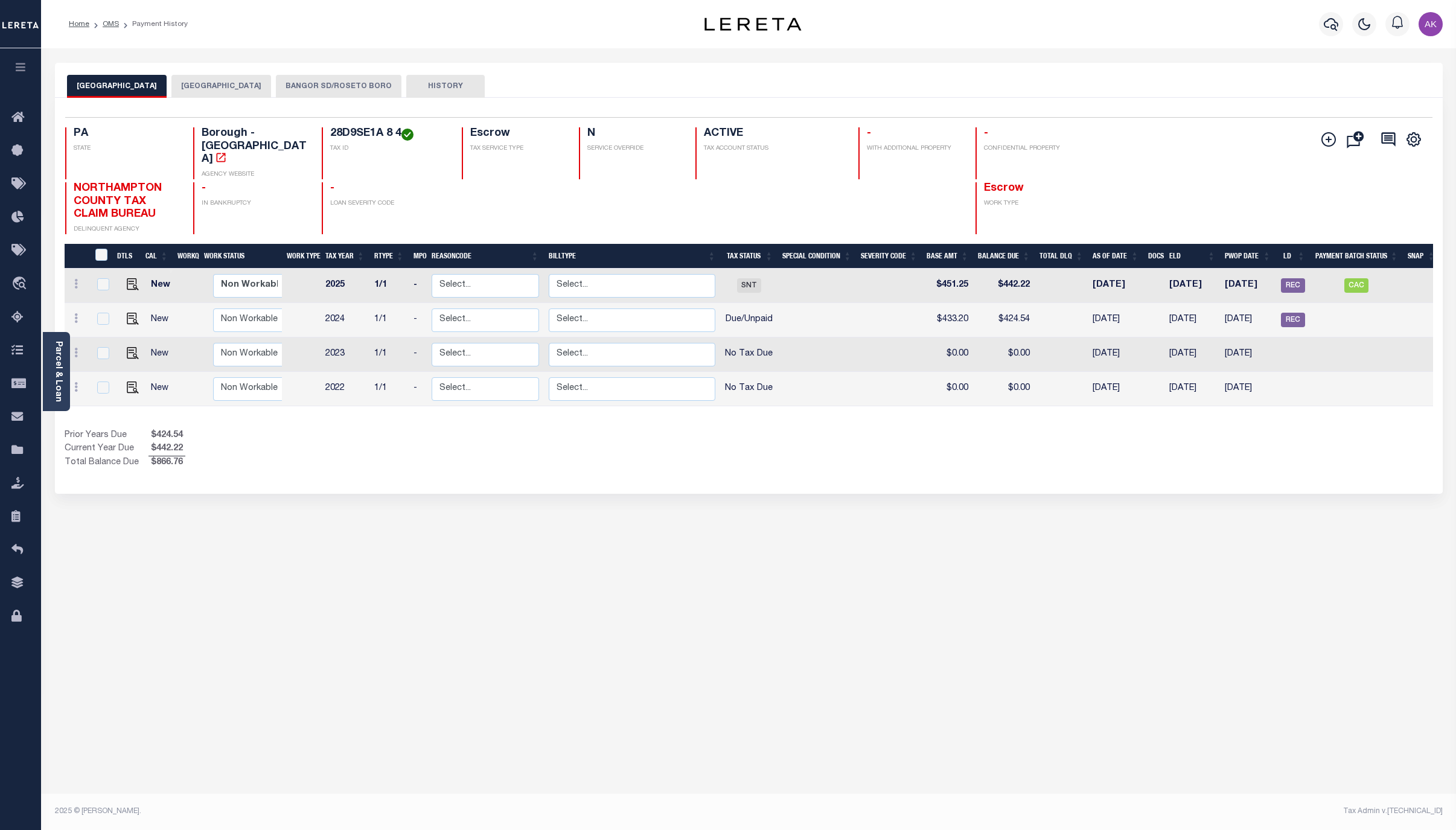
drag, startPoint x: 361, startPoint y: 87, endPoint x: 405, endPoint y: 79, distance: 44.7
click at [362, 86] on button "BANGOR SD/ROSETO BORO" at bounding box center [339, 86] width 125 height 23
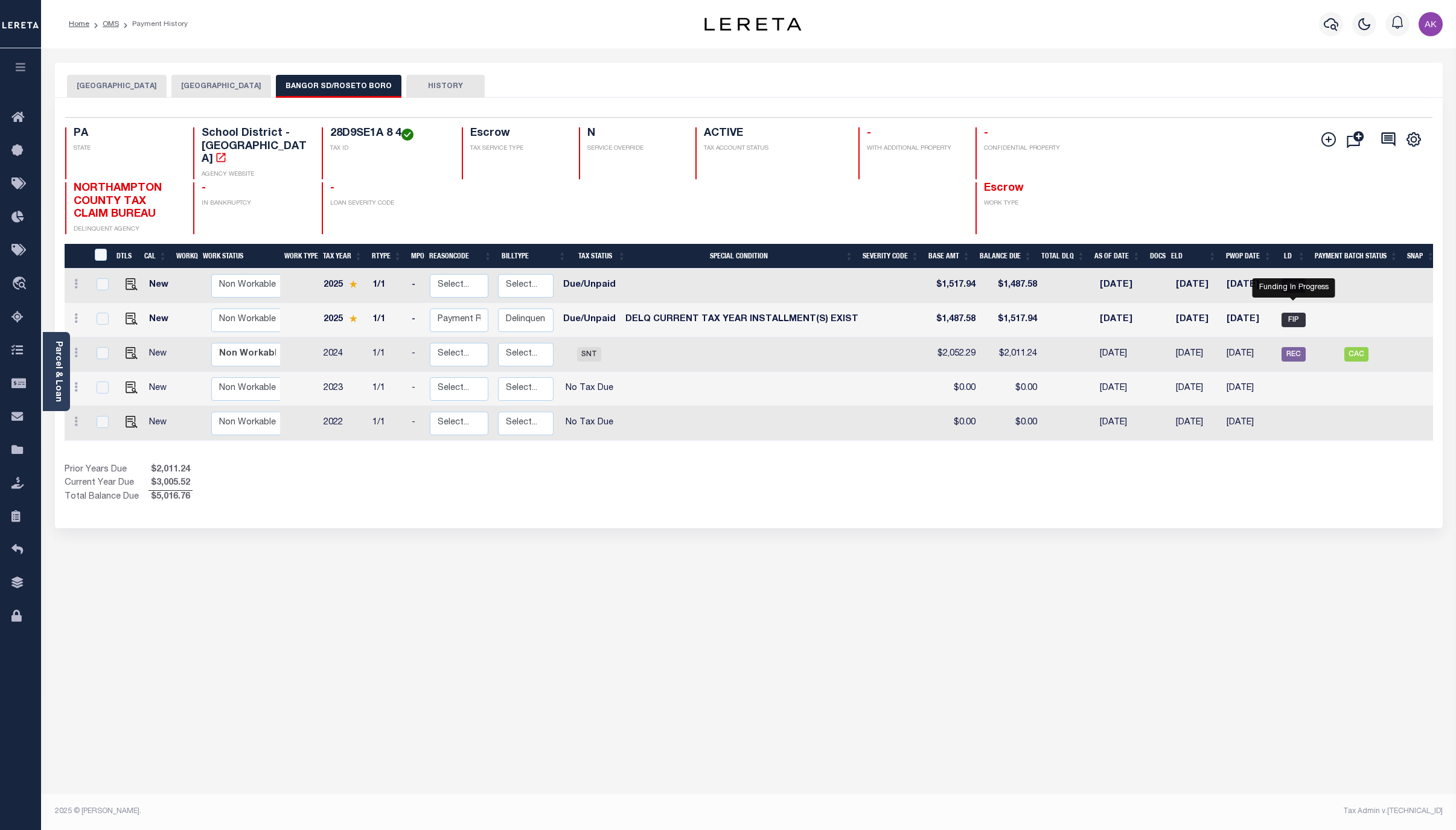
click at [1288, 313] on span "FIP" at bounding box center [1293, 320] width 24 height 14
checkbox input "true"
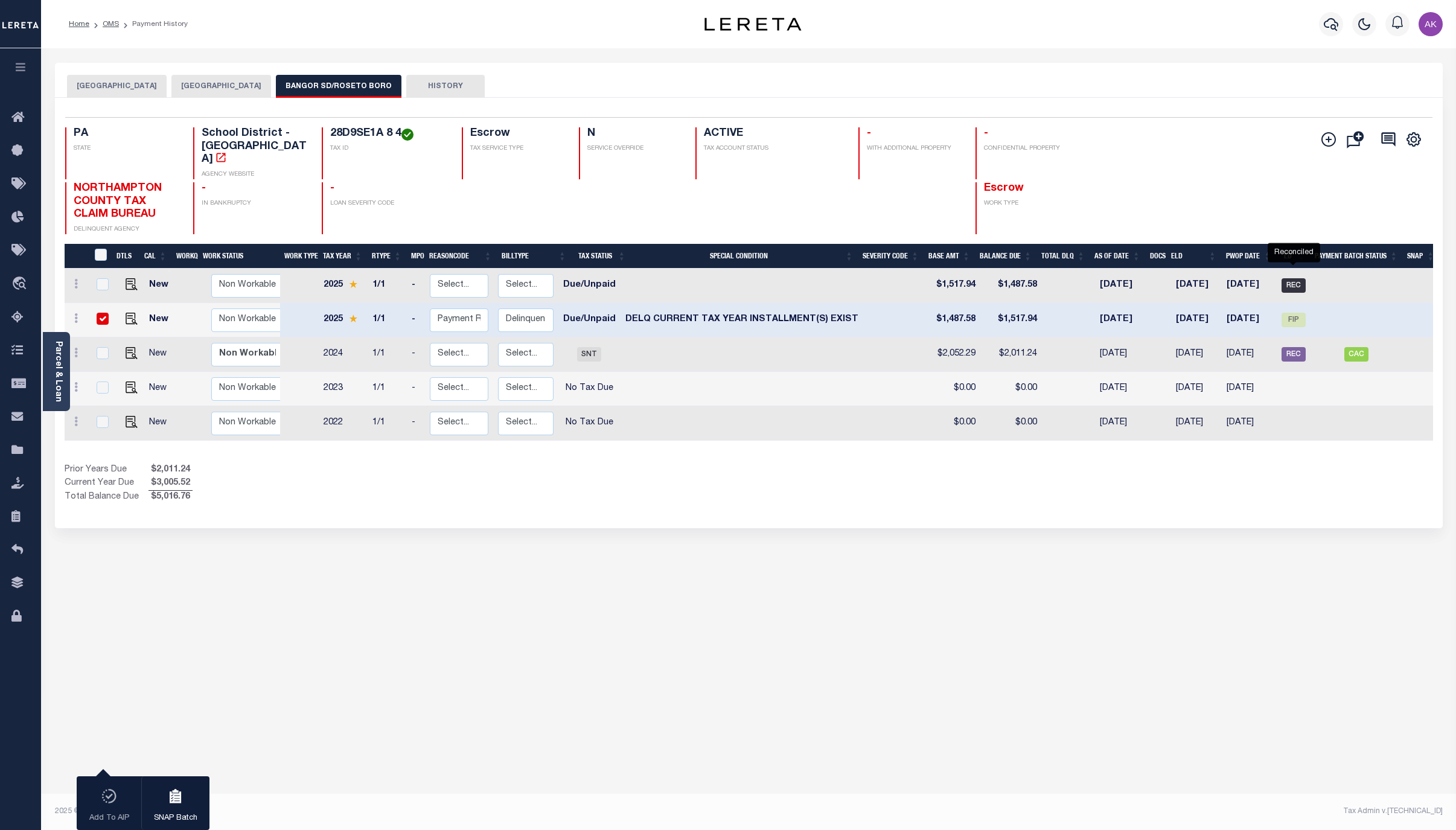
click at [1288, 278] on span "REC" at bounding box center [1293, 285] width 24 height 14
checkbox input "true"
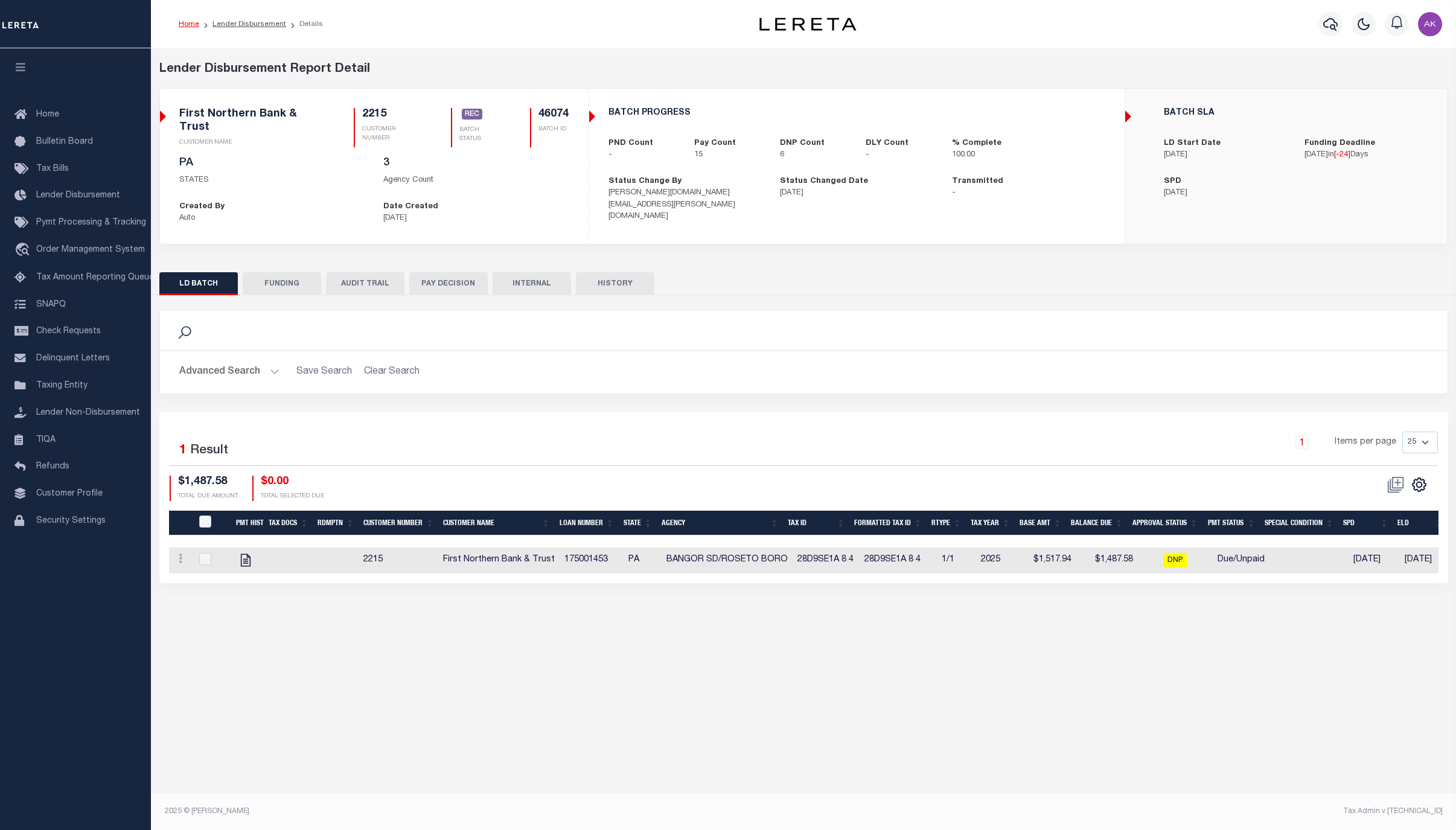
drag, startPoint x: 1156, startPoint y: 669, endPoint x: 1141, endPoint y: 666, distance: 15.3
click at [1156, 669] on div "Lender Disbursement Reports Summary Clients / Customers Customers asc Customers…" at bounding box center [804, 422] width 1306 height 747
click at [80, 249] on span "Order Management System" at bounding box center [90, 250] width 109 height 8
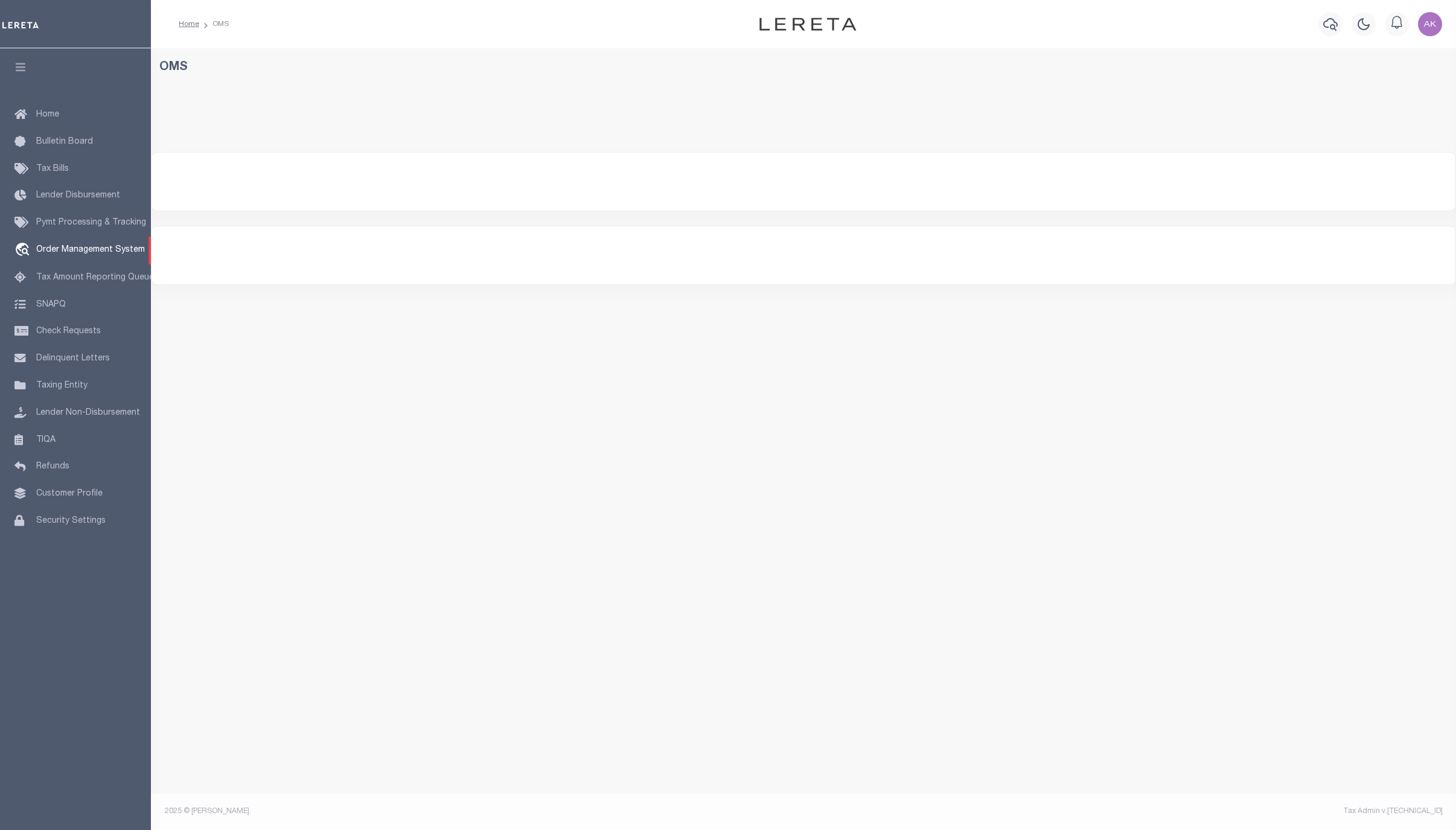
select select "200"
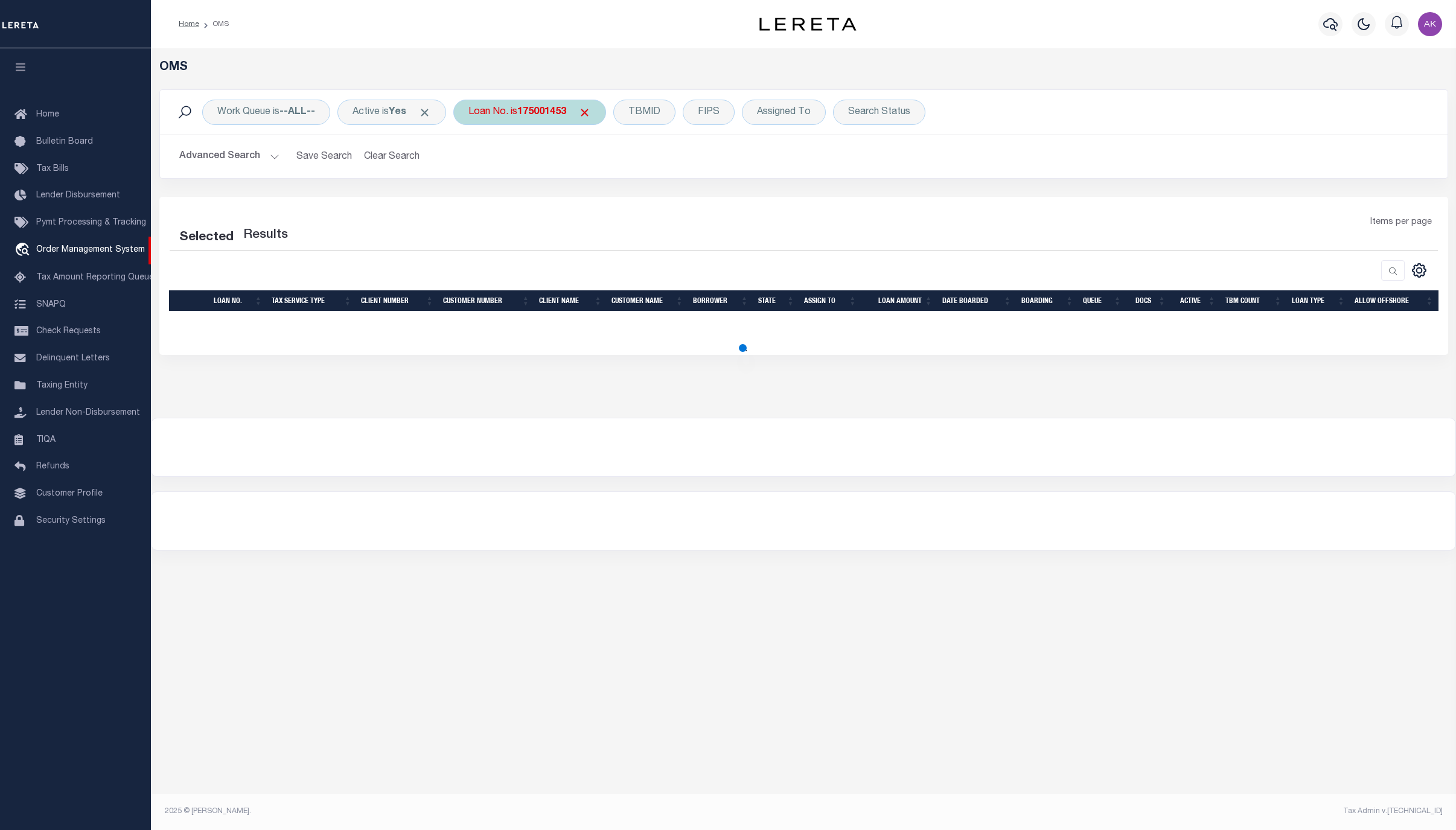
select select "200"
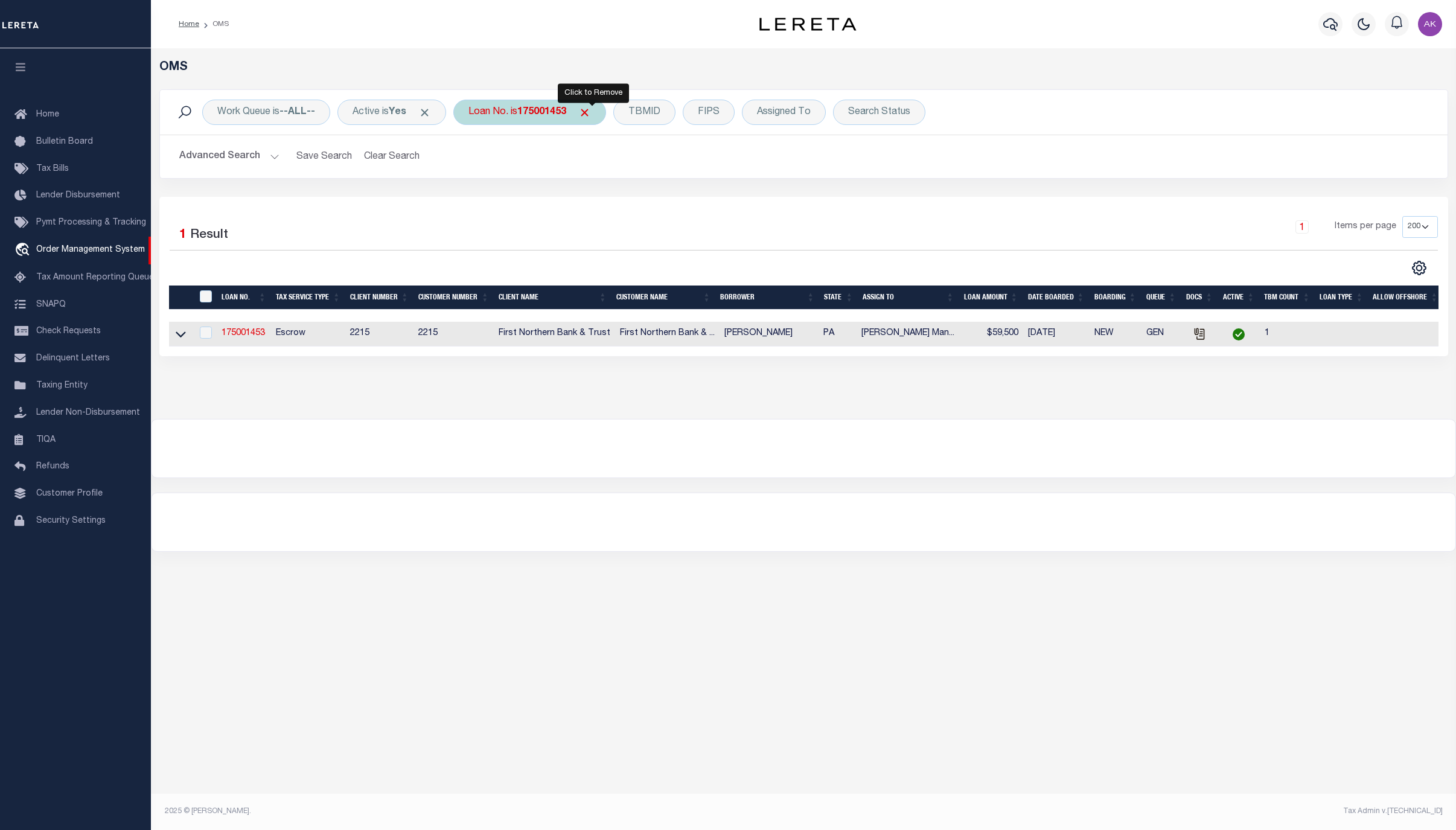
click at [591, 109] on span "Click to Remove" at bounding box center [584, 112] width 13 height 13
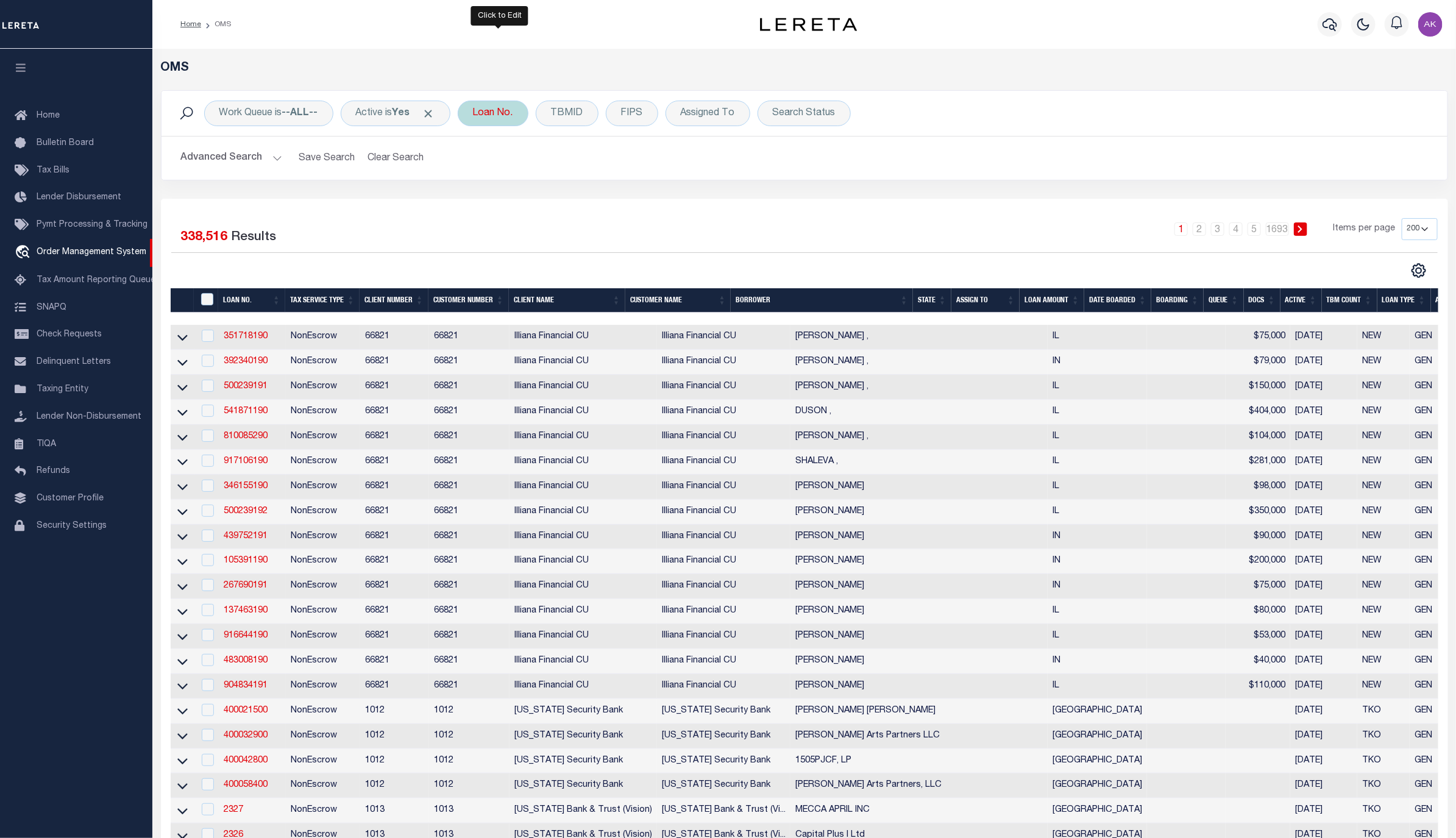
click at [503, 109] on div "Loan No." at bounding box center [493, 113] width 71 height 25
click at [496, 175] on input "text" at bounding box center [563, 173] width 179 height 23
type input "175000983"
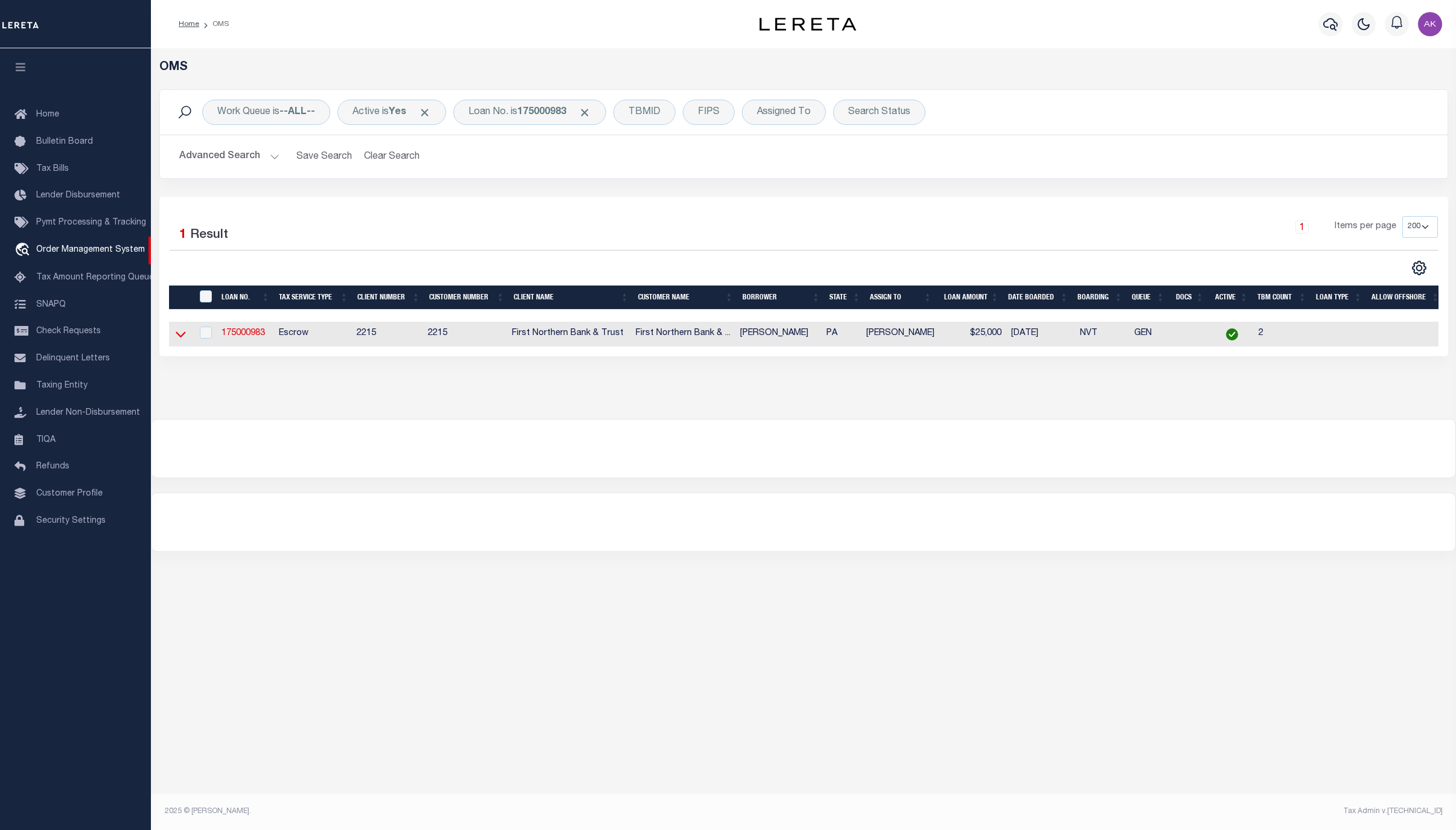
click at [179, 338] on icon at bounding box center [180, 335] width 10 height 6
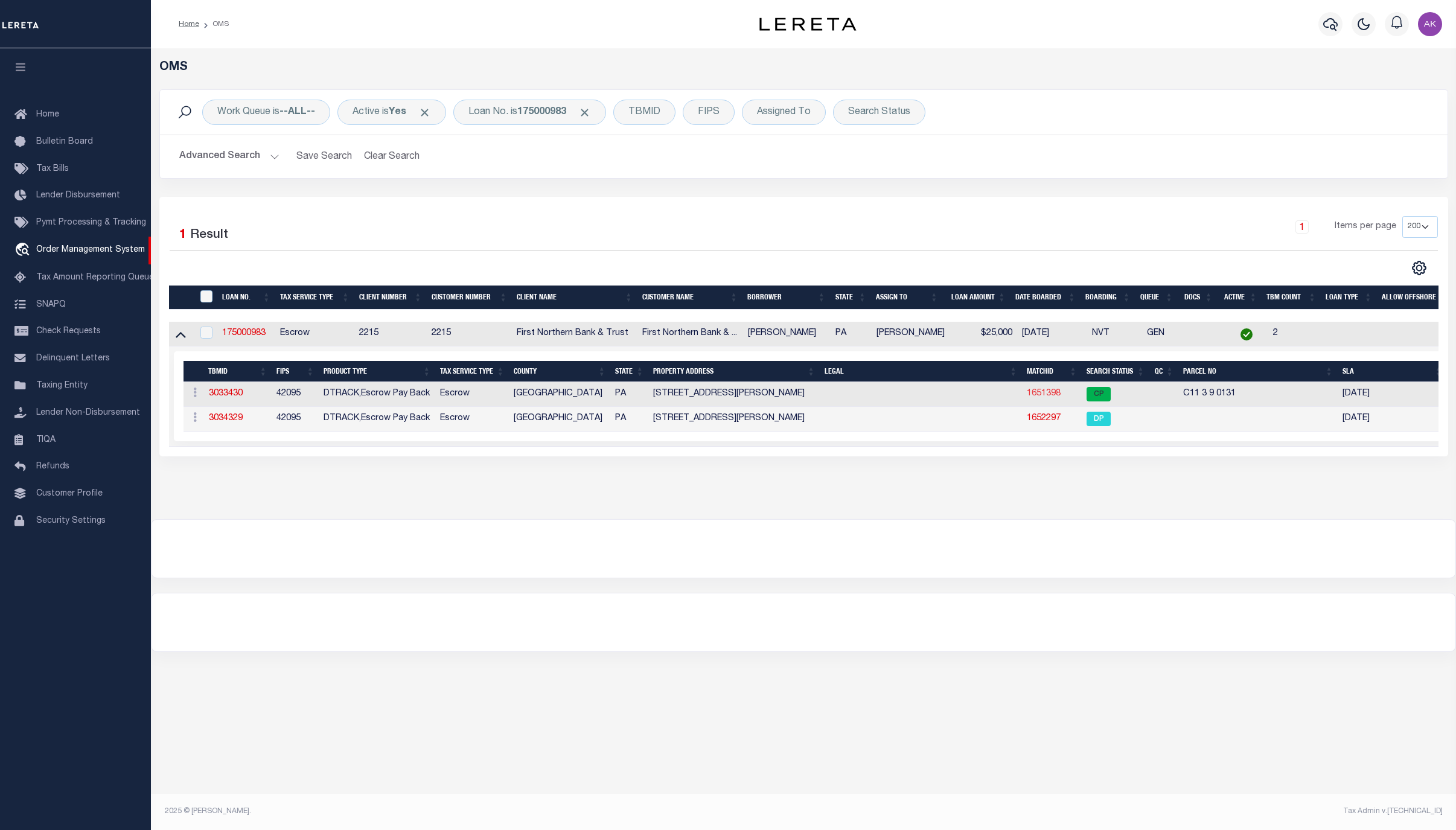
click at [1038, 396] on link "1651398" at bounding box center [1044, 393] width 34 height 8
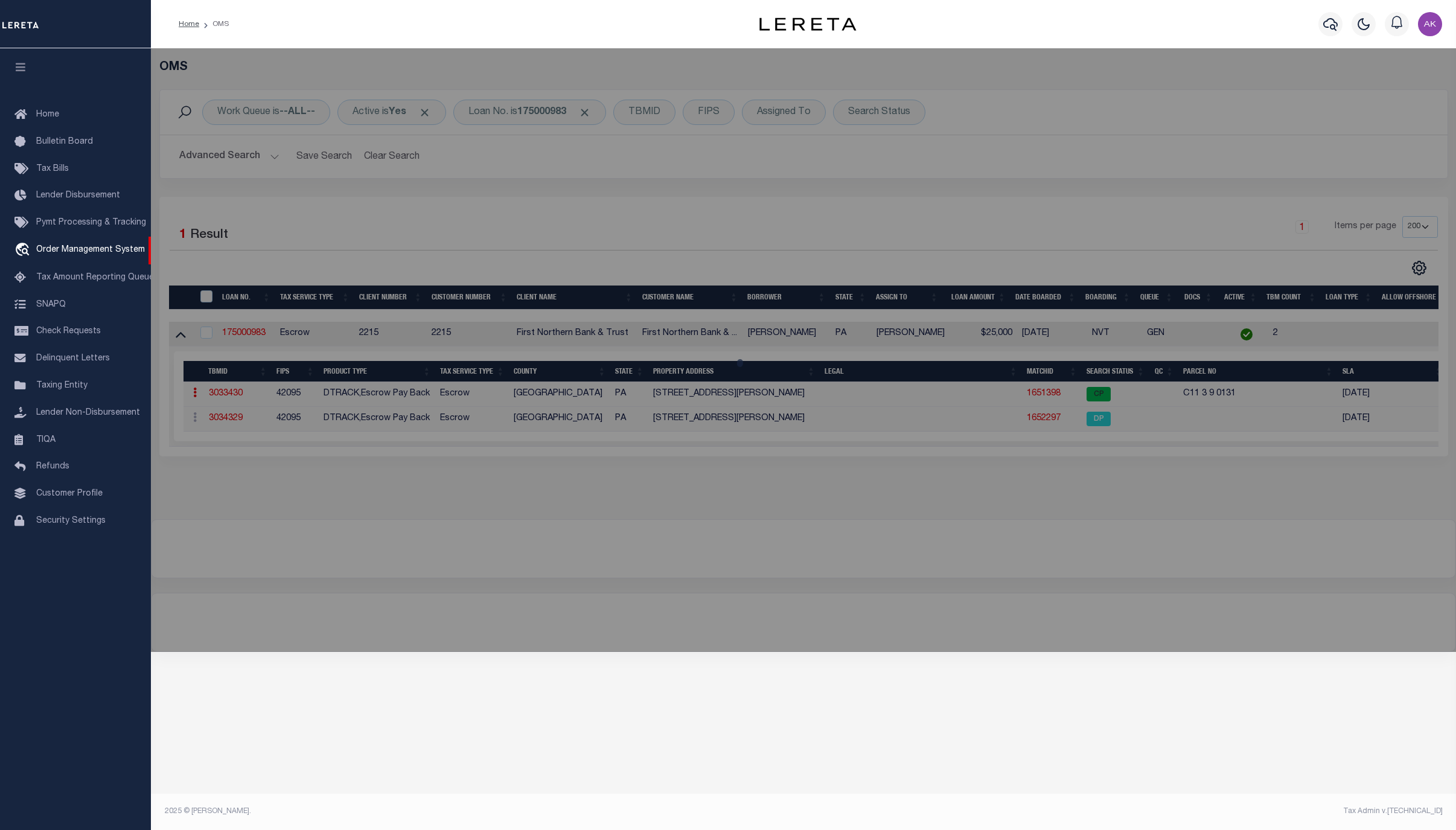
checkbox input "false"
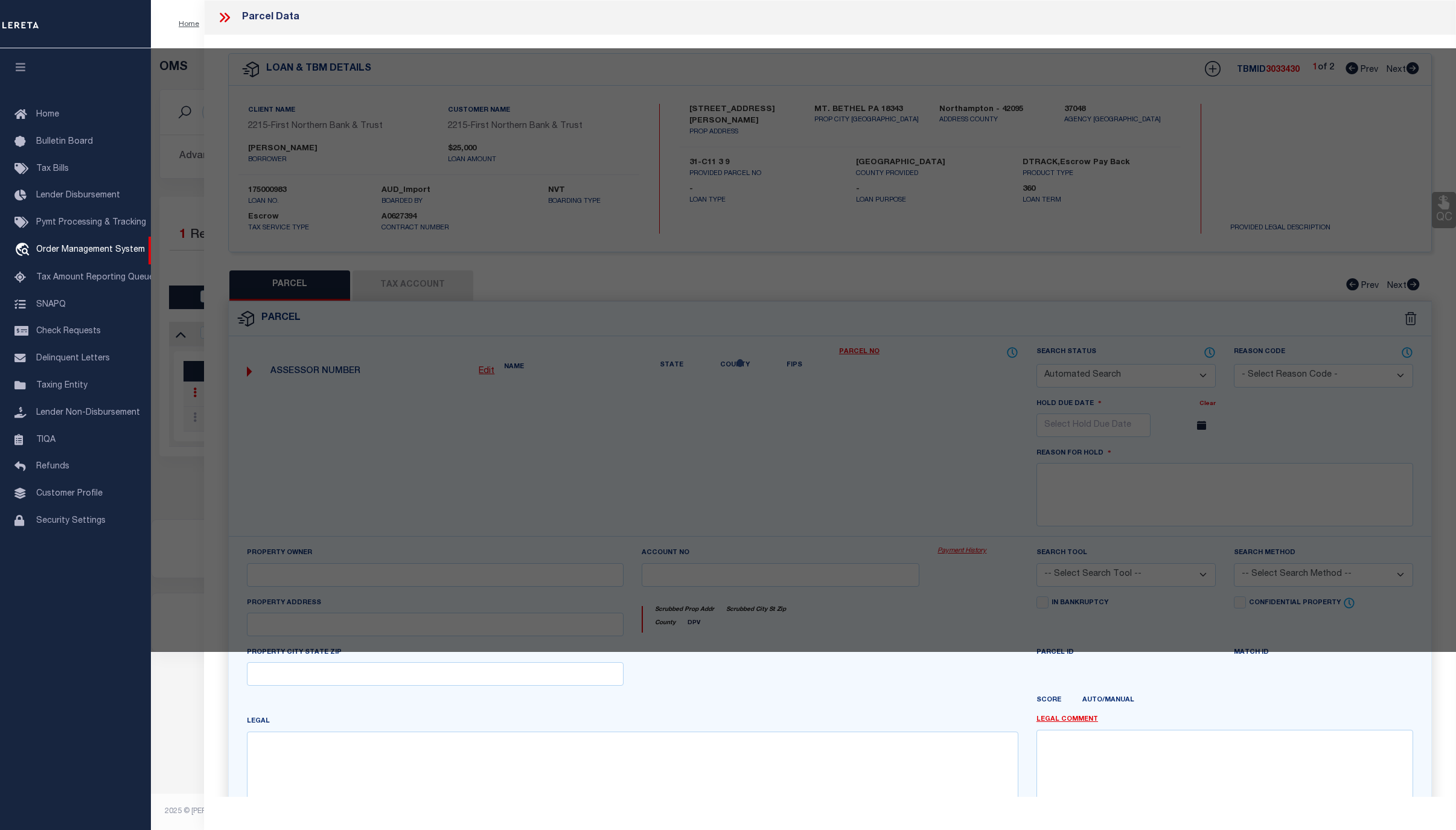
select select "CP"
type input "MOUSLEY KELLY RENEE & WILLIAM S,"
select select "AGF"
select select "ADD"
type input "1017 JACOBY CREEK RD"
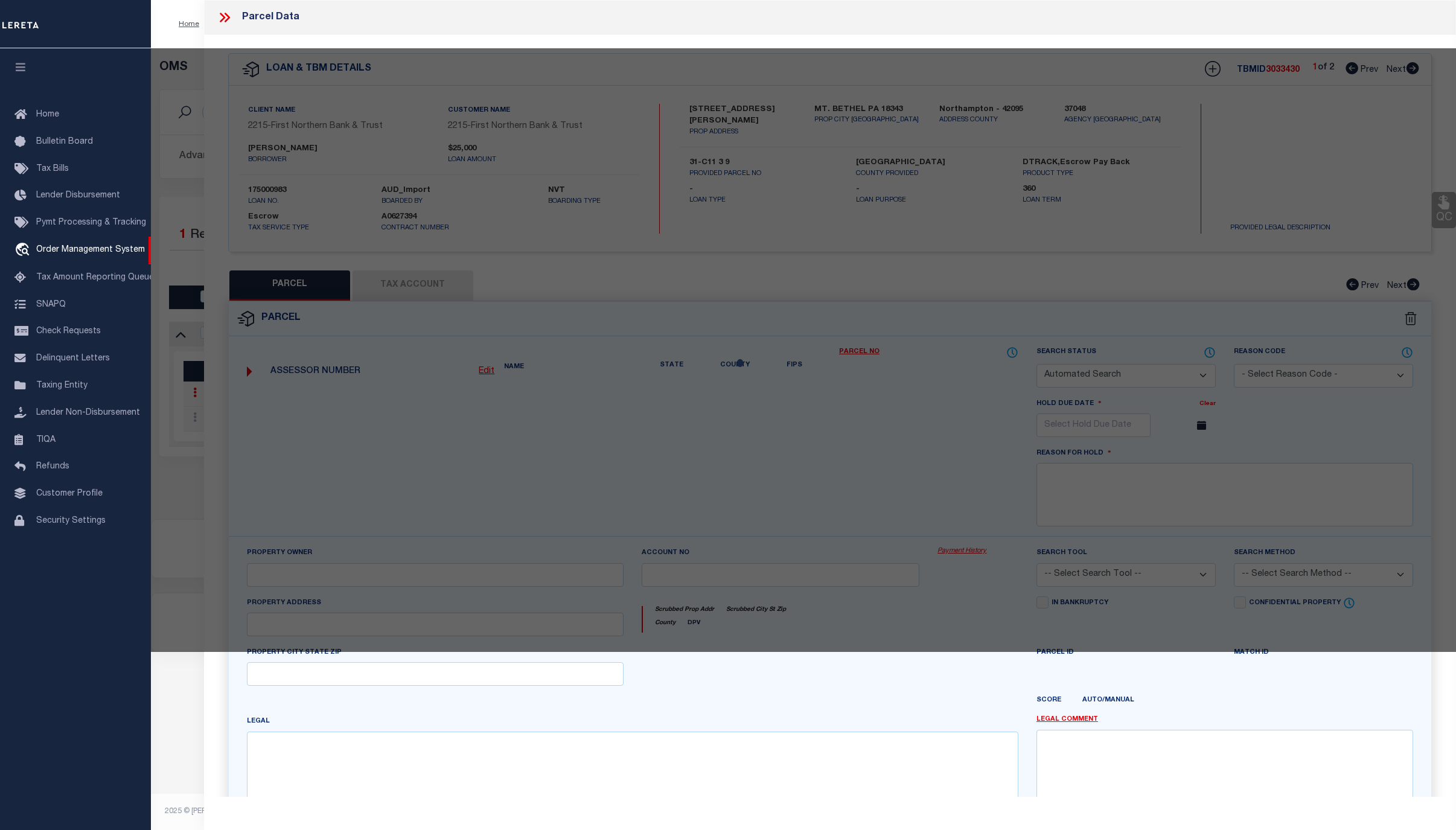
checkbox input "false"
type input "PA"
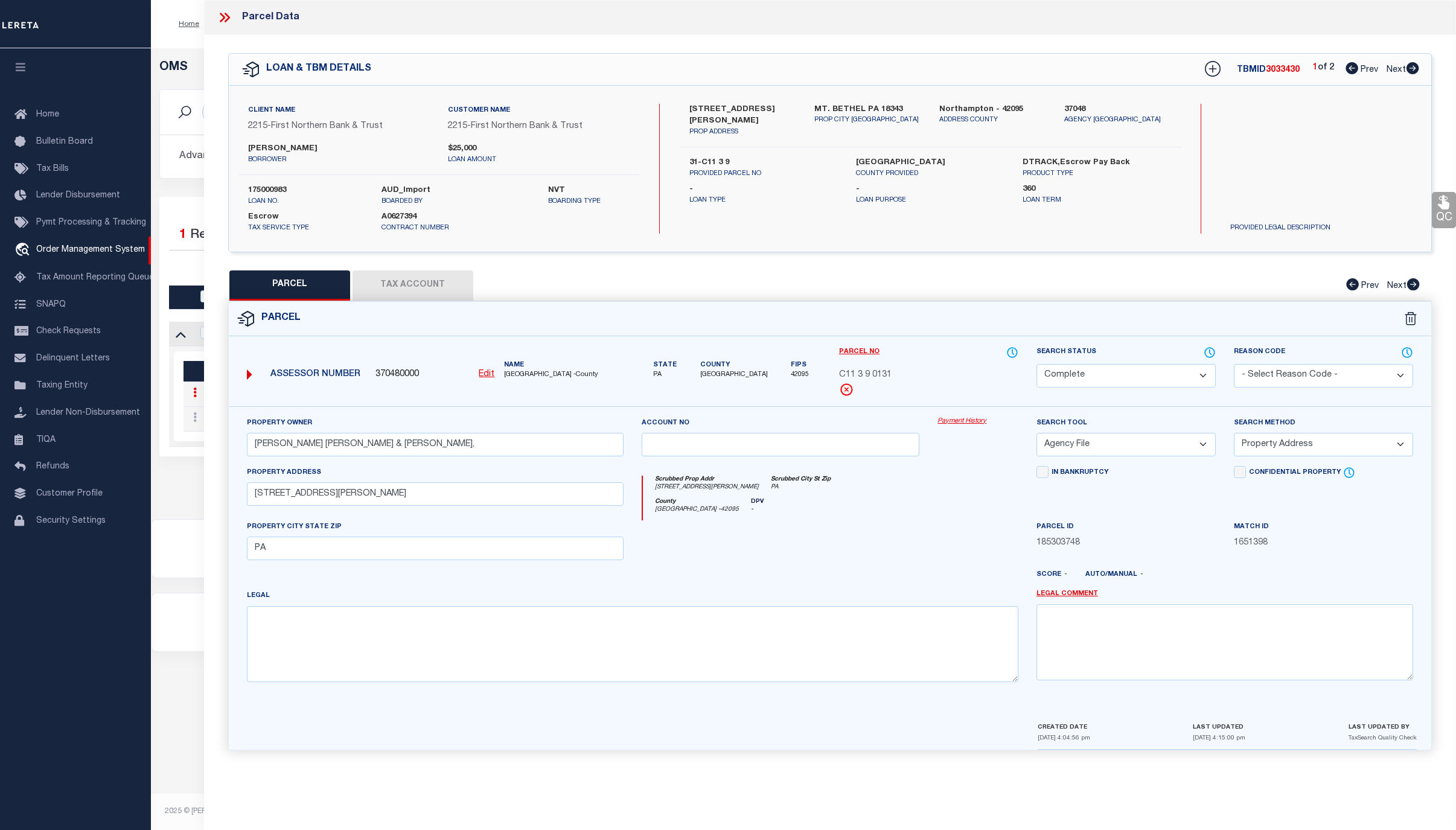
click at [968, 427] on link "Payment History" at bounding box center [978, 422] width 81 height 10
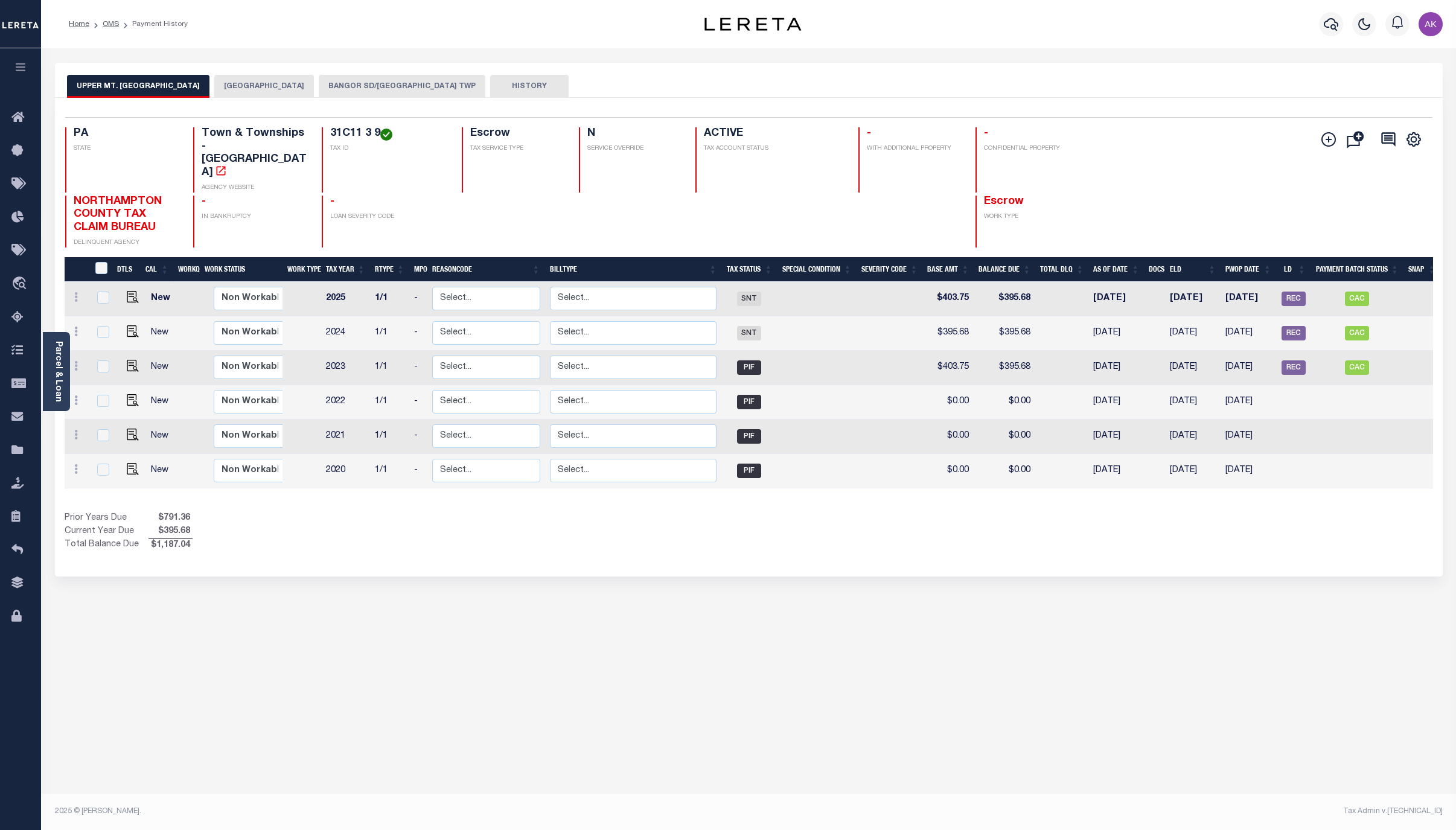
click at [490, 46] on div "Home OMS Payment History Profile" at bounding box center [748, 24] width 1415 height 48
click at [109, 23] on link "OMS" at bounding box center [111, 24] width 17 height 8
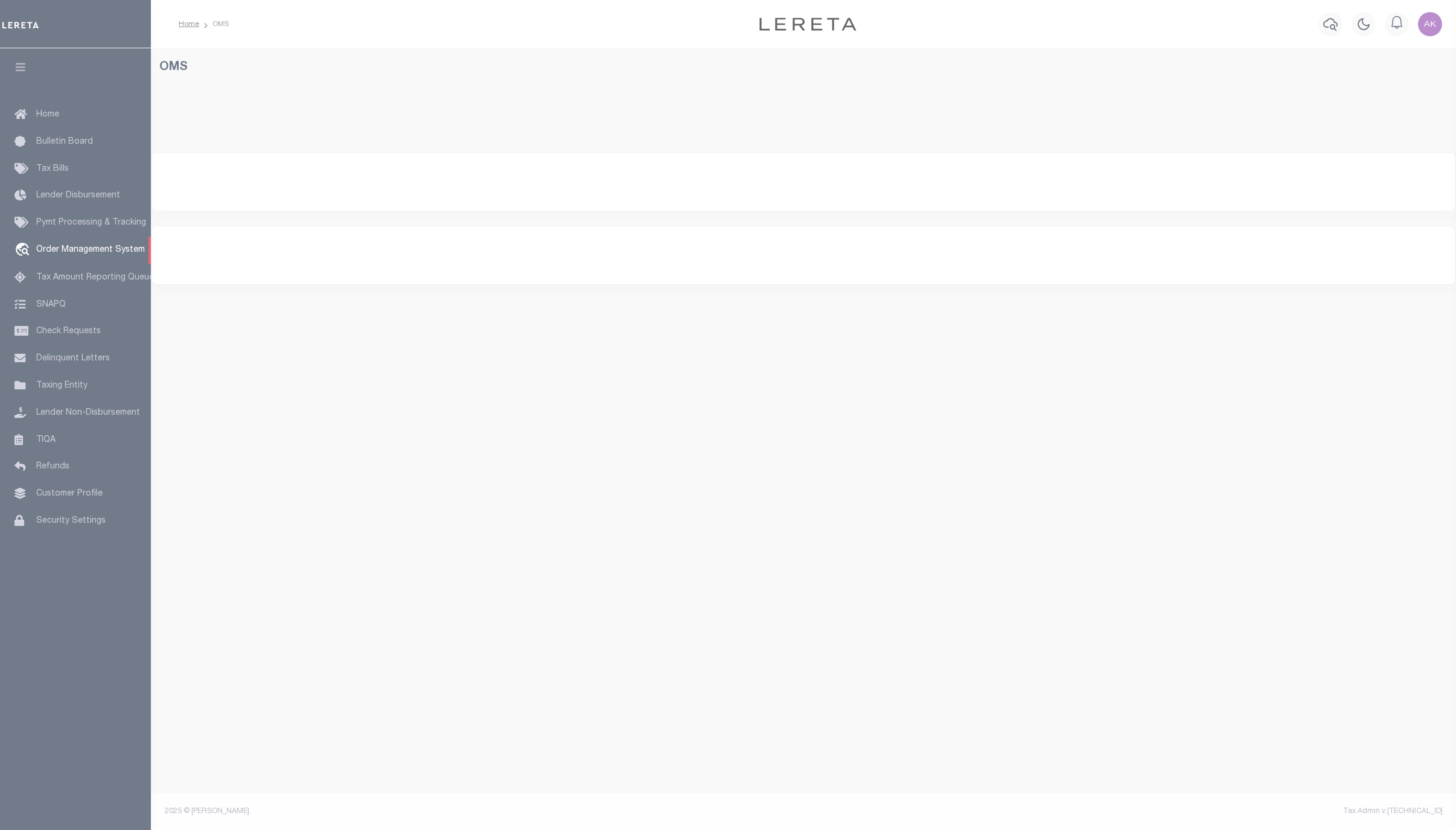
select select "200"
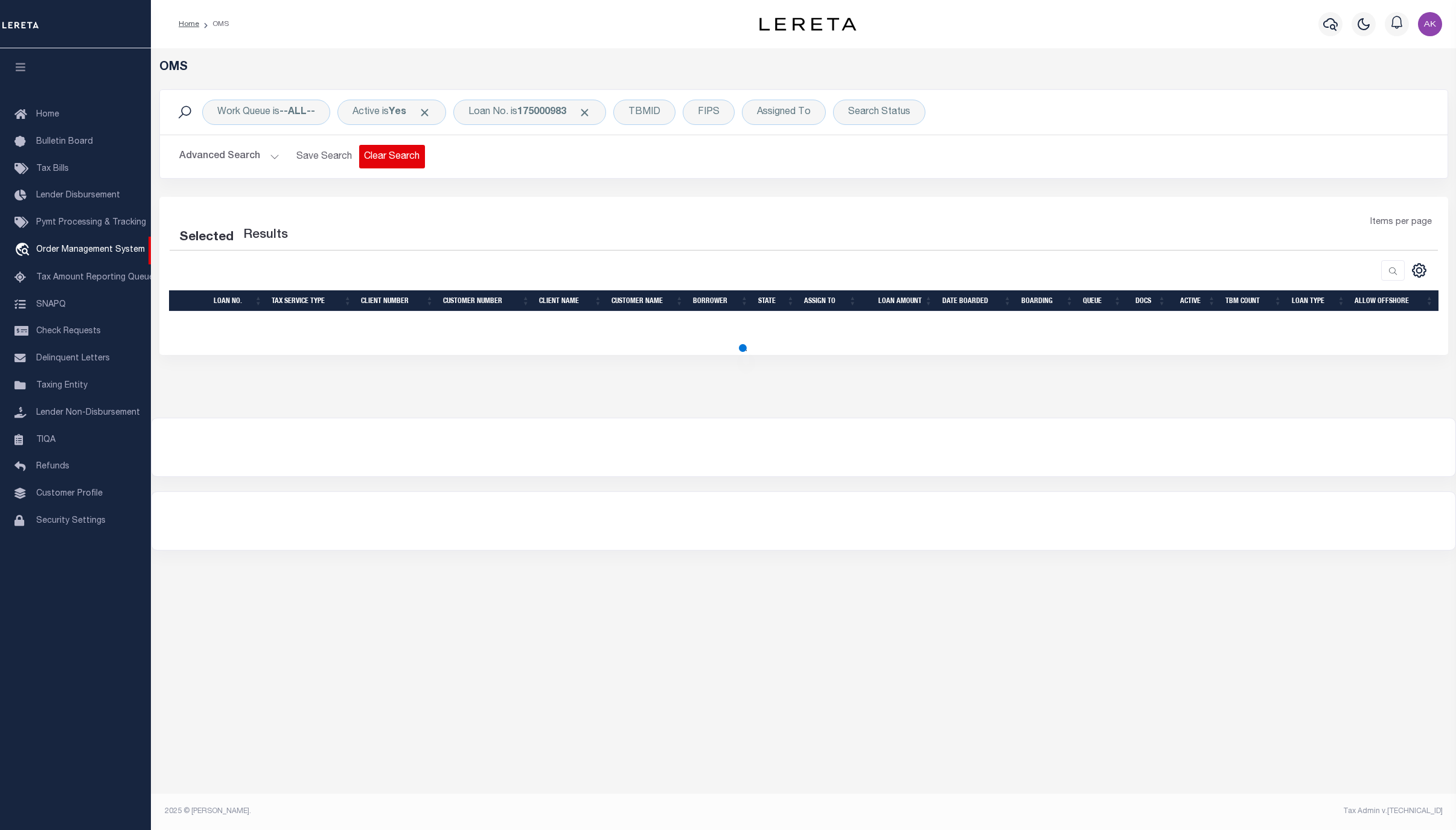
select select "200"
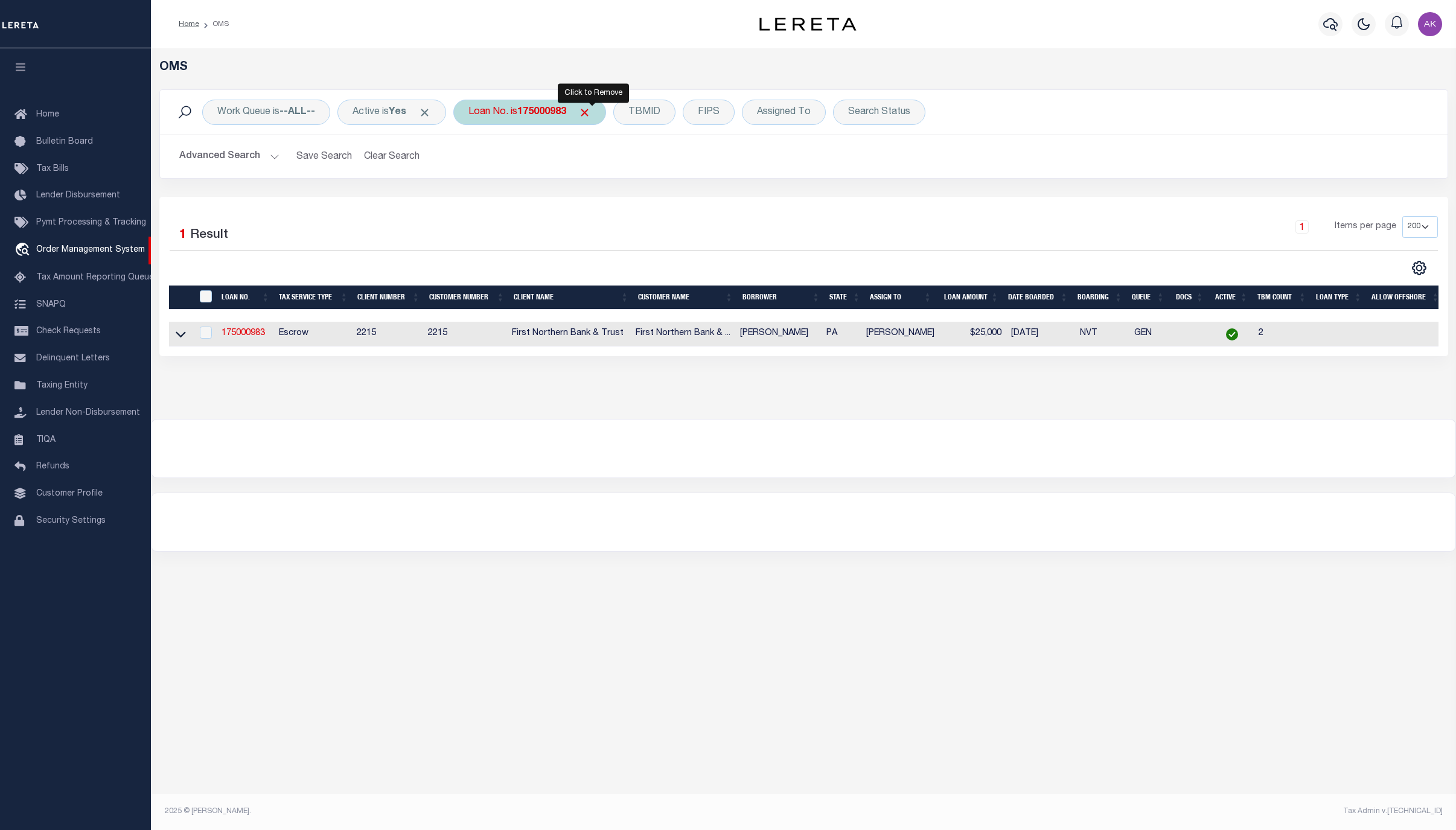
click at [591, 111] on span "Click to Remove" at bounding box center [584, 112] width 13 height 13
click at [498, 109] on div "Loan No." at bounding box center [488, 112] width 70 height 25
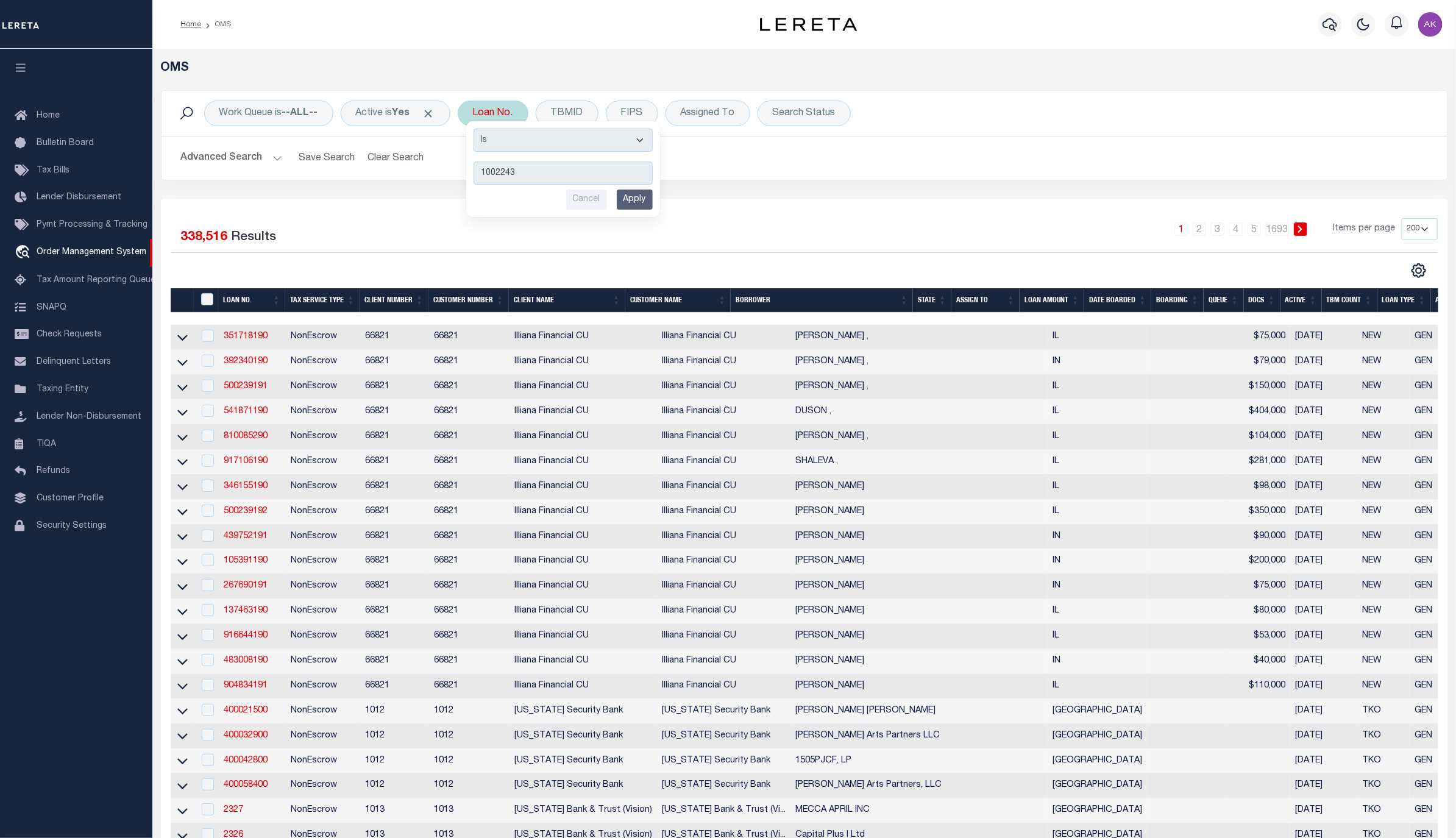
type input "10022439"
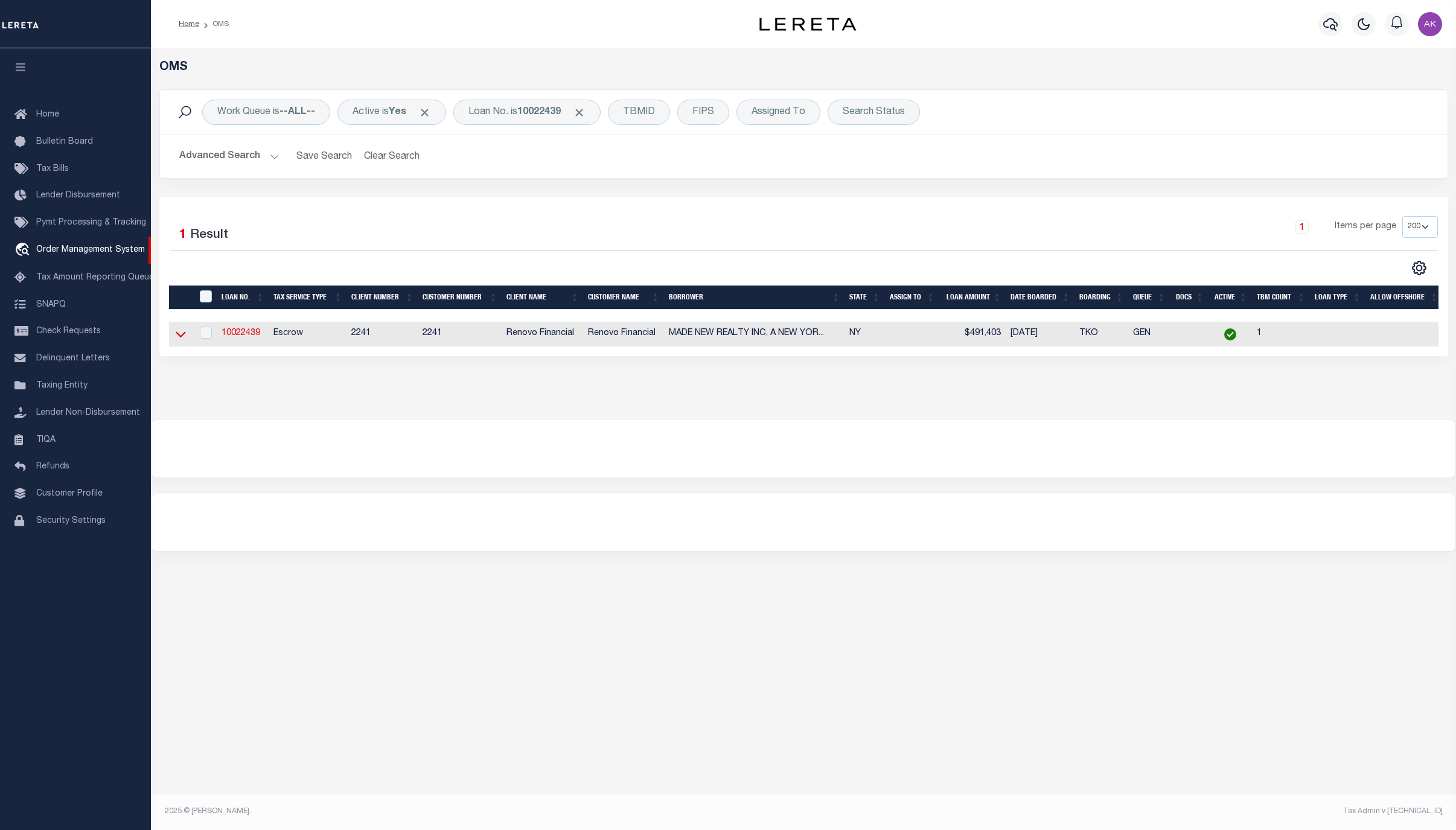
click at [181, 339] on icon at bounding box center [180, 334] width 10 height 13
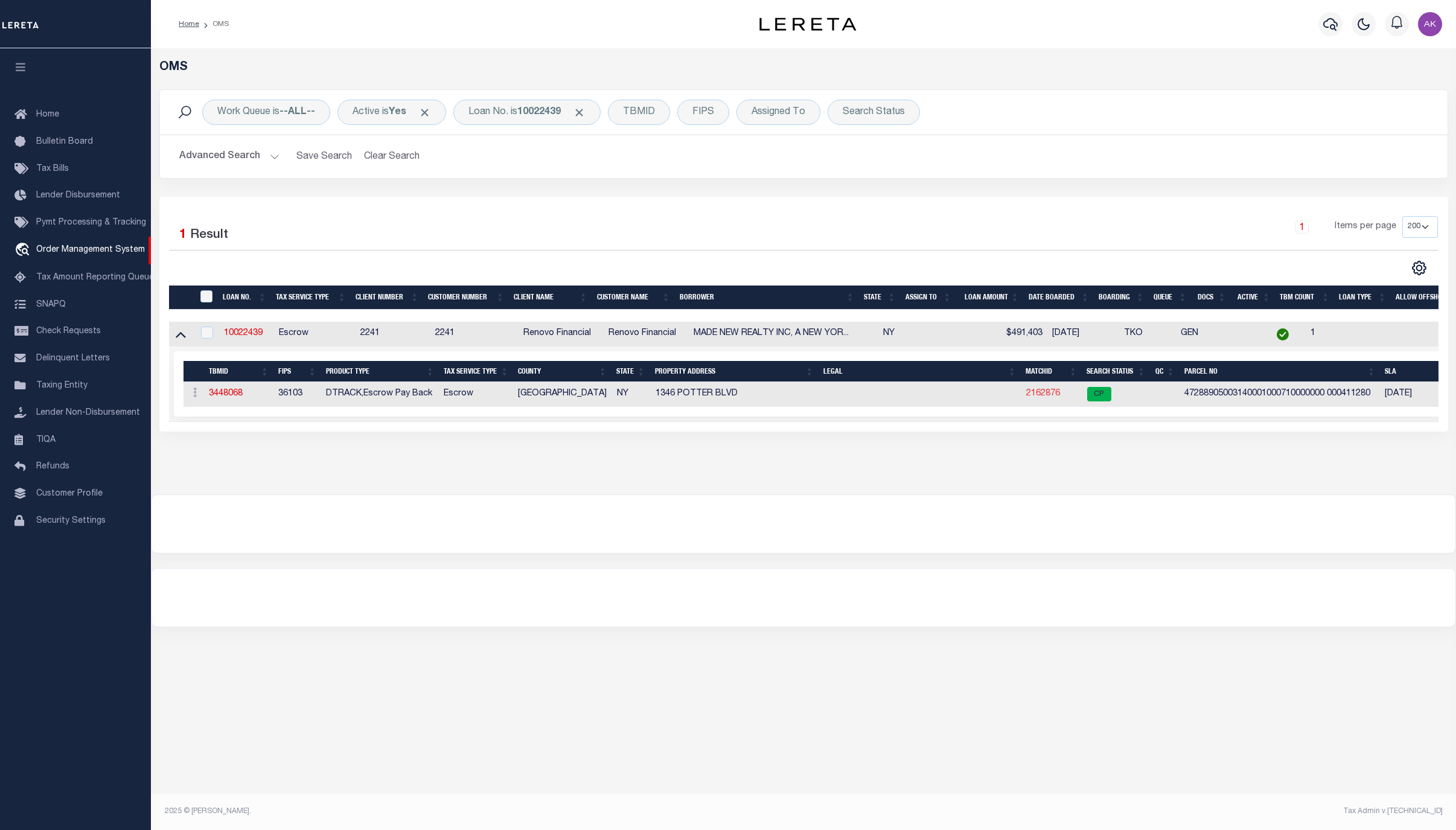
click at [1037, 397] on link "2162876" at bounding box center [1043, 393] width 34 height 8
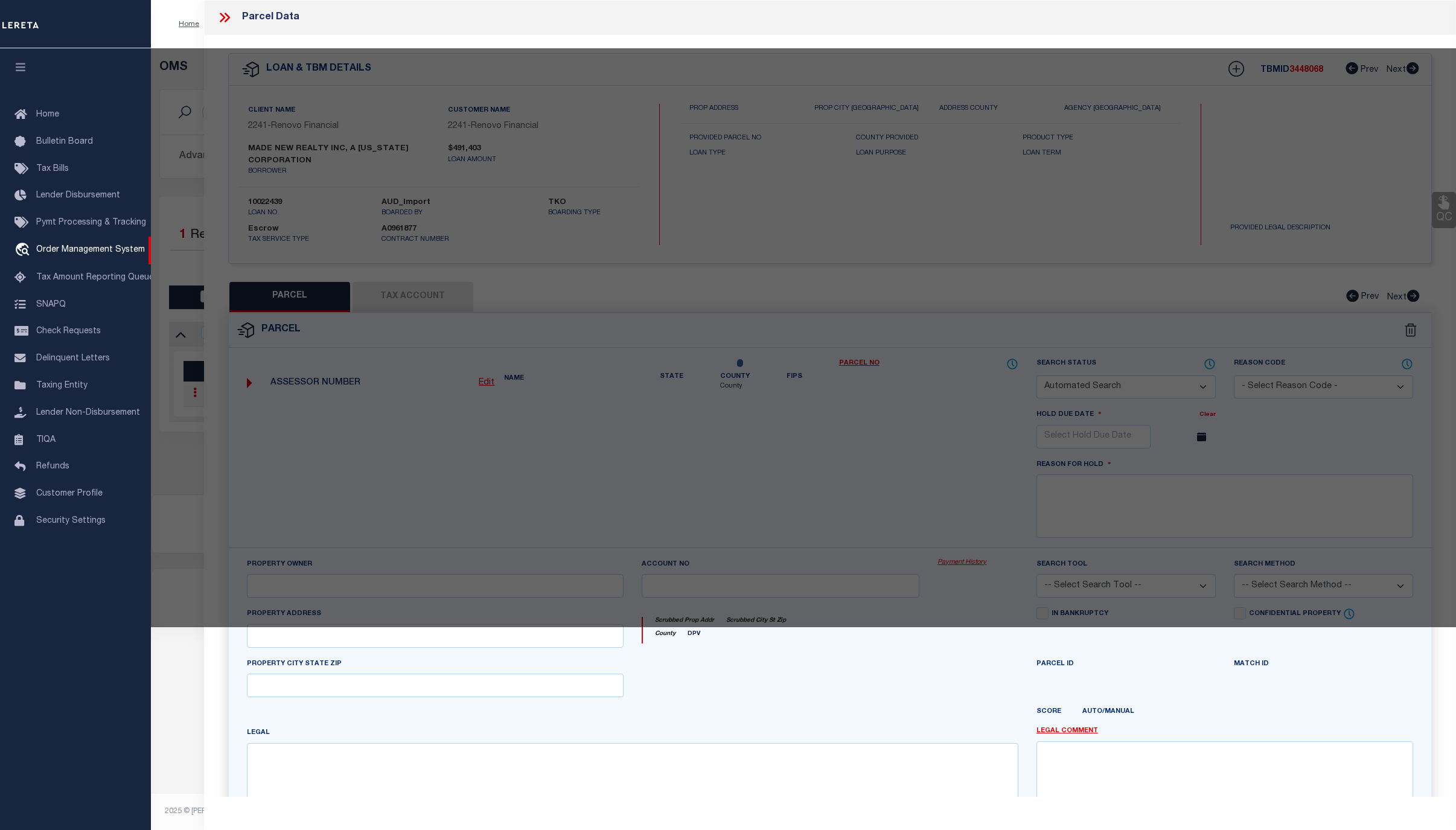
checkbox input "false"
select select "CP"
type input "MADEN W REALTY INC"
select select "ATL"
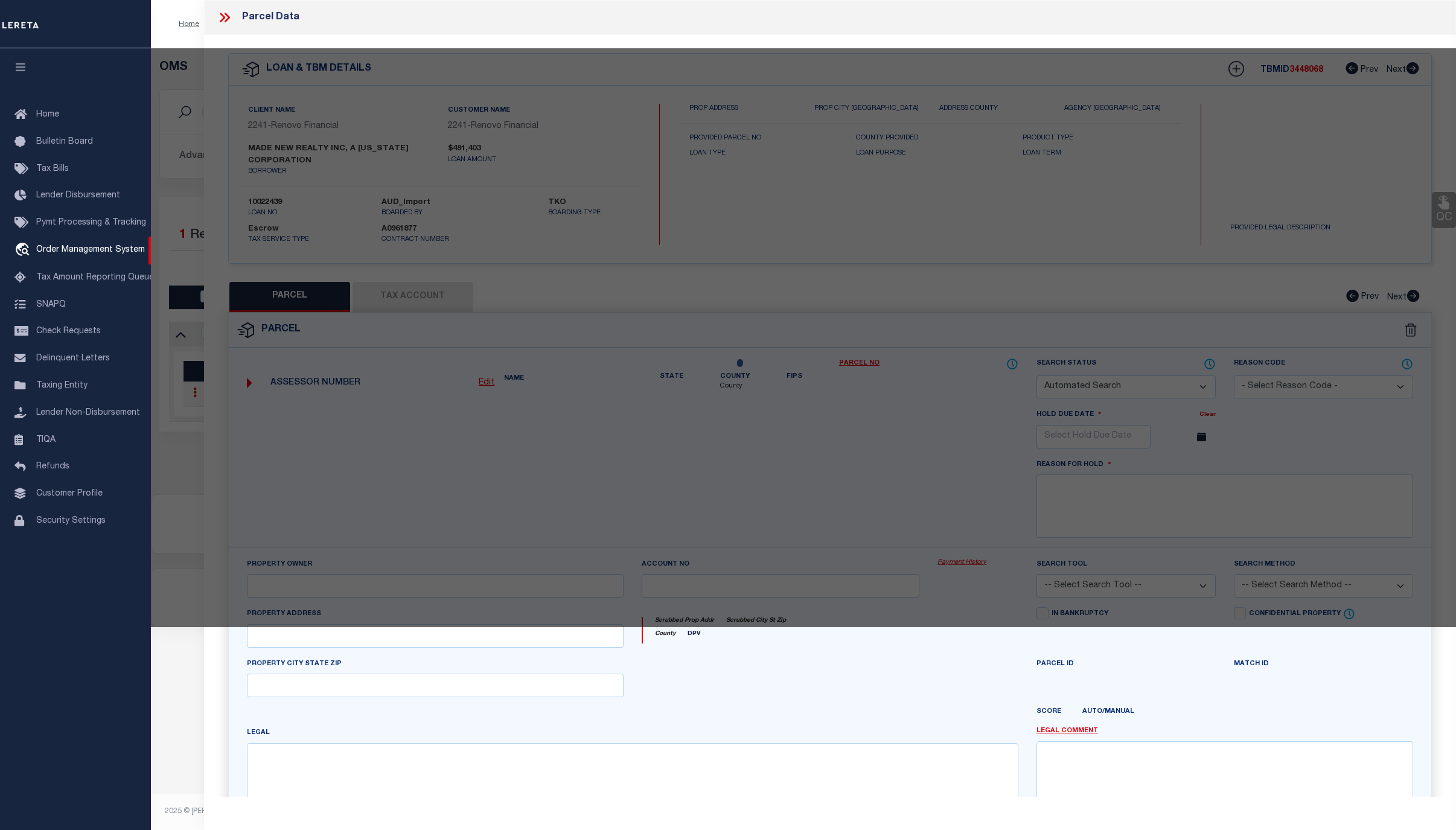
select select "ADD"
type input "1346 POTTER BLVD"
checkbox input "false"
type input "BAY SHORE, NY 11706"
type textarea "X2201461Y186733 T037H00000000"
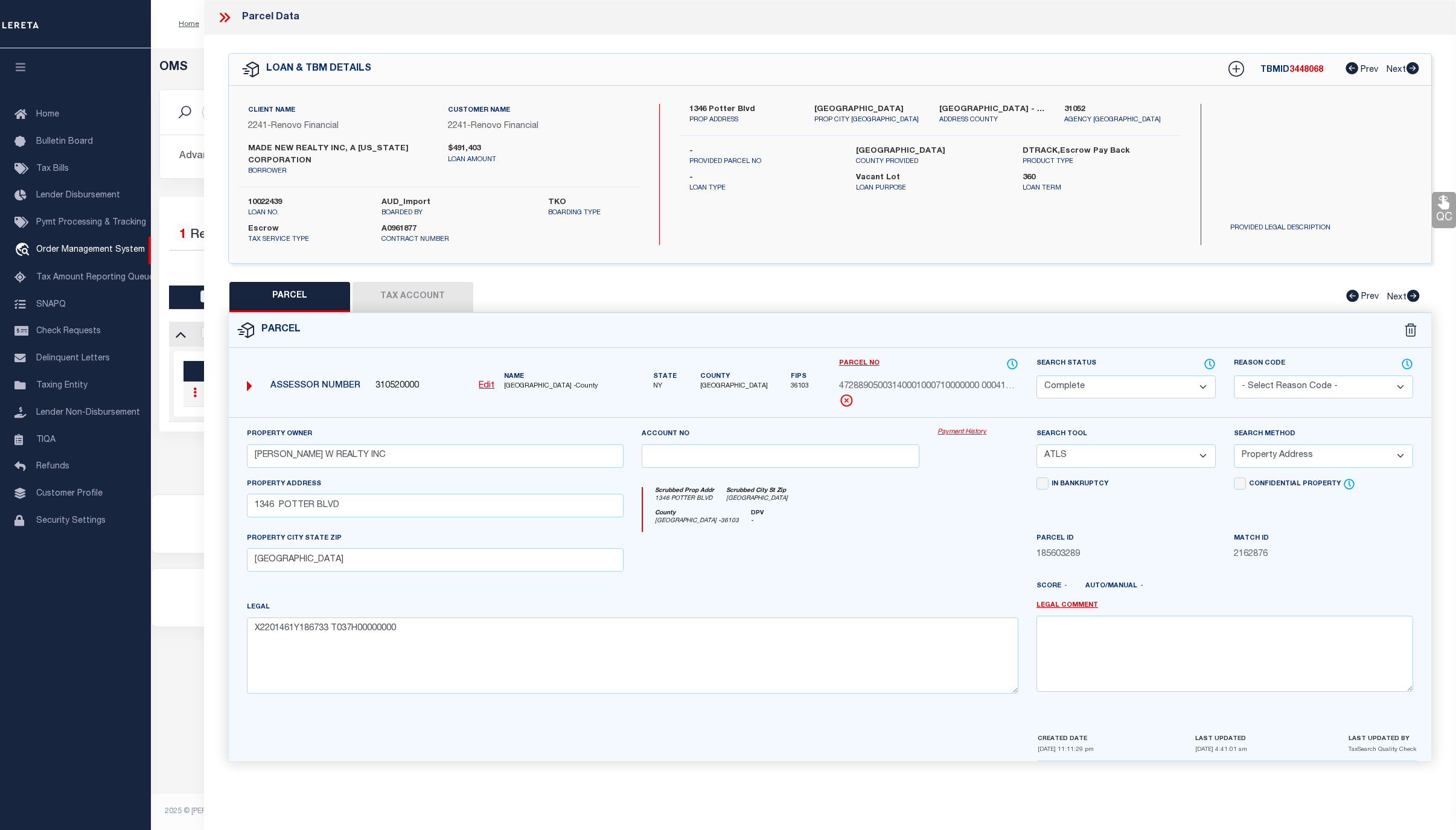
click at [950, 435] on link "Payment History" at bounding box center [978, 433] width 81 height 10
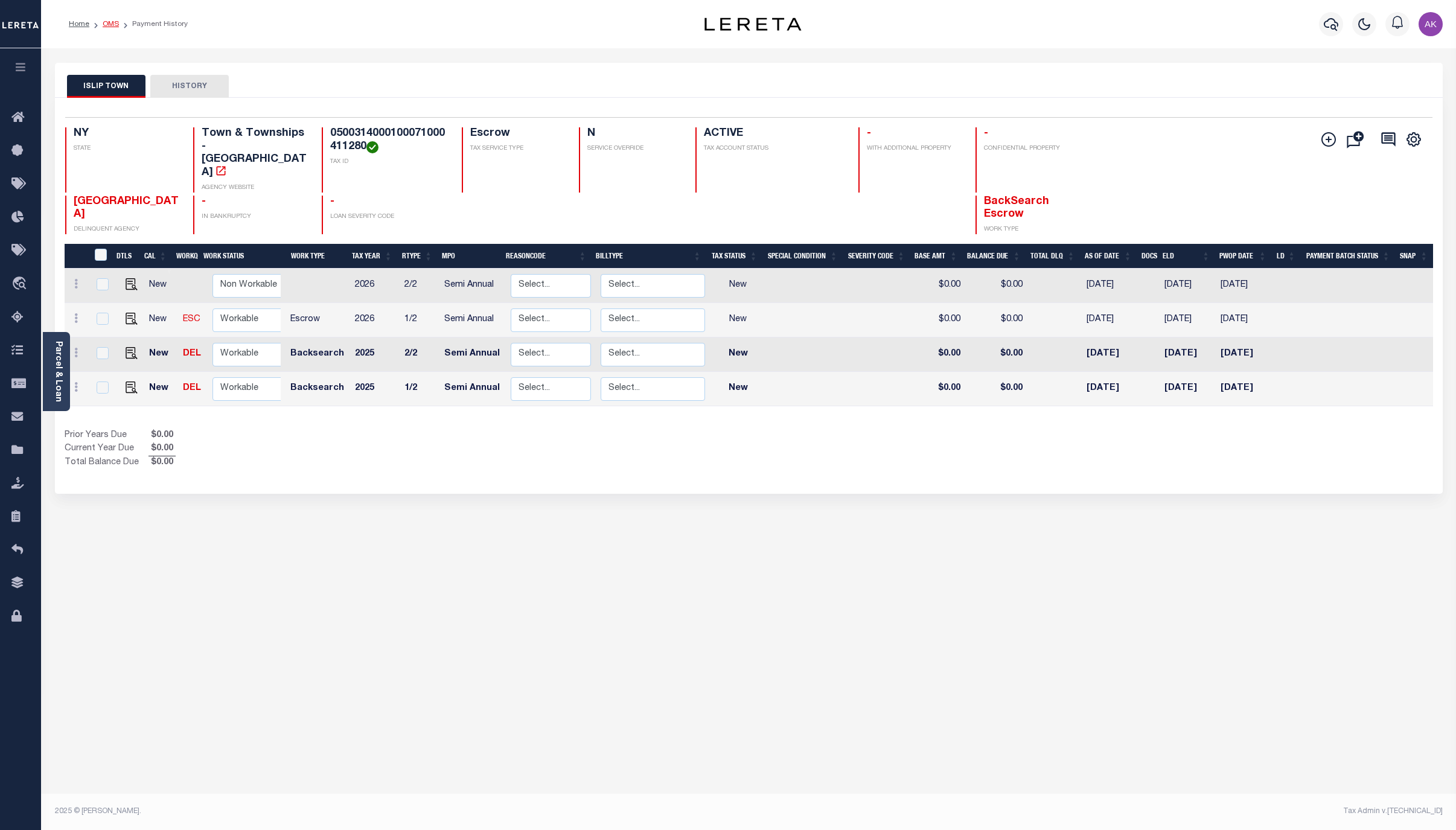
click at [113, 25] on link "OMS" at bounding box center [111, 24] width 17 height 8
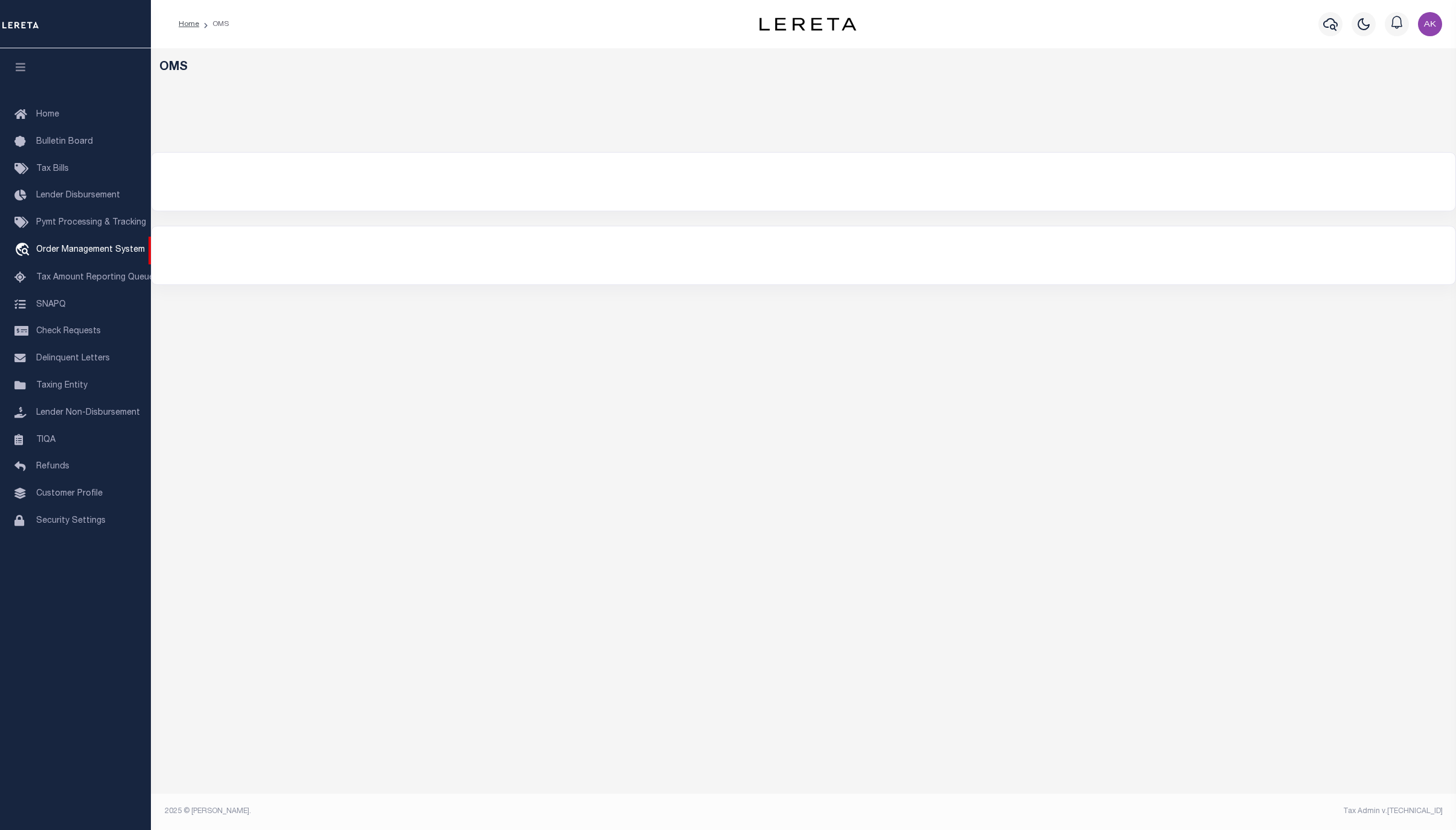
select select "200"
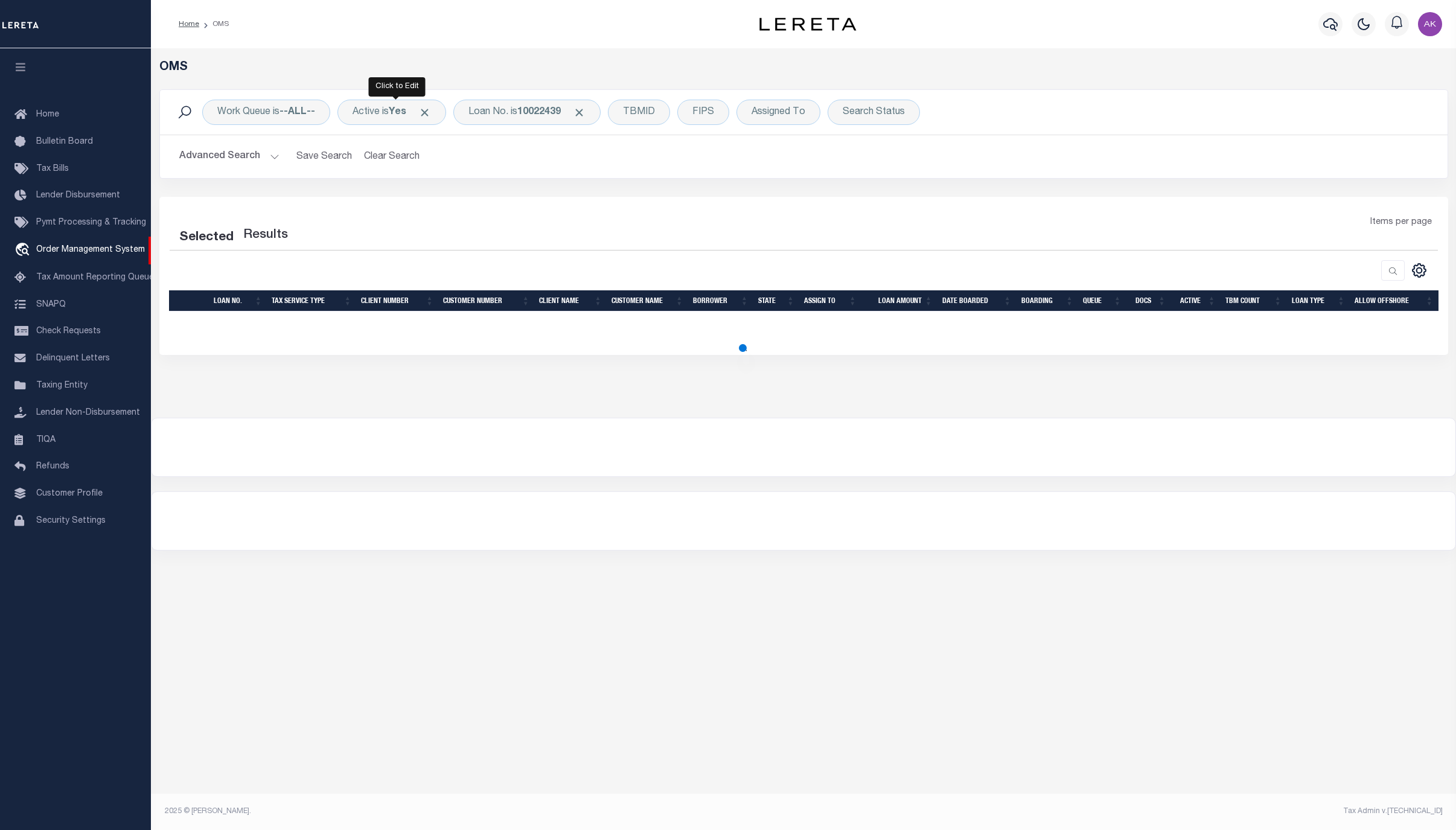
select select "200"
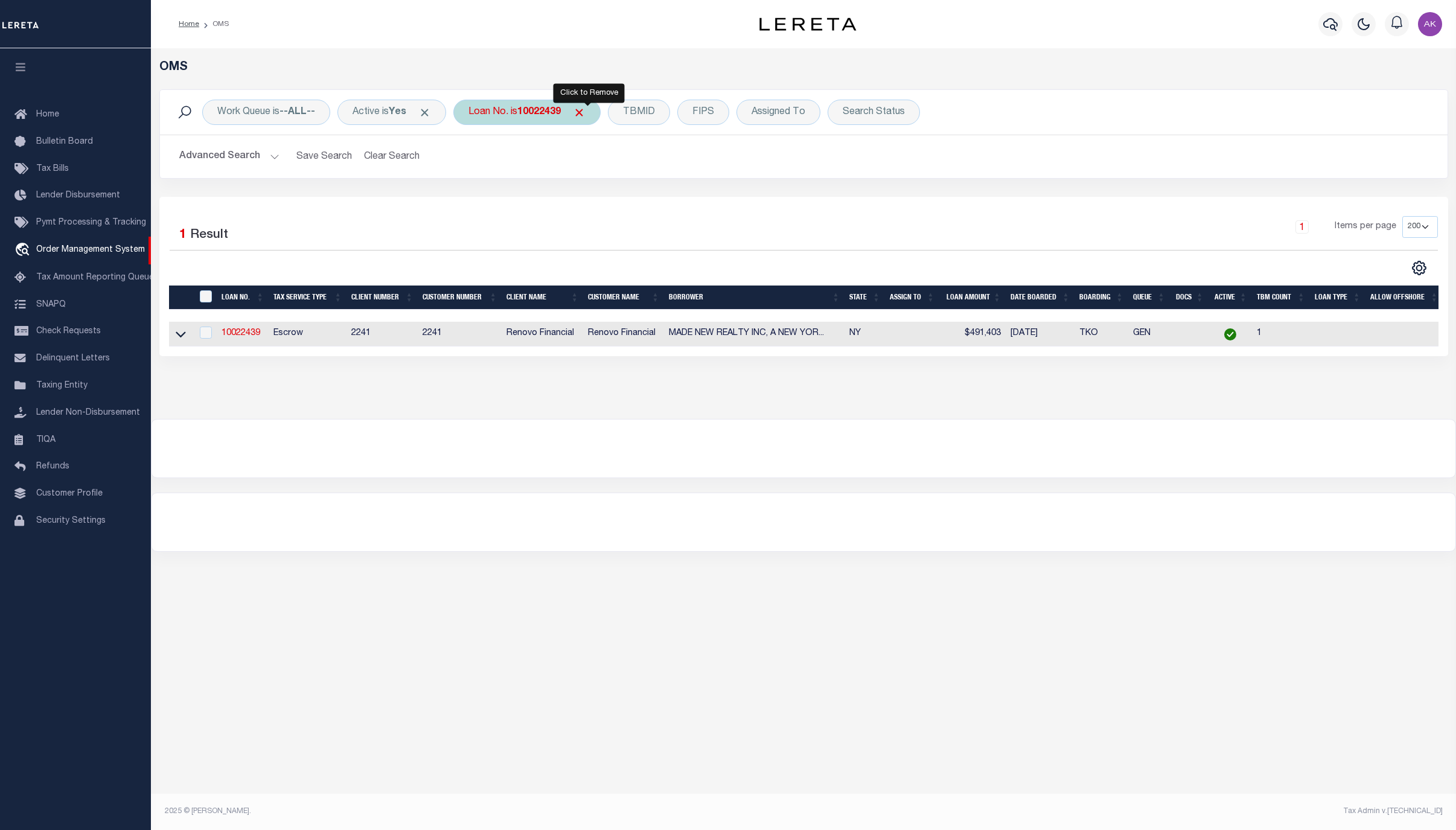
click at [586, 109] on span "Click to Remove" at bounding box center [579, 112] width 13 height 13
click at [496, 113] on div "Loan No." at bounding box center [488, 112] width 70 height 25
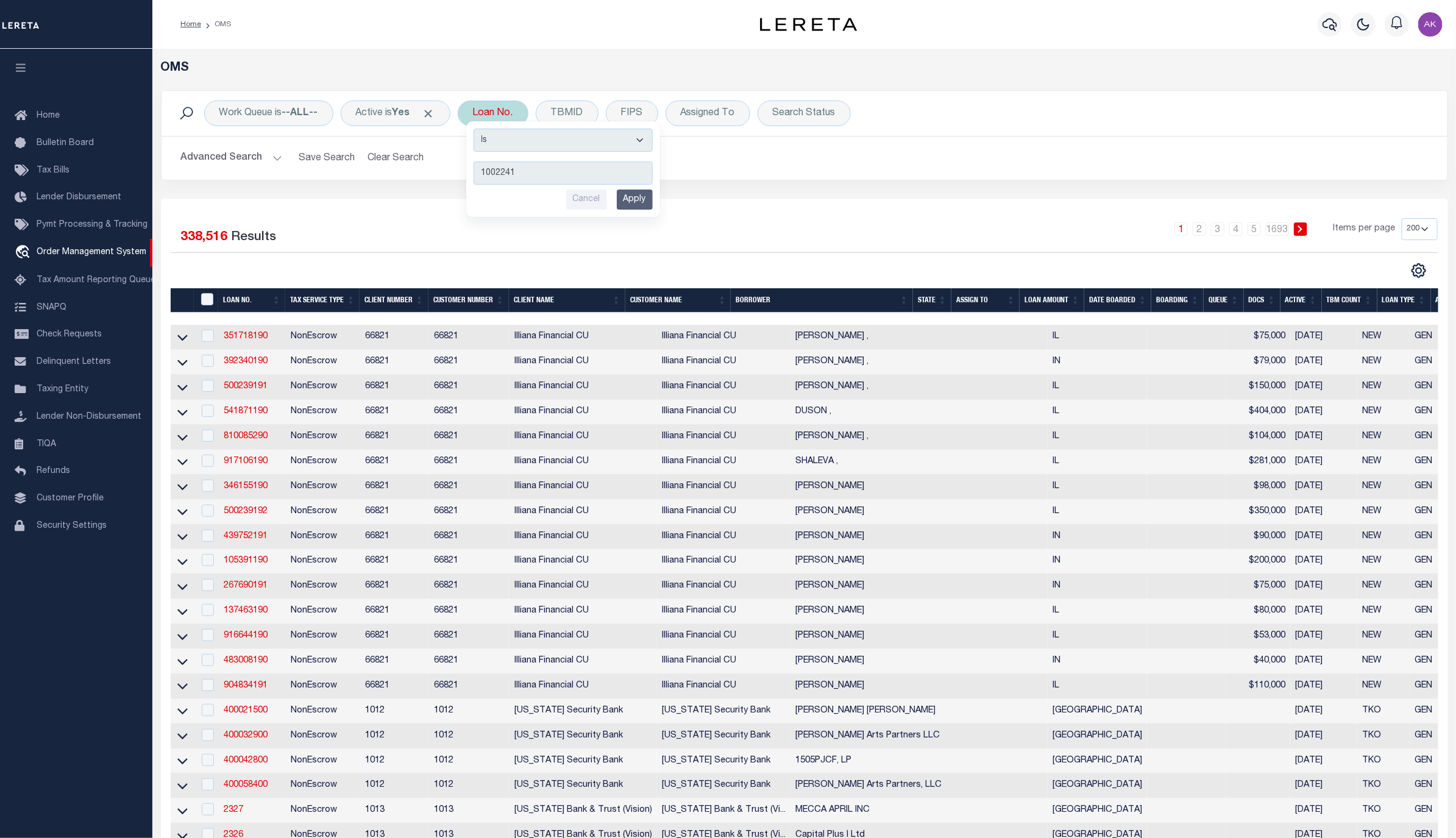
type input "10022412"
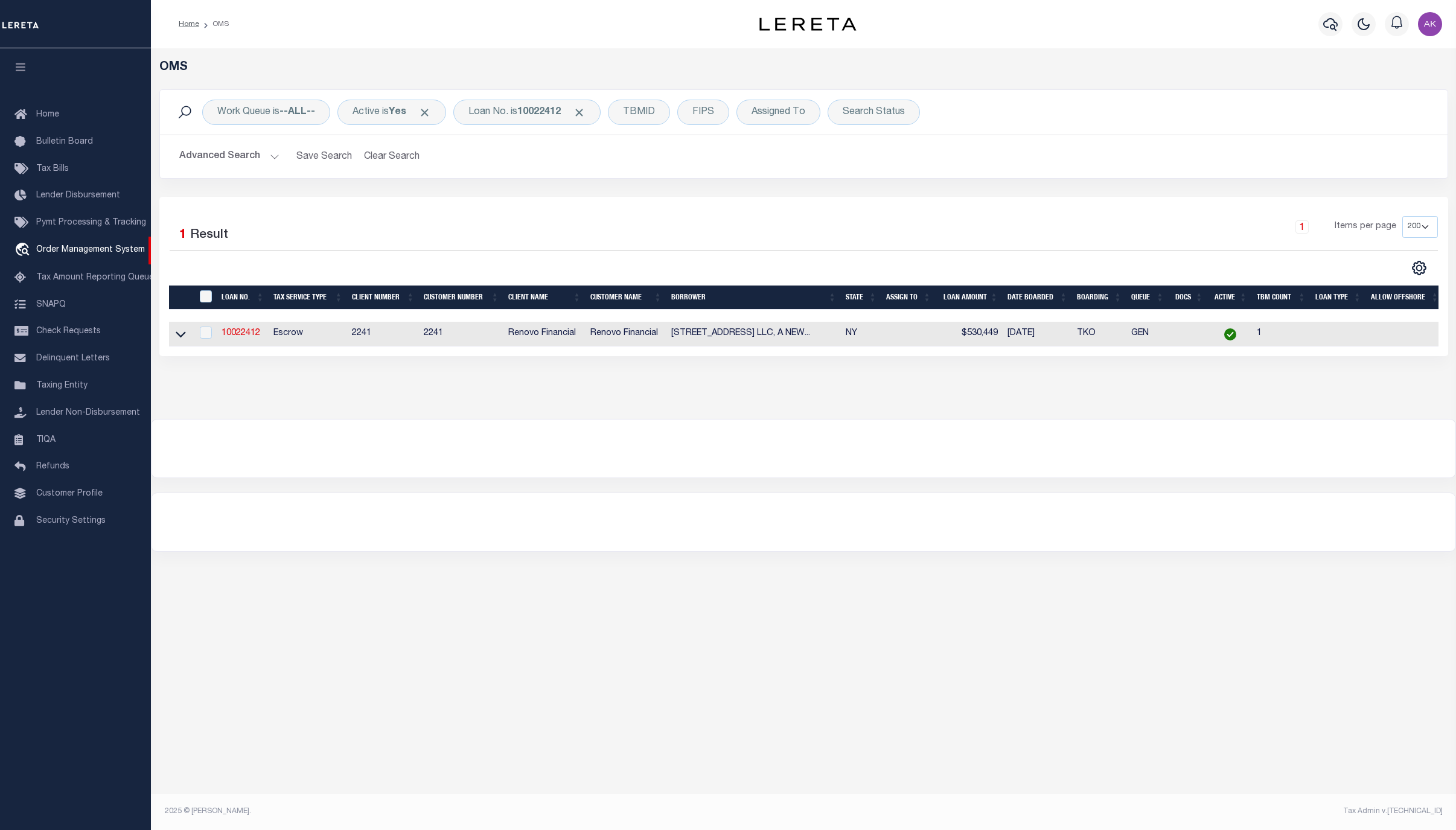
drag, startPoint x: 176, startPoint y: 337, endPoint x: 317, endPoint y: 553, distance: 257.9
click at [176, 337] on icon at bounding box center [180, 335] width 10 height 6
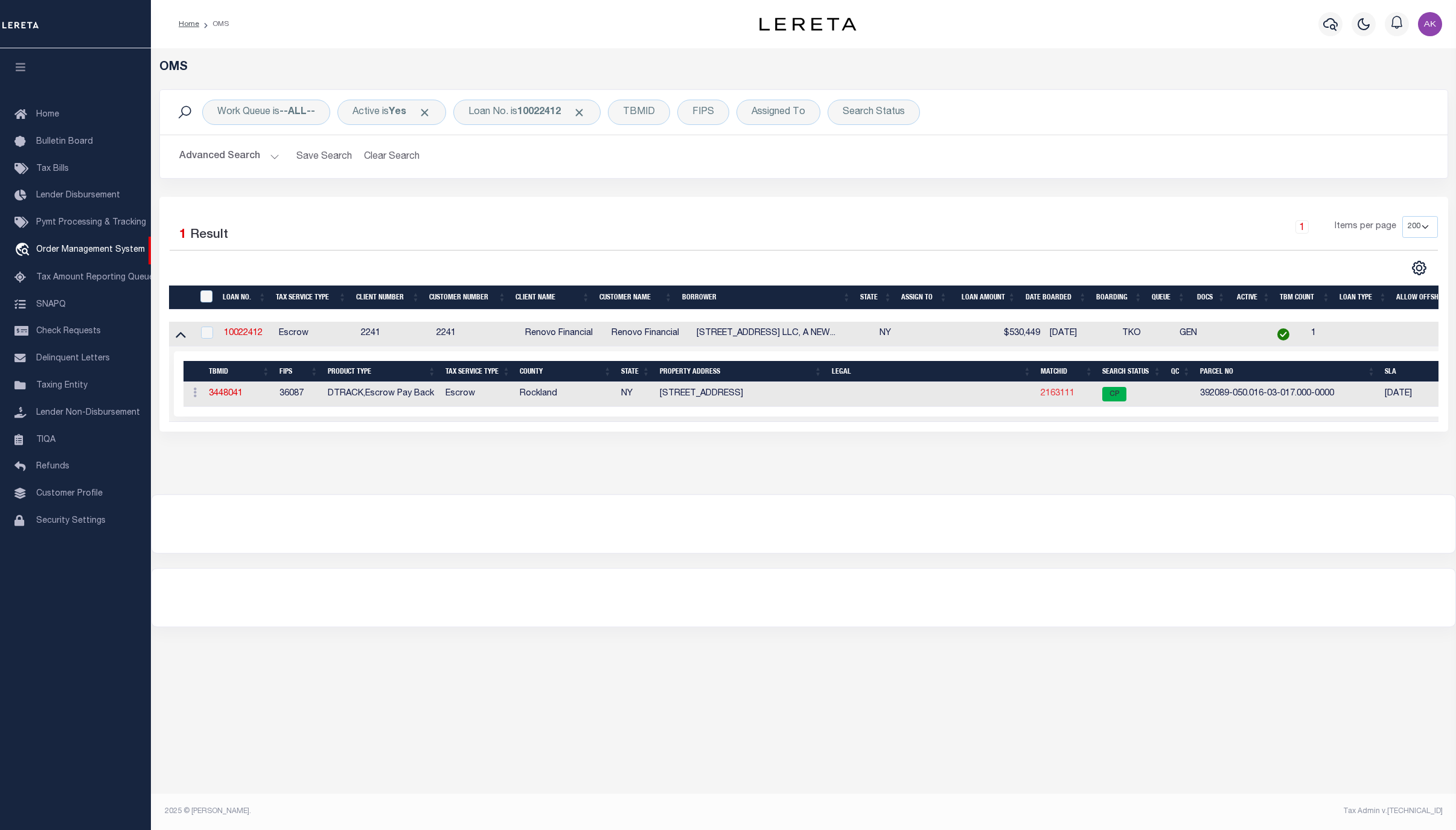
click at [1054, 394] on link "2163111" at bounding box center [1058, 393] width 34 height 8
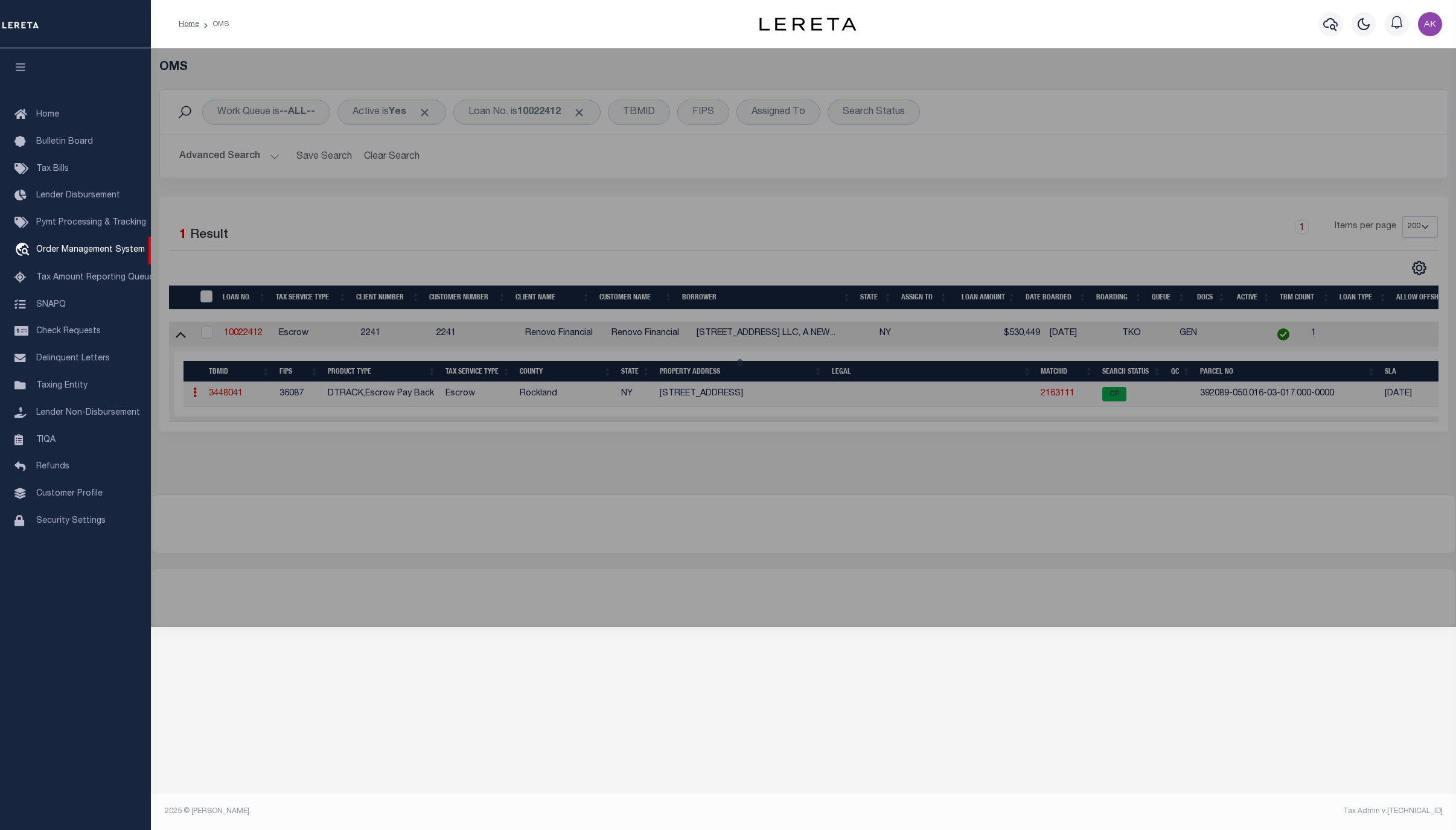
checkbox input "false"
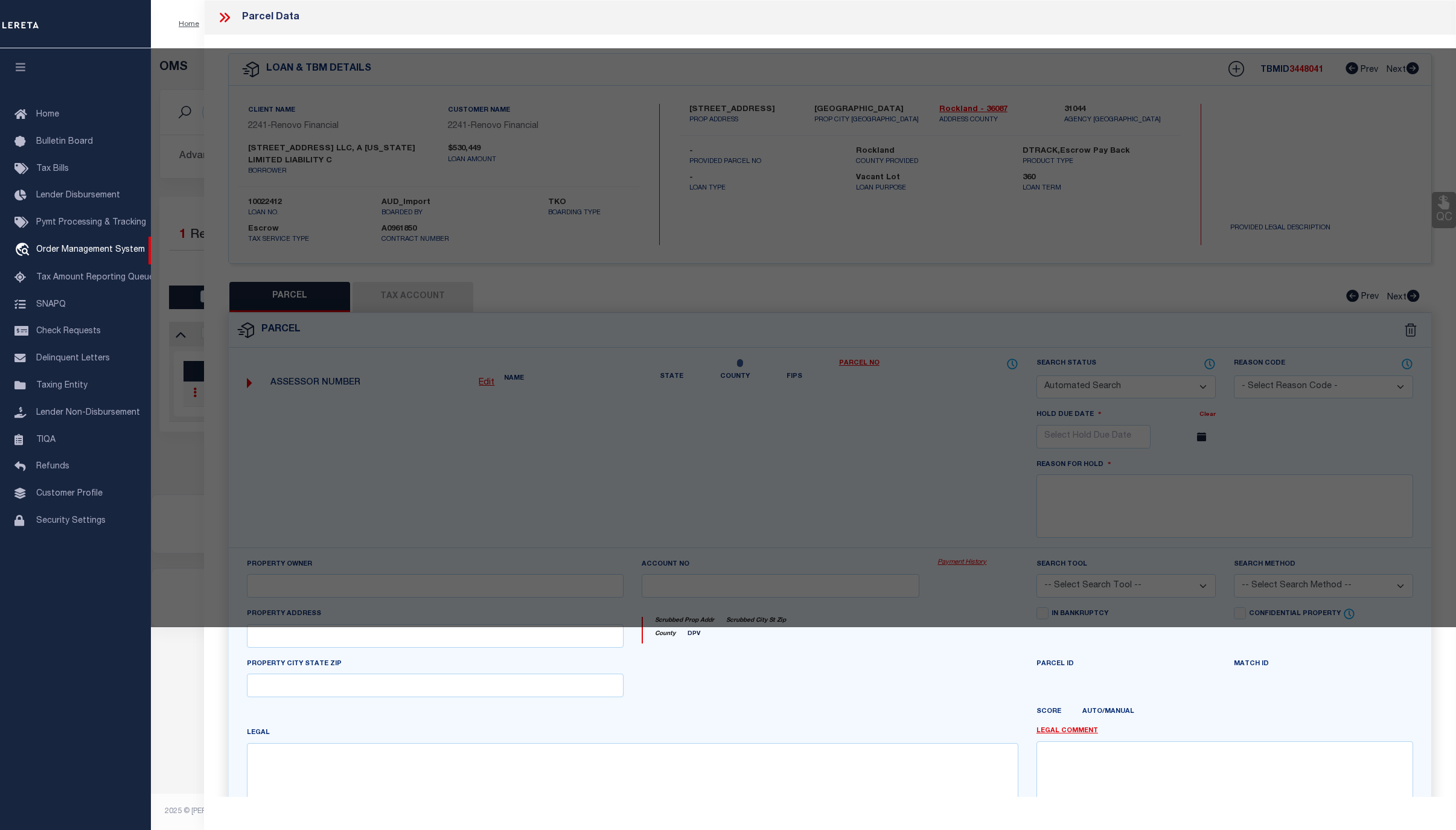
select select "CP"
type input "[STREET_ADDRESS] LLC"
select select "ATL"
select select "ADD"
type input "[STREET_ADDRESS]"
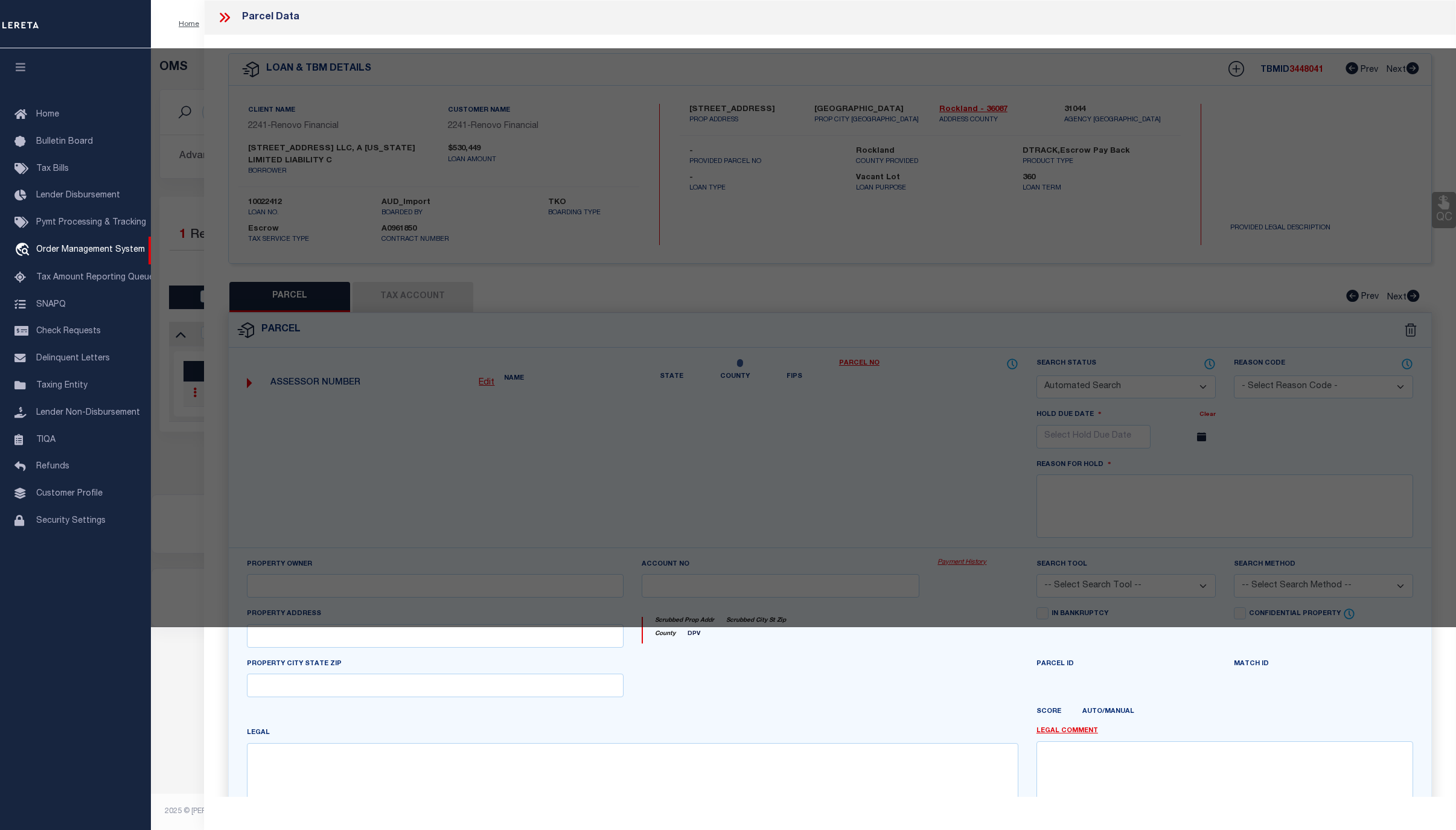
checkbox input "false"
type input "[GEOGRAPHIC_DATA]"
type textarea "18-A-23.13"
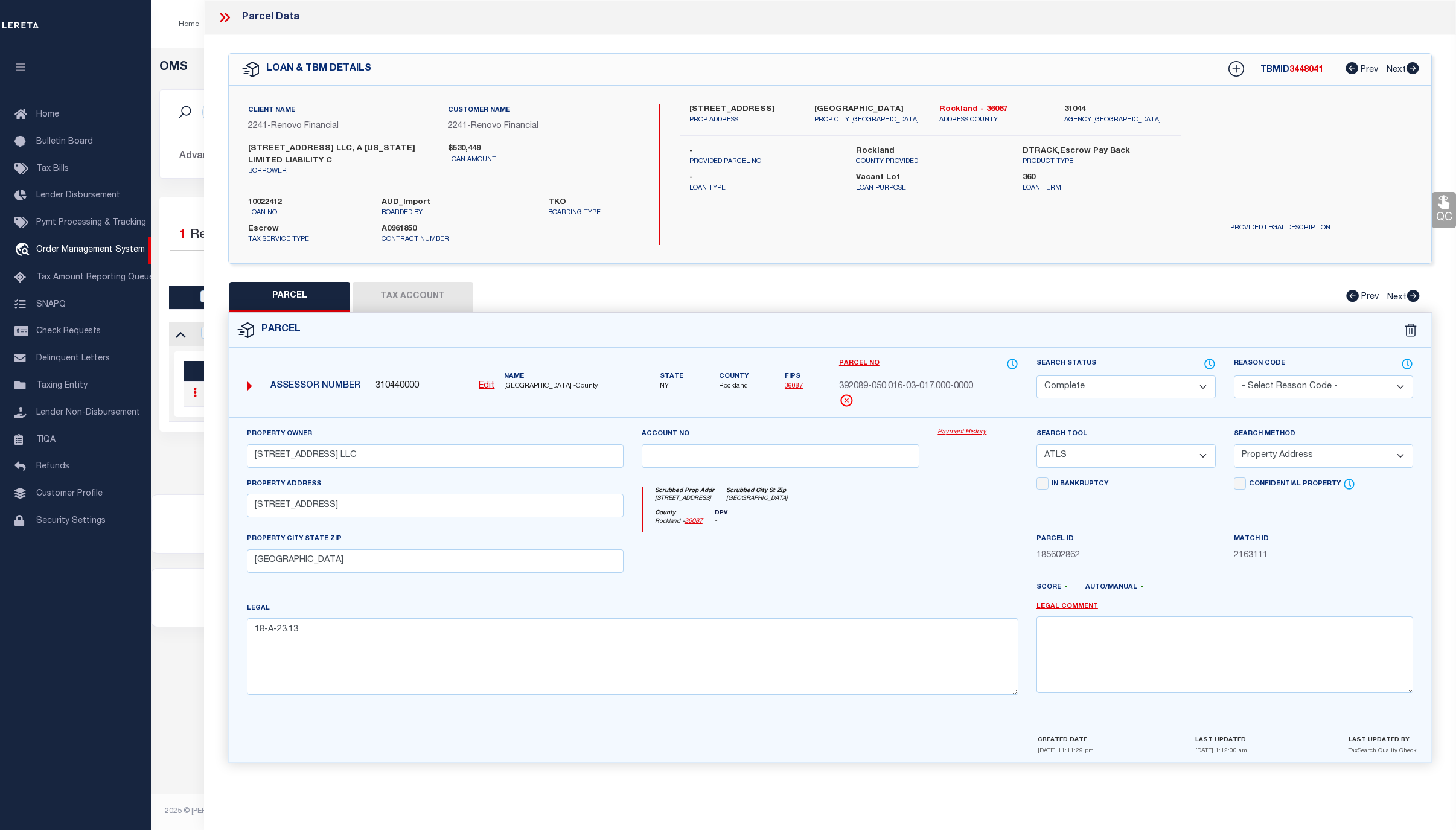
click at [969, 433] on link "Payment History" at bounding box center [978, 433] width 81 height 10
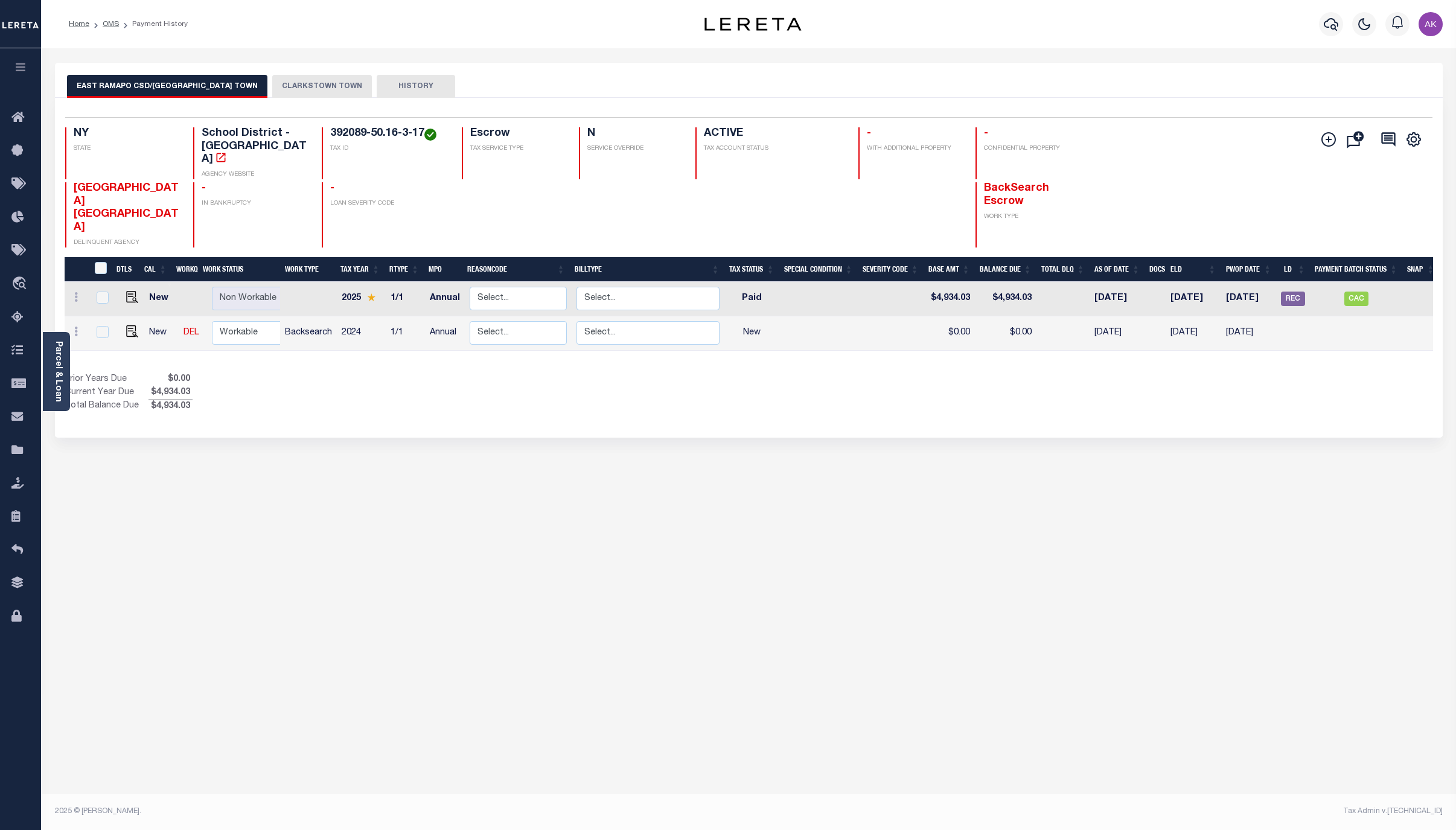
click at [290, 86] on button "CLARKSTOWN TOWN" at bounding box center [321, 86] width 99 height 23
